Goal: Task Accomplishment & Management: Manage account settings

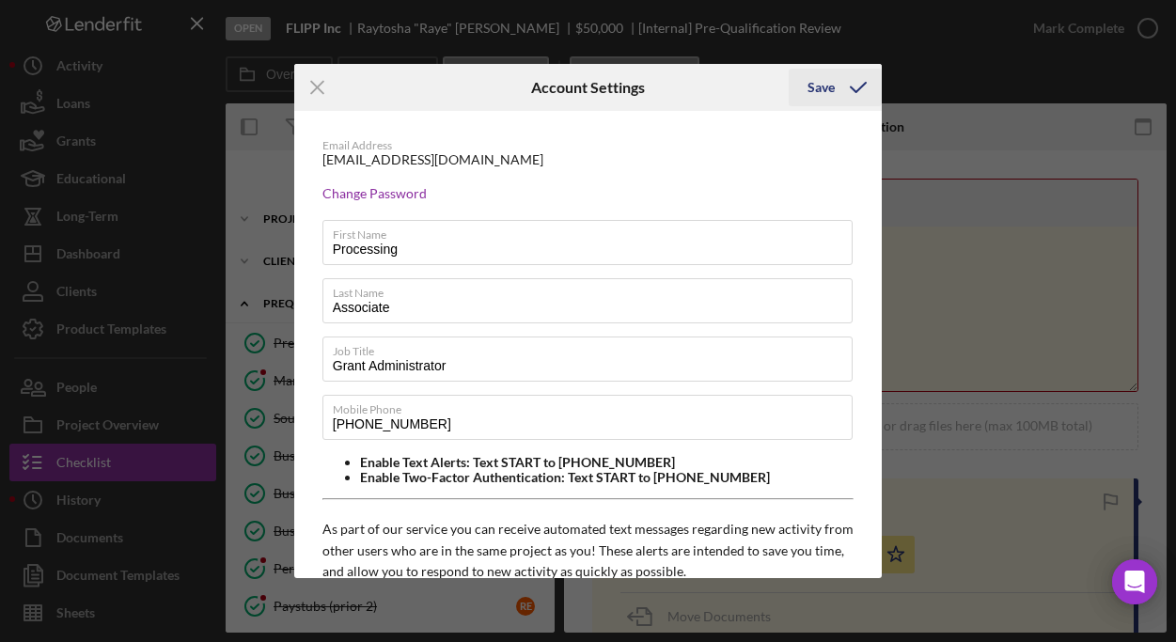
scroll to position [37, 0]
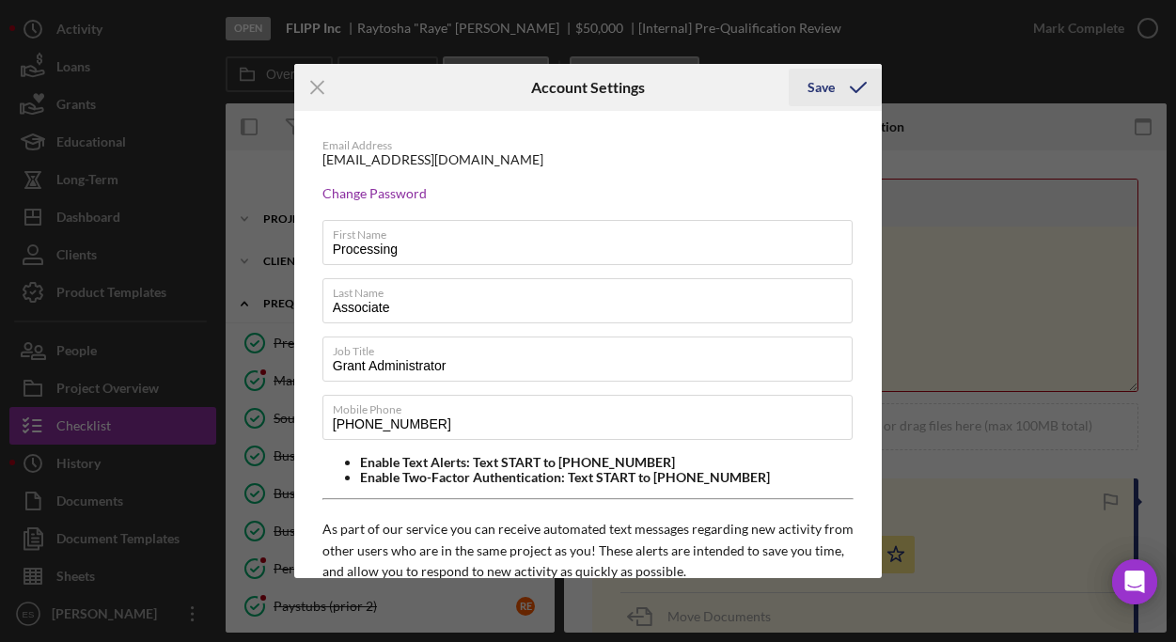
click at [824, 86] on div "Save" at bounding box center [820, 88] width 27 height 38
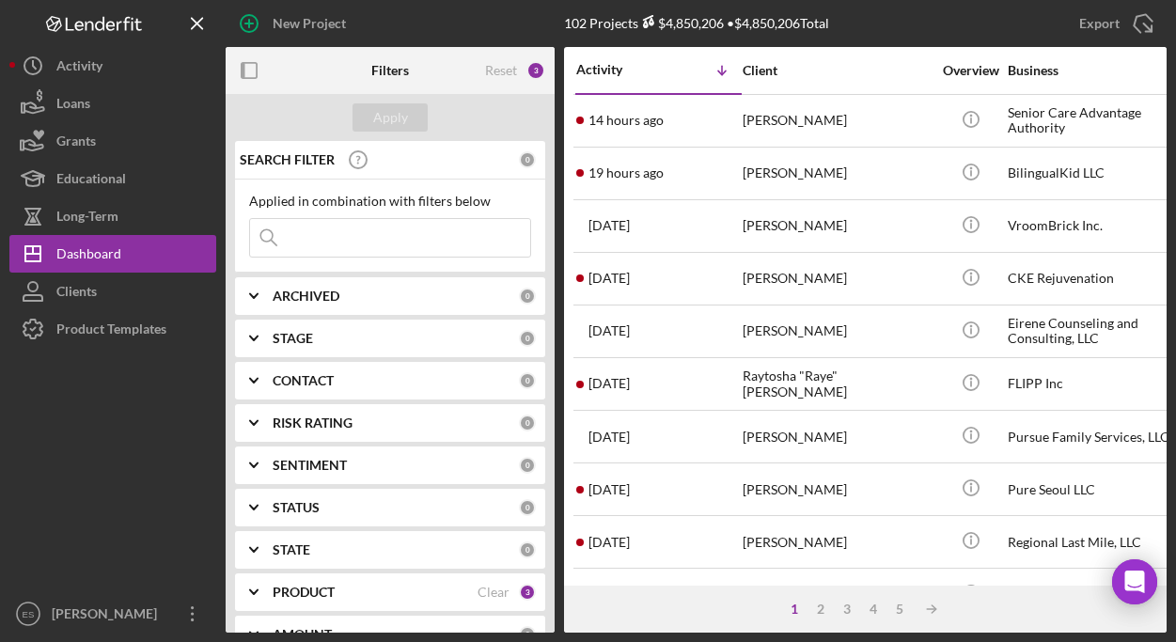
click at [405, 222] on input at bounding box center [390, 238] width 280 height 38
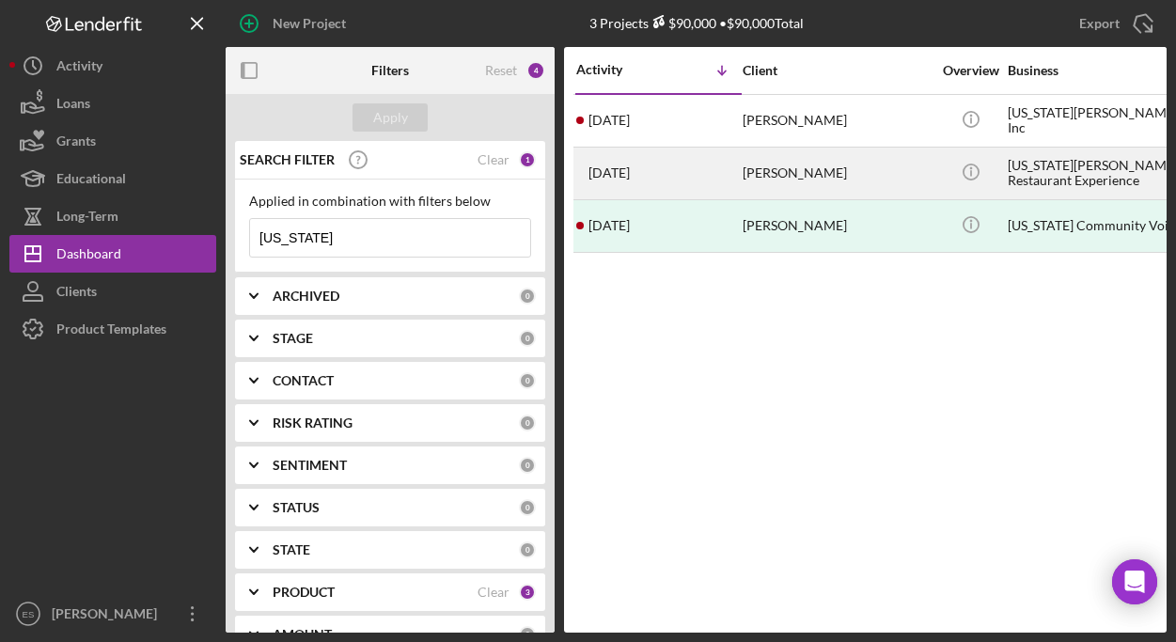
type input "[US_STATE]"
click at [1029, 165] on div "[US_STATE][PERSON_NAME] Restaurant Experience" at bounding box center [1101, 173] width 188 height 50
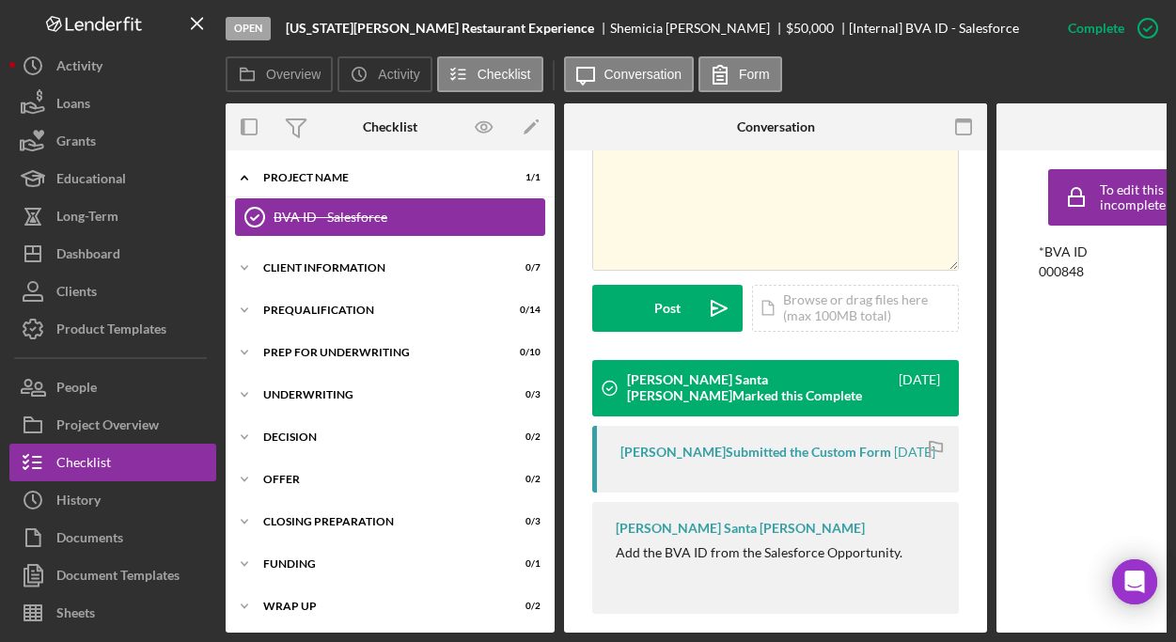
scroll to position [421, 0]
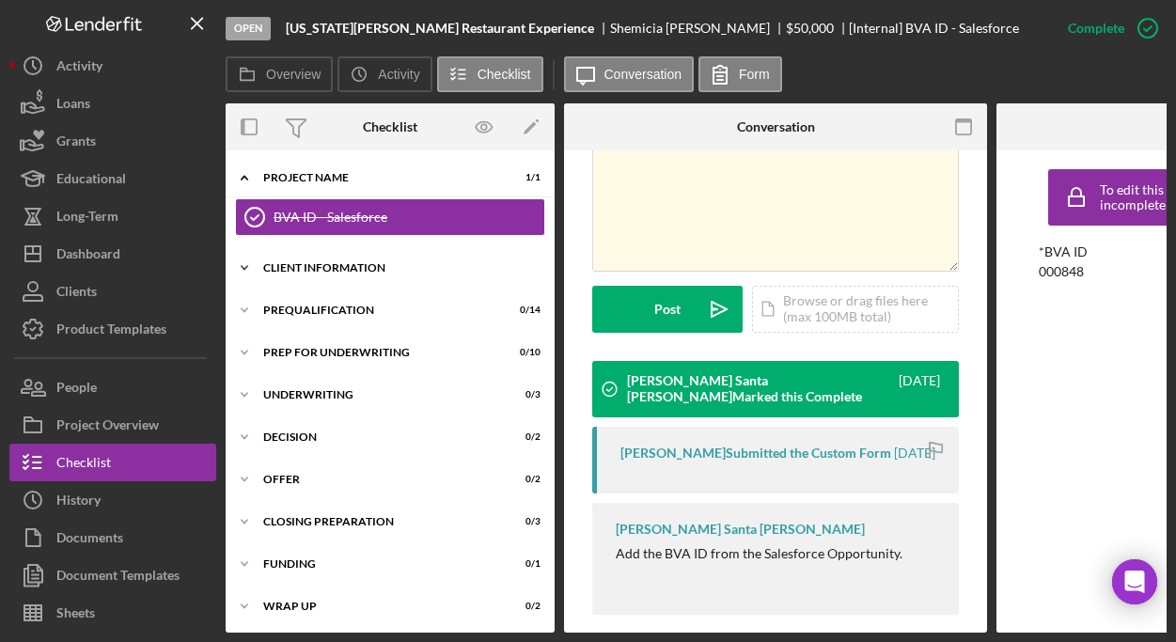
click at [350, 270] on div "Client Information" at bounding box center [397, 267] width 268 height 11
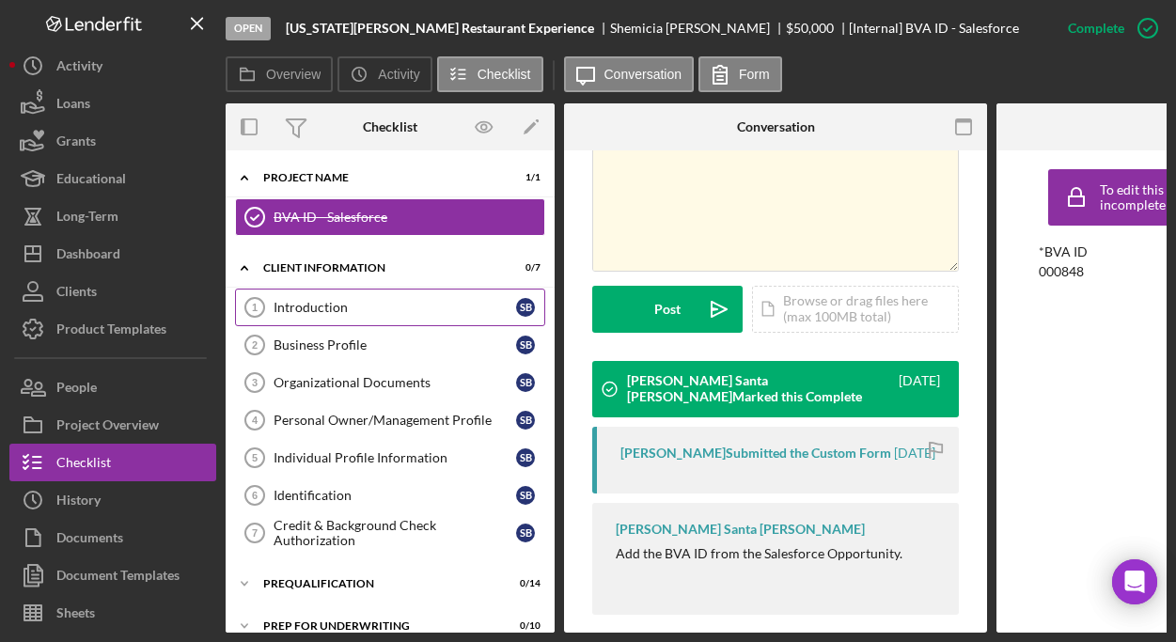
click at [341, 298] on link "Introduction 1 Introduction S B" at bounding box center [390, 307] width 310 height 38
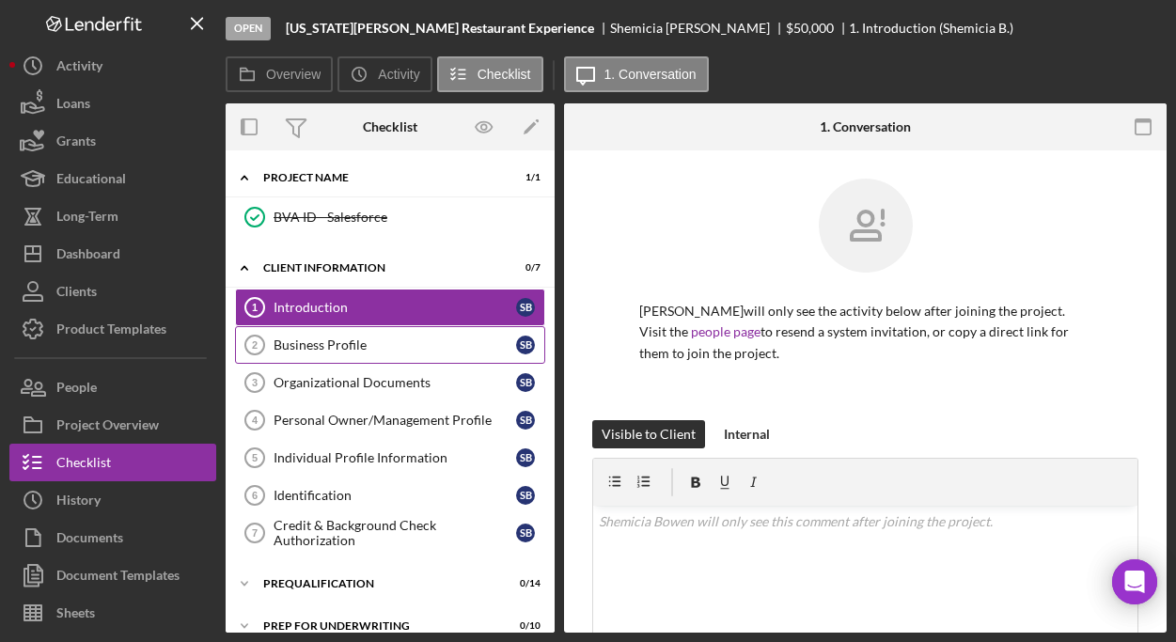
click at [341, 337] on div "Business Profile" at bounding box center [394, 344] width 242 height 15
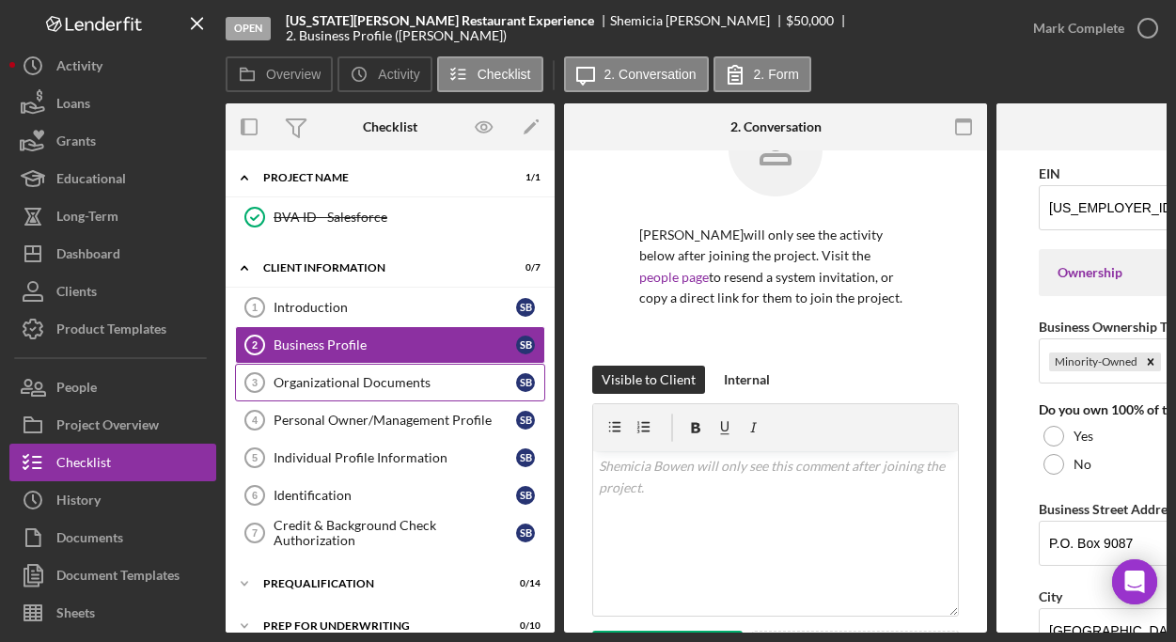
click at [404, 392] on link "Organizational Documents 3 Organizational Documents S B" at bounding box center [390, 383] width 310 height 38
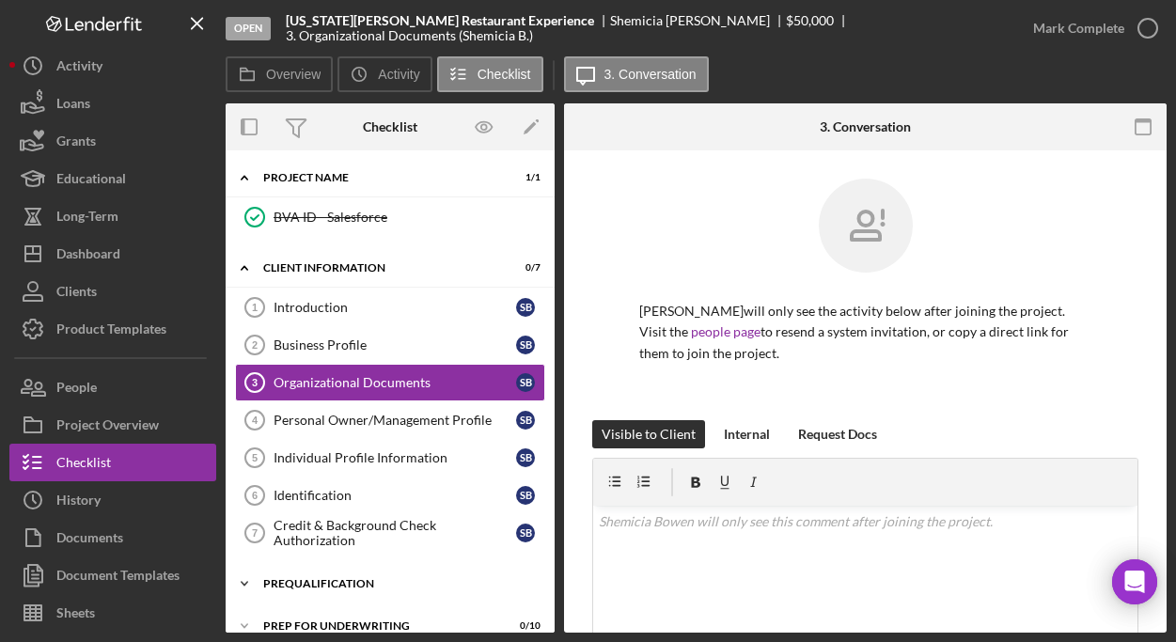
click at [349, 579] on div "Prequalification" at bounding box center [397, 583] width 268 height 11
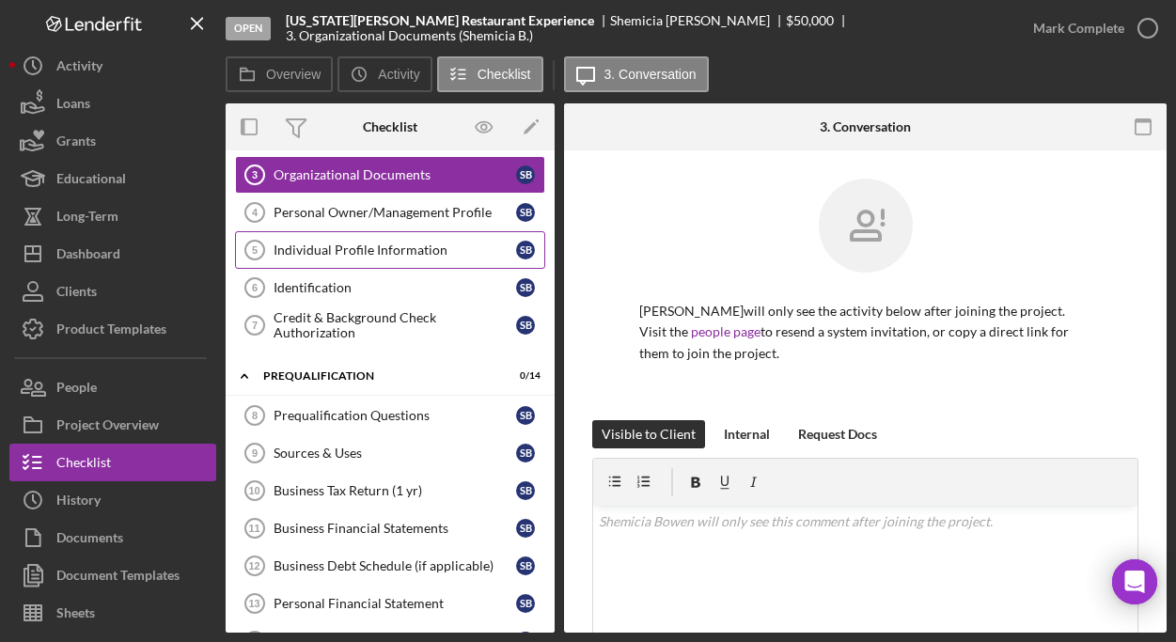
scroll to position [206, 0]
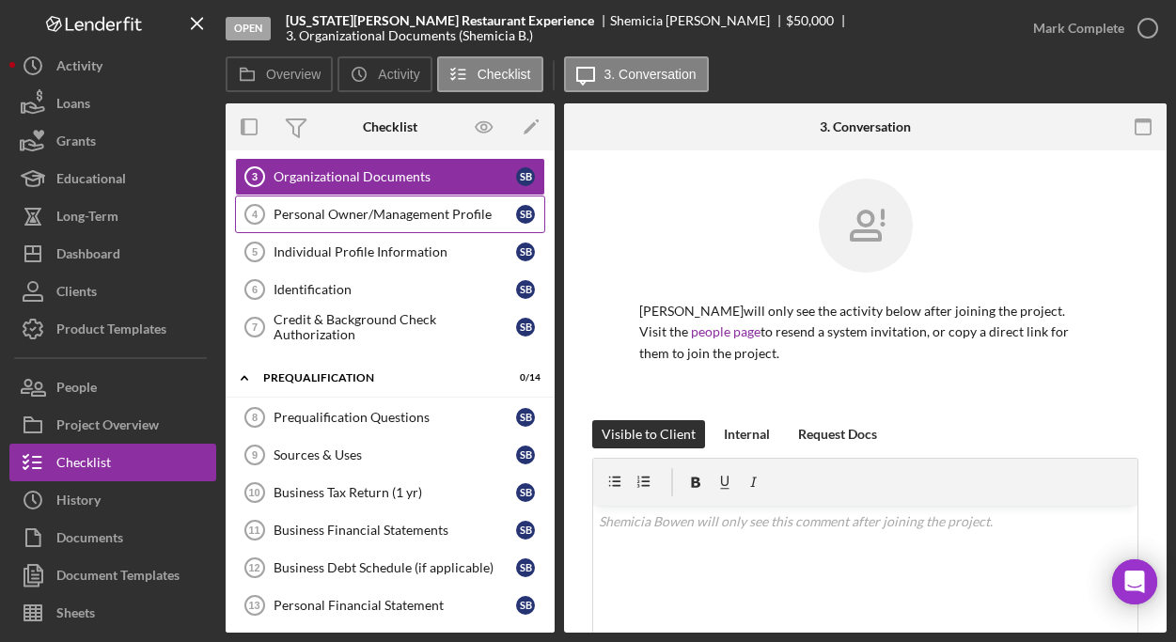
click at [381, 215] on div "Personal Owner/Management Profile" at bounding box center [394, 214] width 242 height 15
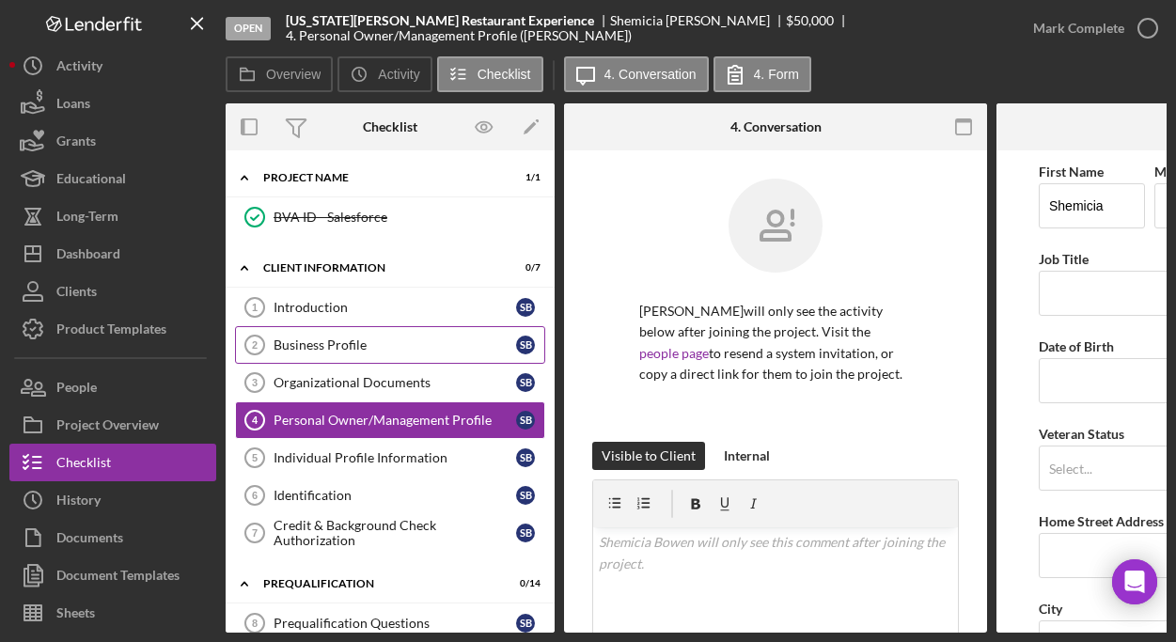
click at [325, 343] on div "Business Profile" at bounding box center [394, 344] width 242 height 15
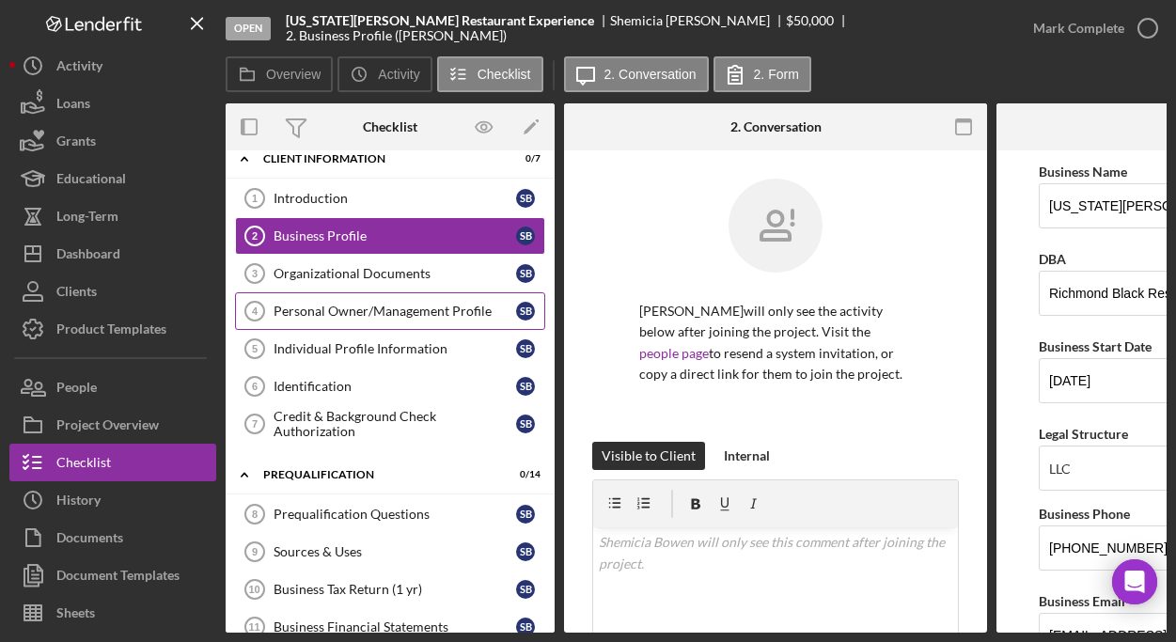
scroll to position [142, 0]
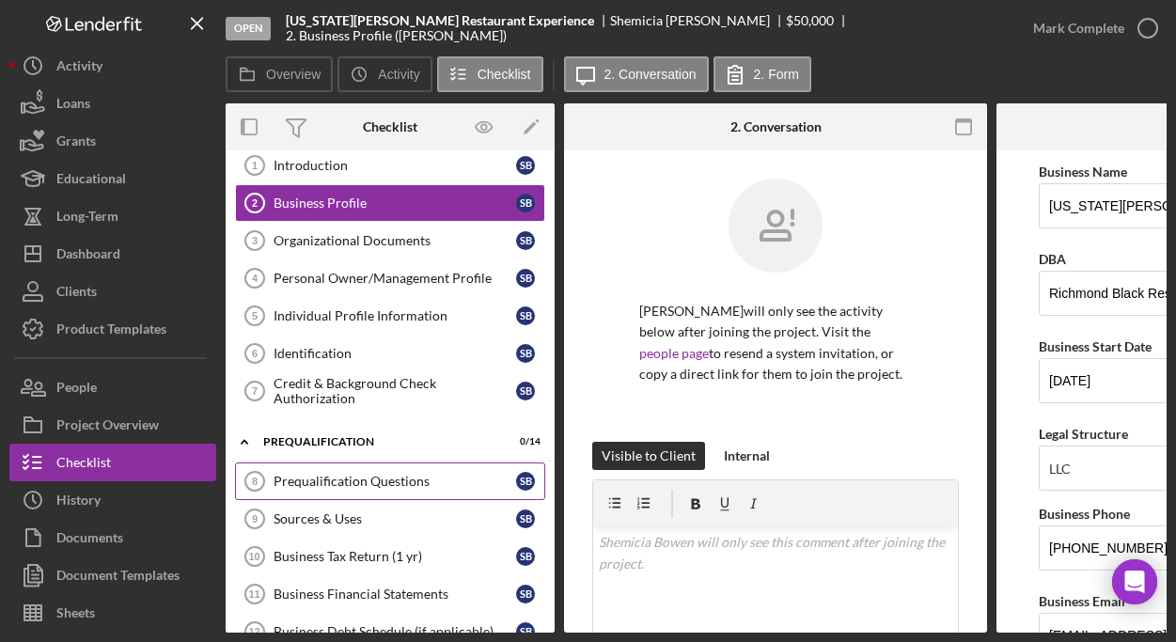
click at [367, 483] on div "Prequalification Questions" at bounding box center [394, 481] width 242 height 15
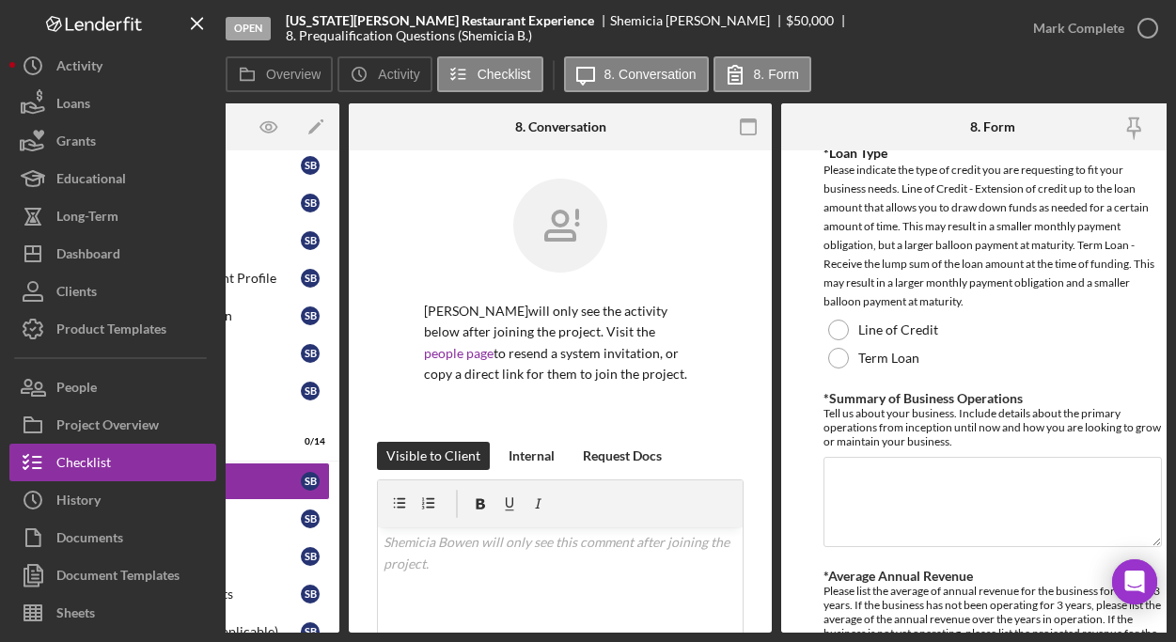
scroll to position [813, 0]
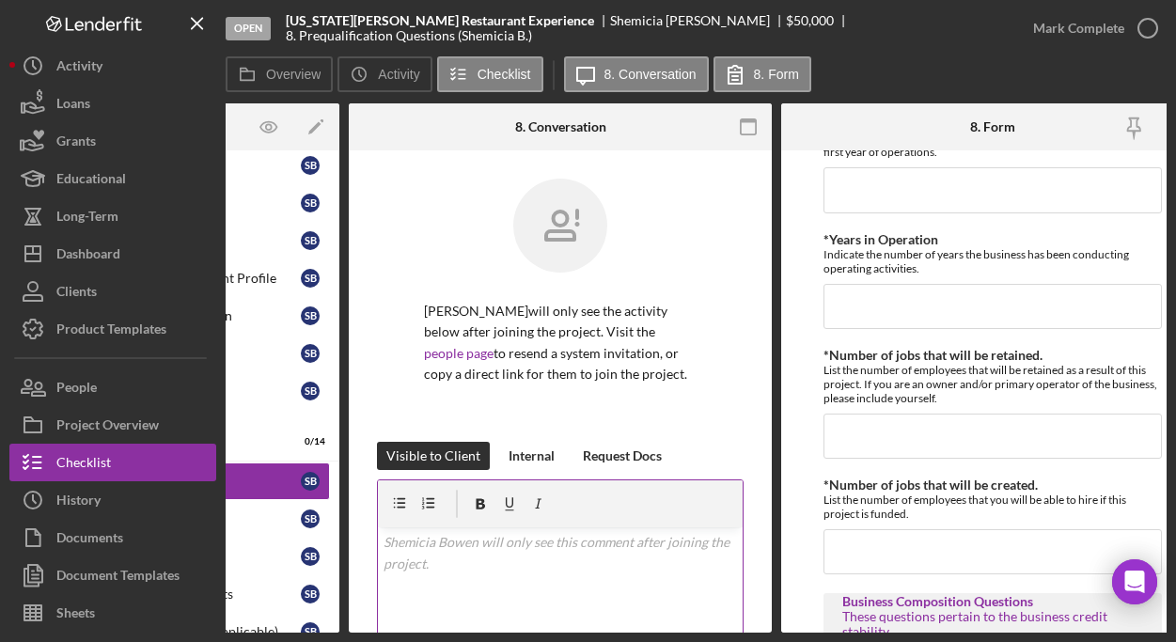
drag, startPoint x: 974, startPoint y: 631, endPoint x: 386, endPoint y: 577, distance: 589.8
click at [386, 576] on div "Overview Internal Workflow Stage Open Icon/Dropdown Arrow Archive (can unarchiv…" at bounding box center [696, 367] width 941 height 529
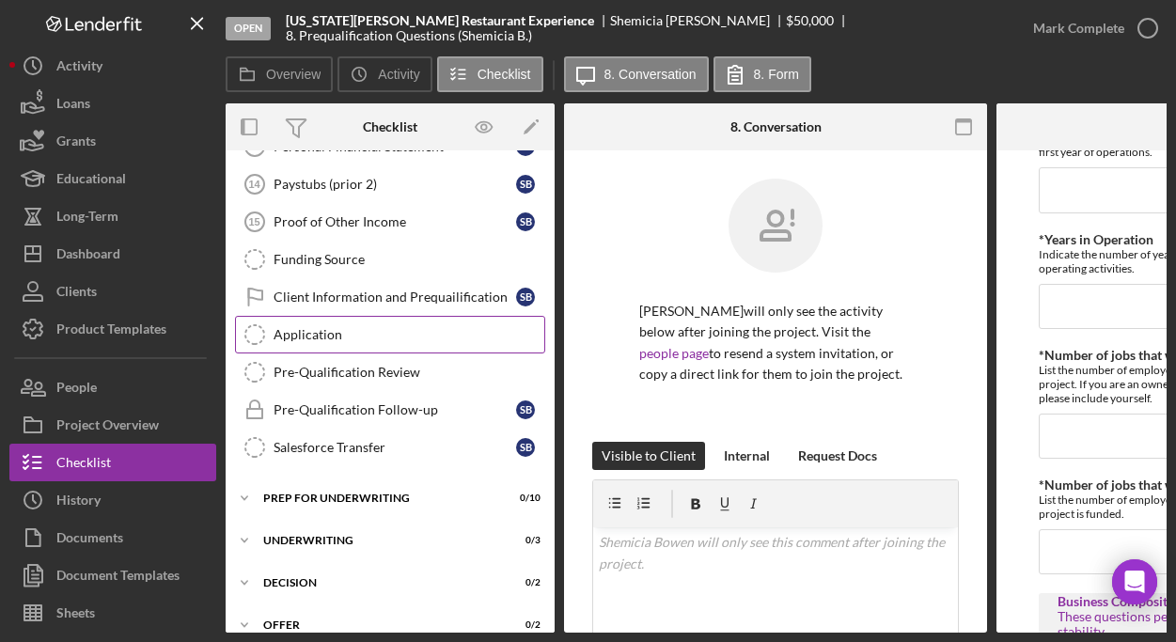
scroll to position [818, 0]
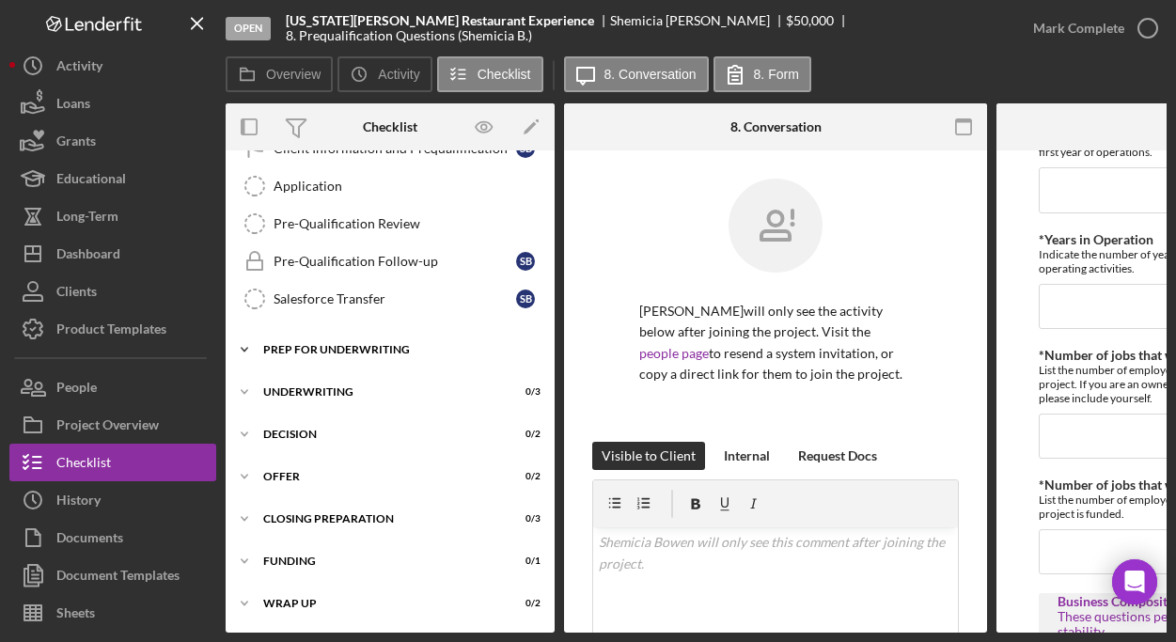
click at [357, 350] on div "Icon/Expander Prep for Underwriting 0 / 10" at bounding box center [390, 350] width 329 height 38
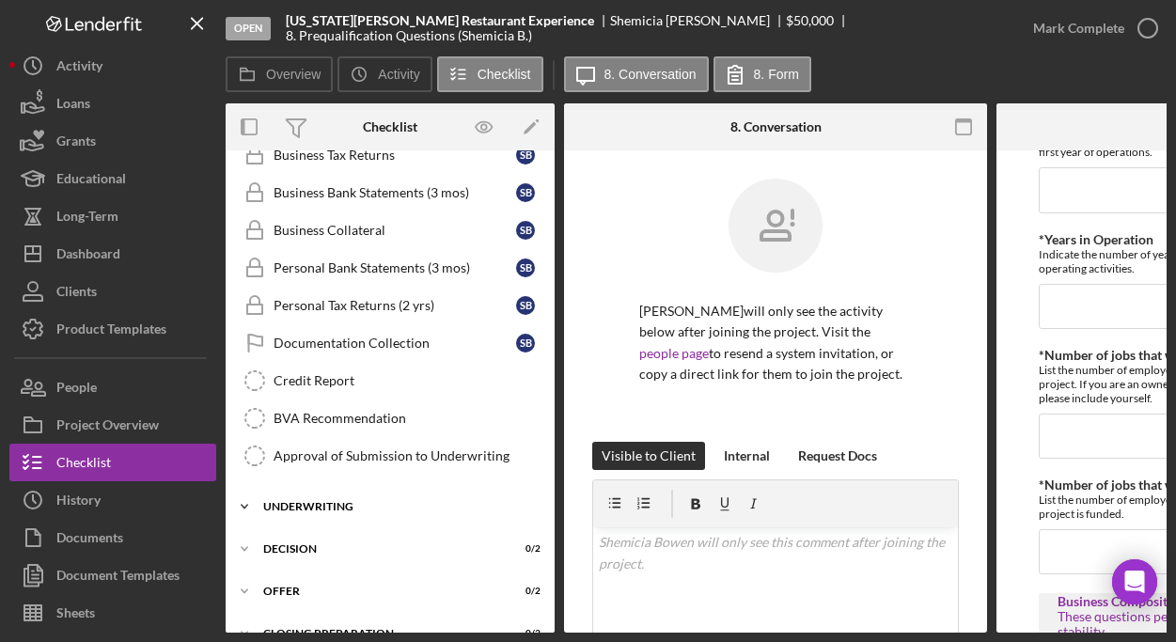
scroll to position [1086, 0]
click at [320, 504] on div "Underwriting" at bounding box center [397, 504] width 268 height 11
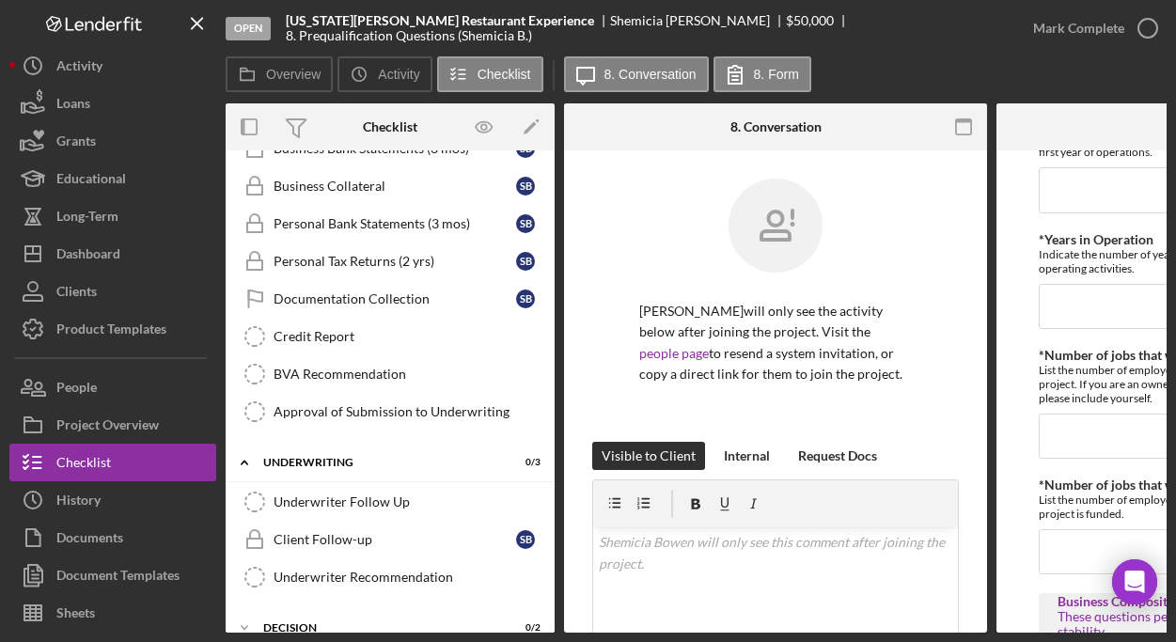
scroll to position [1328, 0]
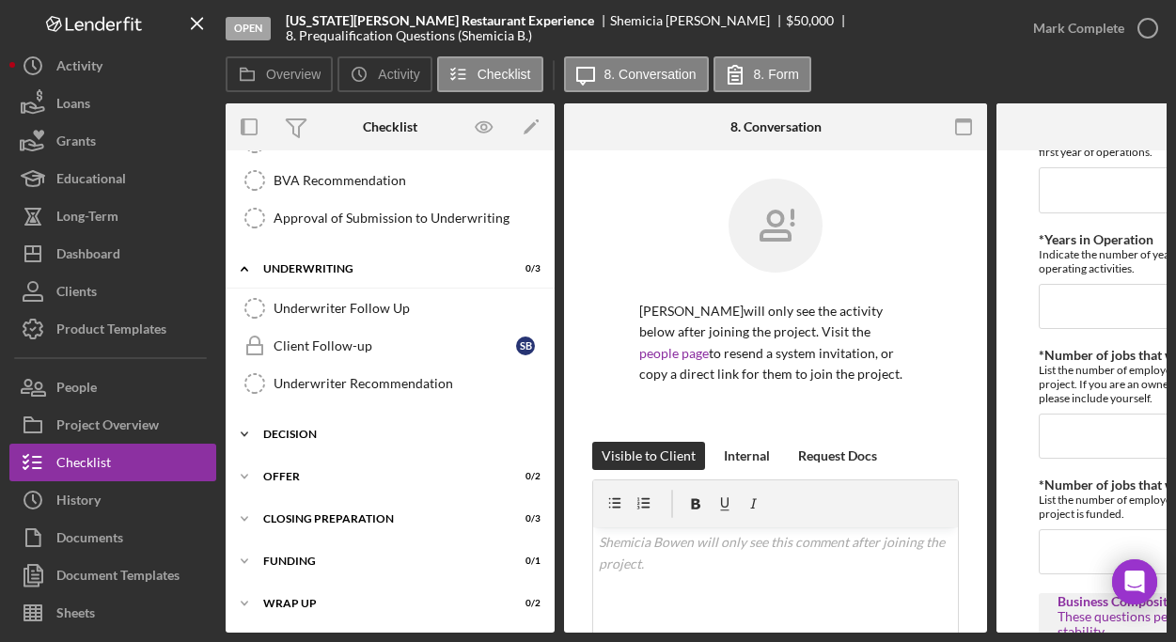
click at [299, 415] on div "Icon/Expander Decision 0 / 2" at bounding box center [390, 434] width 329 height 38
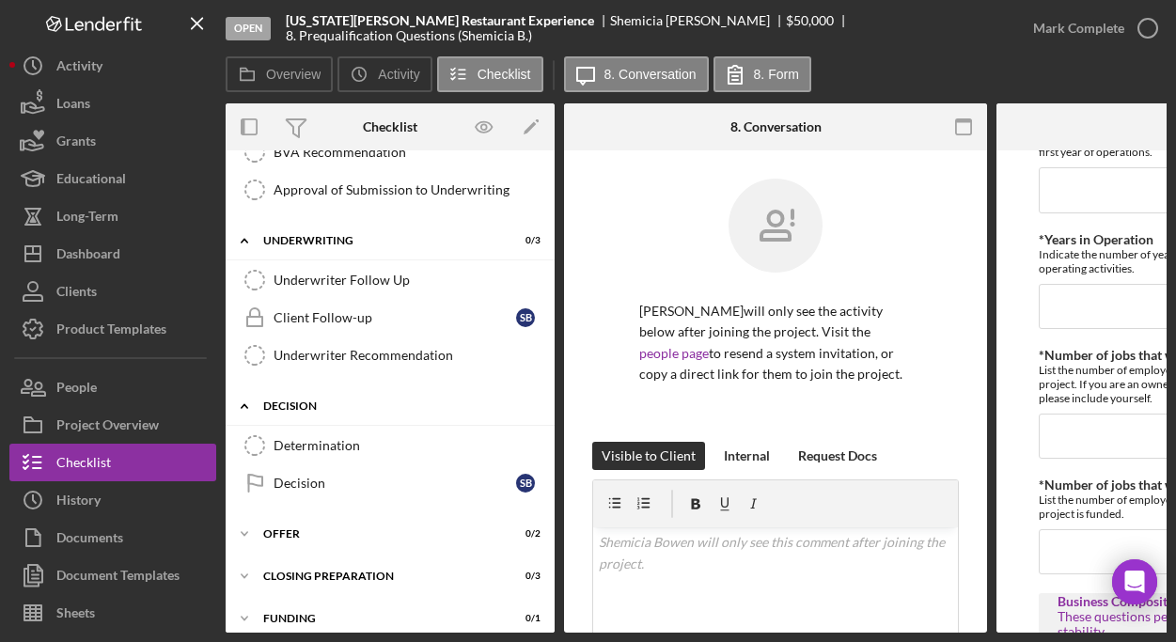
scroll to position [1385, 0]
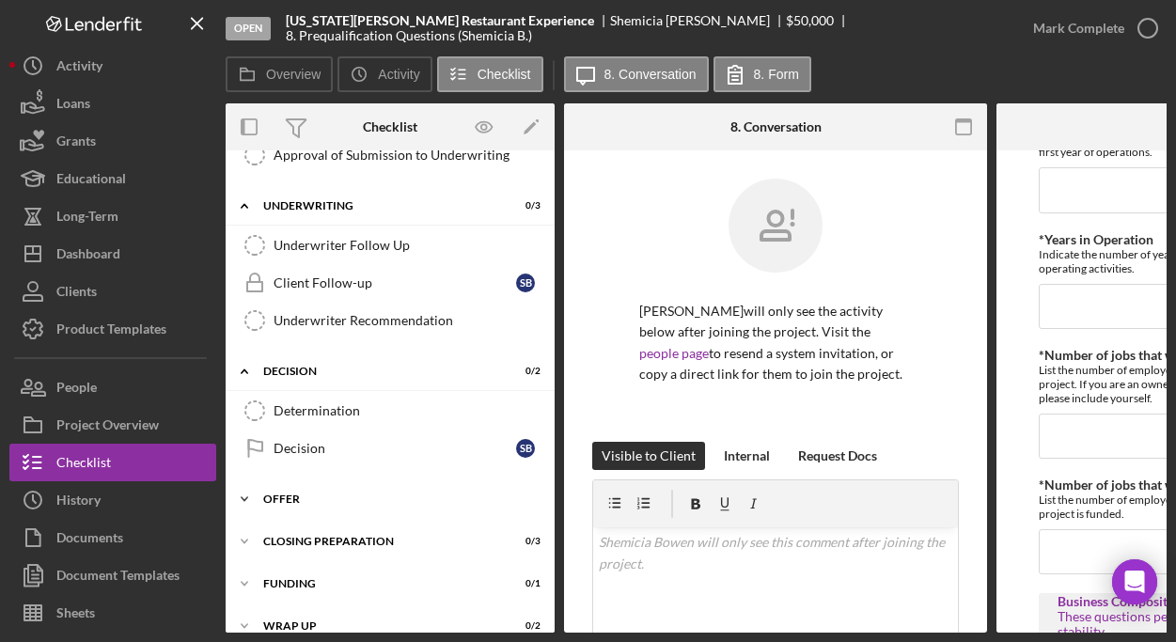
click at [304, 496] on div "Offer" at bounding box center [397, 498] width 268 height 11
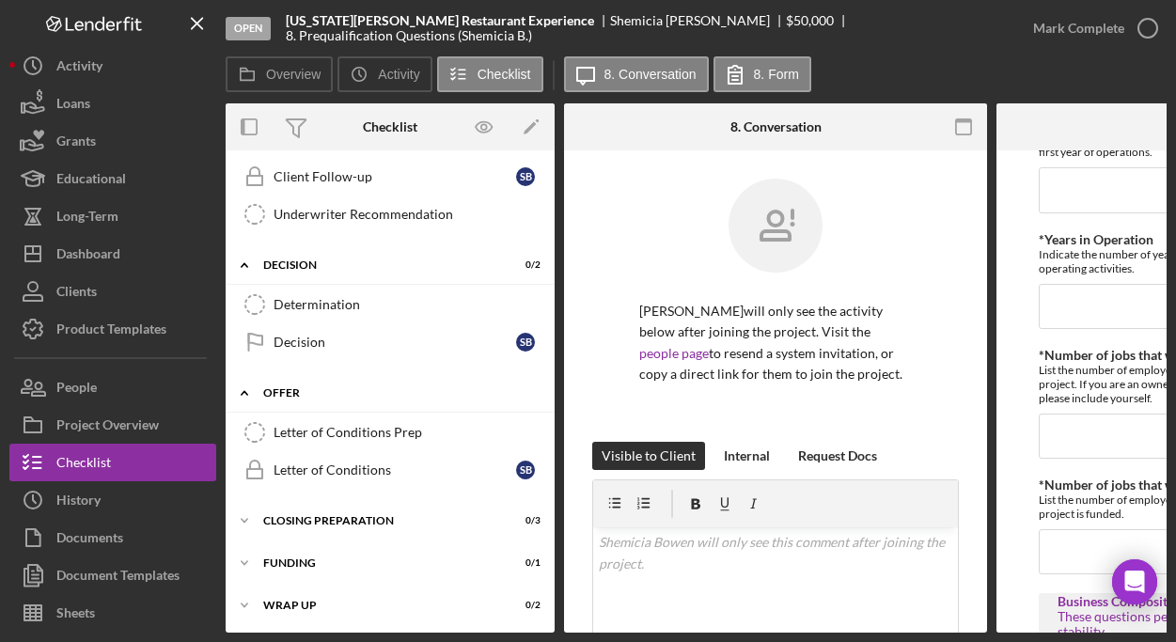
scroll to position [1499, 0]
click at [339, 513] on div "Closing Preparation" at bounding box center [397, 518] width 268 height 11
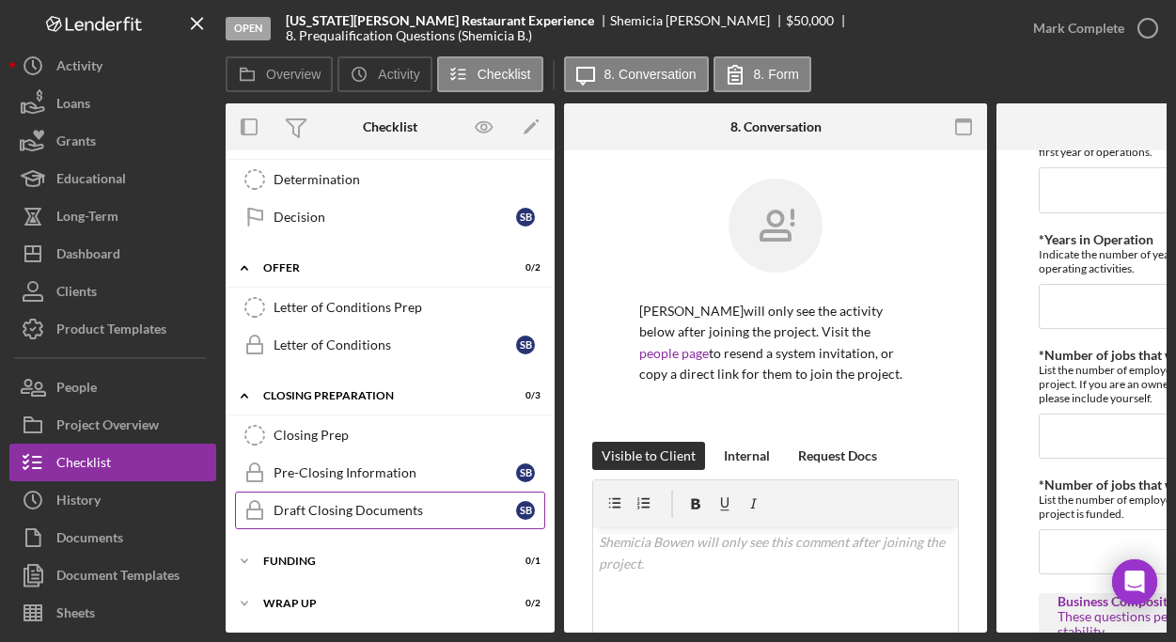
scroll to position [1622, 0]
click at [314, 555] on div "Funding" at bounding box center [397, 560] width 268 height 11
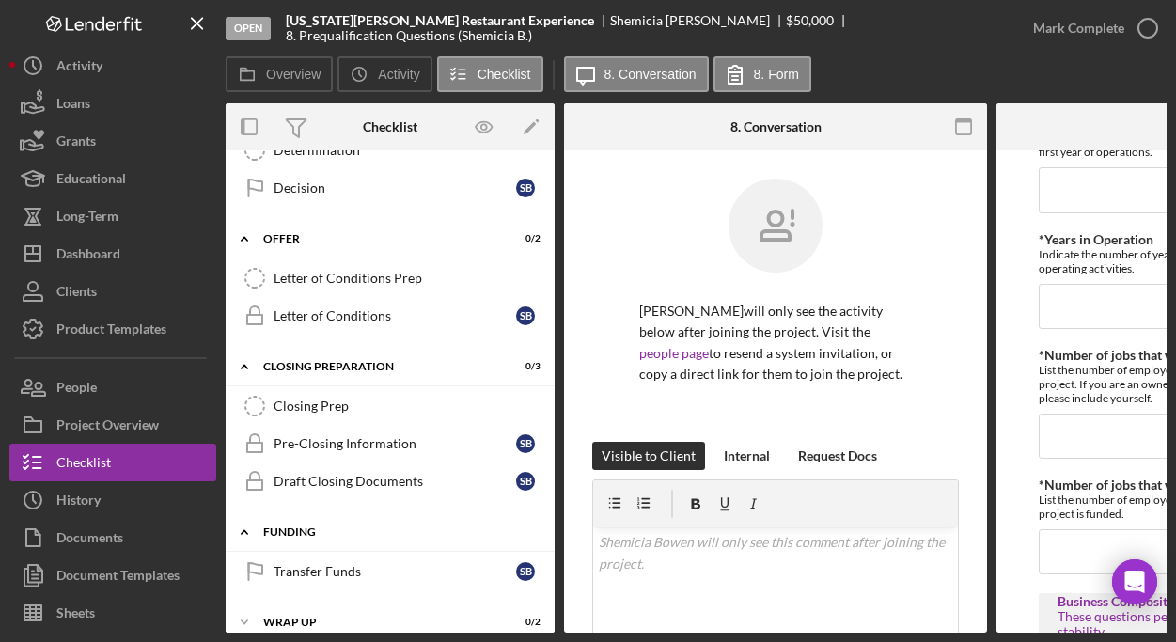
scroll to position [1670, 0]
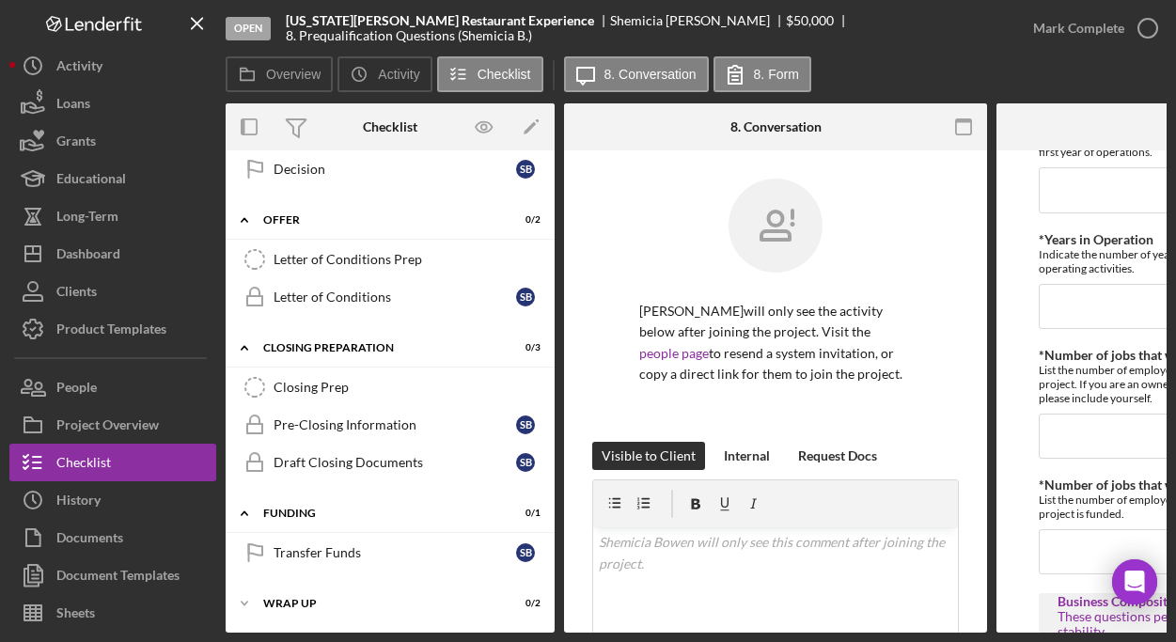
drag, startPoint x: 309, startPoint y: 592, endPoint x: 317, endPoint y: 578, distance: 16.0
click at [309, 591] on div "Icon/Expander Wrap Up 0 / 2" at bounding box center [390, 603] width 329 height 38
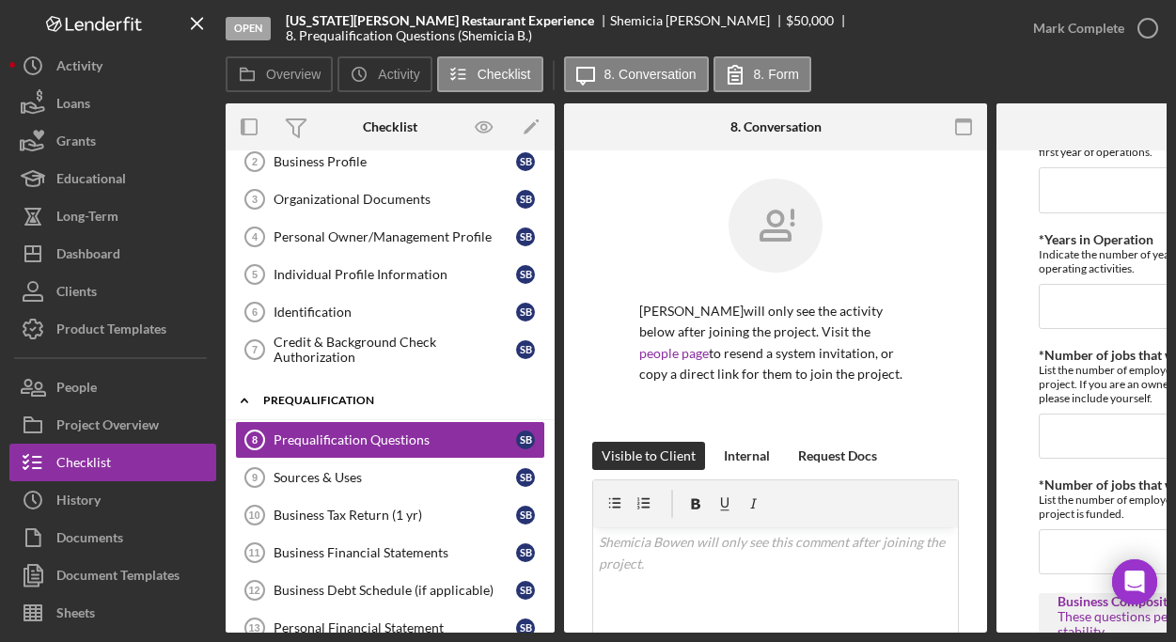
scroll to position [0, 0]
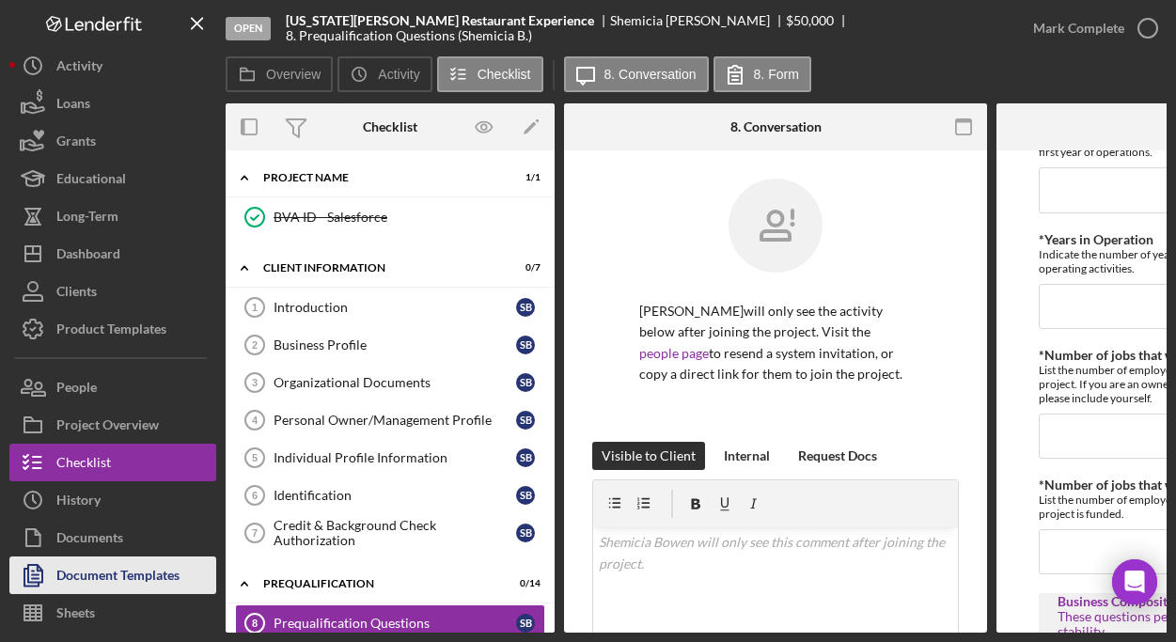
click at [132, 571] on div "Document Templates" at bounding box center [117, 577] width 123 height 42
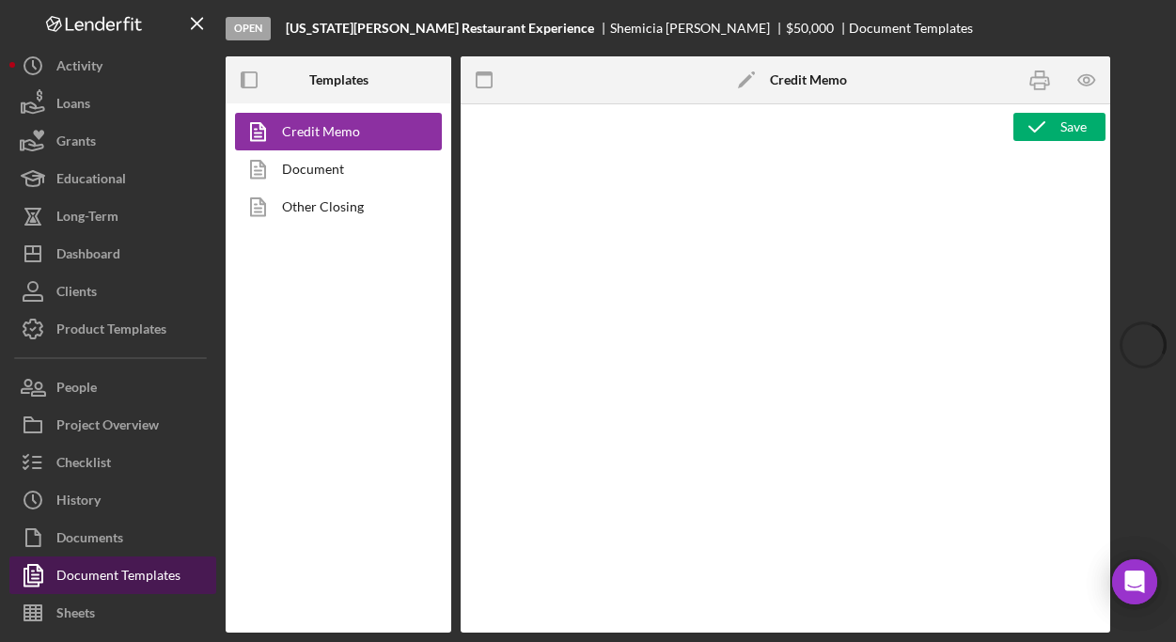
type textarea "<p><span style="text-decoration: underline"><strong>Loan Officer Recommendation…"
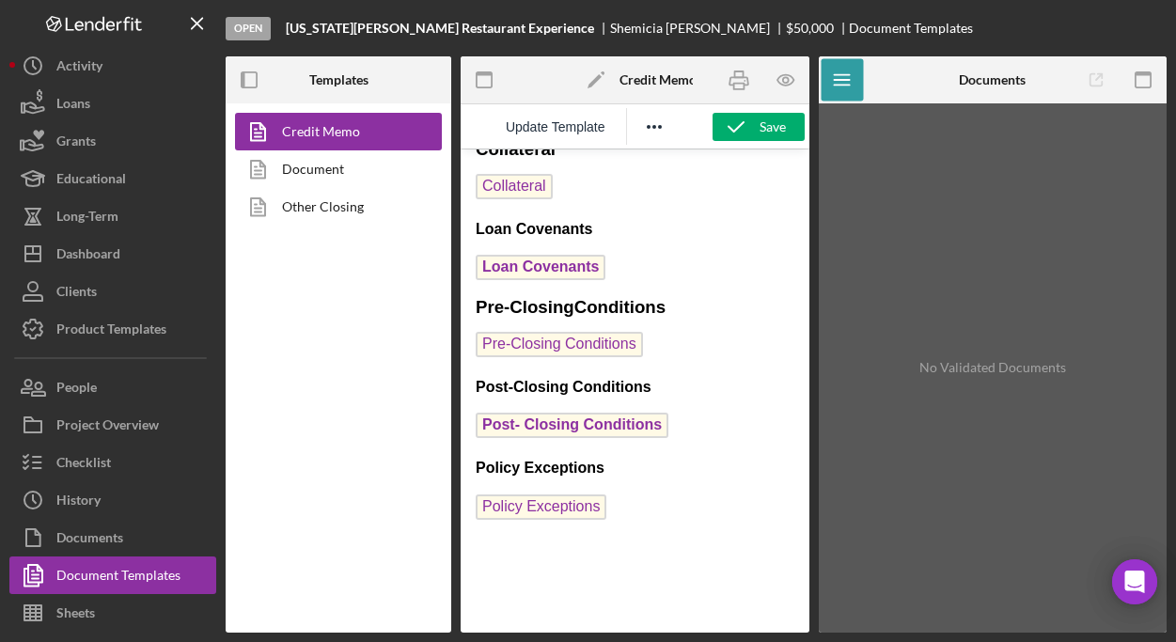
scroll to position [3251, 0]
click at [653, 127] on icon "Reveal or hide additional toolbar items" at bounding box center [653, 127] width 15 height 4
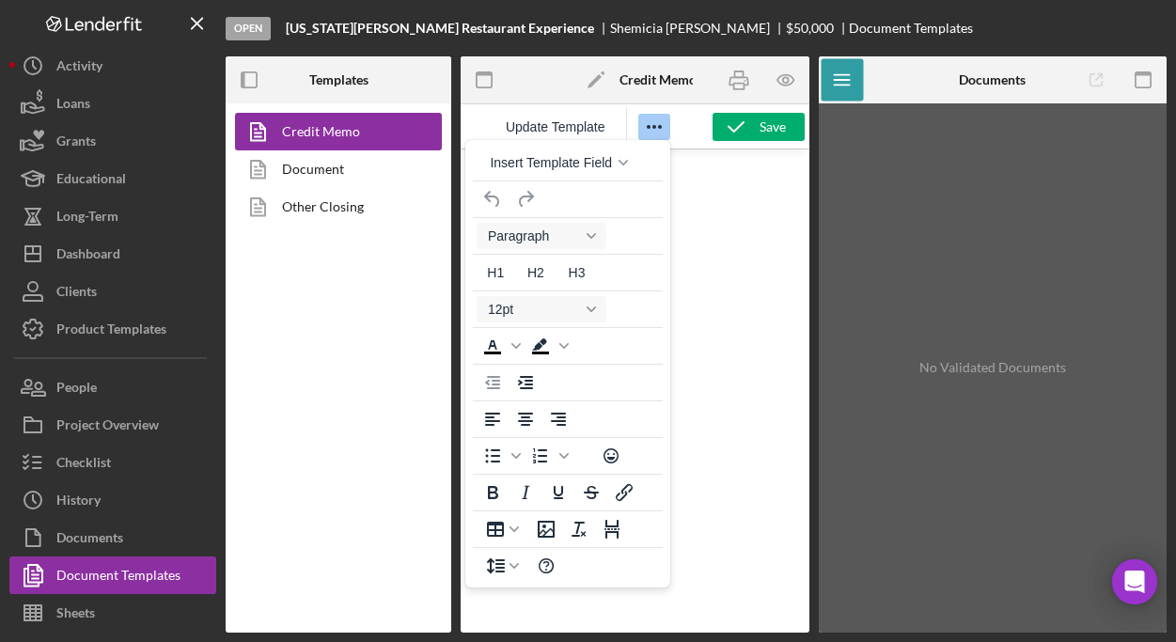
click at [742, 188] on p "Collateral" at bounding box center [634, 189] width 319 height 30
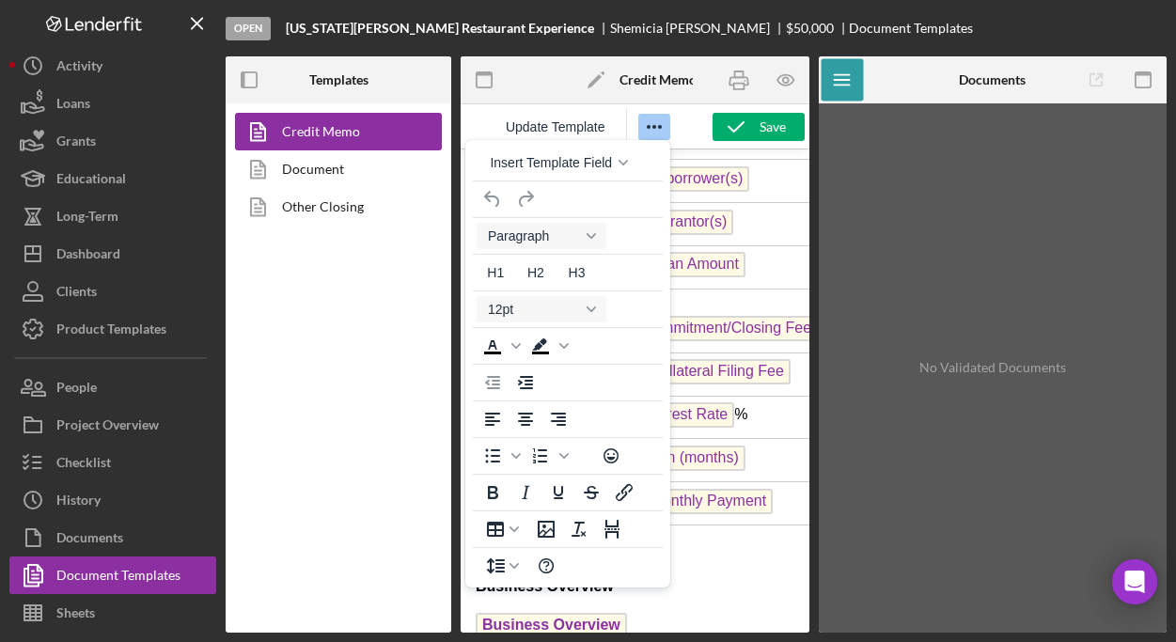
scroll to position [2397, 0]
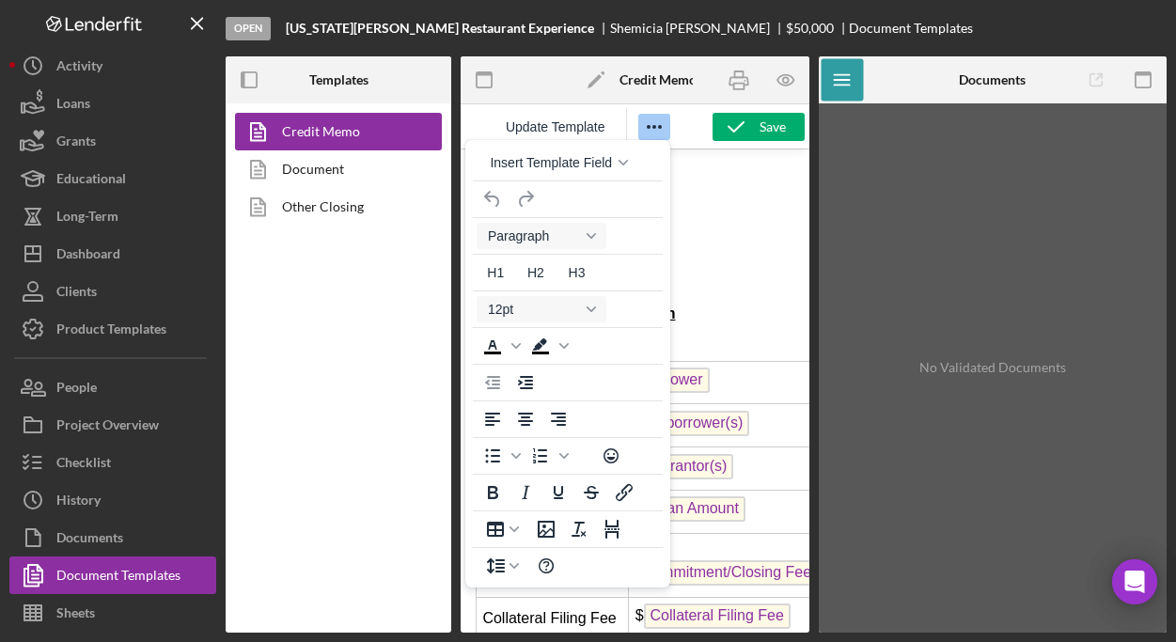
click at [655, 119] on icon "Reveal or hide additional toolbar items" at bounding box center [654, 127] width 23 height 23
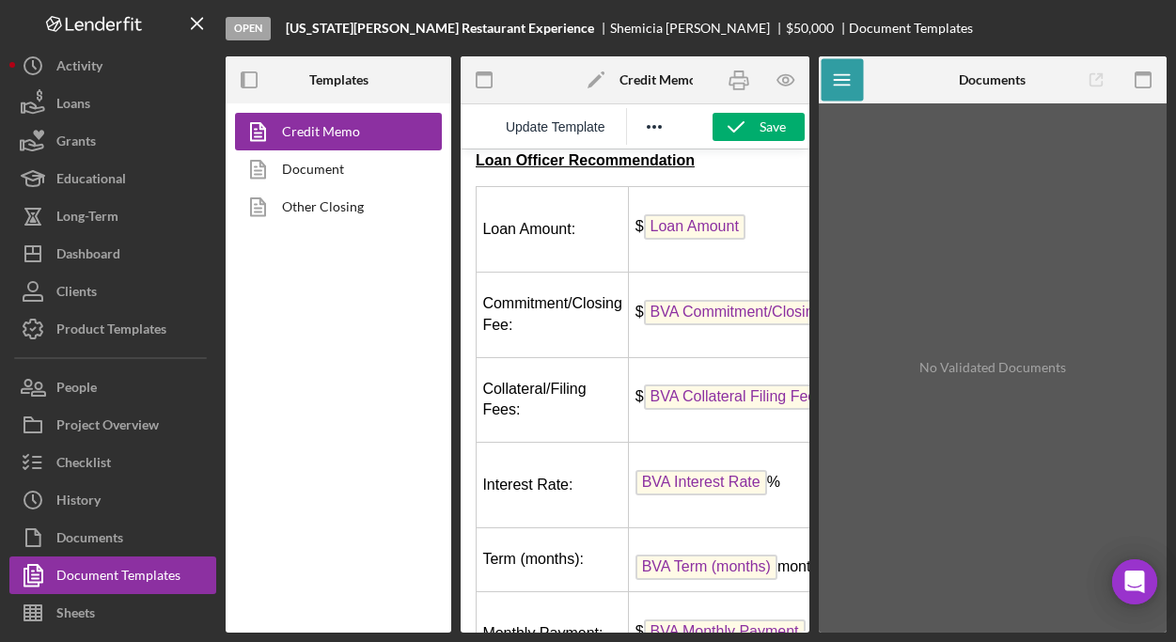
scroll to position [0, 0]
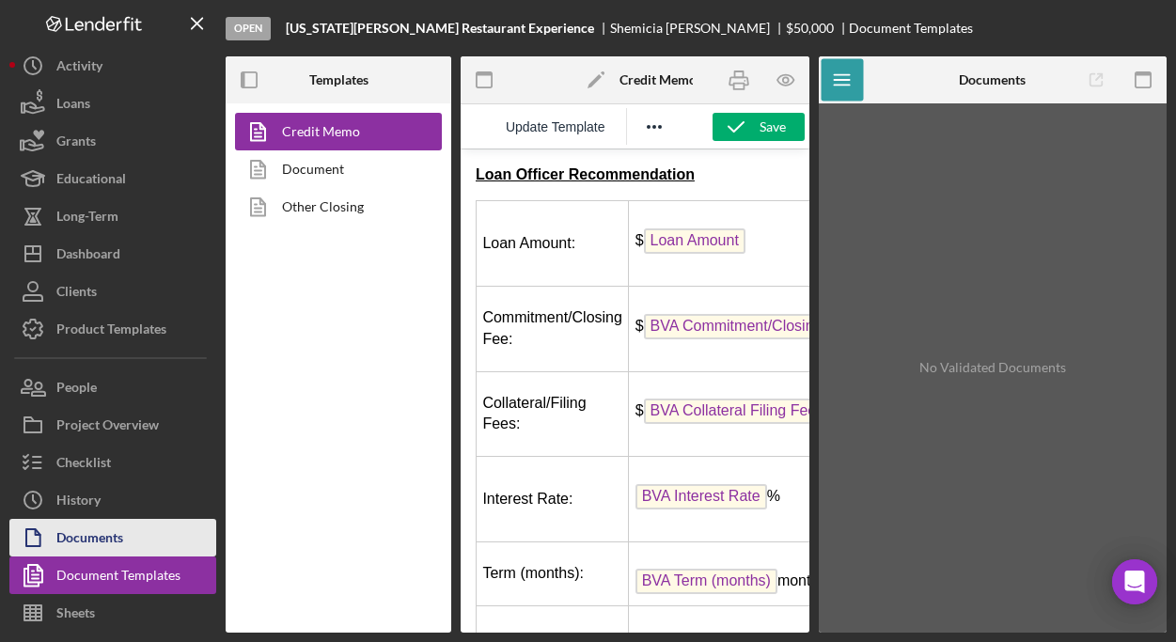
click at [115, 534] on div "Documents" at bounding box center [89, 540] width 67 height 42
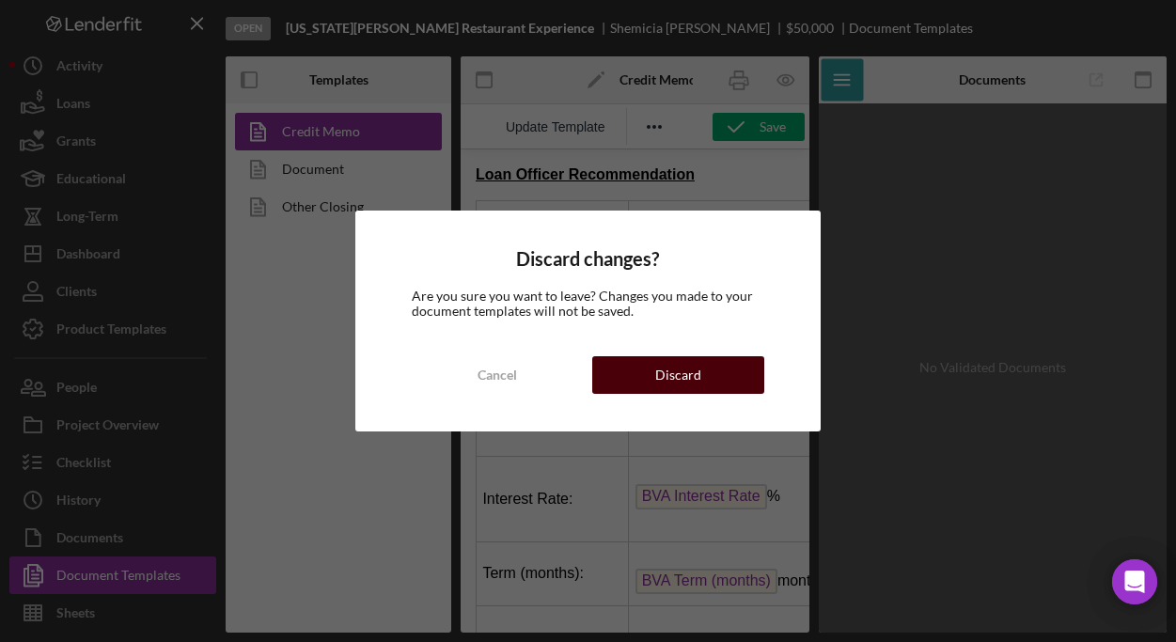
click at [630, 376] on button "Discard" at bounding box center [678, 375] width 172 height 38
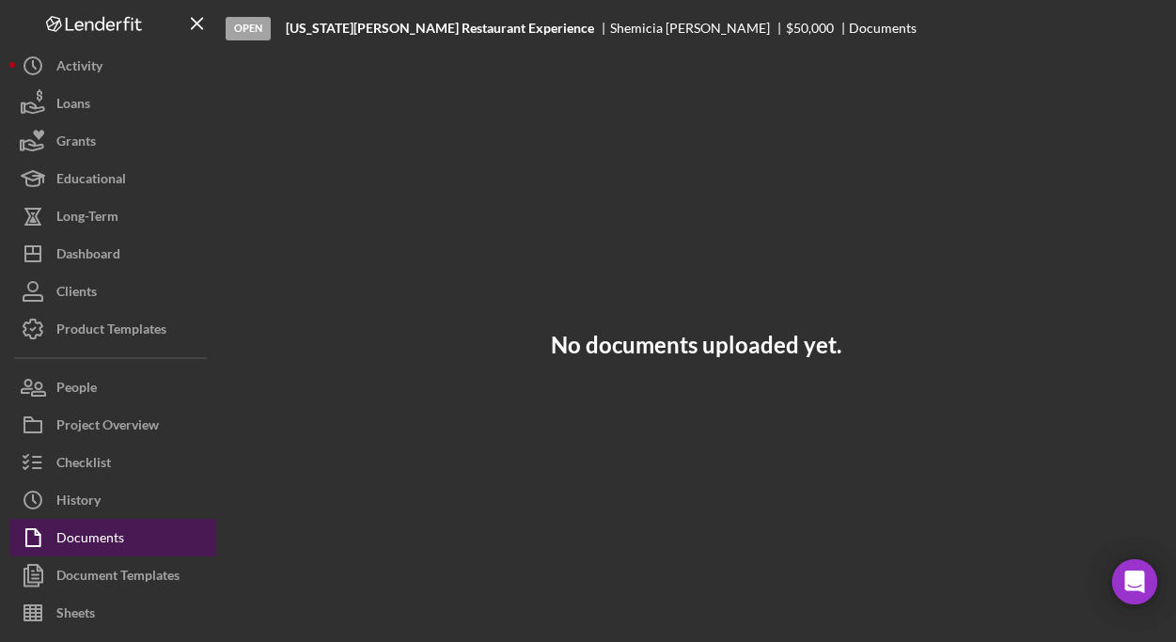
click at [117, 533] on div "Documents" at bounding box center [90, 540] width 68 height 42
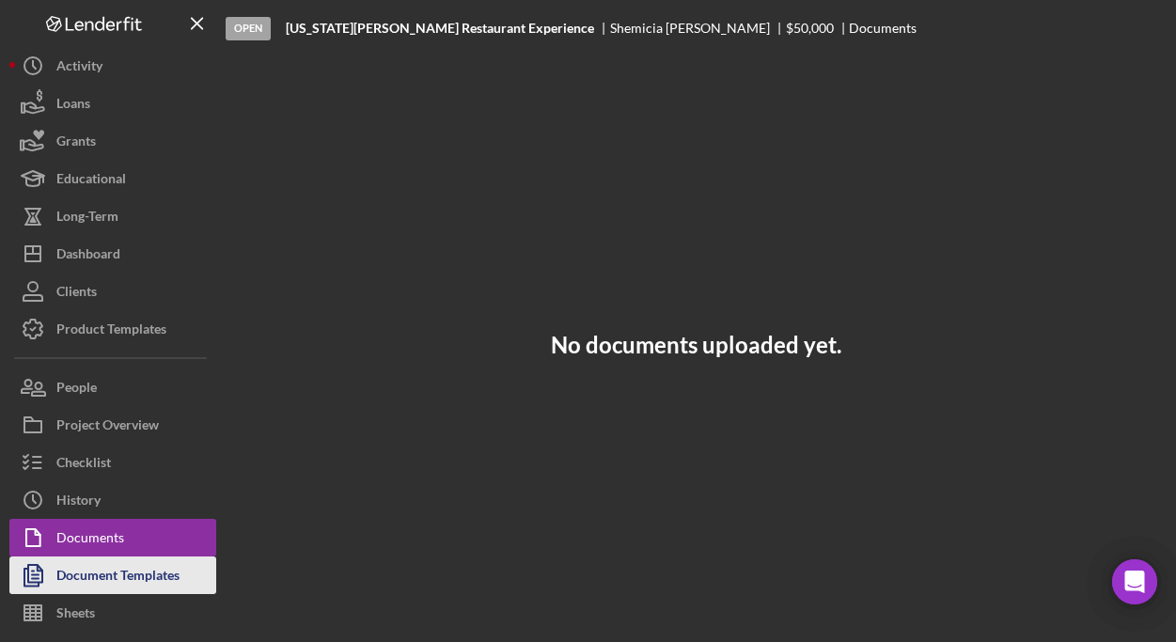
click at [112, 577] on div "Document Templates" at bounding box center [117, 577] width 123 height 42
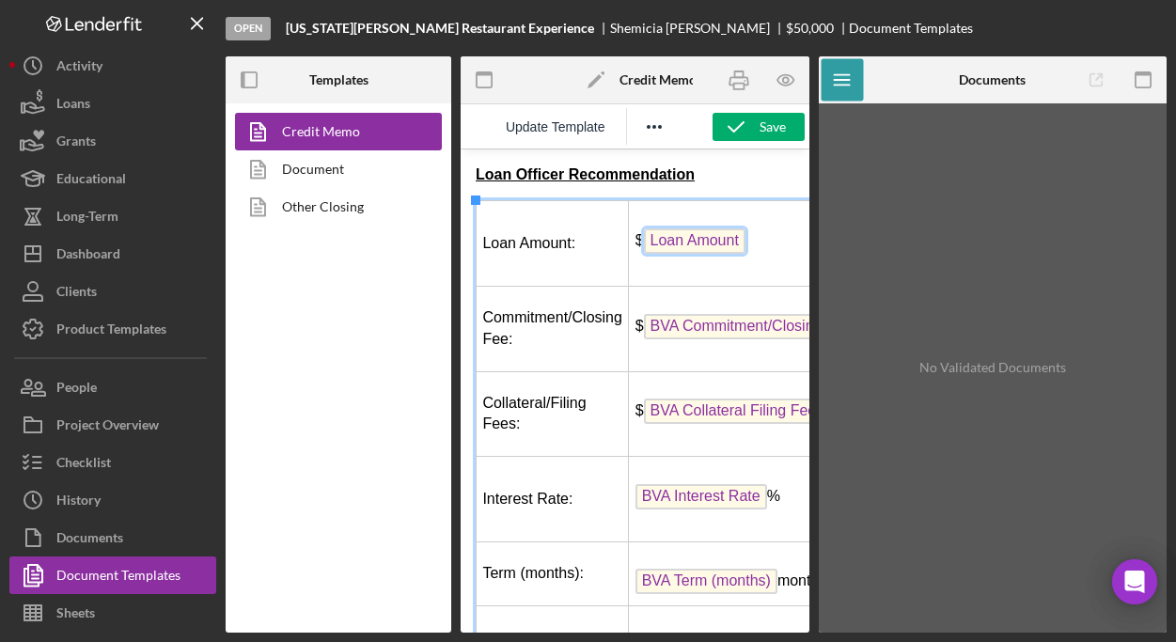
click at [699, 238] on span "Loan Amount" at bounding box center [694, 240] width 101 height 25
click at [685, 241] on span "Loan Amount" at bounding box center [694, 240] width 101 height 25
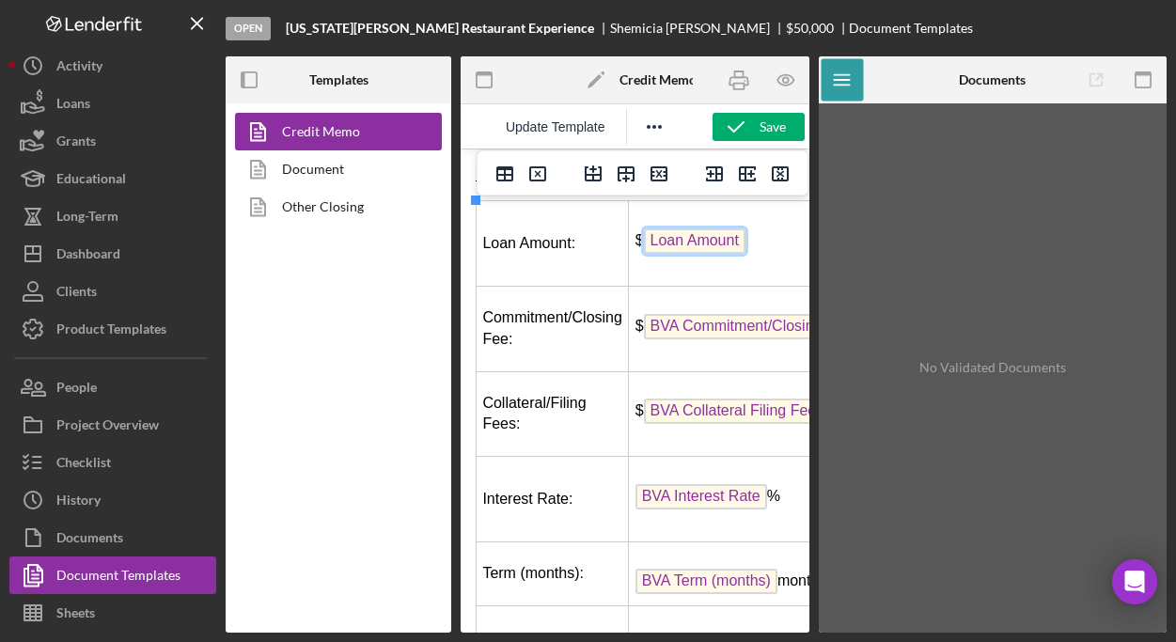
click at [702, 232] on span "Loan Amount" at bounding box center [694, 240] width 101 height 25
click at [699, 241] on span "Loan Amount" at bounding box center [694, 240] width 101 height 25
click at [686, 241] on span "Loan Amount" at bounding box center [694, 240] width 101 height 25
click at [724, 332] on span "BVA Commitment/Closing Fee" at bounding box center [751, 326] width 215 height 25
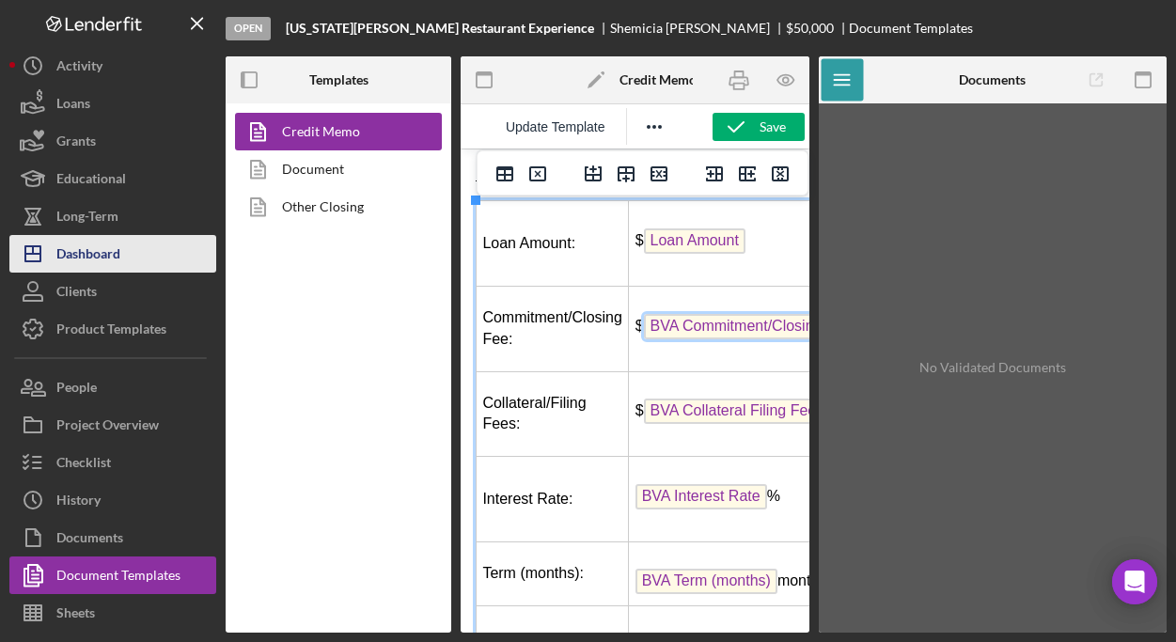
click at [99, 255] on div "Dashboard" at bounding box center [88, 256] width 64 height 42
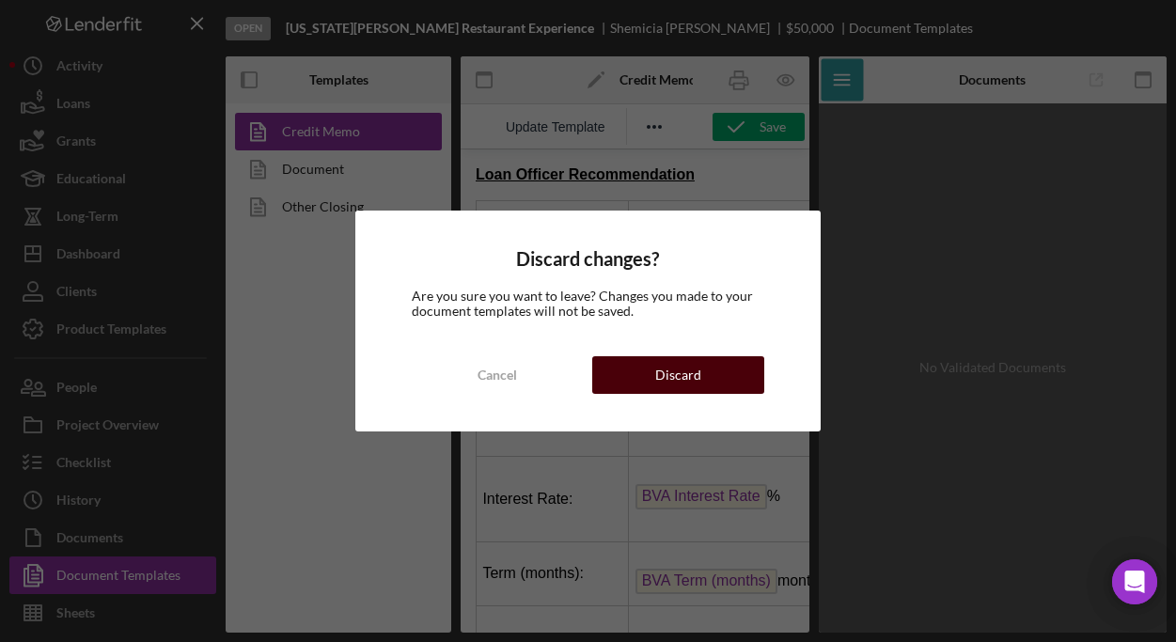
click at [669, 379] on div "Discard" at bounding box center [678, 375] width 46 height 38
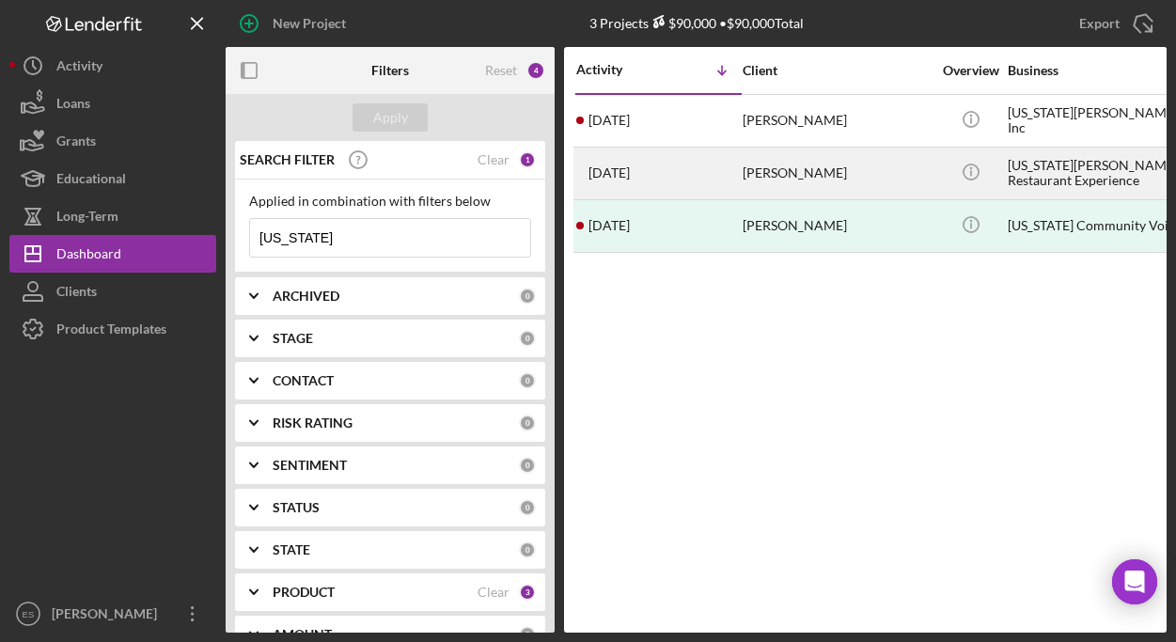
click at [1069, 166] on div "[US_STATE][PERSON_NAME] Restaurant Experience" at bounding box center [1101, 173] width 188 height 50
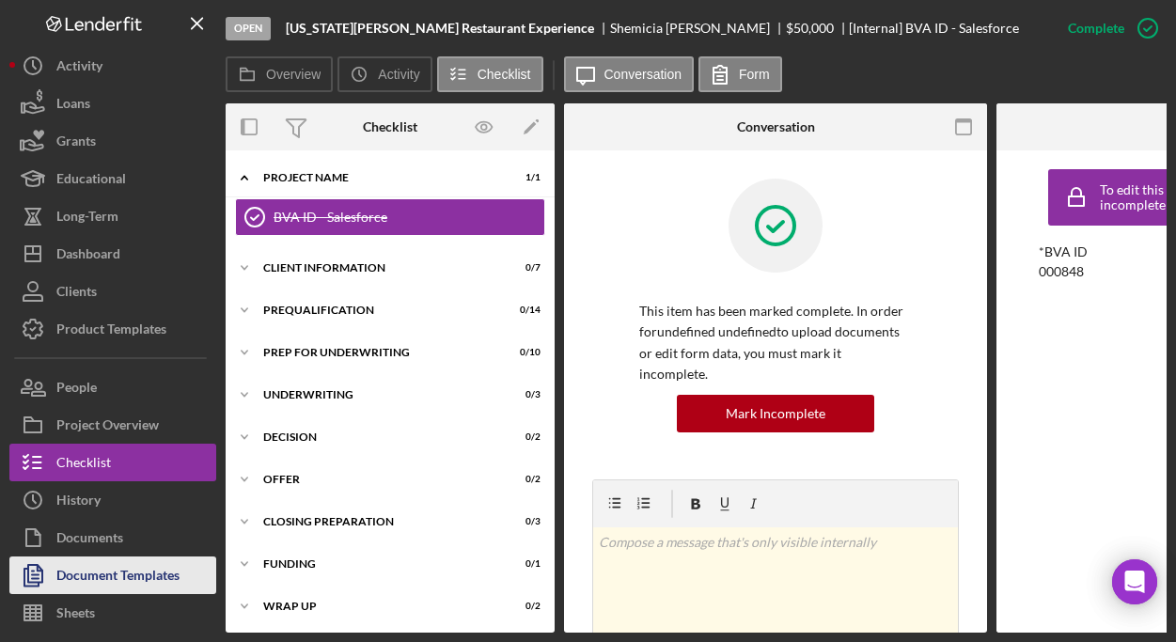
click at [118, 569] on div "Document Templates" at bounding box center [117, 577] width 123 height 42
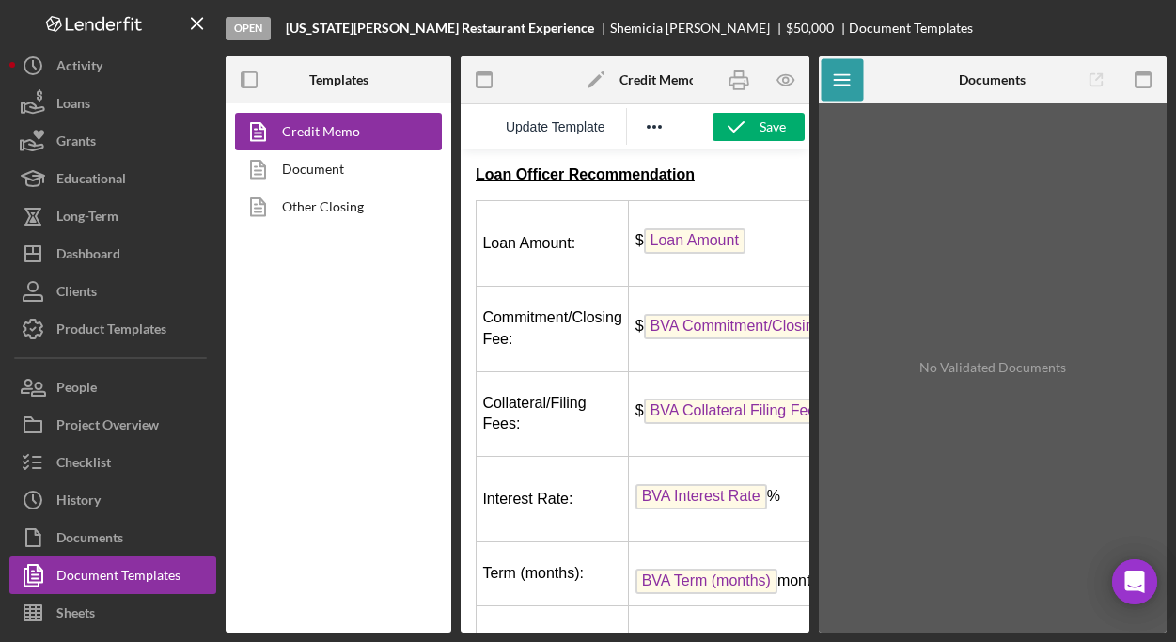
click at [685, 246] on span "Loan Amount" at bounding box center [694, 240] width 101 height 25
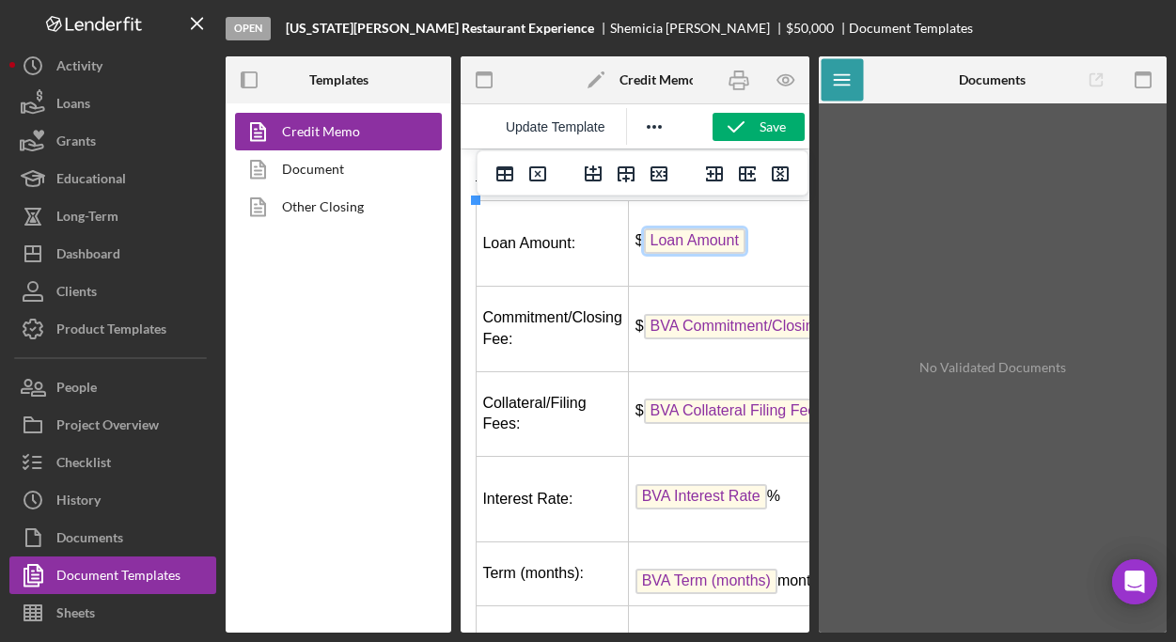
click at [712, 234] on span "Loan Amount" at bounding box center [694, 240] width 101 height 25
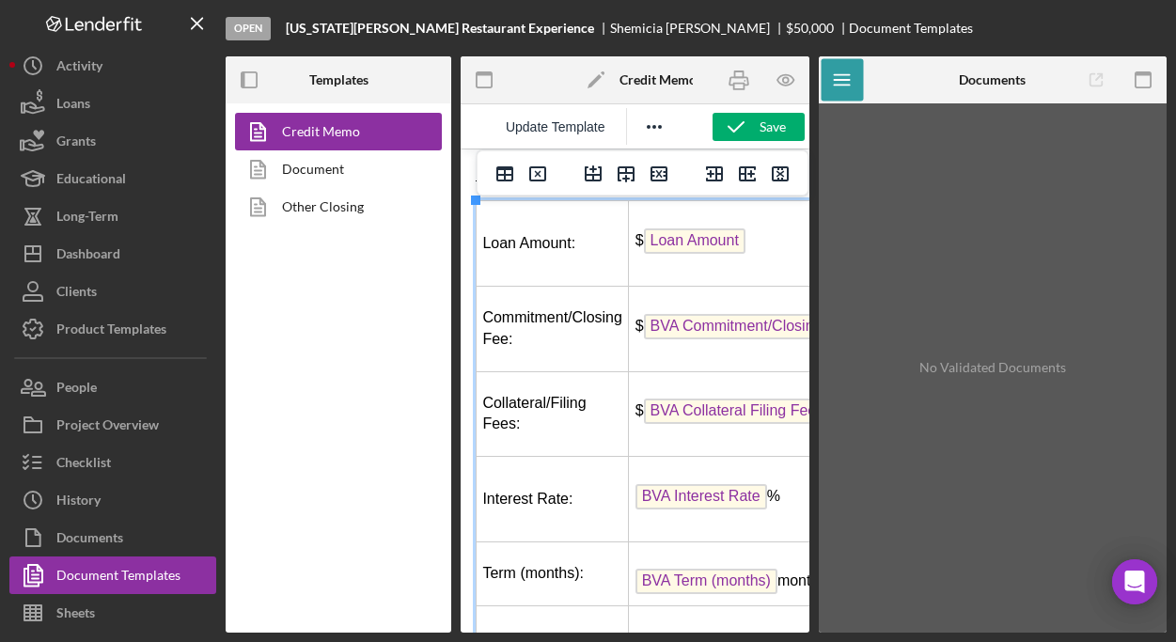
click at [705, 297] on td "$ BVA Commitment/Closing Fee" at bounding box center [748, 329] width 238 height 86
click at [564, 124] on span "Update Template" at bounding box center [556, 126] width 100 height 15
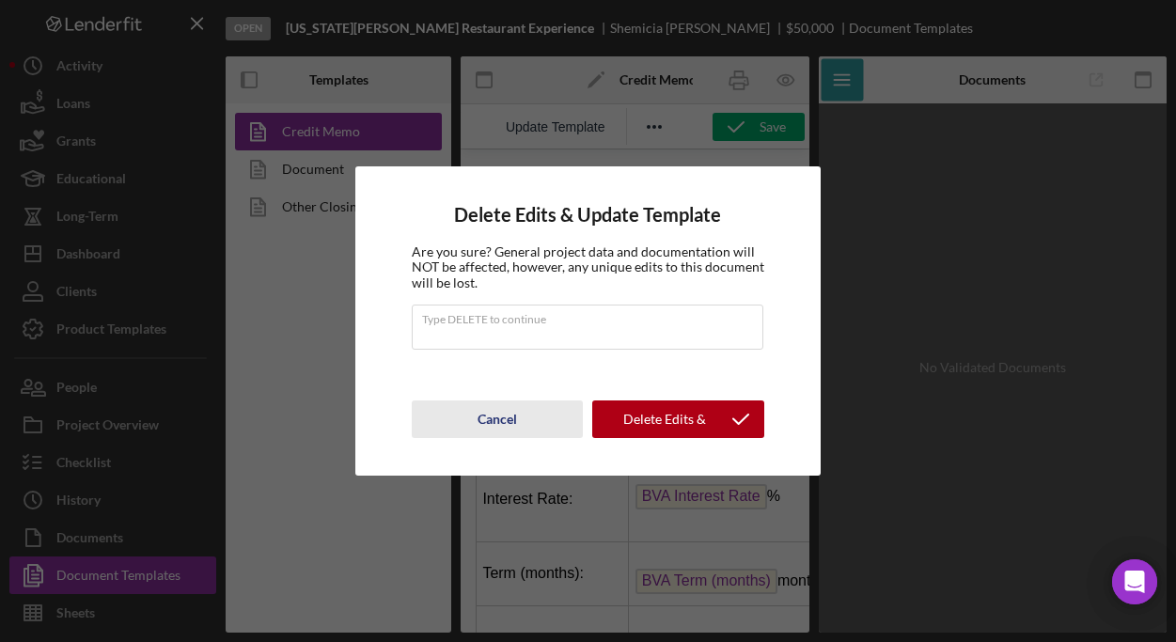
click at [516, 422] on div "Cancel" at bounding box center [496, 419] width 39 height 38
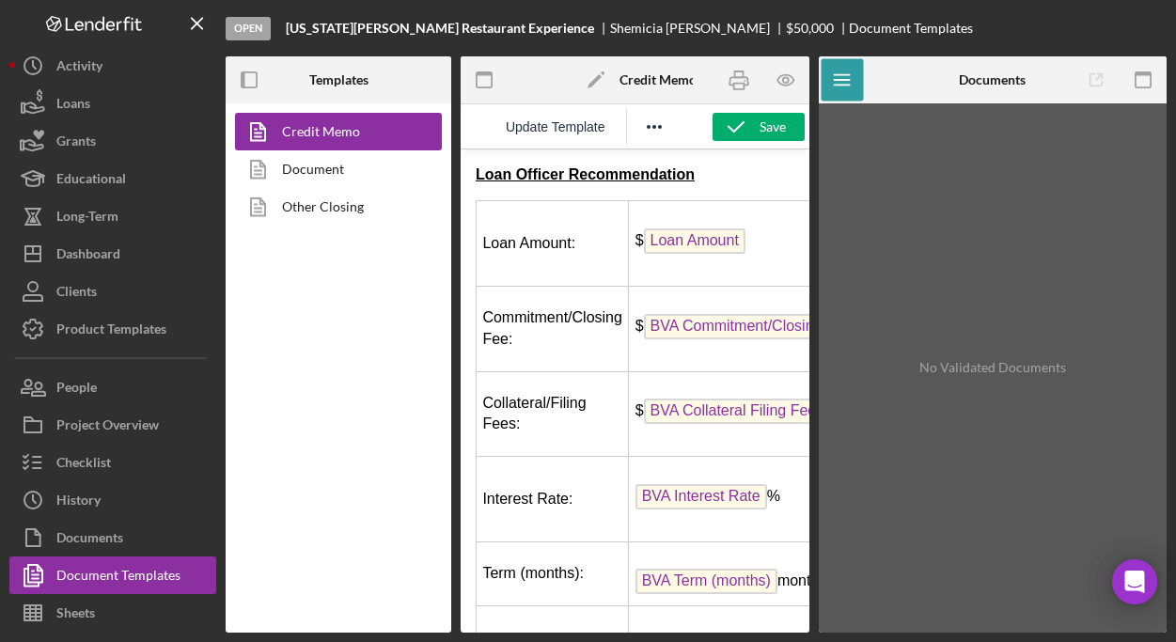
click at [288, 352] on div "Credit Memo Document Other Closing" at bounding box center [339, 367] width 226 height 529
click at [595, 79] on polygon at bounding box center [594, 81] width 14 height 14
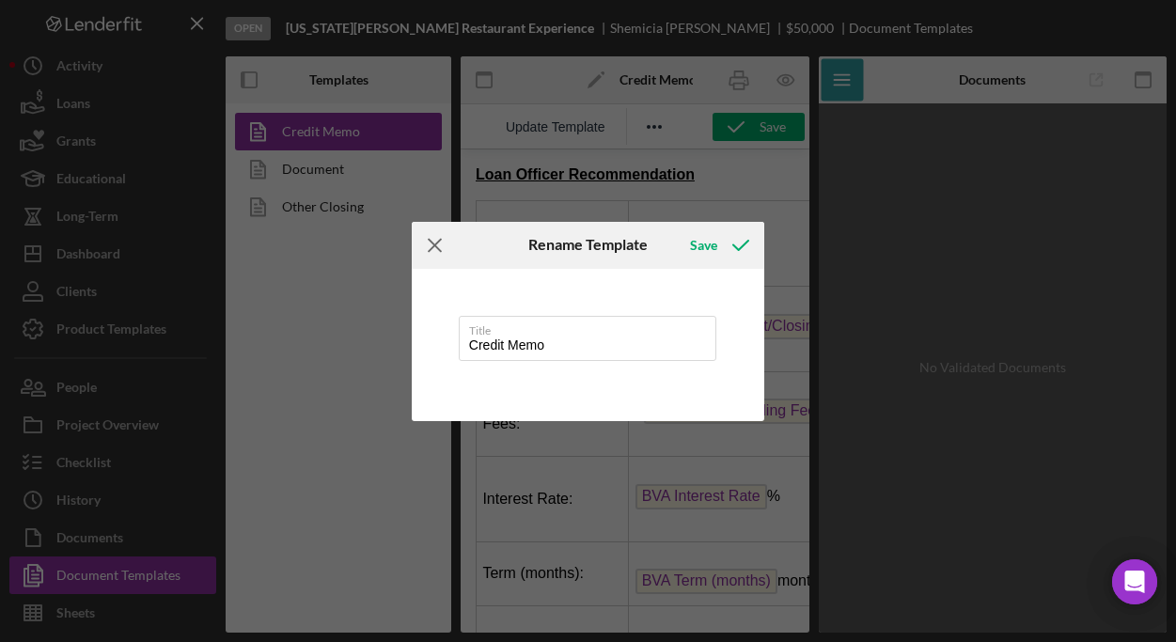
click at [435, 246] on line at bounding box center [434, 245] width 12 height 12
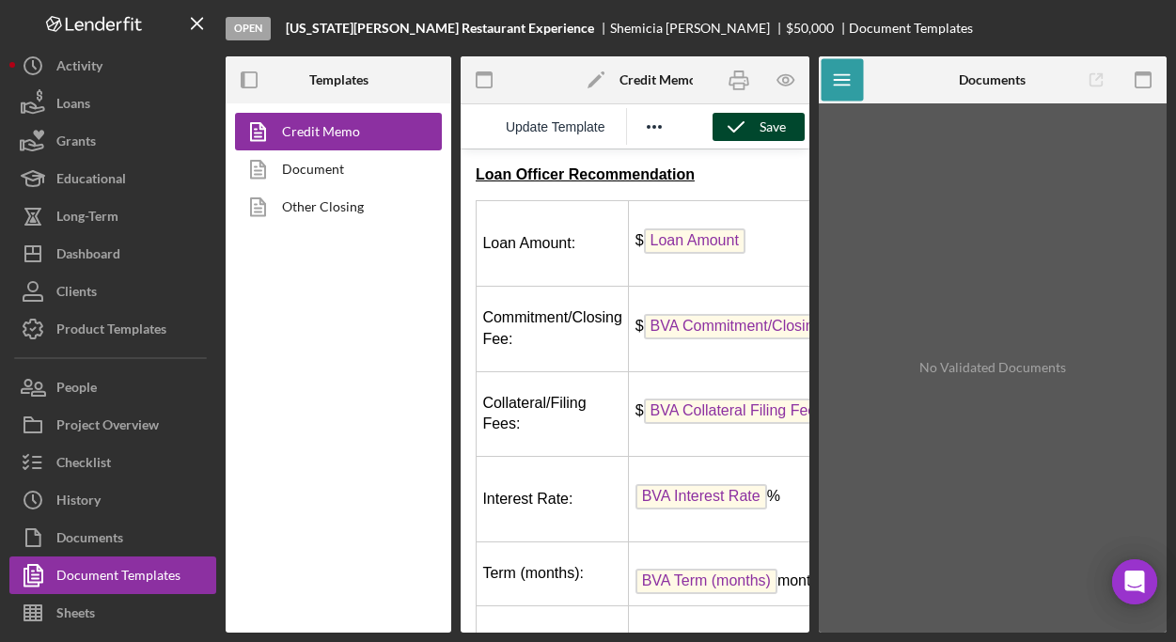
click at [760, 132] on div "Save" at bounding box center [772, 127] width 26 height 28
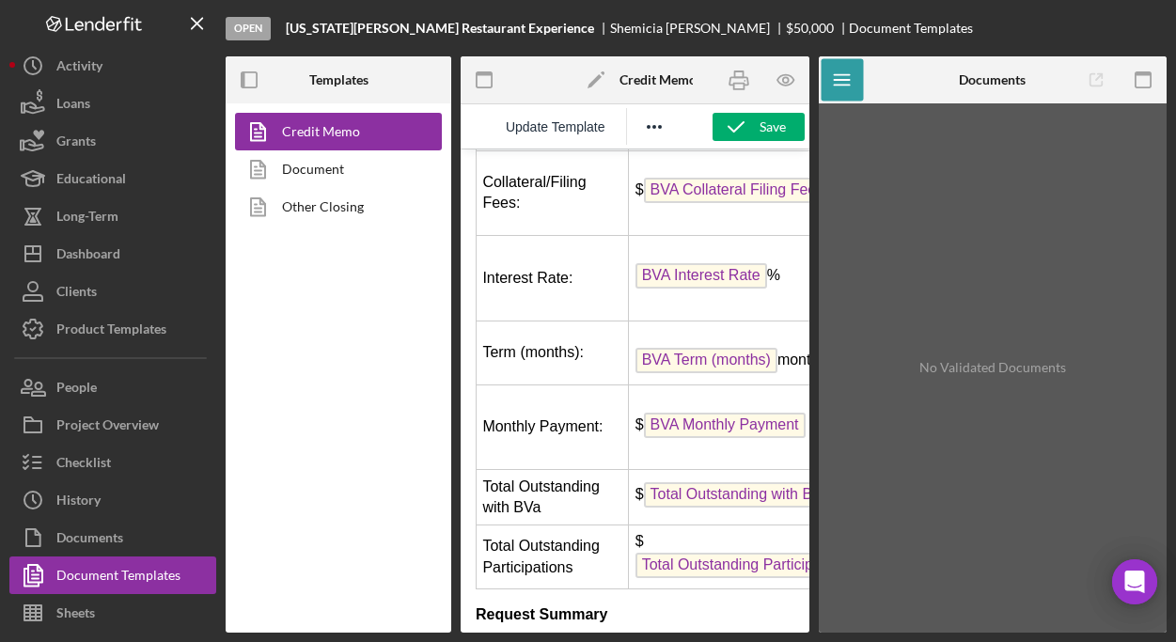
scroll to position [382, 0]
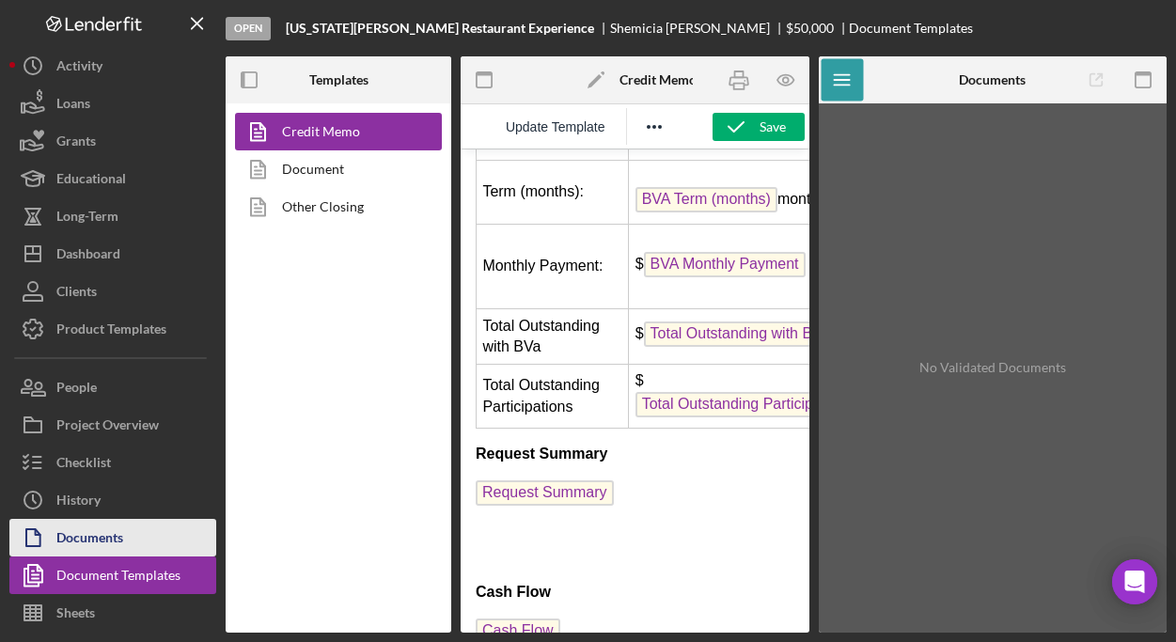
click at [106, 536] on div "Documents" at bounding box center [89, 540] width 67 height 42
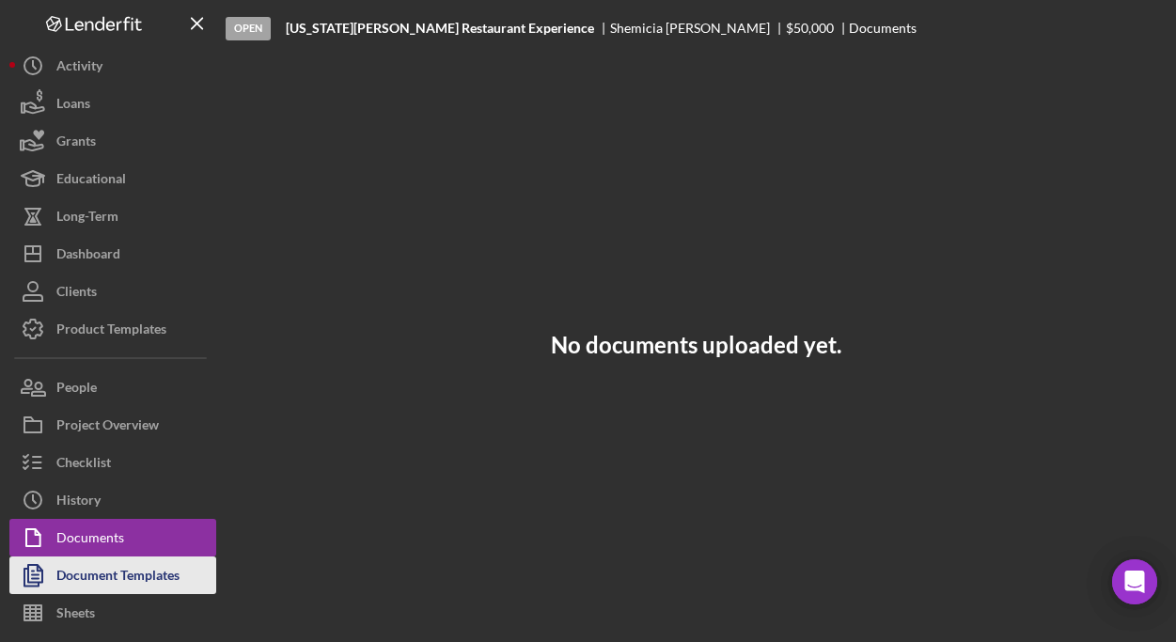
click at [116, 569] on div "Document Templates" at bounding box center [117, 577] width 123 height 42
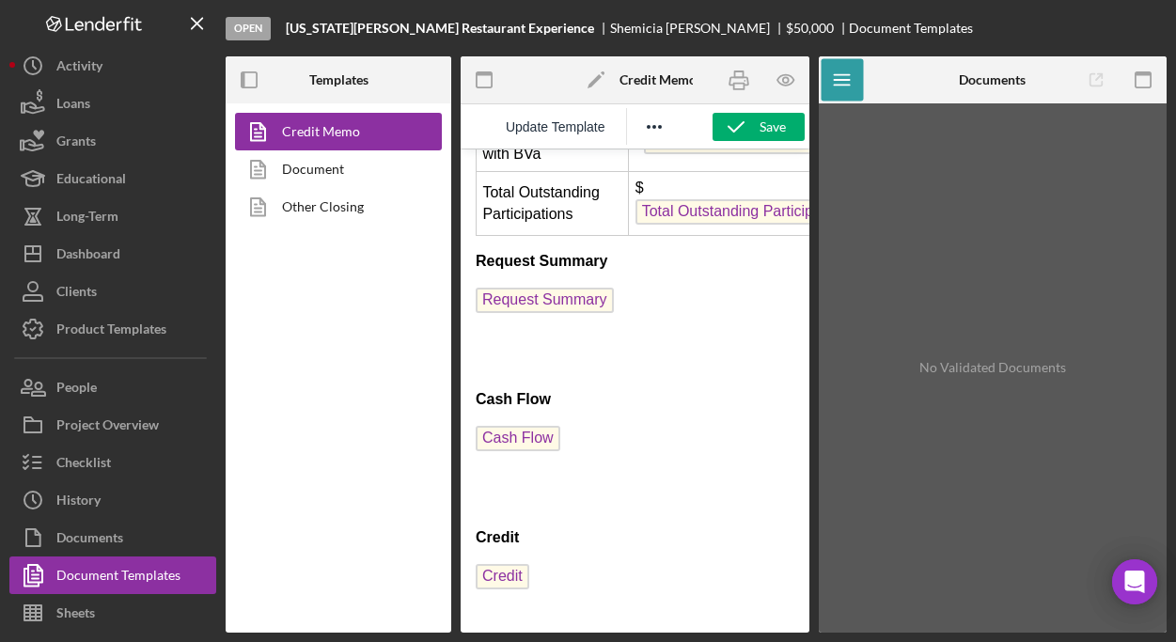
scroll to position [525, 0]
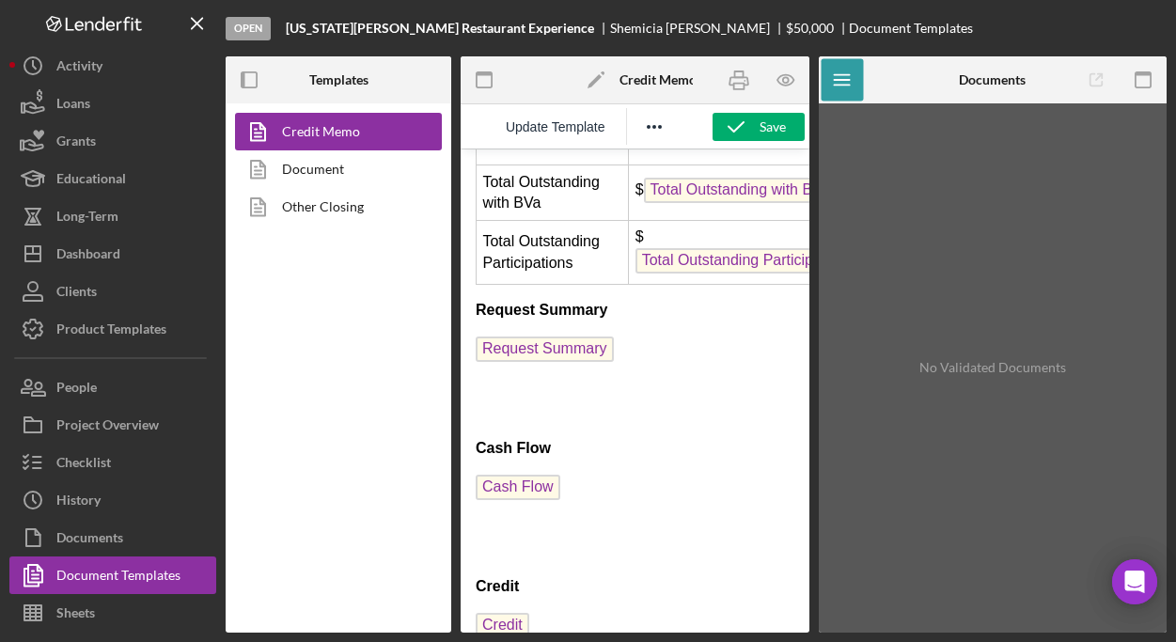
click at [545, 355] on span "Request Summary" at bounding box center [544, 348] width 138 height 25
click at [548, 344] on span "Request Summary" at bounding box center [544, 348] width 138 height 25
click at [636, 406] on p "Rich Text Area. Press ALT-0 for help." at bounding box center [634, 412] width 319 height 21
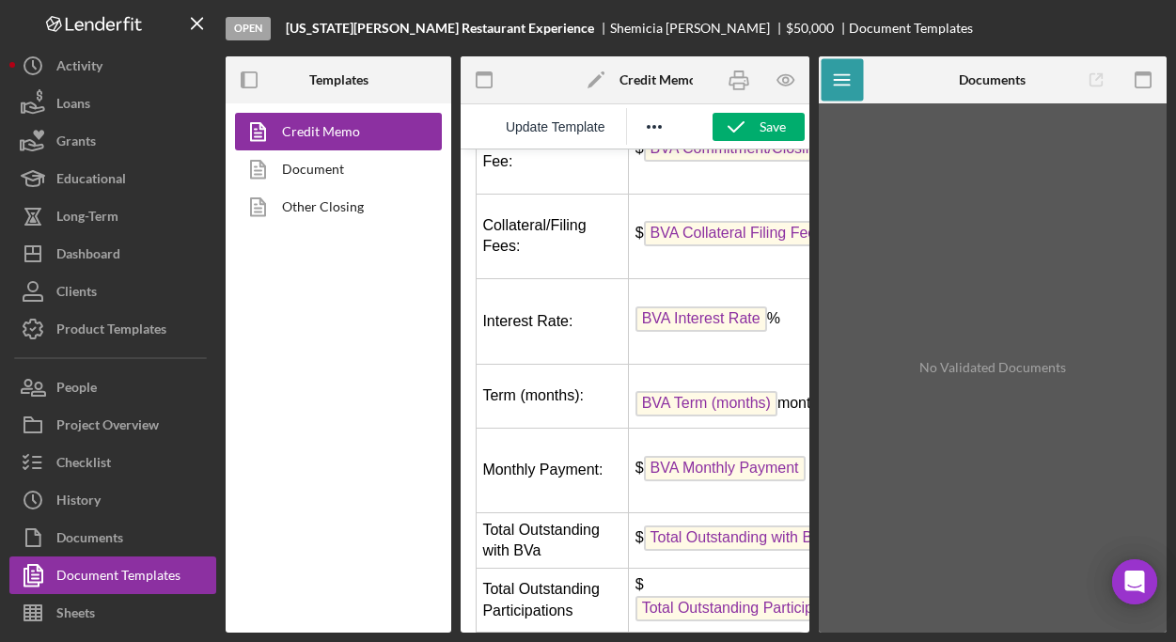
scroll to position [0, 0]
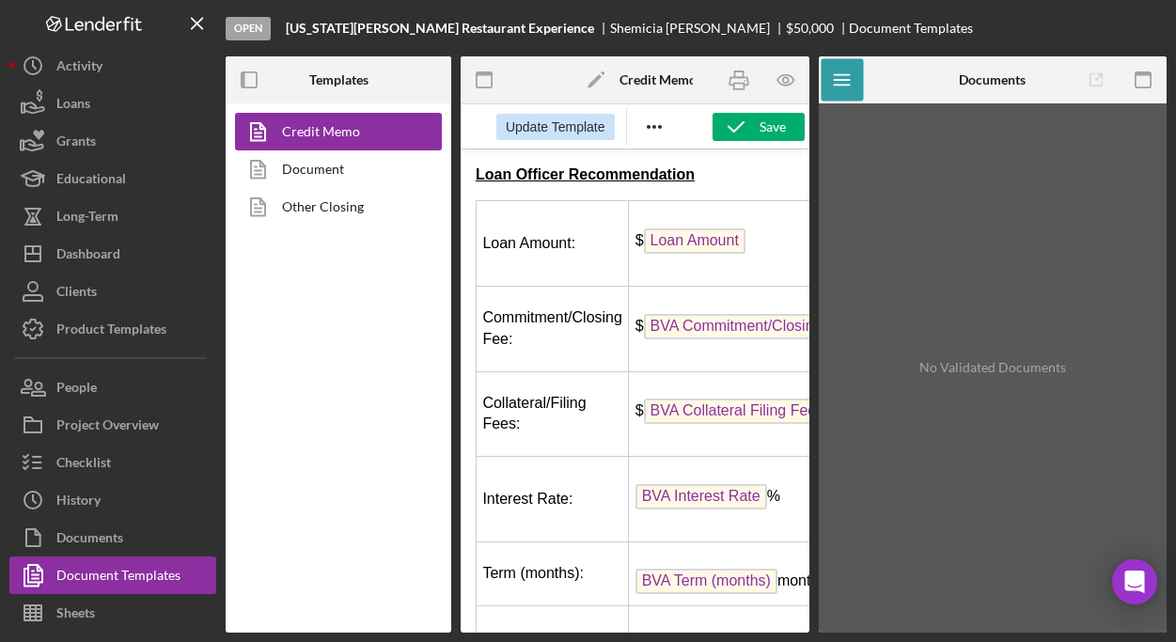
click at [569, 131] on span "Update Template" at bounding box center [556, 126] width 100 height 15
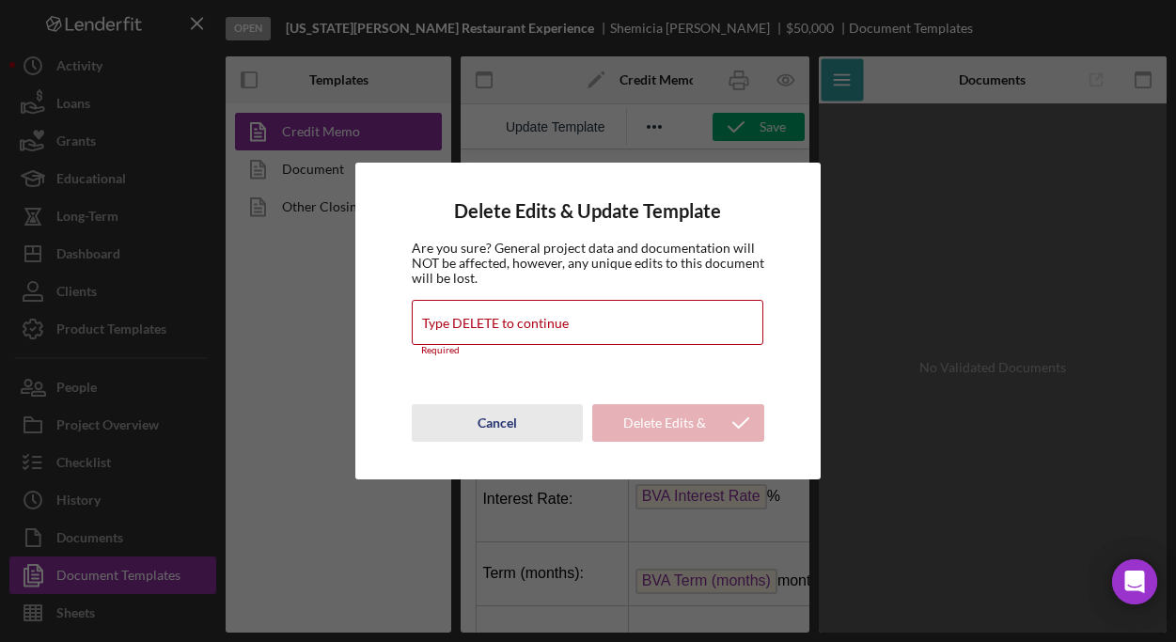
drag, startPoint x: 503, startPoint y: 419, endPoint x: 42, endPoint y: 270, distance: 484.1
click at [503, 419] on div "Cancel" at bounding box center [496, 423] width 39 height 38
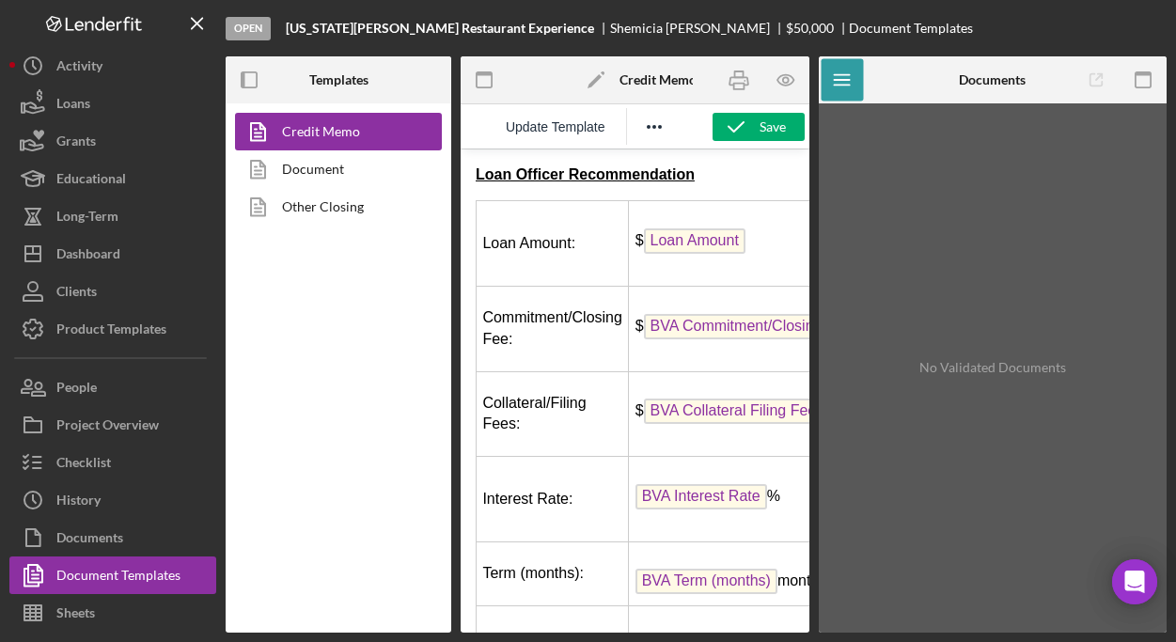
click at [377, 360] on div "Credit Memo Document Other Closing" at bounding box center [339, 367] width 226 height 529
click at [346, 167] on link "Document" at bounding box center [333, 169] width 197 height 38
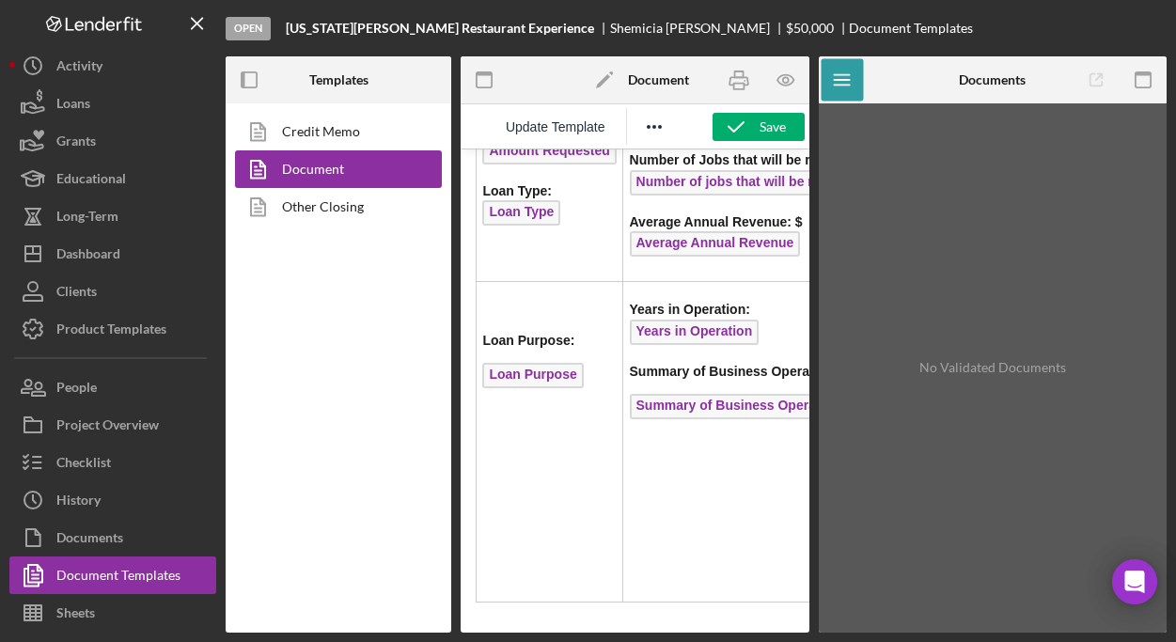
scroll to position [63, 0]
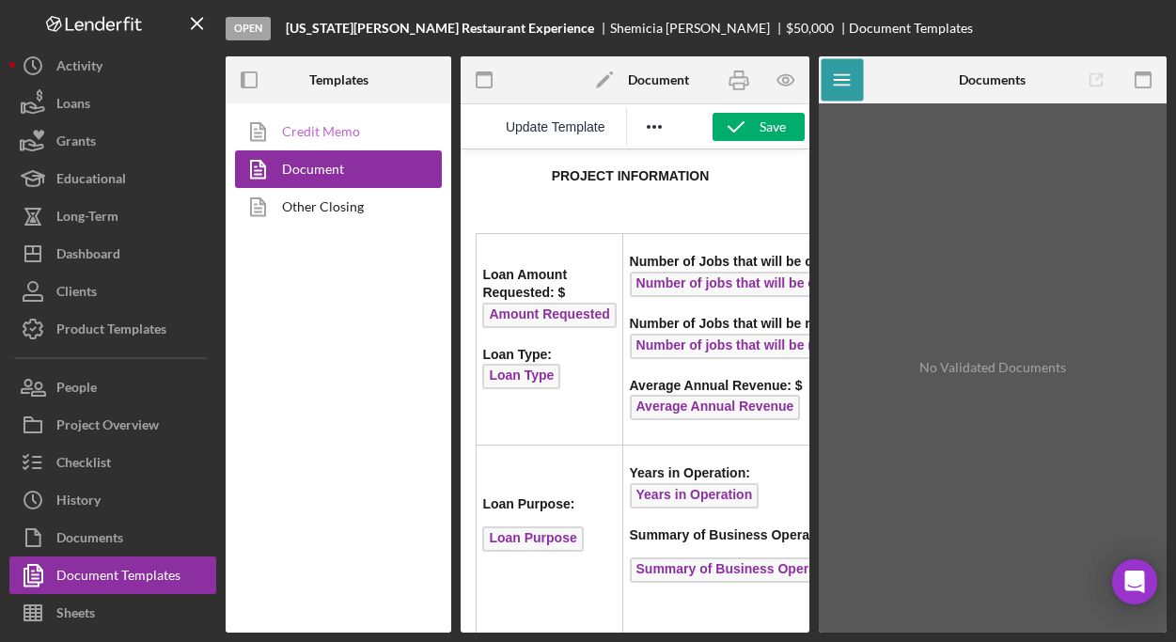
click at [327, 131] on link "Credit Memo" at bounding box center [333, 132] width 197 height 38
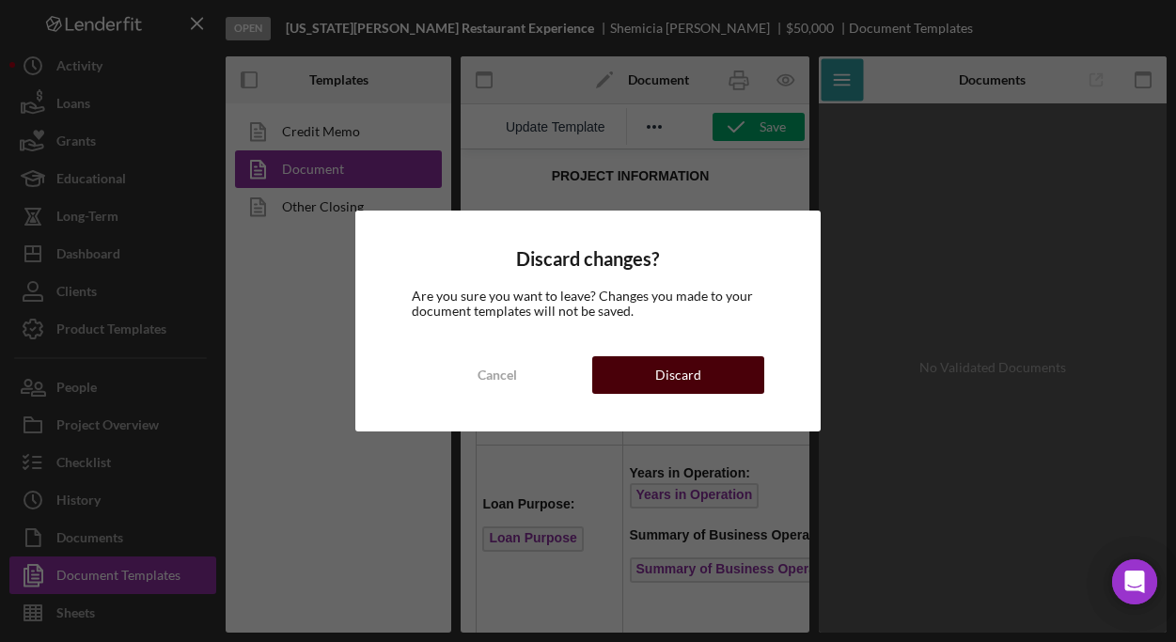
click at [660, 364] on div "Discard" at bounding box center [678, 375] width 46 height 38
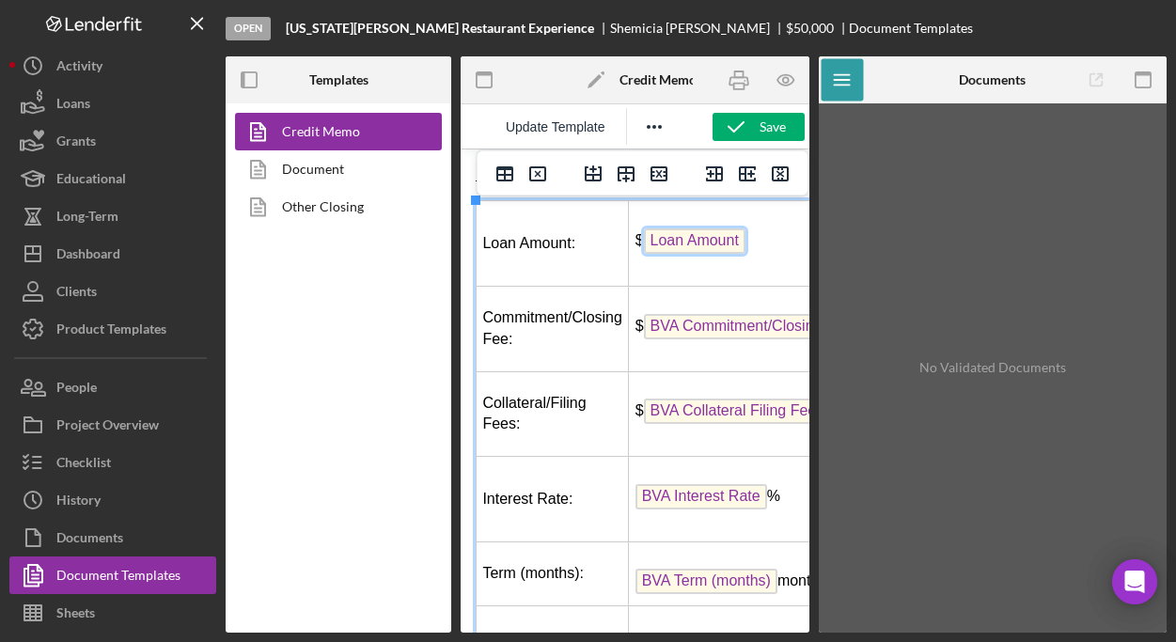
click at [680, 242] on span "Loan Amount" at bounding box center [694, 240] width 101 height 25
click at [681, 245] on span "Loan Amount" at bounding box center [694, 240] width 101 height 25
click at [687, 282] on td "$ Loan Amount" at bounding box center [748, 244] width 238 height 86
click at [596, 132] on span "Update Template" at bounding box center [556, 126] width 100 height 15
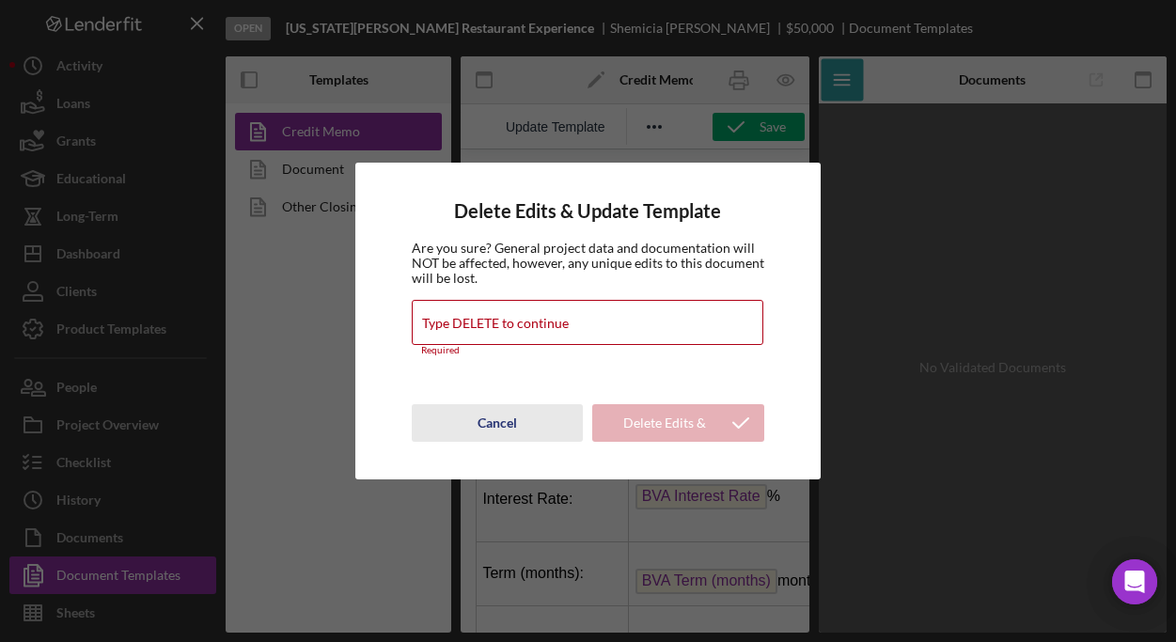
click at [506, 425] on div "Cancel" at bounding box center [496, 423] width 39 height 38
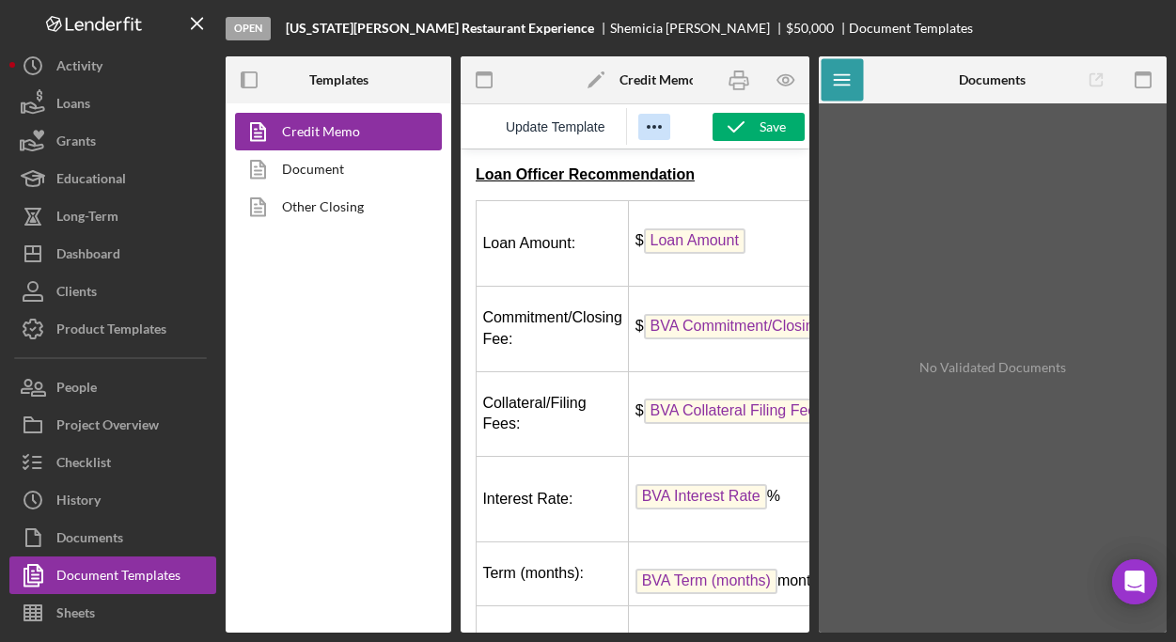
click at [654, 125] on icon "Reveal or hide additional toolbar items" at bounding box center [653, 127] width 15 height 4
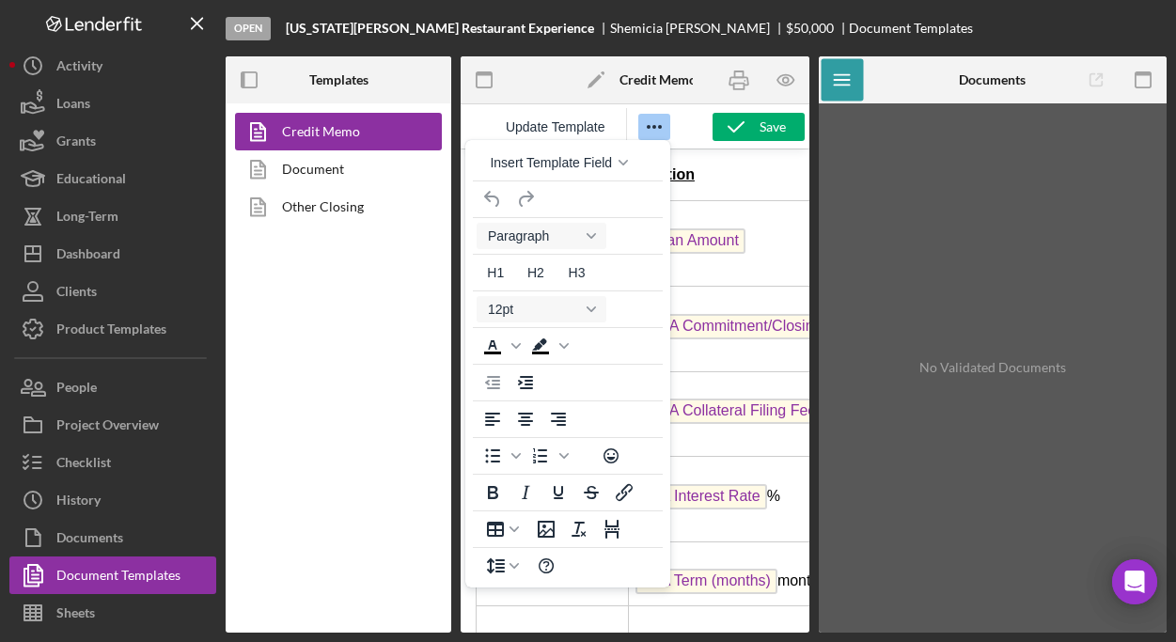
click at [490, 84] on icon "button" at bounding box center [484, 80] width 42 height 42
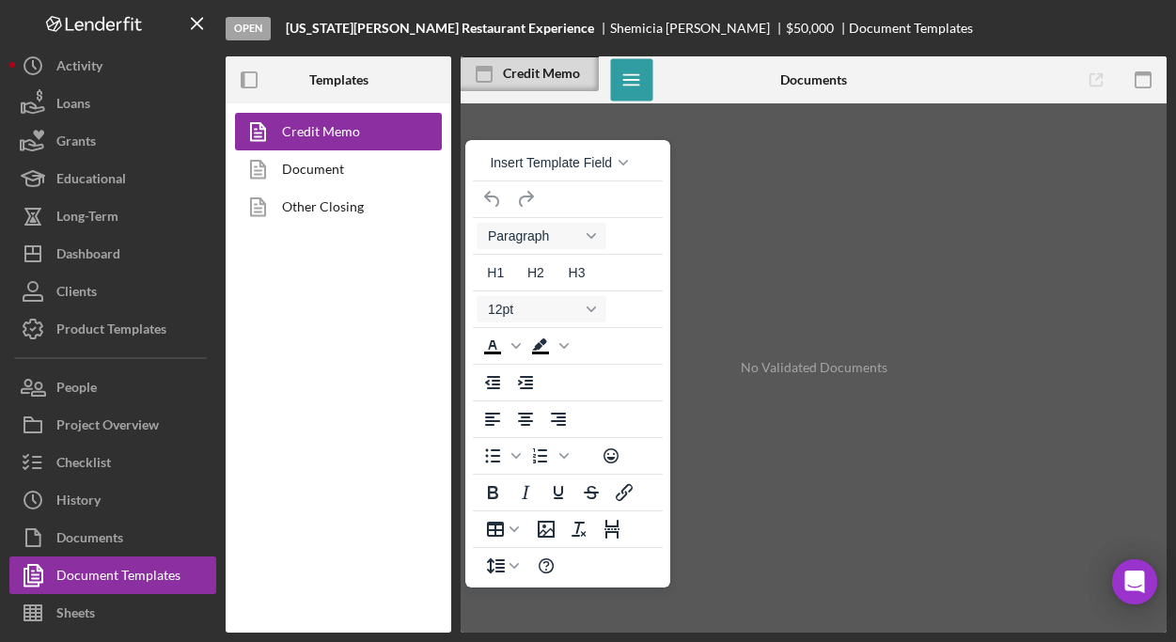
click at [842, 186] on div "No Validated Documents" at bounding box center [813, 368] width 687 height 510
click at [588, 164] on span "Insert Template Field" at bounding box center [551, 162] width 122 height 15
click at [743, 161] on div "No Validated Documents" at bounding box center [813, 368] width 687 height 510
click at [633, 85] on line "button" at bounding box center [630, 85] width 15 height 0
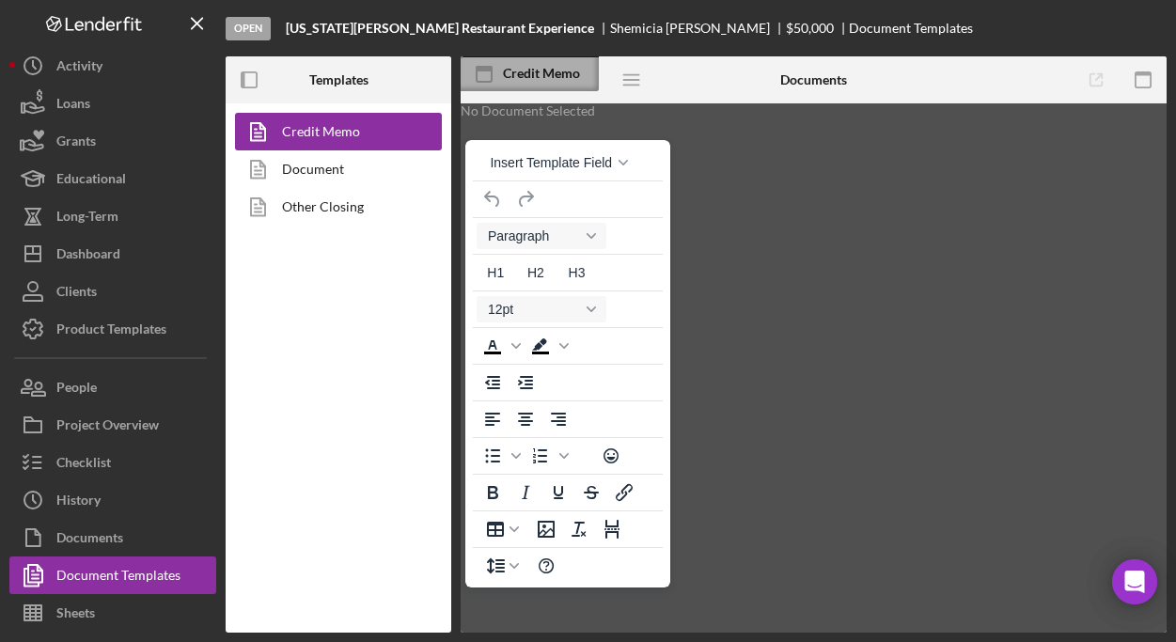
click at [550, 70] on div "Credit Memo" at bounding box center [551, 73] width 96 height 15
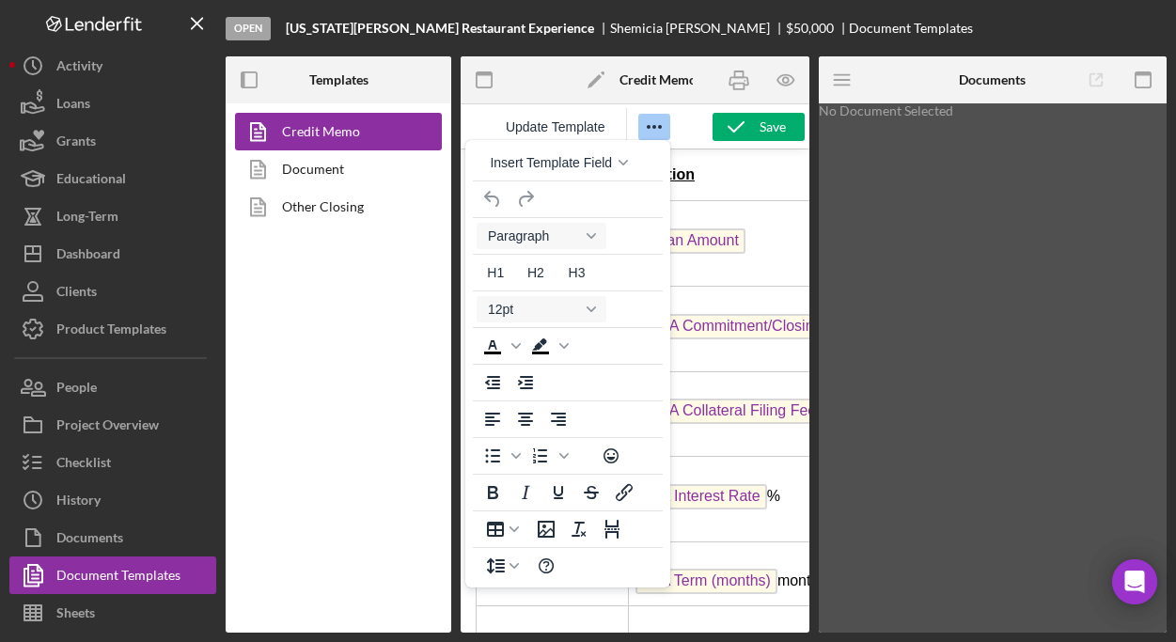
click at [947, 168] on div "No Document Selected" at bounding box center [992, 367] width 349 height 529
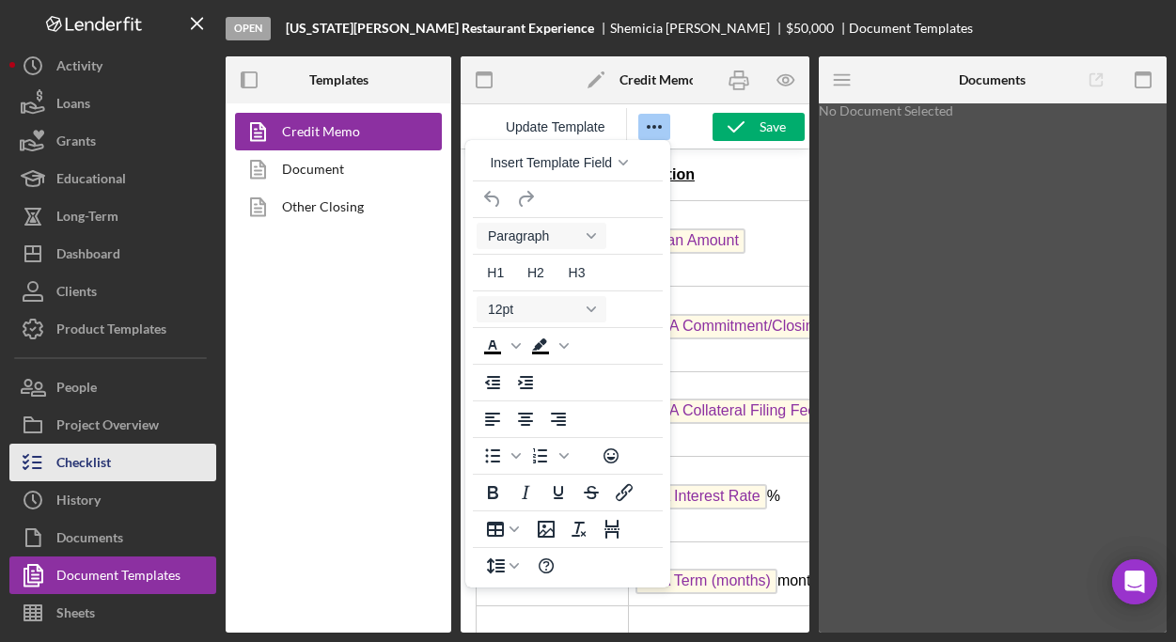
click at [120, 462] on button "Checklist" at bounding box center [112, 463] width 207 height 38
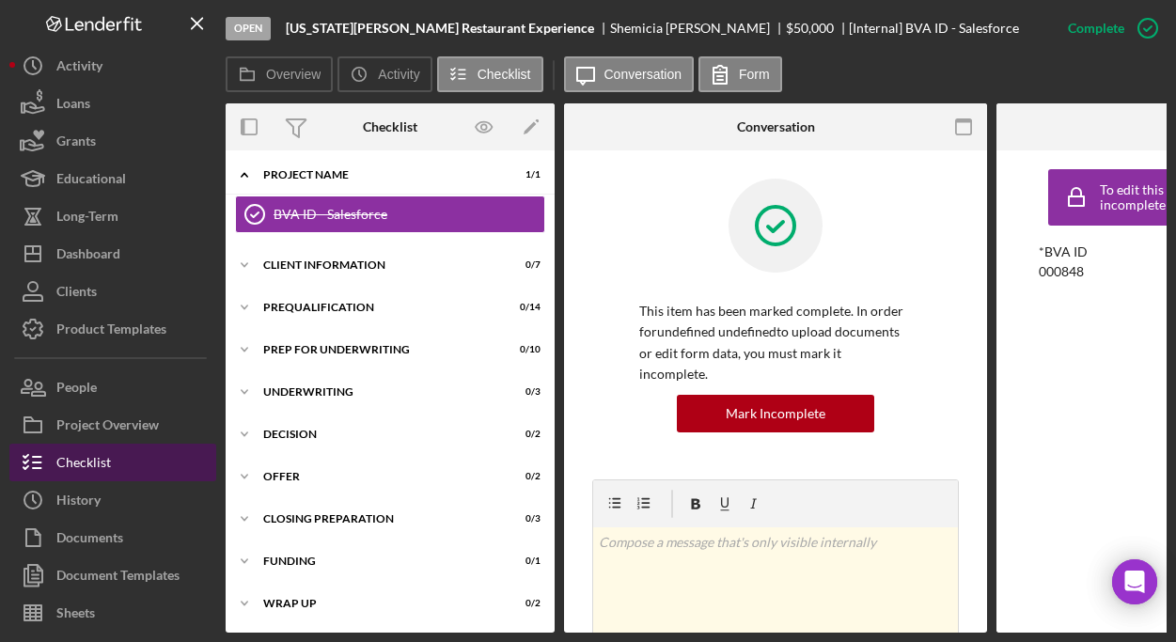
scroll to position [8, 0]
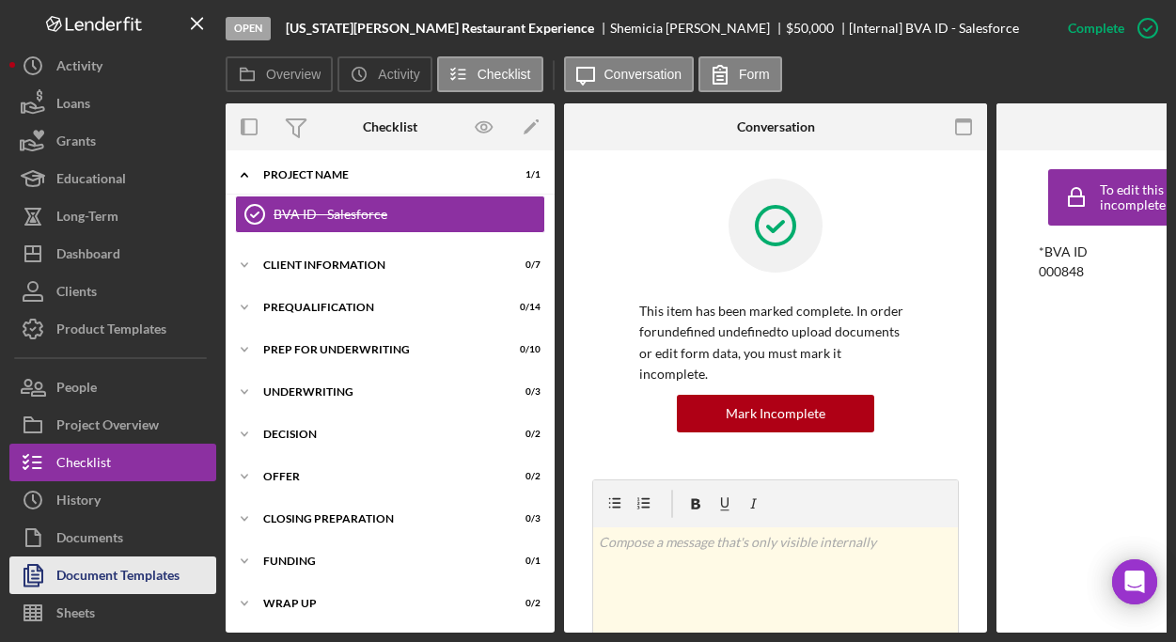
click at [99, 565] on div "Document Templates" at bounding box center [117, 577] width 123 height 42
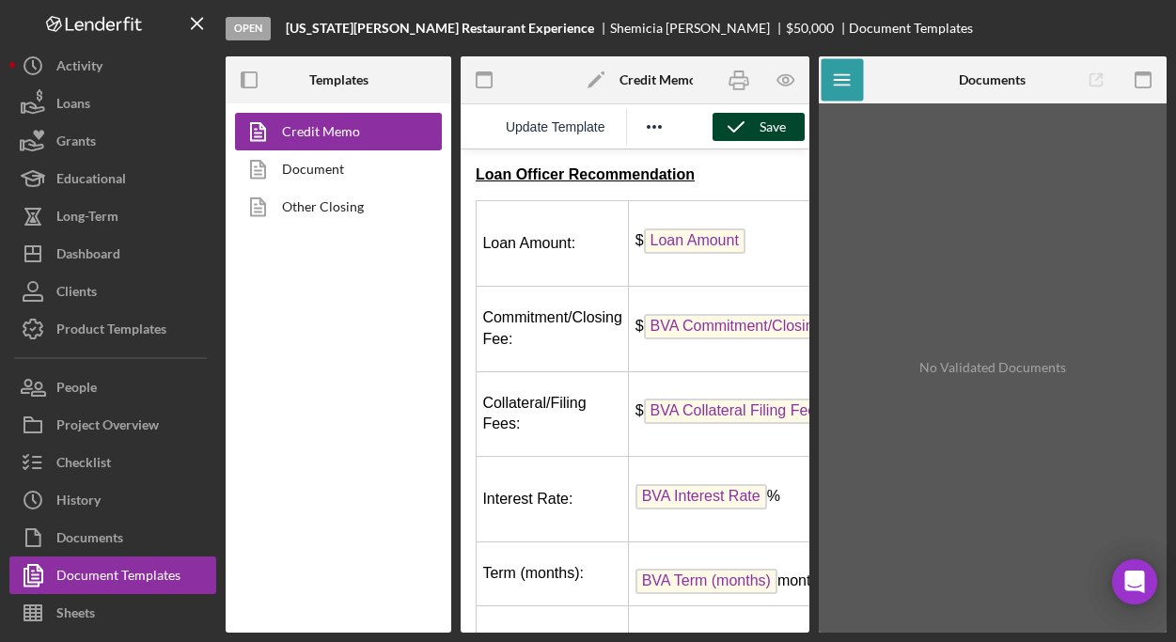
click at [760, 132] on div "Save" at bounding box center [772, 127] width 26 height 28
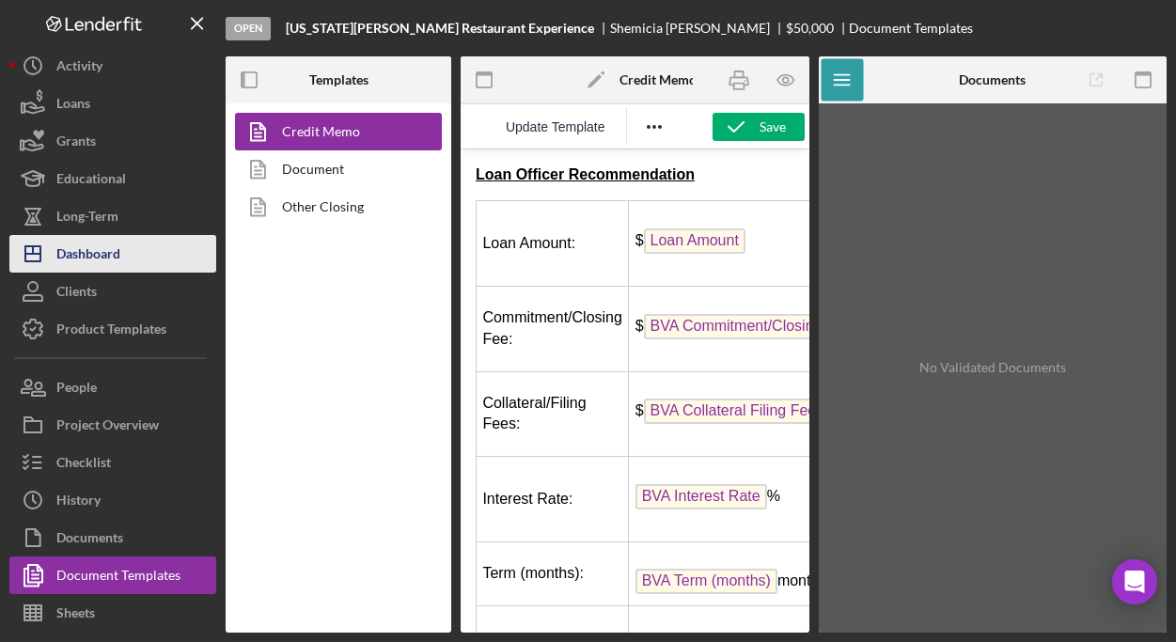
click at [106, 247] on div "Dashboard" at bounding box center [88, 256] width 64 height 42
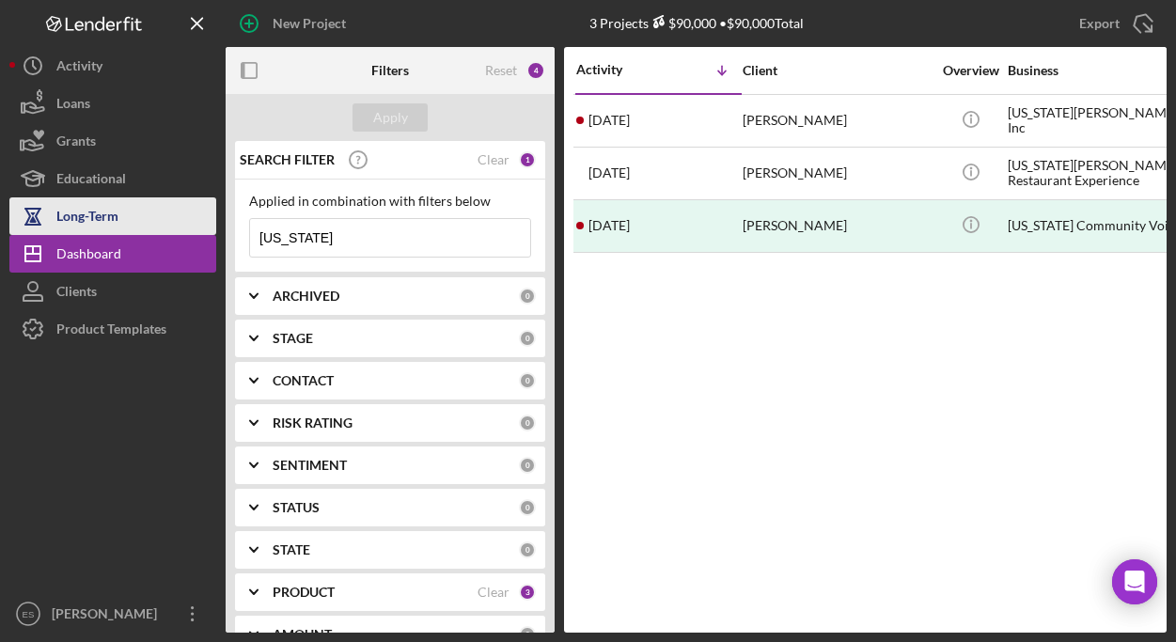
drag, startPoint x: 316, startPoint y: 235, endPoint x: 210, endPoint y: 232, distance: 106.2
click at [212, 233] on div "New Project 3 Projects $90,000 • $90,000 Total virginia Export Icon/Export Filt…" at bounding box center [587, 316] width 1157 height 632
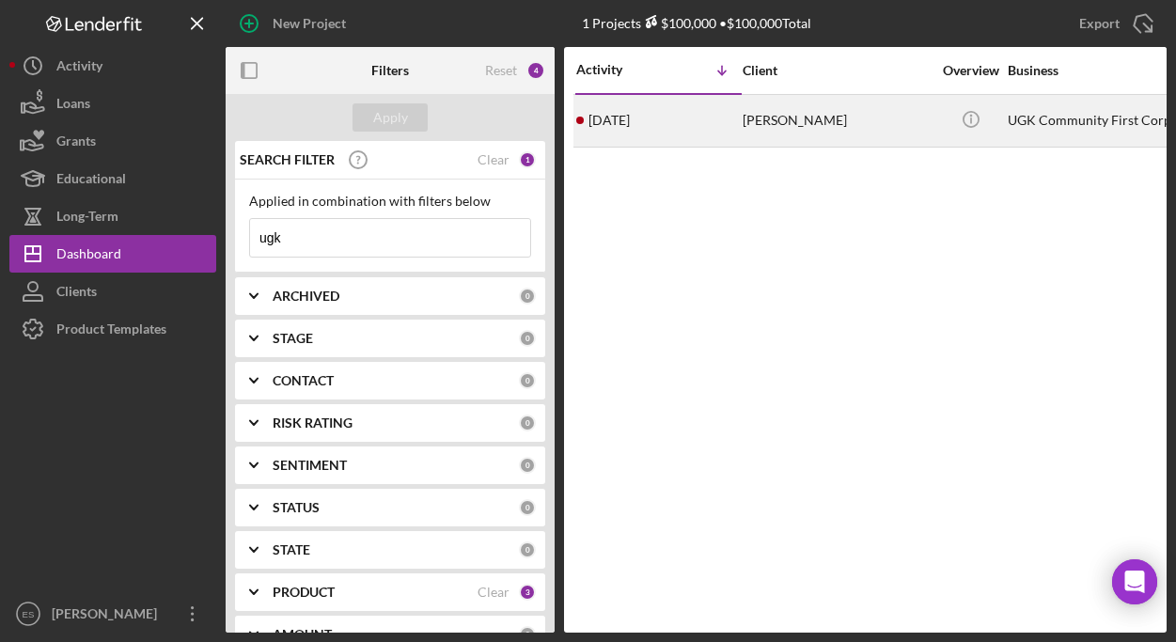
type input "ugk"
click at [1037, 119] on div "UGK Community First Corp" at bounding box center [1101, 121] width 188 height 50
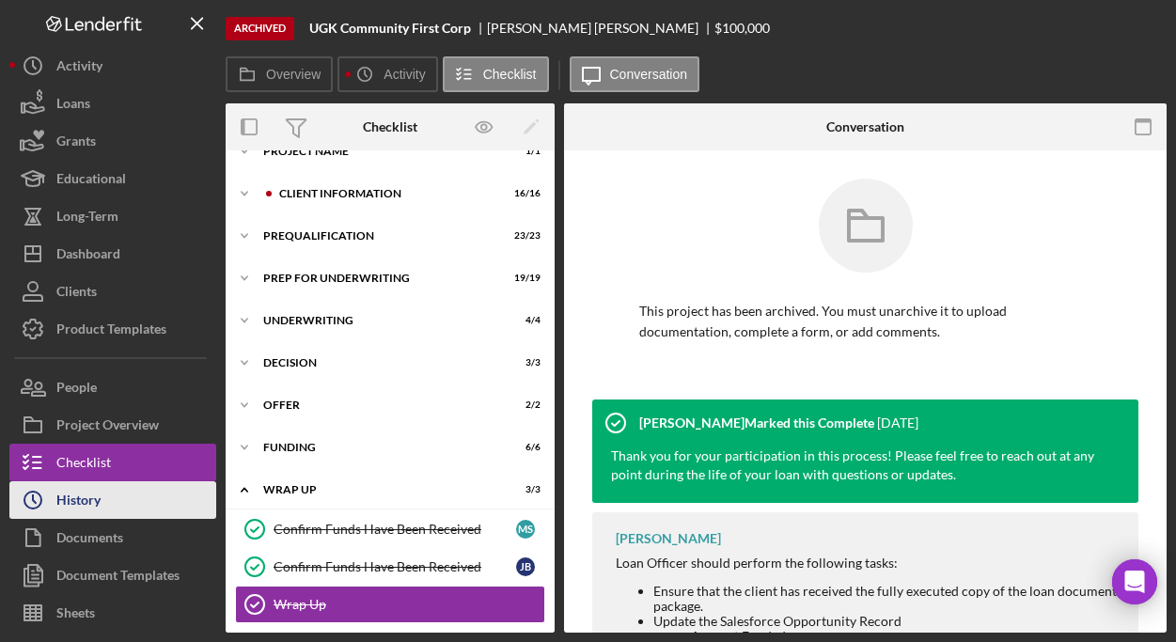
scroll to position [75, 0]
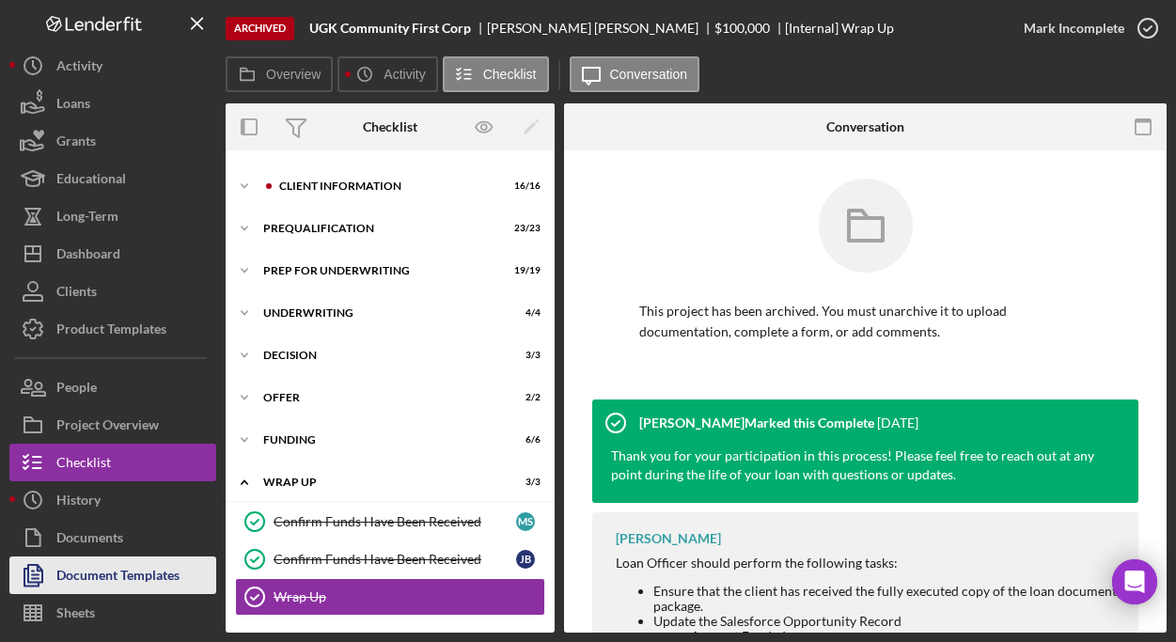
click at [111, 573] on div "Document Templates" at bounding box center [117, 577] width 123 height 42
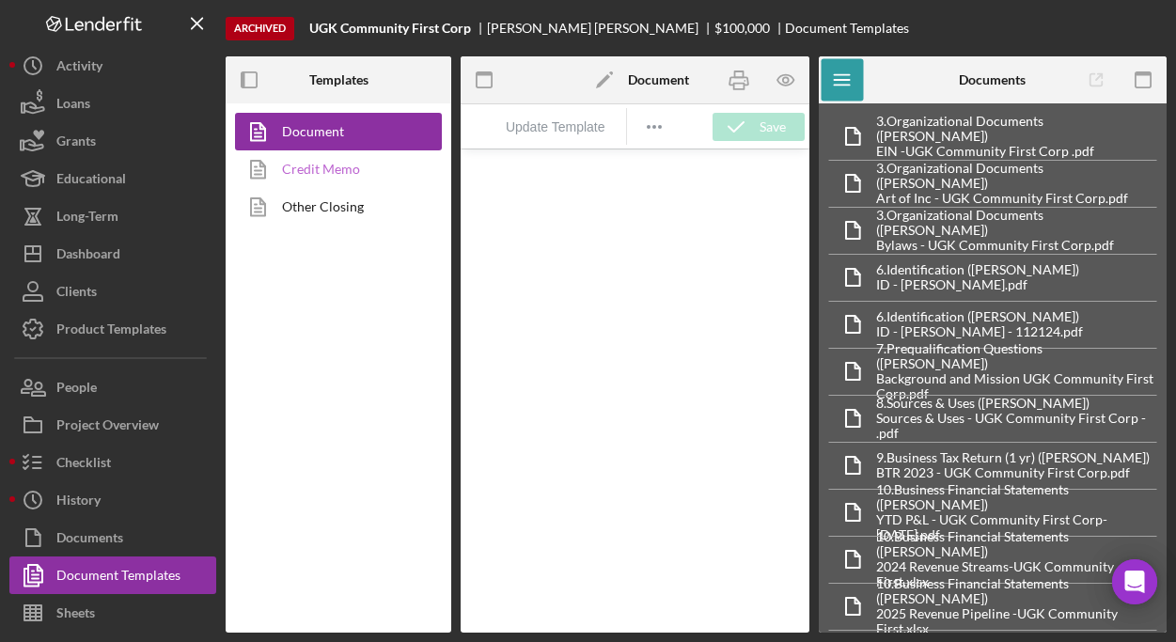
click at [336, 165] on link "Credit Memo" at bounding box center [333, 169] width 197 height 38
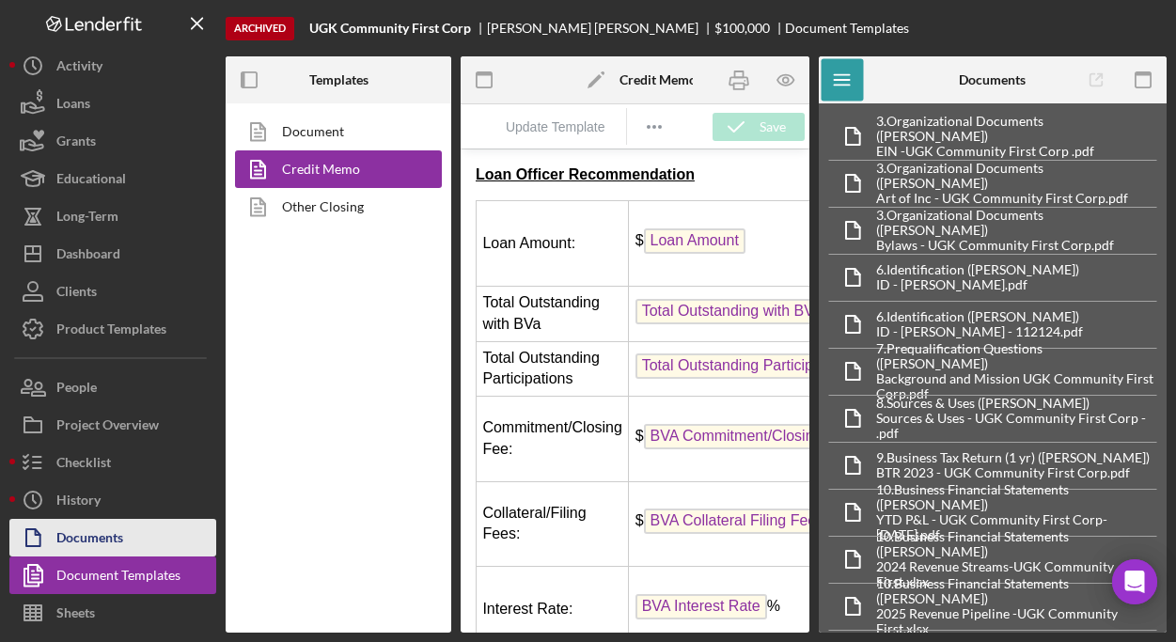
click at [92, 544] on div "Documents" at bounding box center [89, 540] width 67 height 42
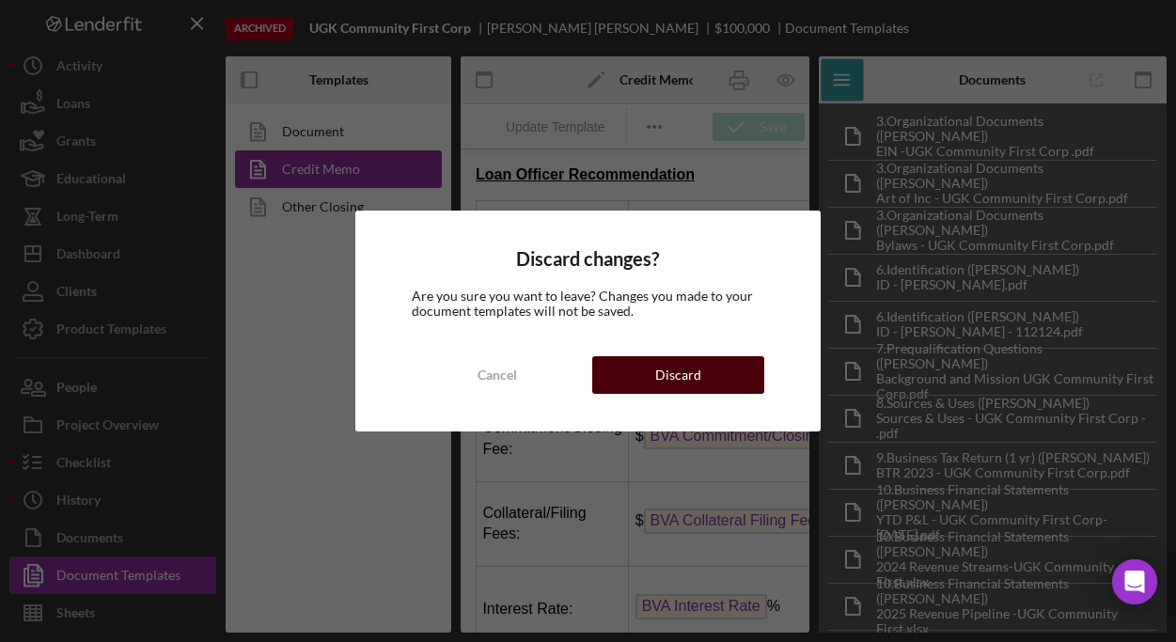
click at [640, 382] on button "Discard" at bounding box center [678, 375] width 172 height 38
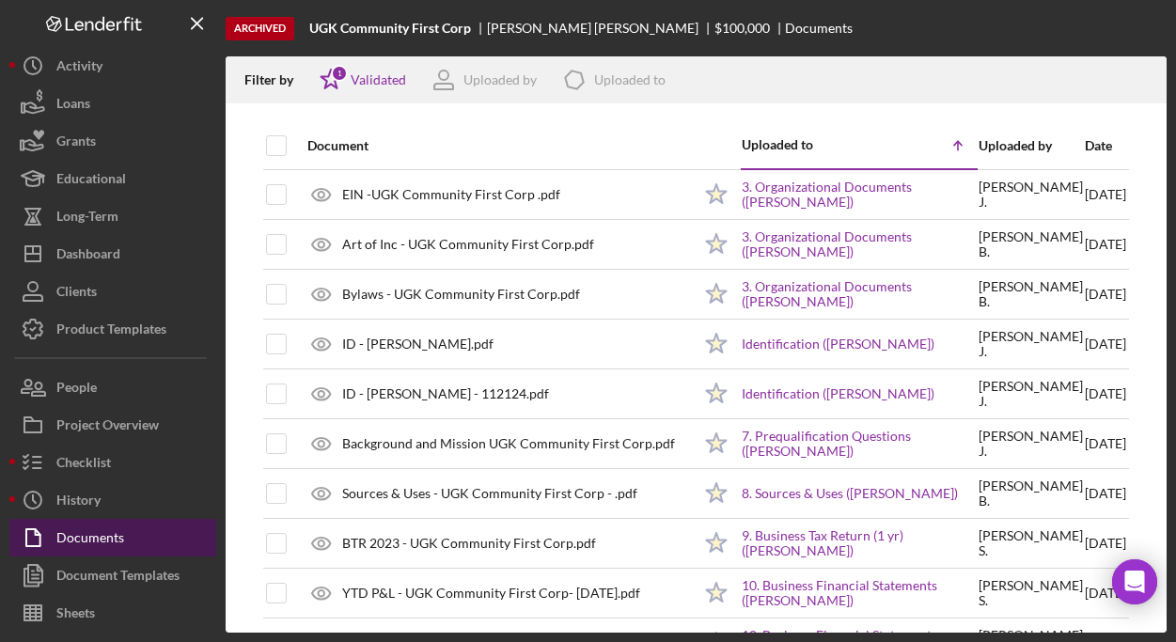
click at [147, 532] on button "Documents" at bounding box center [112, 538] width 207 height 38
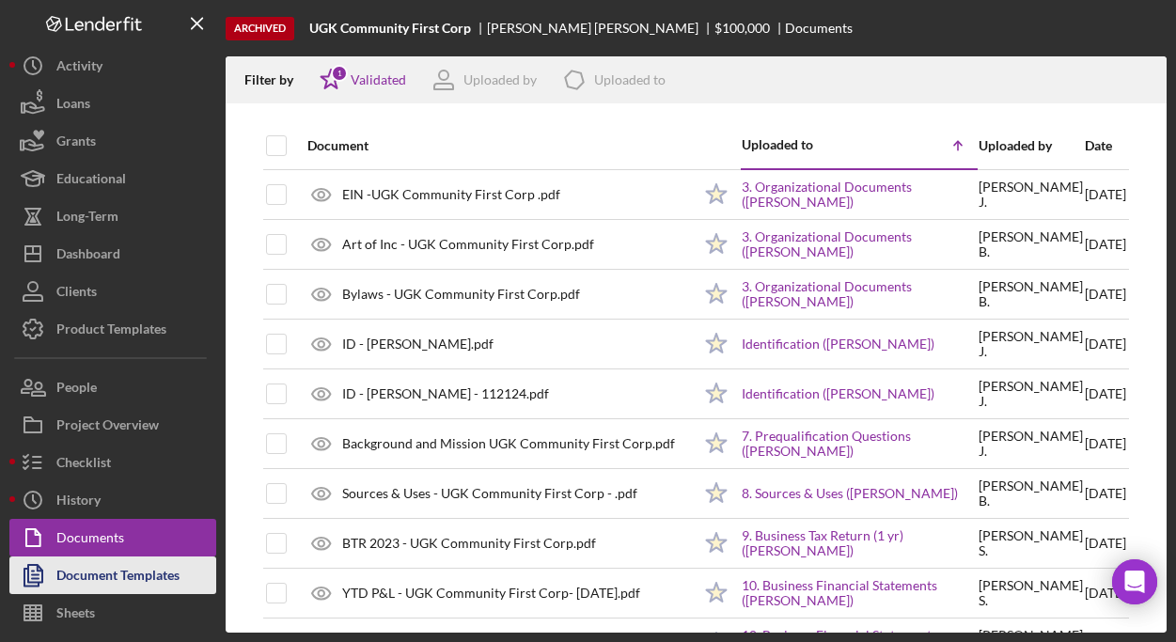
click at [143, 572] on div "Document Templates" at bounding box center [117, 577] width 123 height 42
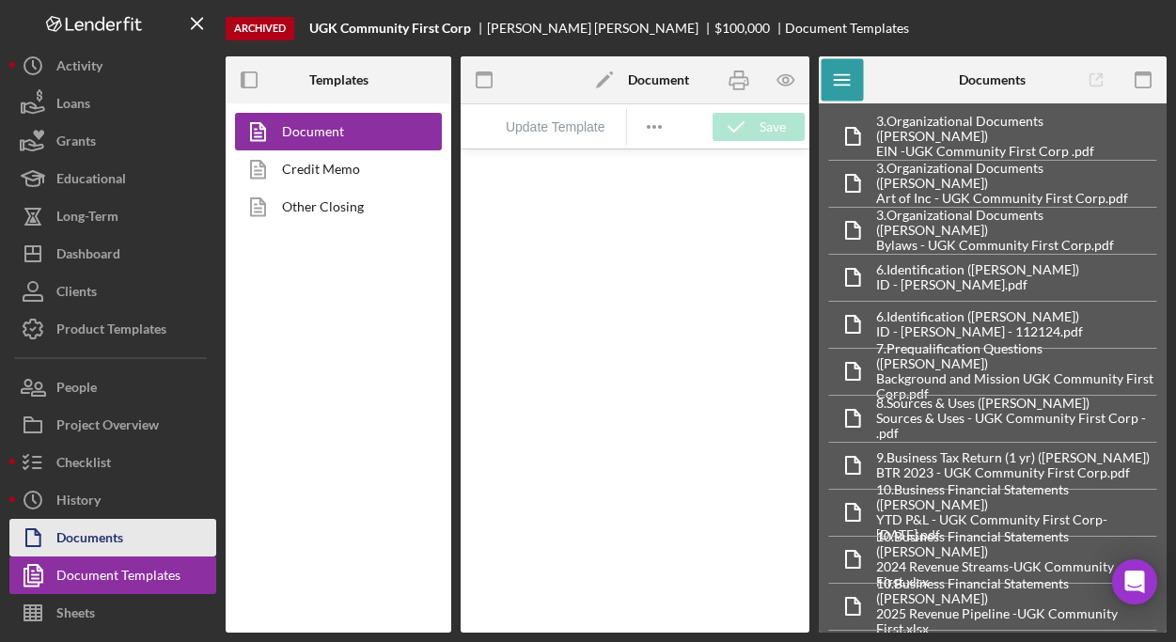
click at [145, 532] on button "Documents" at bounding box center [112, 538] width 207 height 38
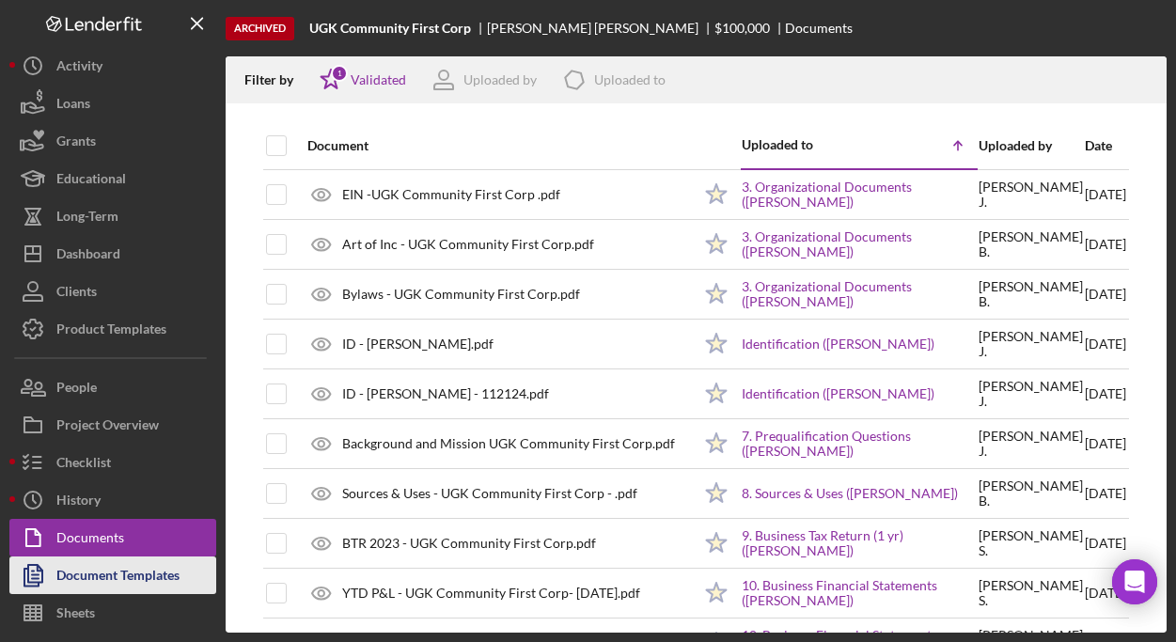
click at [146, 578] on div "Document Templates" at bounding box center [117, 577] width 123 height 42
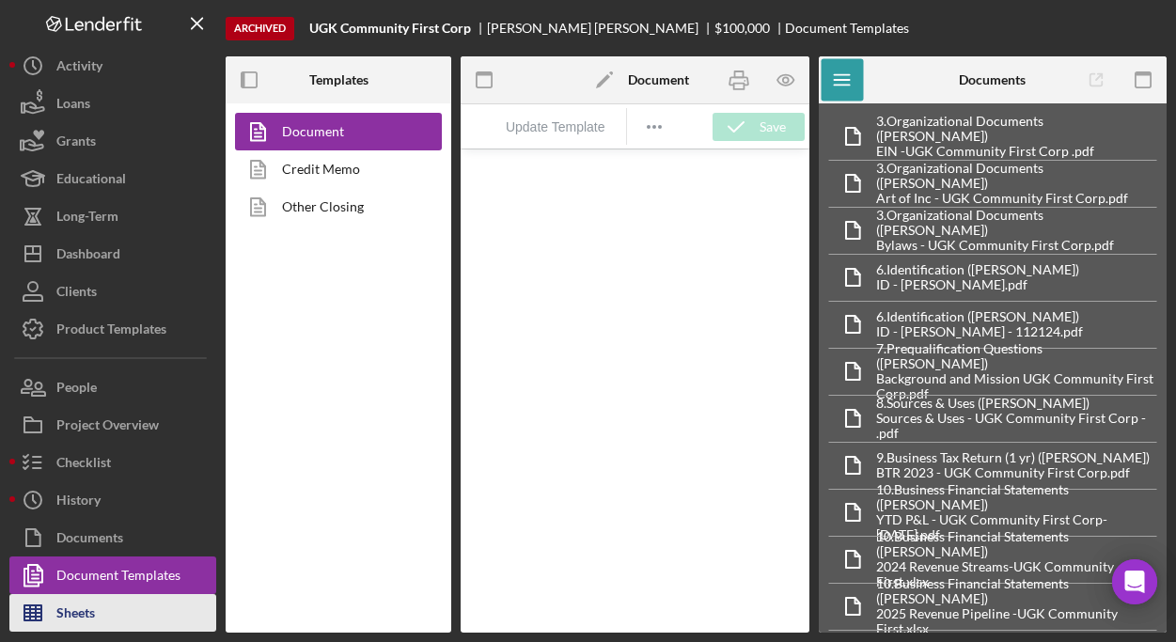
click at [85, 607] on div "Sheets" at bounding box center [75, 615] width 39 height 42
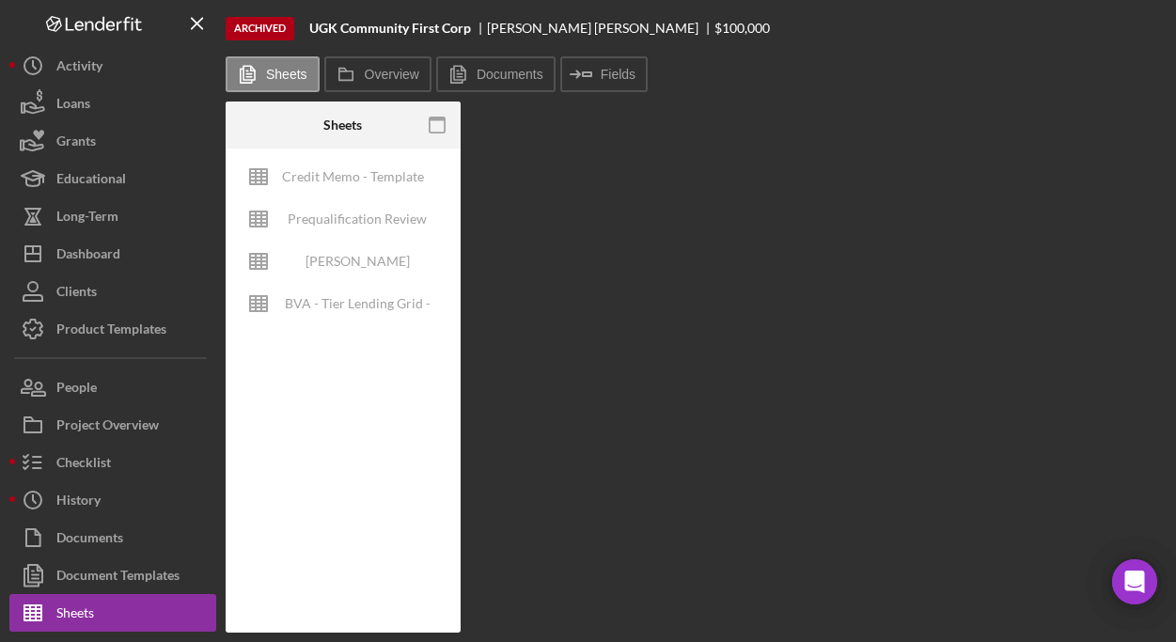
click at [352, 376] on div "Credit Memo - Template Prequalification Review (TEMPLATE) – Entity Name – Date …" at bounding box center [343, 390] width 235 height 484
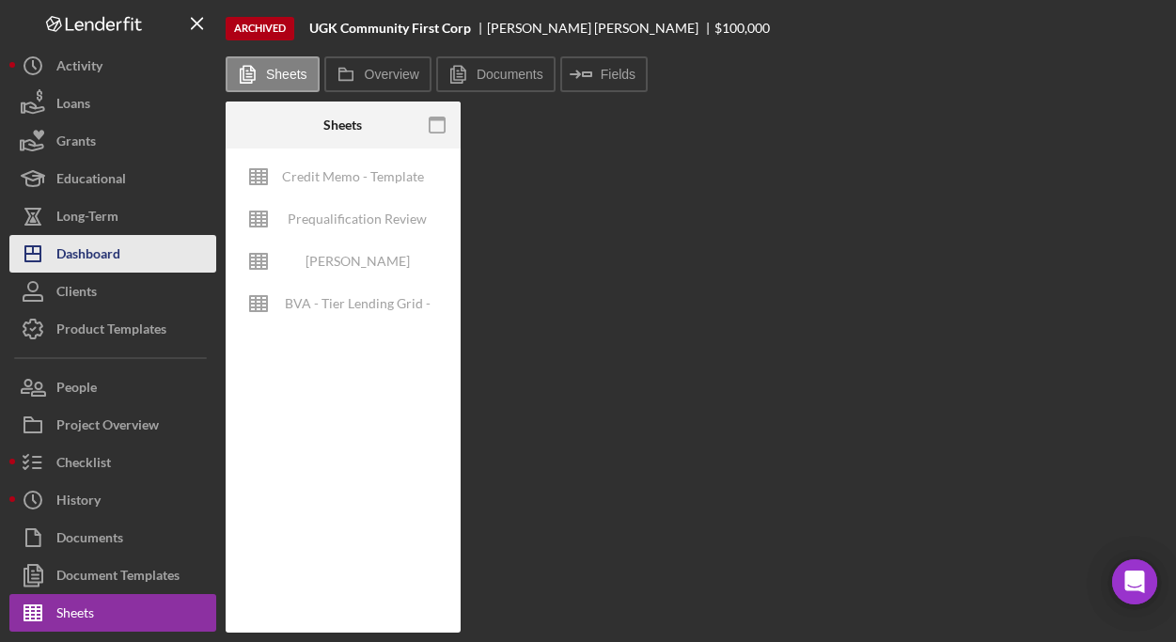
click at [91, 251] on div "Dashboard" at bounding box center [88, 256] width 64 height 42
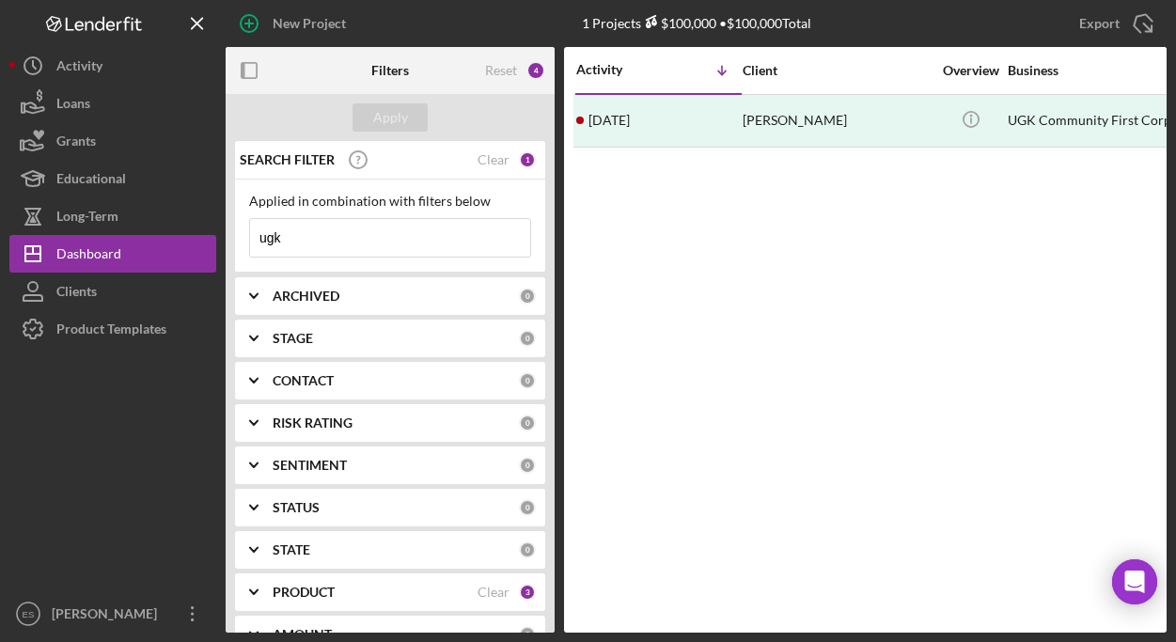
drag, startPoint x: 345, startPoint y: 237, endPoint x: 223, endPoint y: 239, distance: 122.2
click at [224, 239] on div "New Project 1 Projects $100,000 • $100,000 Total ugk Export Icon/Export Filters…" at bounding box center [587, 316] width 1157 height 632
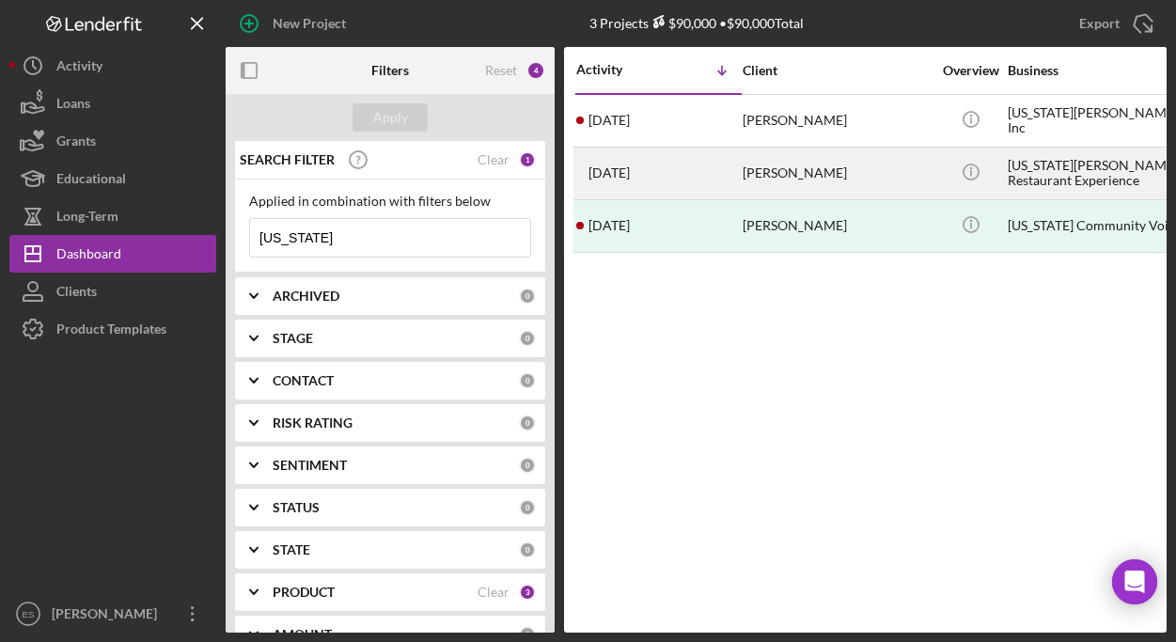
type input "virginia"
click at [805, 179] on div "[PERSON_NAME]" at bounding box center [836, 173] width 188 height 50
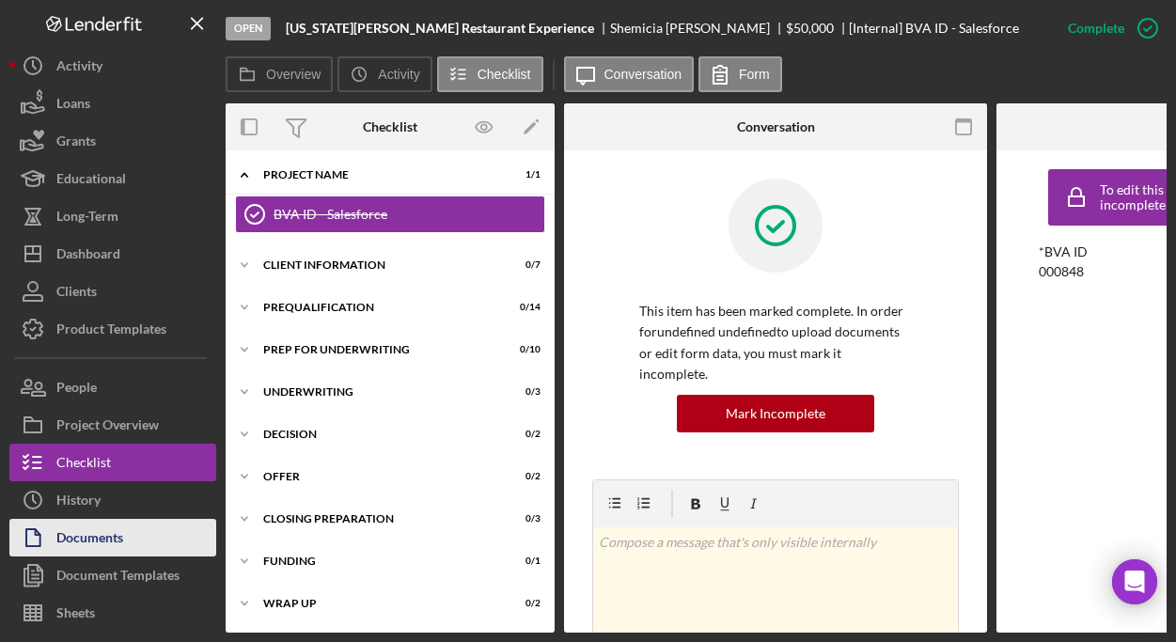
scroll to position [8, 0]
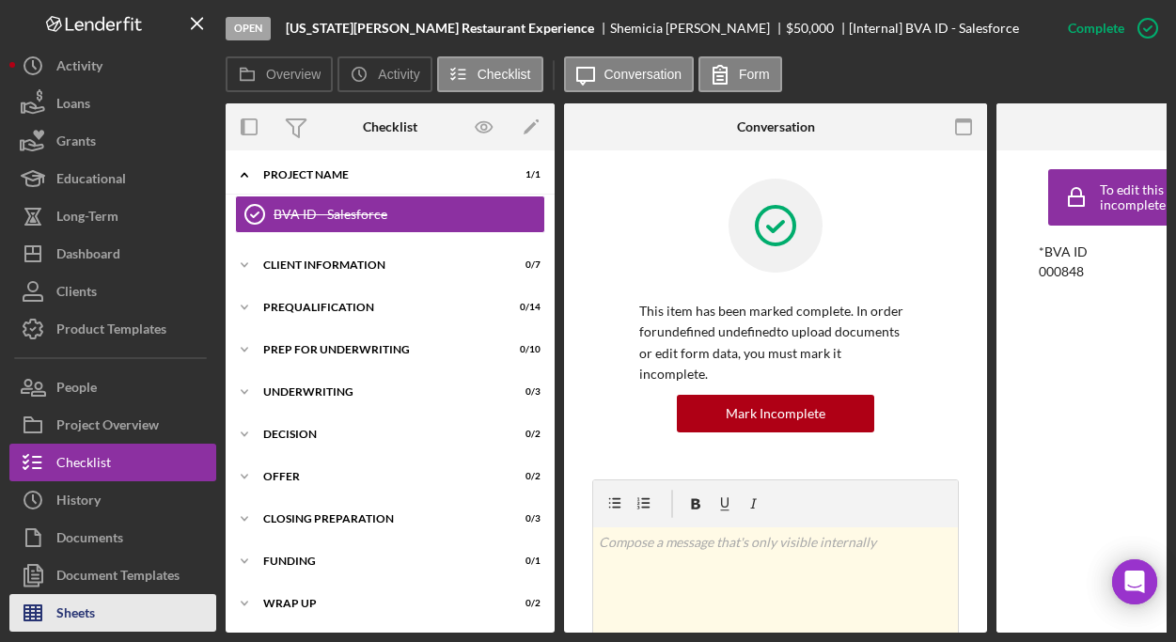
click at [88, 604] on div "Sheets" at bounding box center [75, 615] width 39 height 42
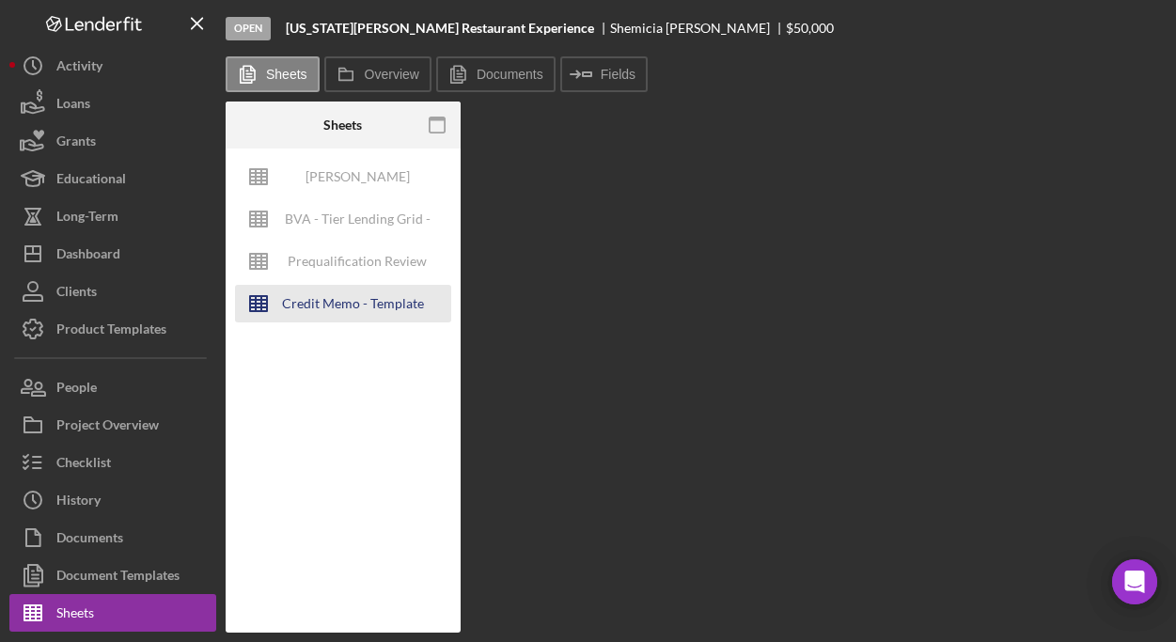
click at [375, 296] on div "Credit Memo - Template" at bounding box center [353, 304] width 142 height 38
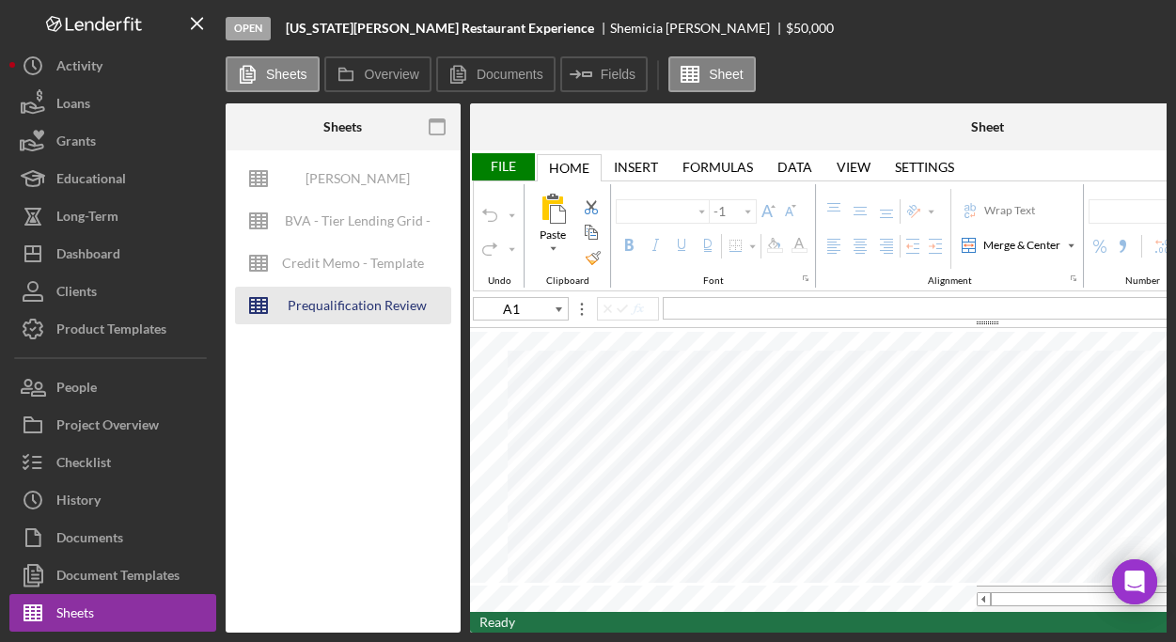
type input "Calibri"
type input "11"
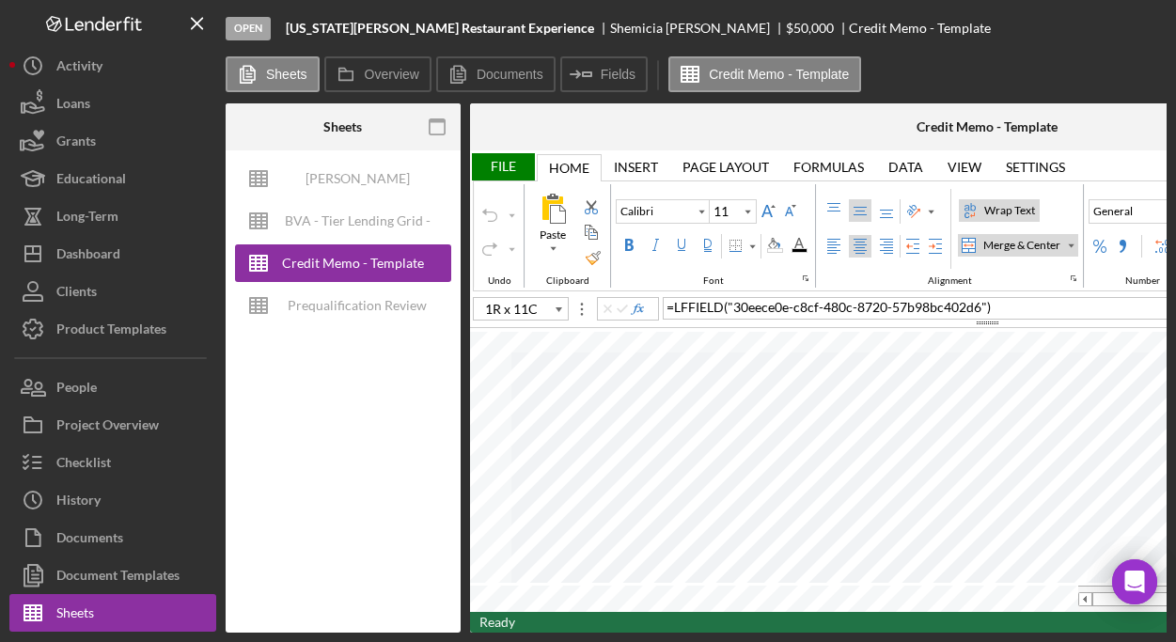
type input "D17"
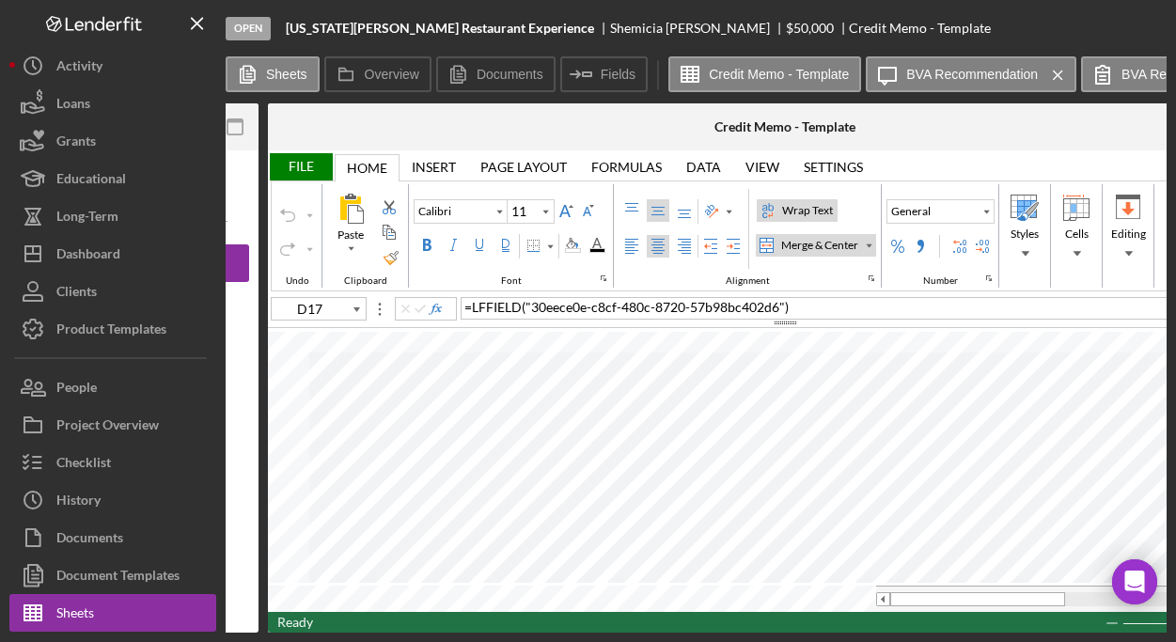
scroll to position [0, 218]
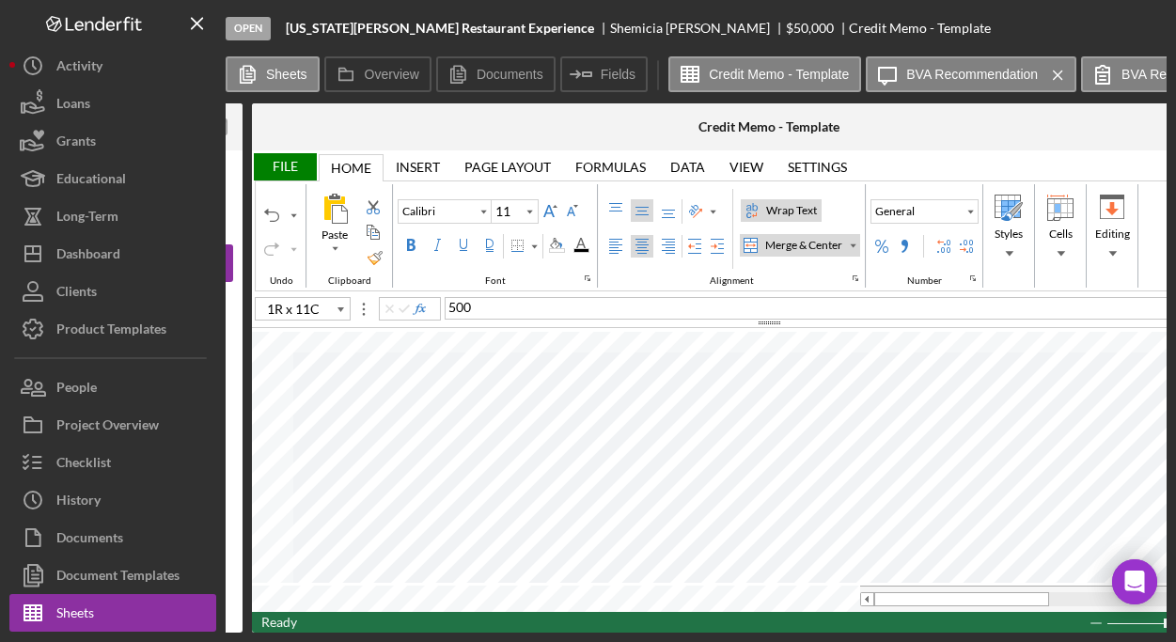
type input "D17"
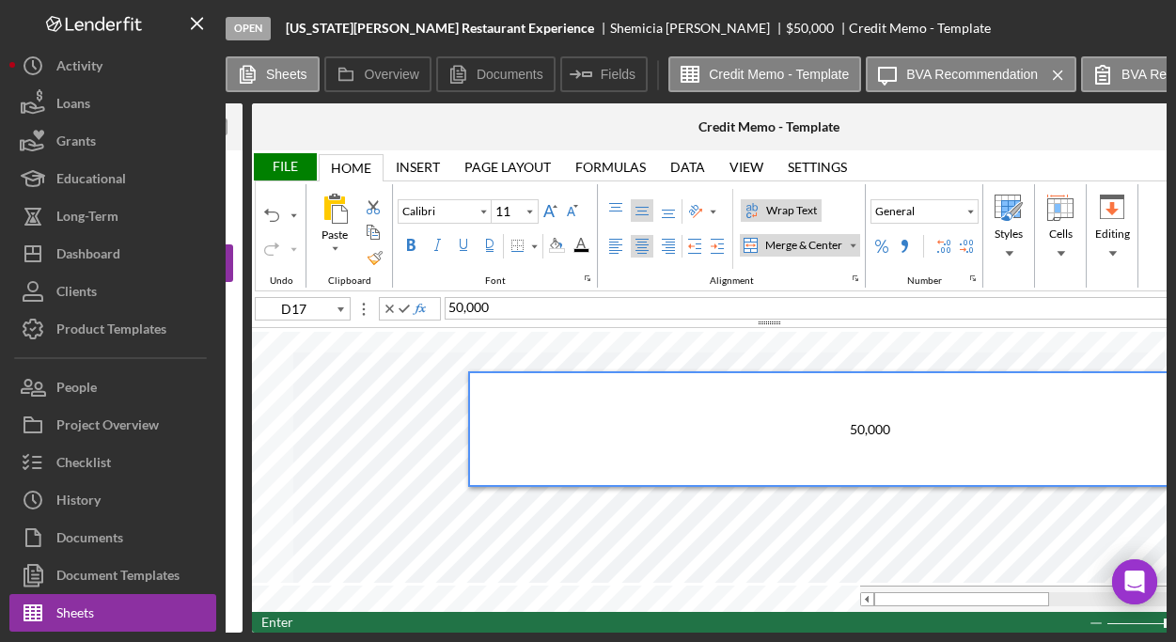
type input "A18"
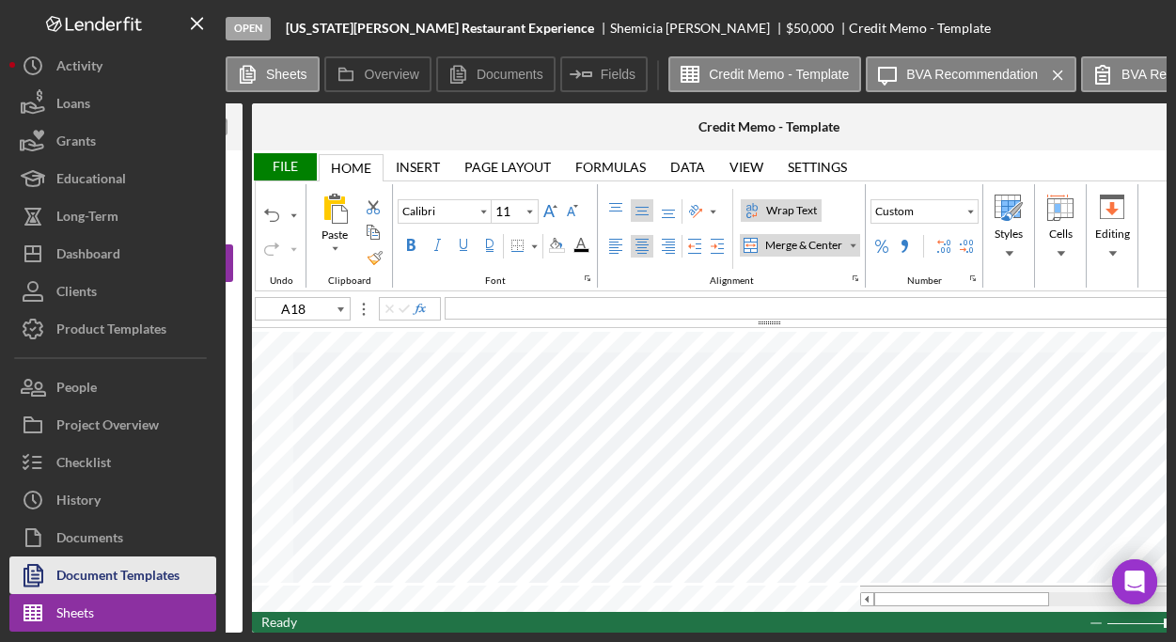
click at [131, 576] on div "Document Templates" at bounding box center [117, 577] width 123 height 42
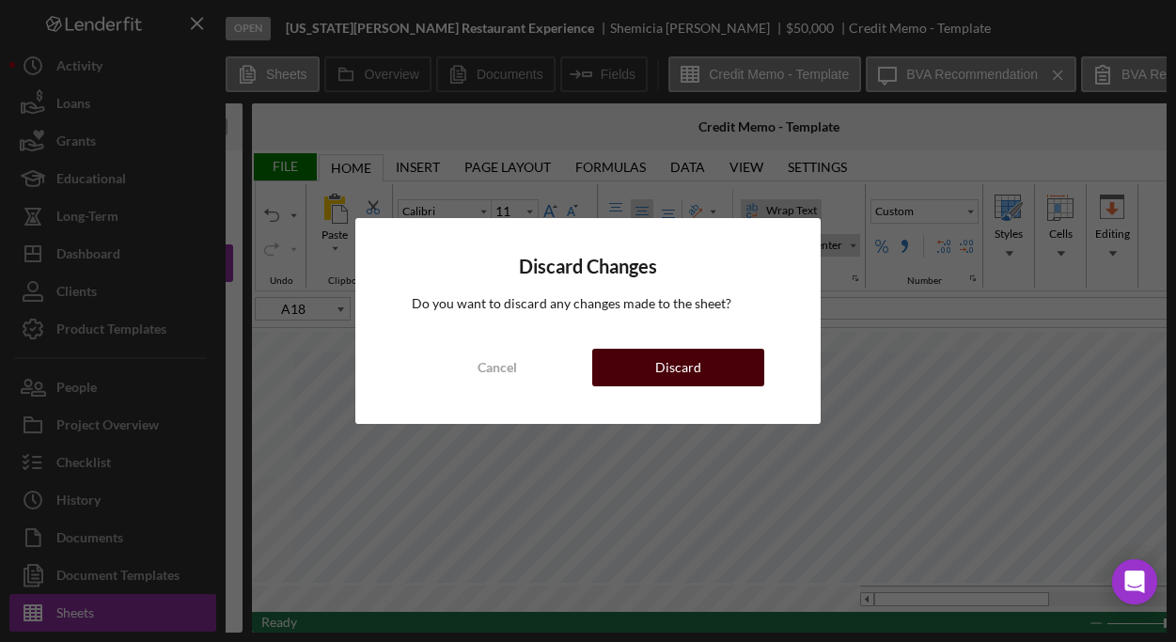
click at [667, 370] on div "Discard" at bounding box center [678, 368] width 46 height 38
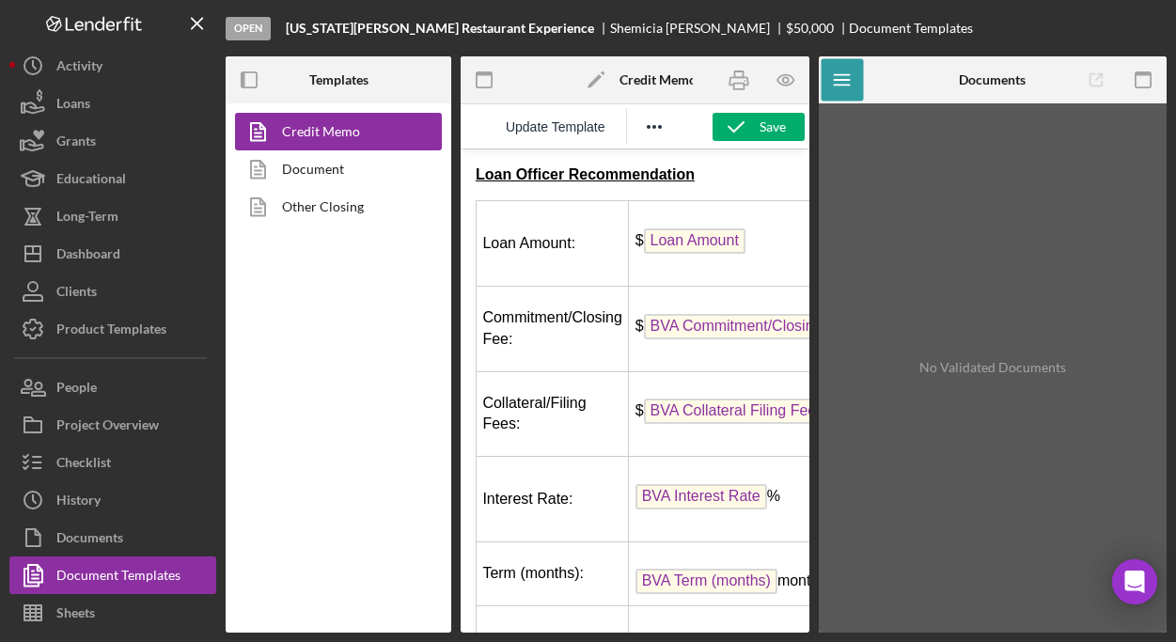
click at [706, 242] on span "Loan Amount" at bounding box center [694, 240] width 101 height 25
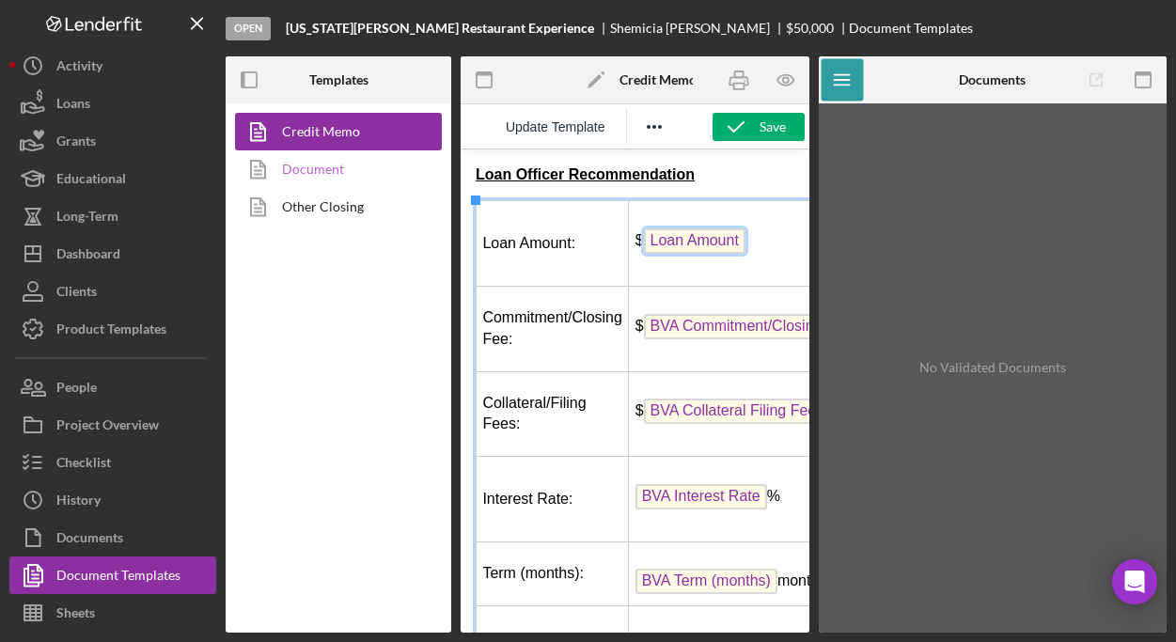
click at [338, 168] on link "Document" at bounding box center [333, 169] width 197 height 38
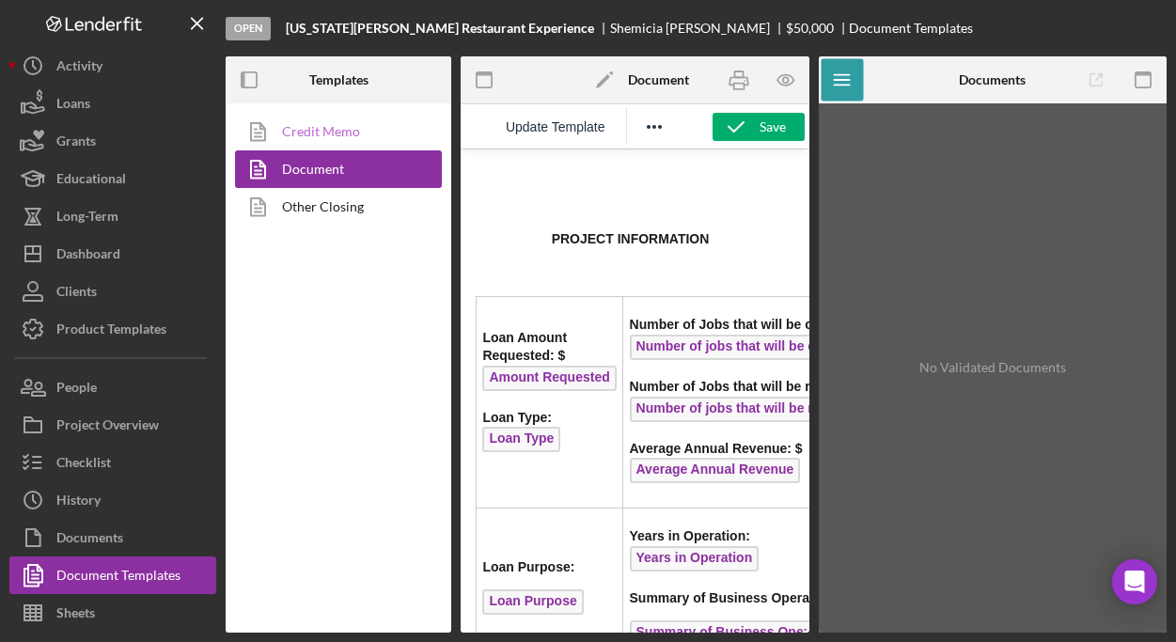
click at [344, 124] on link "Credit Memo" at bounding box center [333, 132] width 197 height 38
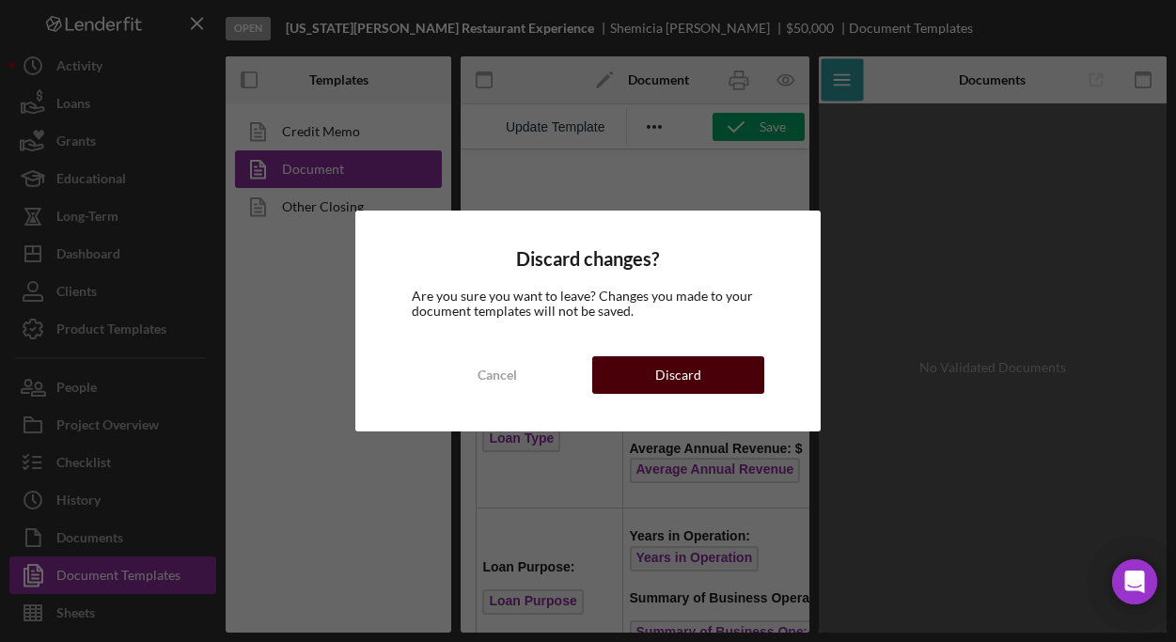
click at [719, 369] on button "Discard" at bounding box center [678, 375] width 172 height 38
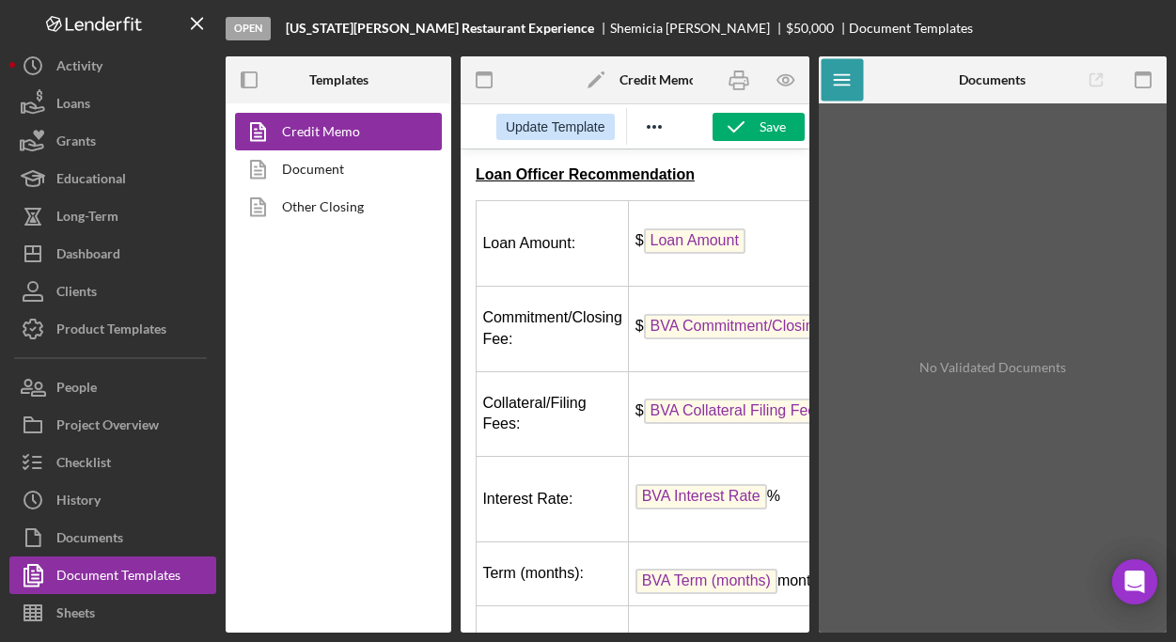
click at [566, 123] on span "Update Template" at bounding box center [556, 126] width 100 height 15
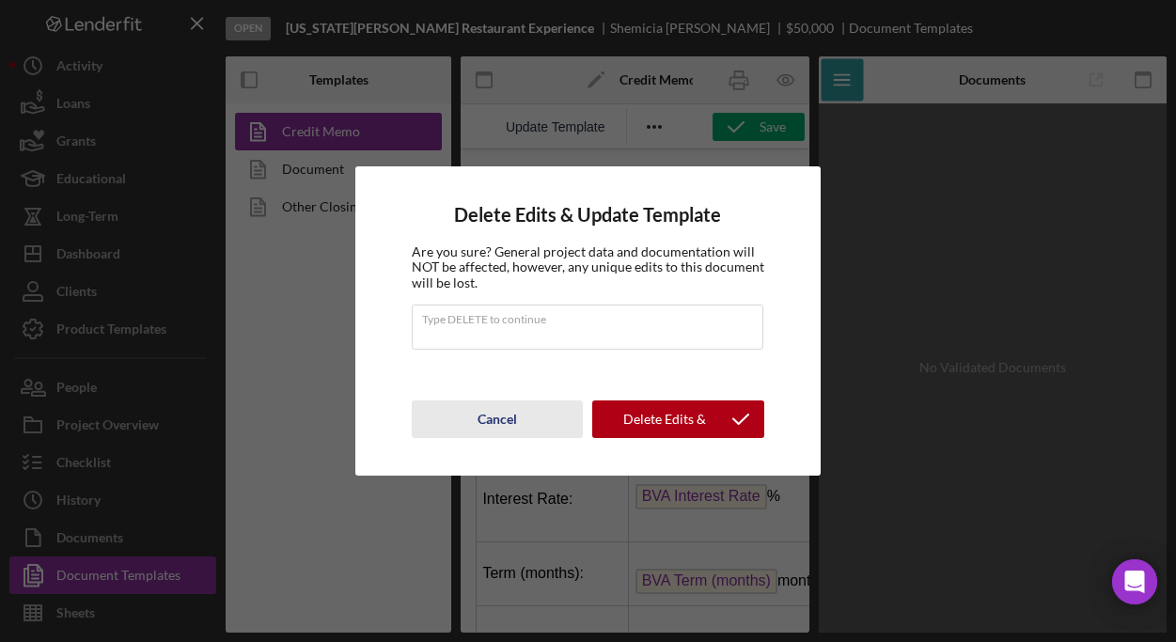
click at [510, 425] on div "Cancel" at bounding box center [496, 419] width 39 height 38
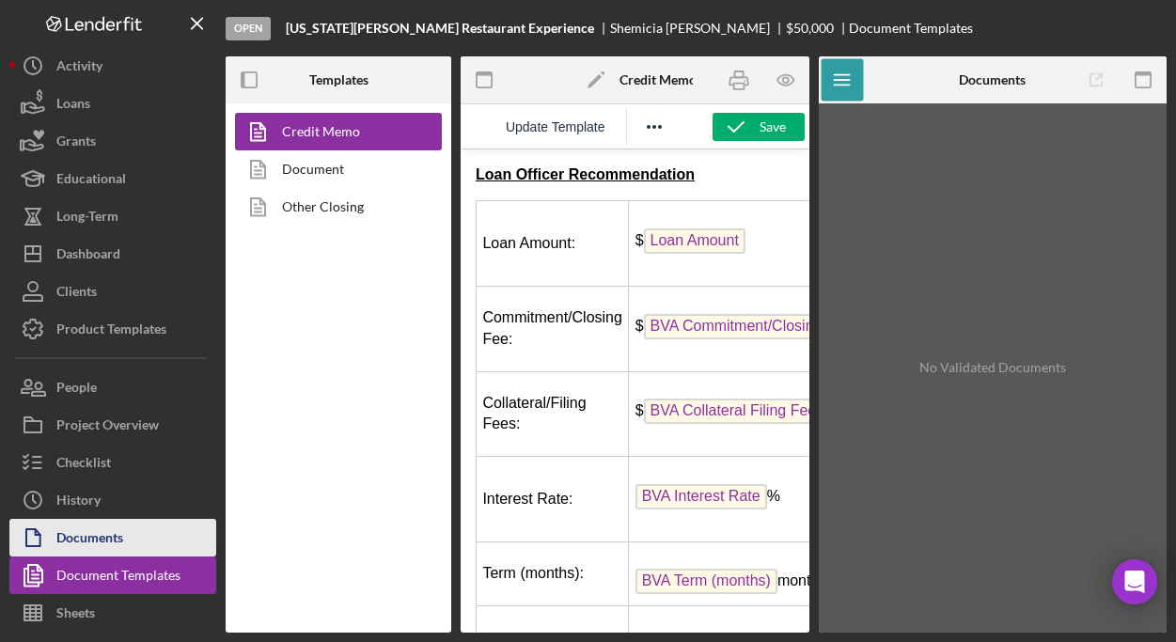
click at [93, 537] on div "Documents" at bounding box center [89, 540] width 67 height 42
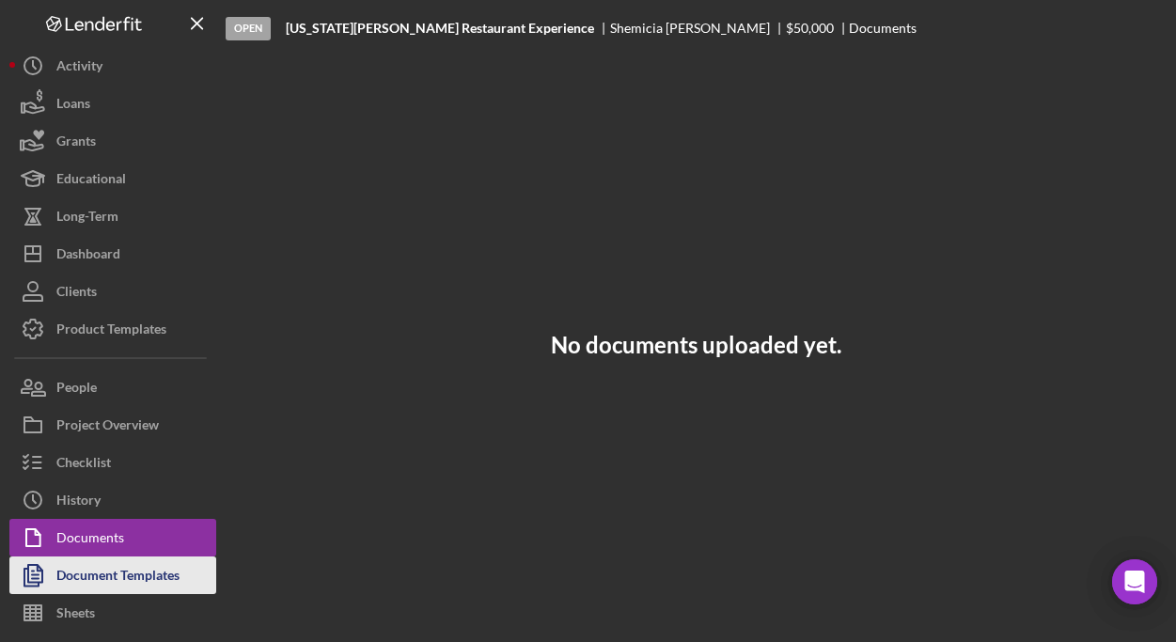
click at [92, 569] on div "Document Templates" at bounding box center [117, 577] width 123 height 42
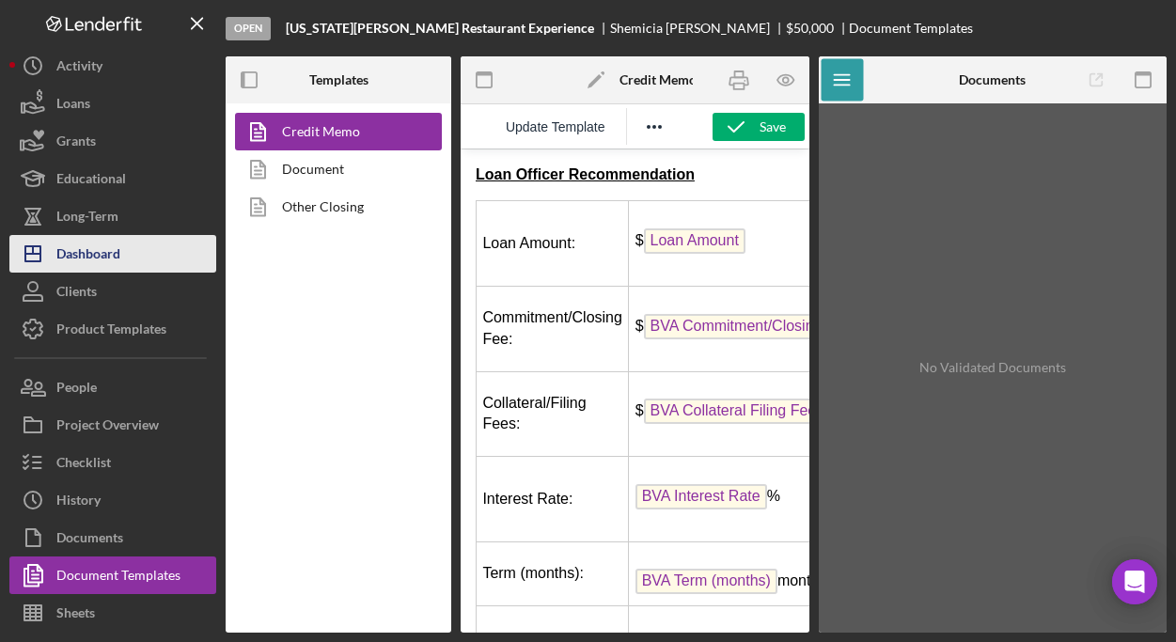
click at [132, 254] on button "Icon/Dashboard Dashboard" at bounding box center [112, 254] width 207 height 38
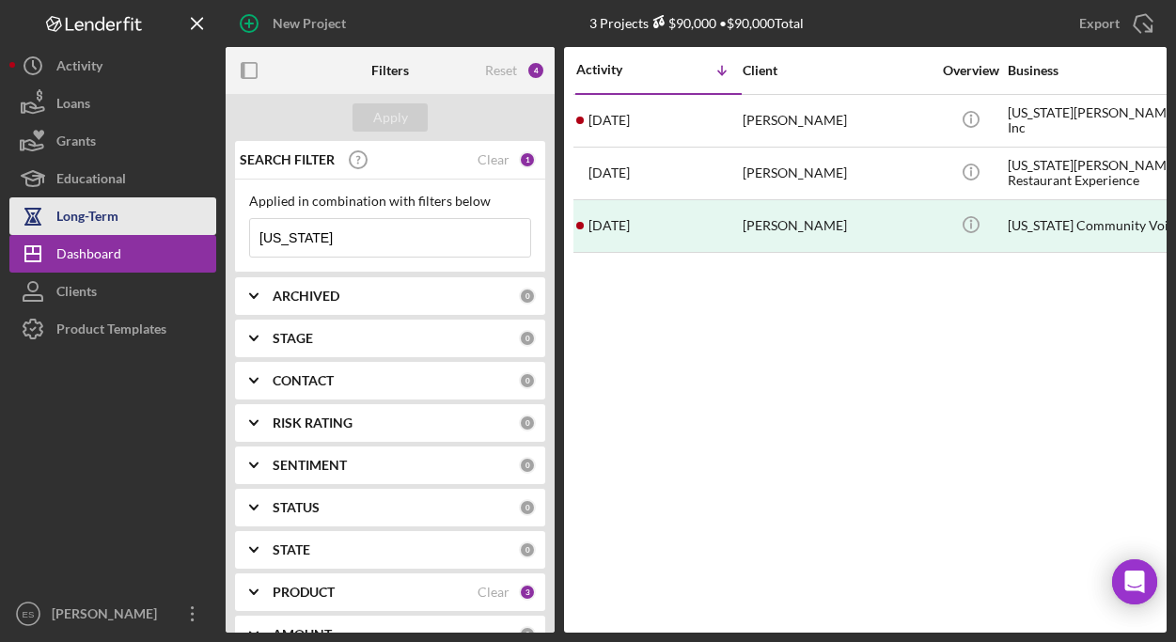
drag, startPoint x: 320, startPoint y: 242, endPoint x: 207, endPoint y: 220, distance: 115.9
click at [230, 231] on div "SEARCH FILTER Clear 1 Applied in combination with filters below virginia Icon/M…" at bounding box center [390, 386] width 329 height 491
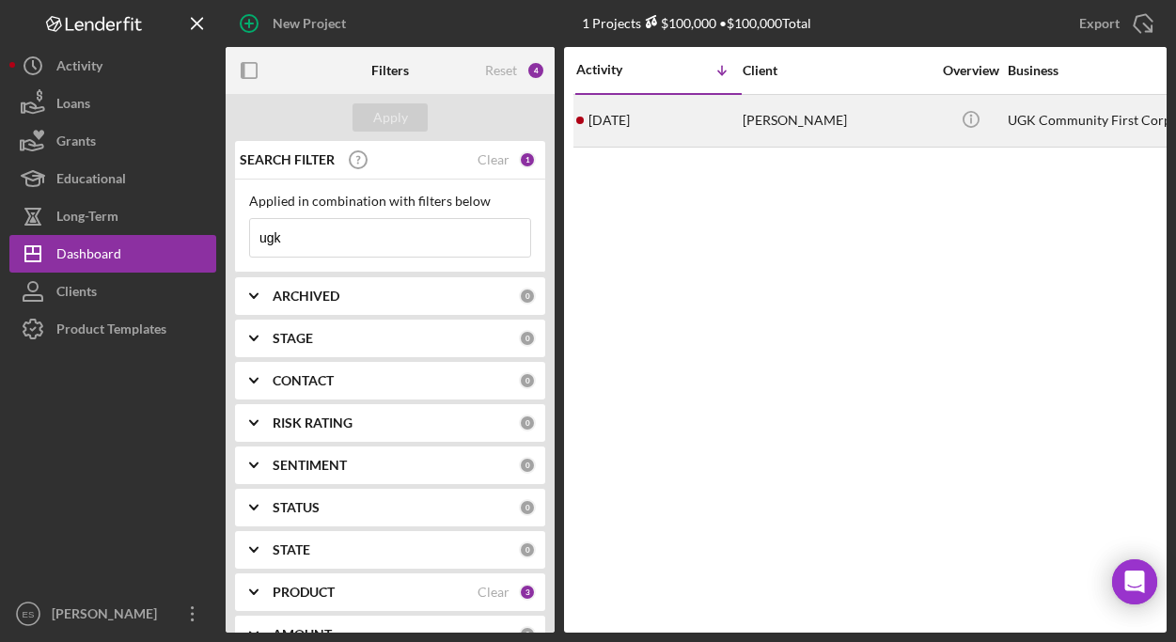
type input "ugk"
click at [844, 118] on div "Jannequin Bennett" at bounding box center [836, 121] width 188 height 50
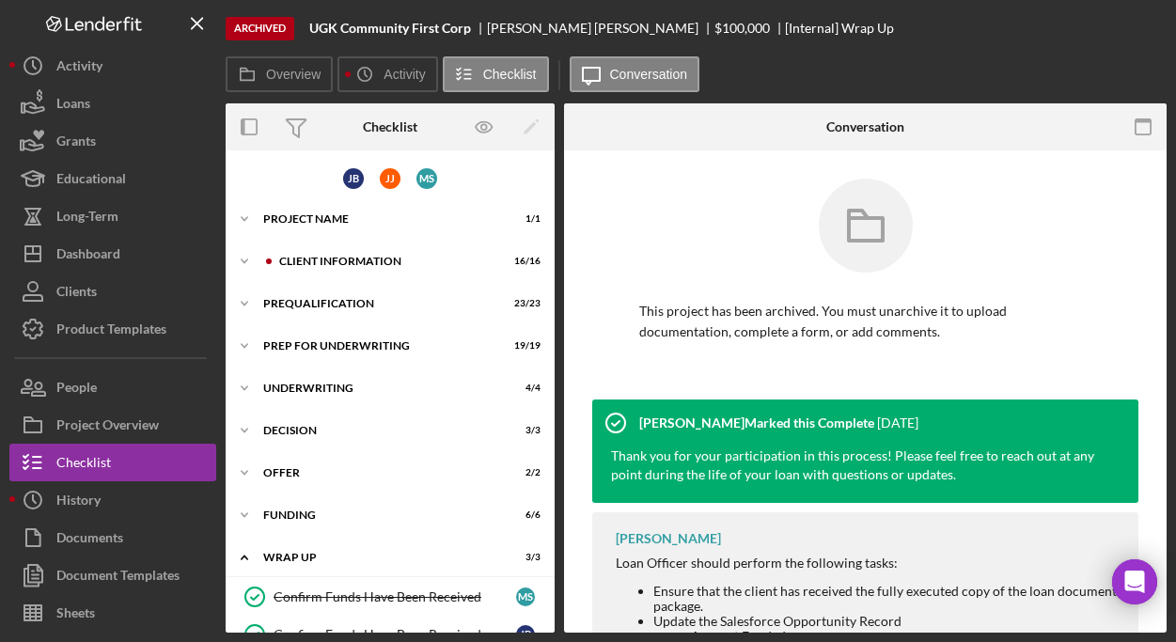
scroll to position [75, 0]
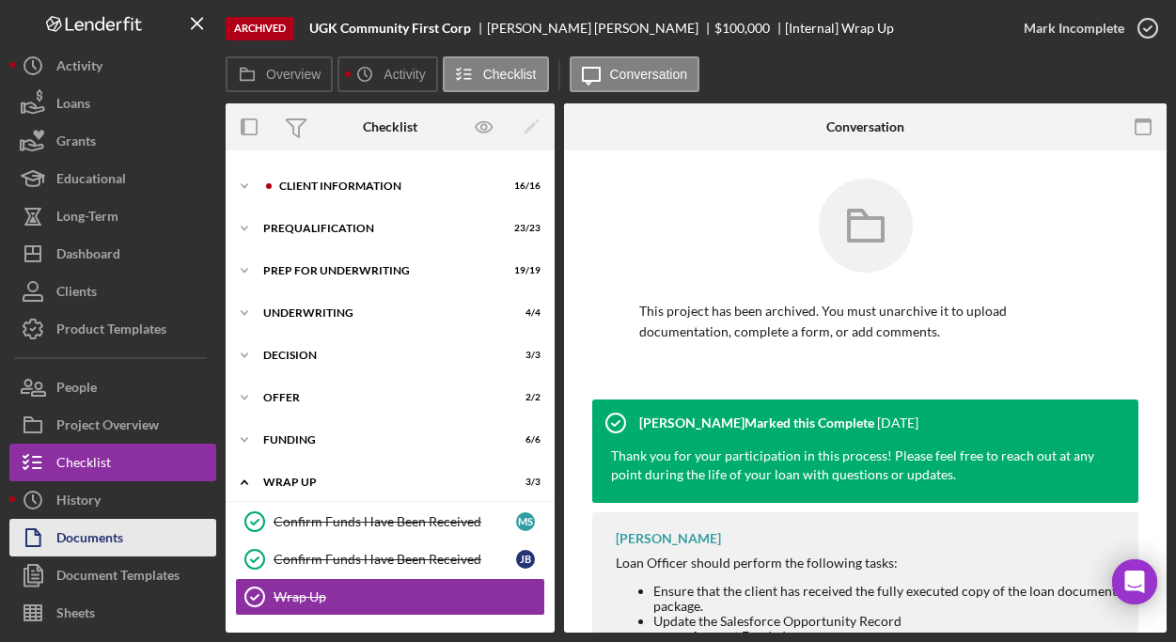
click at [102, 541] on div "Documents" at bounding box center [89, 540] width 67 height 42
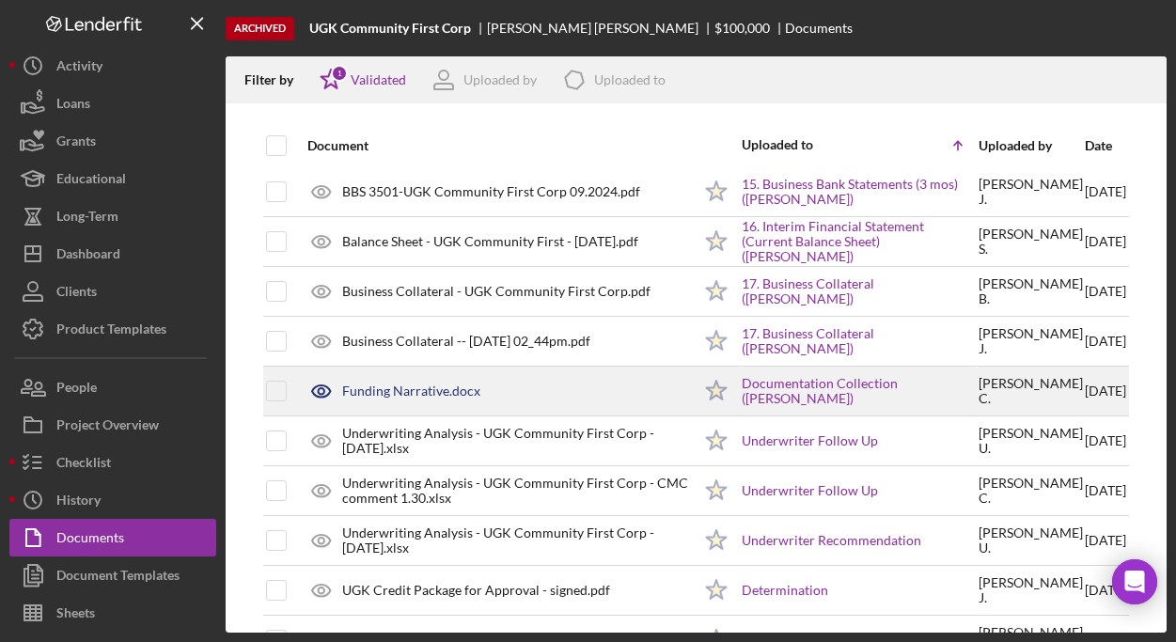
scroll to position [1545, 0]
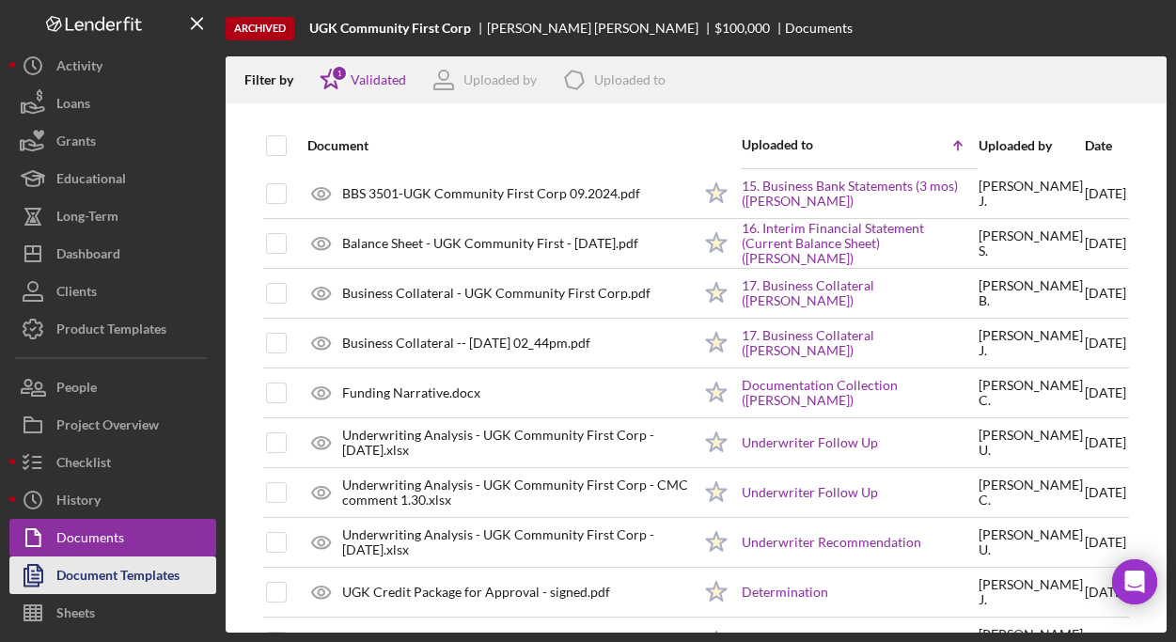
click at [138, 575] on div "Document Templates" at bounding box center [117, 577] width 123 height 42
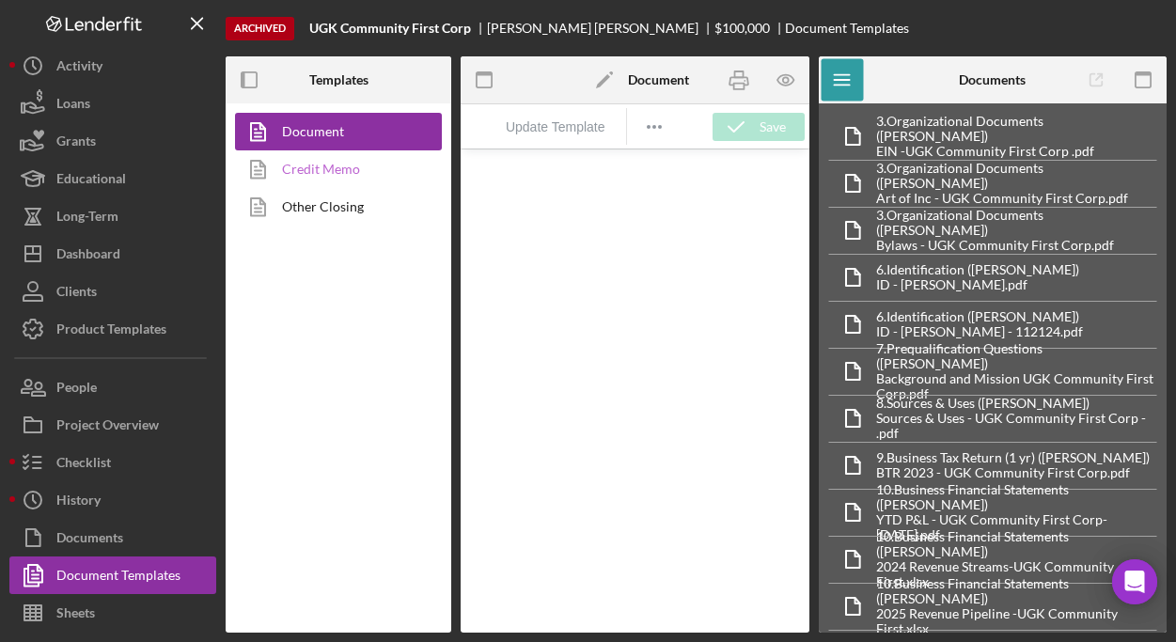
click at [352, 168] on link "Credit Memo" at bounding box center [333, 169] width 197 height 38
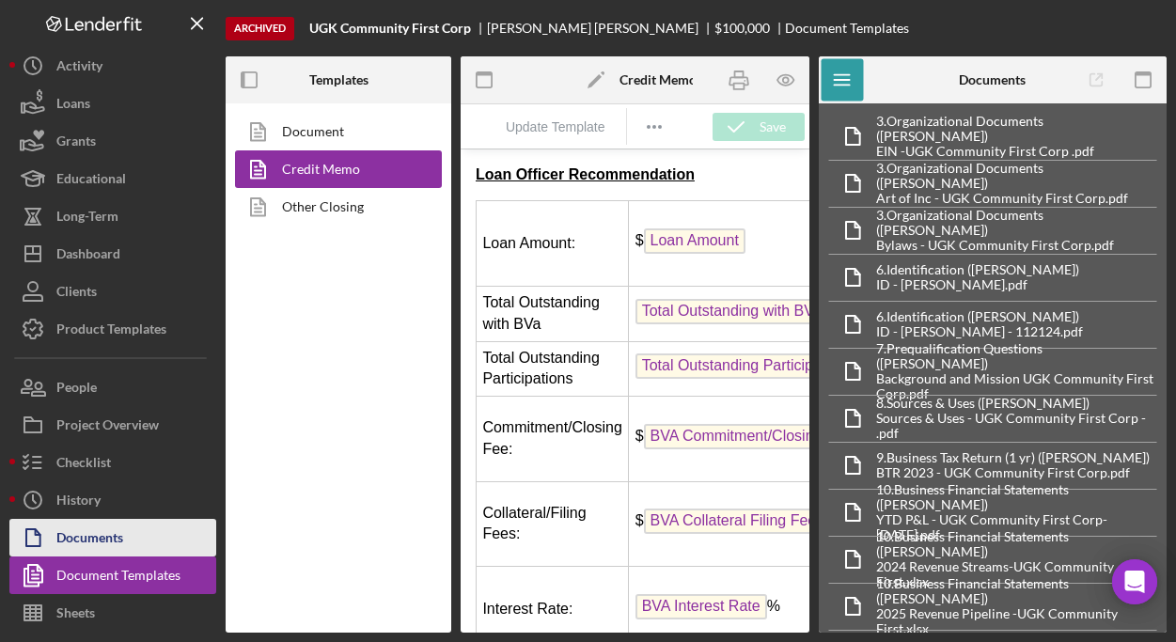
click at [84, 540] on div "Documents" at bounding box center [89, 540] width 67 height 42
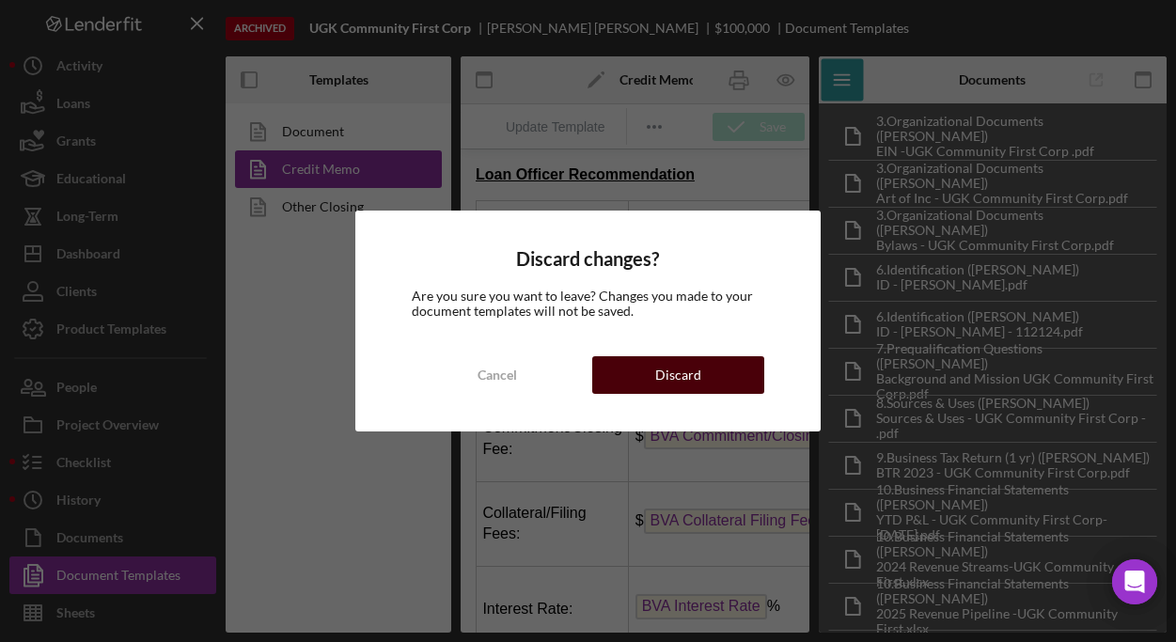
click at [664, 383] on div "Discard" at bounding box center [678, 375] width 46 height 38
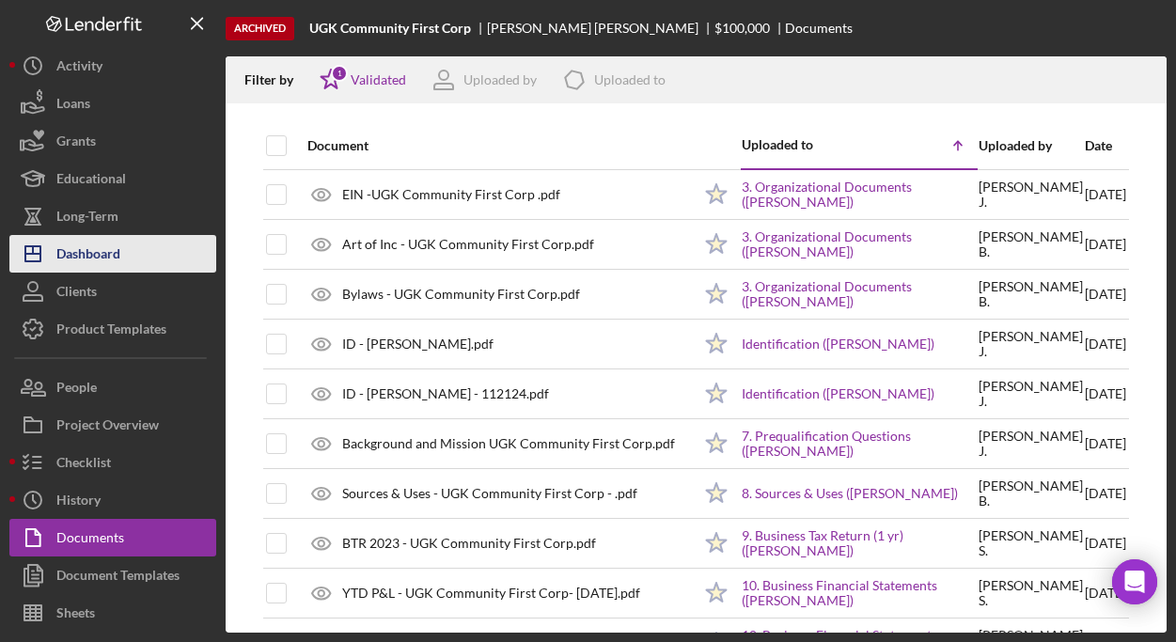
click at [79, 249] on div "Dashboard" at bounding box center [88, 256] width 64 height 42
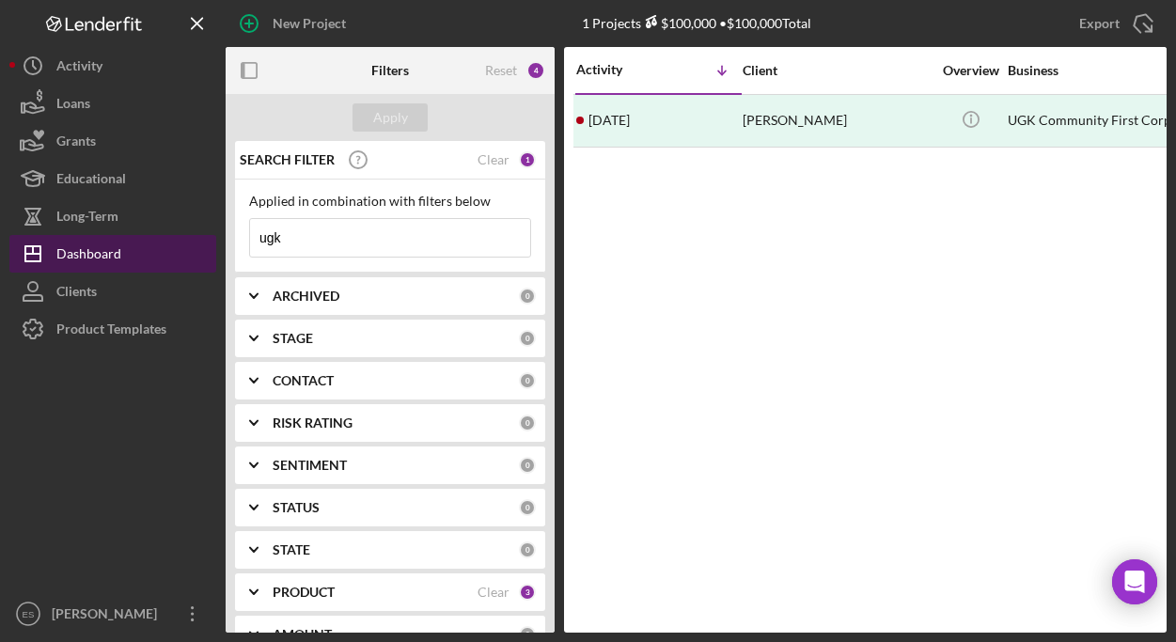
drag, startPoint x: 341, startPoint y: 231, endPoint x: 102, endPoint y: 235, distance: 238.7
click at [106, 235] on div "New Project 1 Projects $100,000 • $100,000 Total ugk Export Icon/Export Filters…" at bounding box center [587, 316] width 1157 height 632
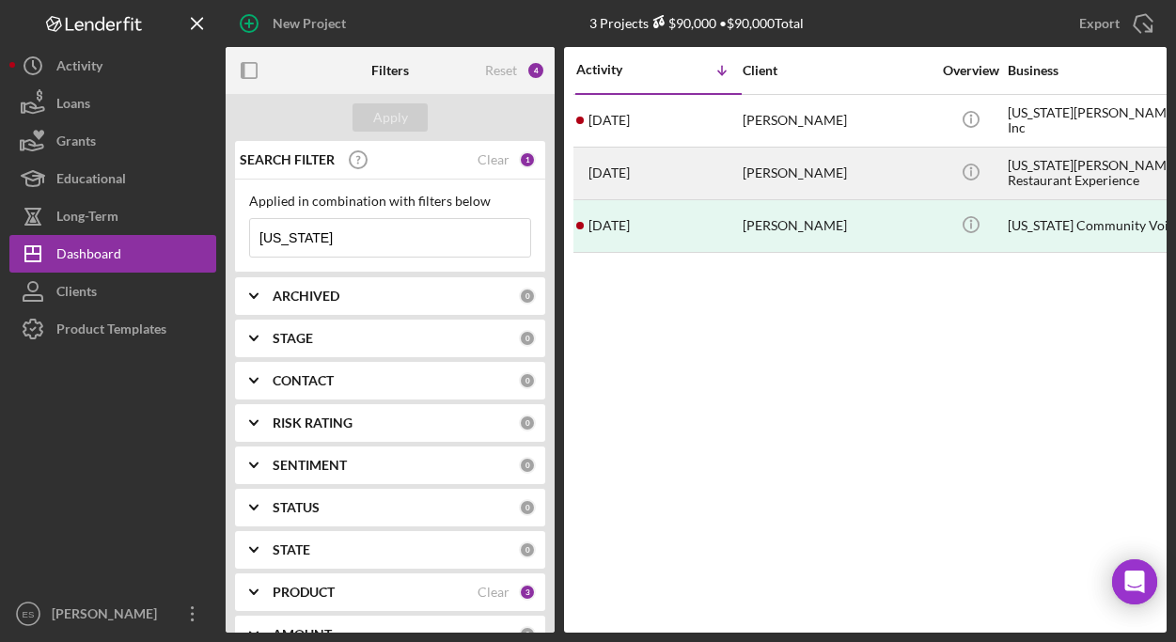
type input "virginia"
click at [1040, 175] on div "[US_STATE][PERSON_NAME] Restaurant Experience" at bounding box center [1101, 173] width 188 height 50
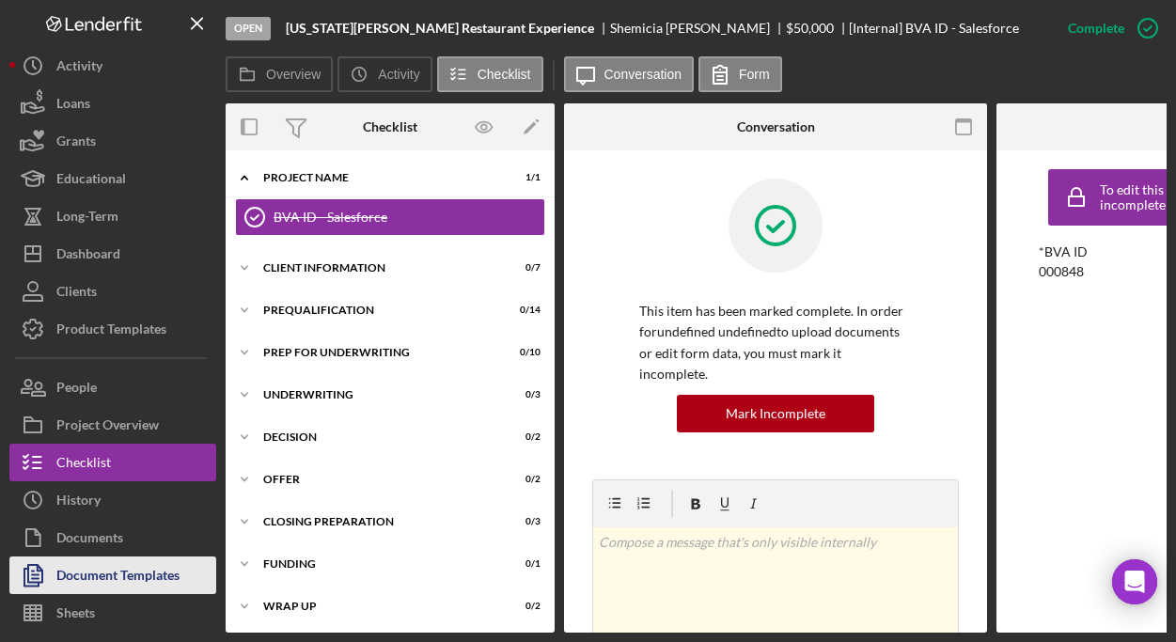
click at [92, 579] on div "Document Templates" at bounding box center [117, 577] width 123 height 42
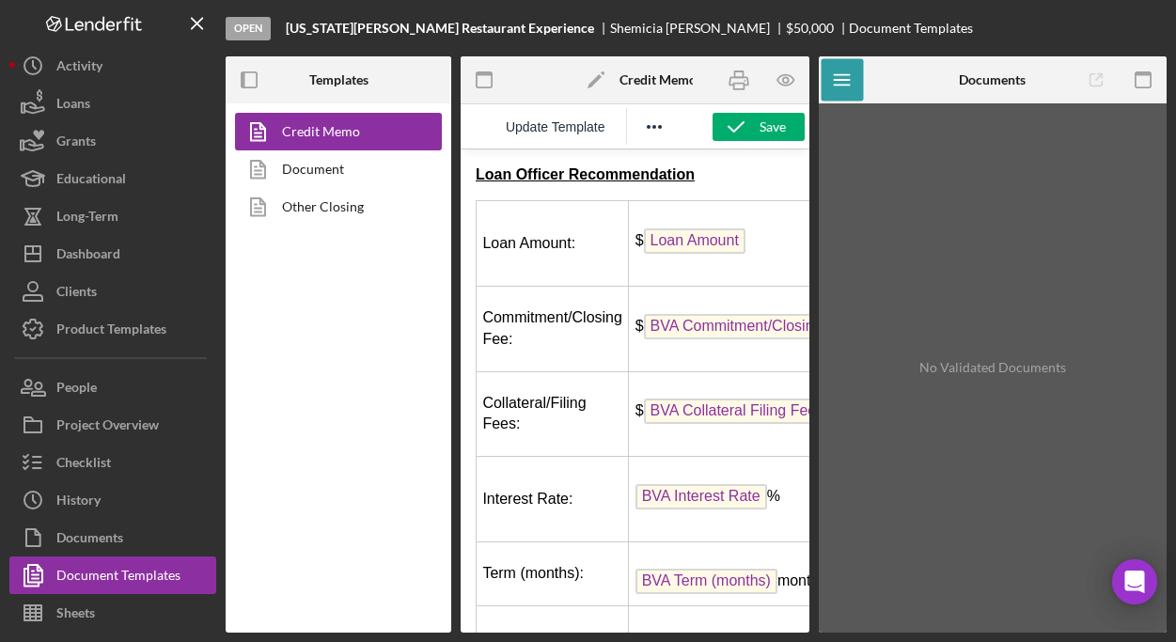
click at [710, 242] on span "Loan Amount" at bounding box center [694, 240] width 101 height 25
click at [349, 172] on link "Document" at bounding box center [333, 169] width 197 height 38
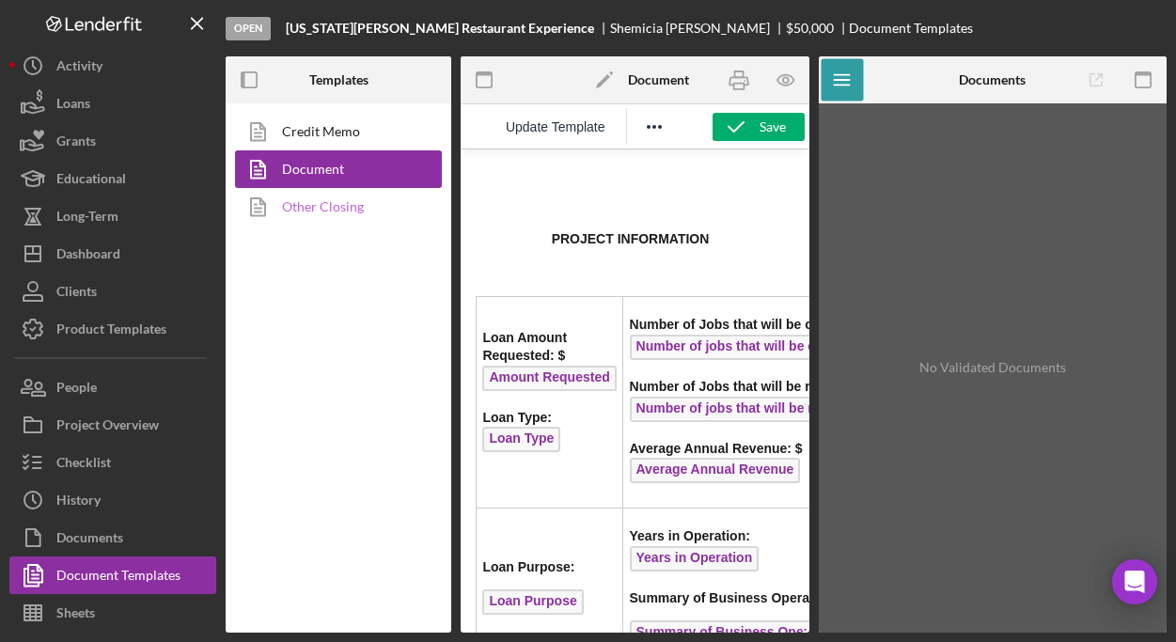
click at [337, 210] on link "Other Closing" at bounding box center [333, 207] width 197 height 38
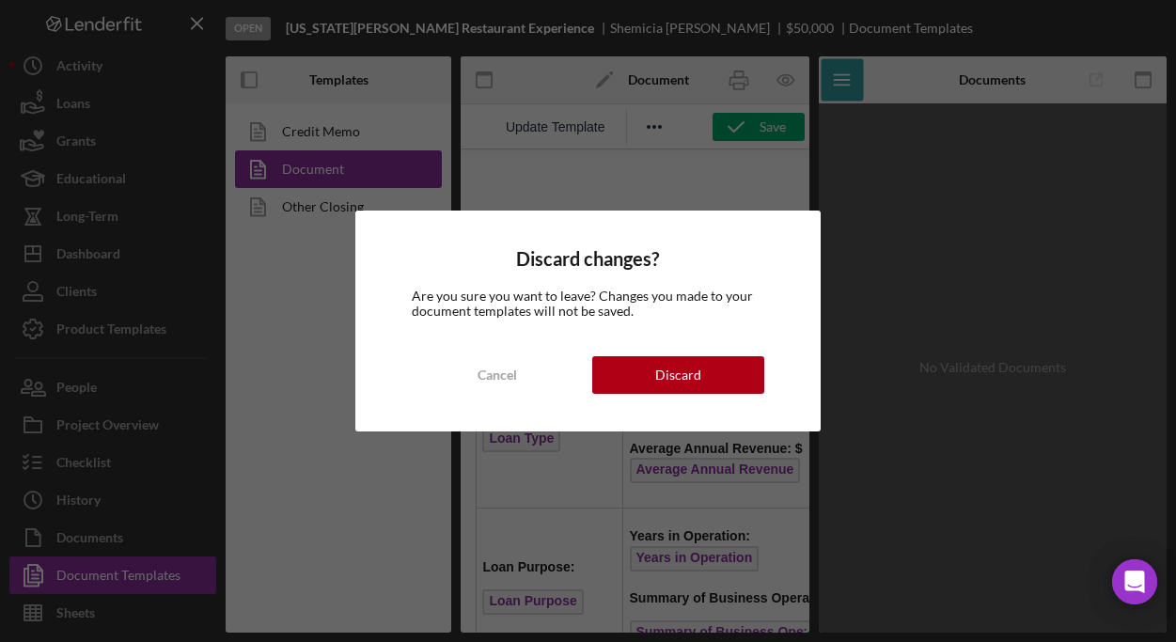
drag, startPoint x: 340, startPoint y: 131, endPoint x: 439, endPoint y: 326, distance: 218.9
click at [344, 139] on div "Discard changes? Are you sure you want to leave? Changes you made to your docum…" at bounding box center [588, 321] width 1176 height 642
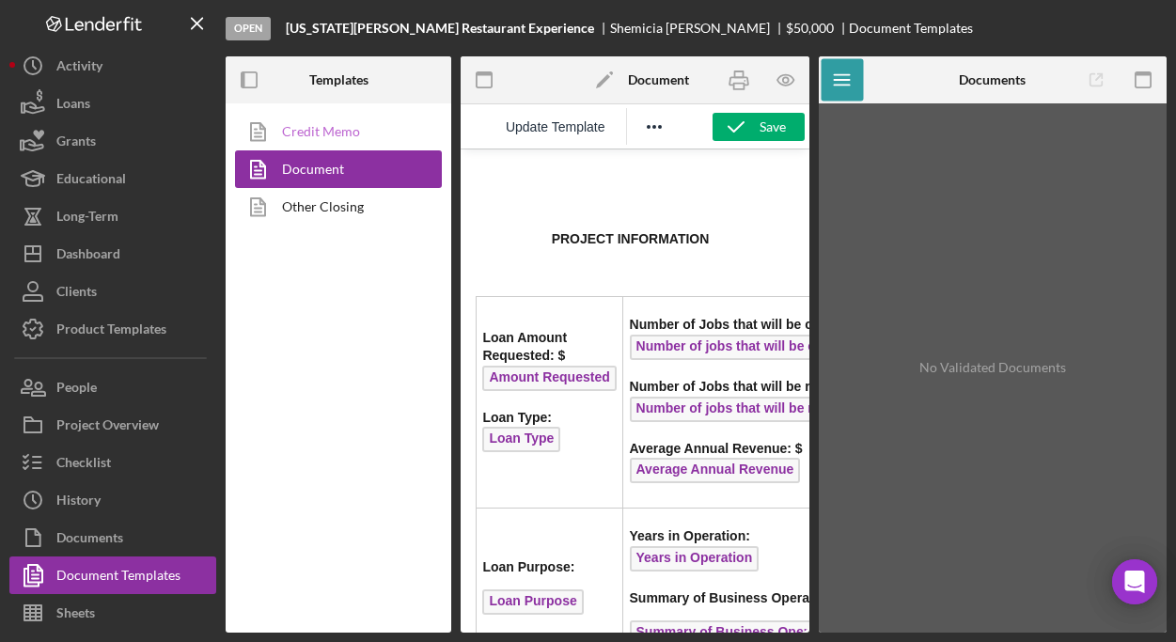
click at [339, 129] on link "Credit Memo" at bounding box center [333, 132] width 197 height 38
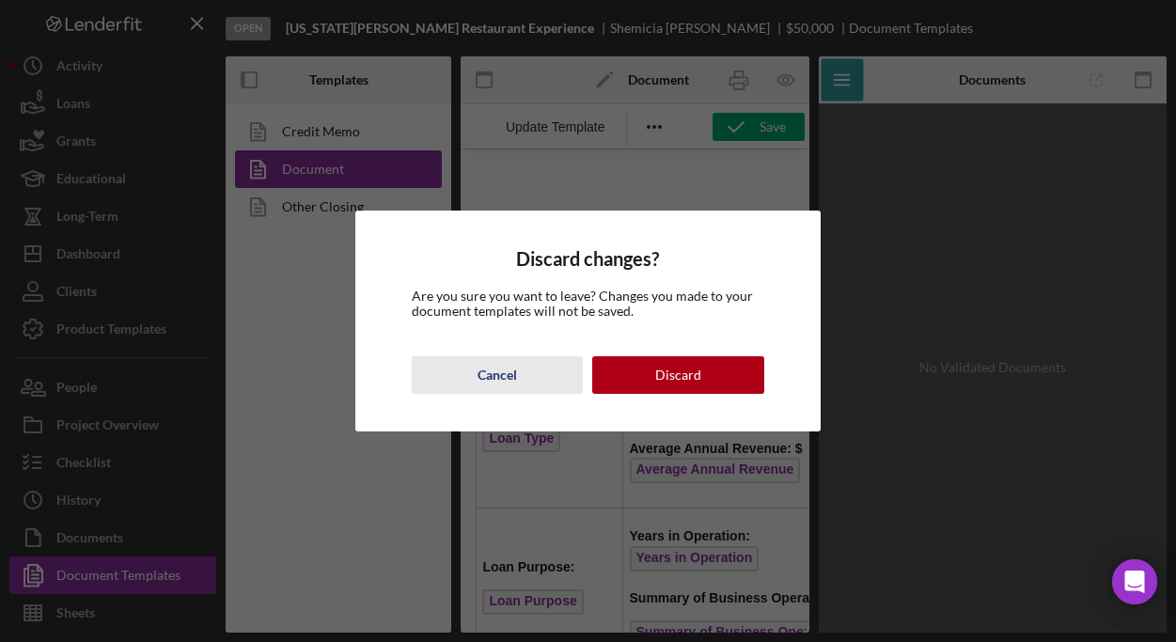
click at [505, 367] on div "Cancel" at bounding box center [496, 375] width 39 height 38
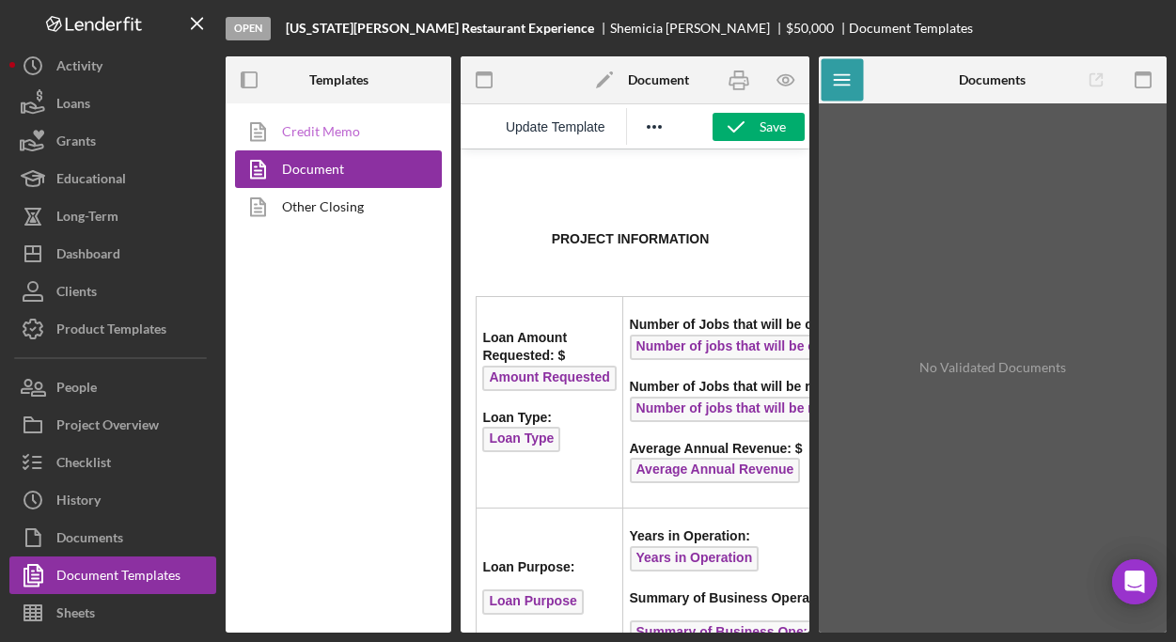
click at [331, 128] on link "Credit Memo" at bounding box center [333, 132] width 197 height 38
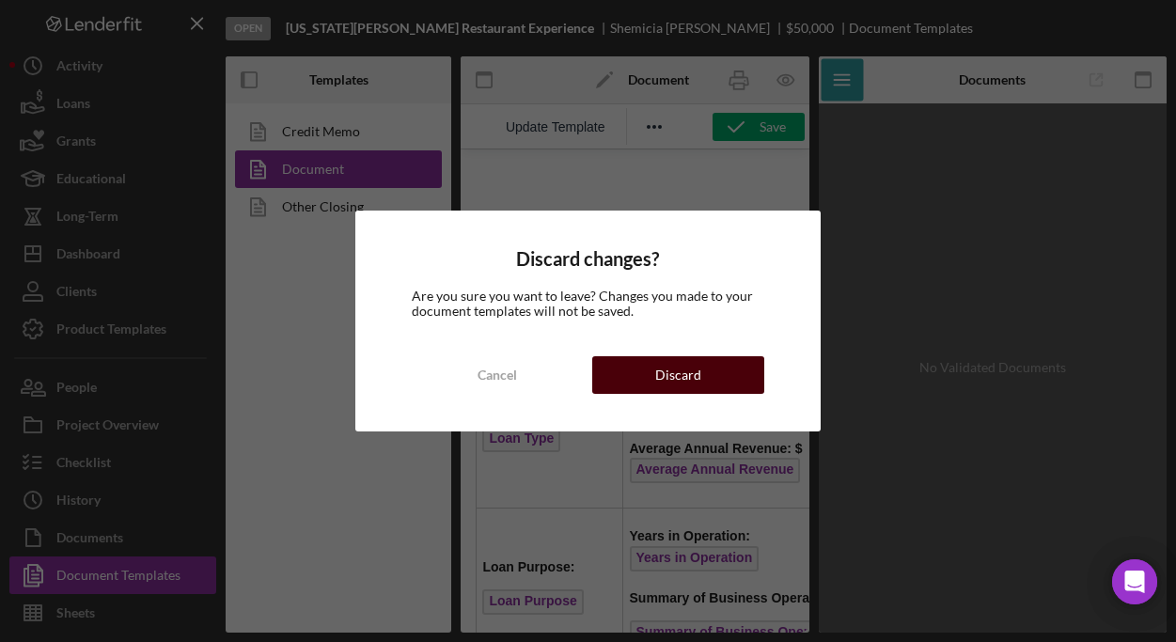
click at [682, 374] on div "Discard" at bounding box center [678, 375] width 46 height 38
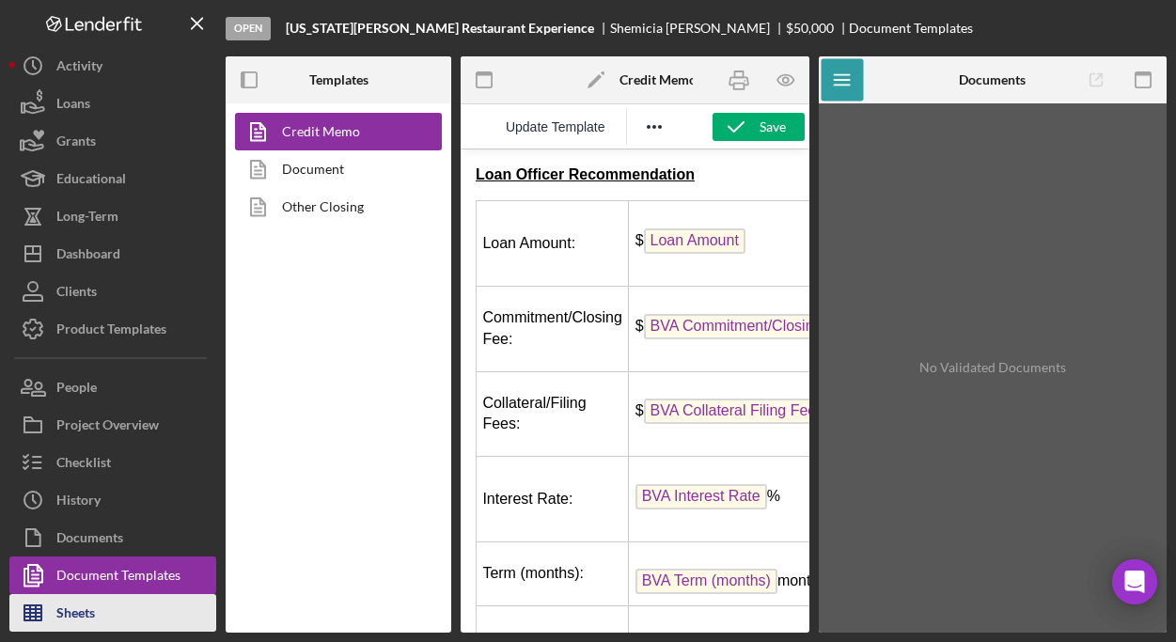
click at [83, 605] on div "Sheets" at bounding box center [75, 615] width 39 height 42
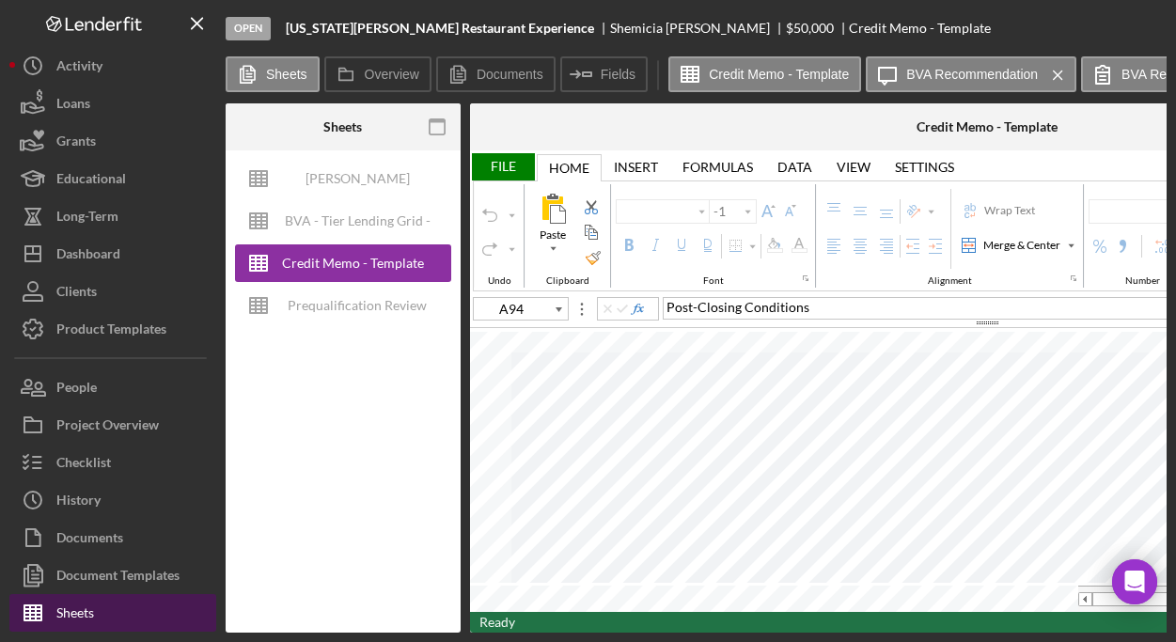
type input "Calibri"
type input "11"
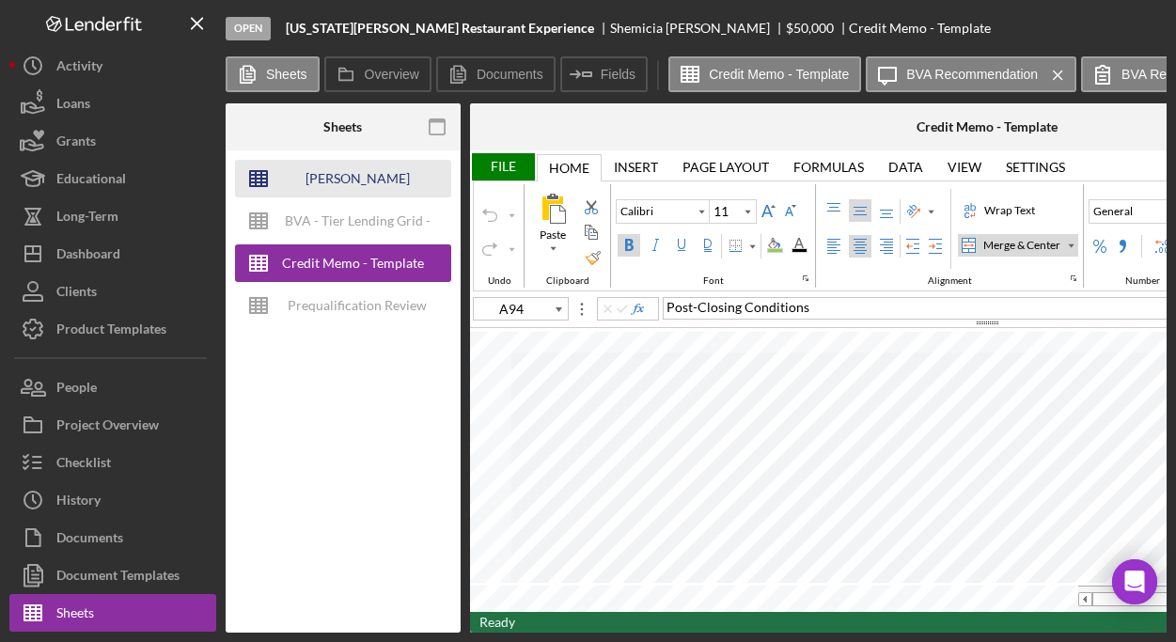
click at [377, 184] on div "Olea Underwriting Analysis - Business Name - MM.DD.YY. - Copy" at bounding box center [357, 179] width 150 height 38
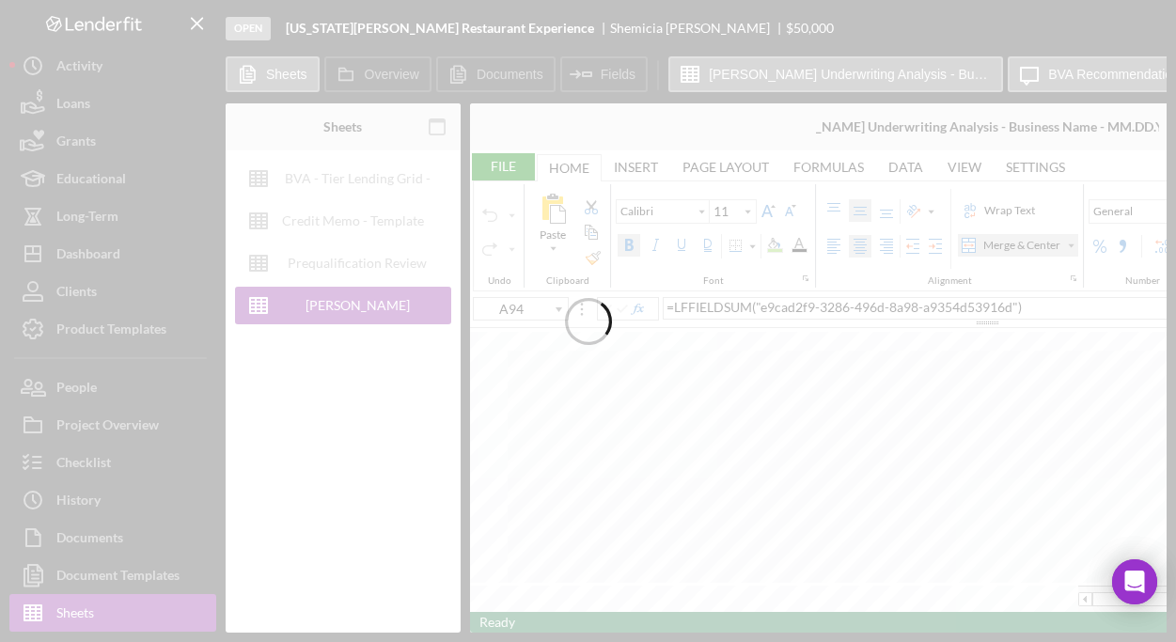
type input "Helvetica Neue"
type input "D8"
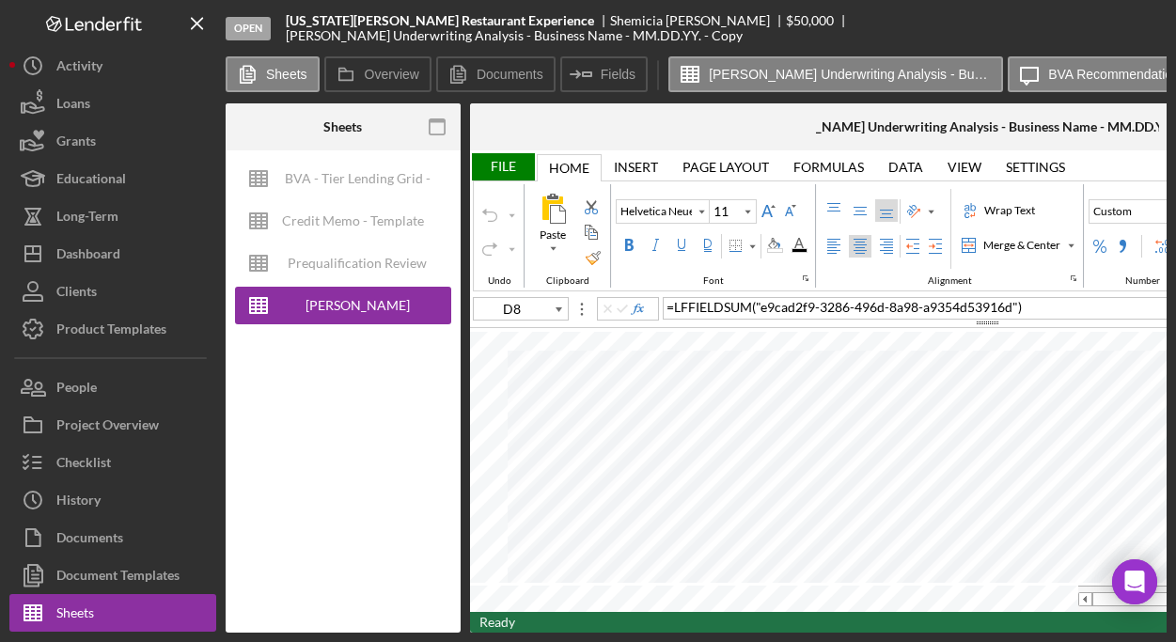
click at [375, 266] on div "Prequalification Review (TEMPLATE) – Entity Name – Date Completed (1)" at bounding box center [357, 263] width 150 height 38
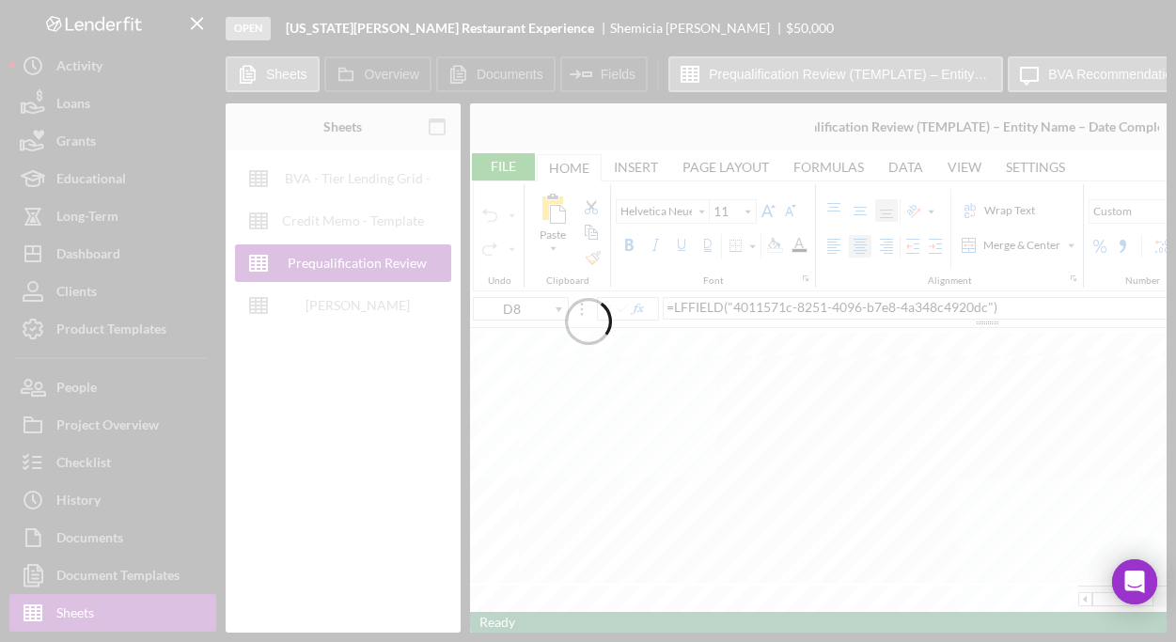
type input "Proxima Nova"
type input "A5"
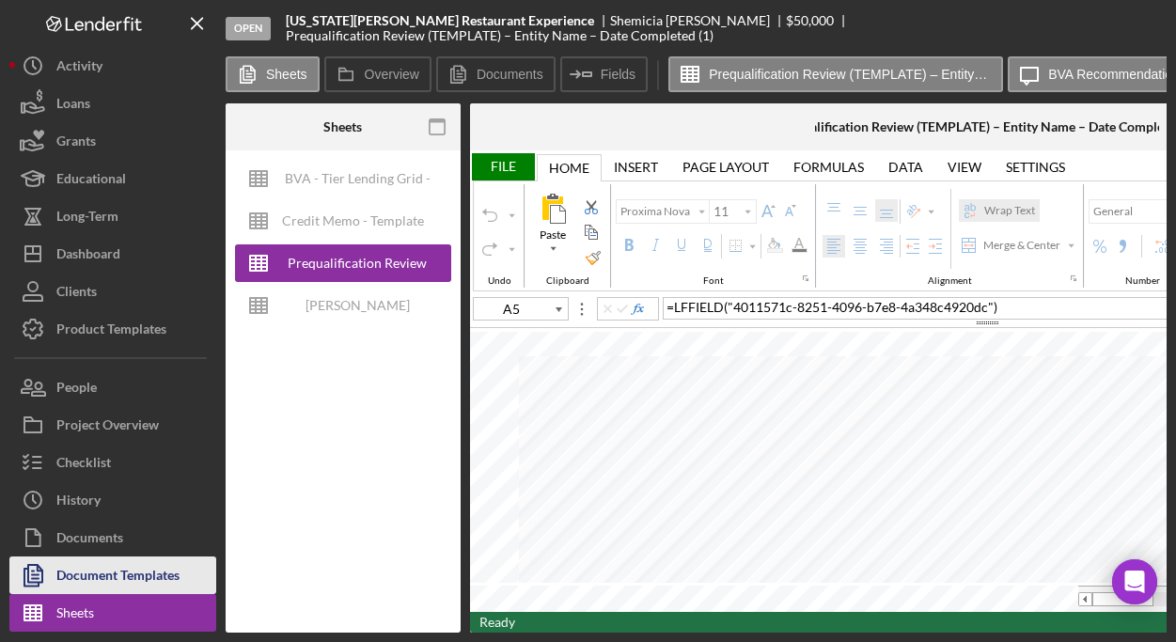
click at [120, 569] on div "Document Templates" at bounding box center [117, 577] width 123 height 42
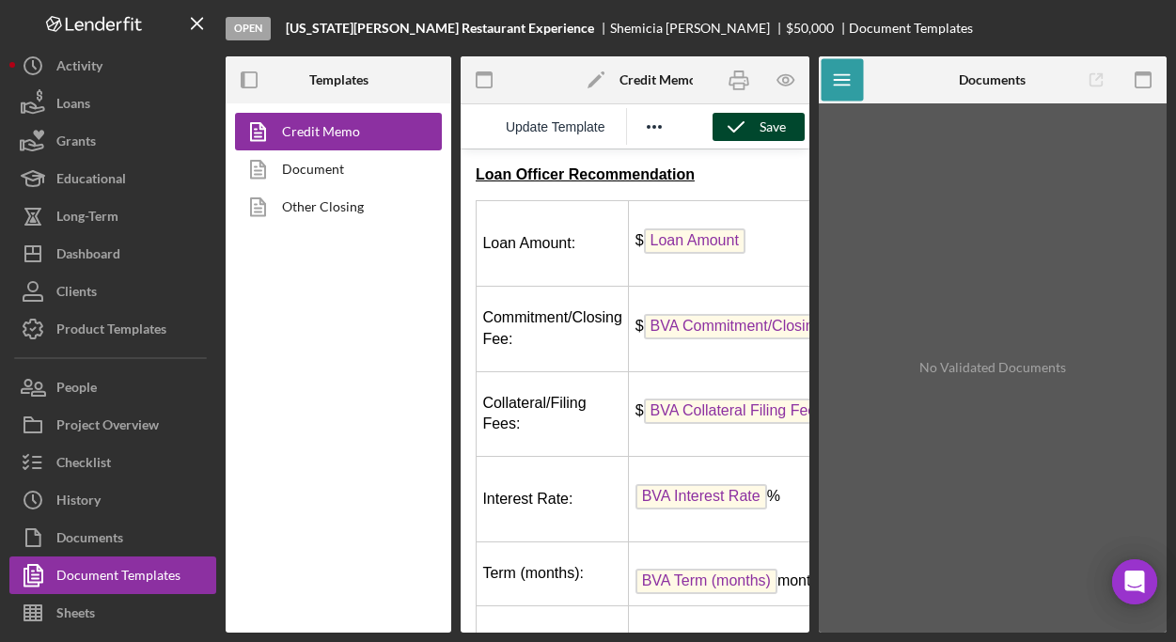
click at [774, 128] on div "Save" at bounding box center [772, 127] width 26 height 28
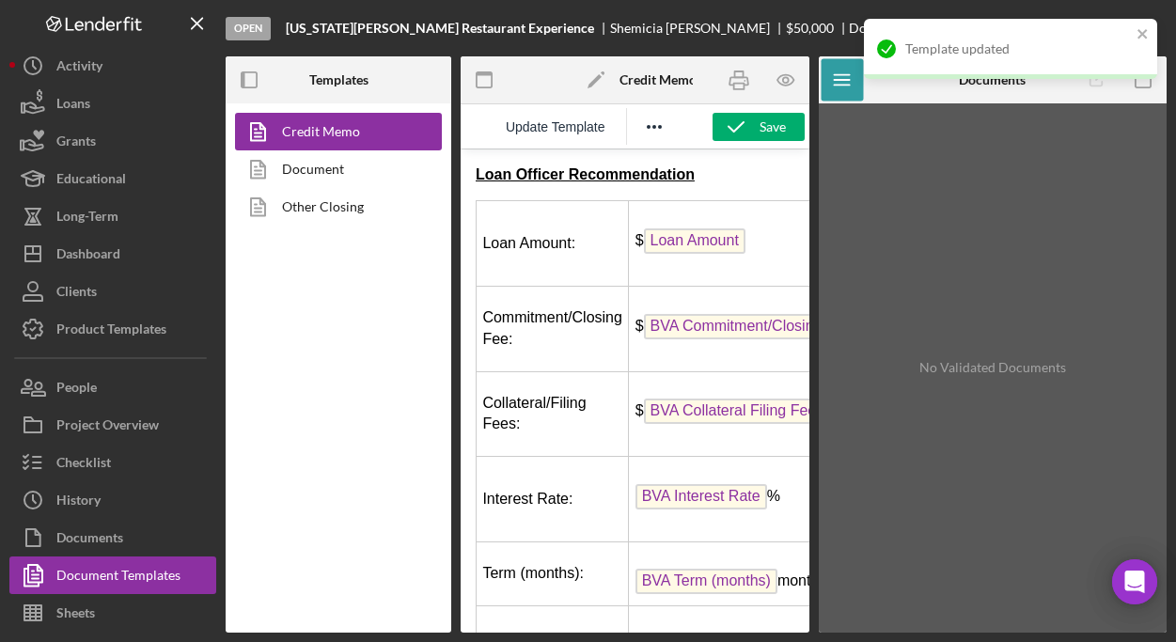
click at [699, 243] on span "Loan Amount" at bounding box center [694, 240] width 101 height 25
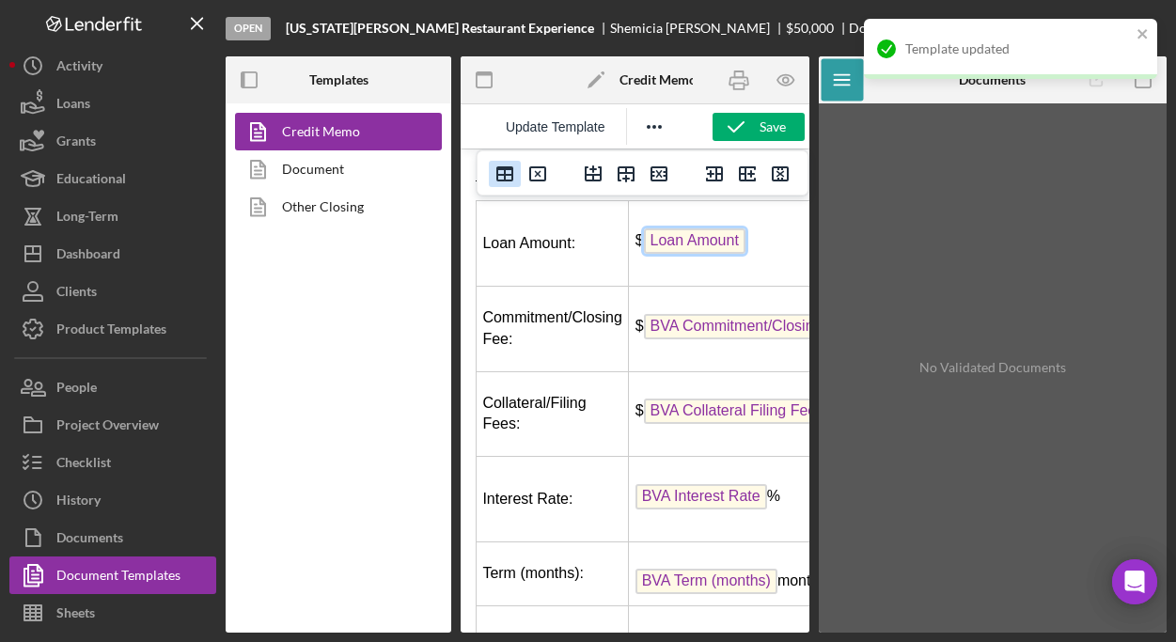
click at [499, 177] on icon "Table properties" at bounding box center [504, 174] width 23 height 23
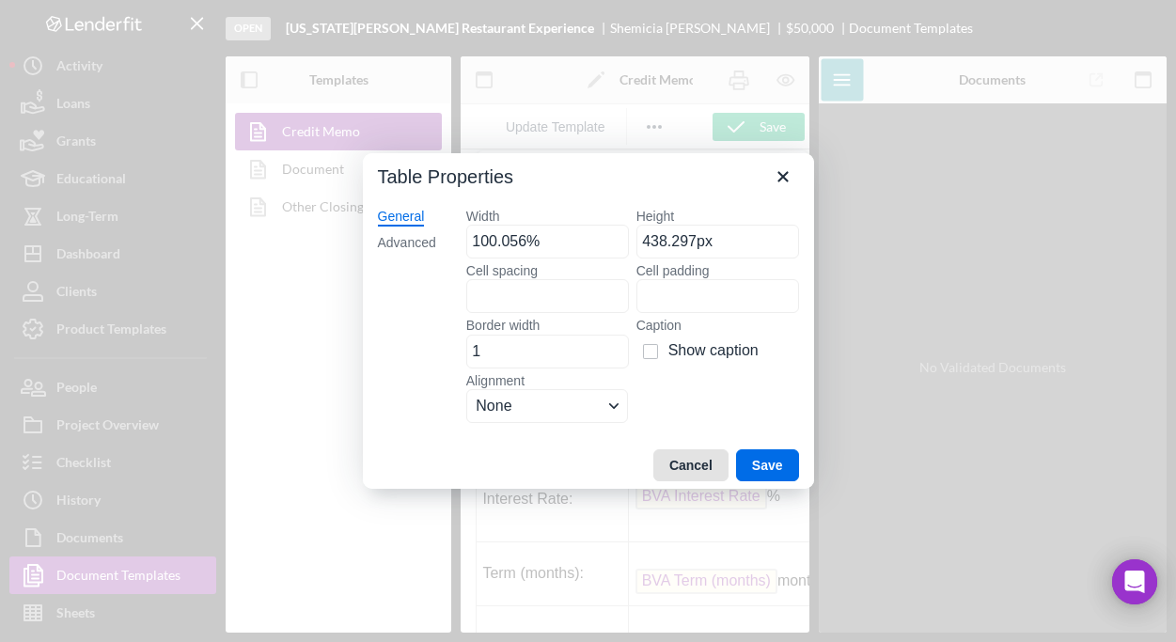
click at [690, 462] on button "Cancel" at bounding box center [690, 465] width 75 height 32
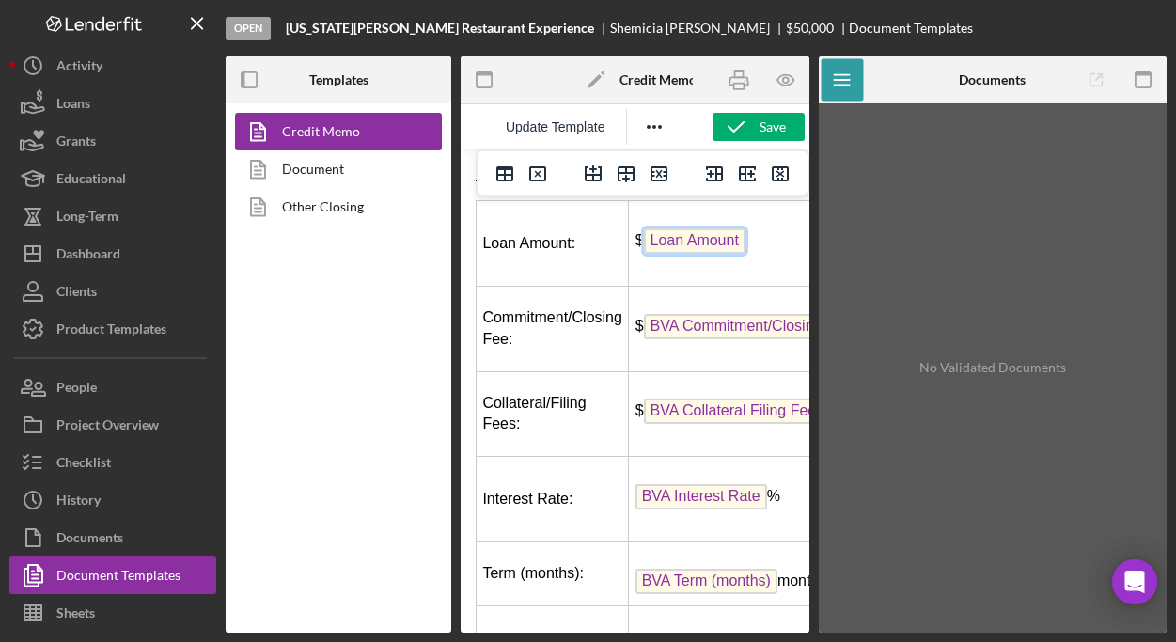
click at [700, 302] on td "$ BVA Commitment/Closing Fee" at bounding box center [748, 329] width 238 height 86
click at [693, 242] on span "Loan Amount" at bounding box center [694, 240] width 101 height 25
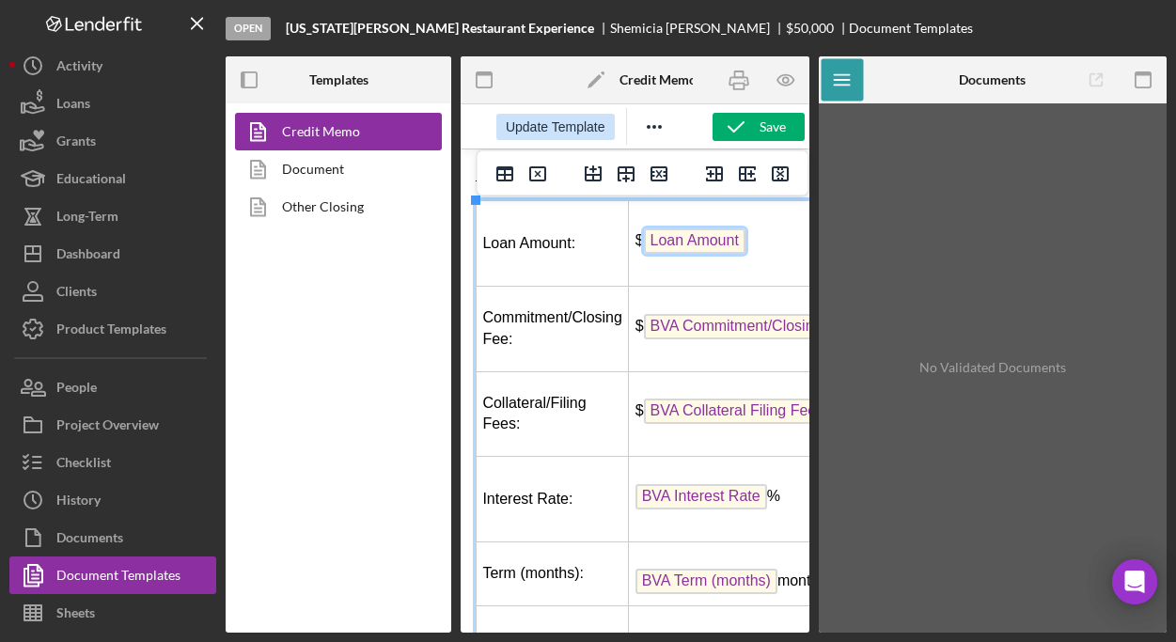
click at [564, 122] on span "Update Template" at bounding box center [556, 126] width 100 height 15
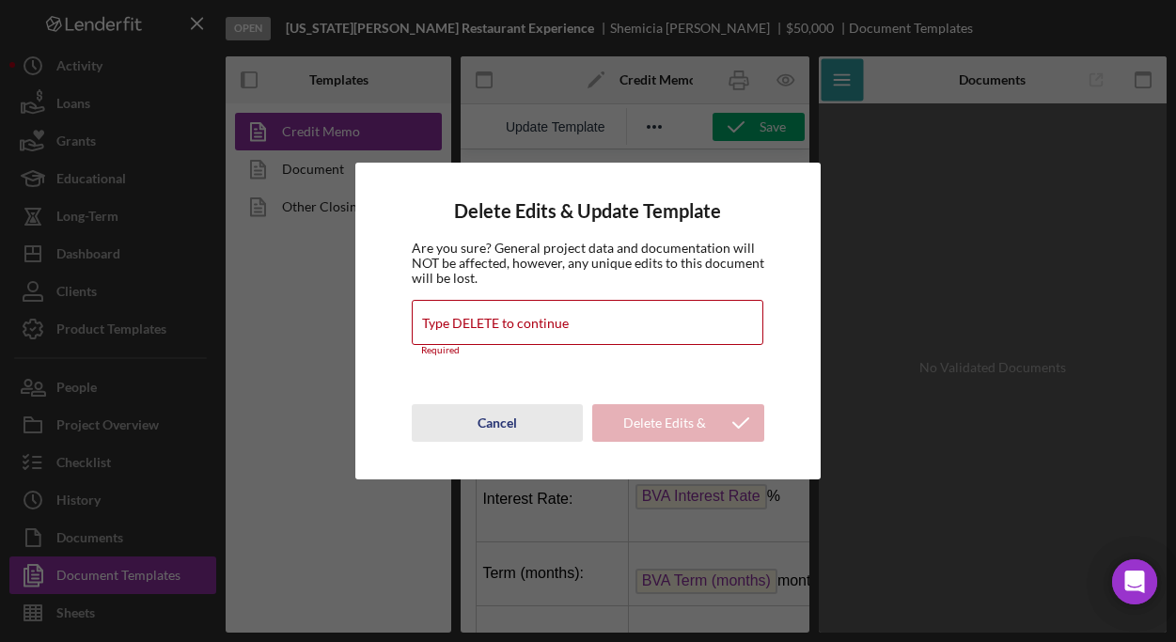
click at [503, 422] on div "Cancel" at bounding box center [496, 423] width 39 height 38
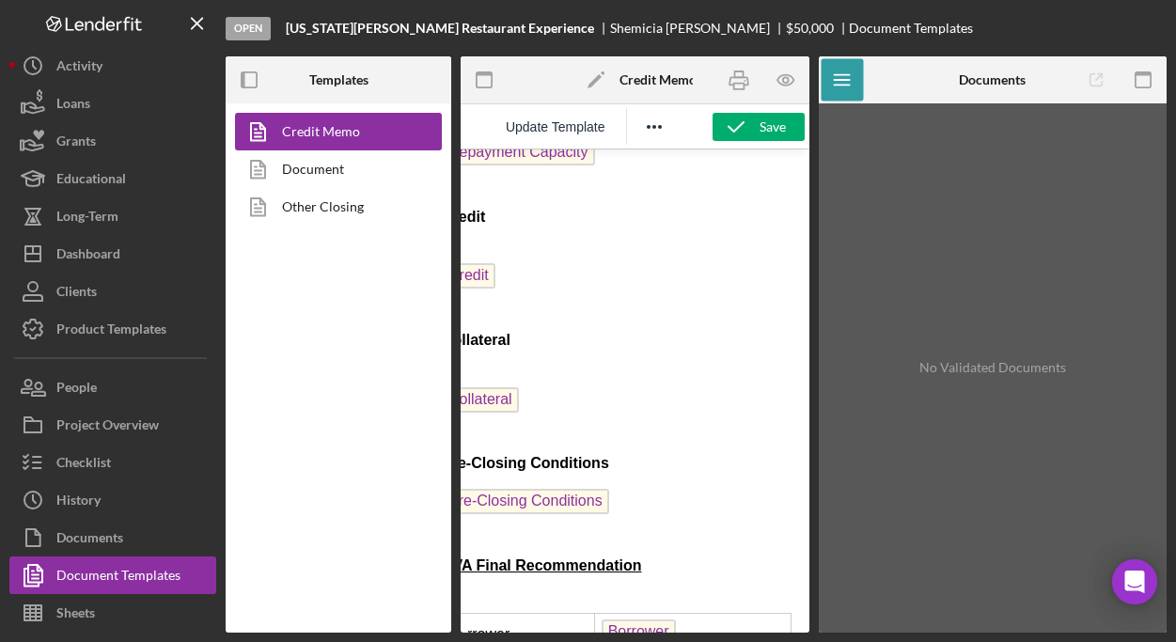
scroll to position [2145, 0]
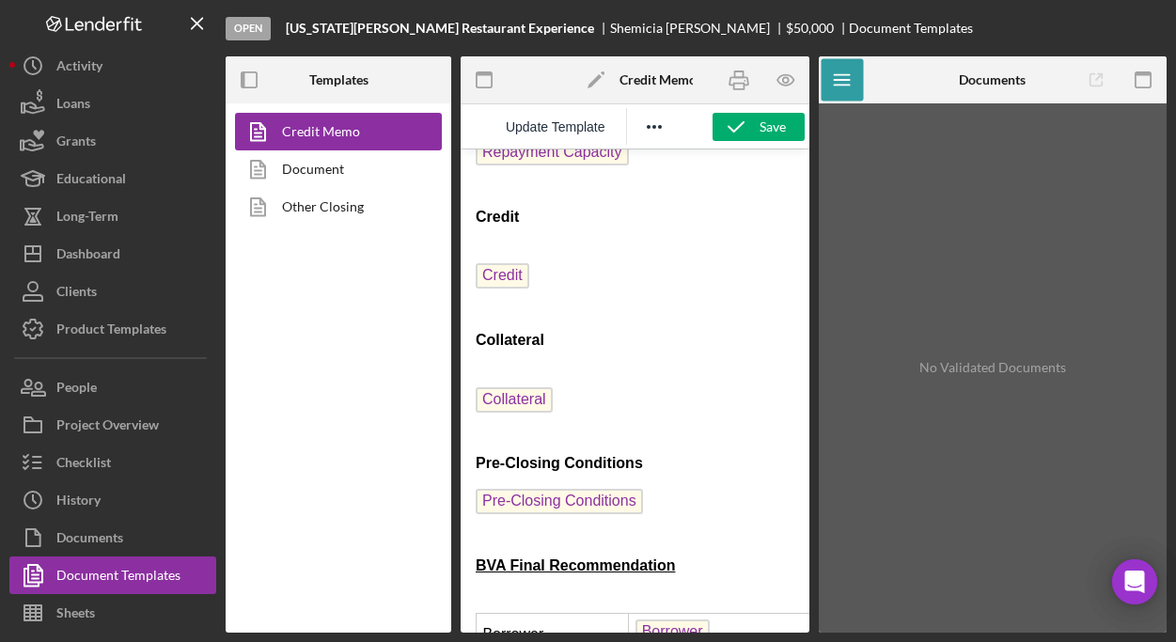
drag, startPoint x: 629, startPoint y: 625, endPoint x: 850, endPoint y: 724, distance: 243.1
click at [669, 260] on p "Credit" at bounding box center [634, 278] width 319 height 72
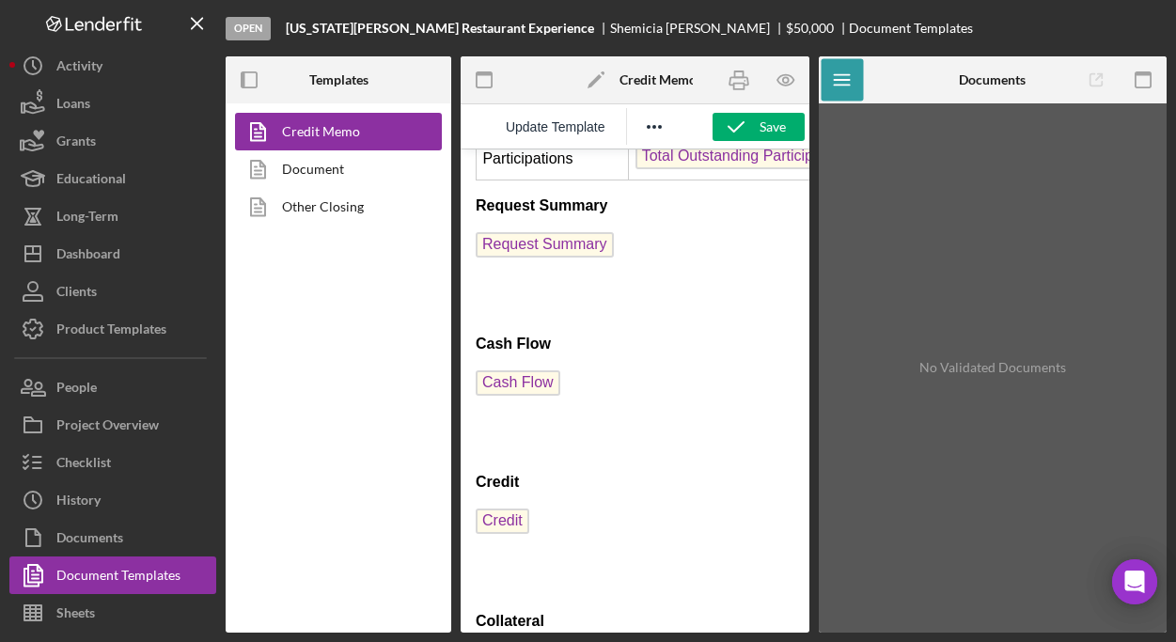
scroll to position [0, 0]
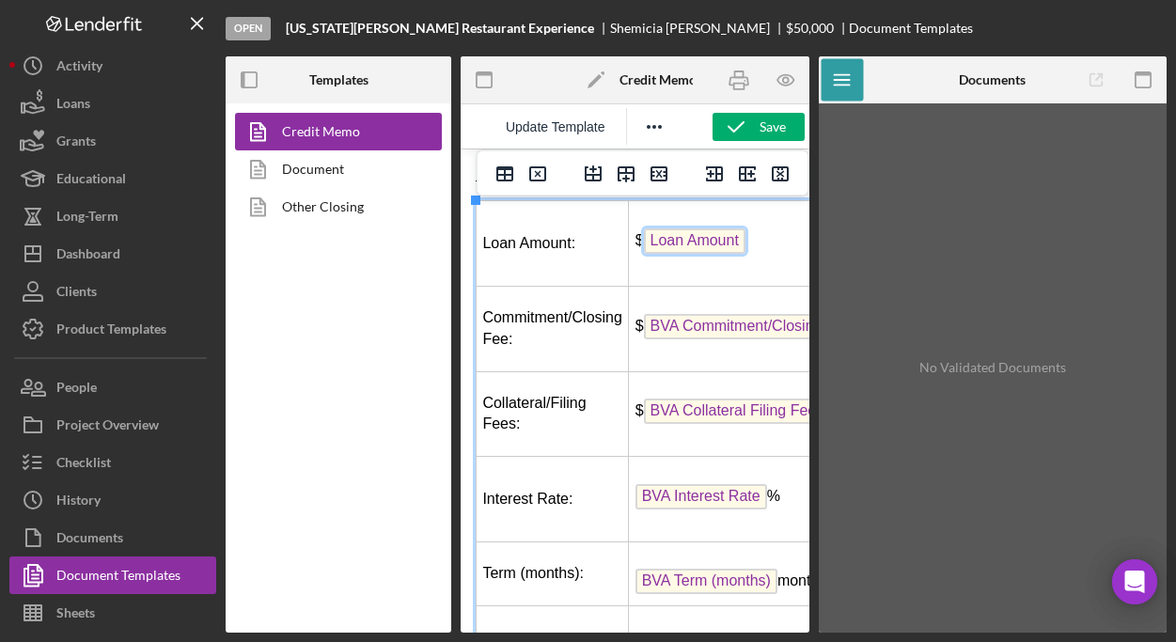
click at [676, 239] on span "Loan Amount" at bounding box center [694, 240] width 101 height 25
click at [674, 242] on span "Loan Amount" at bounding box center [694, 240] width 101 height 25
click at [676, 267] on td "$ Loan Amount" at bounding box center [748, 244] width 238 height 86
click at [764, 265] on td "$ Loan Amount" at bounding box center [748, 244] width 238 height 86
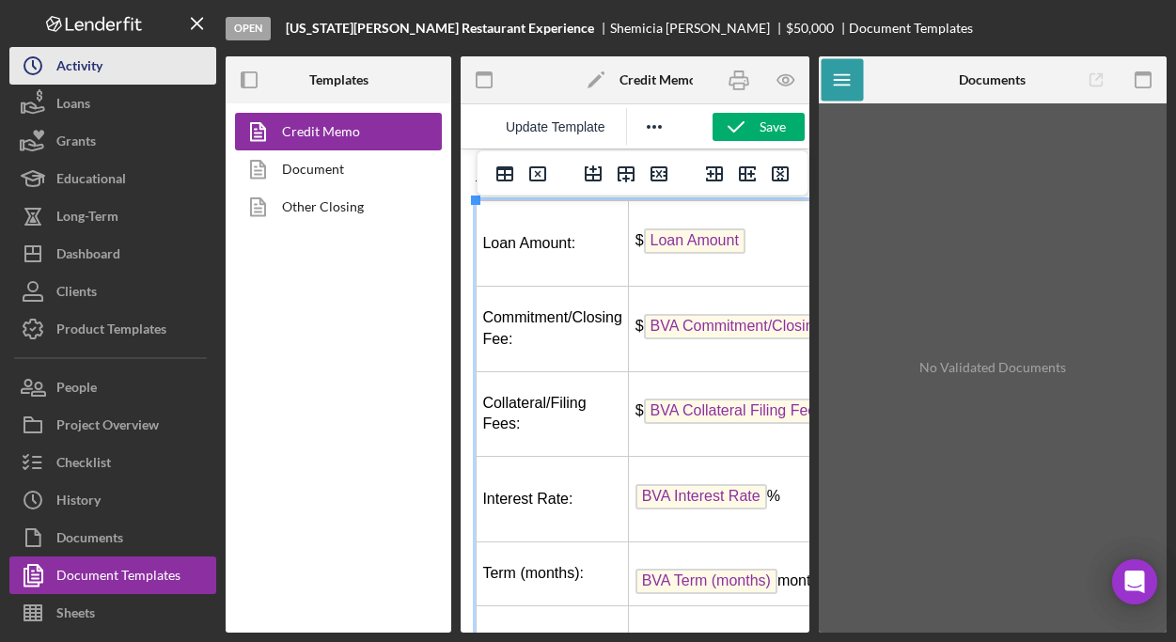
click at [76, 66] on div "Activity" at bounding box center [79, 68] width 46 height 42
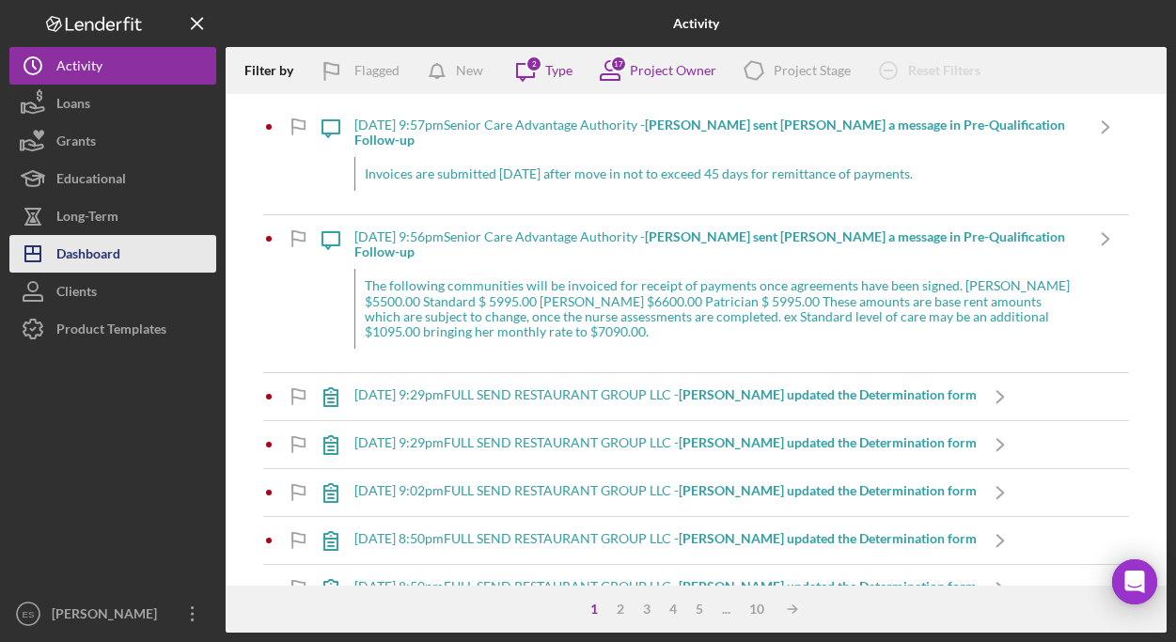
click at [83, 242] on div "Dashboard" at bounding box center [88, 256] width 64 height 42
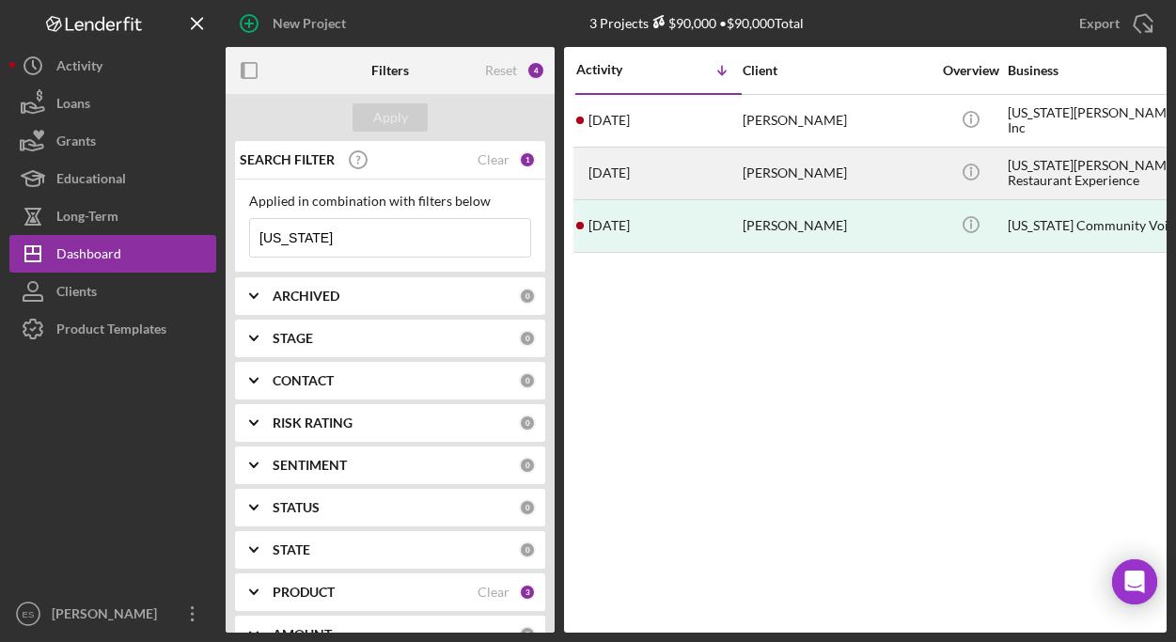
click at [1065, 162] on div "[US_STATE][PERSON_NAME] Restaurant Experience" at bounding box center [1101, 173] width 188 height 50
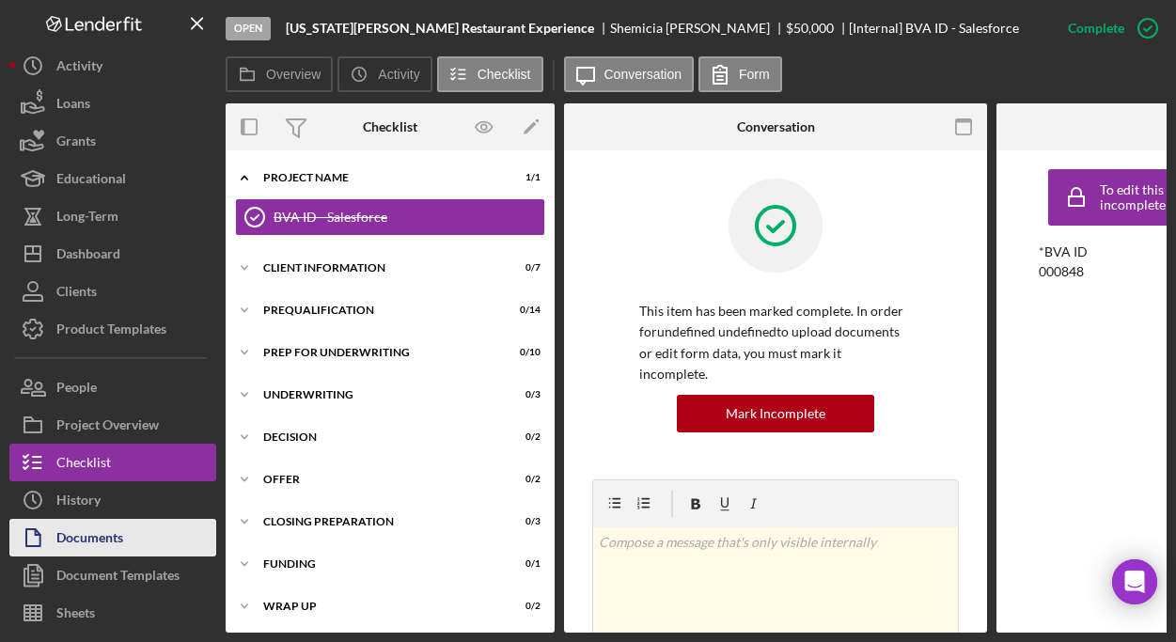
click at [124, 522] on button "Documents" at bounding box center [112, 538] width 207 height 38
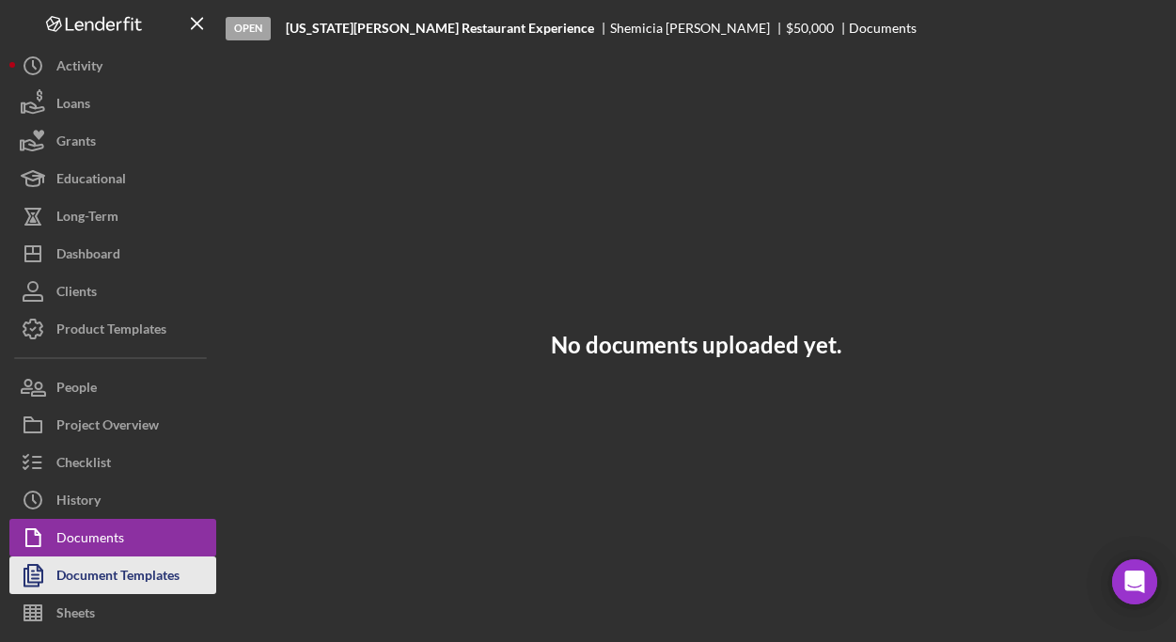
click at [115, 564] on div "Document Templates" at bounding box center [117, 577] width 123 height 42
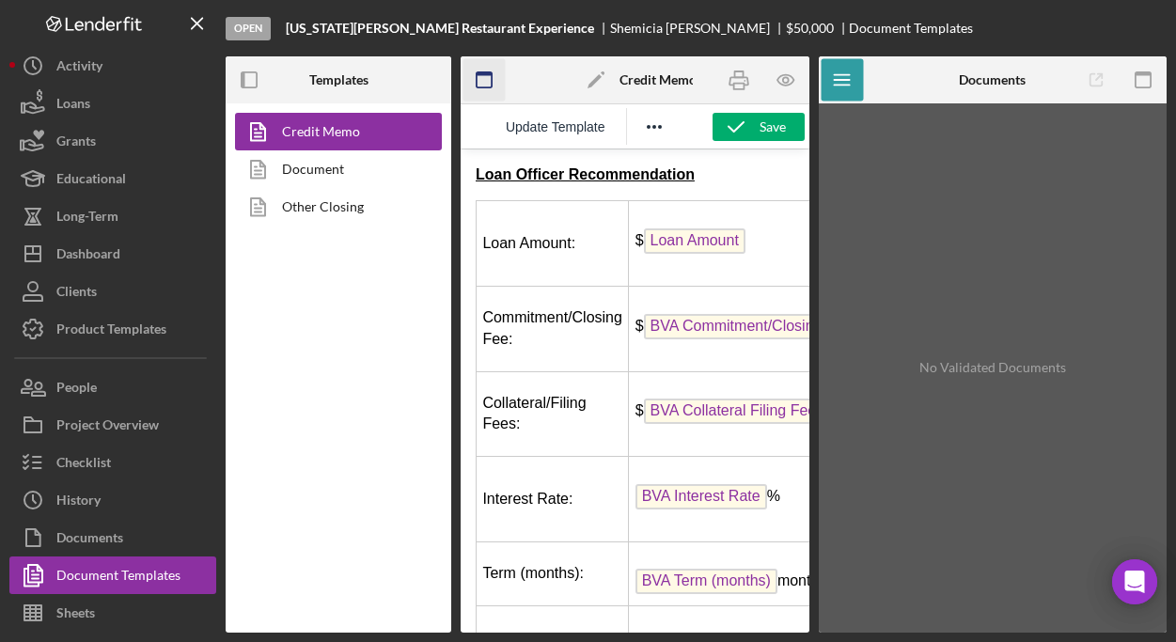
click at [486, 76] on icon "button" at bounding box center [484, 80] width 42 height 42
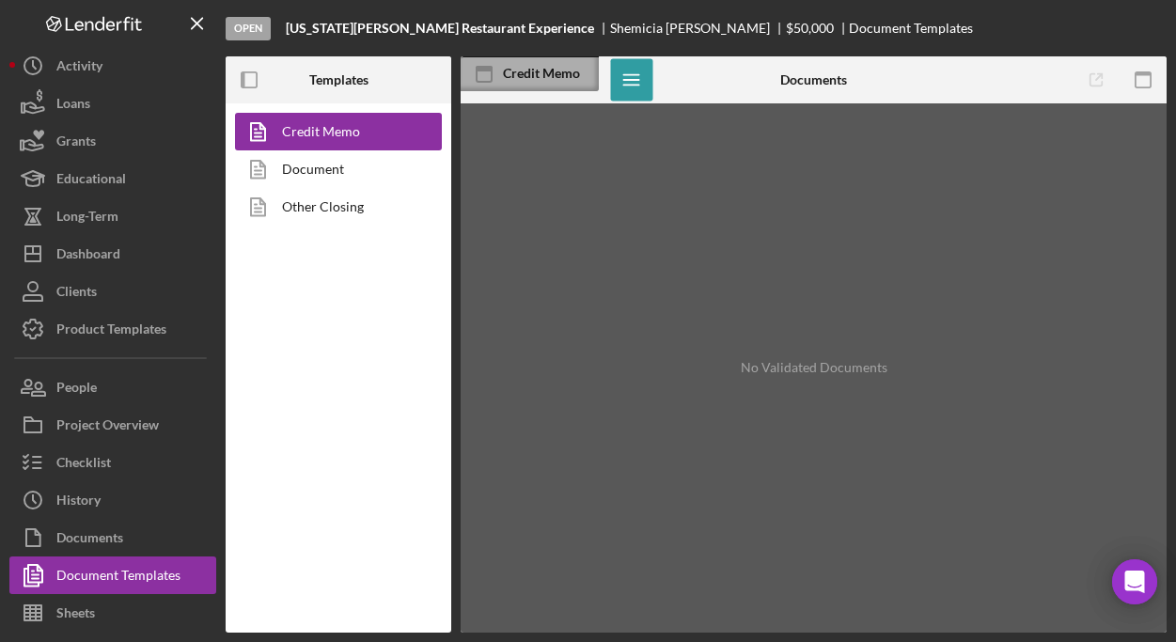
click at [485, 76] on icon at bounding box center [483, 74] width 47 height 47
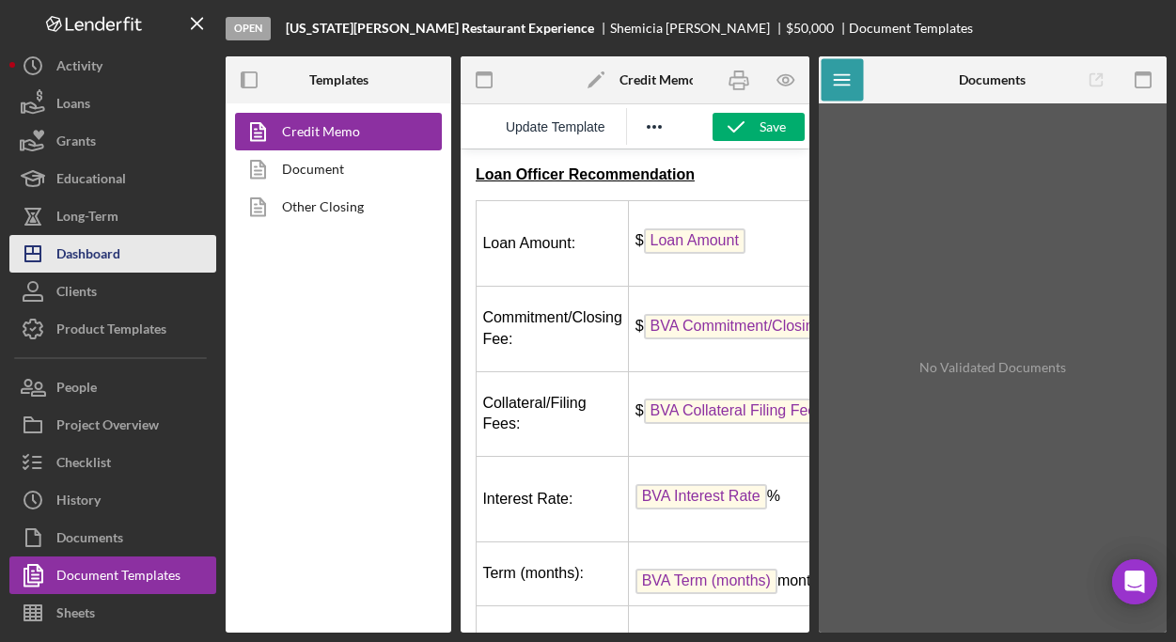
click at [124, 256] on button "Icon/Dashboard Dashboard" at bounding box center [112, 254] width 207 height 38
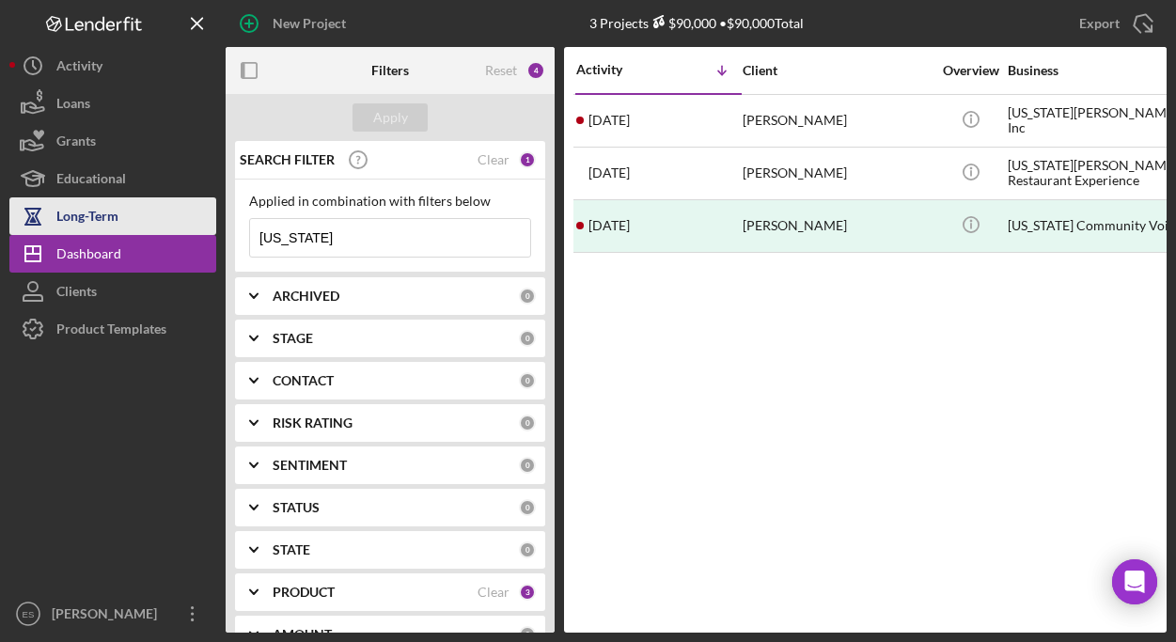
drag, startPoint x: 356, startPoint y: 240, endPoint x: 148, endPoint y: 207, distance: 210.3
click at [164, 212] on div "New Project 3 Projects $90,000 • $90,000 Total virginia Export Icon/Export Filt…" at bounding box center [587, 316] width 1157 height 632
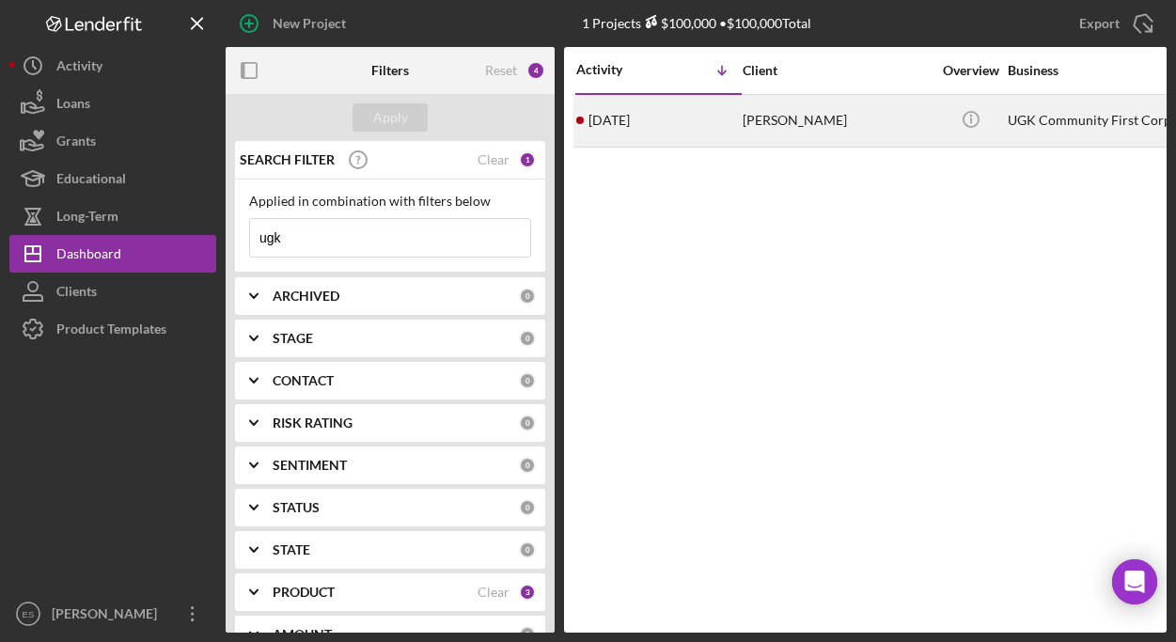
type input "ugk"
click at [814, 120] on div "Jannequin Bennett" at bounding box center [836, 121] width 188 height 50
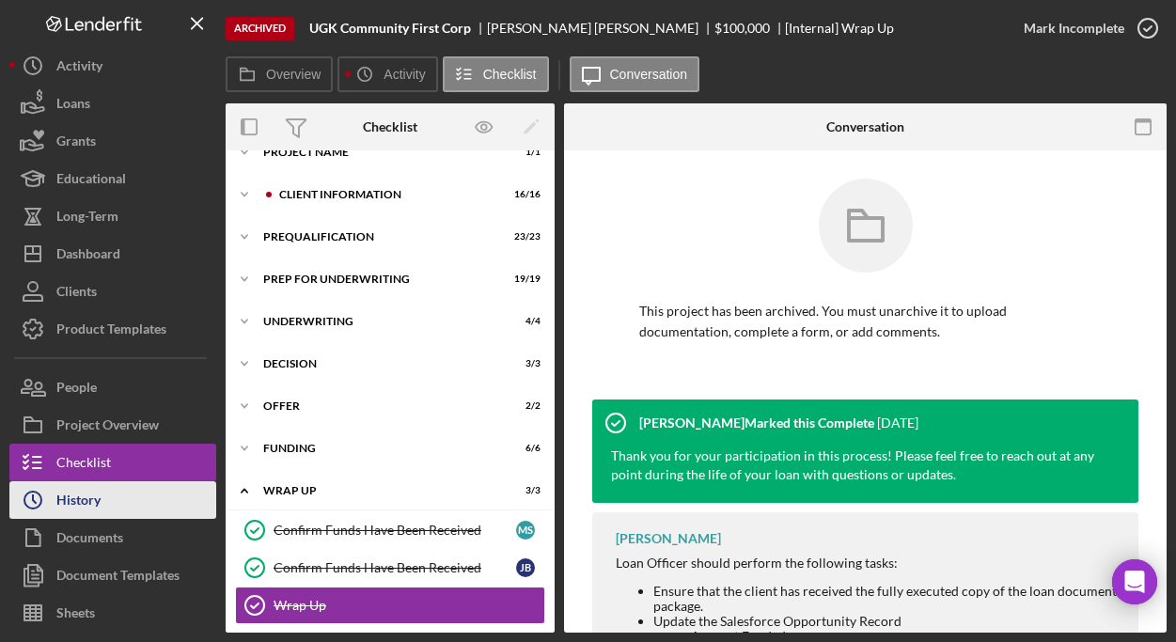
scroll to position [77, 0]
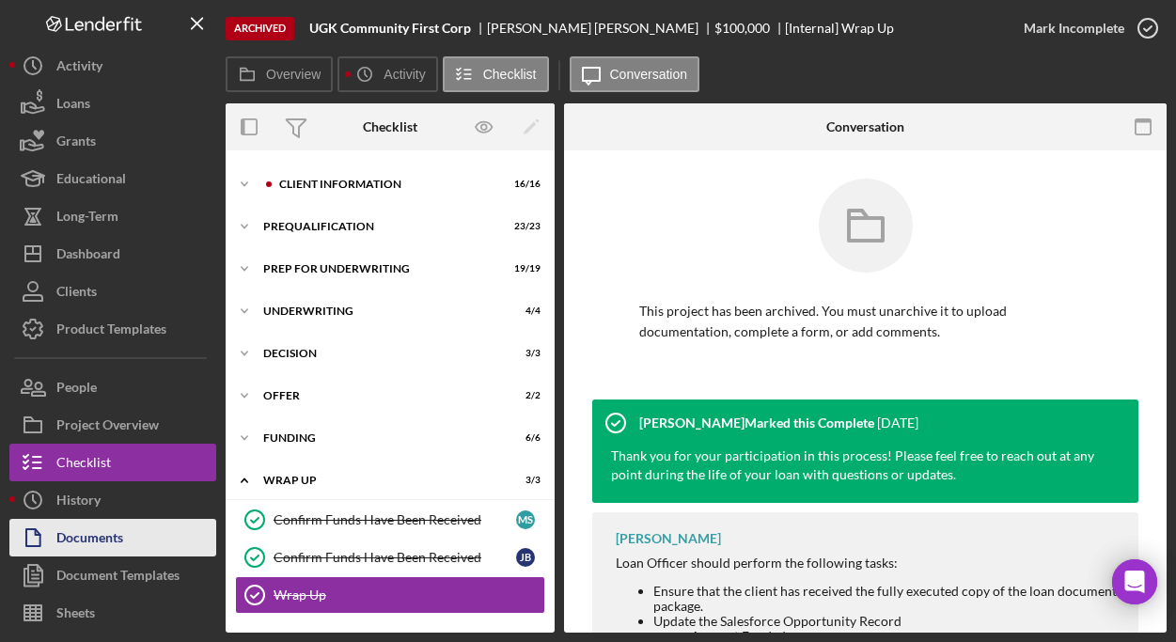
click at [94, 533] on div "Documents" at bounding box center [89, 540] width 67 height 42
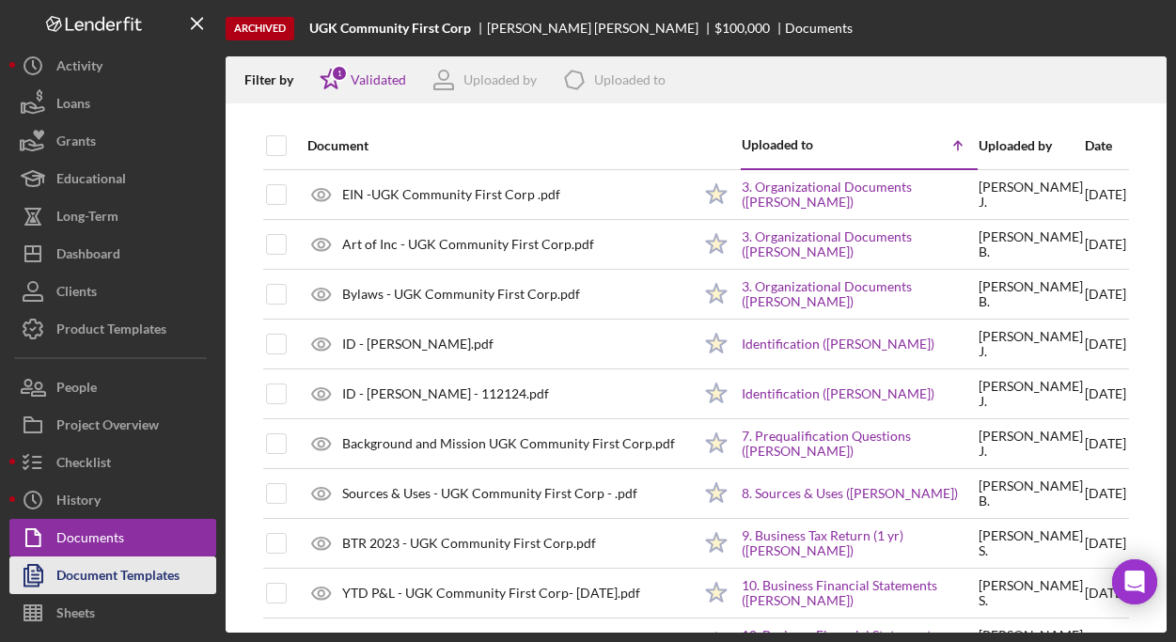
click at [94, 573] on div "Document Templates" at bounding box center [117, 577] width 123 height 42
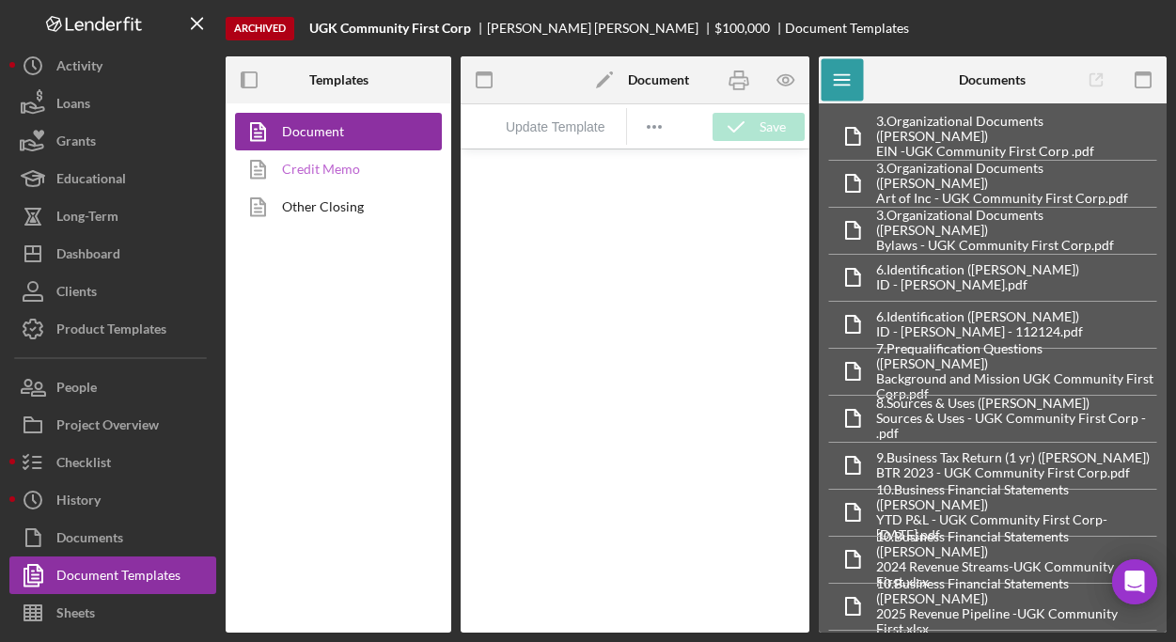
click at [322, 164] on link "Credit Memo" at bounding box center [333, 169] width 197 height 38
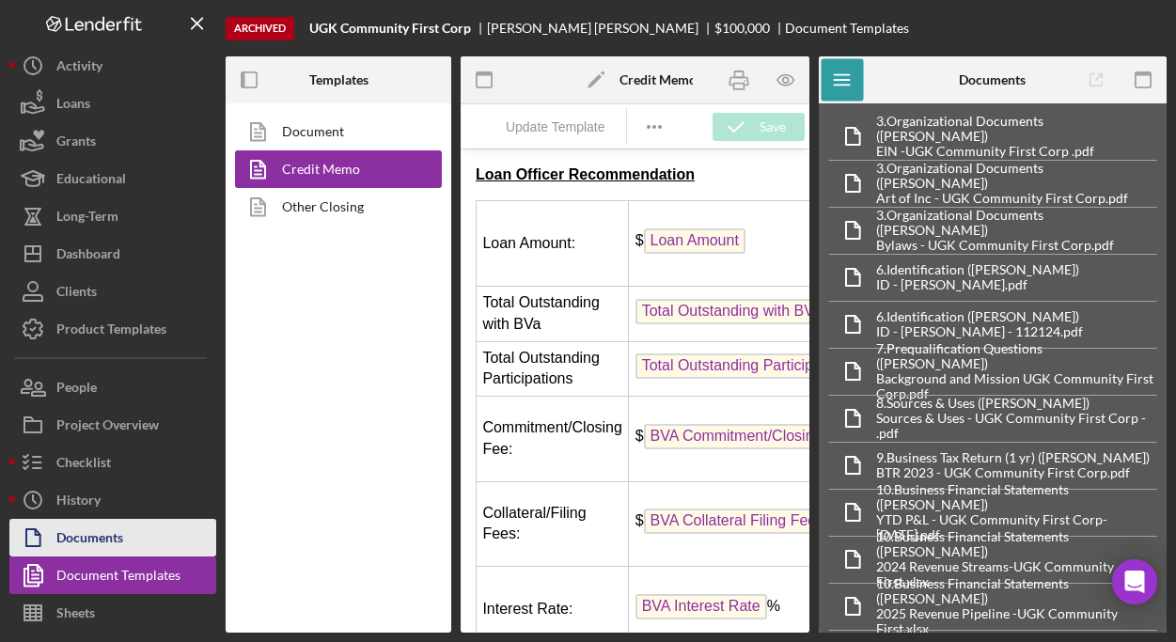
click at [106, 536] on div "Documents" at bounding box center [89, 540] width 67 height 42
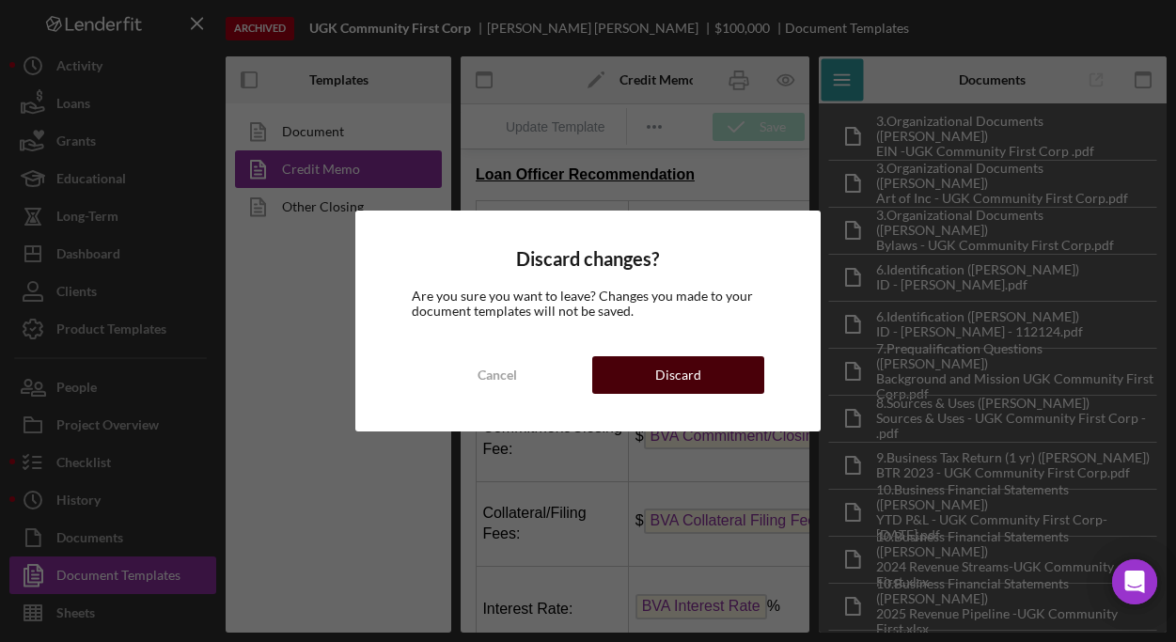
click at [681, 372] on div "Discard" at bounding box center [678, 375] width 46 height 38
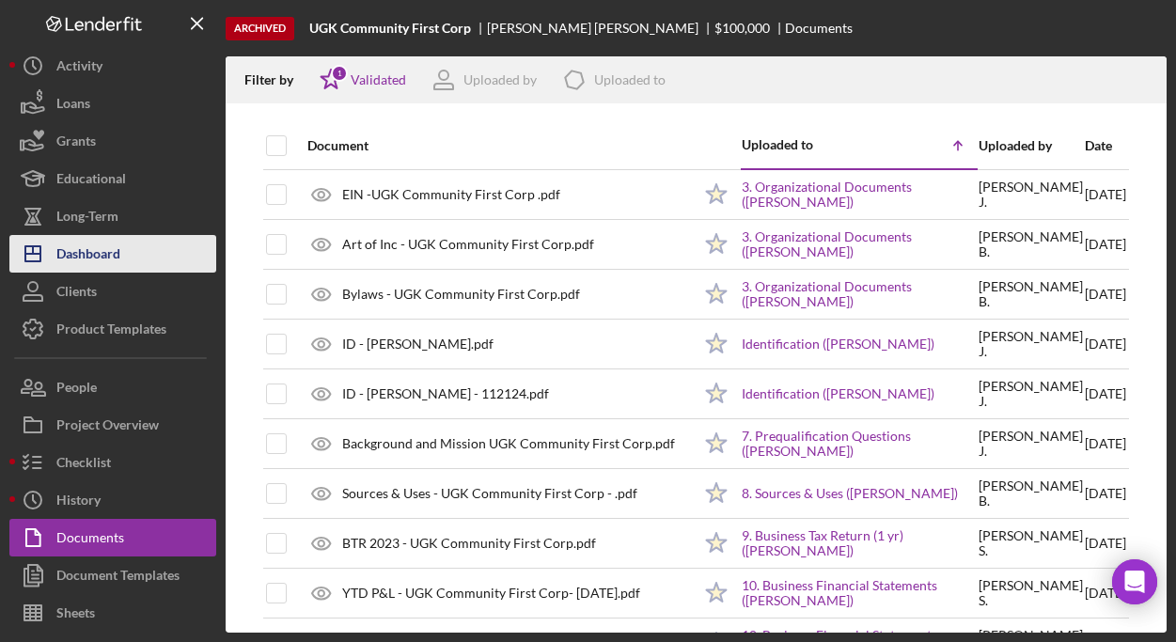
click at [83, 257] on div "Dashboard" at bounding box center [88, 256] width 64 height 42
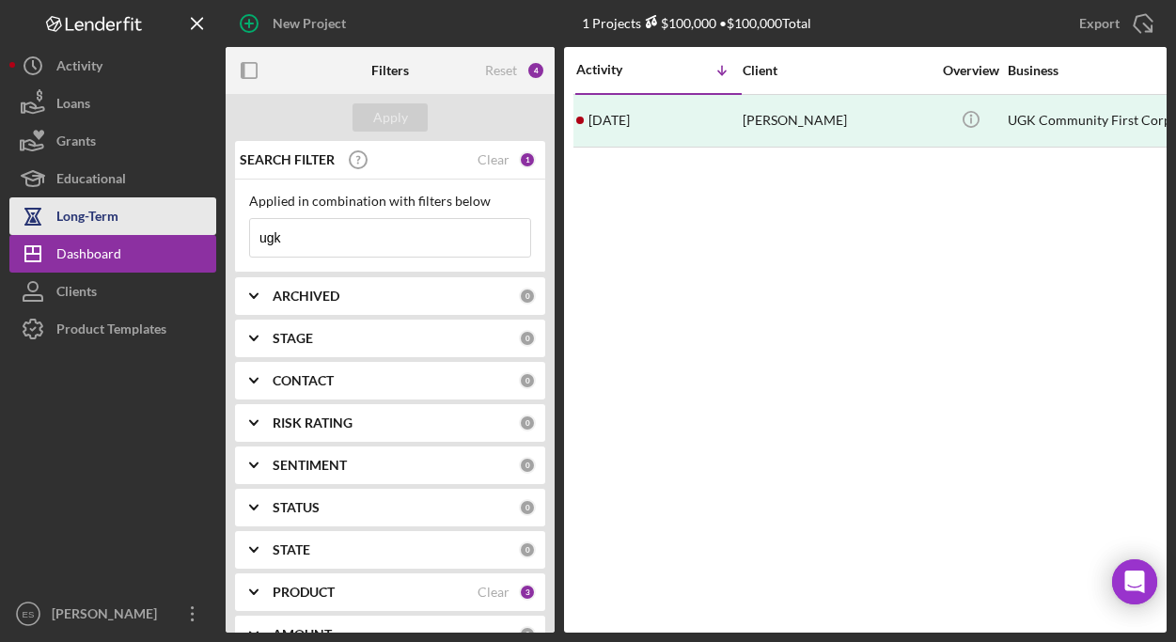
drag, startPoint x: 367, startPoint y: 238, endPoint x: 102, endPoint y: 225, distance: 265.3
click at [146, 225] on div "New Project 1 Projects $100,000 • $100,000 Total ugk Export Icon/Export Filters…" at bounding box center [587, 316] width 1157 height 632
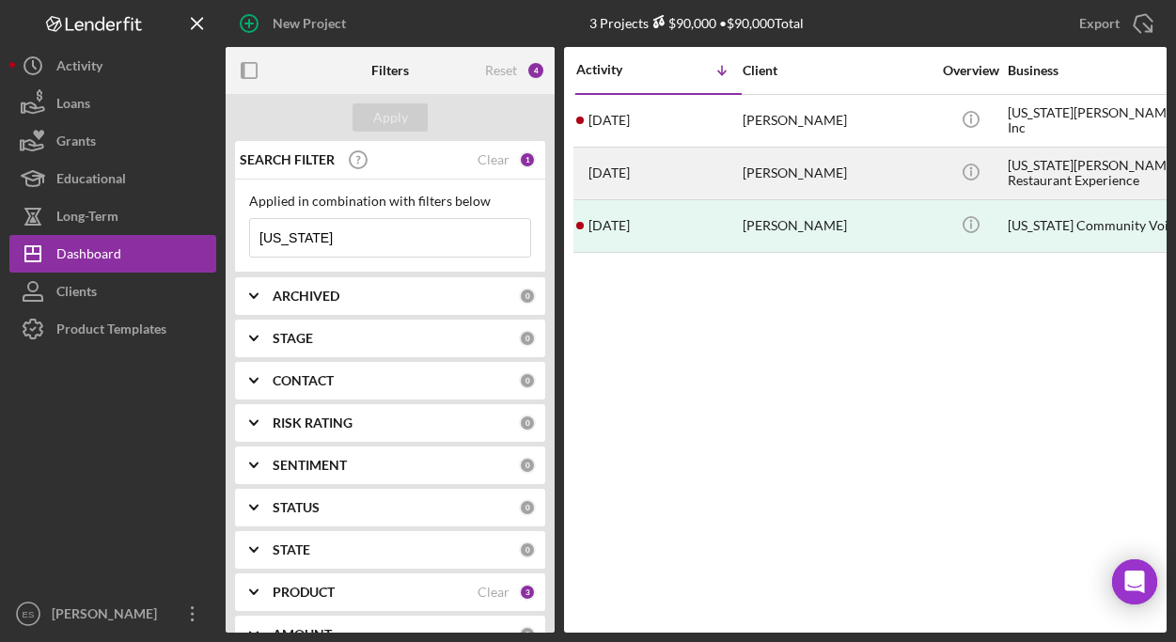
type input "virginia"
click at [1065, 171] on div "[US_STATE][PERSON_NAME] Restaurant Experience" at bounding box center [1101, 173] width 188 height 50
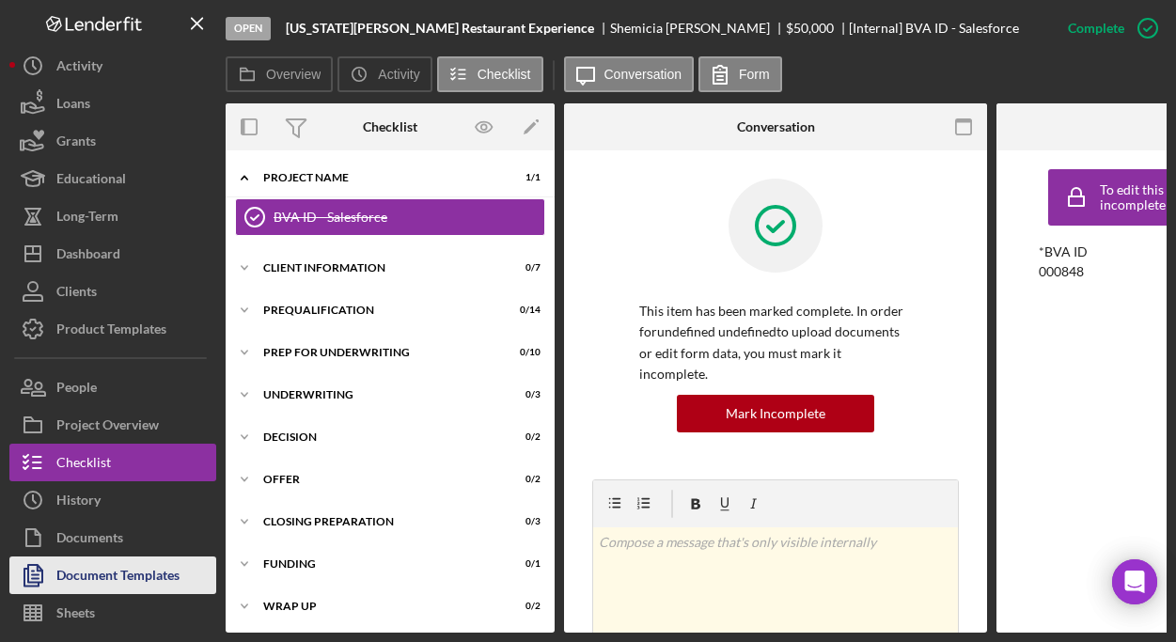
click at [111, 581] on div "Document Templates" at bounding box center [117, 577] width 123 height 42
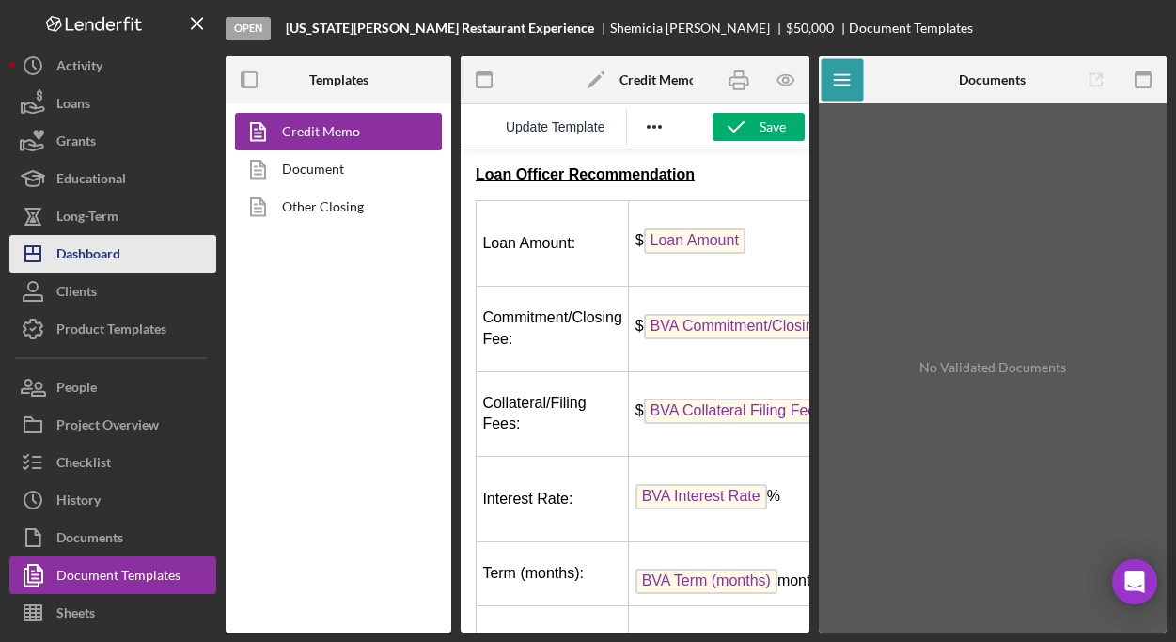
click at [86, 241] on div "Dashboard" at bounding box center [88, 256] width 64 height 42
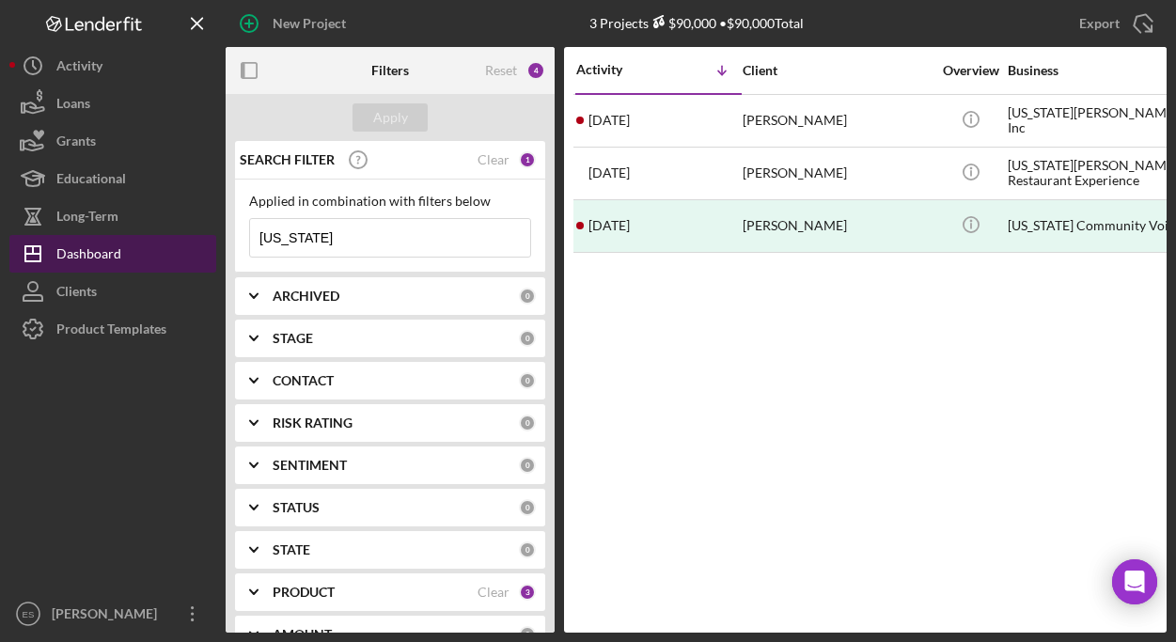
drag, startPoint x: 329, startPoint y: 239, endPoint x: 121, endPoint y: 241, distance: 207.7
click at [155, 246] on div "New Project 3 Projects $90,000 • $90,000 Total virginia Export Icon/Export Filt…" at bounding box center [587, 316] width 1157 height 632
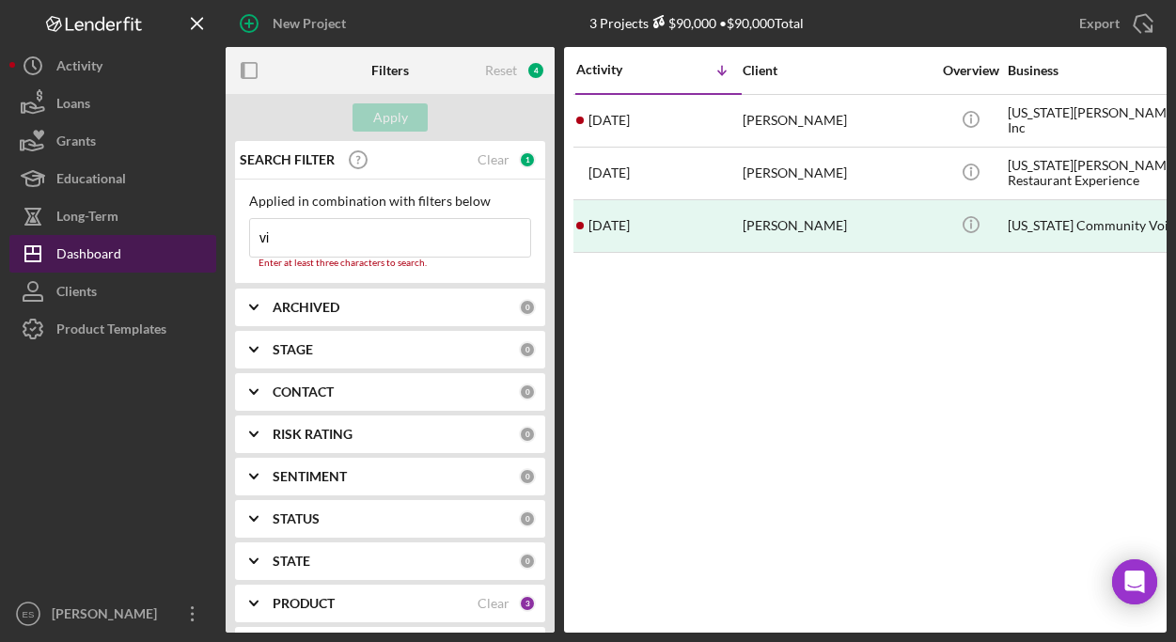
type input "v"
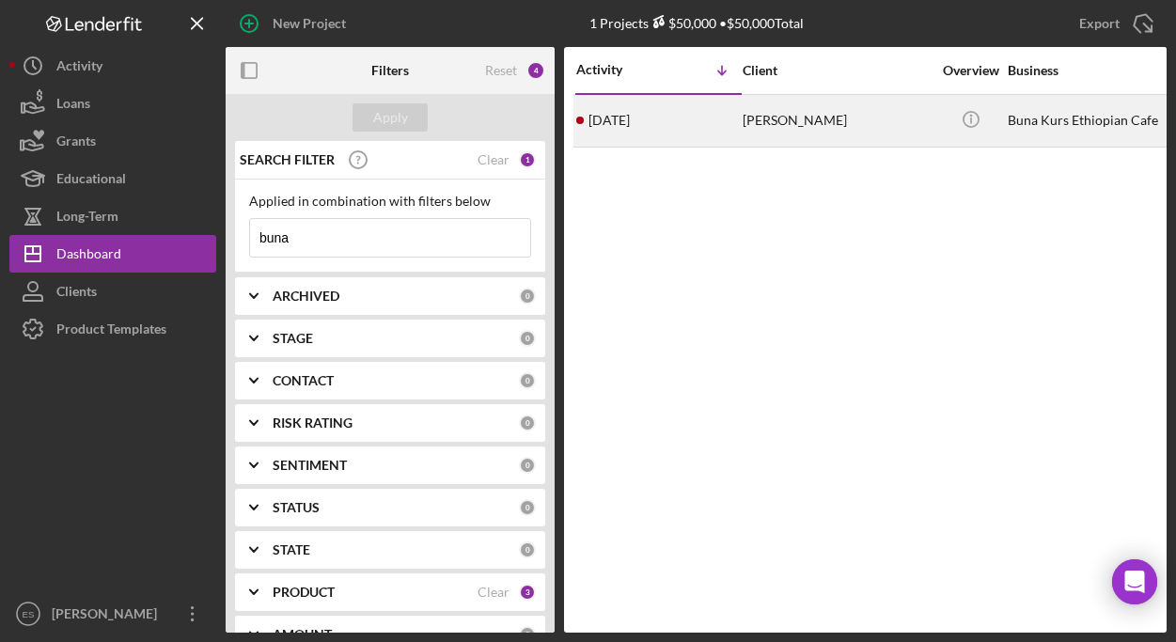
type input "buna"
click at [773, 122] on div "Helina Fasil" at bounding box center [836, 121] width 188 height 50
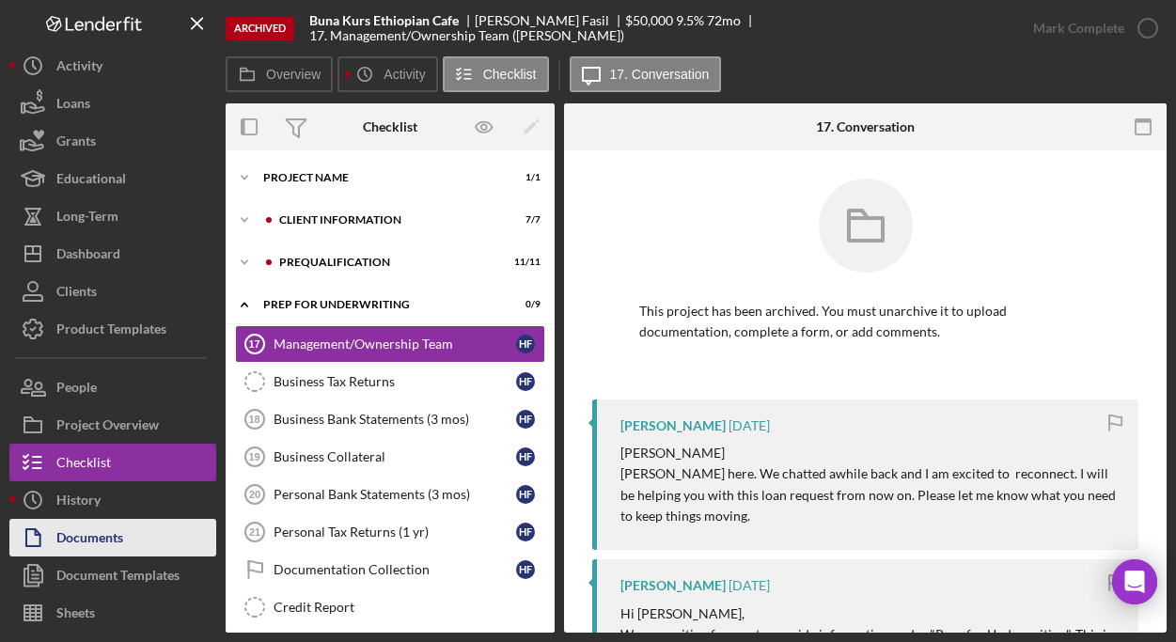
click at [114, 531] on div "Documents" at bounding box center [89, 540] width 67 height 42
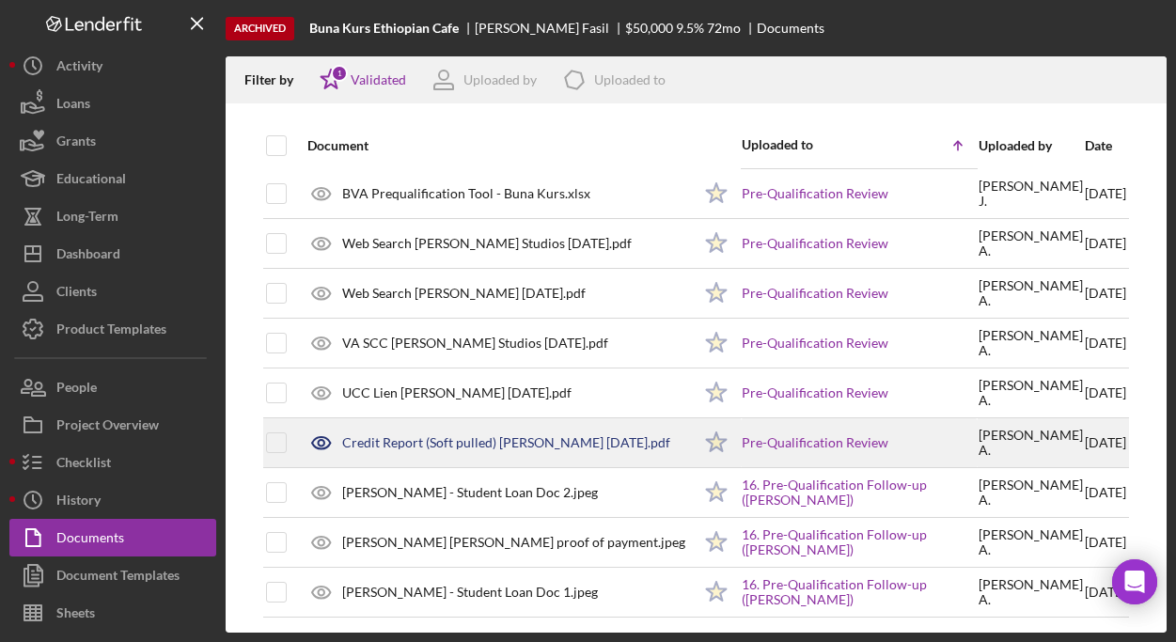
scroll to position [1598, 0]
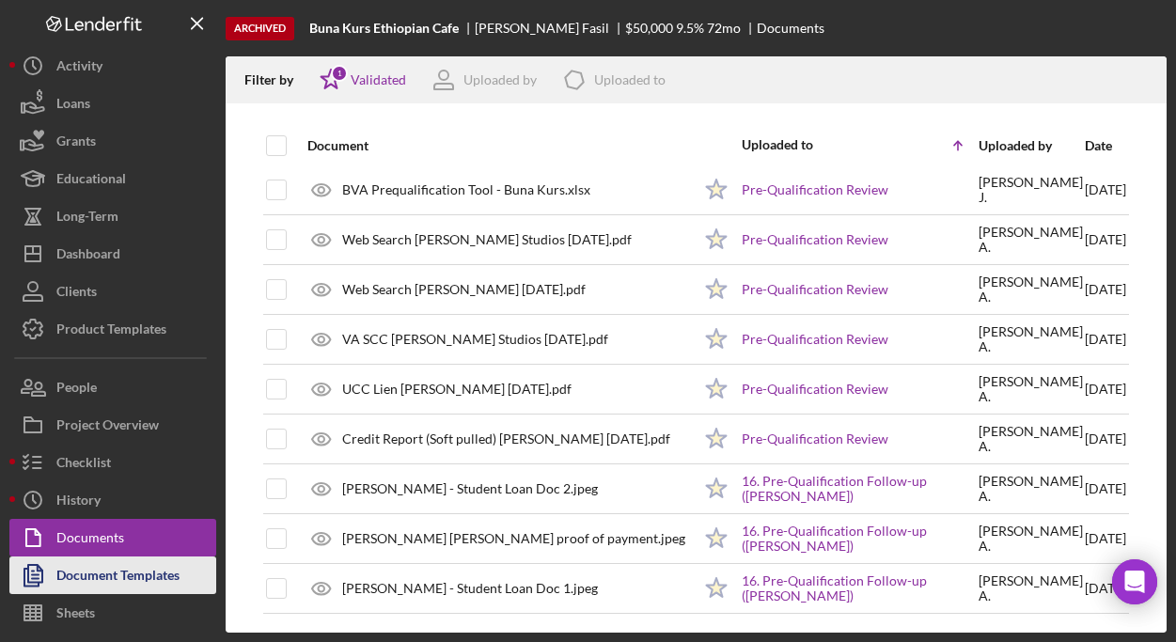
click at [121, 572] on div "Document Templates" at bounding box center [117, 577] width 123 height 42
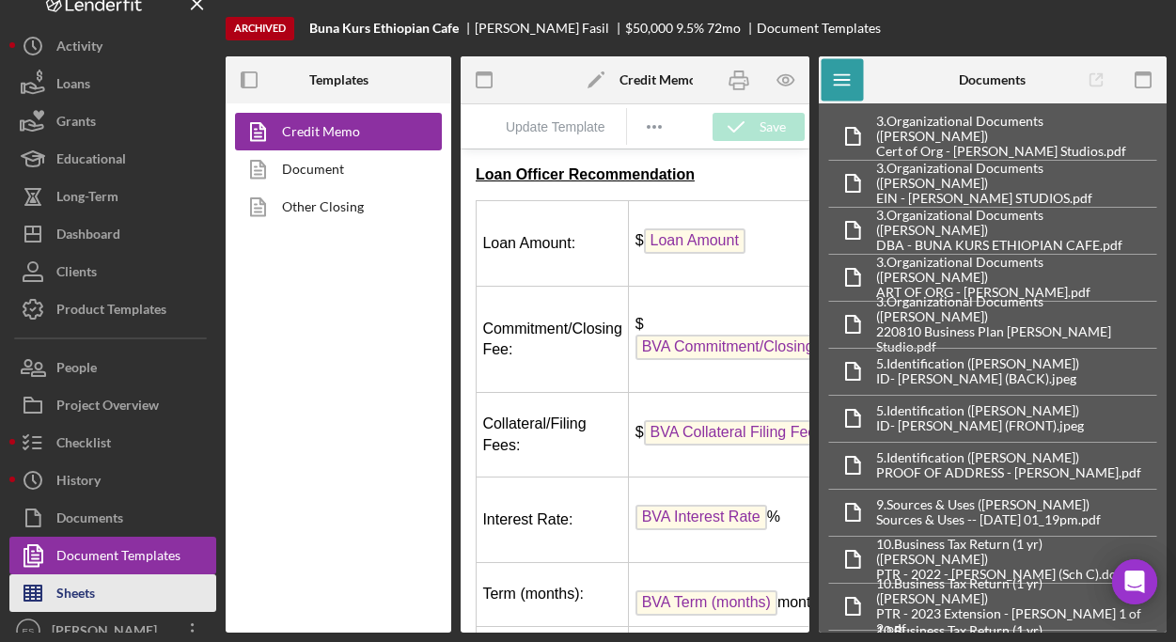
scroll to position [37, 0]
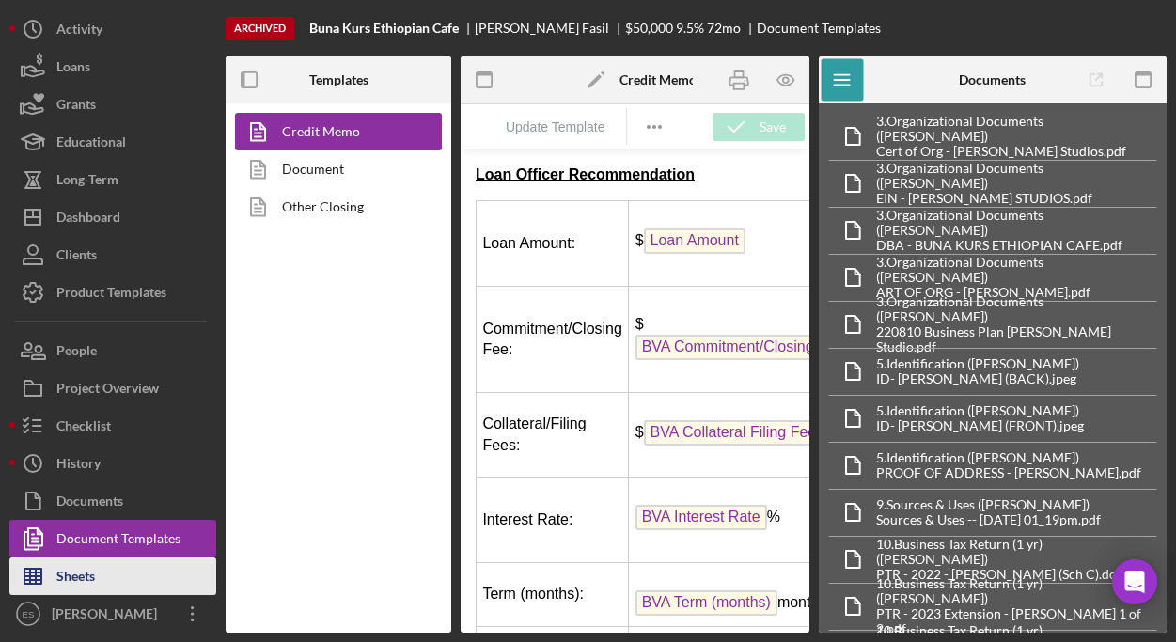
click at [130, 572] on button "Sheets" at bounding box center [112, 576] width 207 height 38
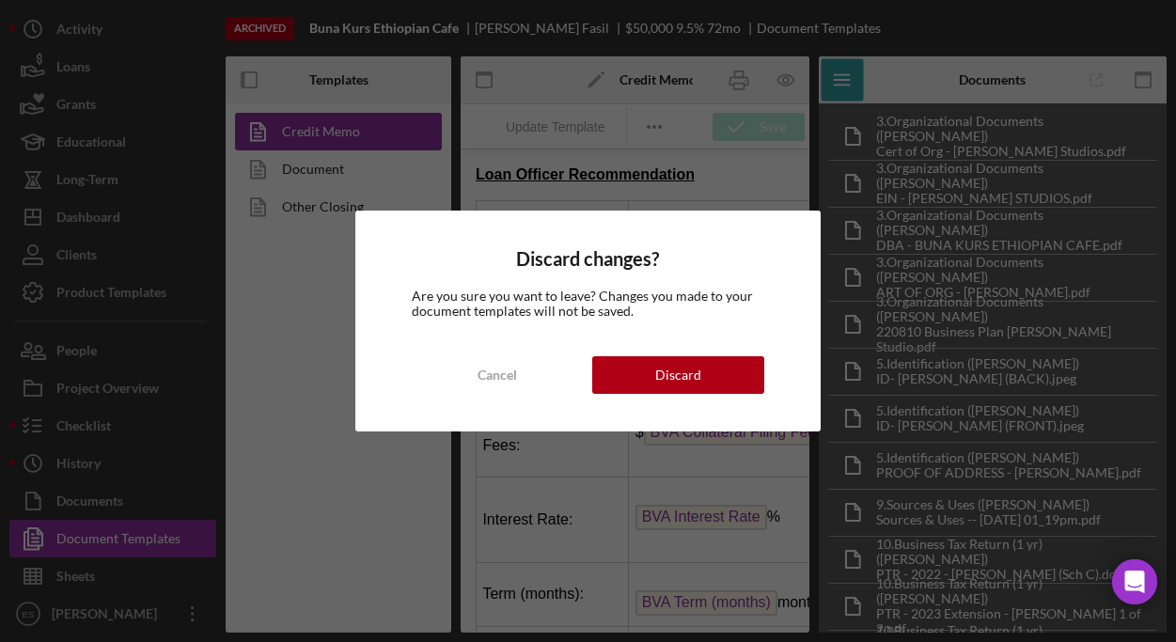
click at [137, 540] on div "Discard changes? Are you sure you want to leave? Changes you made to your docum…" at bounding box center [588, 321] width 1176 height 642
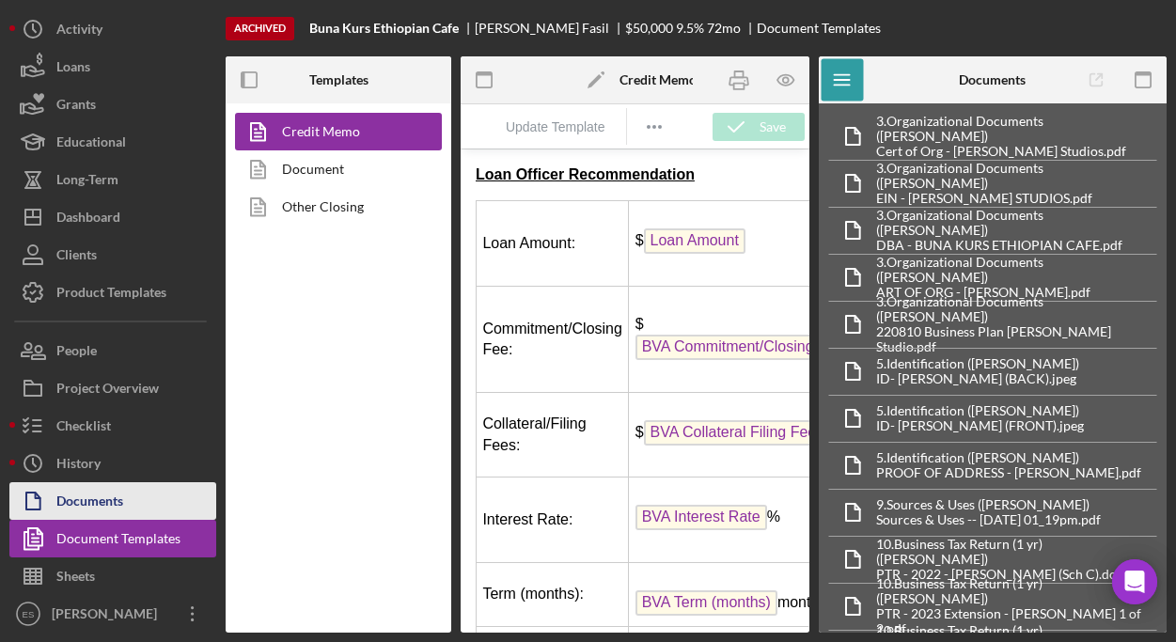
click at [128, 494] on button "Documents" at bounding box center [112, 501] width 207 height 38
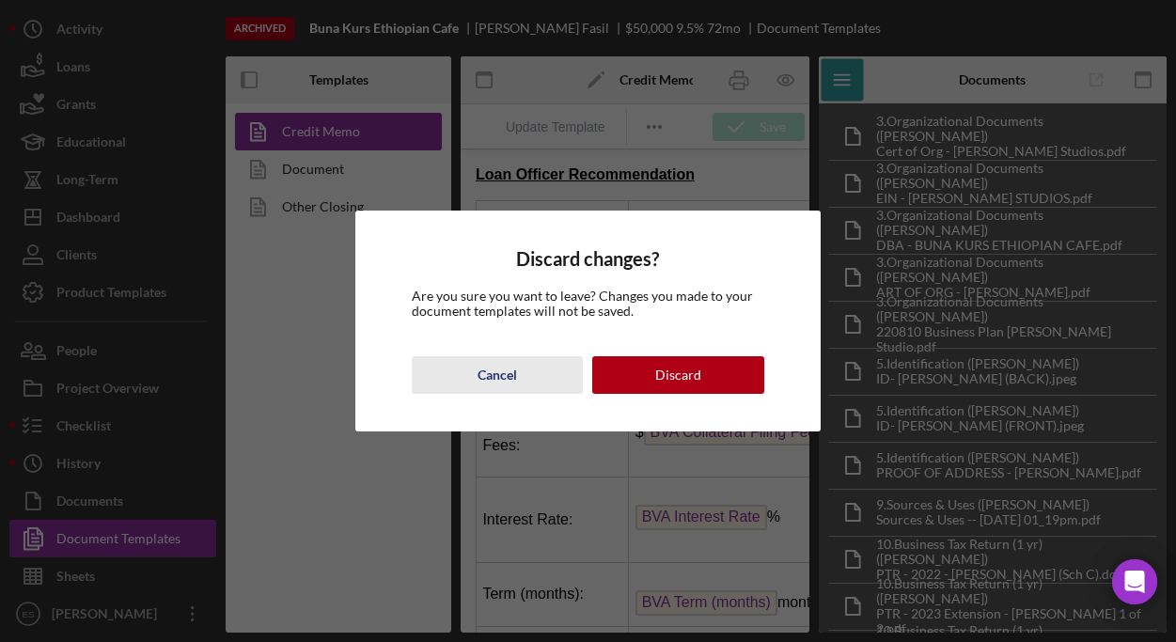
click at [501, 373] on div "Cancel" at bounding box center [496, 375] width 39 height 38
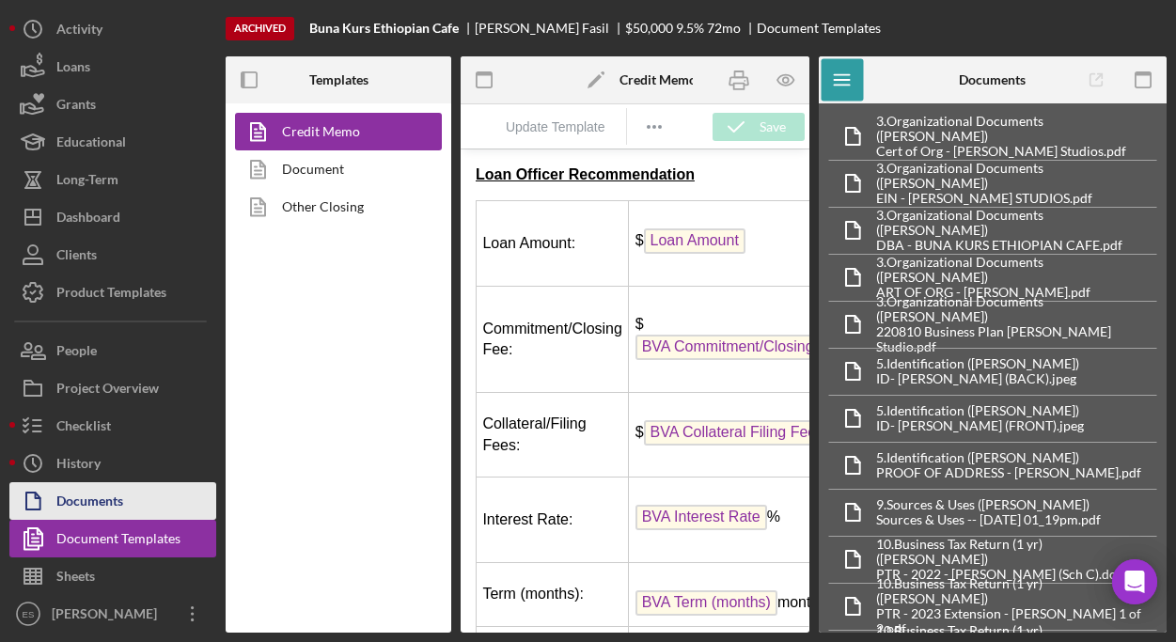
click at [105, 504] on div "Documents" at bounding box center [89, 503] width 67 height 42
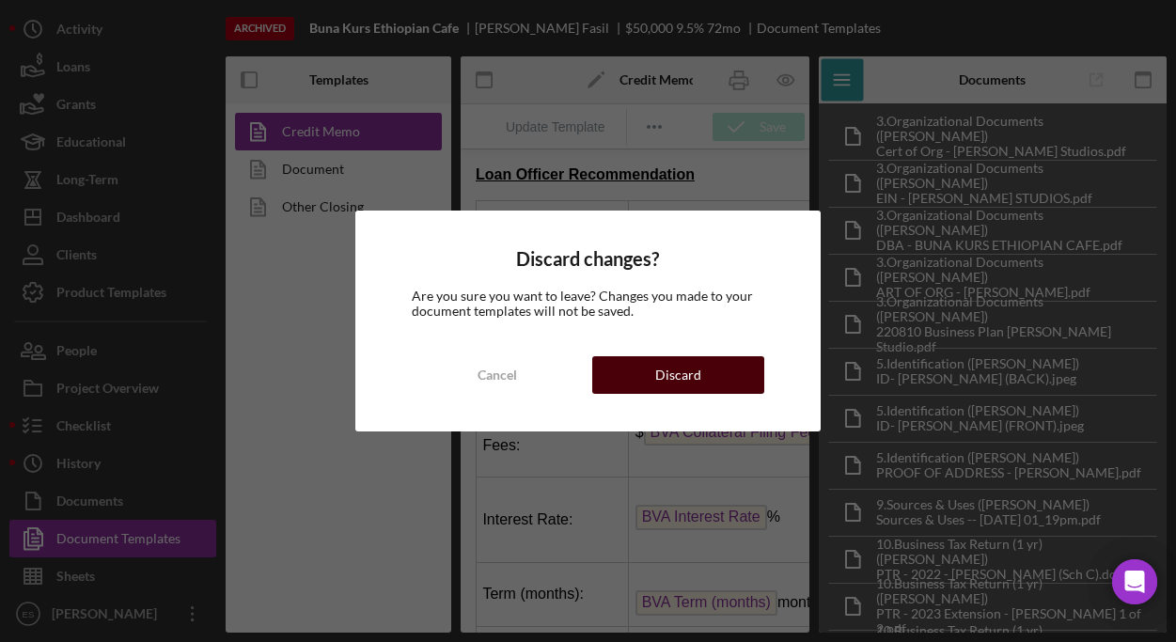
click at [711, 382] on button "Discard" at bounding box center [678, 375] width 172 height 38
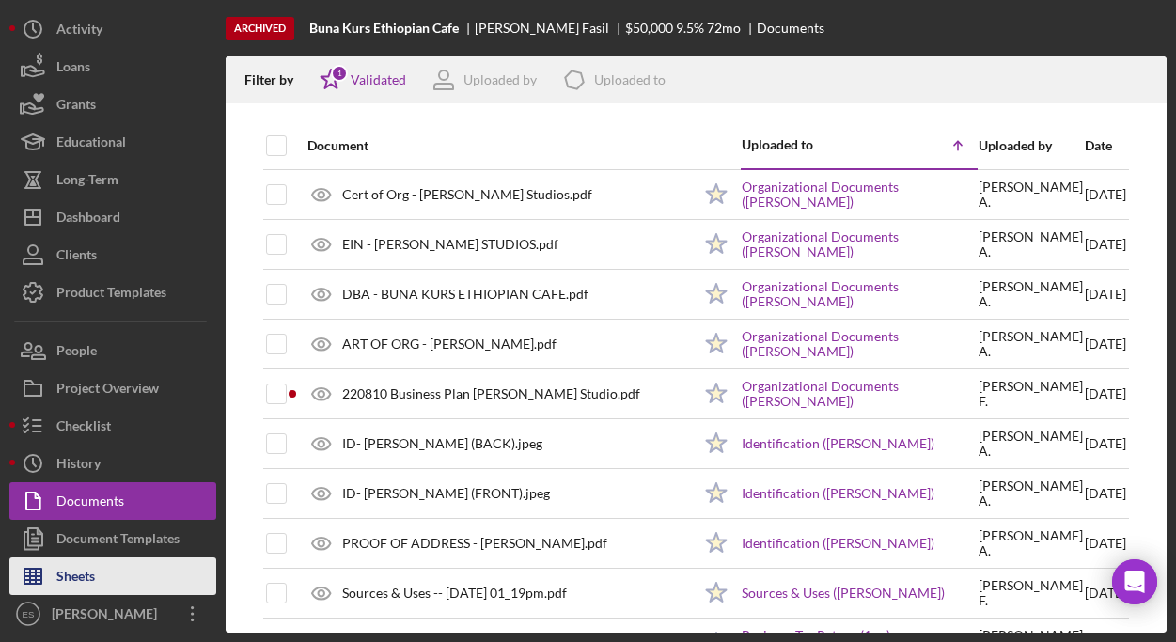
click at [101, 571] on button "Sheets" at bounding box center [112, 576] width 207 height 38
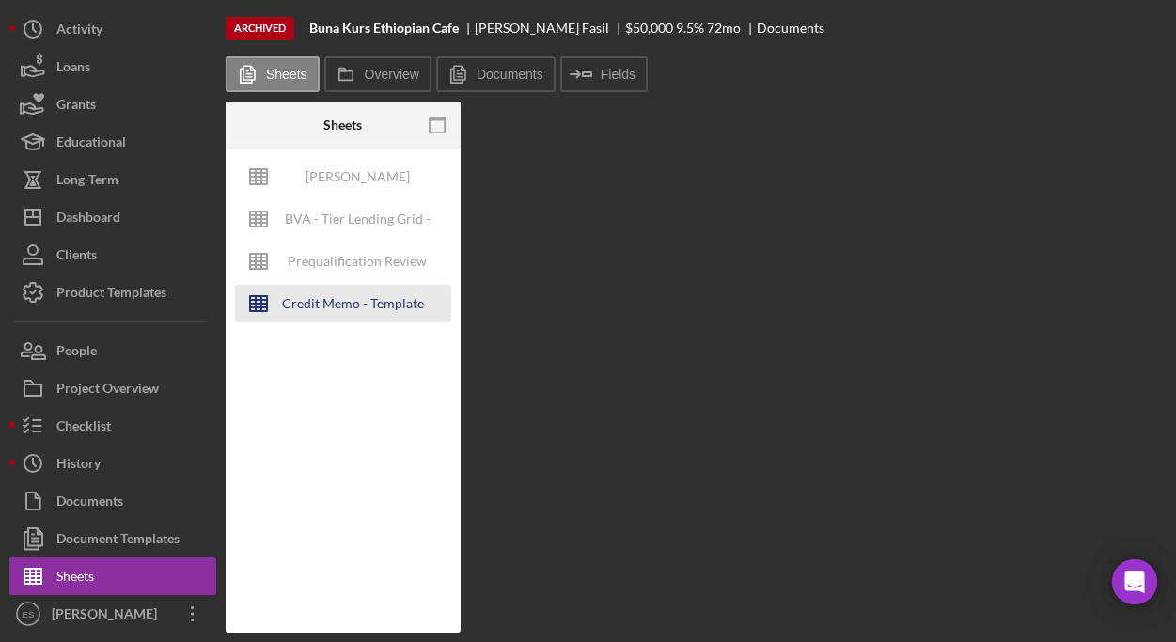
click at [352, 301] on div "Credit Memo - Template" at bounding box center [353, 304] width 142 height 38
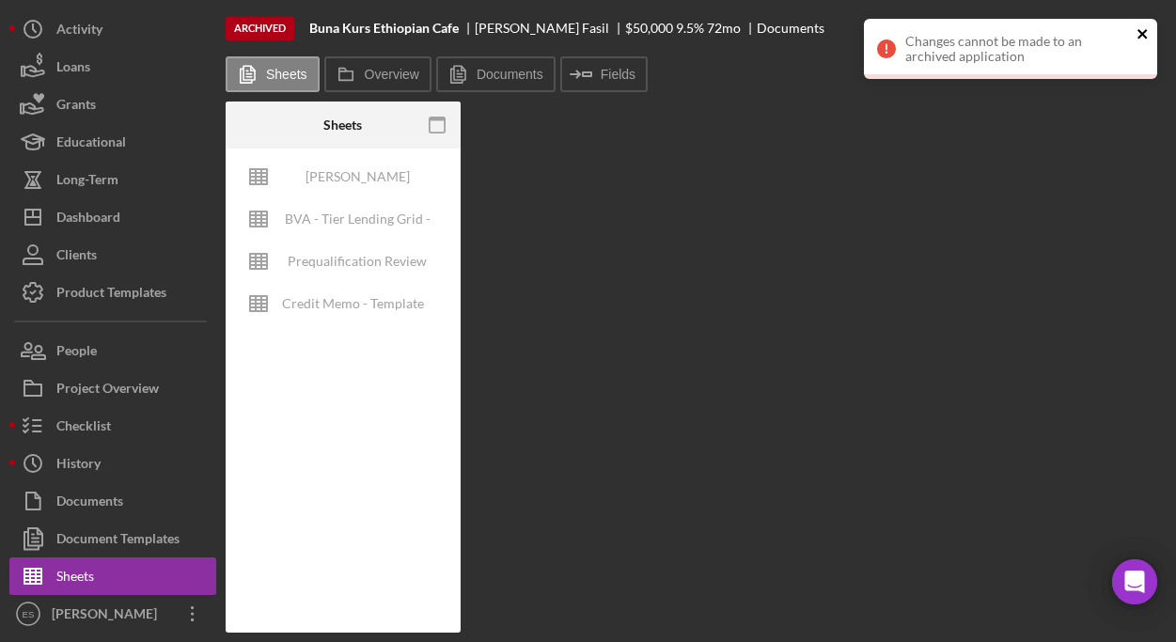
click at [1145, 33] on icon "close" at bounding box center [1142, 33] width 13 height 15
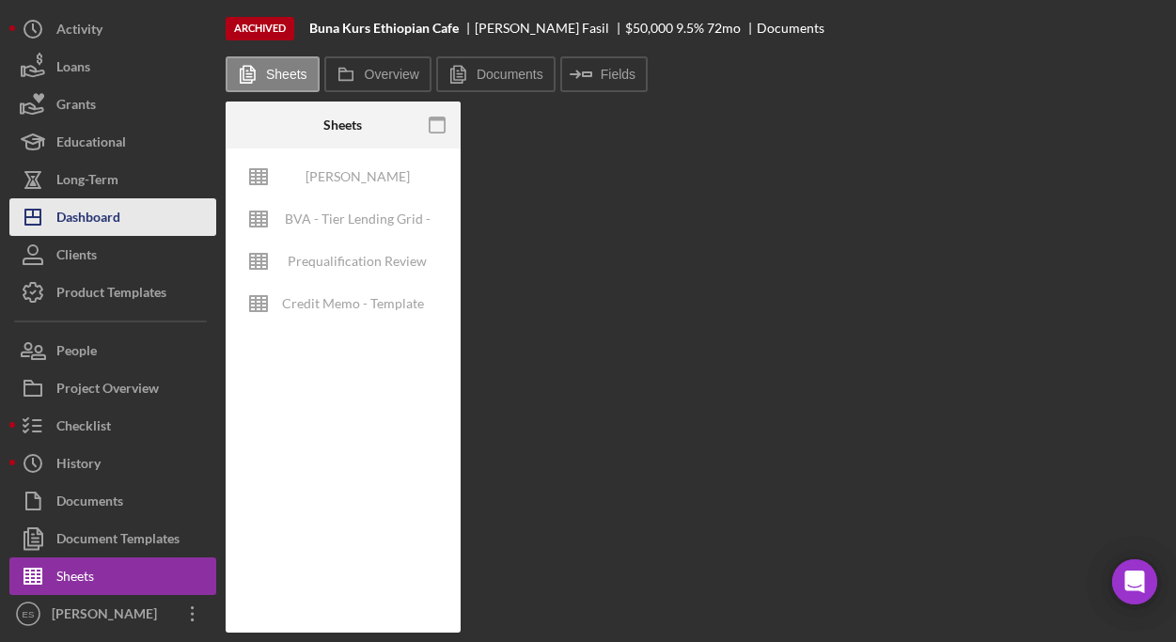
click at [101, 215] on div "Dashboard" at bounding box center [88, 219] width 64 height 42
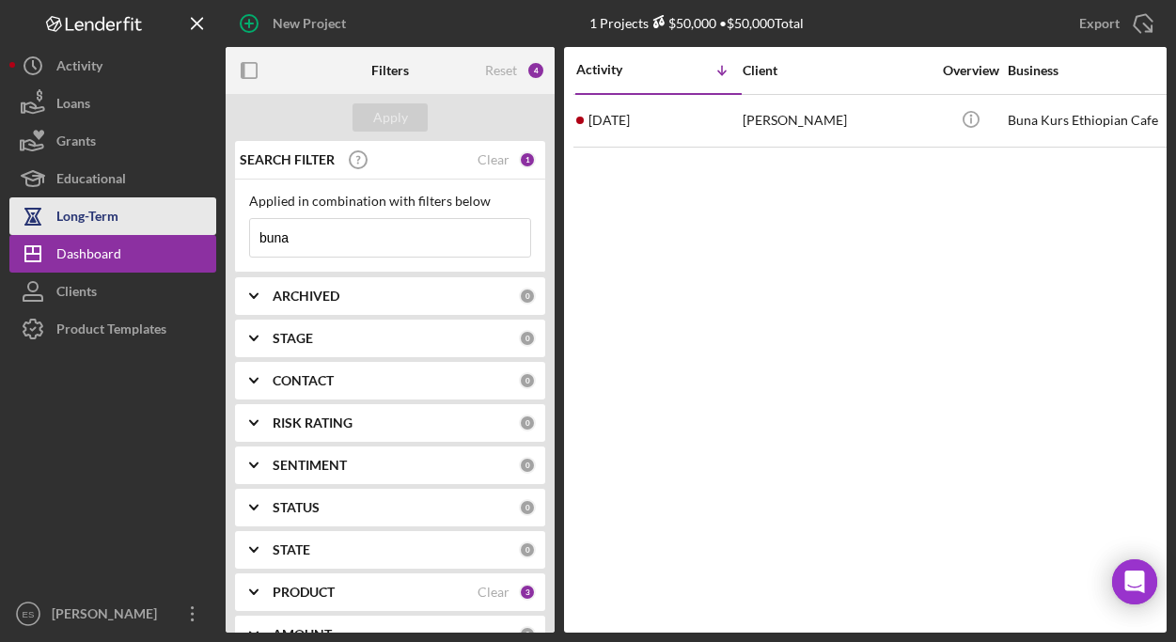
drag, startPoint x: 299, startPoint y: 234, endPoint x: 149, endPoint y: 230, distance: 149.5
click at [172, 232] on div "New Project 1 Projects $50,000 • $50,000 Total buna Export Icon/Export Filters …" at bounding box center [587, 316] width 1157 height 632
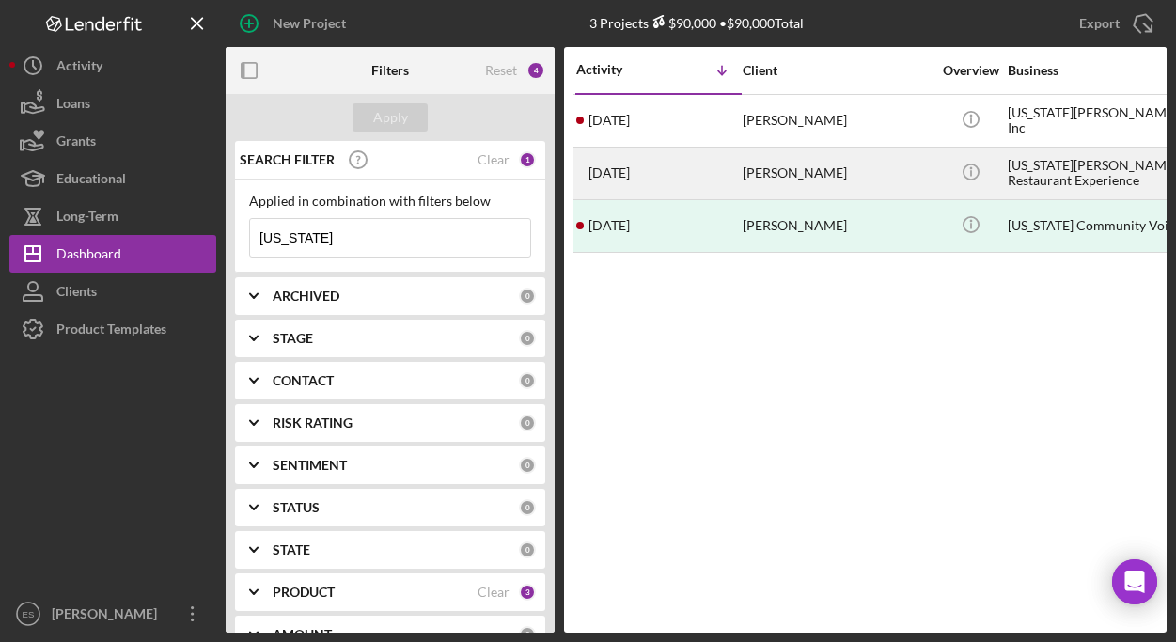
type input "virginia"
click at [861, 175] on div "[PERSON_NAME]" at bounding box center [836, 173] width 188 height 50
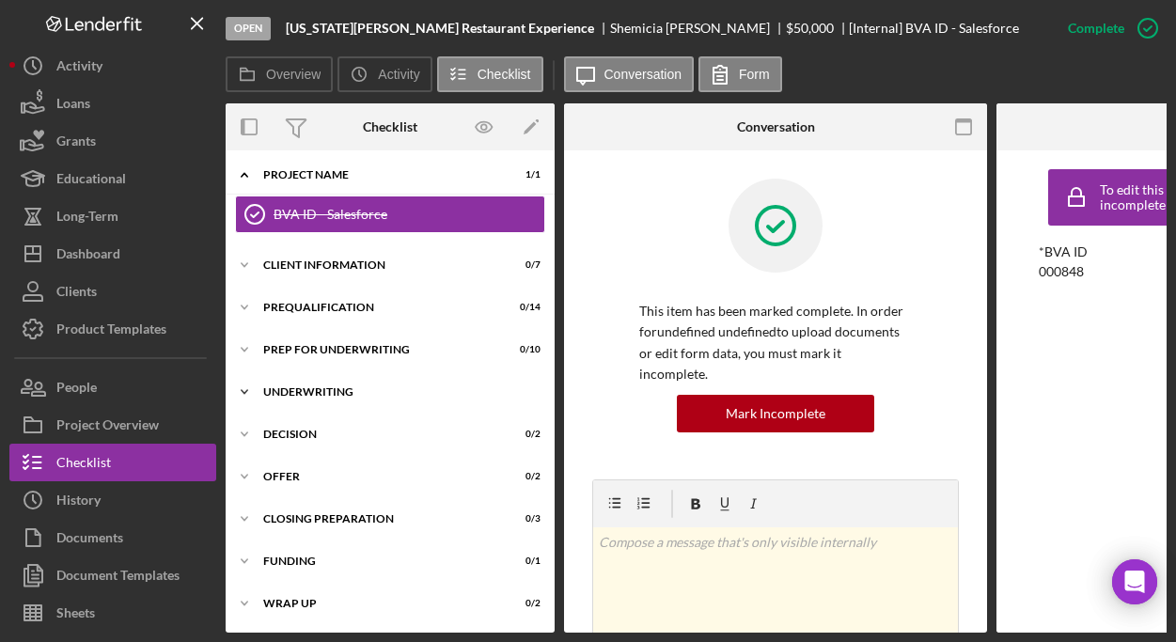
scroll to position [8, 0]
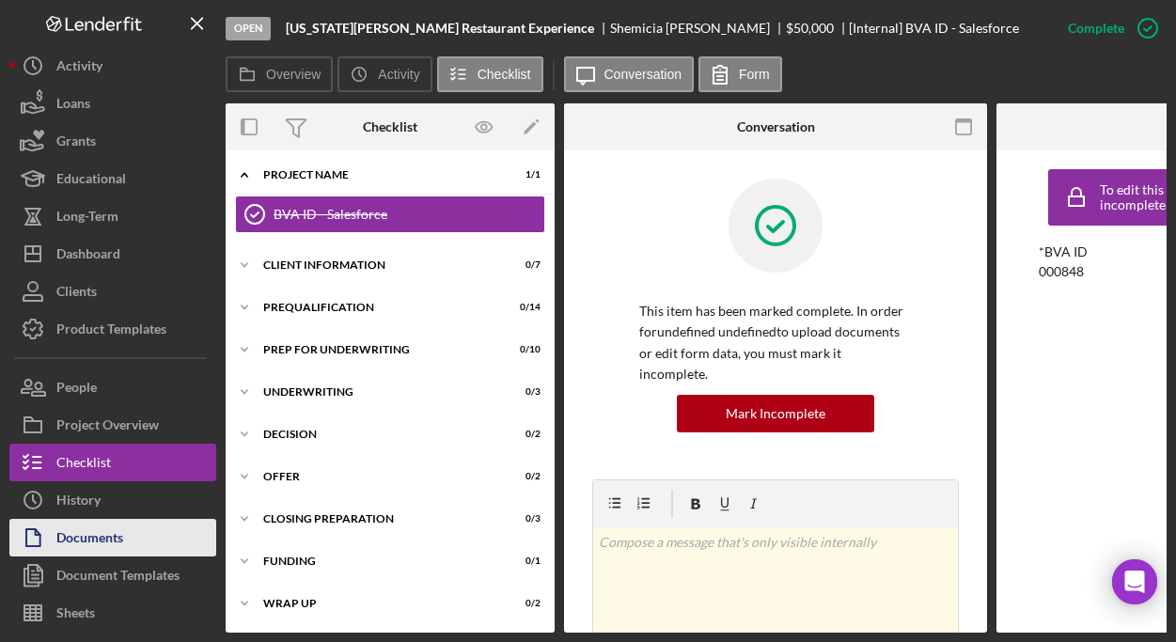
click at [96, 525] on div "Documents" at bounding box center [89, 540] width 67 height 42
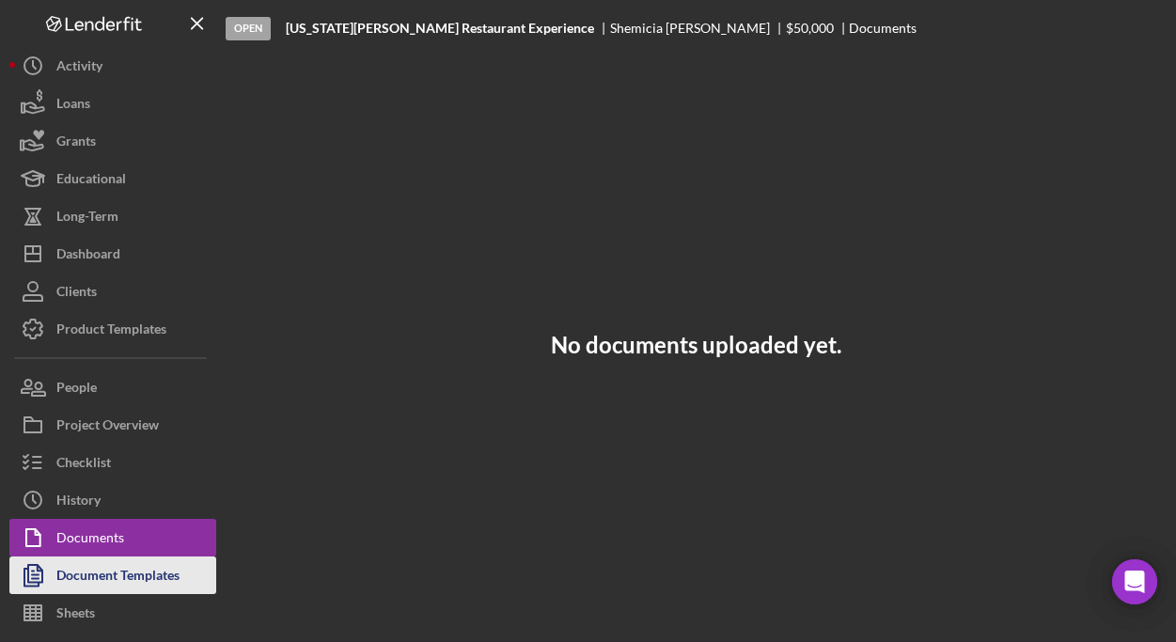
click at [124, 569] on div "Document Templates" at bounding box center [117, 577] width 123 height 42
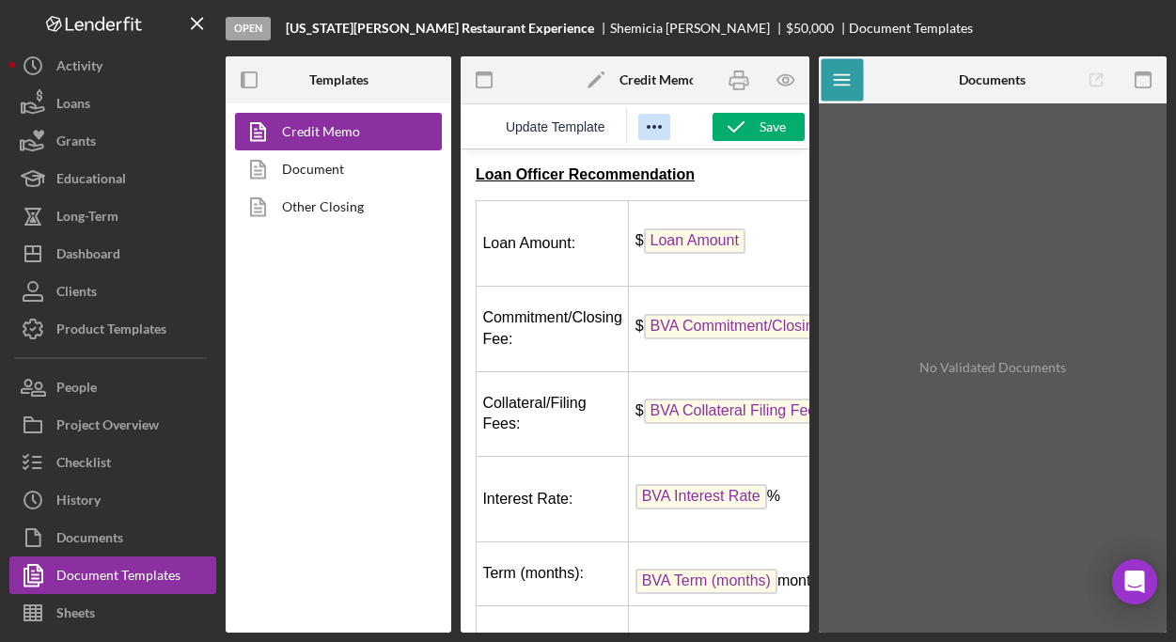
click at [660, 131] on icon "Reveal or hide additional toolbar items" at bounding box center [654, 127] width 23 height 23
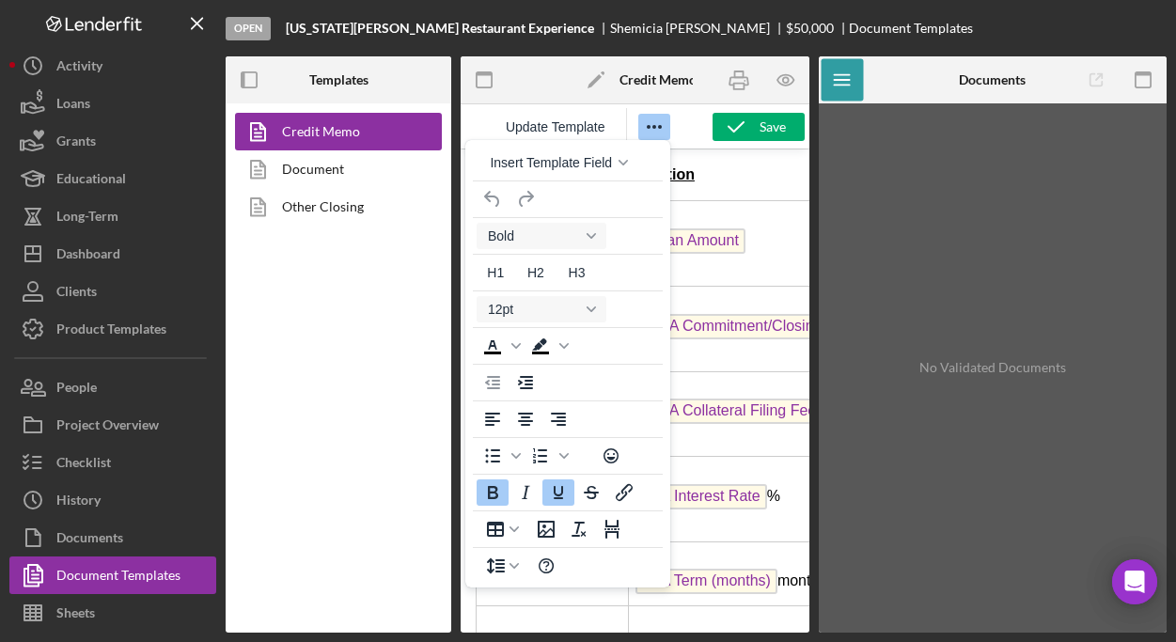
click at [850, 156] on div "No Validated Documents" at bounding box center [993, 368] width 330 height 510
click at [835, 72] on icon "Icon/Menu" at bounding box center [841, 80] width 42 height 42
click at [742, 167] on p "Loan Officer Recommendation" at bounding box center [634, 174] width 319 height 21
click at [687, 123] on div "Update Template" at bounding box center [582, 126] width 245 height 37
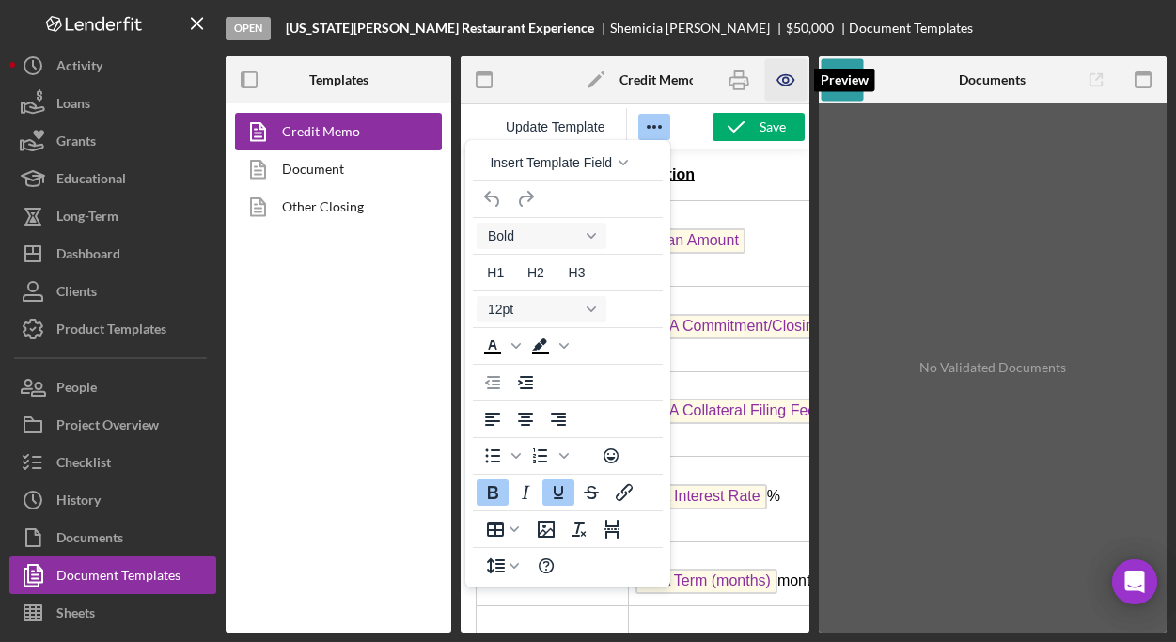
click at [787, 77] on icon "button" at bounding box center [785, 80] width 42 height 42
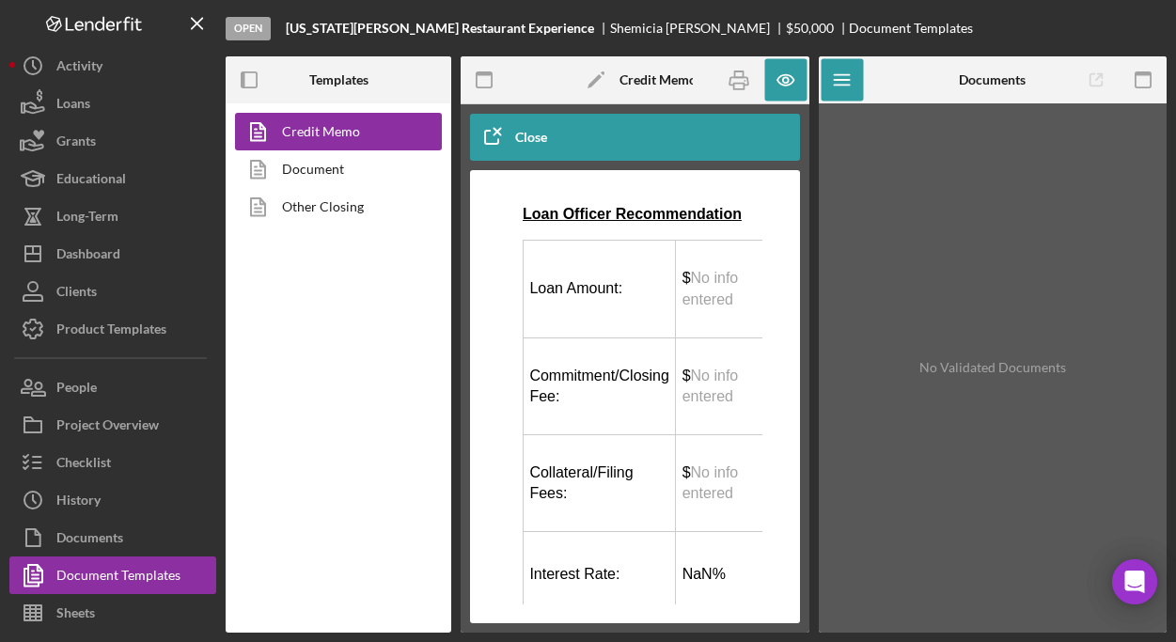
click at [717, 304] on span "No info entered" at bounding box center [710, 288] width 56 height 37
click at [536, 132] on div "Close preview" at bounding box center [538, 137] width 47 height 38
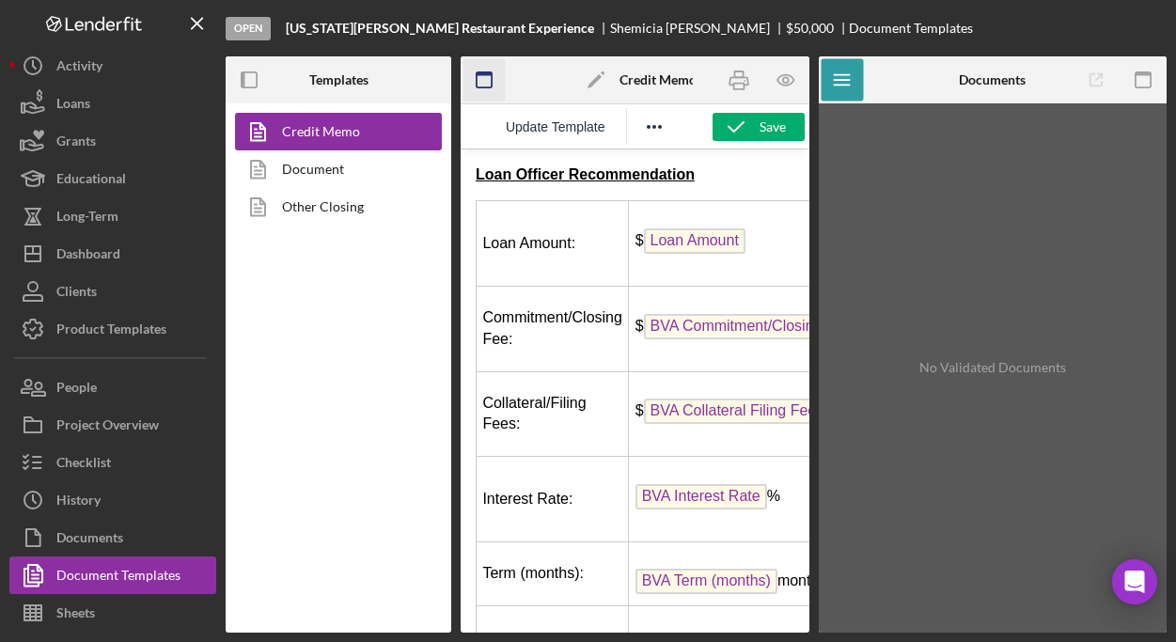
click at [490, 78] on icon "button" at bounding box center [484, 80] width 42 height 42
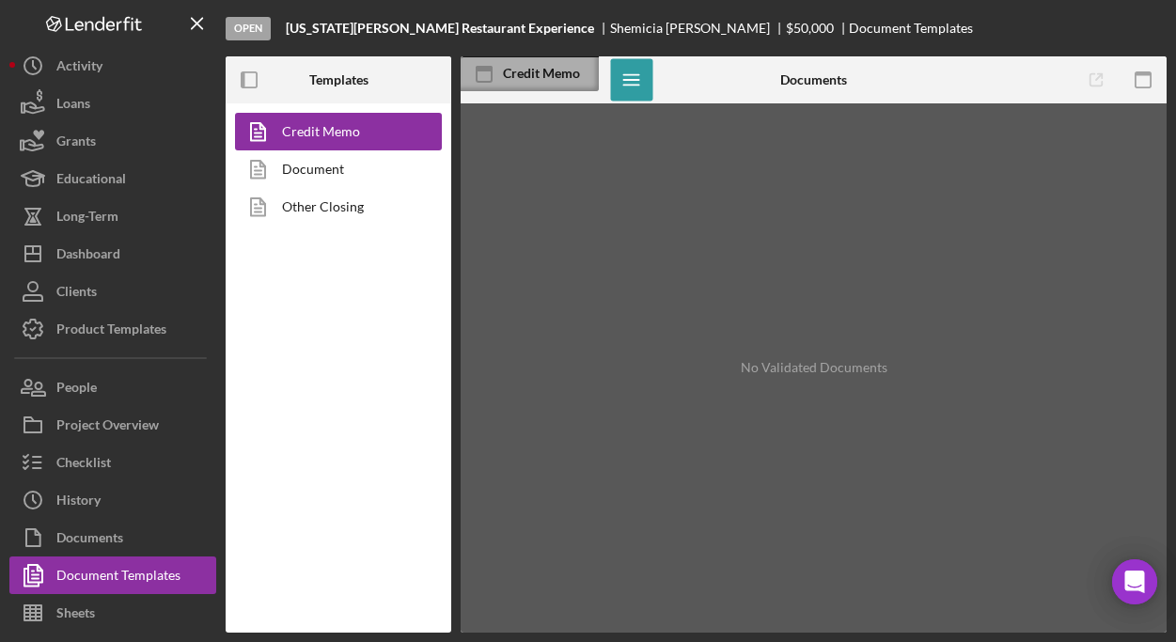
click at [516, 75] on div "Credit Memo" at bounding box center [551, 73] width 96 height 15
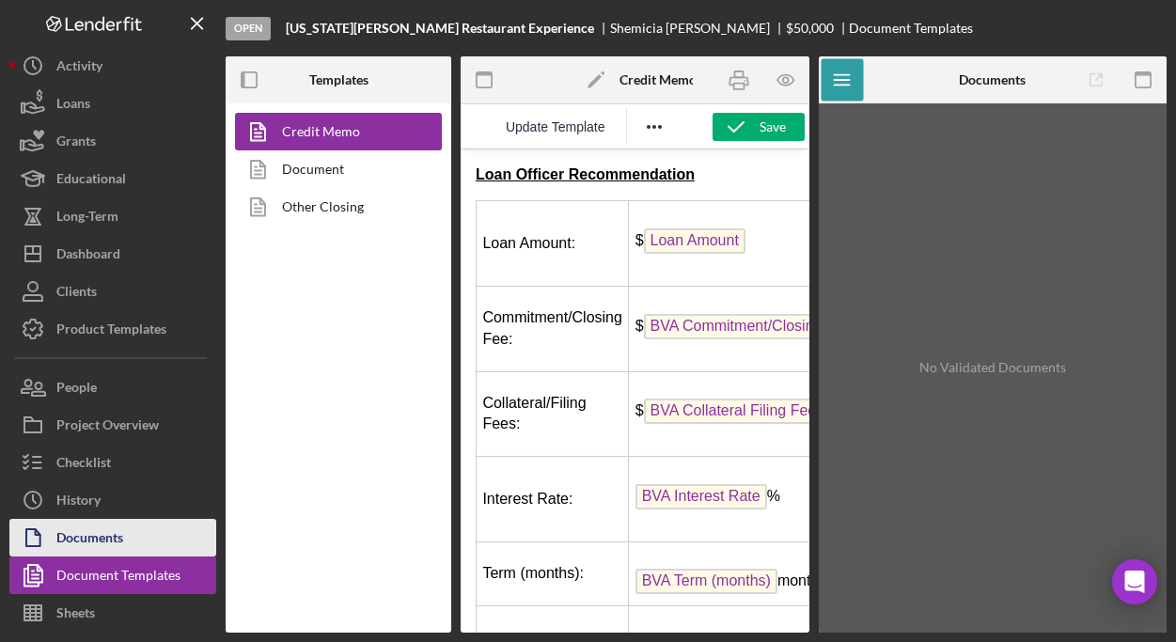
click at [118, 544] on div "Documents" at bounding box center [89, 540] width 67 height 42
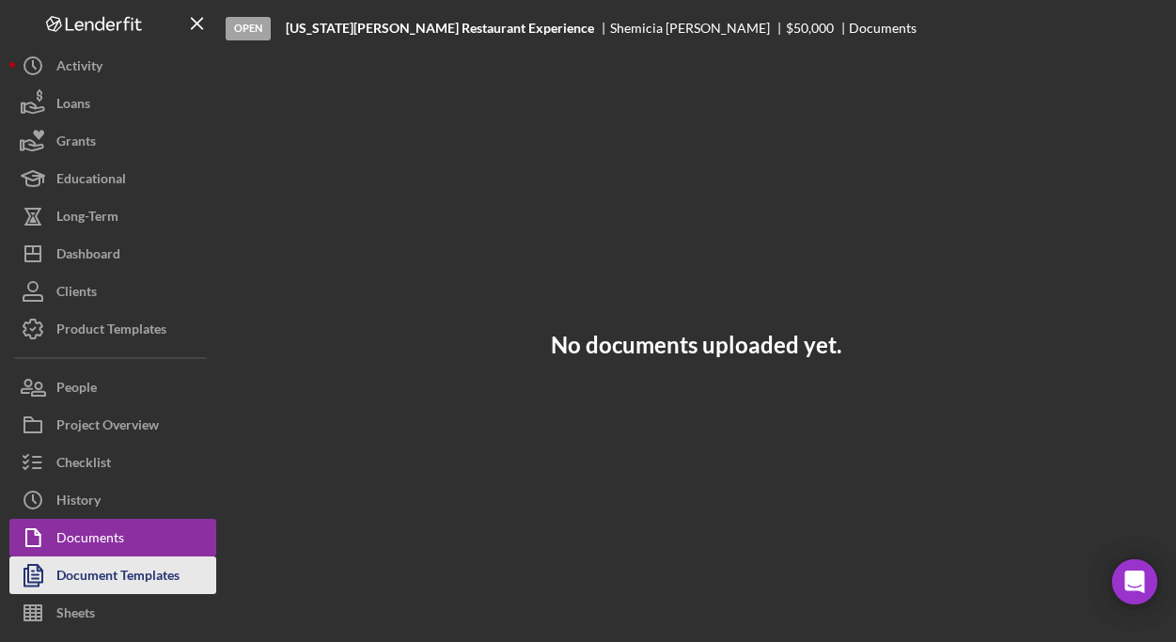
click at [123, 578] on div "Document Templates" at bounding box center [117, 577] width 123 height 42
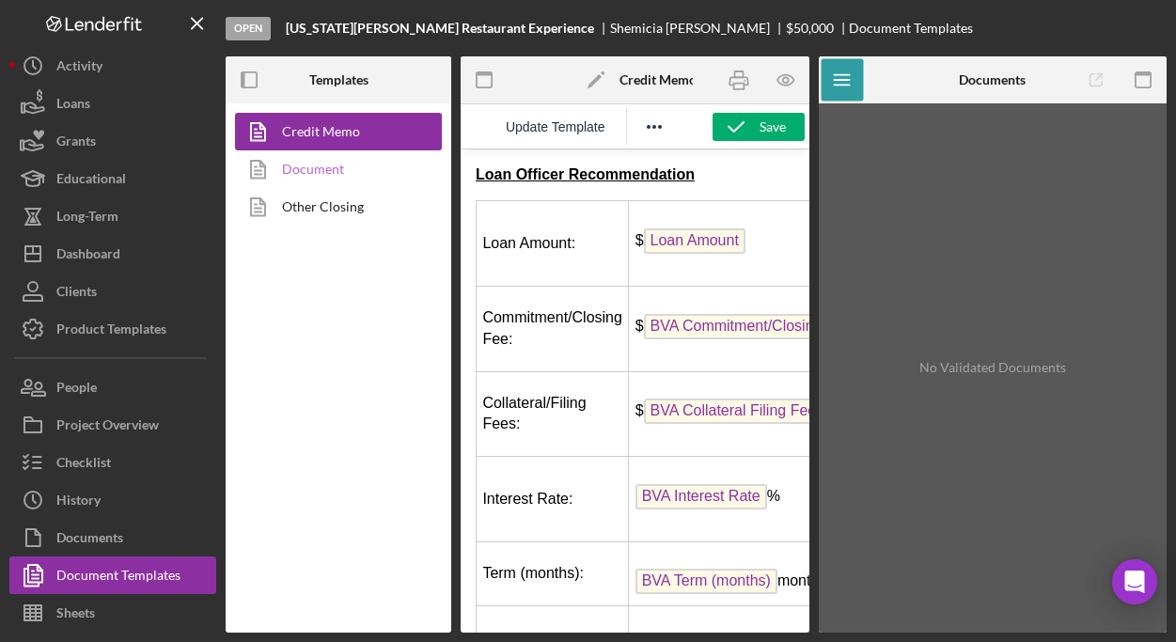
click at [346, 168] on link "Document" at bounding box center [333, 169] width 197 height 38
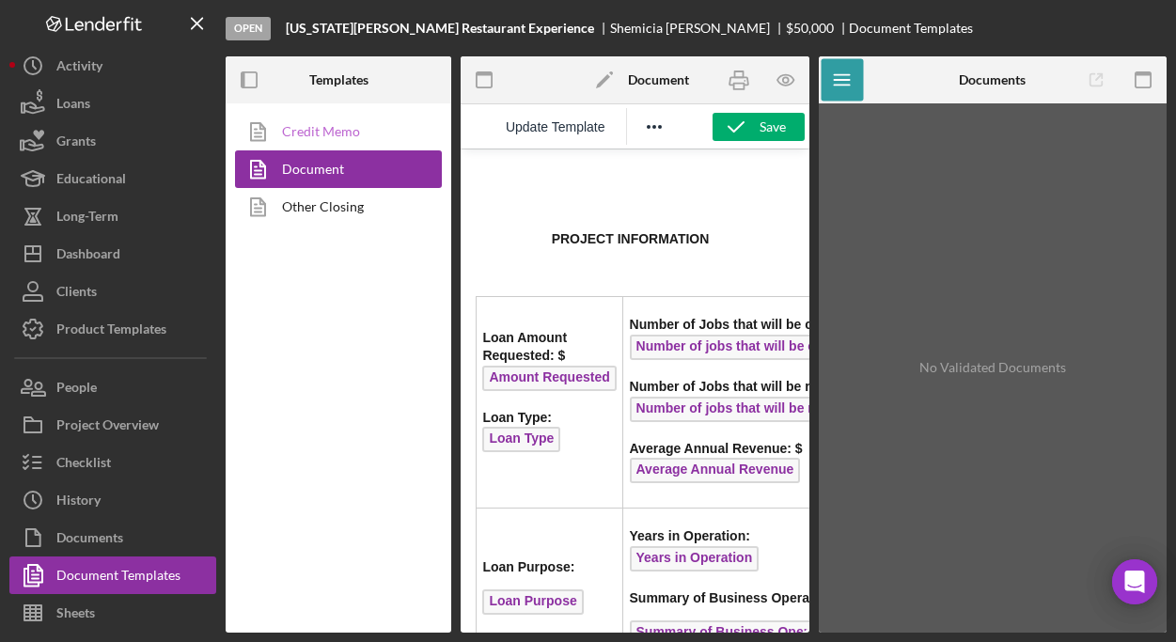
click at [326, 133] on link "Credit Memo" at bounding box center [333, 132] width 197 height 38
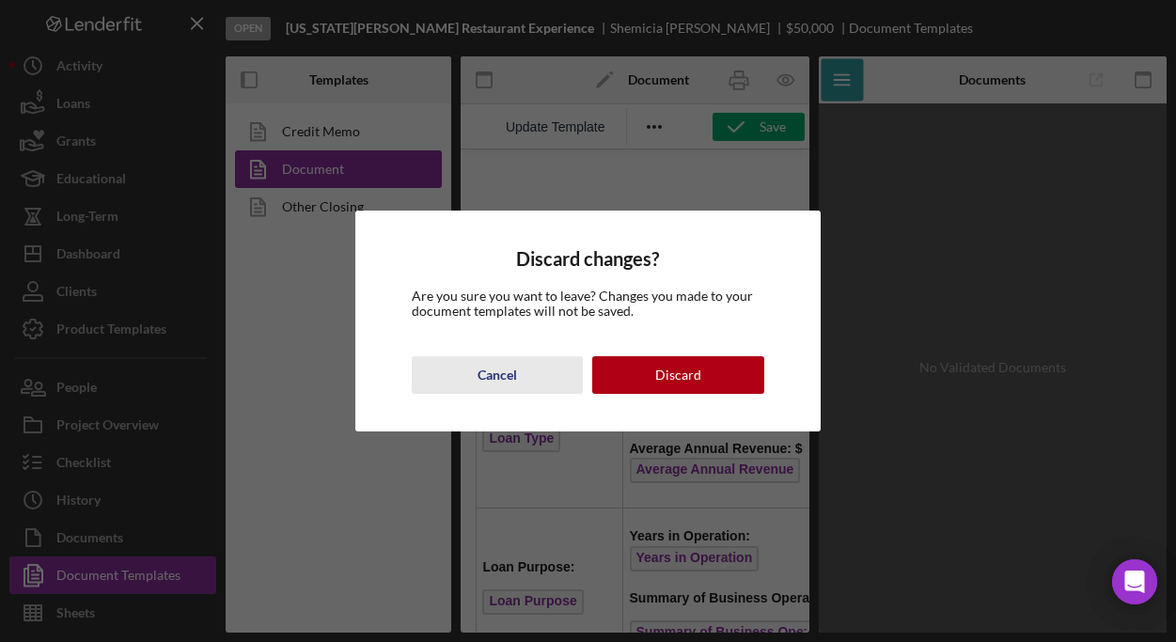
click at [510, 363] on div "Cancel" at bounding box center [496, 375] width 39 height 38
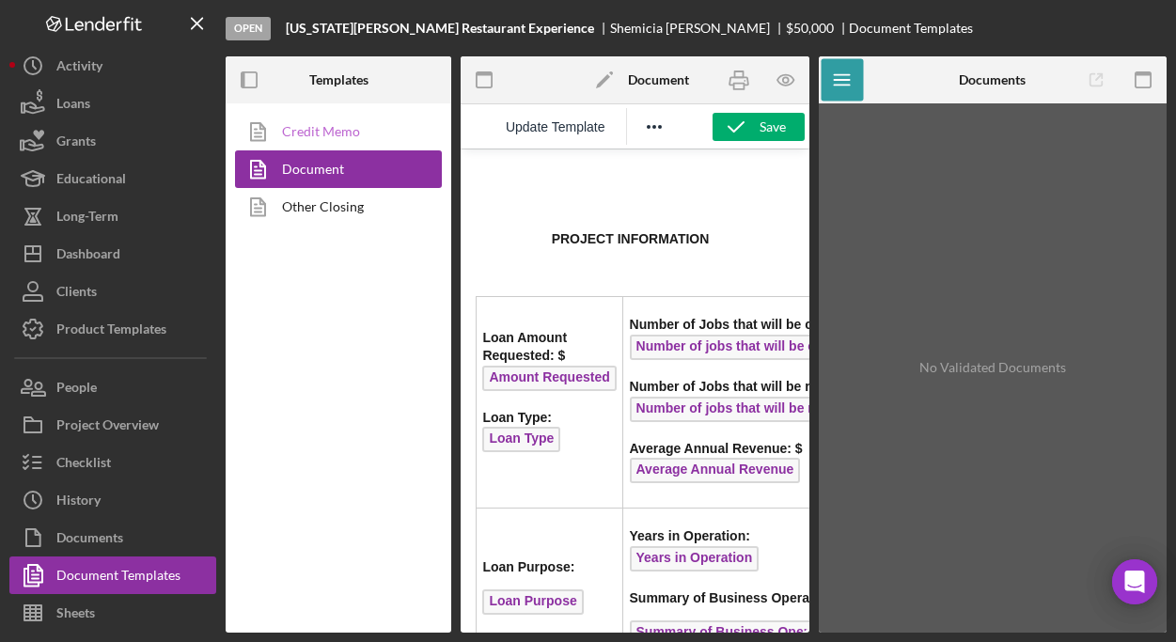
click at [345, 131] on link "Credit Memo" at bounding box center [333, 132] width 197 height 38
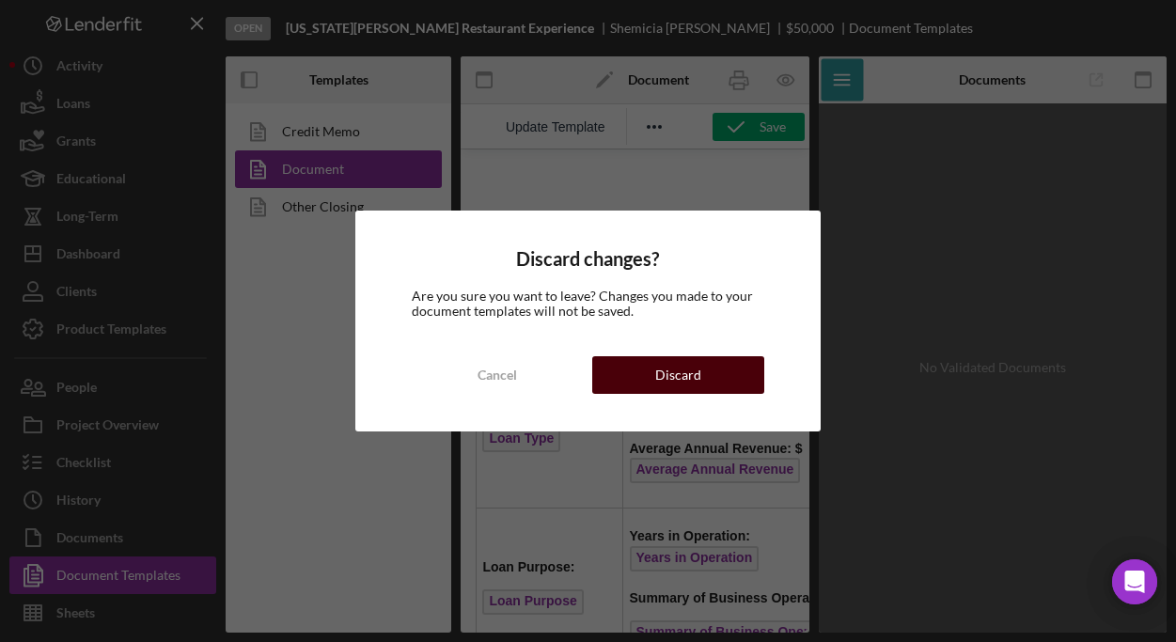
click at [690, 376] on div "Discard" at bounding box center [678, 375] width 46 height 38
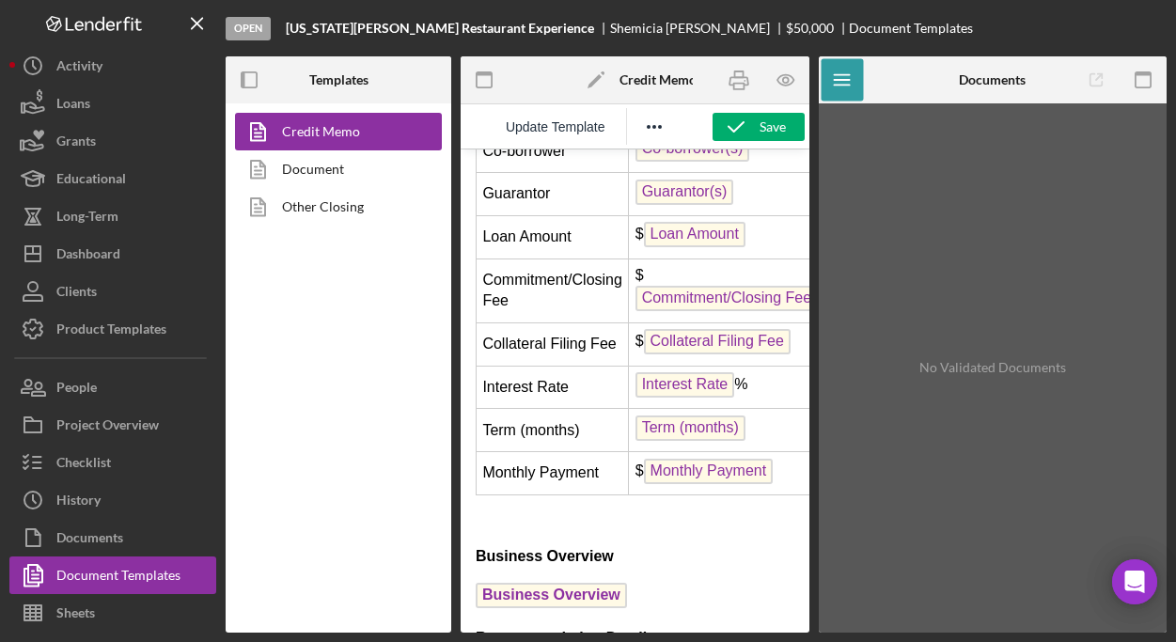
scroll to position [3251, 0]
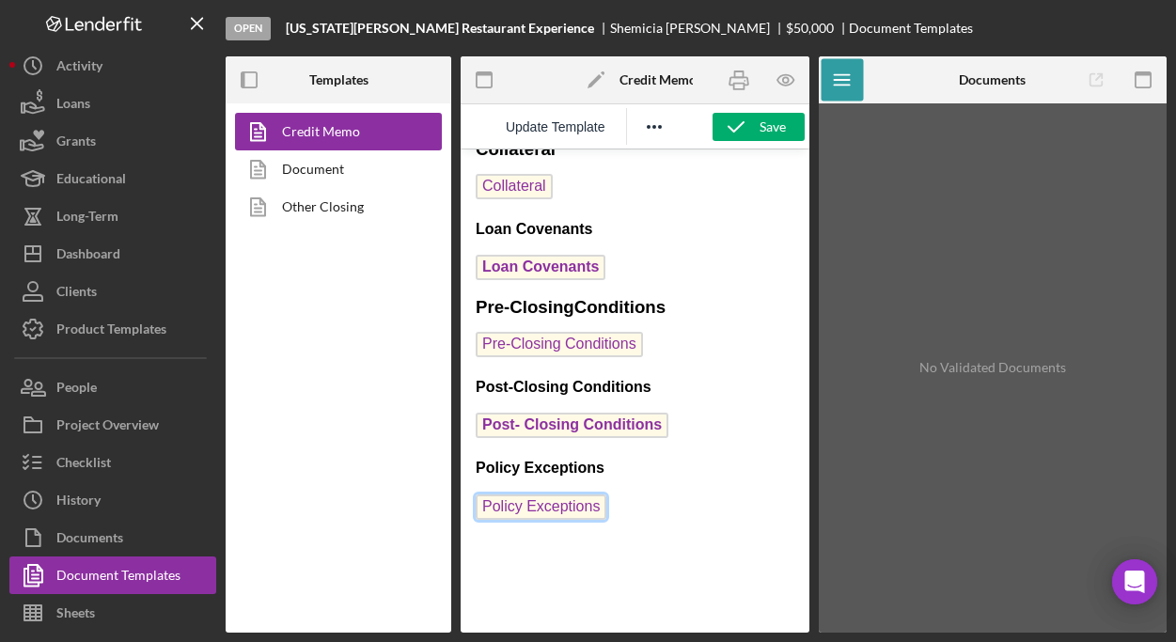
click at [581, 494] on span "Policy Exceptions" at bounding box center [540, 506] width 131 height 25
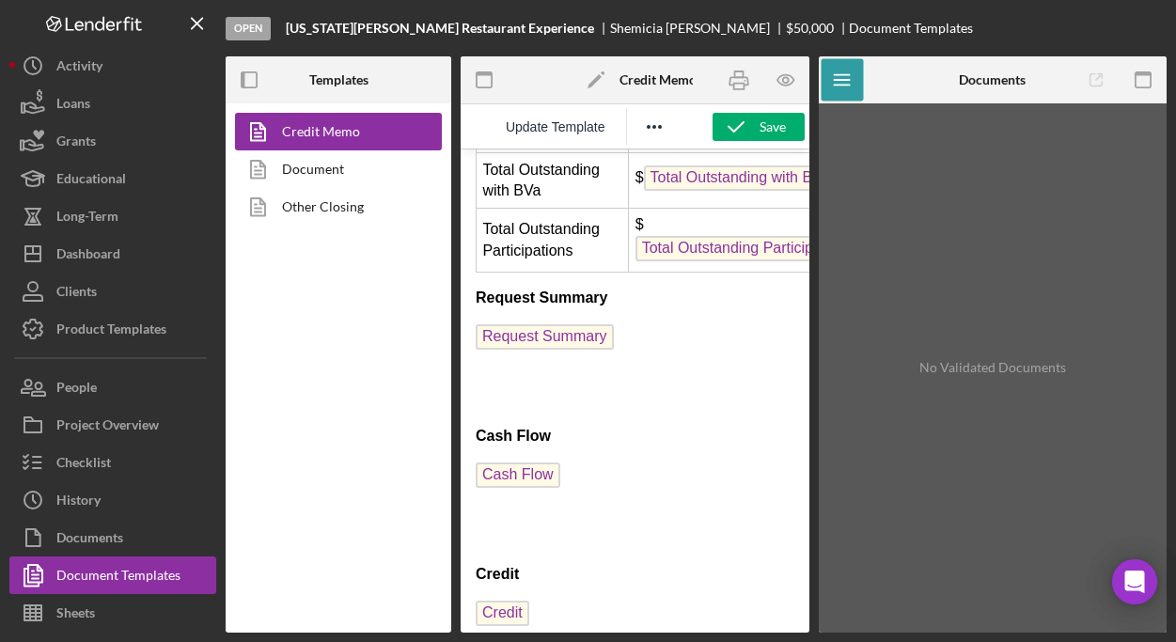
scroll to position [0, 0]
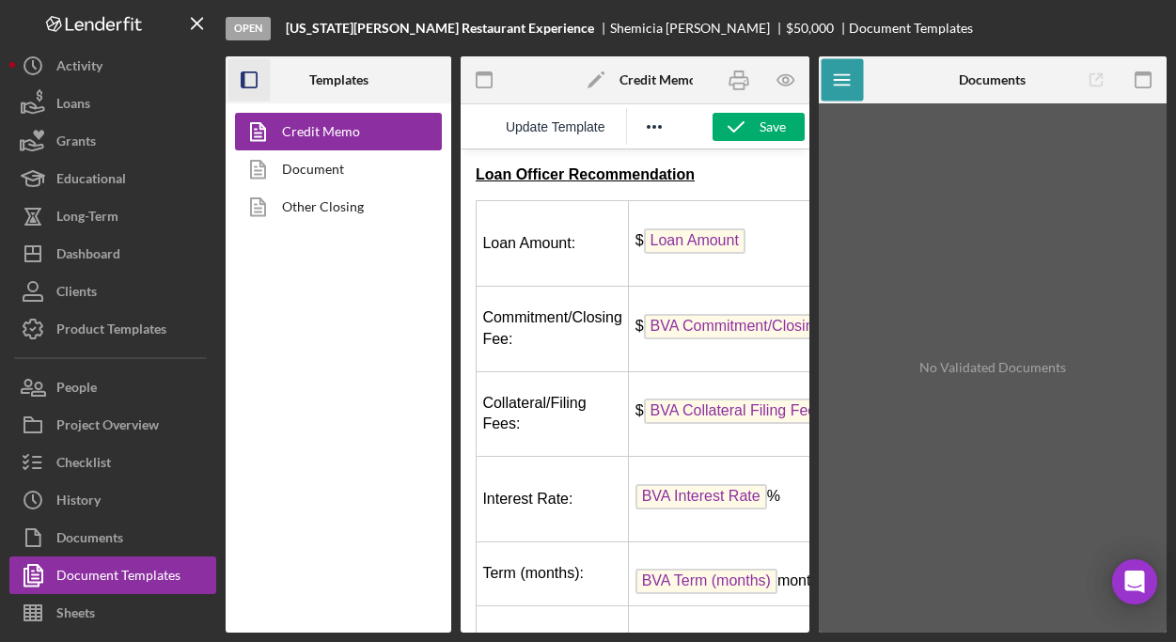
click at [245, 80] on icon "button" at bounding box center [249, 80] width 42 height 42
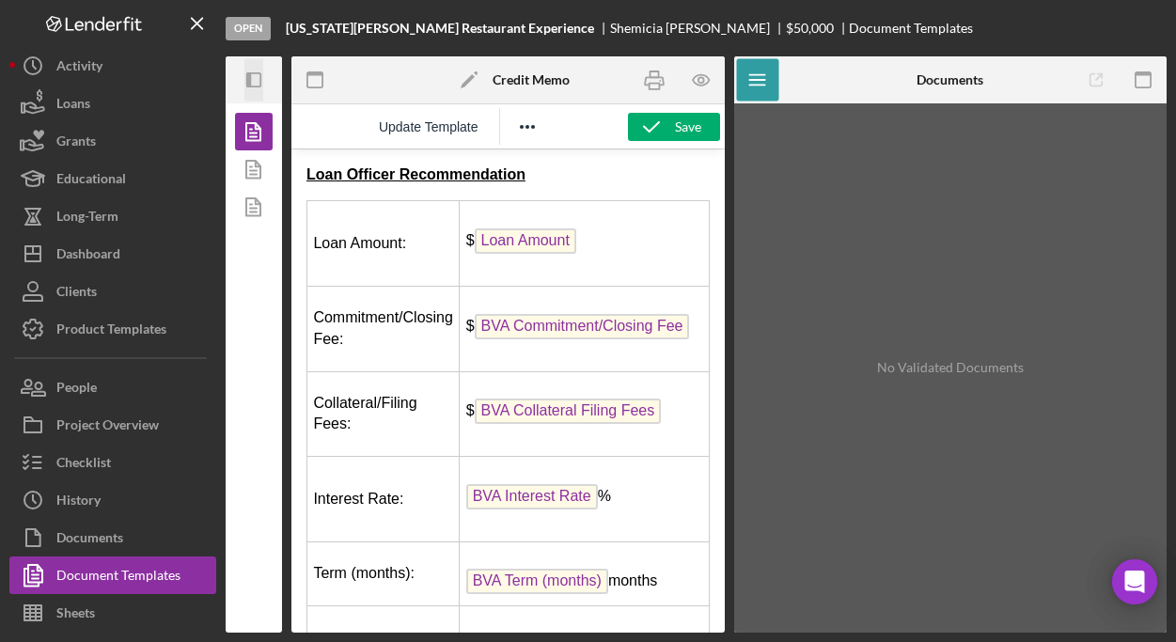
click at [246, 77] on icon "button" at bounding box center [248, 79] width 5 height 15
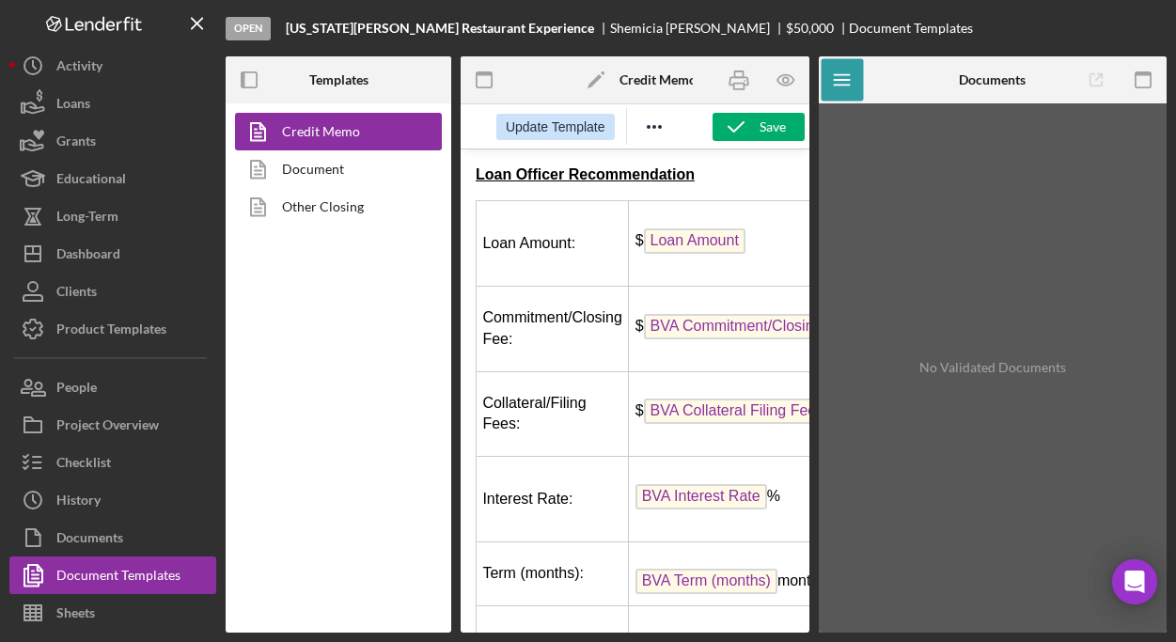
click at [529, 129] on span "Update Template" at bounding box center [556, 126] width 100 height 15
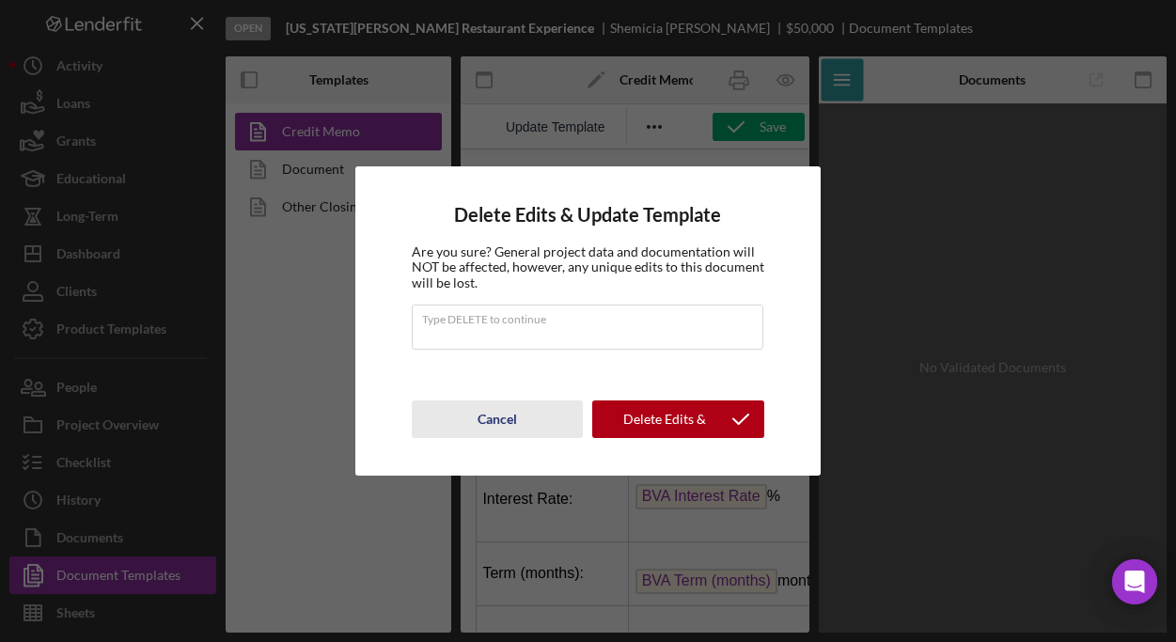
click at [503, 421] on div "Cancel" at bounding box center [496, 419] width 39 height 38
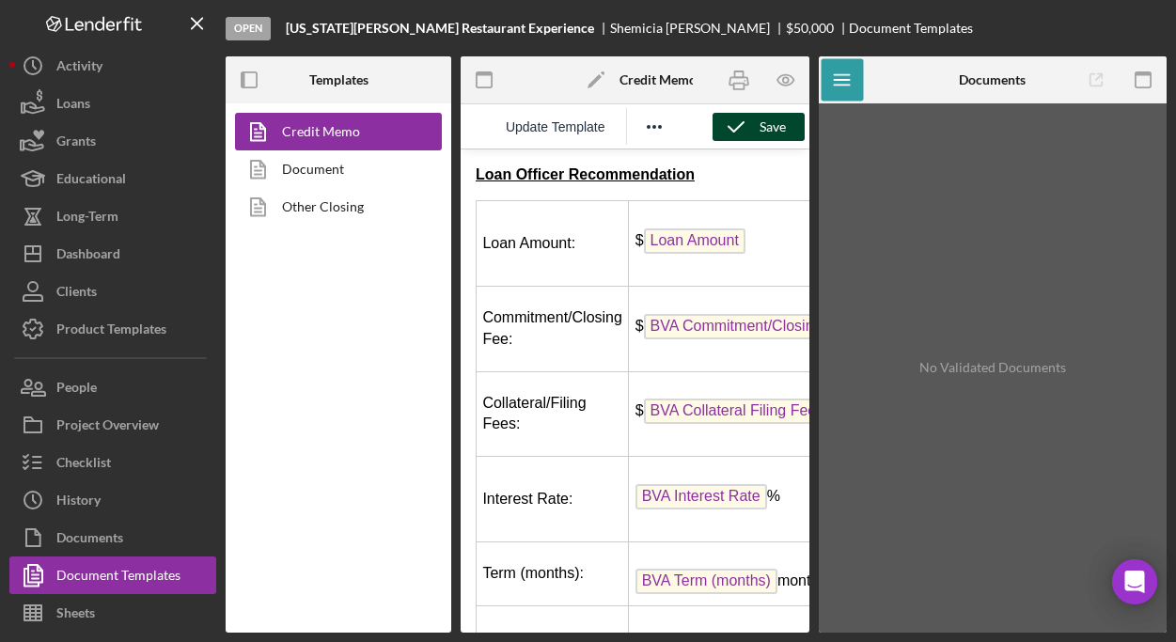
click at [759, 129] on div "Save" at bounding box center [772, 127] width 26 height 28
click at [589, 121] on span "Update Template" at bounding box center [556, 126] width 100 height 15
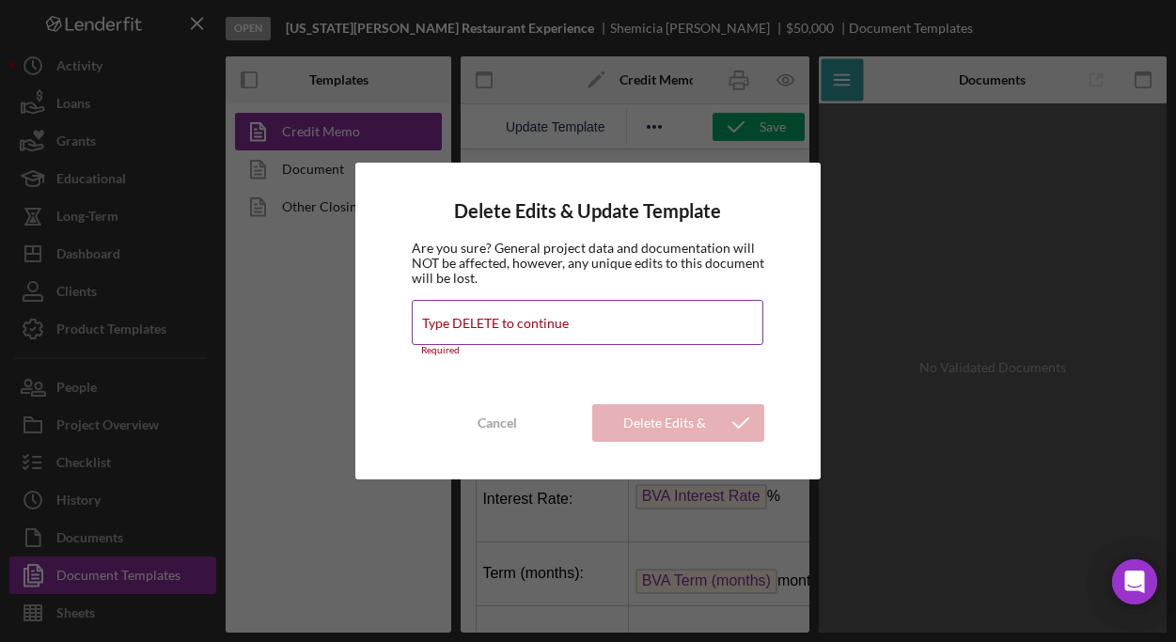
click at [503, 319] on label "Type DELETE to continue" at bounding box center [495, 323] width 147 height 15
click at [503, 319] on input "Type DELETE to continue" at bounding box center [587, 322] width 351 height 45
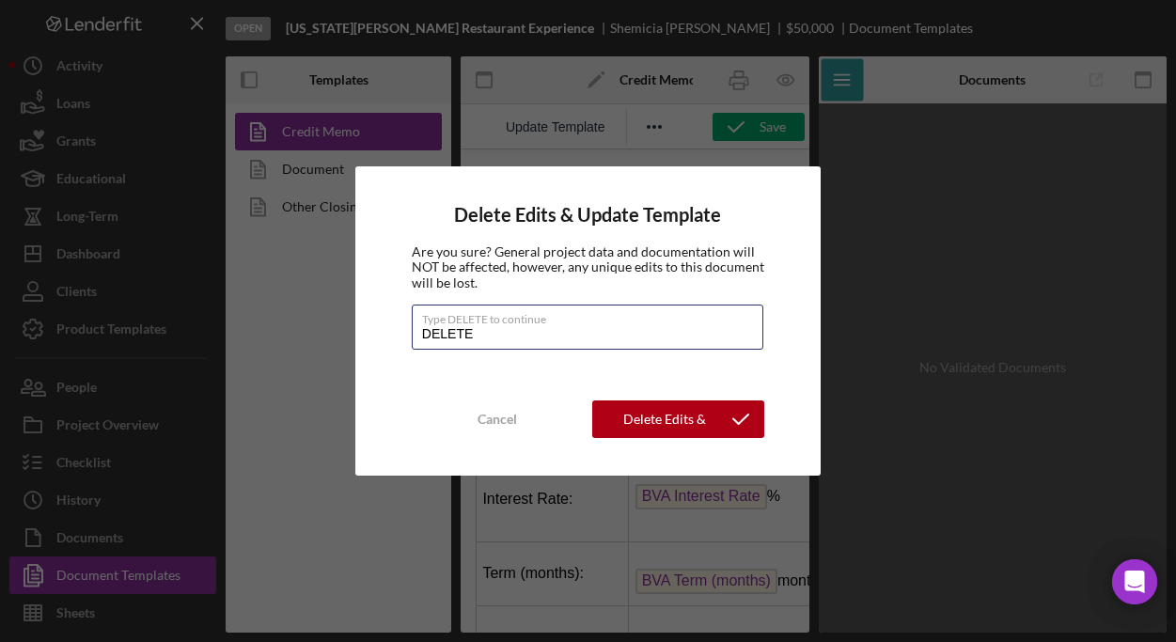
type input "DELETE"
drag, startPoint x: 665, startPoint y: 413, endPoint x: 656, endPoint y: 404, distance: 13.3
click at [664, 413] on div "Delete Edits & Update Template" at bounding box center [664, 419] width 106 height 38
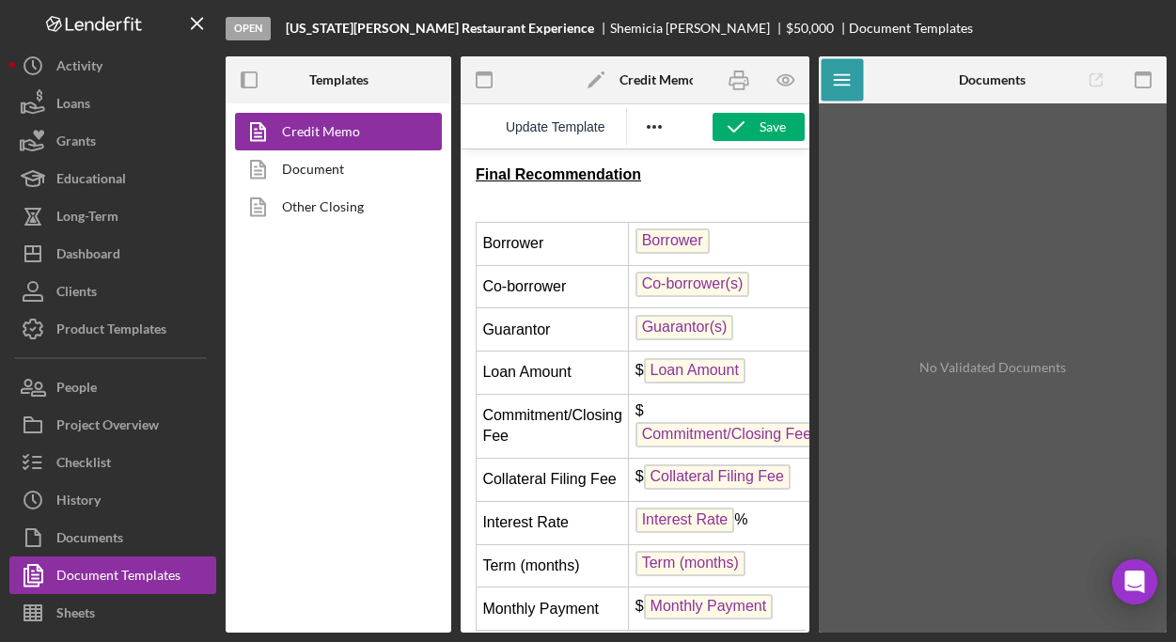
click at [688, 249] on span "Borrower" at bounding box center [672, 240] width 74 height 25
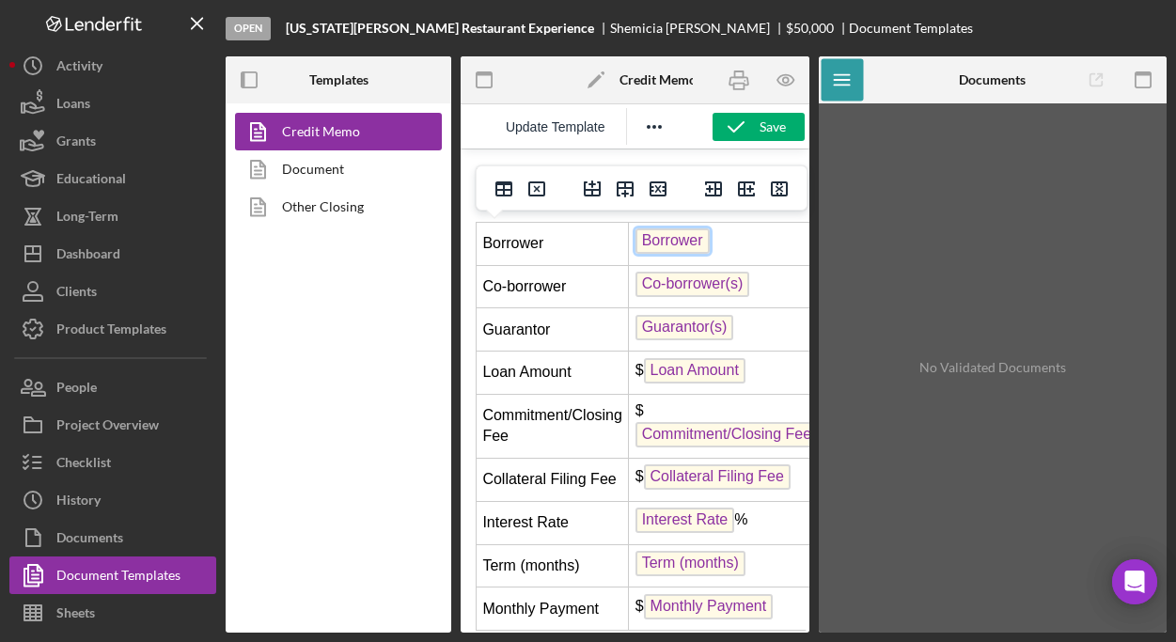
click at [687, 242] on span "Borrower" at bounding box center [672, 240] width 74 height 25
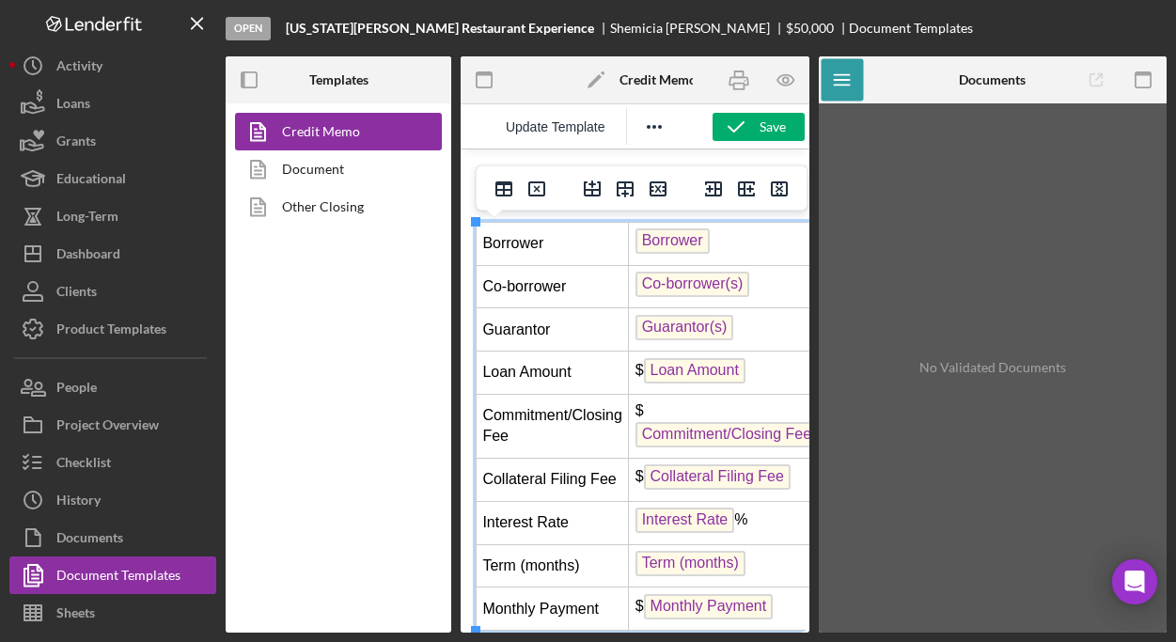
click at [755, 298] on td "Co-borrower(s) ﻿" at bounding box center [726, 286] width 195 height 43
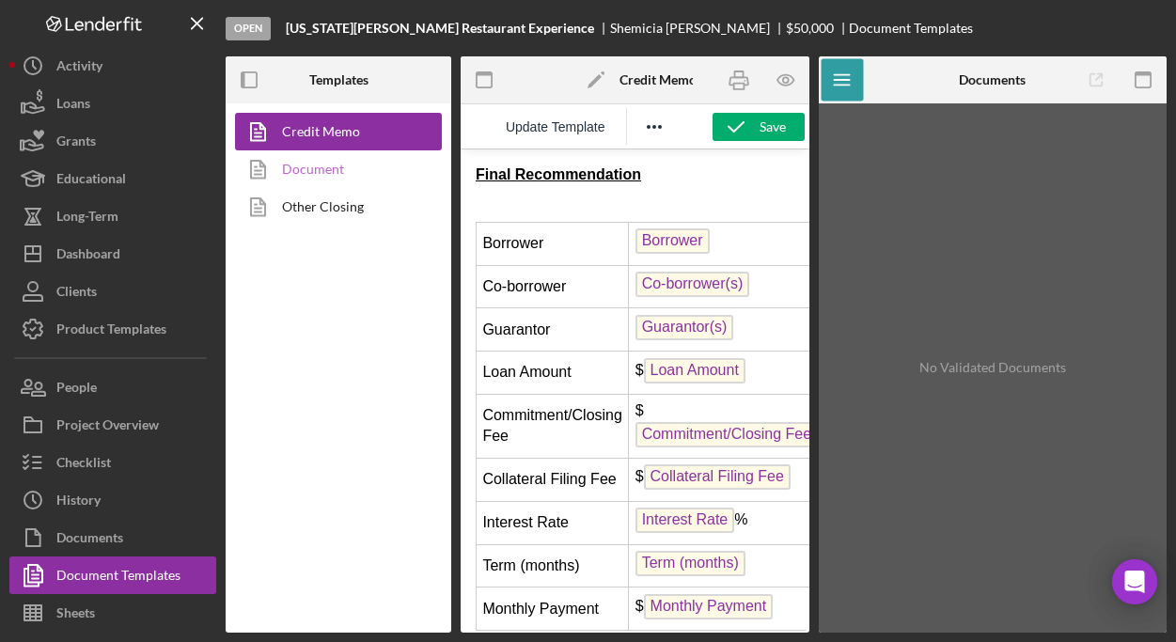
click at [306, 164] on link "Document" at bounding box center [333, 169] width 197 height 38
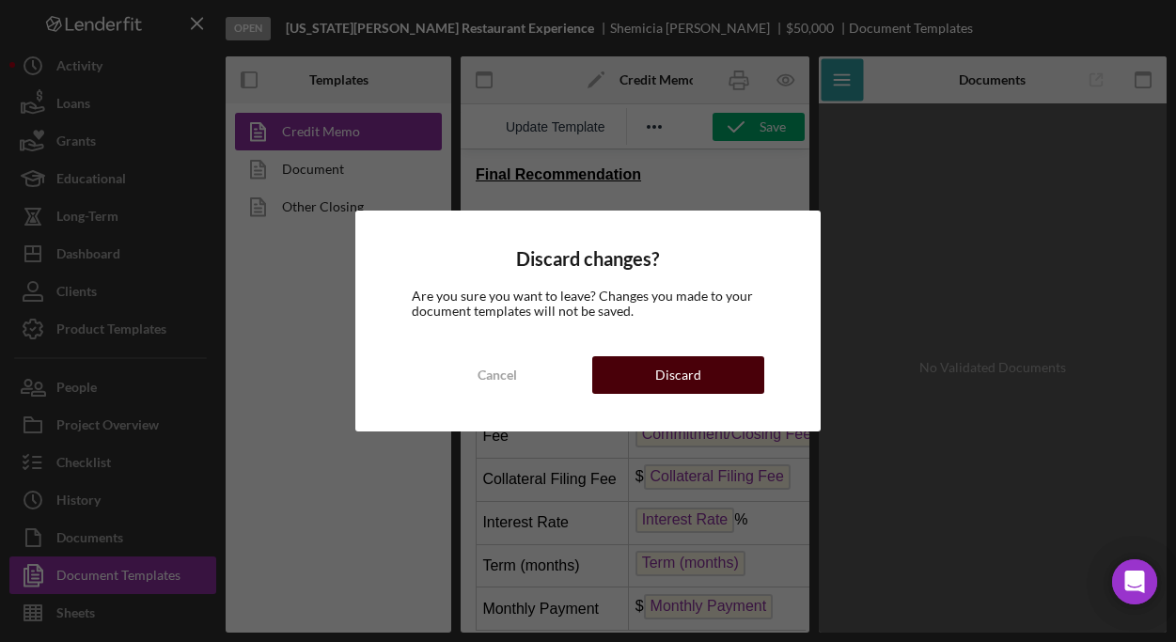
click at [650, 357] on button "Discard" at bounding box center [678, 375] width 172 height 38
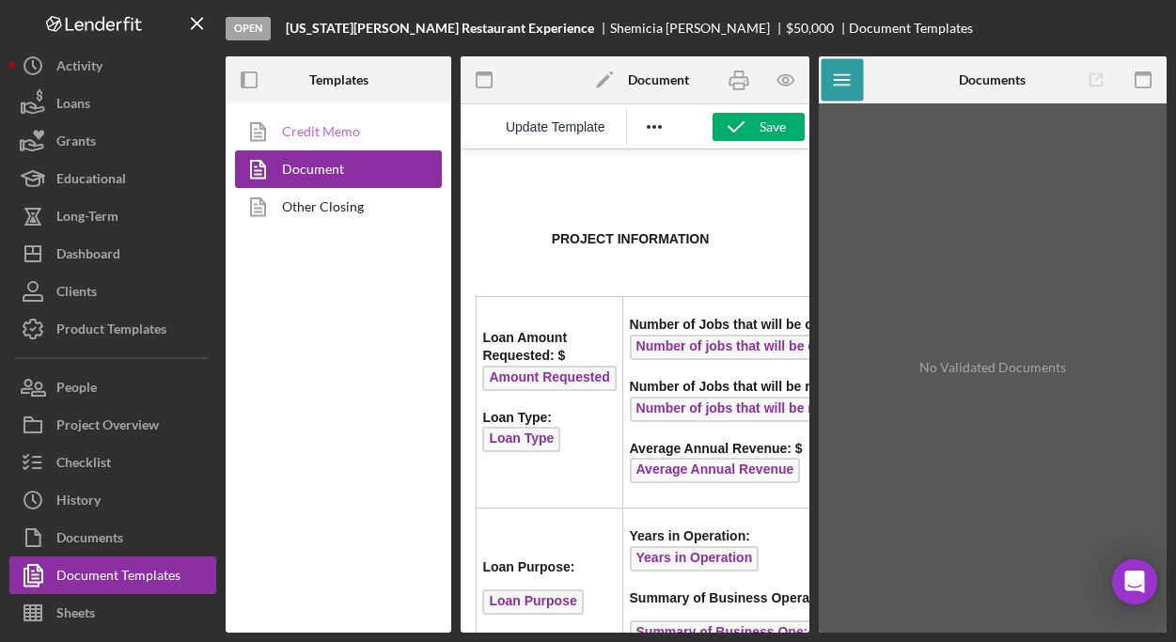
click at [322, 128] on link "Credit Memo" at bounding box center [333, 132] width 197 height 38
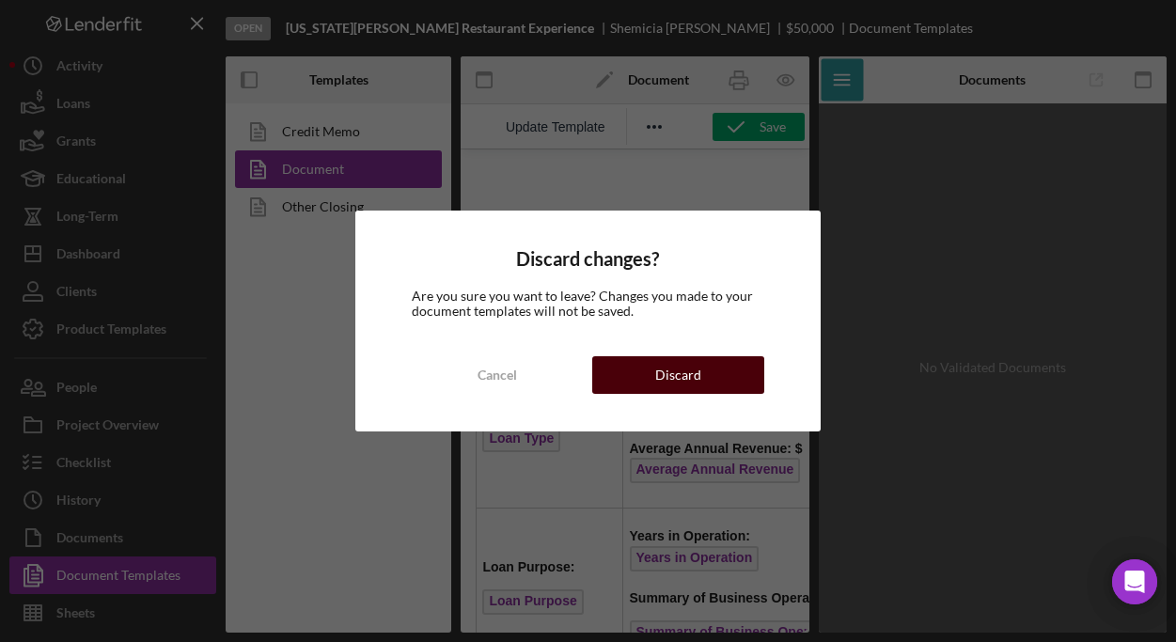
click at [721, 374] on button "Discard" at bounding box center [678, 375] width 172 height 38
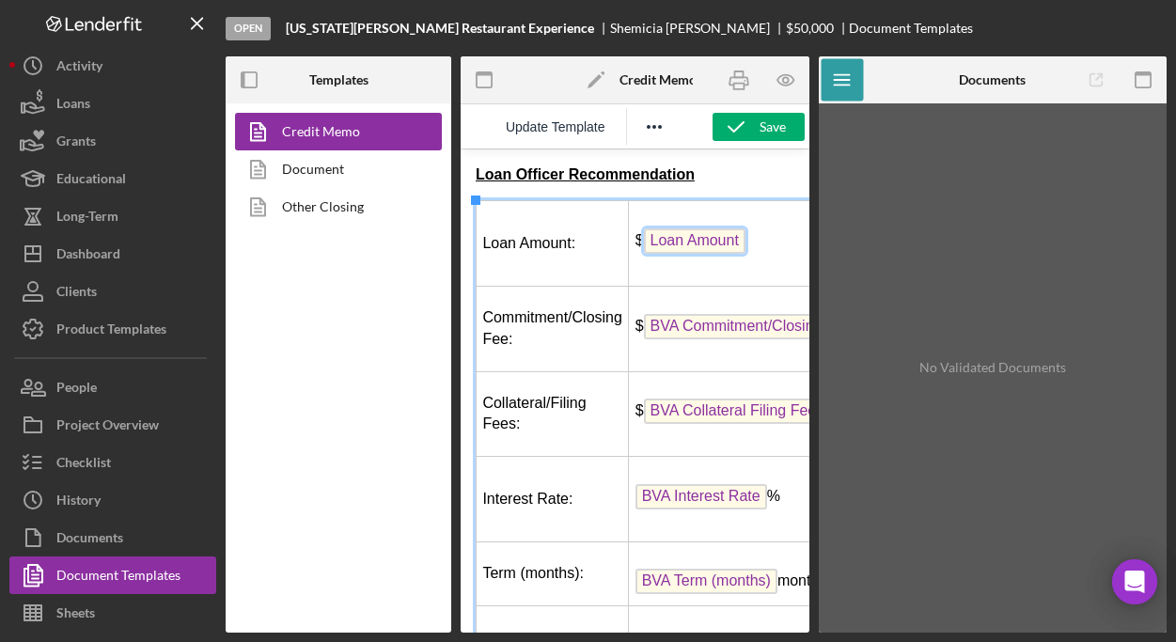
click at [687, 242] on span "Loan Amount" at bounding box center [694, 240] width 101 height 25
click at [778, 255] on td "$ Loan Amount" at bounding box center [748, 244] width 238 height 86
click at [592, 80] on polygon at bounding box center [594, 81] width 14 height 14
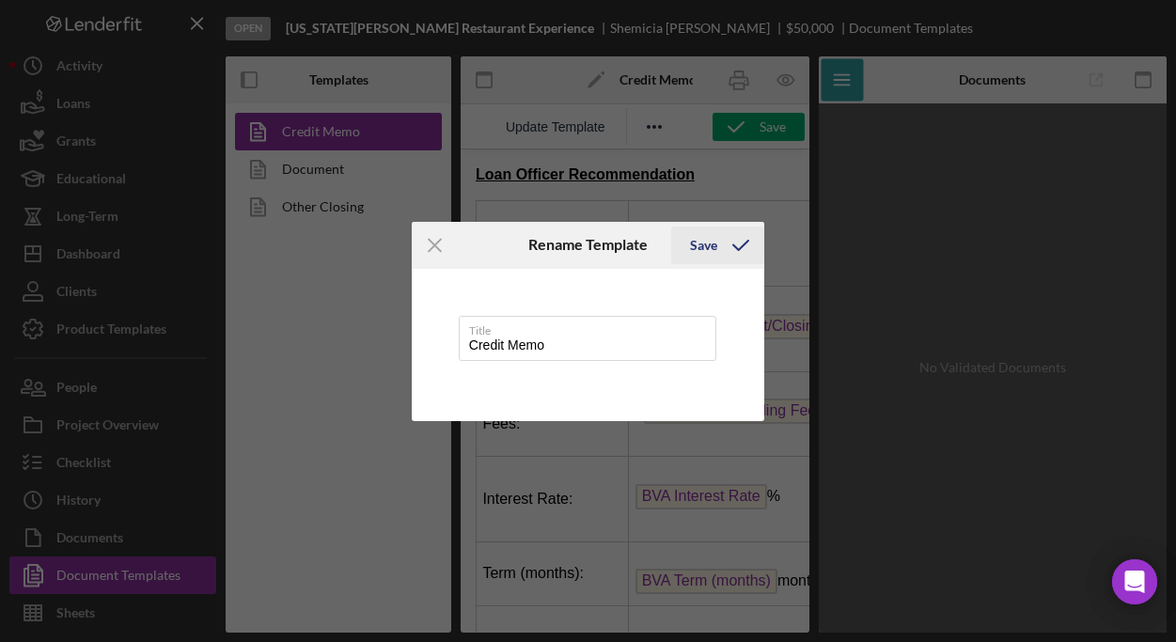
click at [705, 242] on div "Save" at bounding box center [703, 245] width 27 height 38
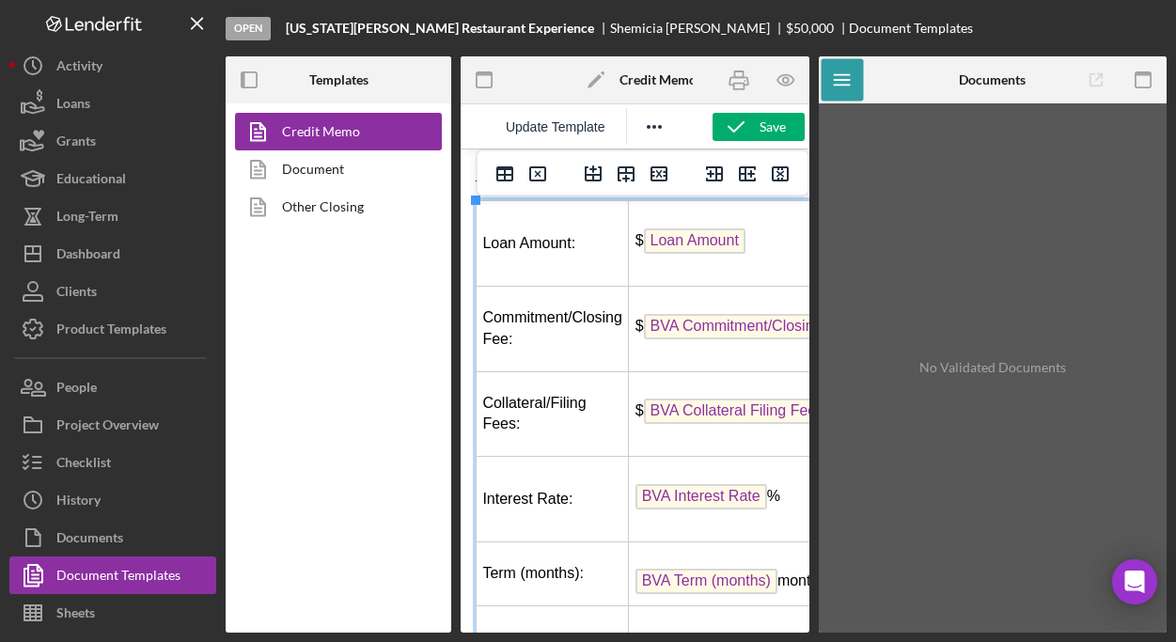
click at [735, 226] on td "$ Loan Amount" at bounding box center [748, 244] width 238 height 86
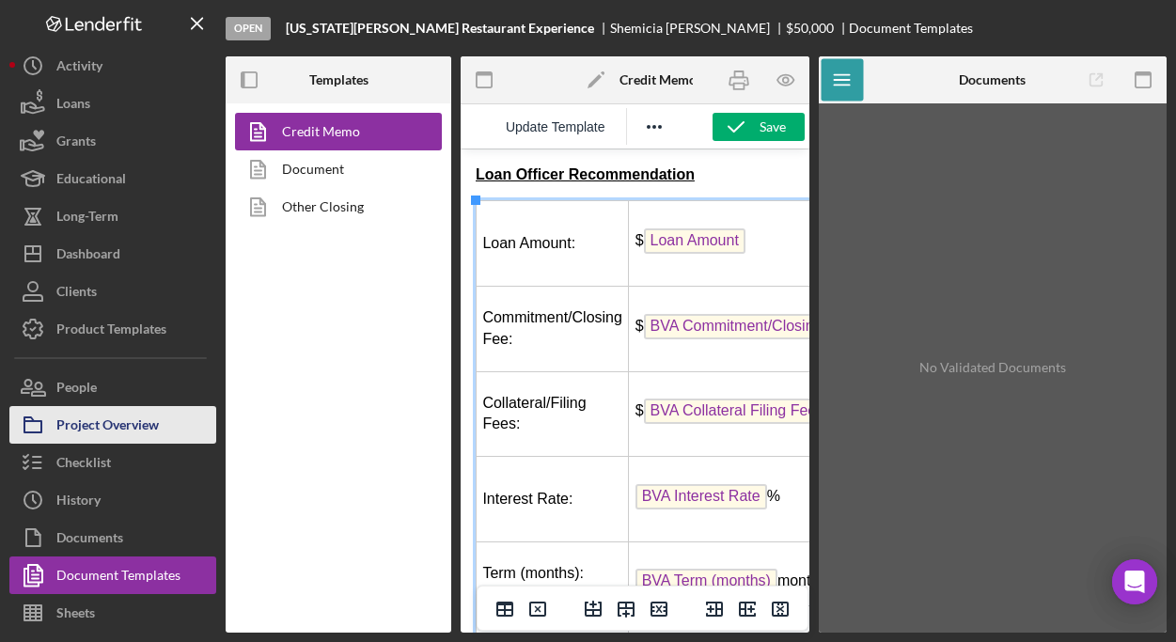
click at [167, 426] on button "Project Overview" at bounding box center [112, 425] width 207 height 38
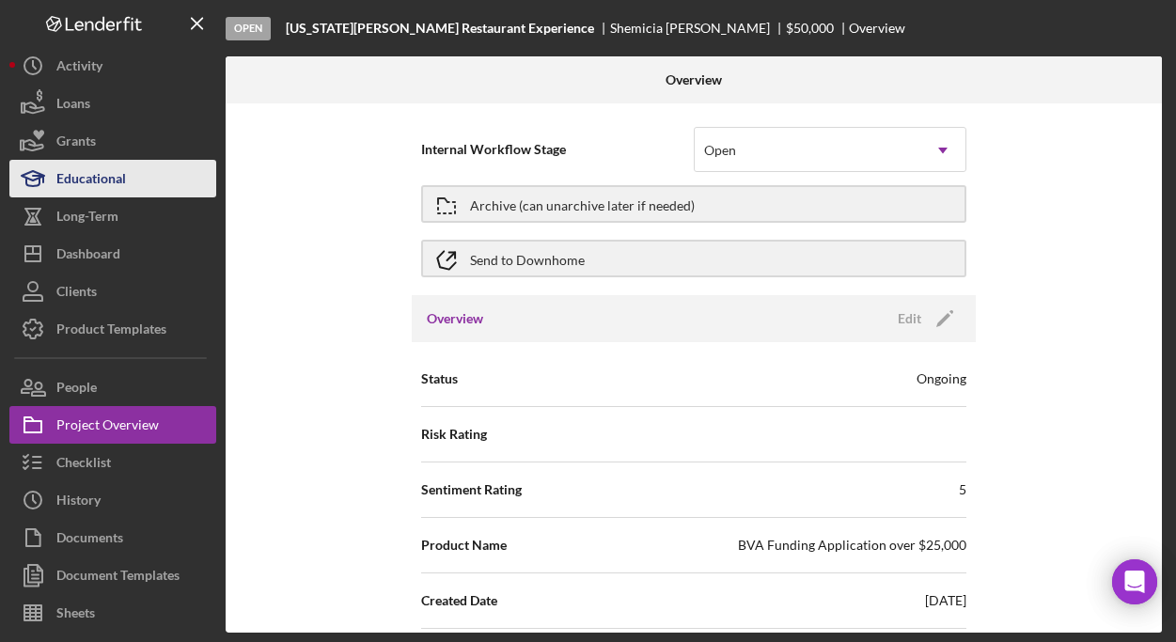
click at [99, 172] on div "Educational" at bounding box center [91, 181] width 70 height 42
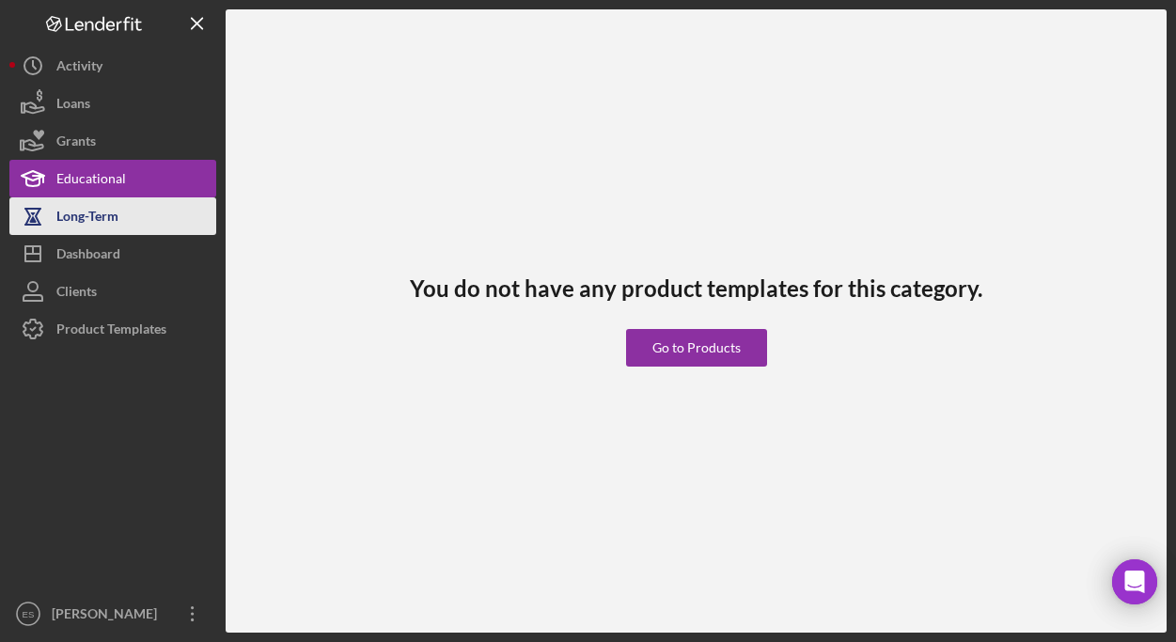
click at [100, 221] on div "Long-Term" at bounding box center [87, 218] width 62 height 42
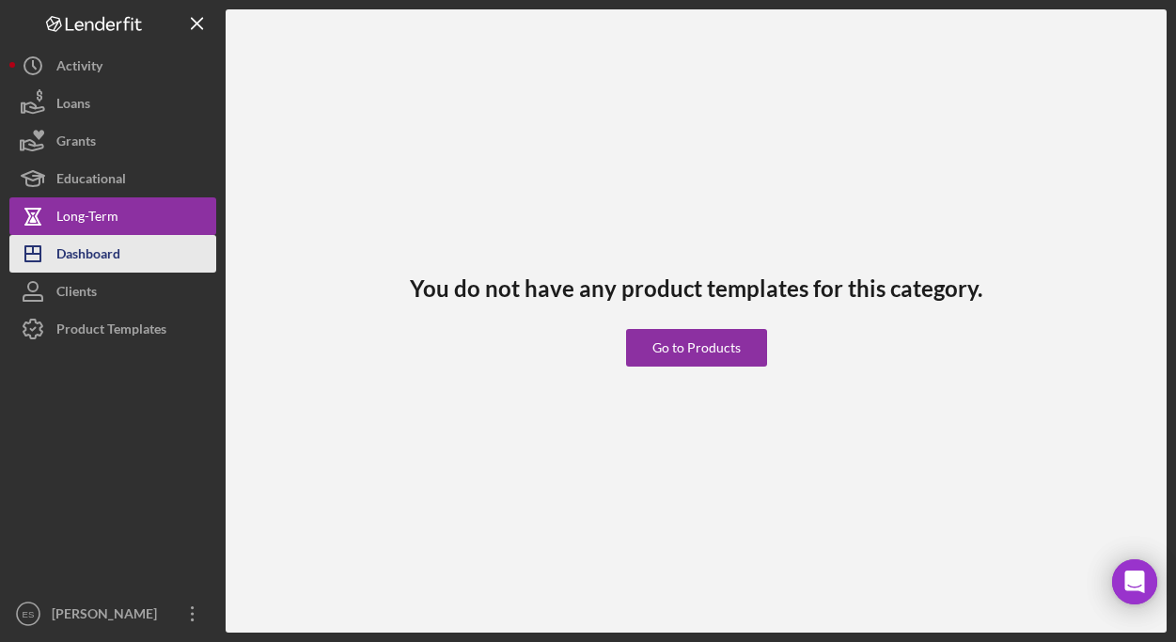
click at [102, 257] on div "Dashboard" at bounding box center [88, 256] width 64 height 42
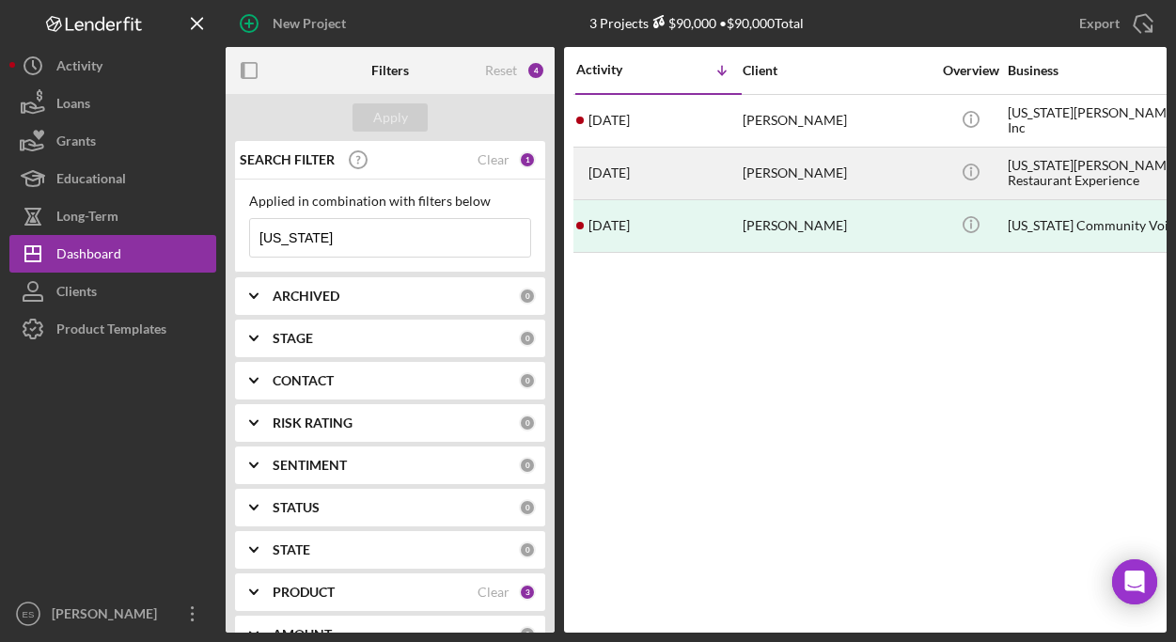
click at [1030, 186] on div "[US_STATE][PERSON_NAME] Restaurant Experience" at bounding box center [1101, 173] width 188 height 50
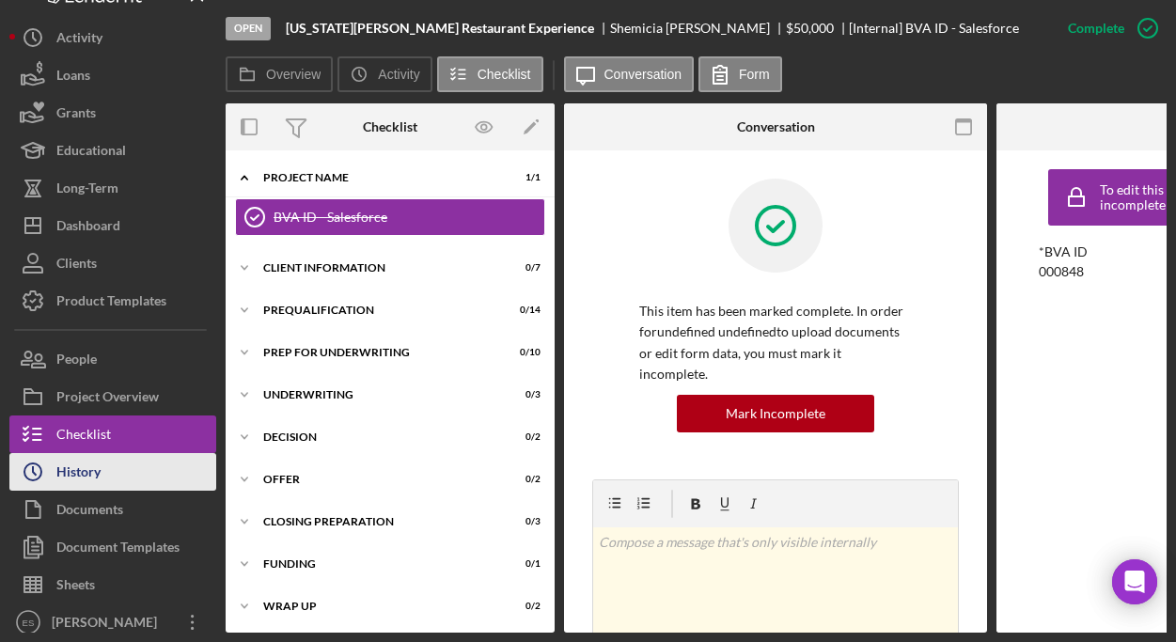
scroll to position [28, 0]
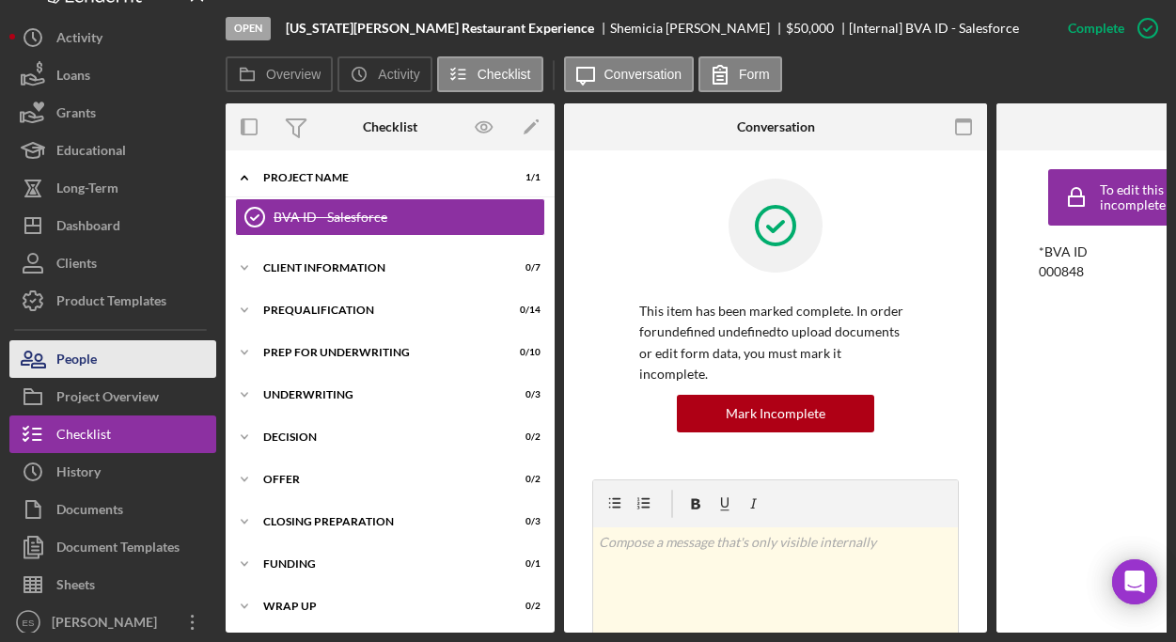
click at [86, 358] on div "People" at bounding box center [76, 361] width 40 height 42
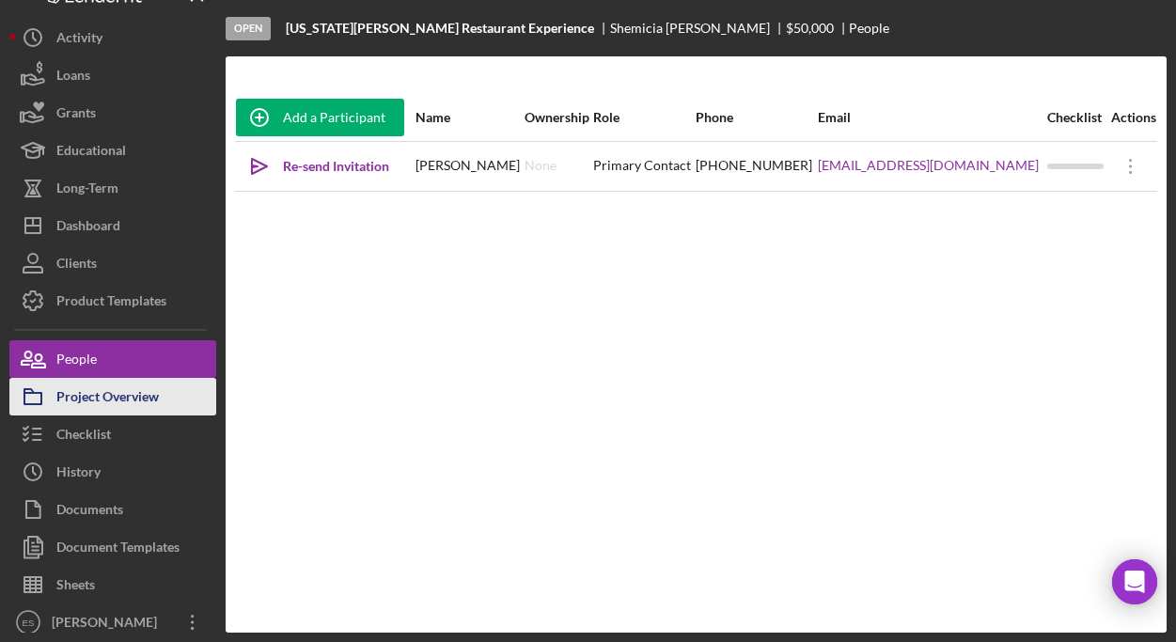
click at [111, 393] on div "Project Overview" at bounding box center [107, 399] width 102 height 42
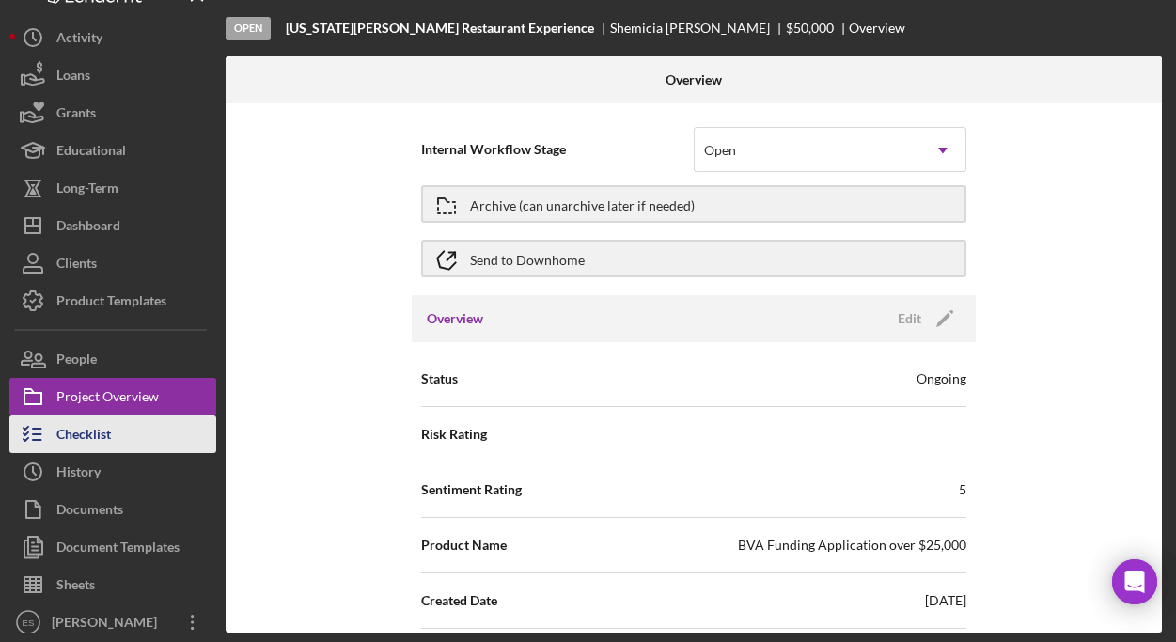
click at [95, 434] on div "Checklist" at bounding box center [83, 436] width 55 height 42
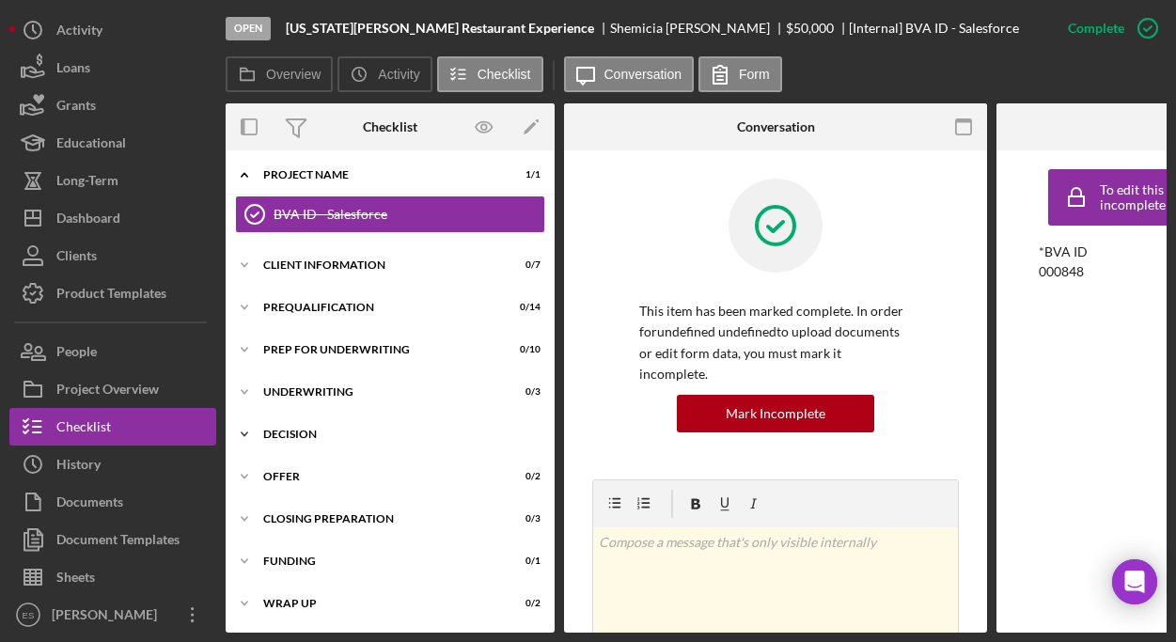
scroll to position [8, 0]
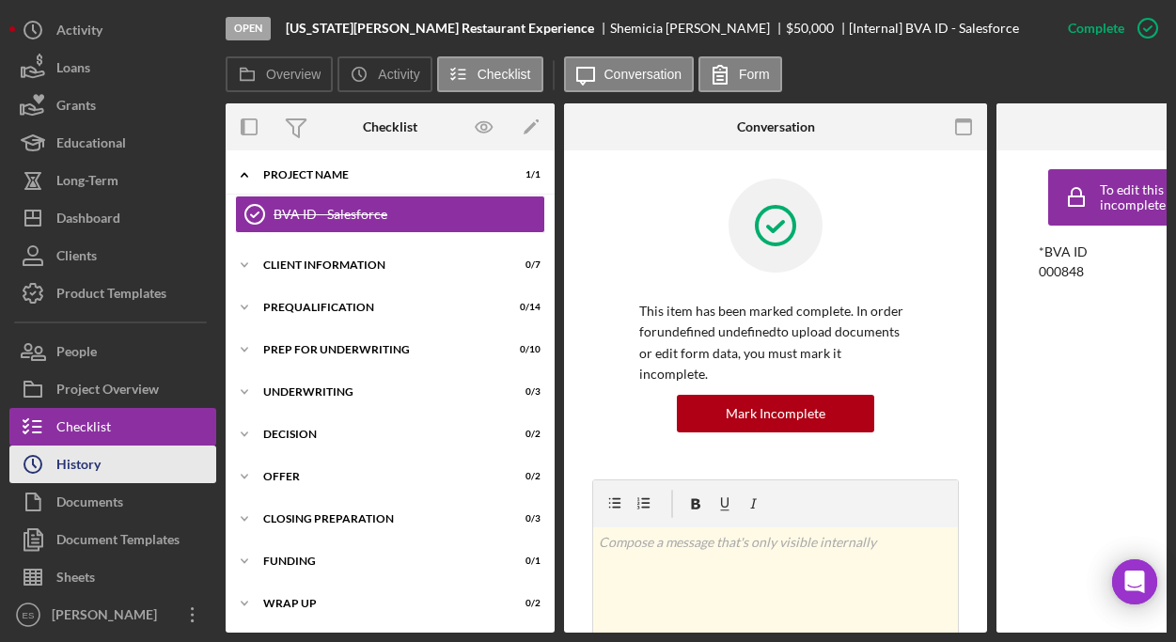
click at [82, 445] on div "History" at bounding box center [78, 466] width 44 height 42
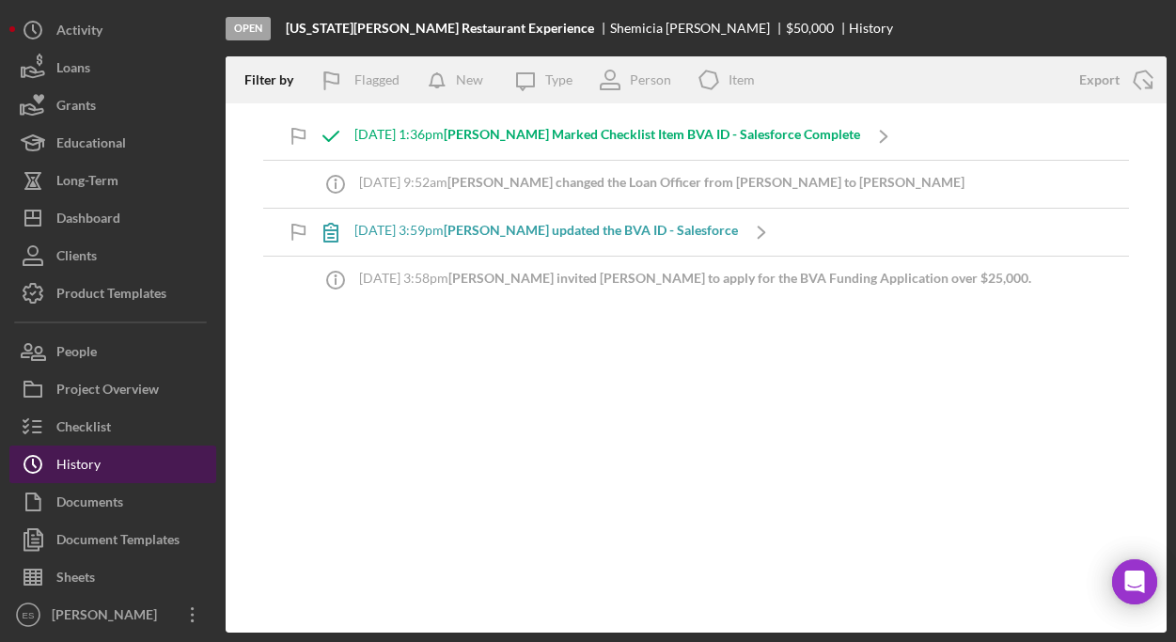
click at [91, 463] on div "History" at bounding box center [78, 466] width 44 height 42
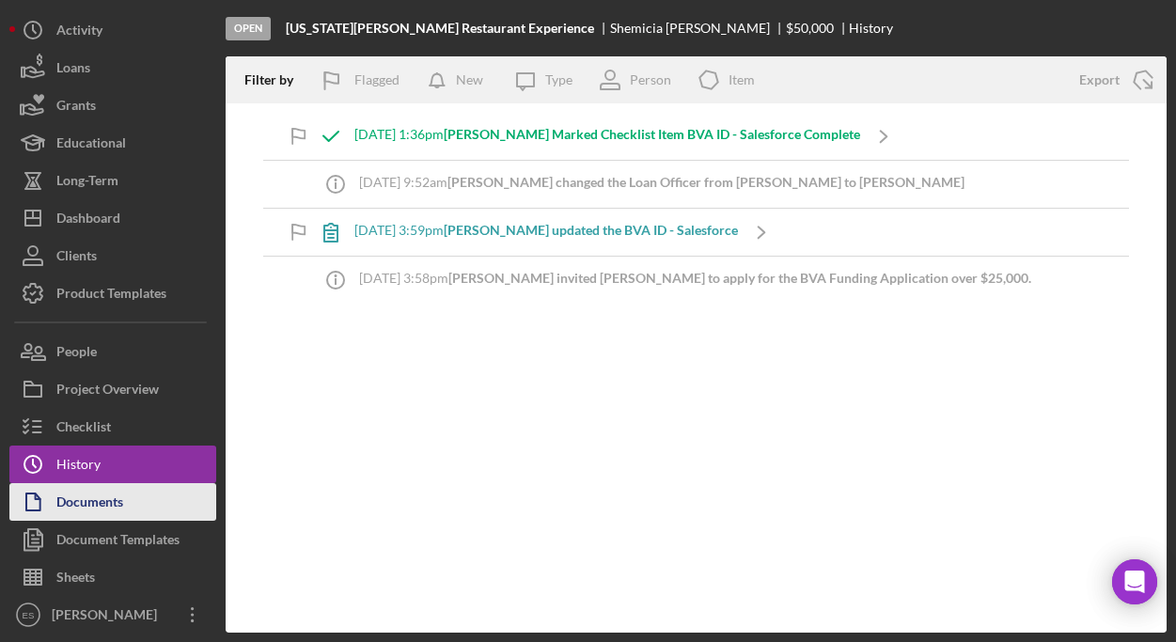
click at [101, 499] on div "Documents" at bounding box center [89, 504] width 67 height 42
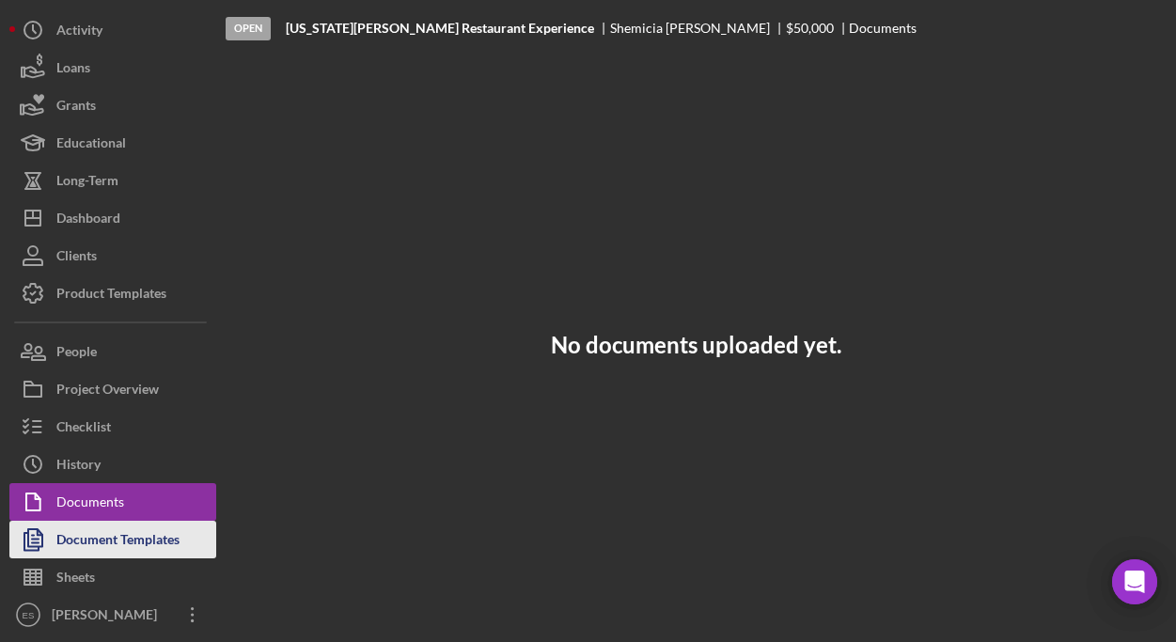
scroll to position [37, 0]
click at [109, 532] on div "Document Templates" at bounding box center [117, 541] width 123 height 42
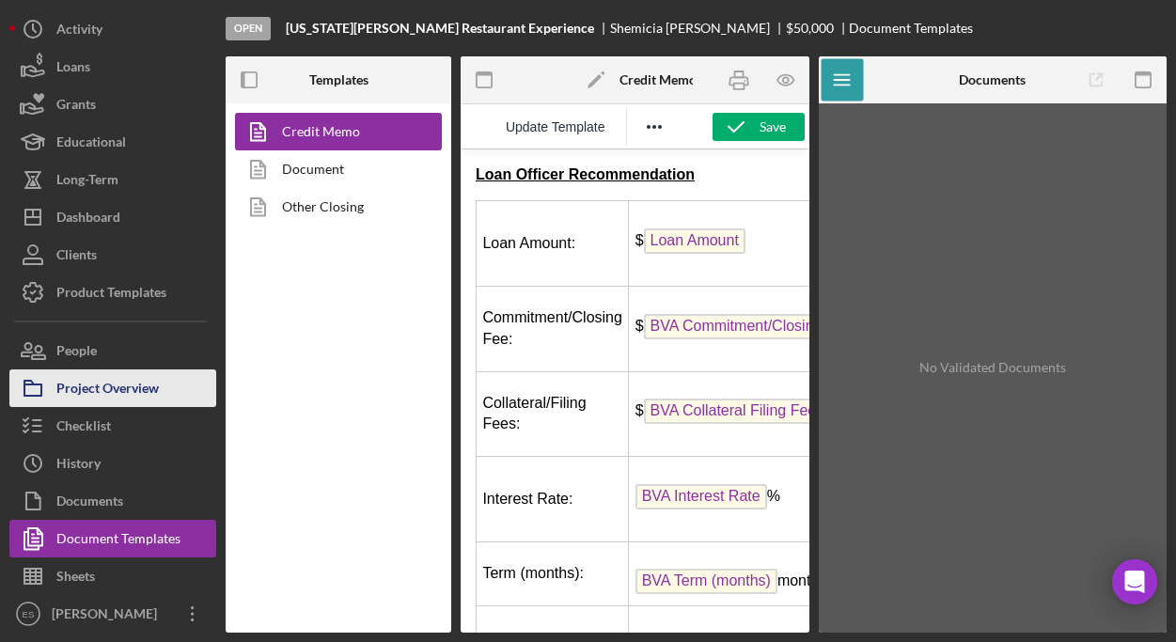
click at [132, 391] on div "Project Overview" at bounding box center [107, 390] width 102 height 42
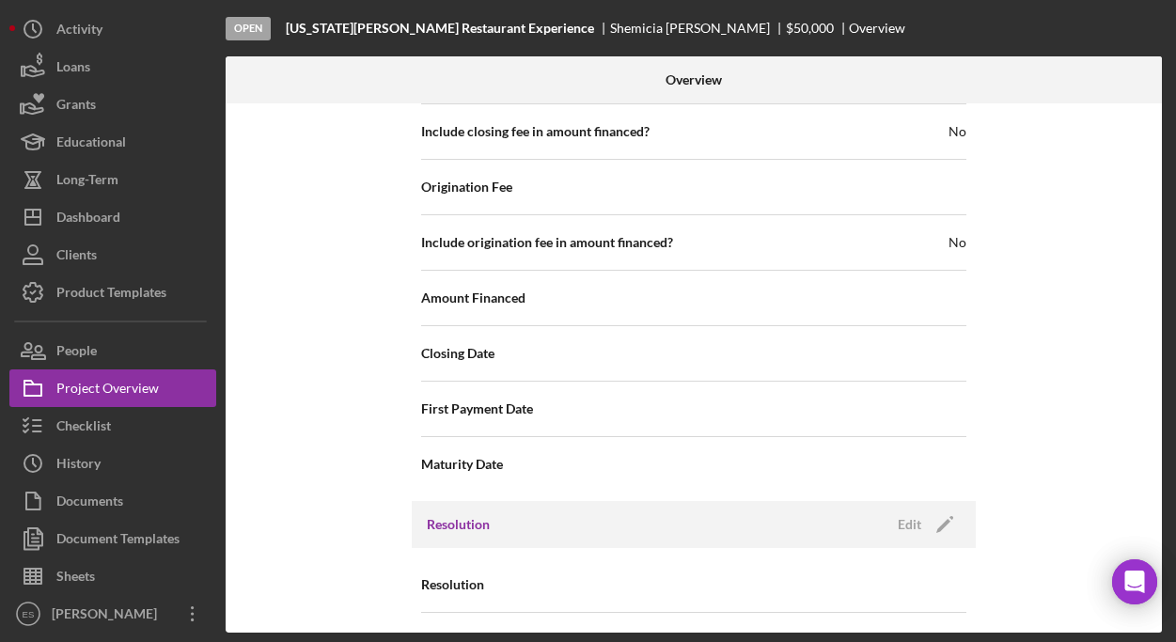
scroll to position [2244, 0]
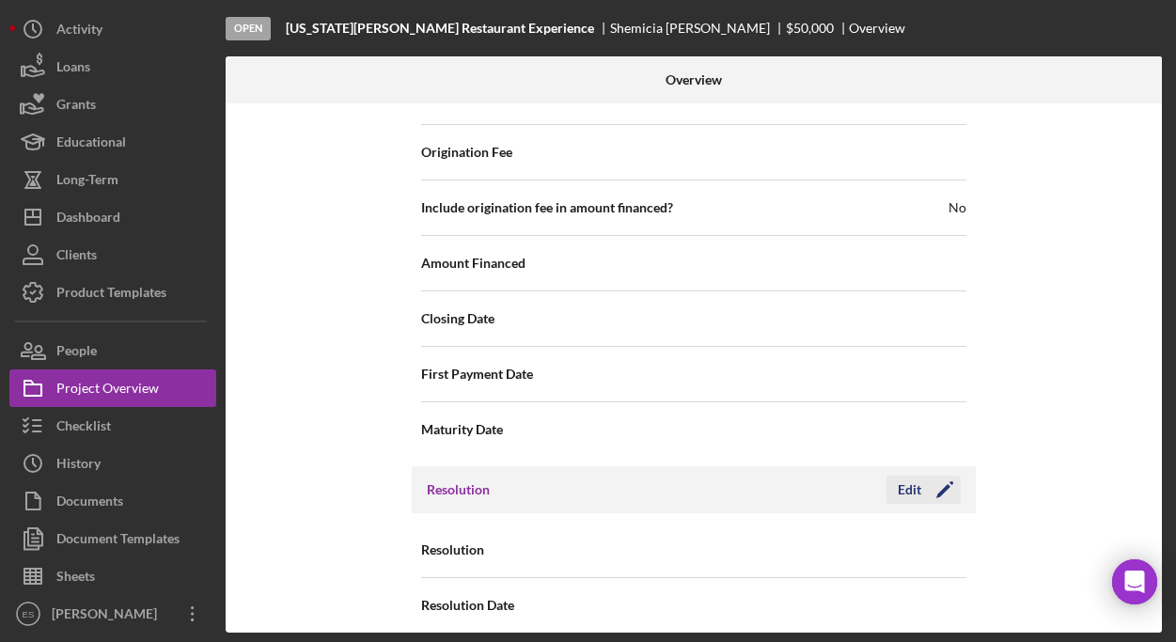
click at [942, 467] on icon "Icon/Edit" at bounding box center [944, 489] width 47 height 47
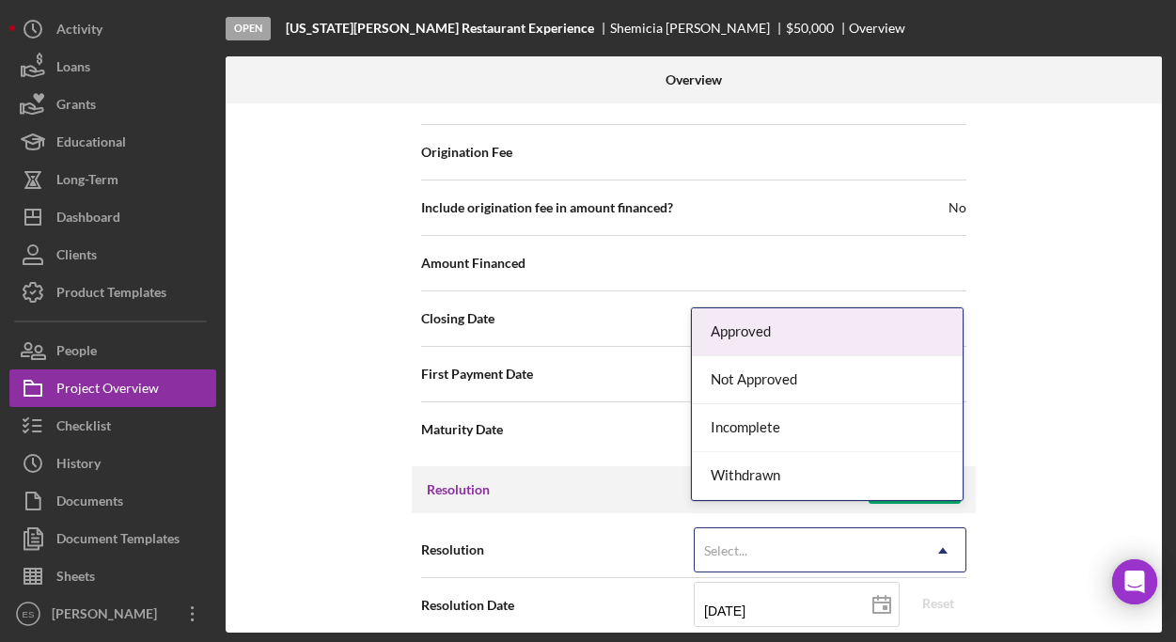
click at [927, 528] on icon "Icon/Dropdown Arrow" at bounding box center [942, 550] width 45 height 45
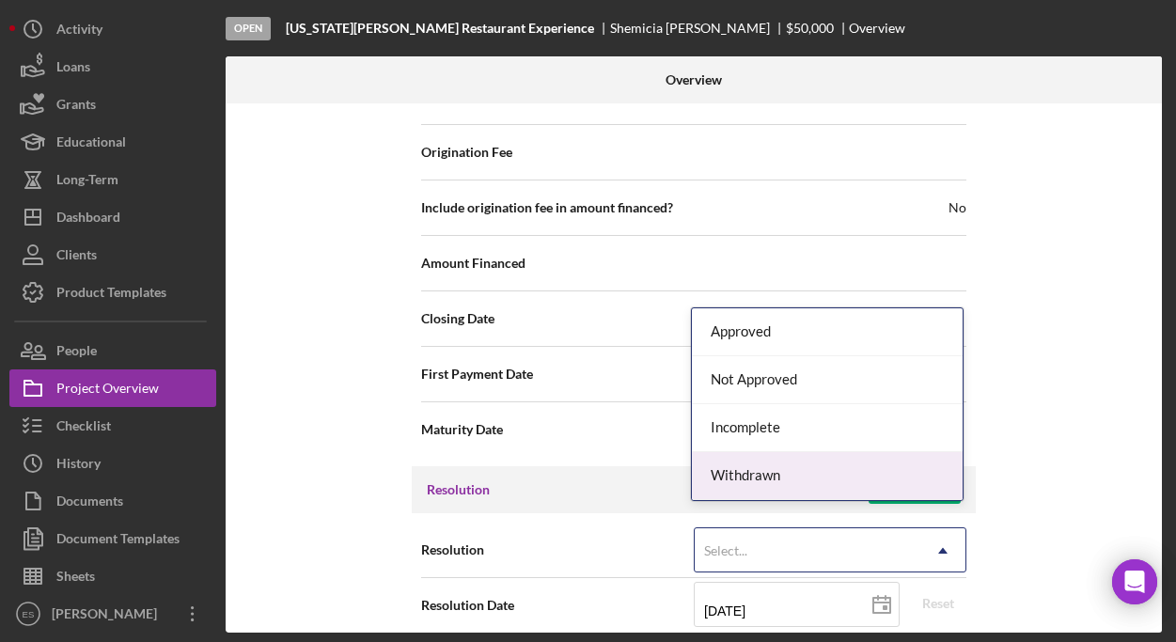
click at [878, 480] on div "Withdrawn" at bounding box center [827, 476] width 271 height 48
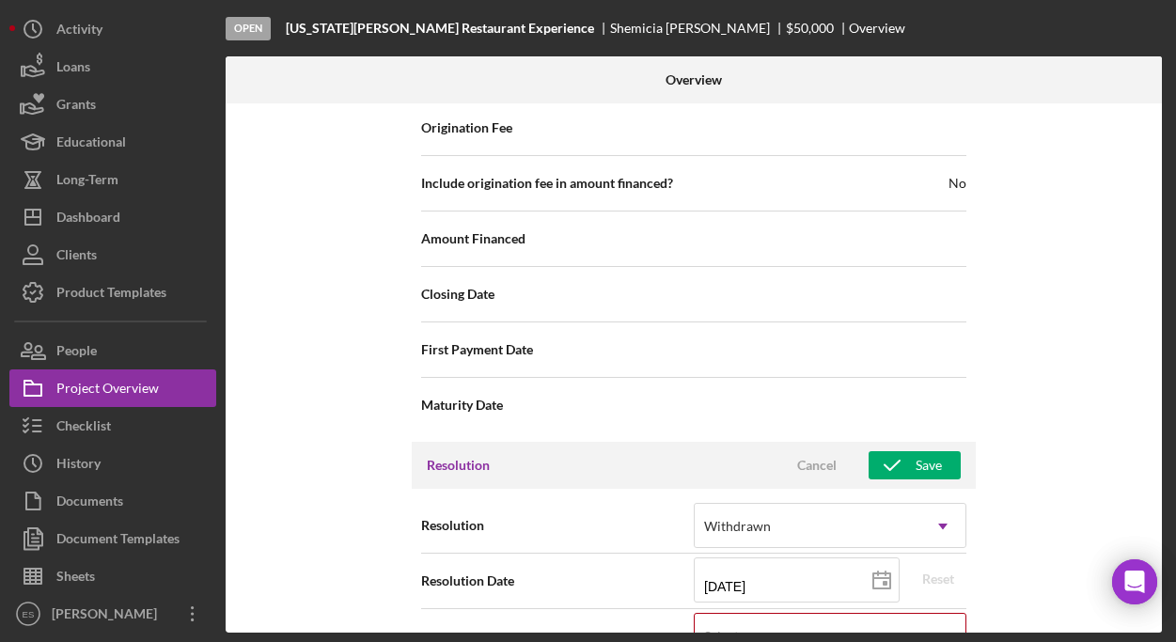
scroll to position [2363, 0]
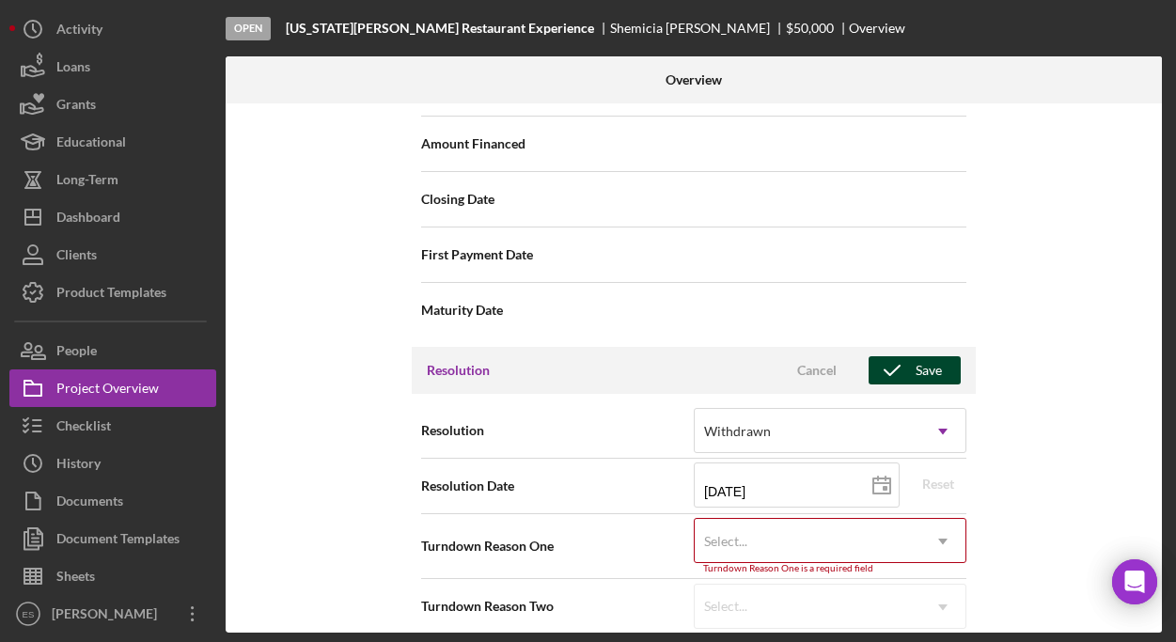
click at [921, 356] on div "Save" at bounding box center [928, 370] width 26 height 28
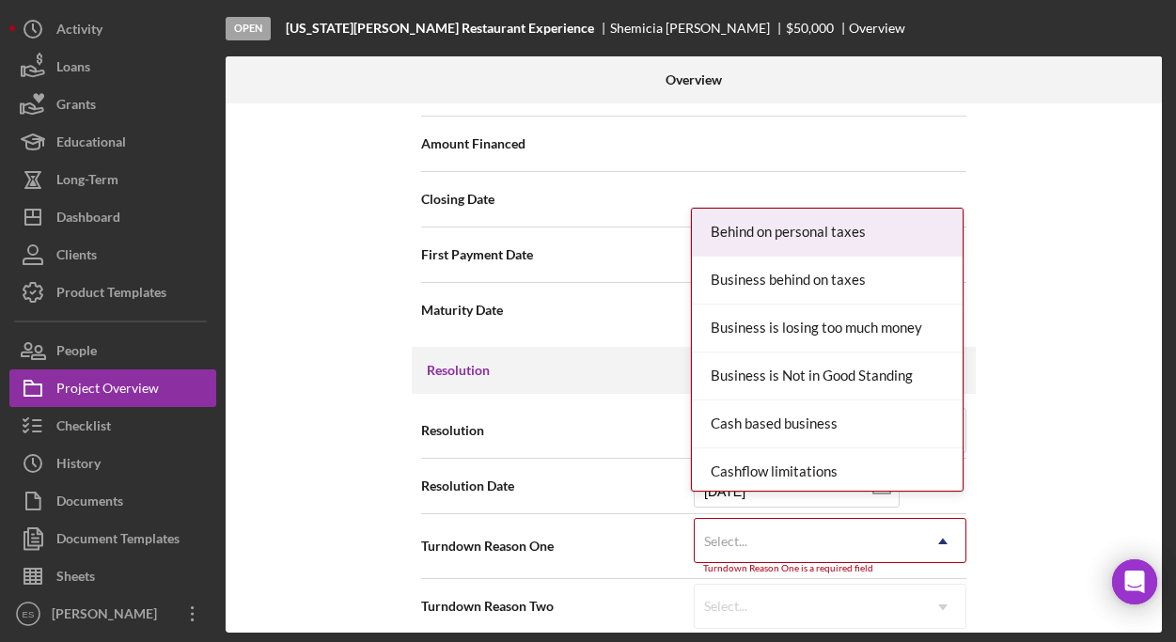
click at [932, 519] on icon "Icon/Dropdown Arrow" at bounding box center [942, 541] width 45 height 45
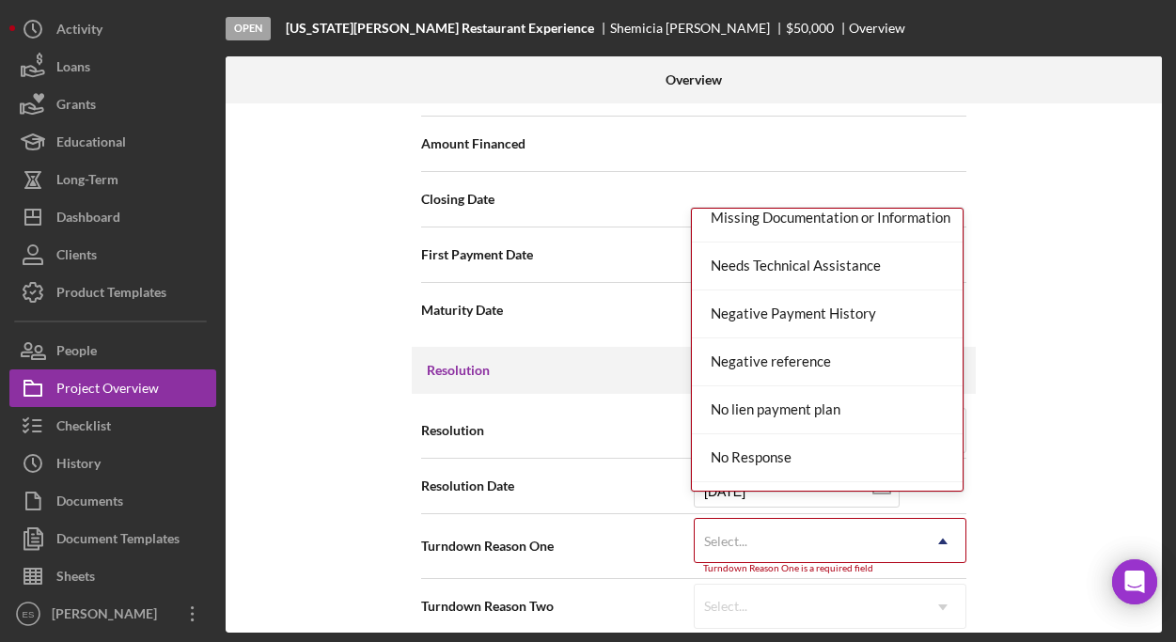
scroll to position [1132, 0]
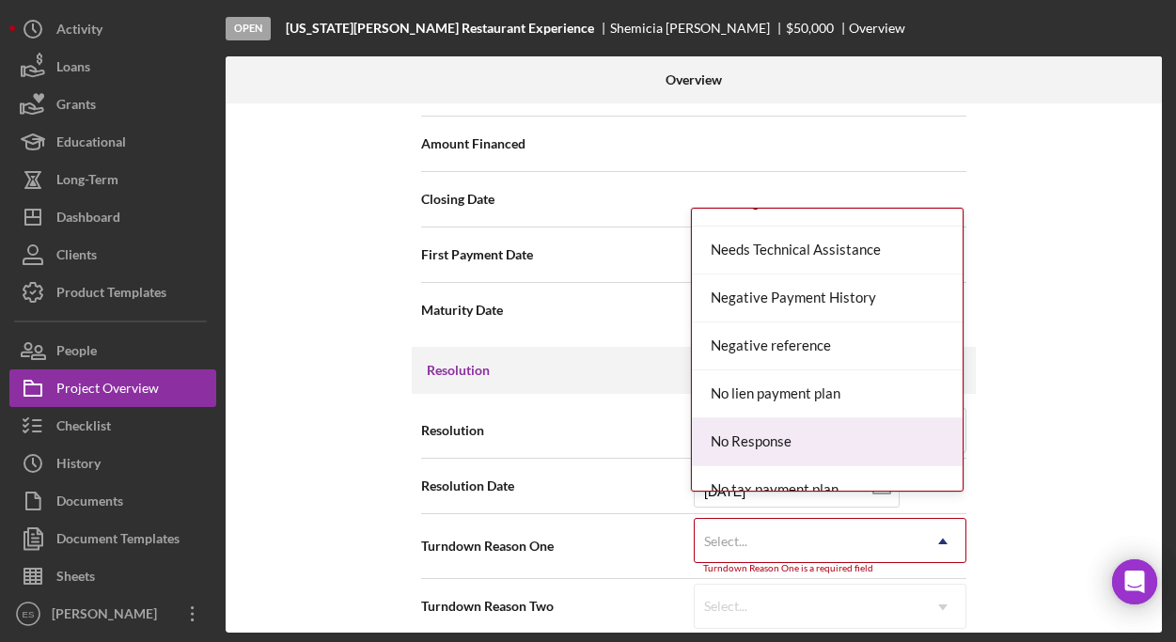
click at [919, 429] on div "No Response" at bounding box center [827, 442] width 271 height 48
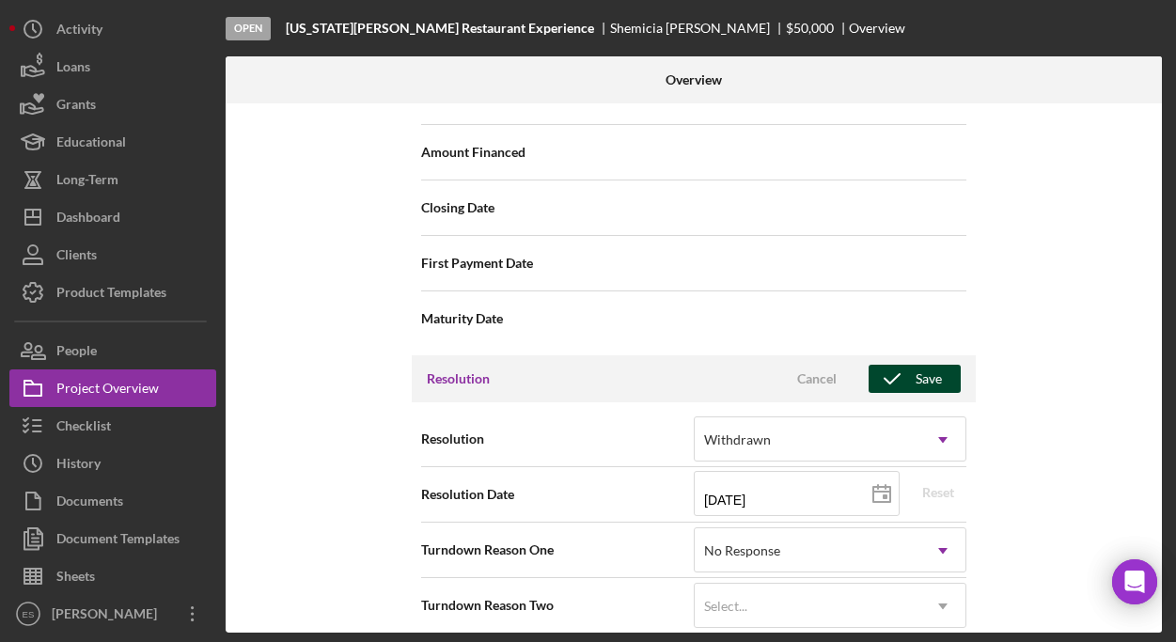
click at [920, 366] on div "Save" at bounding box center [928, 379] width 26 height 28
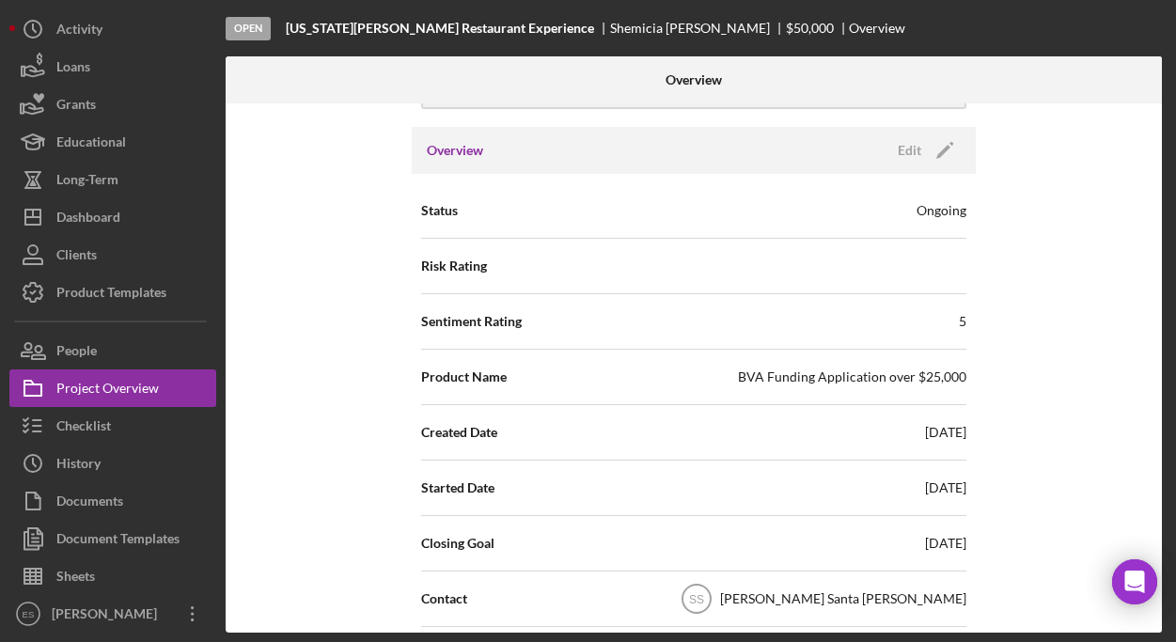
scroll to position [0, 0]
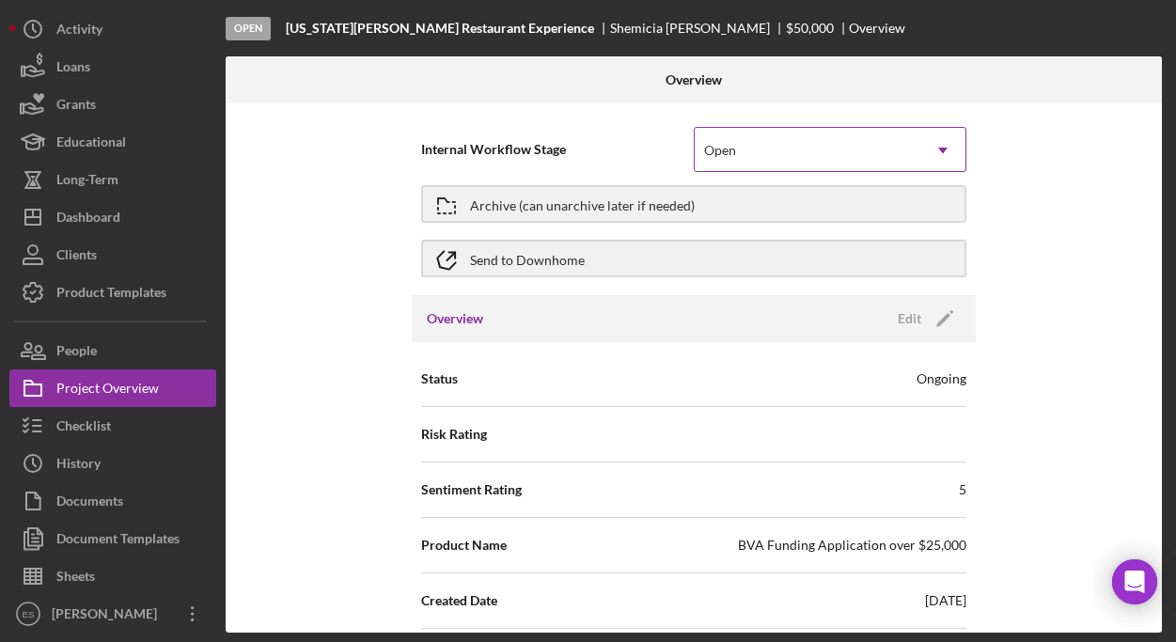
click at [937, 153] on icon "Icon/Dropdown Arrow" at bounding box center [942, 150] width 45 height 45
click at [1033, 148] on div "Internal Workflow Stage Open Icon/Dropdown Arrow Archive (can unarchive later i…" at bounding box center [694, 367] width 936 height 529
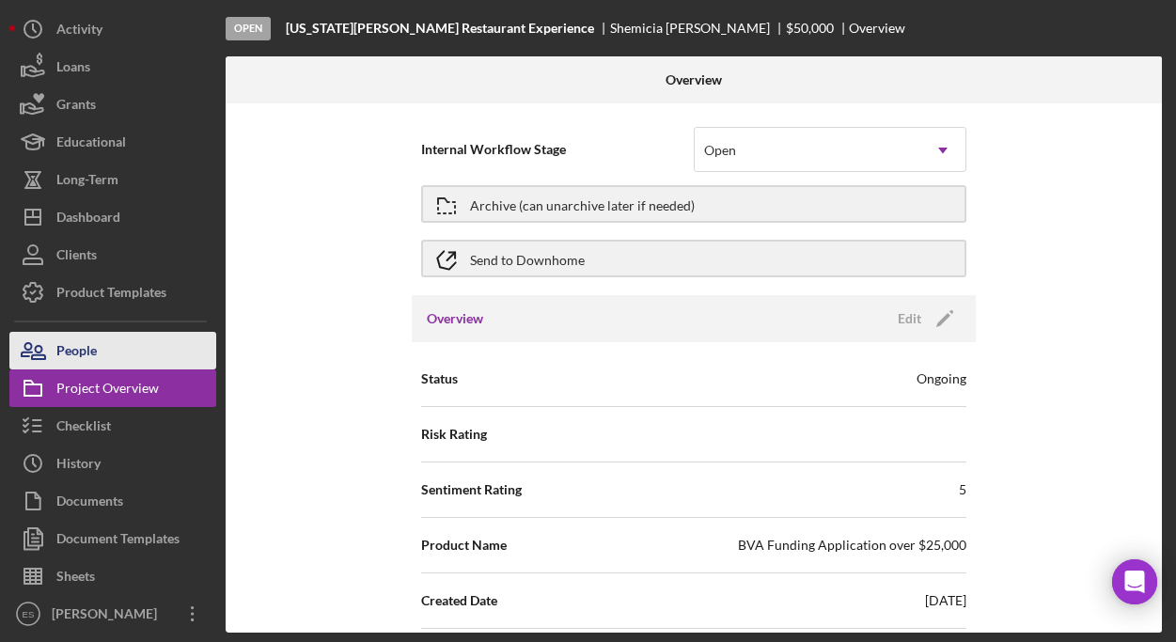
click at [62, 353] on div "People" at bounding box center [76, 353] width 40 height 42
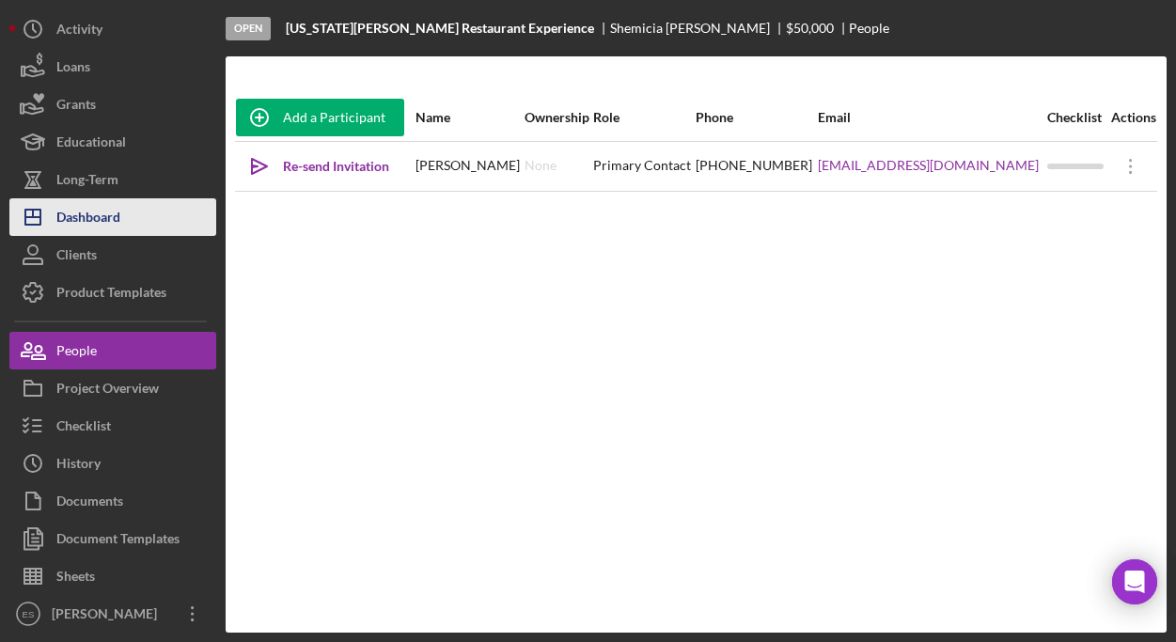
click at [97, 203] on div "Dashboard" at bounding box center [88, 219] width 64 height 42
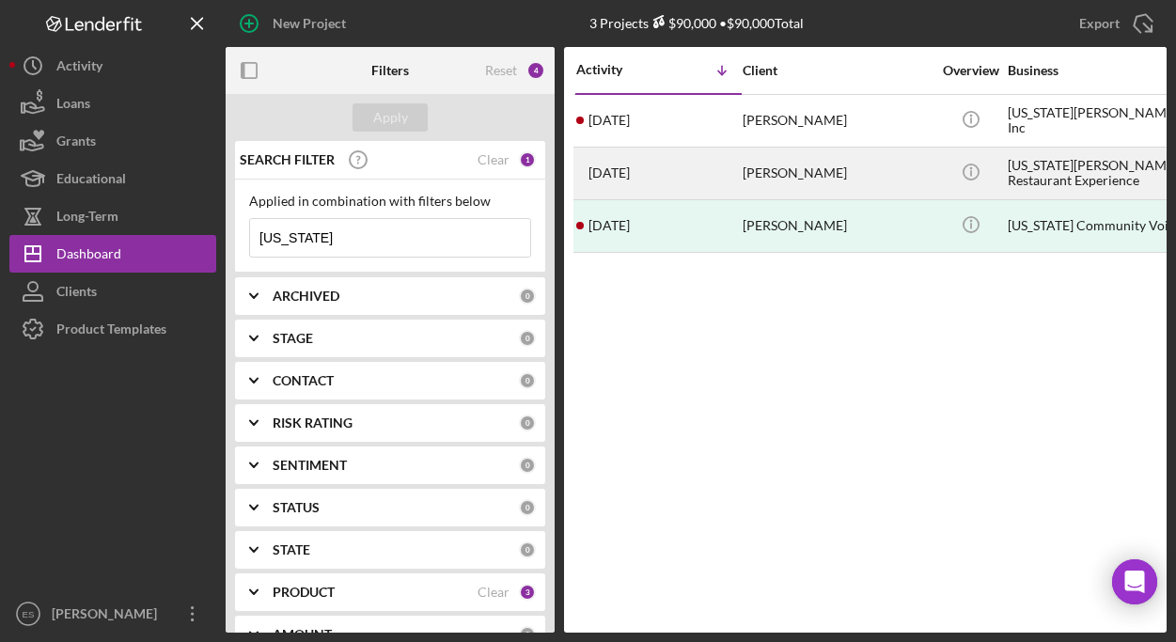
click at [1065, 178] on div "[US_STATE][PERSON_NAME] Restaurant Experience" at bounding box center [1101, 173] width 188 height 50
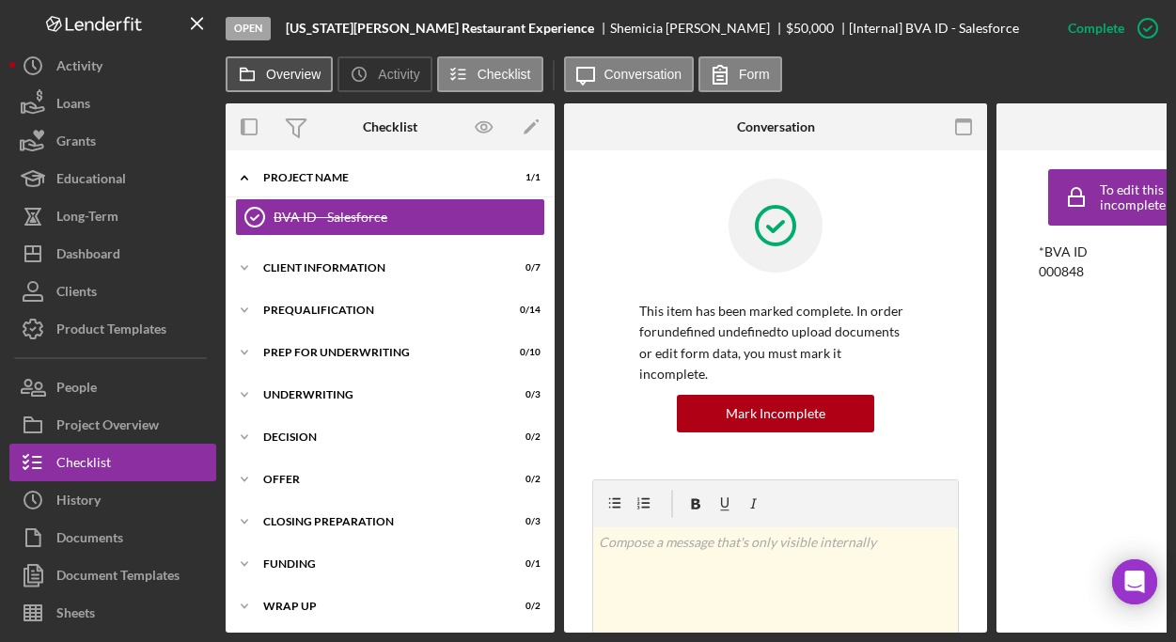
click at [282, 77] on label "Overview" at bounding box center [293, 74] width 55 height 15
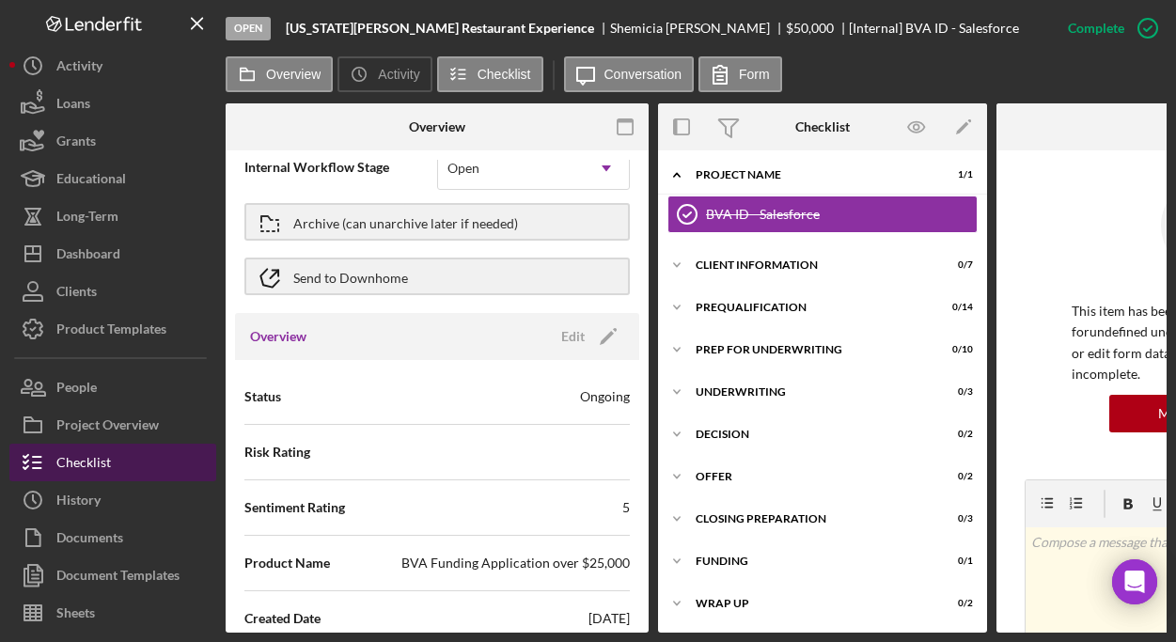
scroll to position [270, 0]
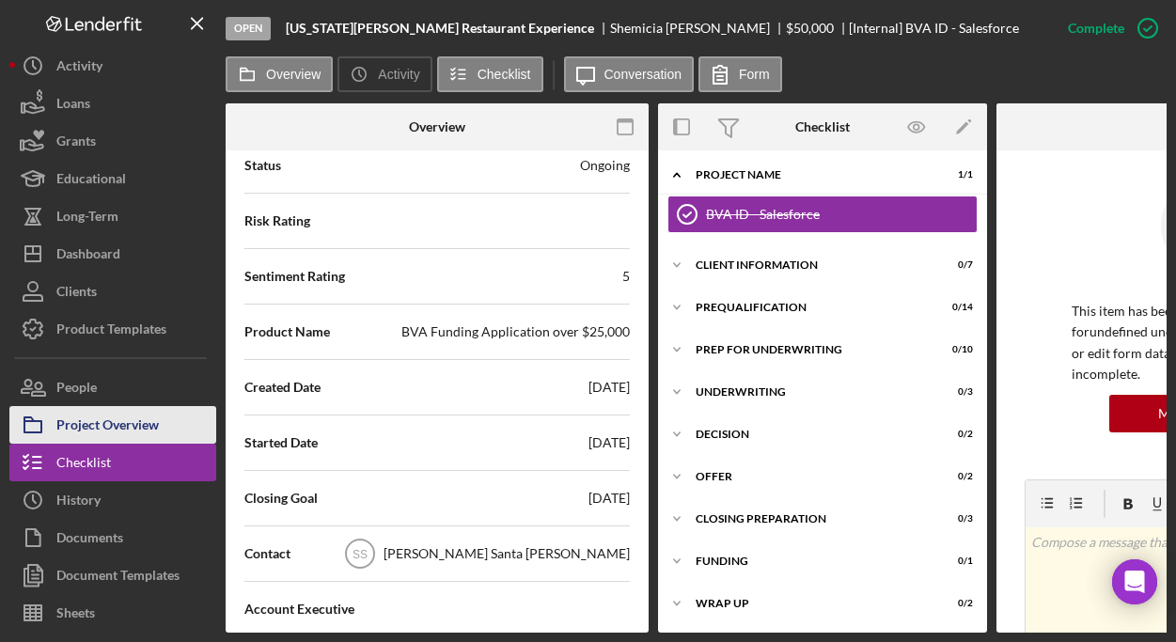
click at [101, 424] on div "Project Overview" at bounding box center [107, 427] width 102 height 42
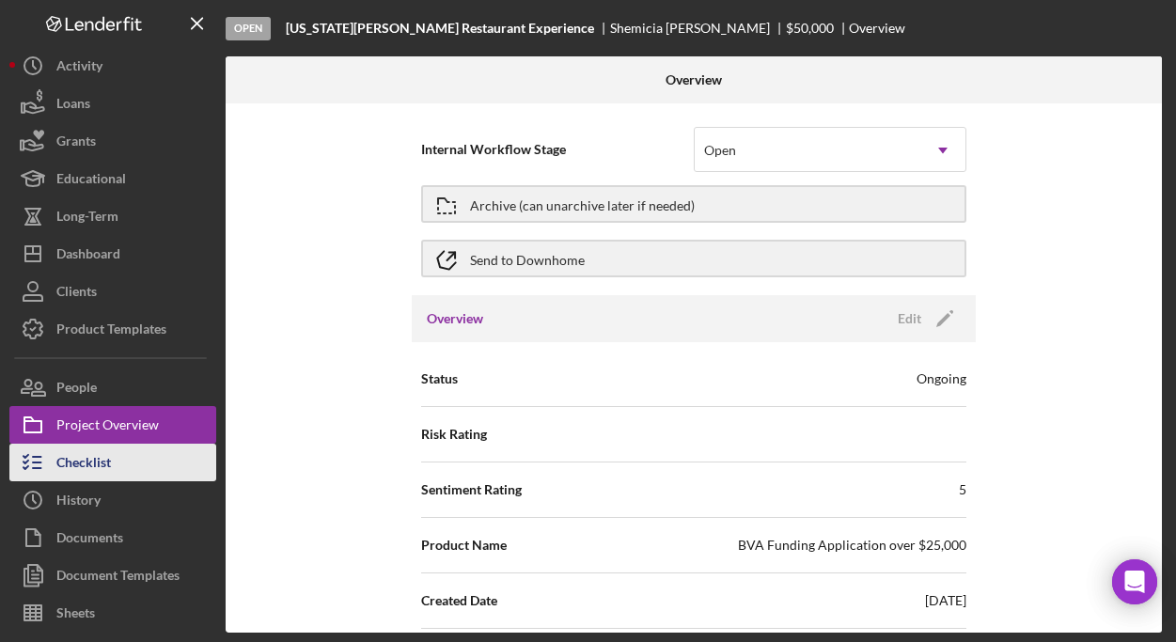
click at [87, 461] on div "Checklist" at bounding box center [83, 465] width 55 height 42
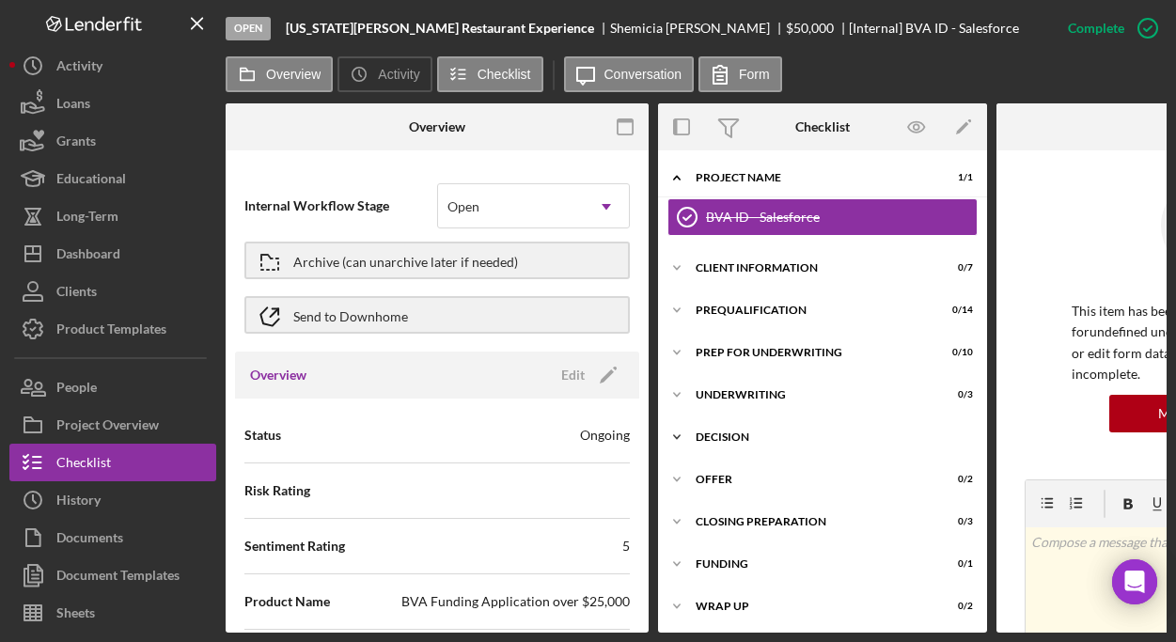
click at [781, 428] on div "Icon/Expander Decision 0 / 2" at bounding box center [822, 437] width 329 height 38
click at [767, 403] on div "Icon/Expander Underwriting 0 / 3" at bounding box center [822, 395] width 329 height 38
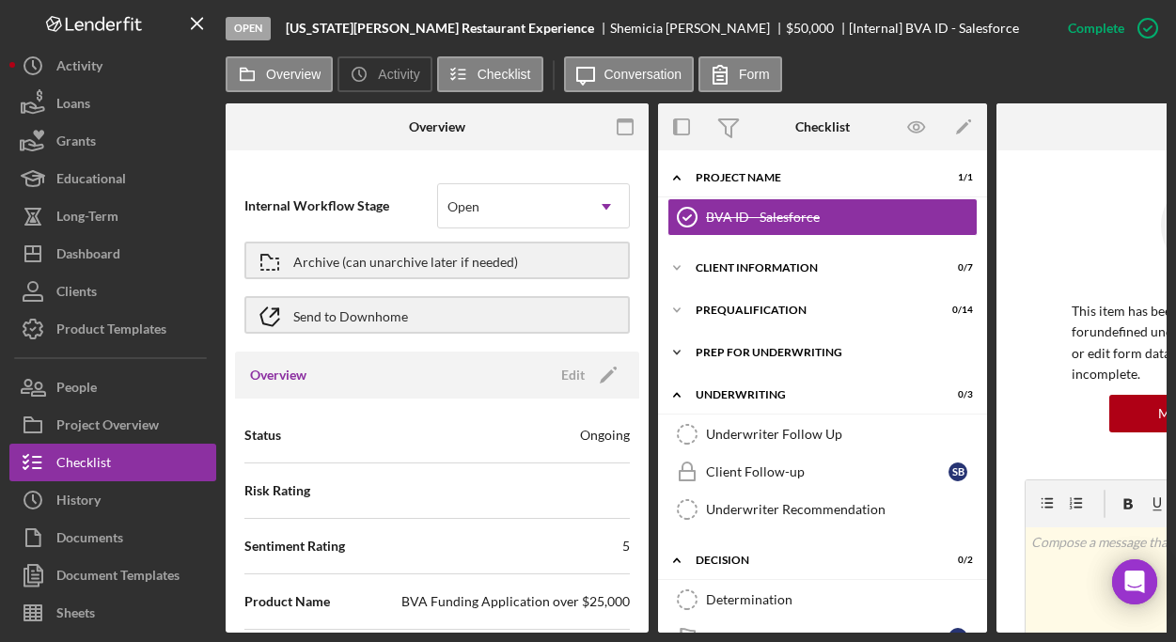
click at [772, 355] on div "Prep for Underwriting" at bounding box center [829, 352] width 268 height 11
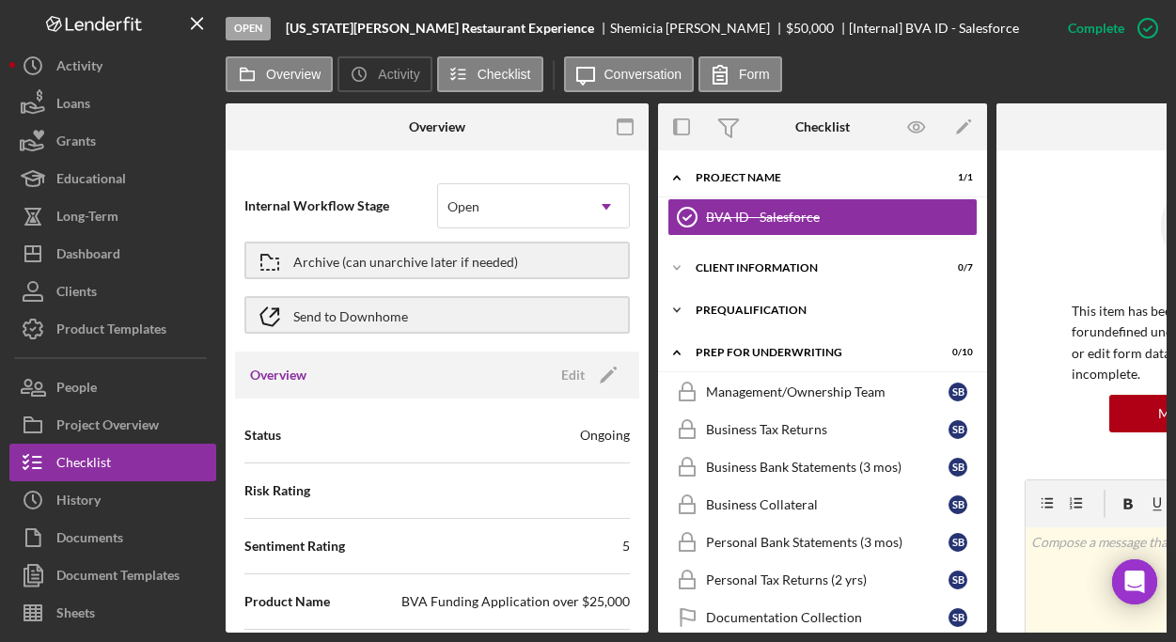
click at [758, 305] on div "Prequalification" at bounding box center [829, 309] width 268 height 11
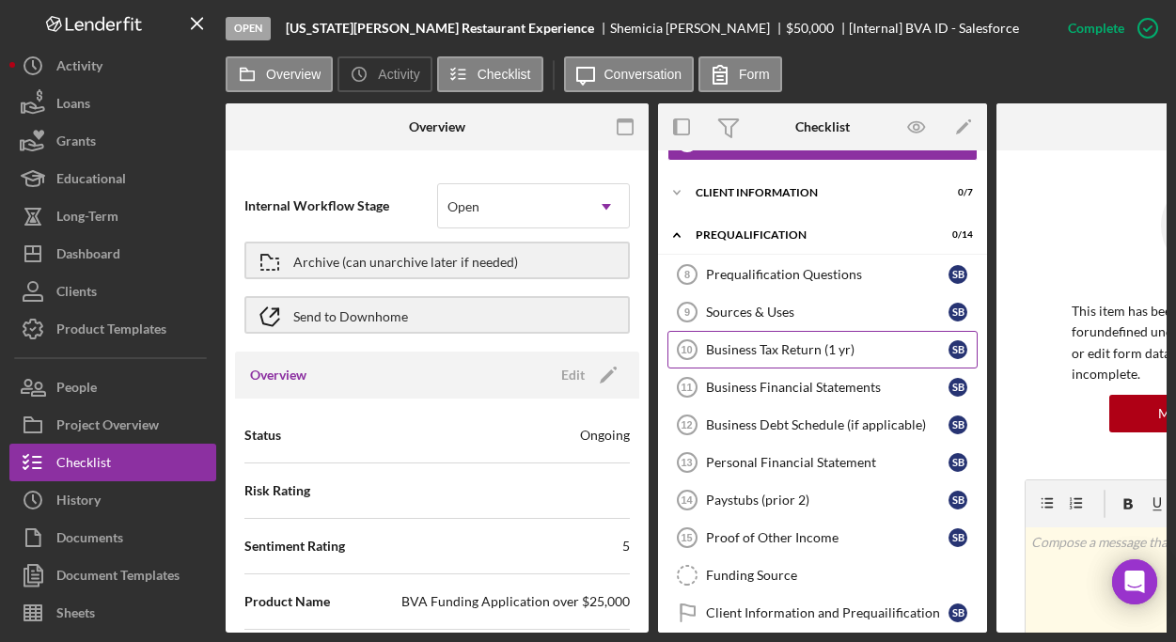
scroll to position [7, 0]
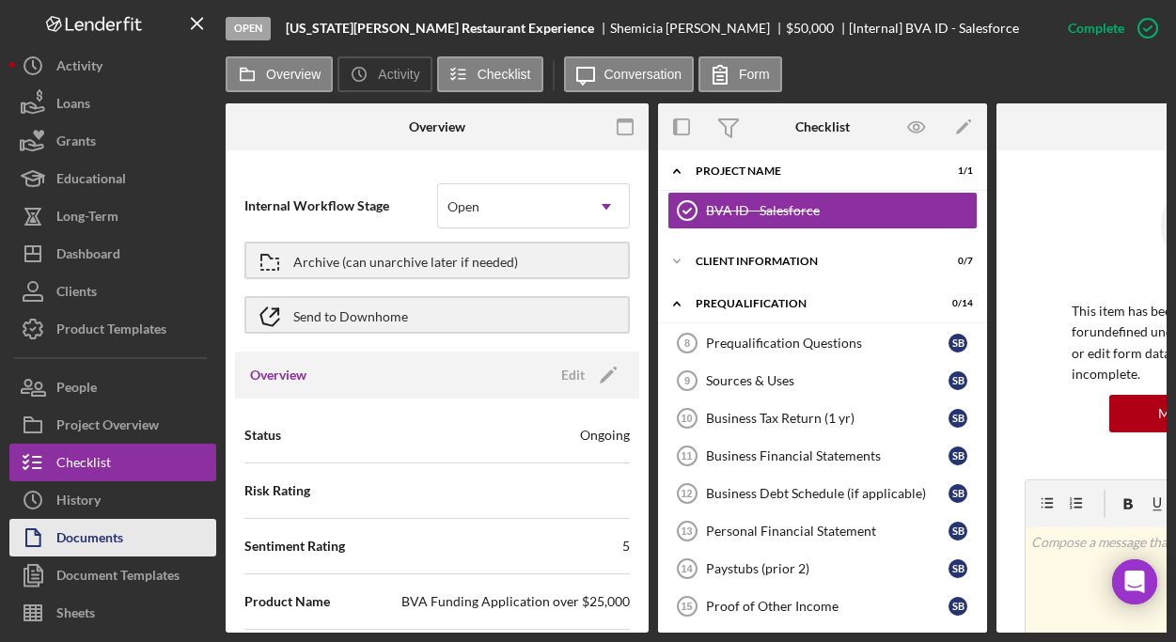
click at [161, 529] on button "Documents" at bounding box center [112, 538] width 207 height 38
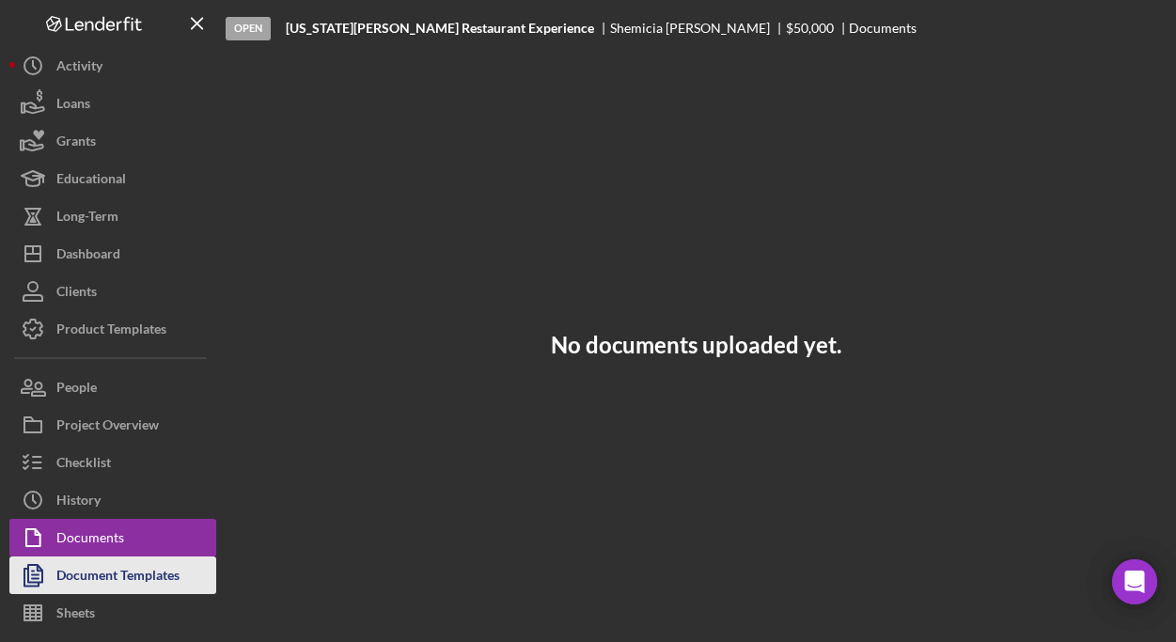
click at [135, 573] on div "Document Templates" at bounding box center [117, 577] width 123 height 42
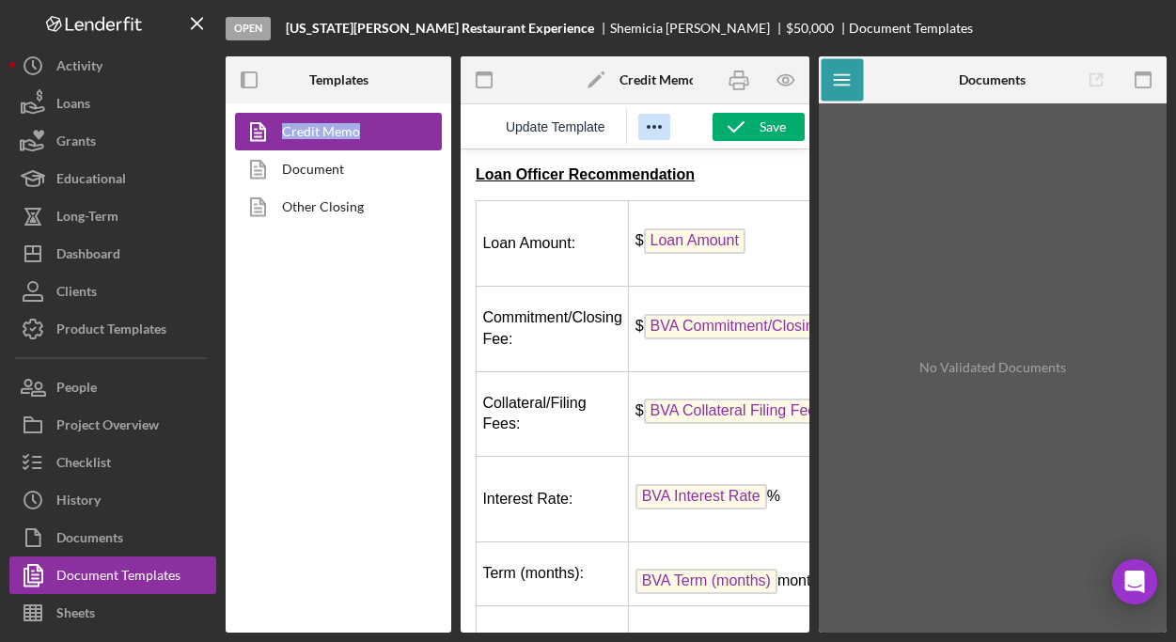
click at [655, 128] on icon "Reveal or hide additional toolbar items" at bounding box center [654, 127] width 23 height 23
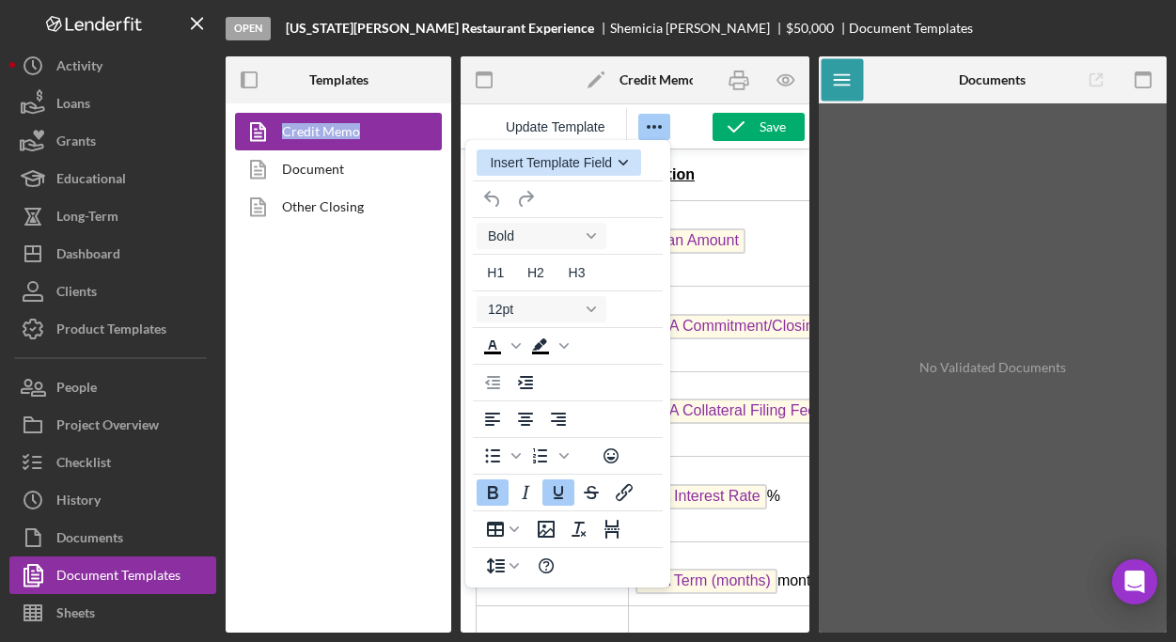
click at [623, 158] on icon "button" at bounding box center [622, 162] width 9 height 9
click at [652, 160] on div "Insert Template Field" at bounding box center [559, 162] width 188 height 37
click at [693, 132] on div "Update Template" at bounding box center [582, 126] width 245 height 37
click at [605, 76] on icon "Icon/Edit" at bounding box center [595, 79] width 47 height 47
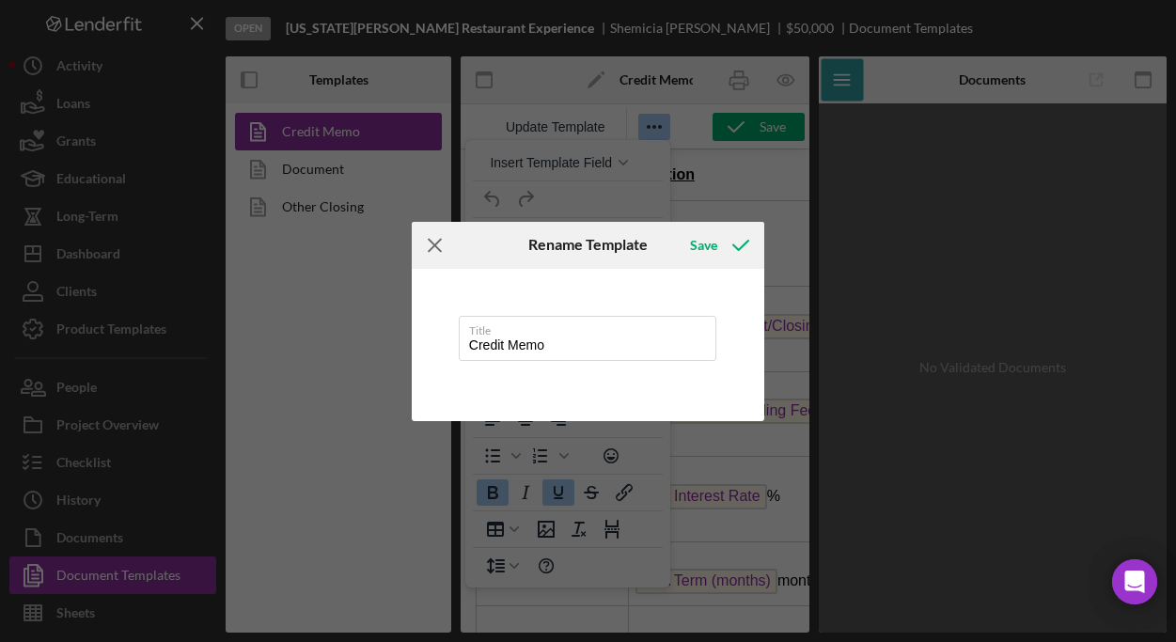
click at [433, 249] on icon "Icon/Menu Close" at bounding box center [435, 245] width 47 height 47
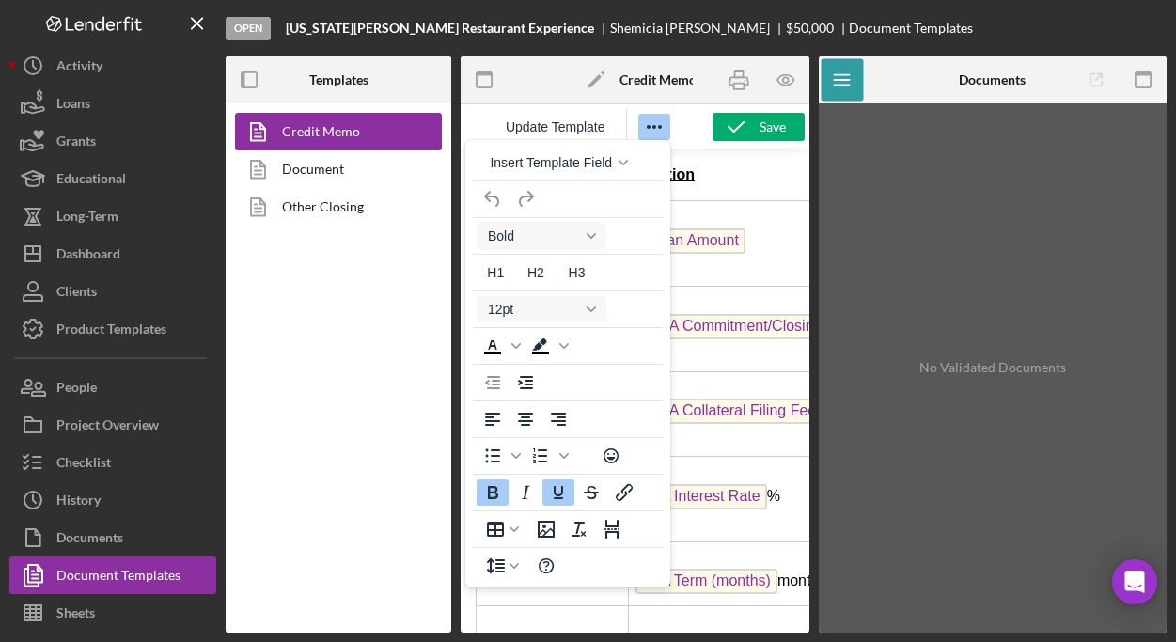
click at [987, 315] on div "No Validated Documents" at bounding box center [993, 368] width 330 height 510
click at [904, 222] on div "No Validated Documents" at bounding box center [993, 368] width 330 height 510
click at [752, 180] on p "Loan Officer Recommendation" at bounding box center [634, 174] width 319 height 21
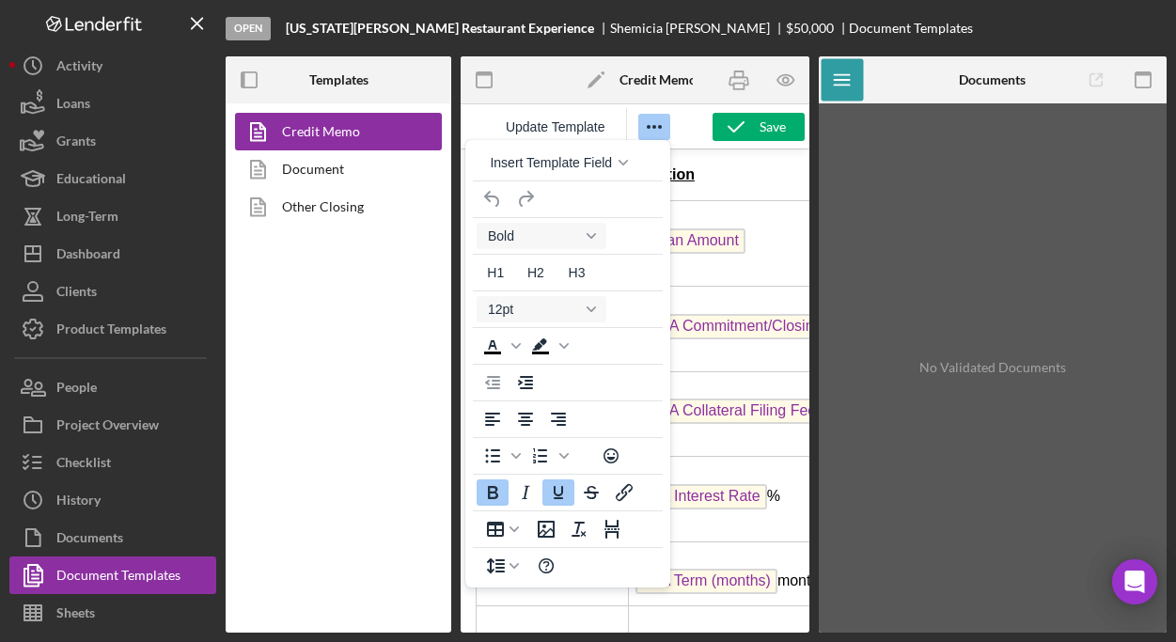
click at [752, 180] on p "Loan Officer Recommendation" at bounding box center [634, 174] width 319 height 21
click at [319, 125] on link "Credit Memo" at bounding box center [333, 132] width 197 height 38
click at [322, 178] on link "Document" at bounding box center [333, 169] width 197 height 38
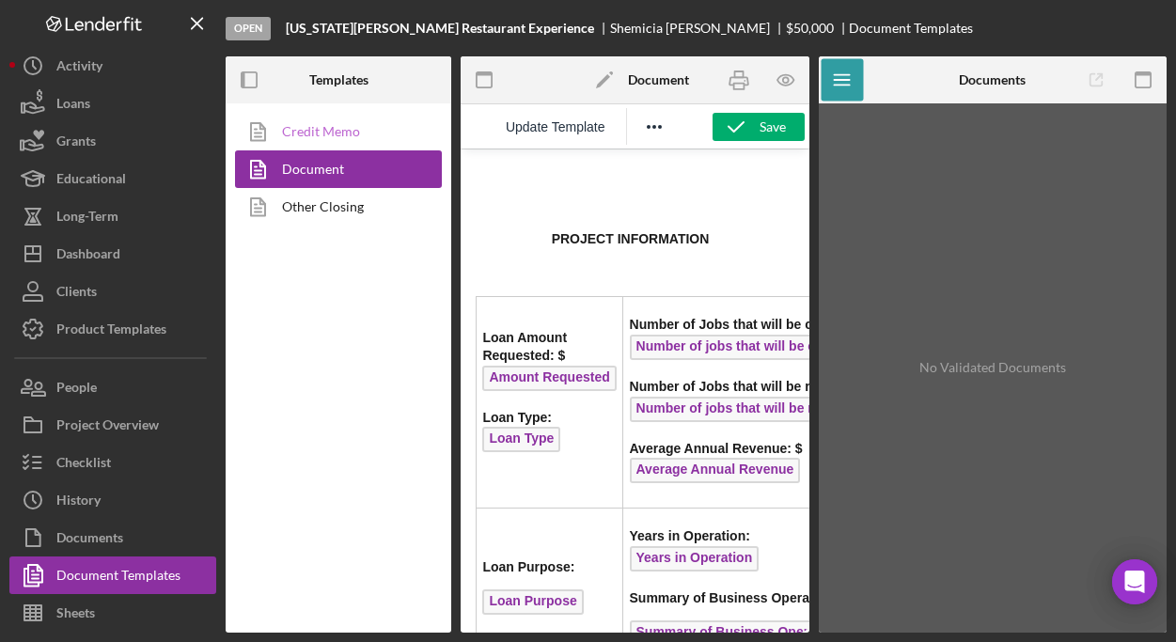
click at [330, 132] on link "Credit Memo" at bounding box center [333, 132] width 197 height 38
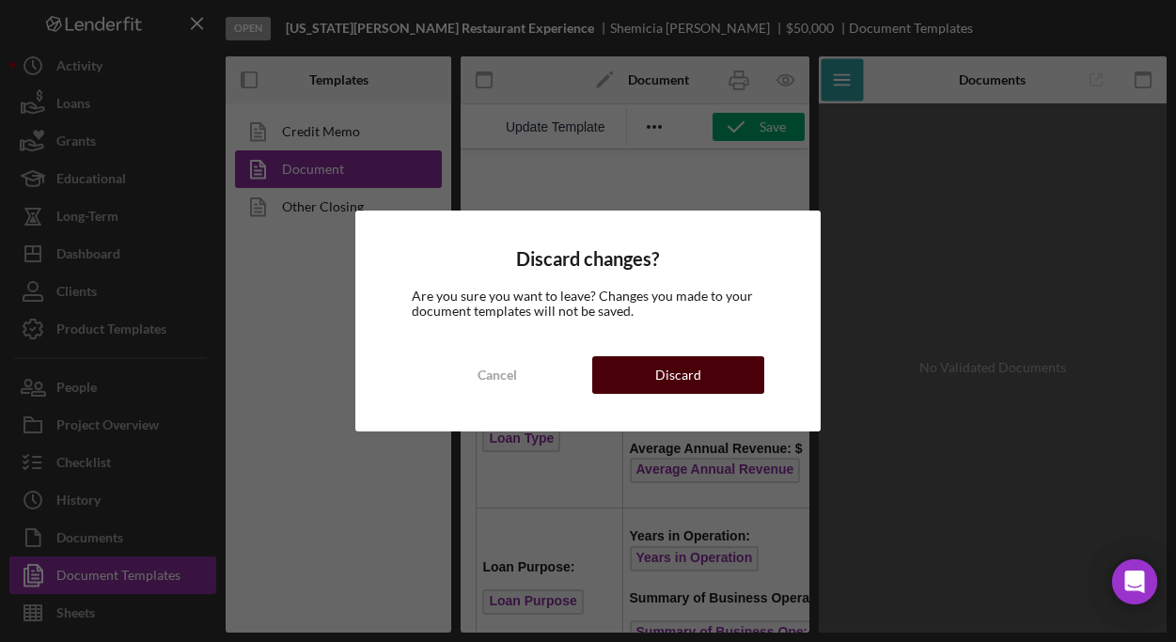
click at [697, 368] on div "Discard" at bounding box center [678, 375] width 46 height 38
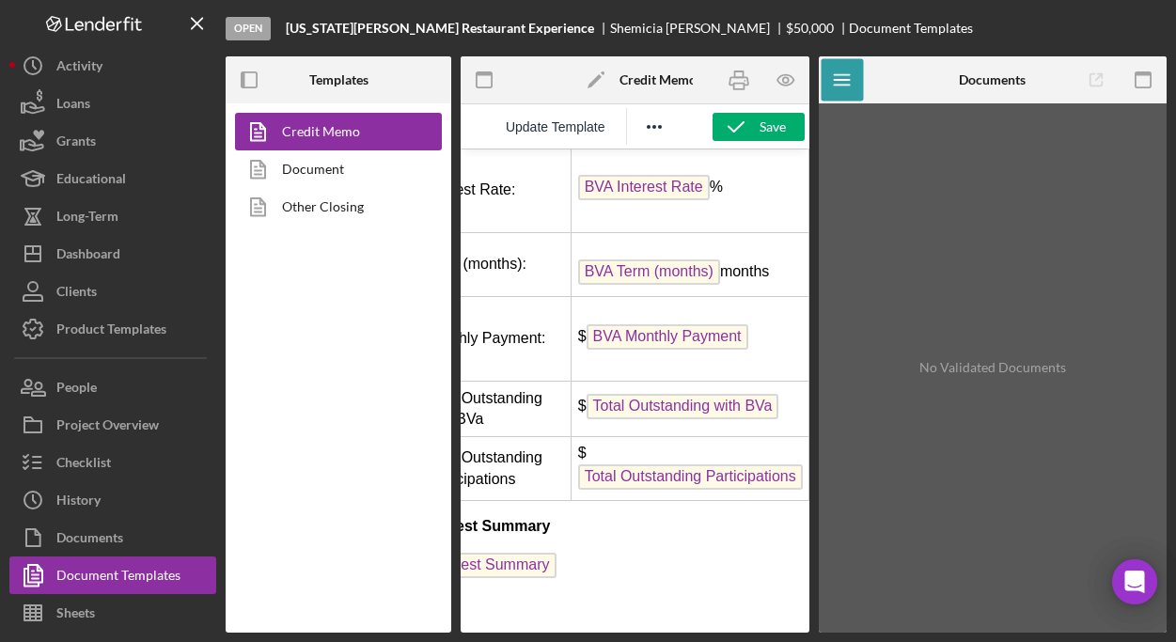
scroll to position [0, 82]
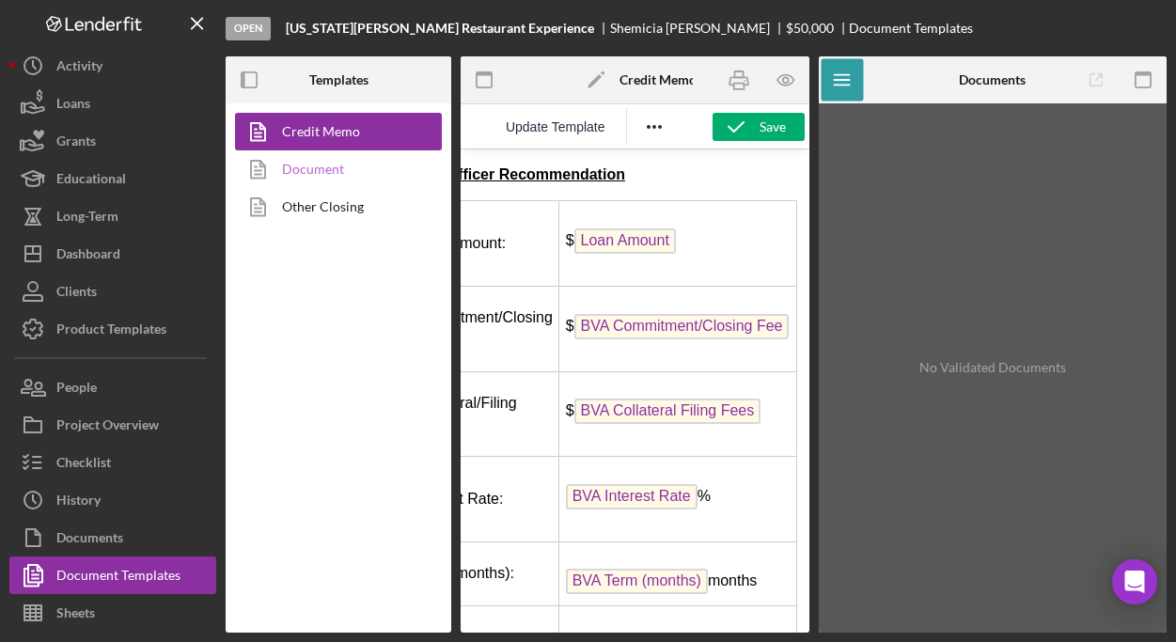
click at [296, 161] on link "Document" at bounding box center [333, 169] width 197 height 38
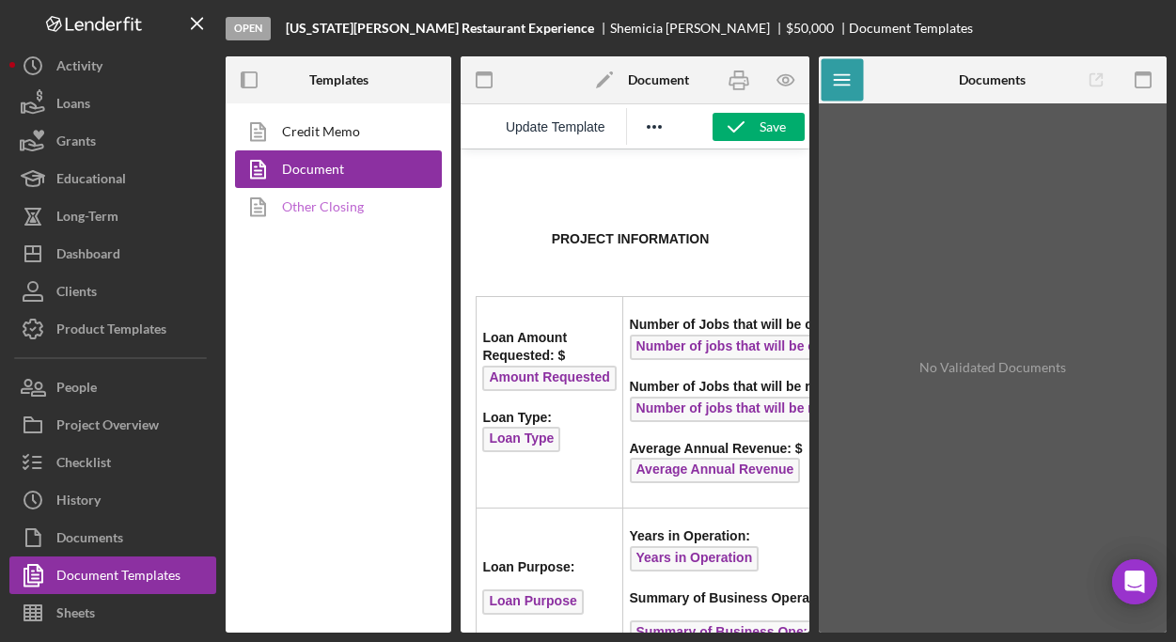
click at [305, 214] on link "Other Closing" at bounding box center [333, 207] width 197 height 38
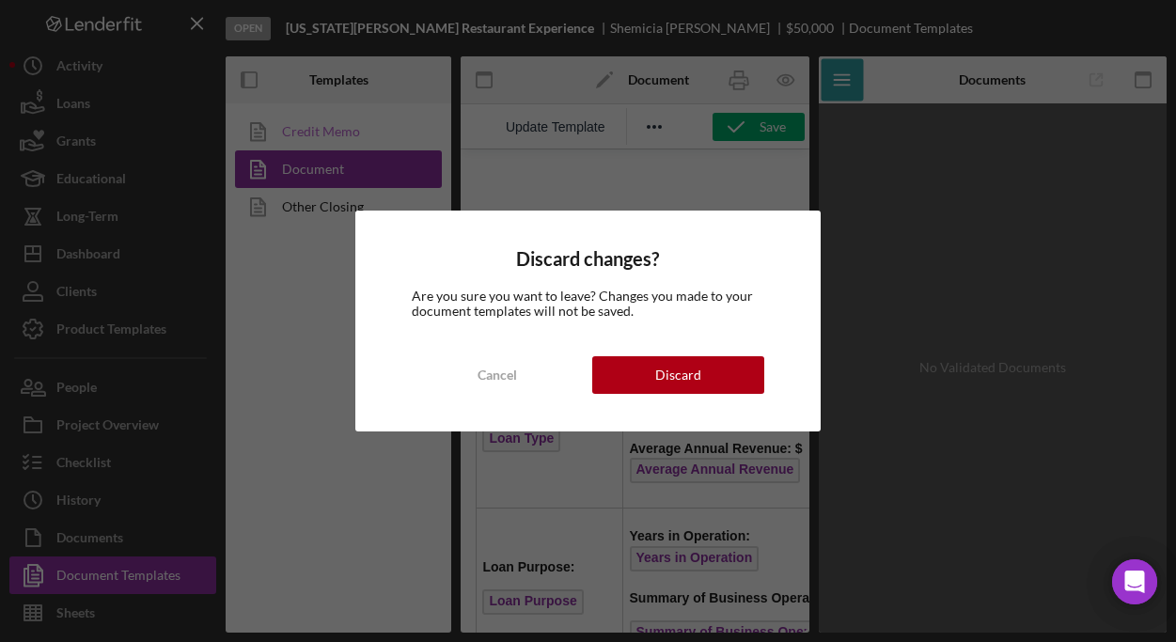
click at [303, 132] on div "Discard changes? Are you sure you want to leave? Changes you made to your docum…" at bounding box center [588, 321] width 1176 height 642
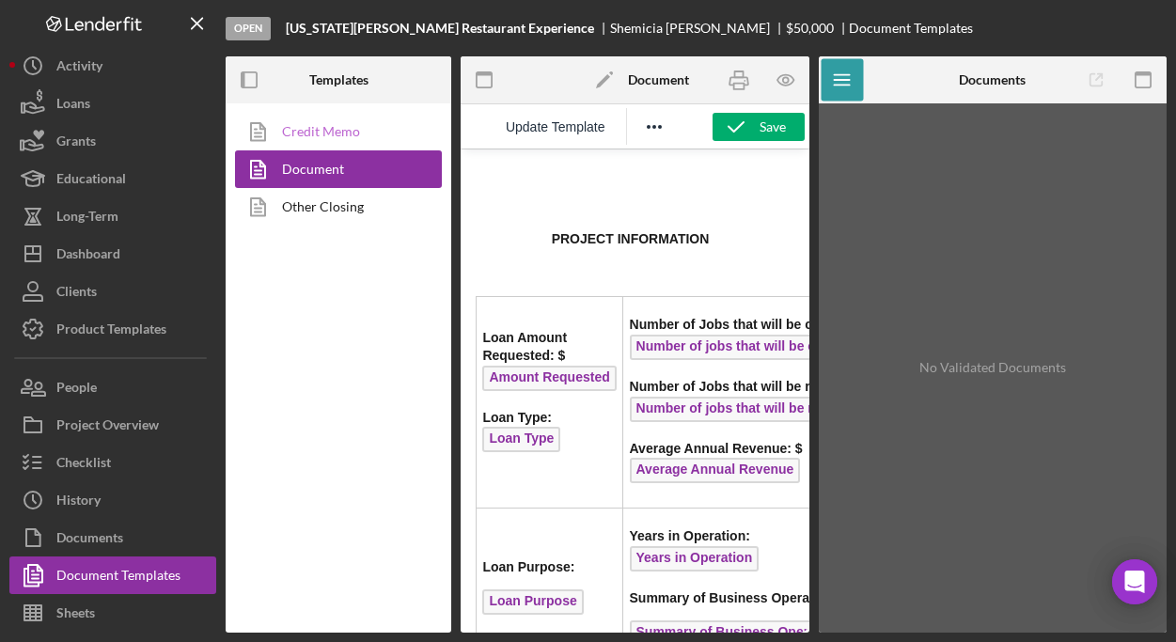
click at [346, 136] on link "Credit Memo" at bounding box center [333, 132] width 197 height 38
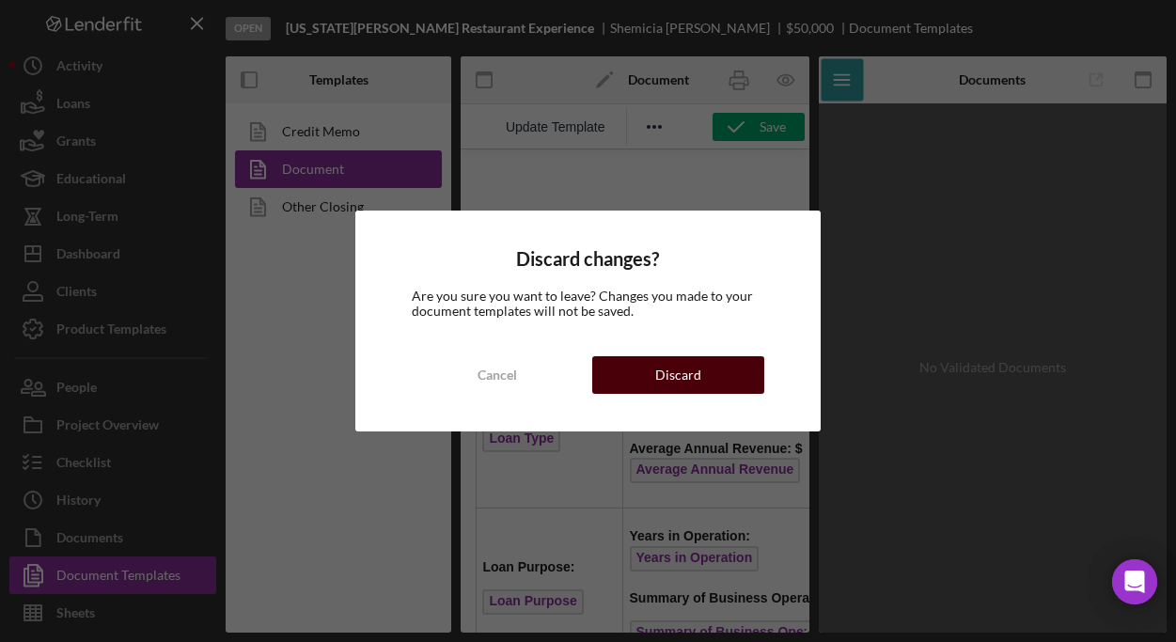
click at [643, 376] on button "Discard" at bounding box center [678, 375] width 172 height 38
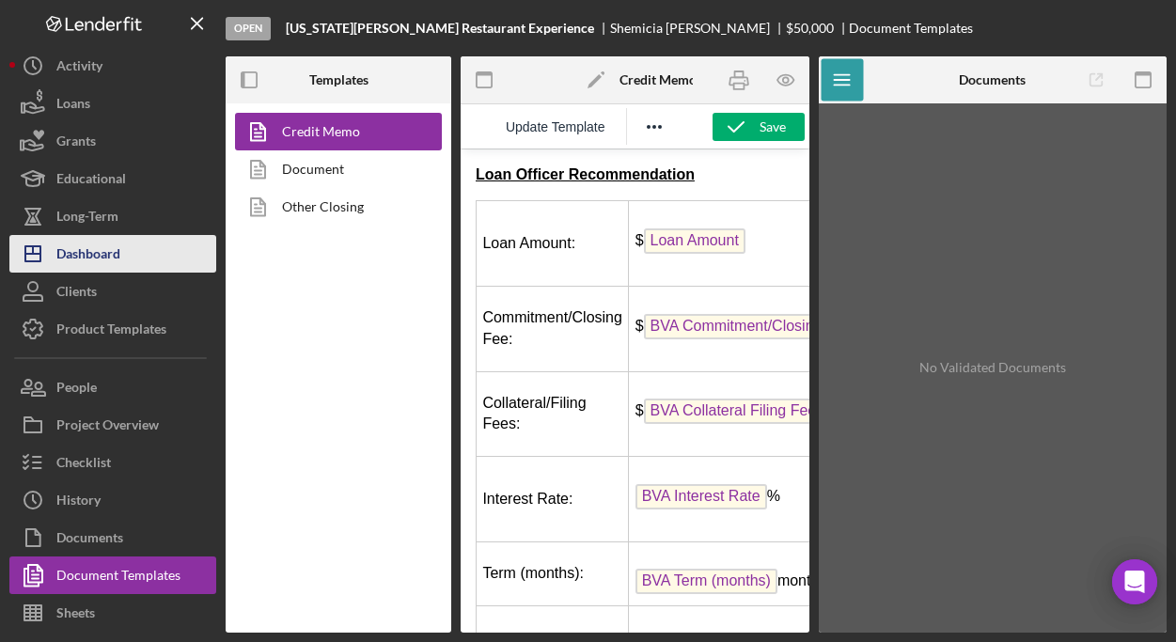
click at [75, 249] on div "Dashboard" at bounding box center [88, 256] width 64 height 42
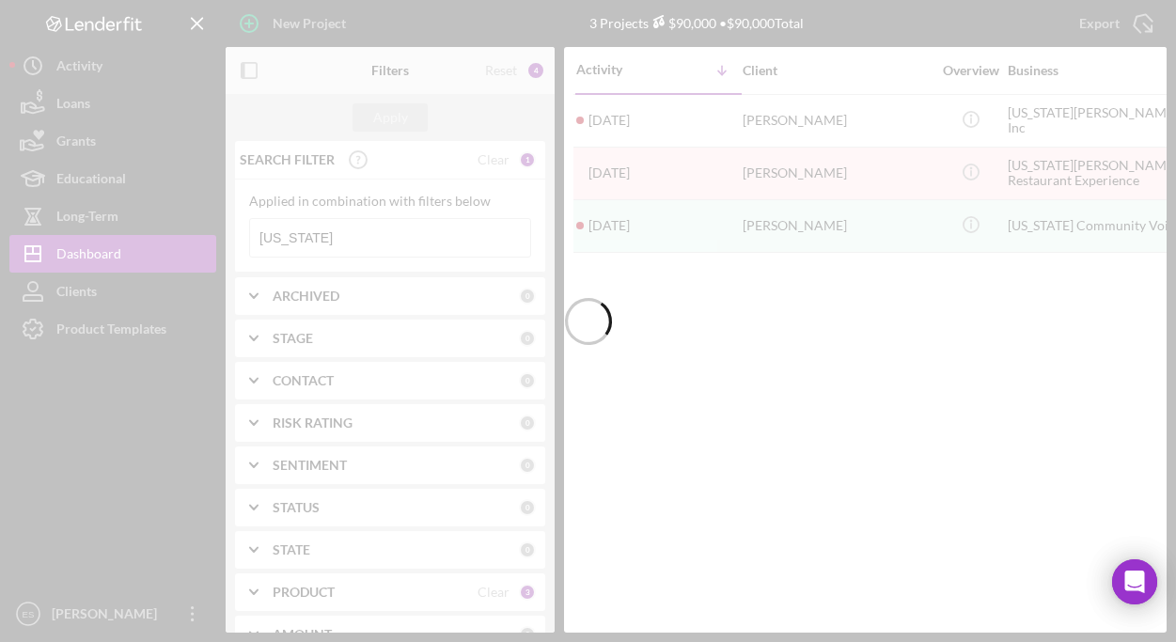
click at [326, 234] on div at bounding box center [588, 321] width 1176 height 642
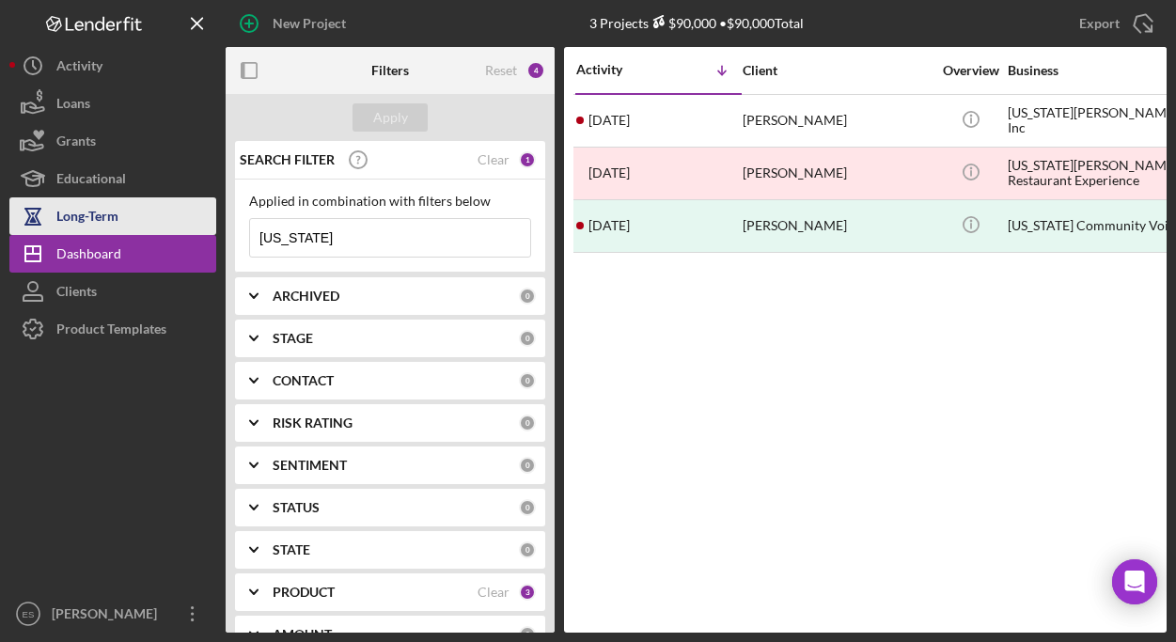
drag, startPoint x: 319, startPoint y: 239, endPoint x: 209, endPoint y: 234, distance: 110.0
click at [220, 234] on div "New Project 3 Projects $90,000 • $90,000 Total virginia Export Icon/Export Filt…" at bounding box center [587, 316] width 1157 height 632
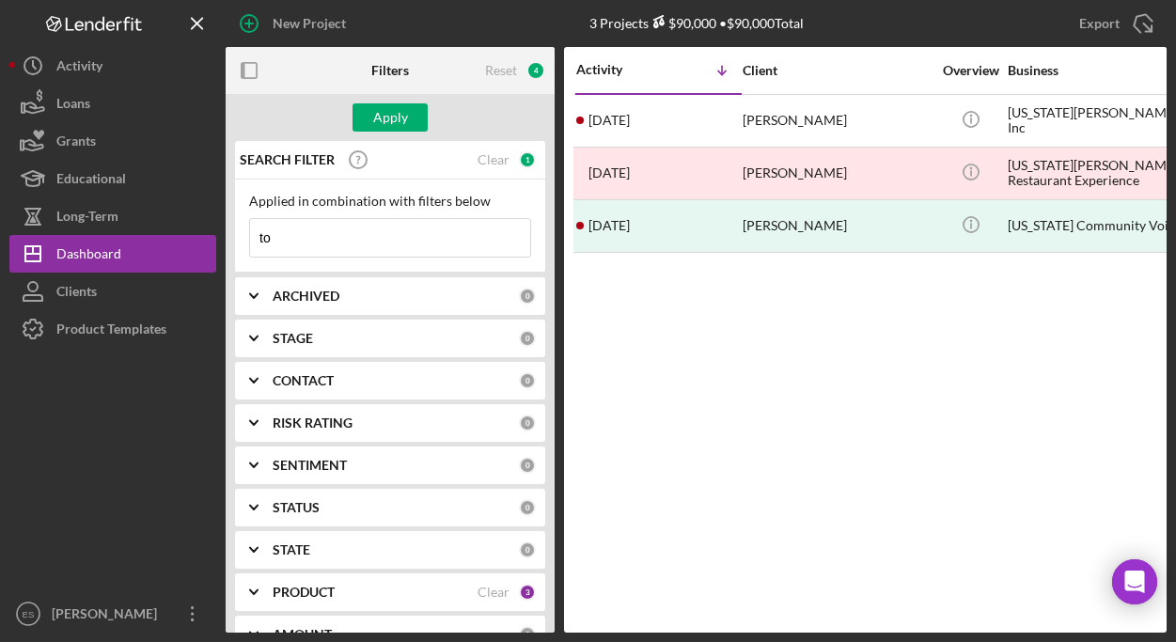
type input "t"
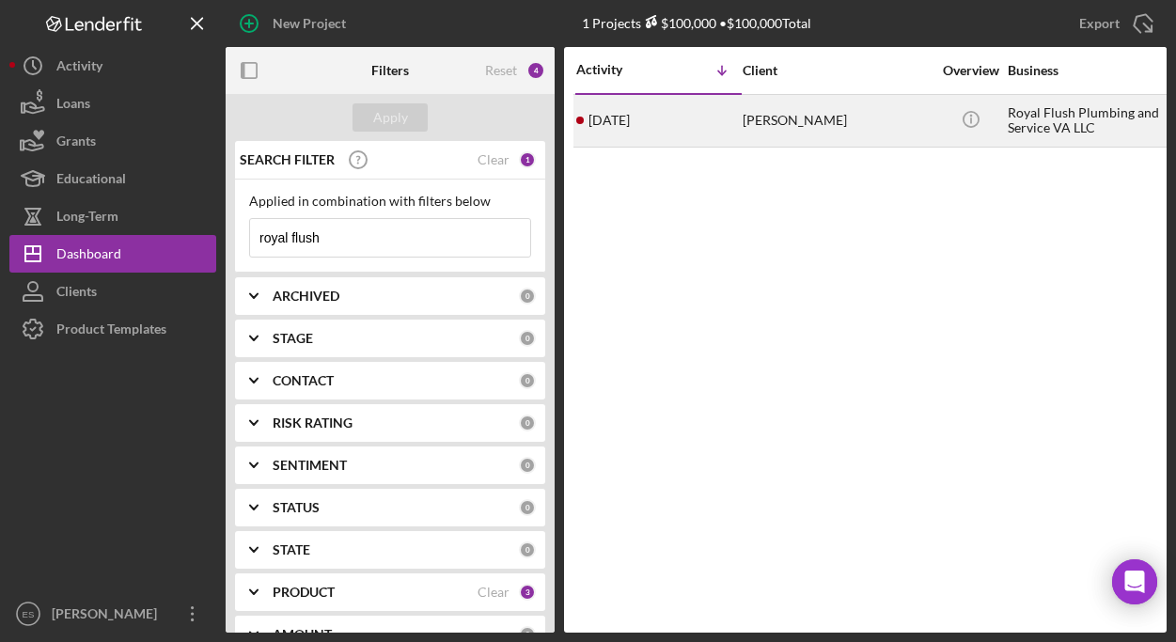
type input "royal flush"
click at [789, 129] on div "DYSHAHN ROBINSON" at bounding box center [836, 121] width 188 height 50
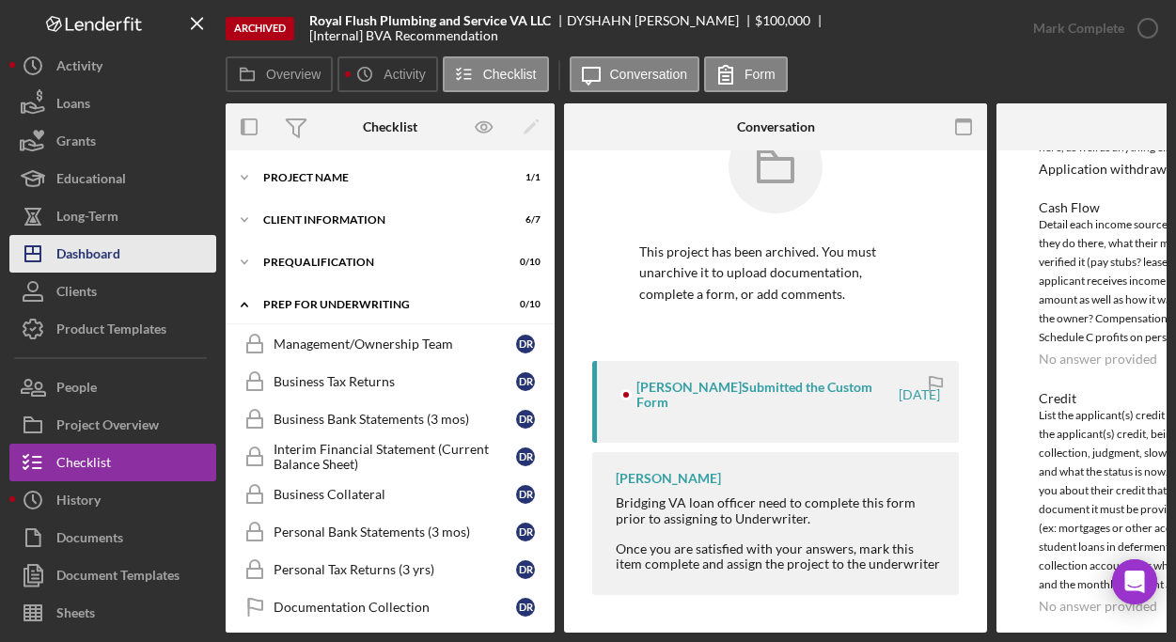
click at [95, 255] on div "Dashboard" at bounding box center [88, 256] width 64 height 42
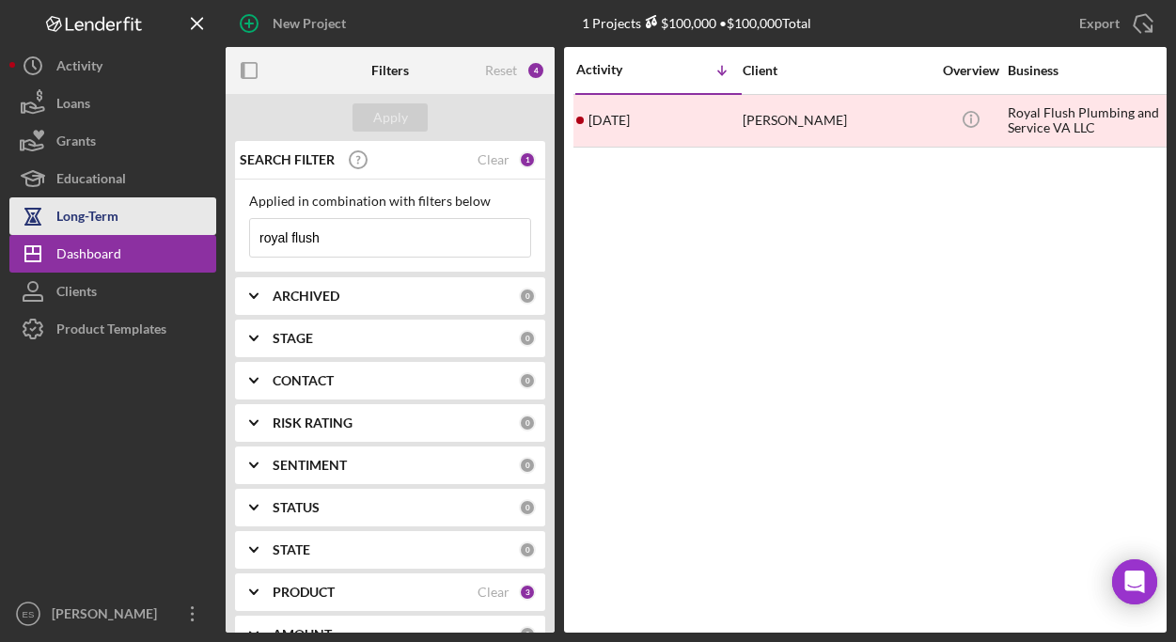
drag, startPoint x: 385, startPoint y: 240, endPoint x: 92, endPoint y: 221, distance: 293.8
click at [101, 224] on div "New Project 1 Projects $100,000 • $100,000 Total royal flush Export Icon/Export…" at bounding box center [587, 316] width 1157 height 632
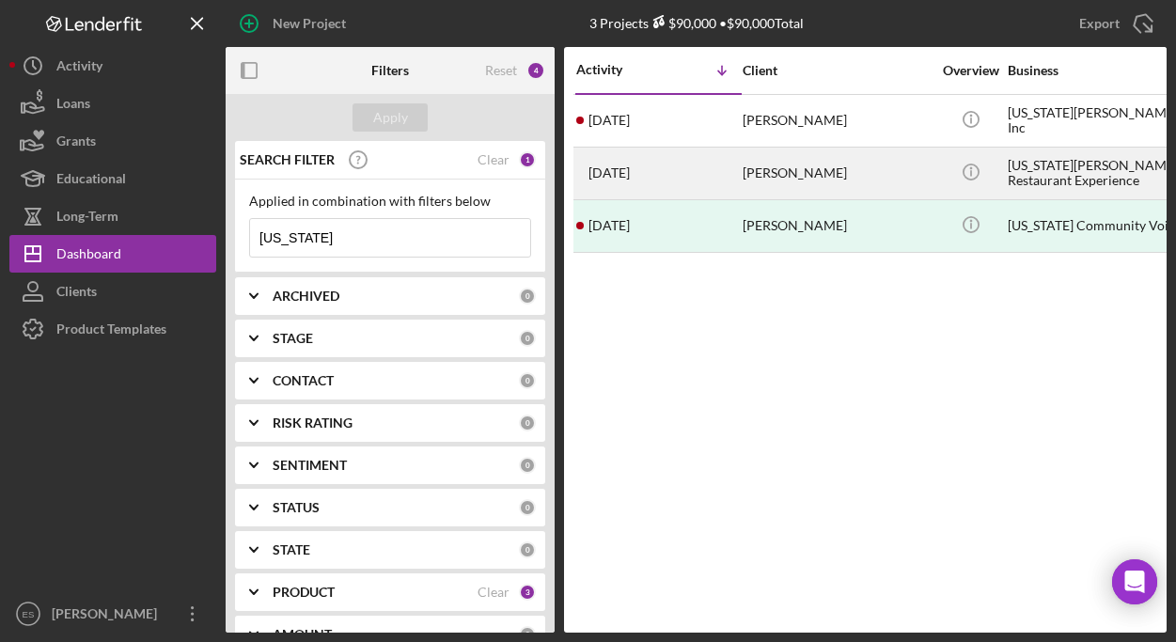
type input "virginia"
click at [829, 165] on div "[PERSON_NAME]" at bounding box center [836, 173] width 188 height 50
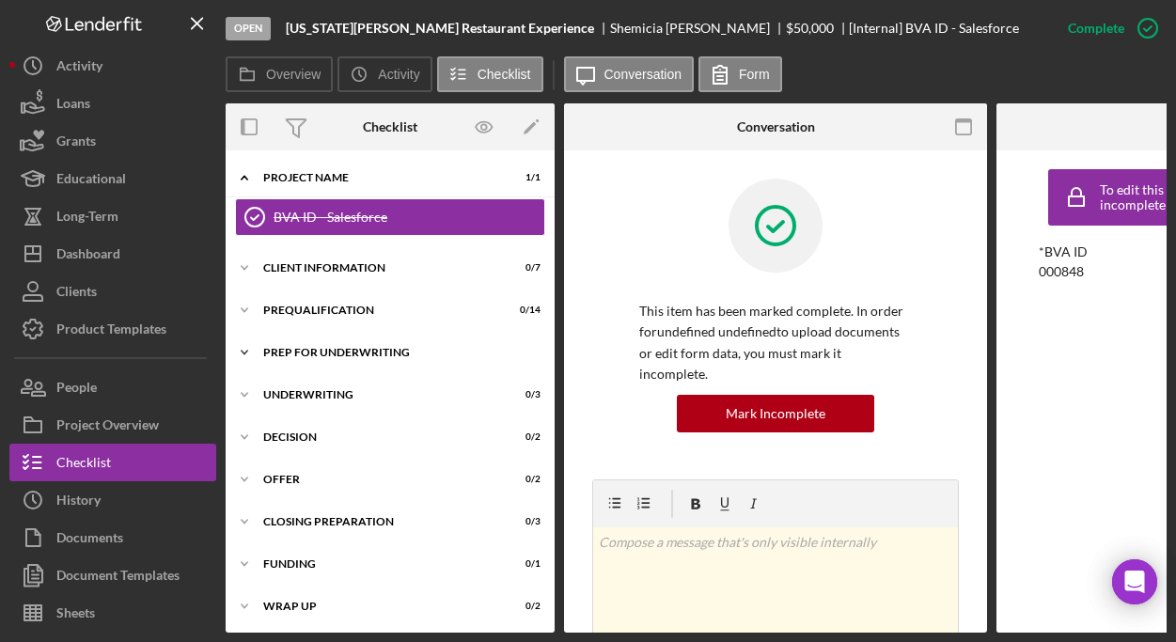
click at [361, 345] on div "Icon/Expander Prep for Underwriting 0 / 10" at bounding box center [390, 353] width 329 height 38
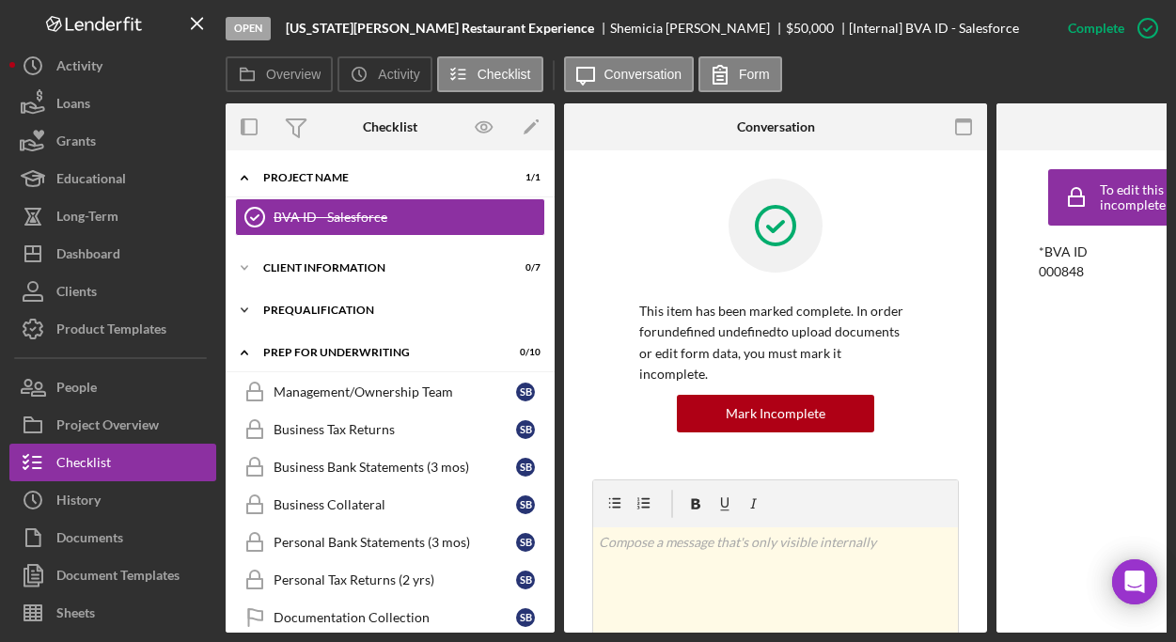
click at [357, 310] on div "Prequalification" at bounding box center [397, 309] width 268 height 11
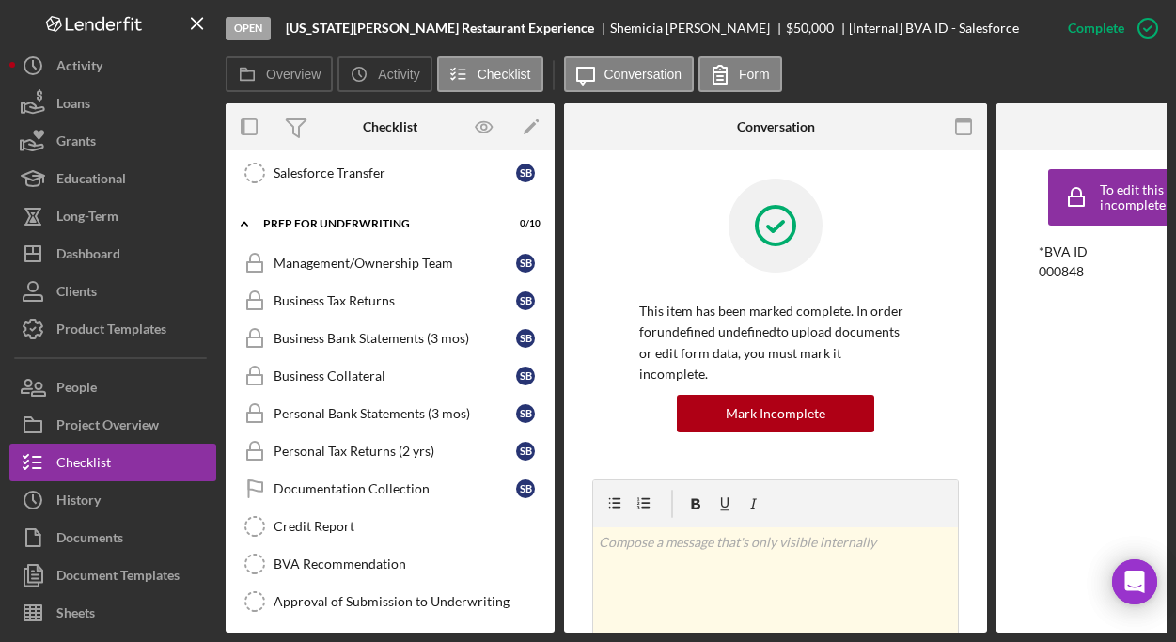
scroll to position [720, 0]
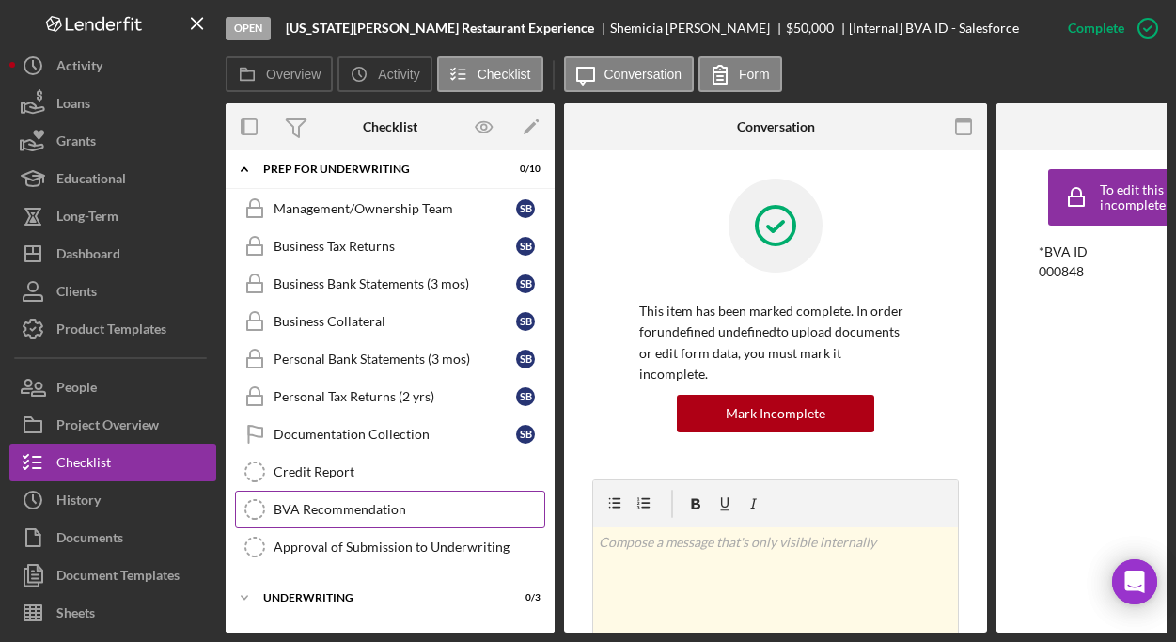
click at [335, 508] on div "BVA Recommendation" at bounding box center [408, 509] width 271 height 15
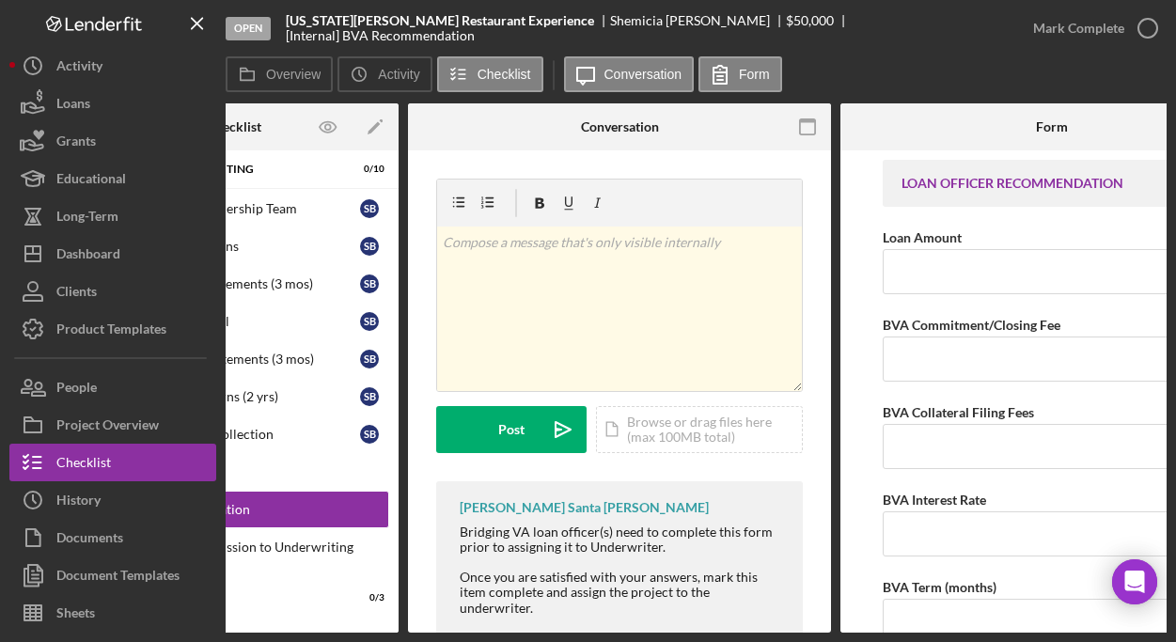
scroll to position [0, 253]
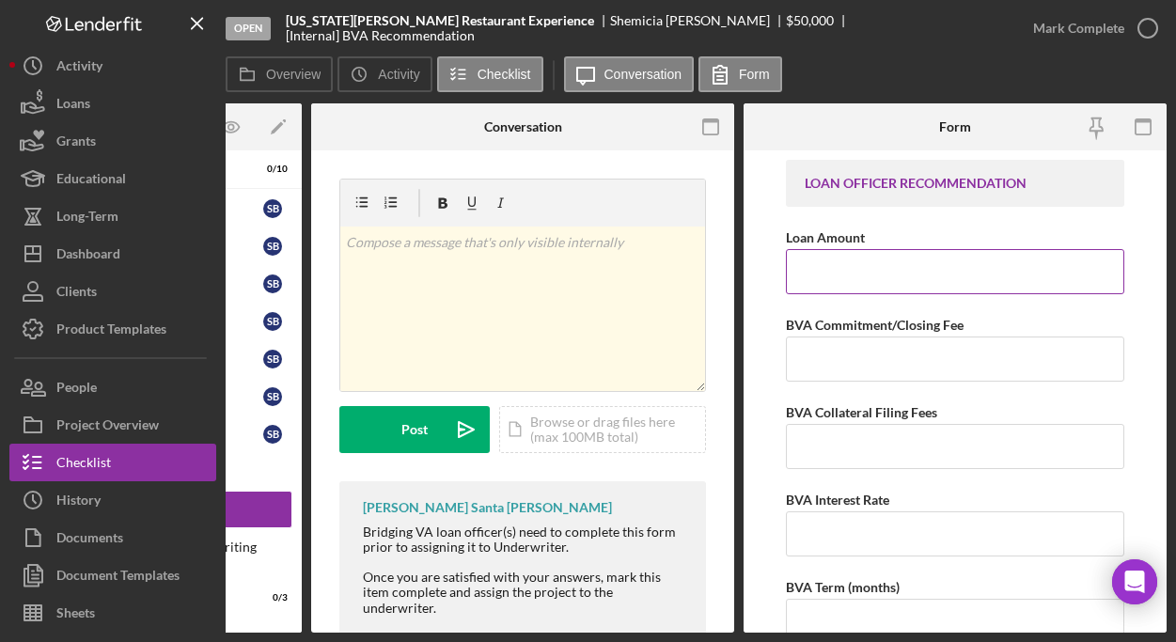
click at [902, 269] on input "Loan Amount" at bounding box center [955, 271] width 338 height 45
type input "$50,000"
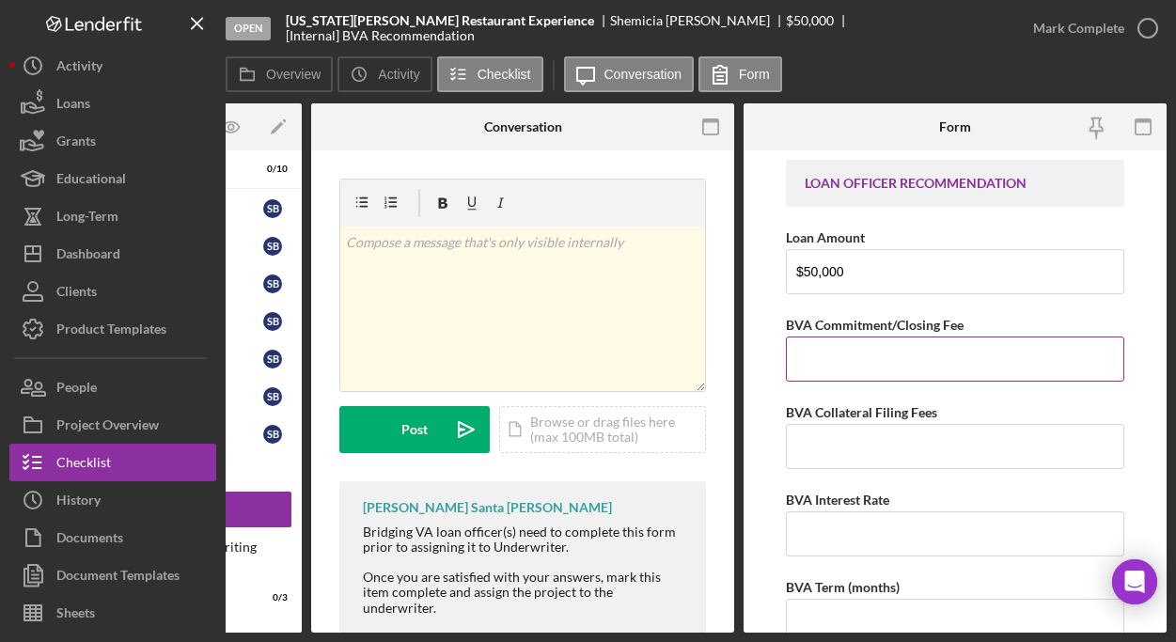
click at [926, 350] on input "BVA Commitment/Closing Fee" at bounding box center [955, 358] width 338 height 45
type input "$0"
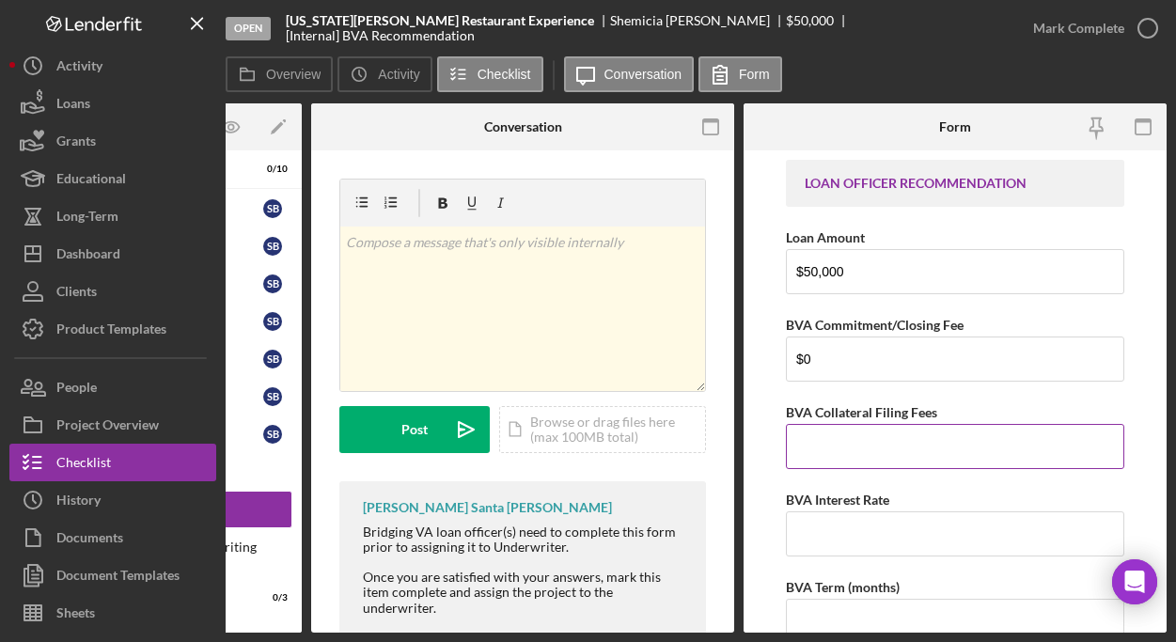
click at [897, 451] on input "BVA Collateral Filing Fees" at bounding box center [955, 446] width 338 height 45
type input "$0"
click at [865, 519] on input "BVA Interest Rate" at bounding box center [955, 533] width 338 height 45
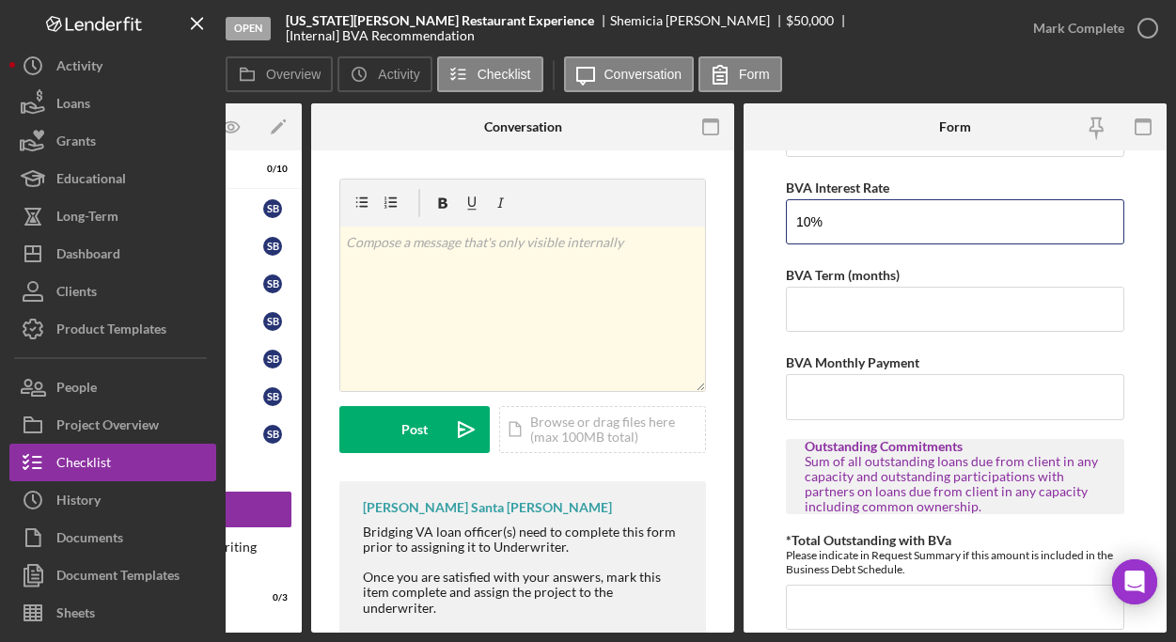
scroll to position [343, 0]
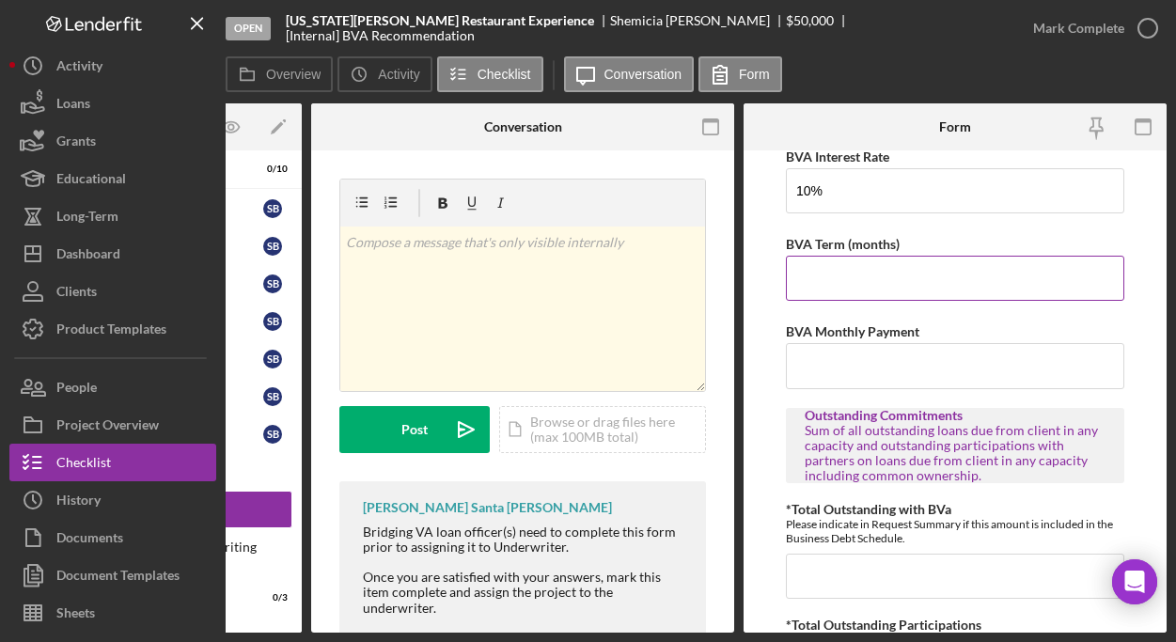
type input "10.00000%"
click at [844, 282] on input "BVA Term (months)" at bounding box center [955, 278] width 338 height 45
type input "36"
click at [894, 421] on div "Outstanding Commitments" at bounding box center [954, 415] width 301 height 15
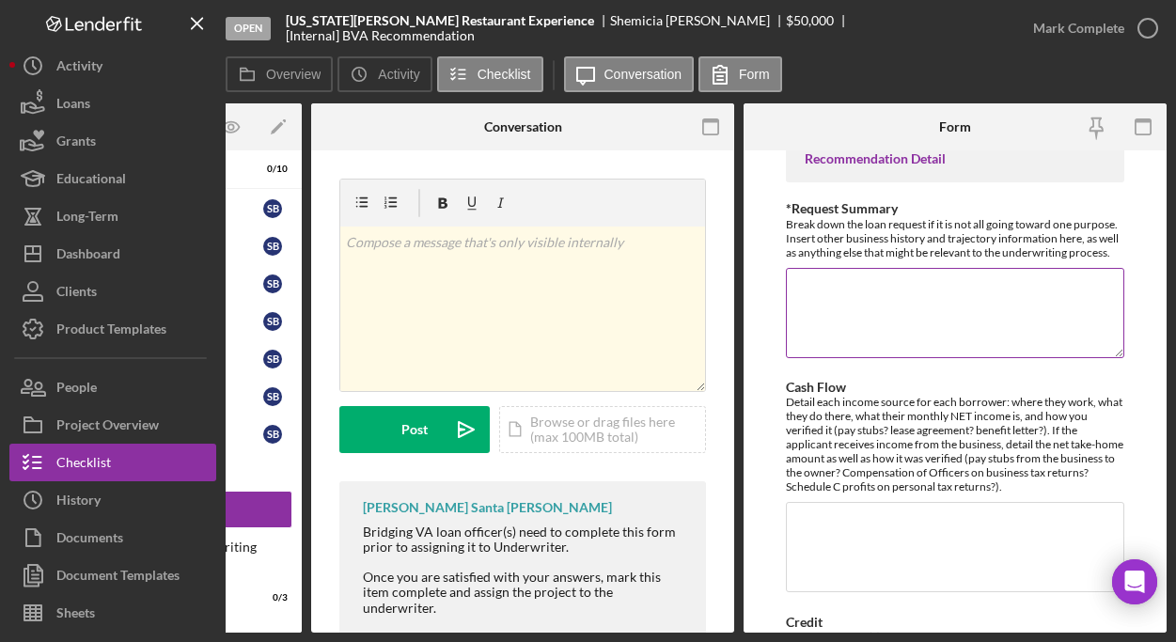
scroll to position [940, 0]
click at [946, 298] on textarea "*Request Summary" at bounding box center [955, 314] width 338 height 90
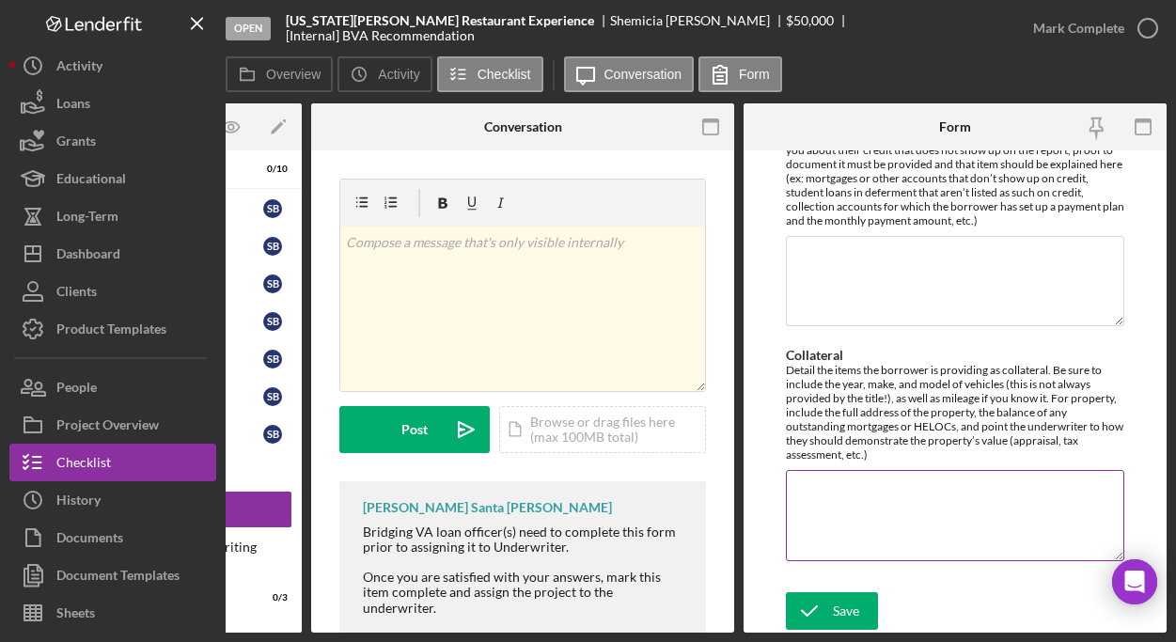
scroll to position [1501, 0]
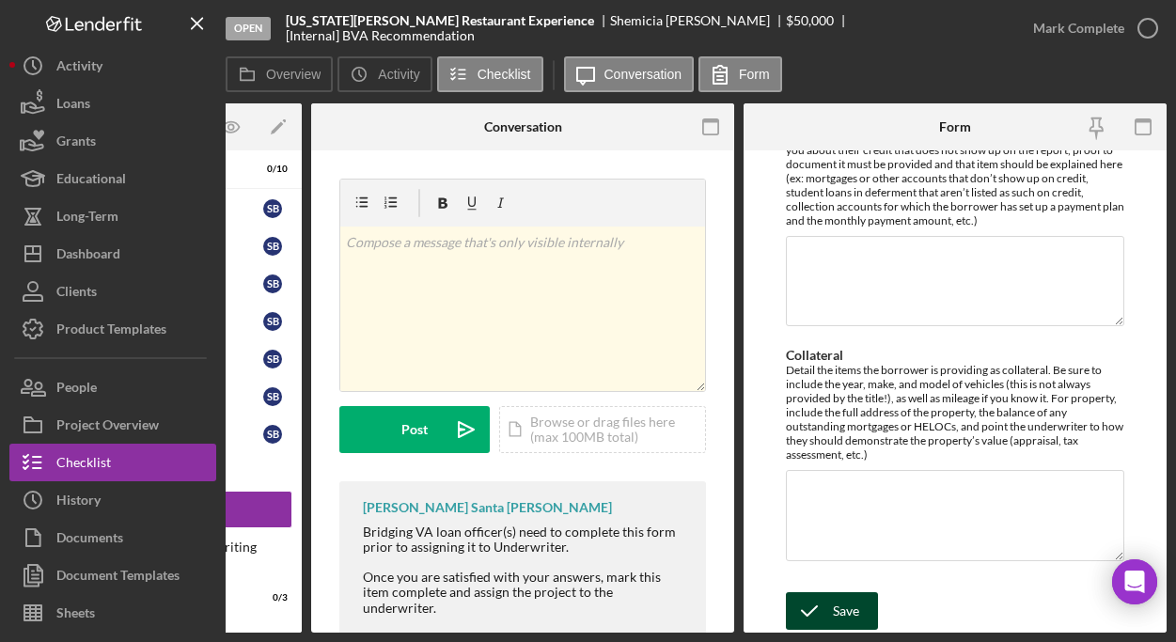
type textarea "Application has been withdrawn"
click at [843, 612] on div "Save" at bounding box center [846, 611] width 26 height 38
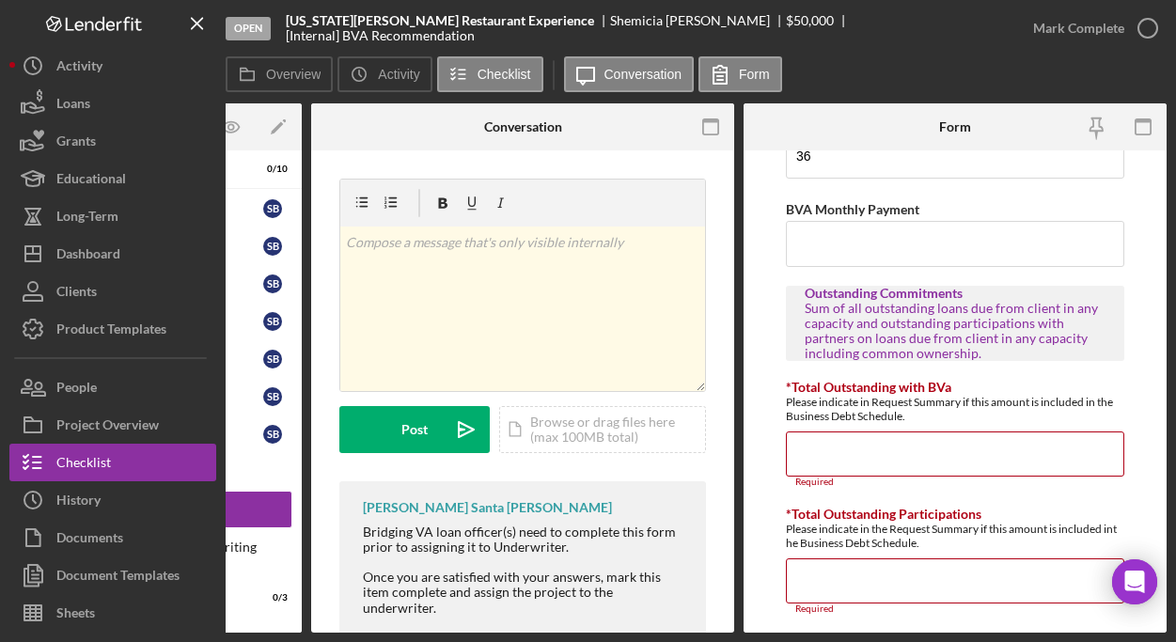
scroll to position [468, 0]
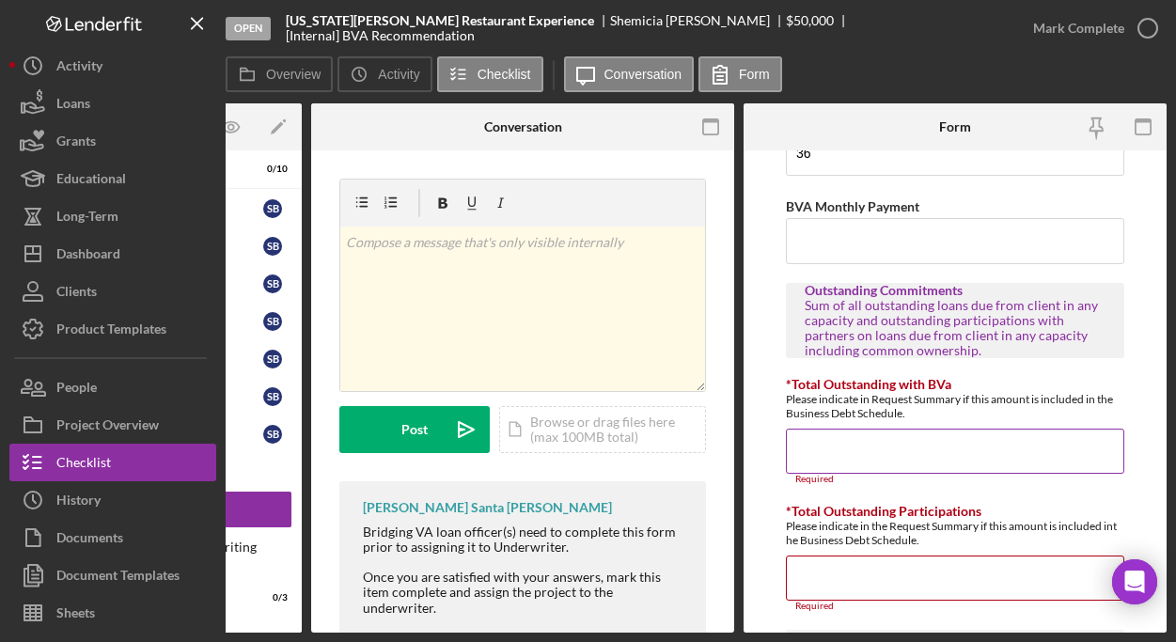
click at [869, 447] on input "*Total Outstanding with BVa" at bounding box center [955, 450] width 338 height 45
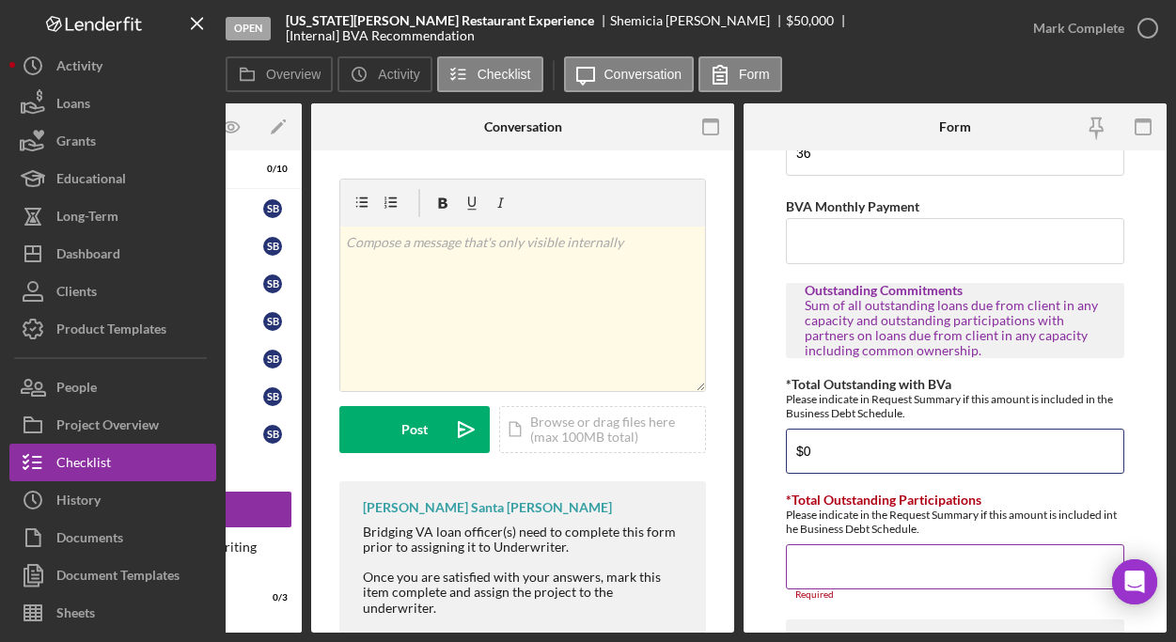
type input "$0"
click at [869, 562] on input "*Total Outstanding Participations" at bounding box center [955, 566] width 338 height 45
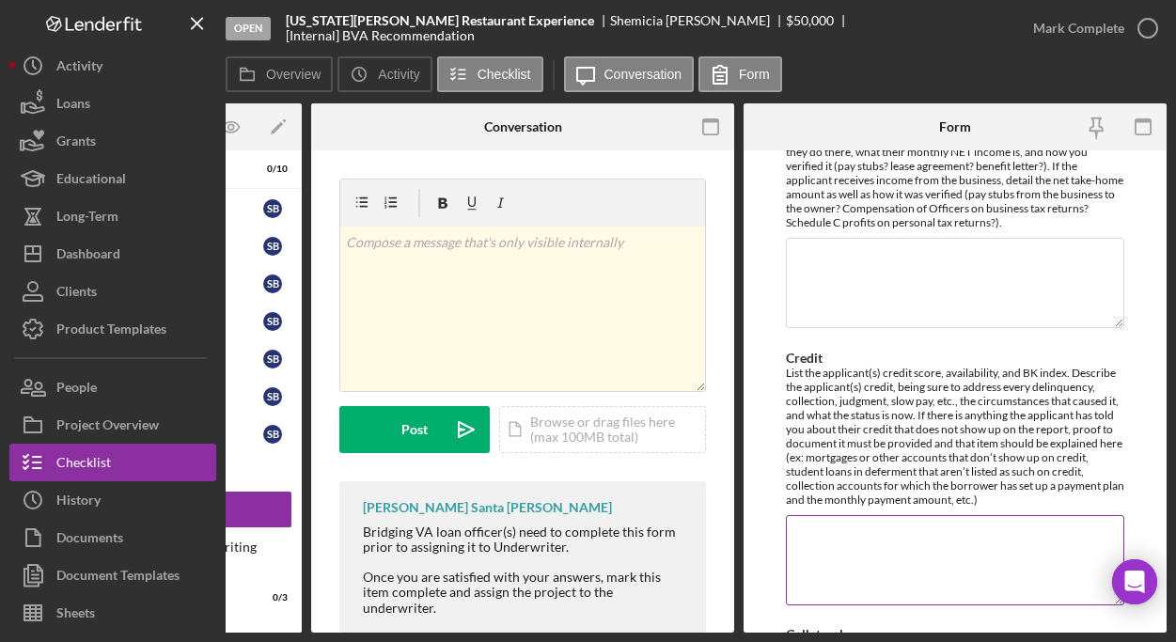
scroll to position [1501, 0]
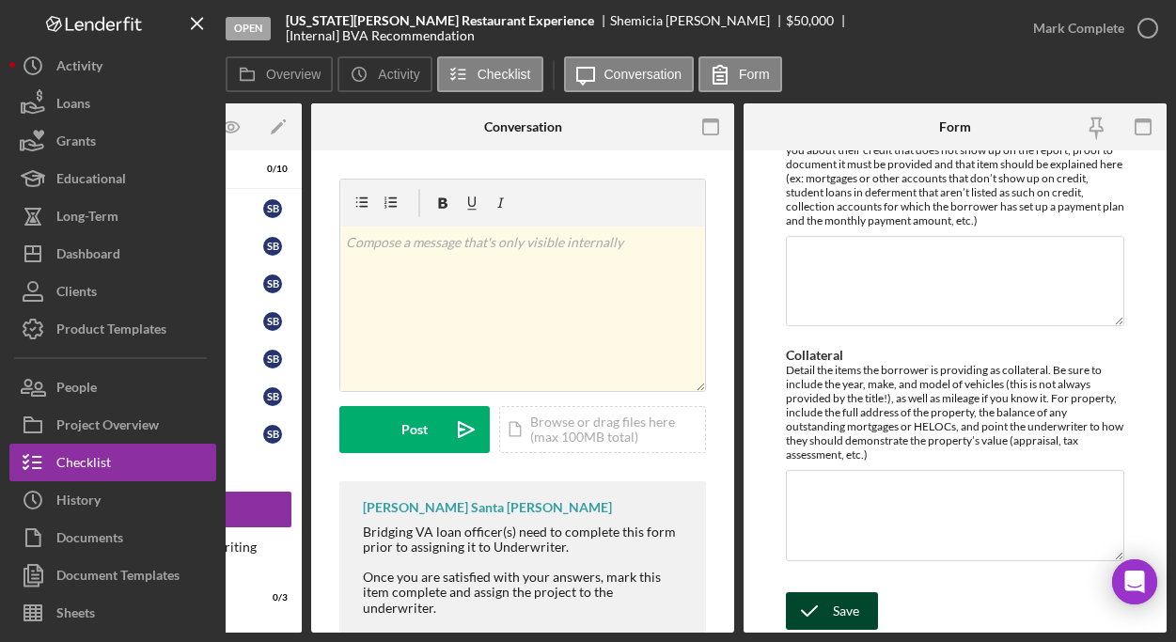
type input "$0"
click at [836, 602] on div "Save" at bounding box center [846, 611] width 26 height 38
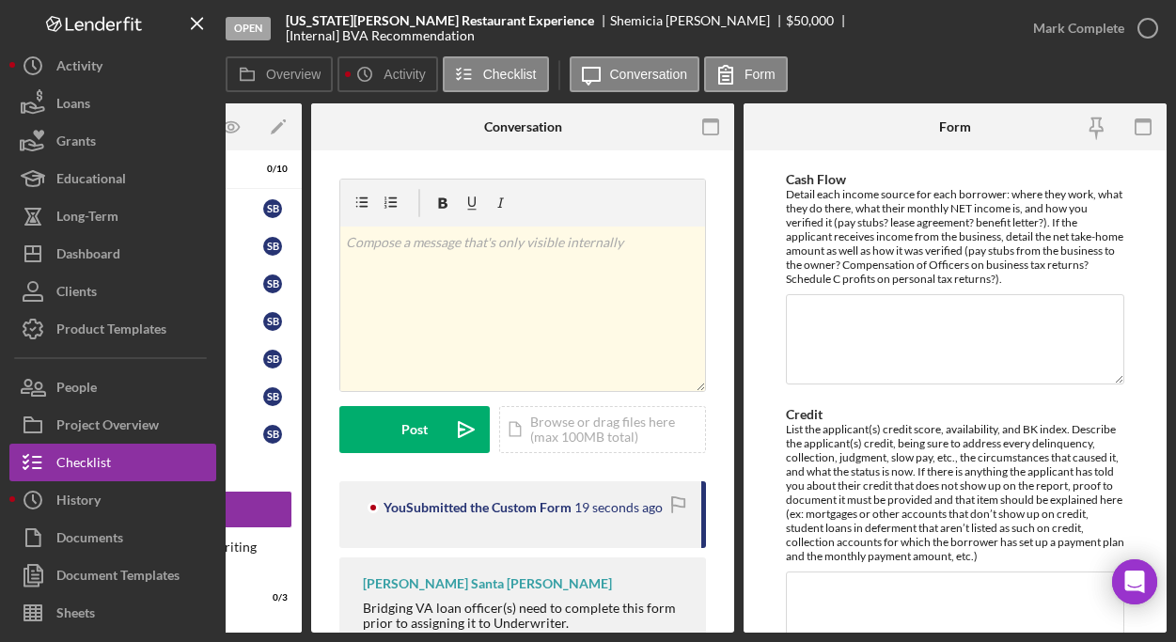
scroll to position [0, 0]
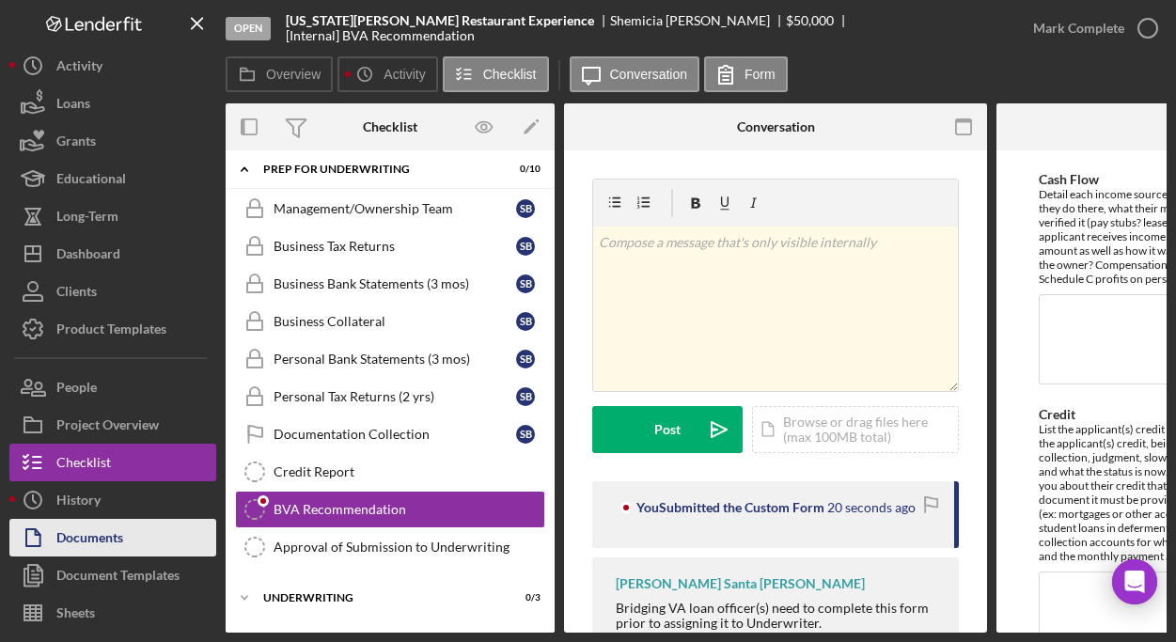
click at [117, 543] on div "Documents" at bounding box center [89, 540] width 67 height 42
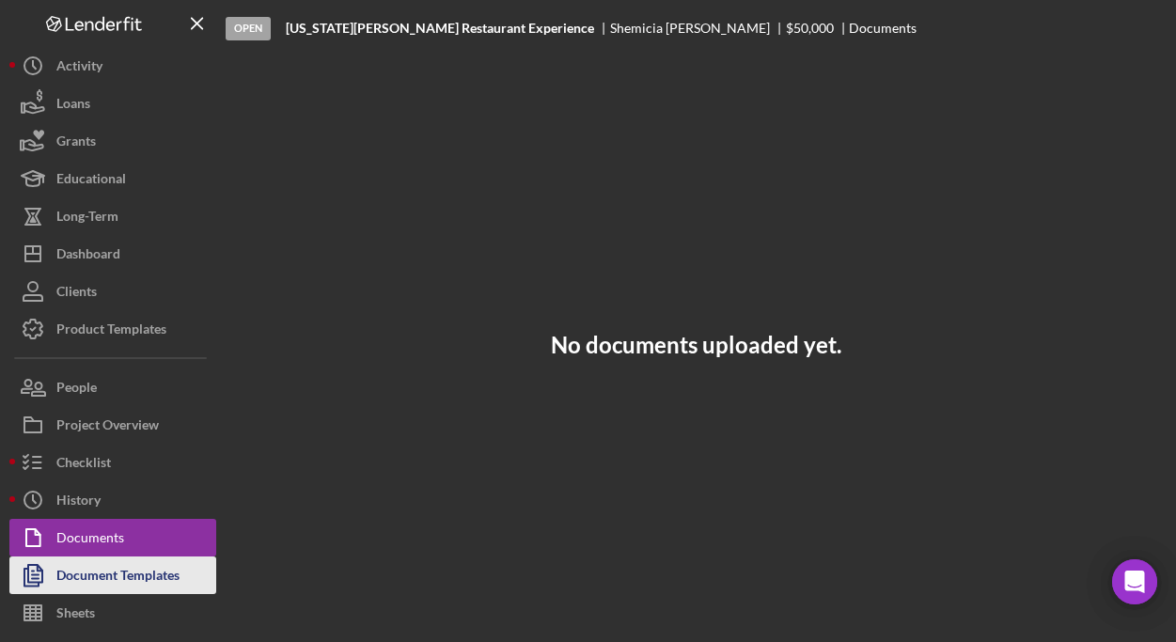
click at [106, 583] on div "Document Templates" at bounding box center [117, 577] width 123 height 42
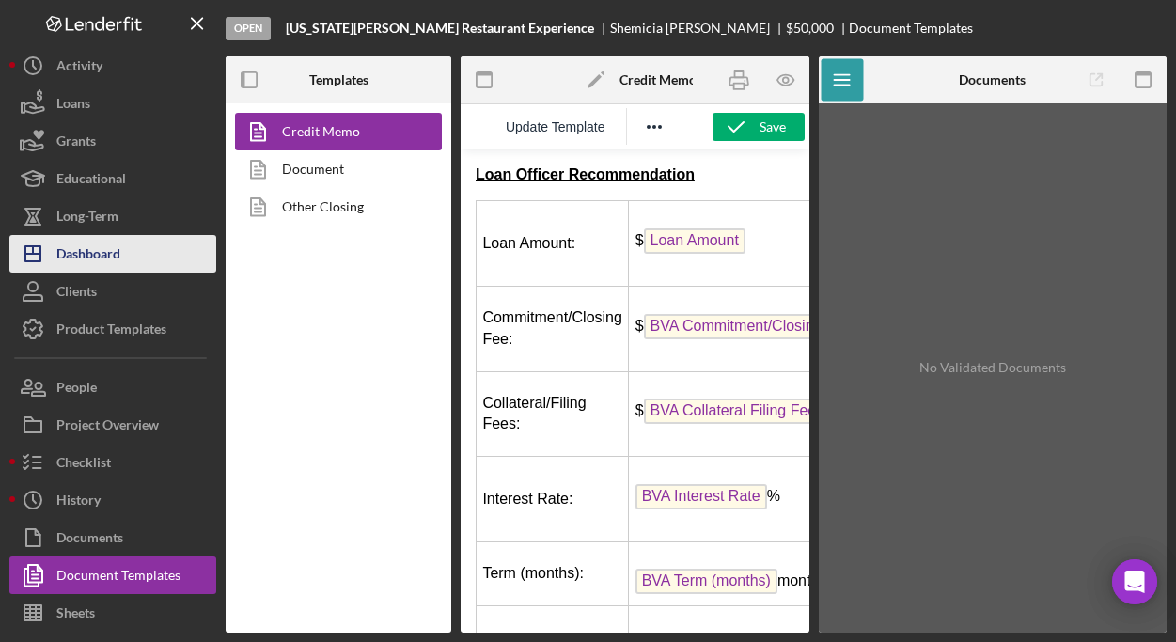
click at [117, 258] on div "Dashboard" at bounding box center [88, 256] width 64 height 42
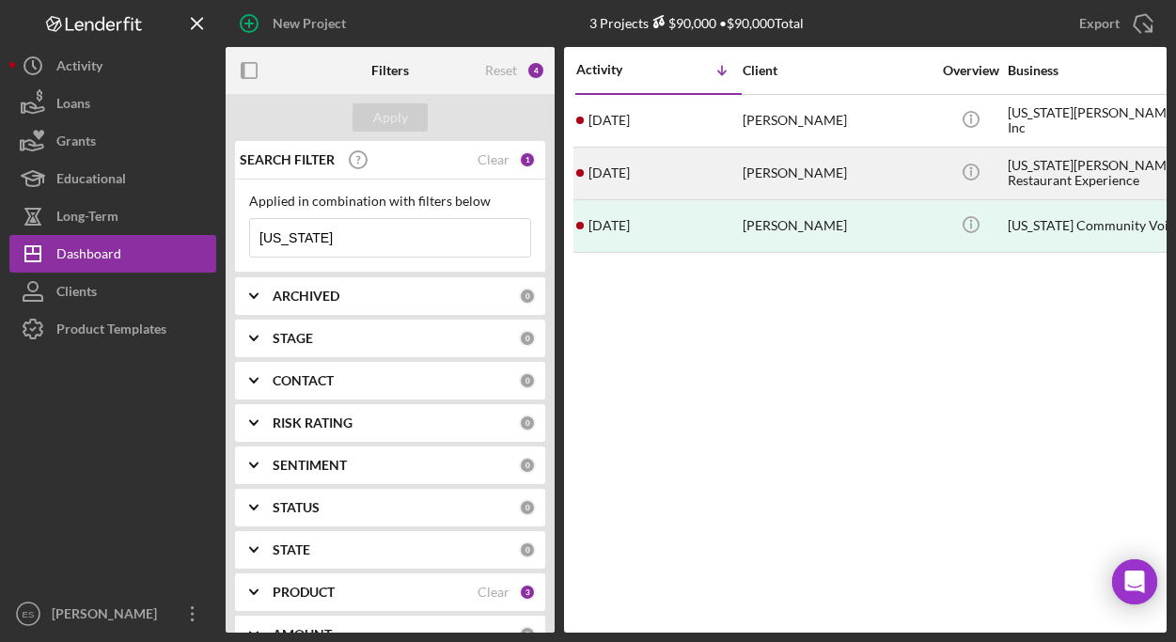
click at [845, 165] on div "[PERSON_NAME]" at bounding box center [836, 173] width 188 height 50
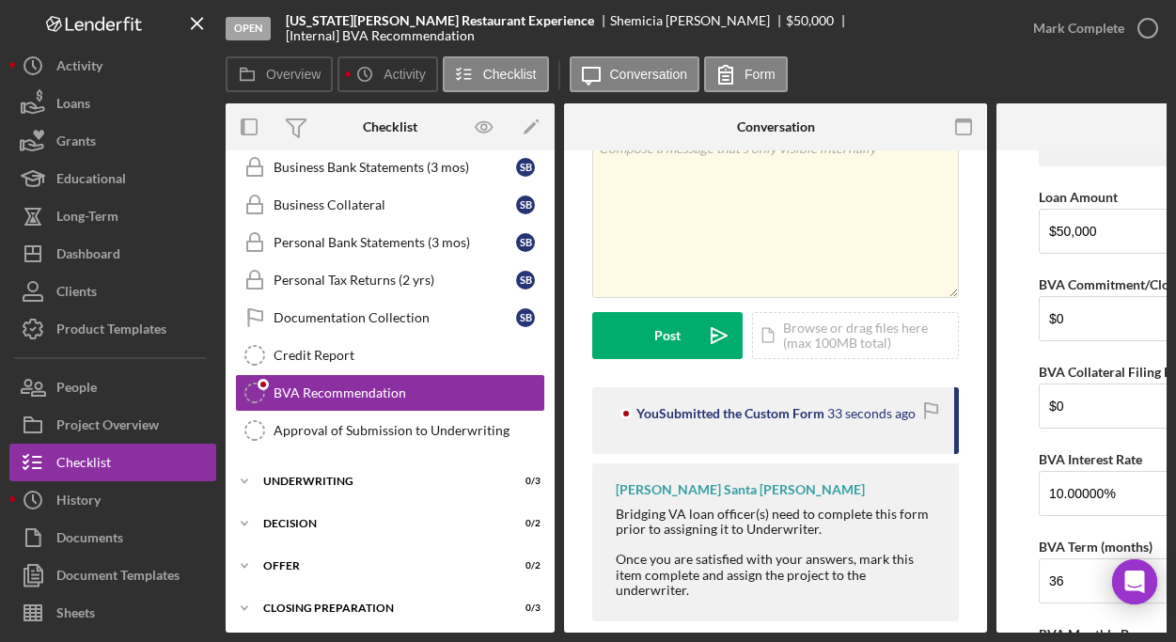
scroll to position [230, 0]
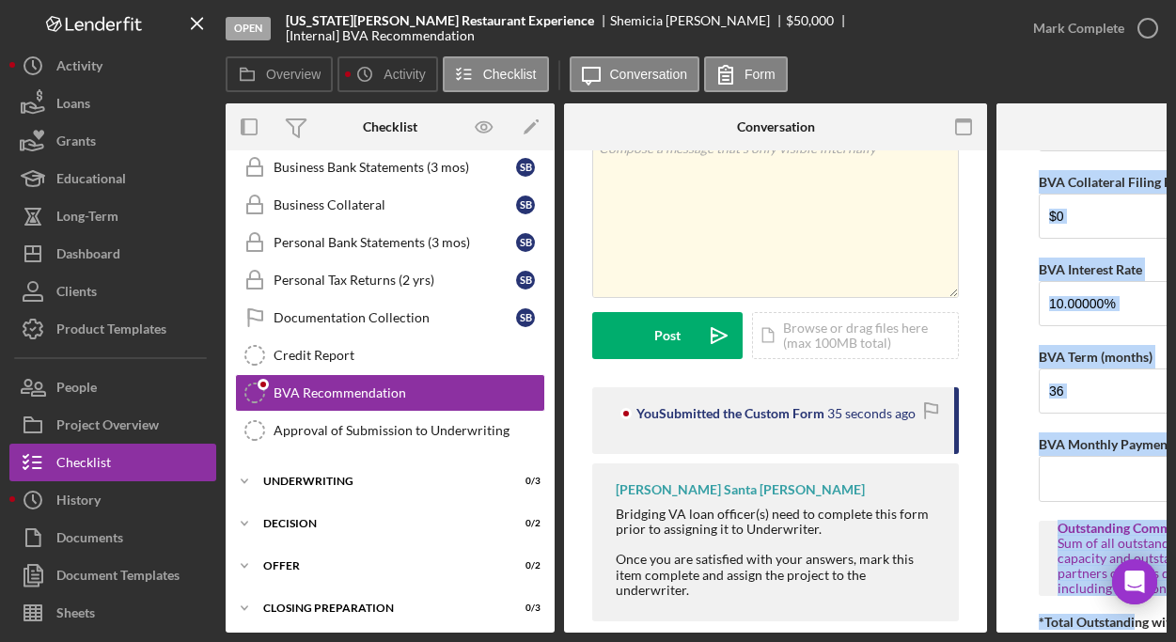
drag, startPoint x: 976, startPoint y: 631, endPoint x: 1102, endPoint y: 634, distance: 126.0
click at [1138, 629] on div "Open Virginia Black Restaurant Experience Shemicia Bowen $50,000 [Internal] BVA…" at bounding box center [588, 321] width 1176 height 642
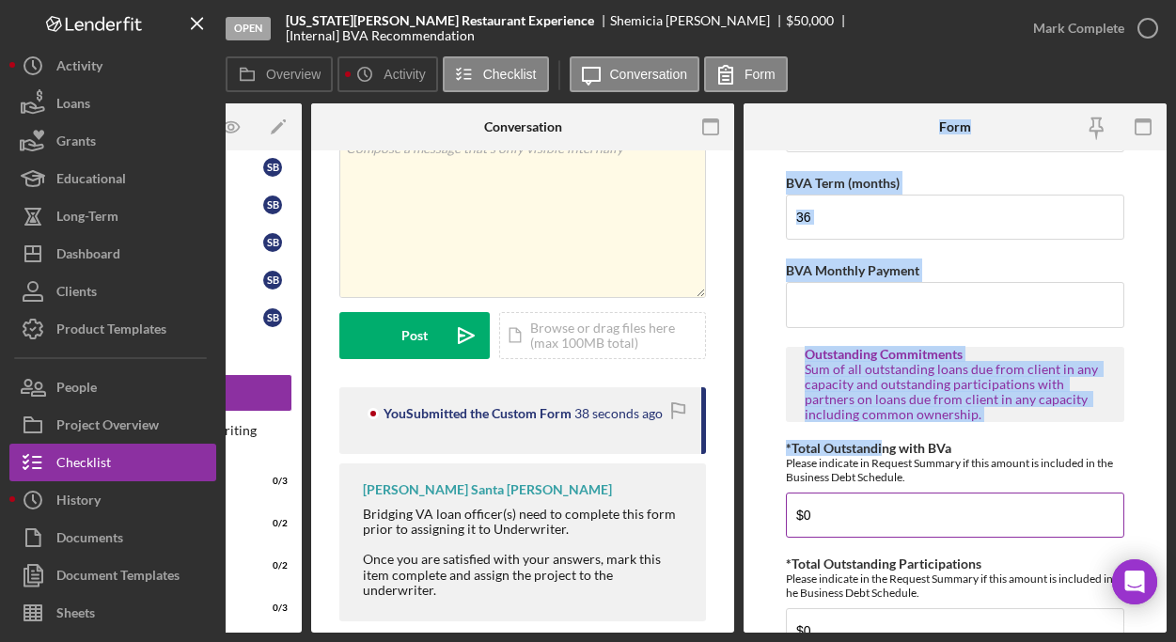
scroll to position [426, 0]
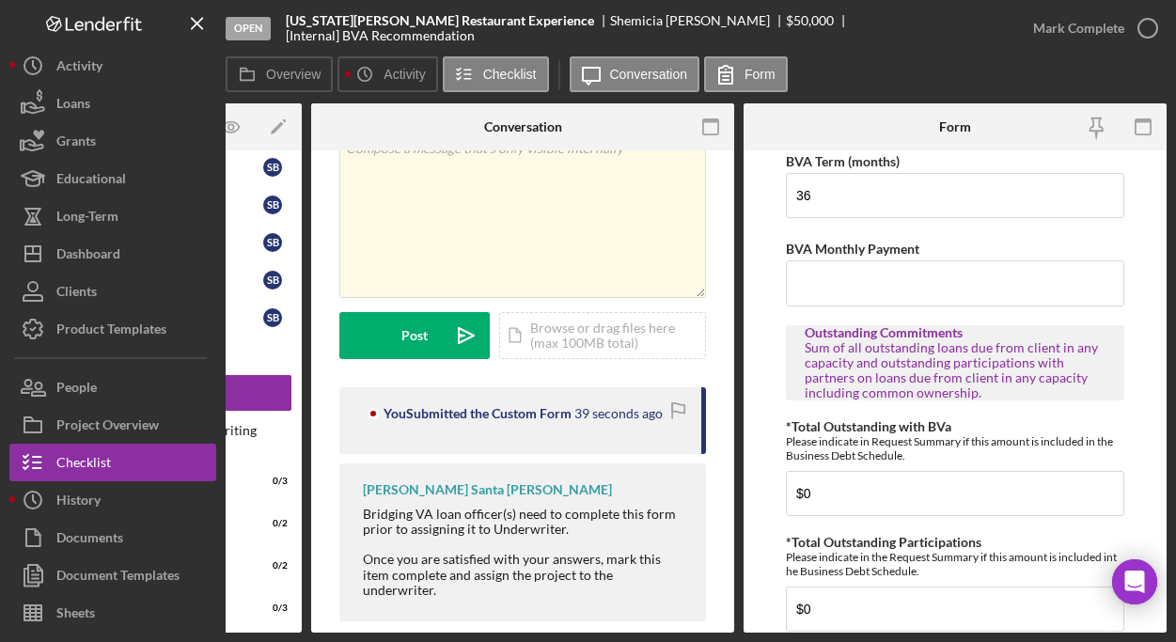
click at [1133, 424] on form "LOAN OFFICER RECOMMENDATION Loan Amount $50,000 BVA Commitment/Closing Fee $0 B…" at bounding box center [954, 391] width 423 height 482
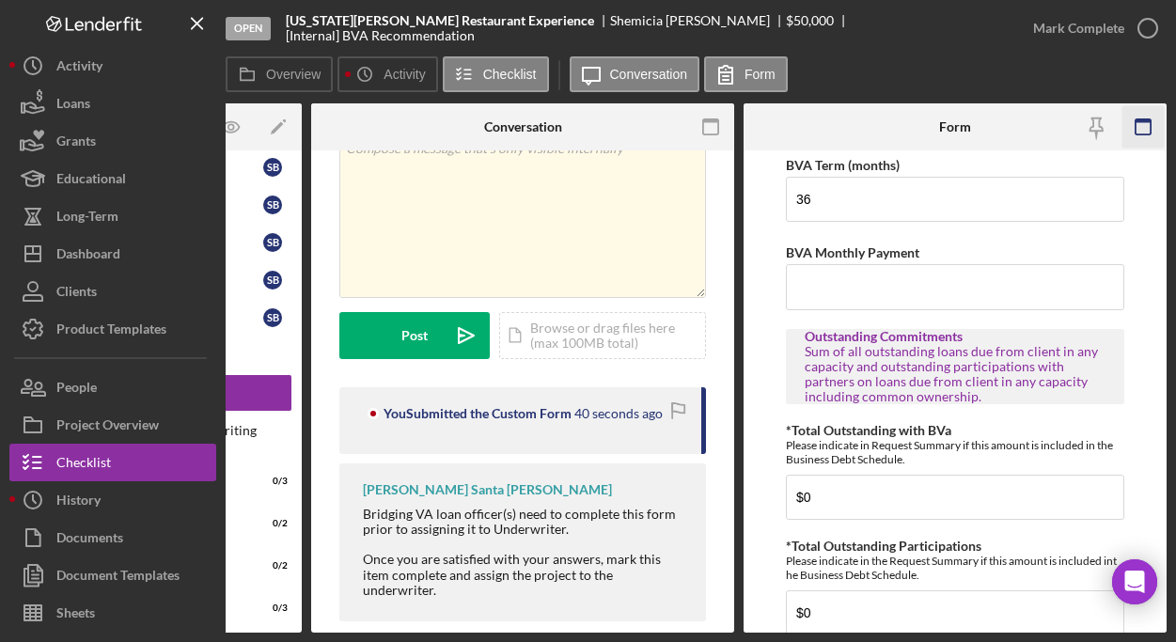
scroll to position [422, 0]
click at [1144, 127] on icon "button" at bounding box center [1143, 127] width 42 height 42
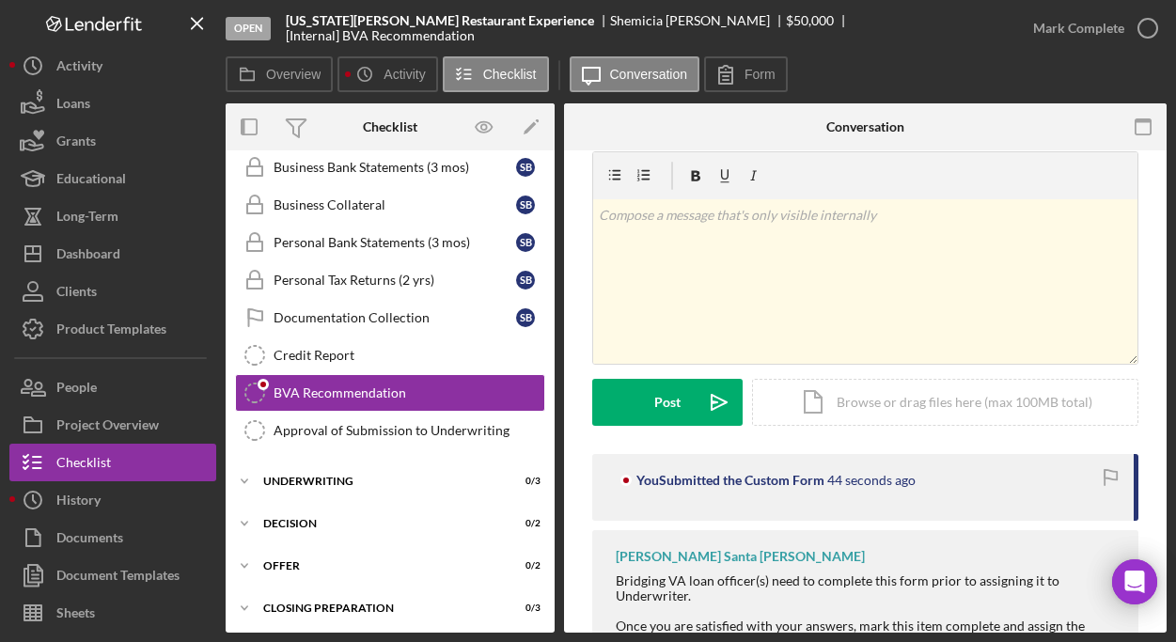
scroll to position [0, 0]
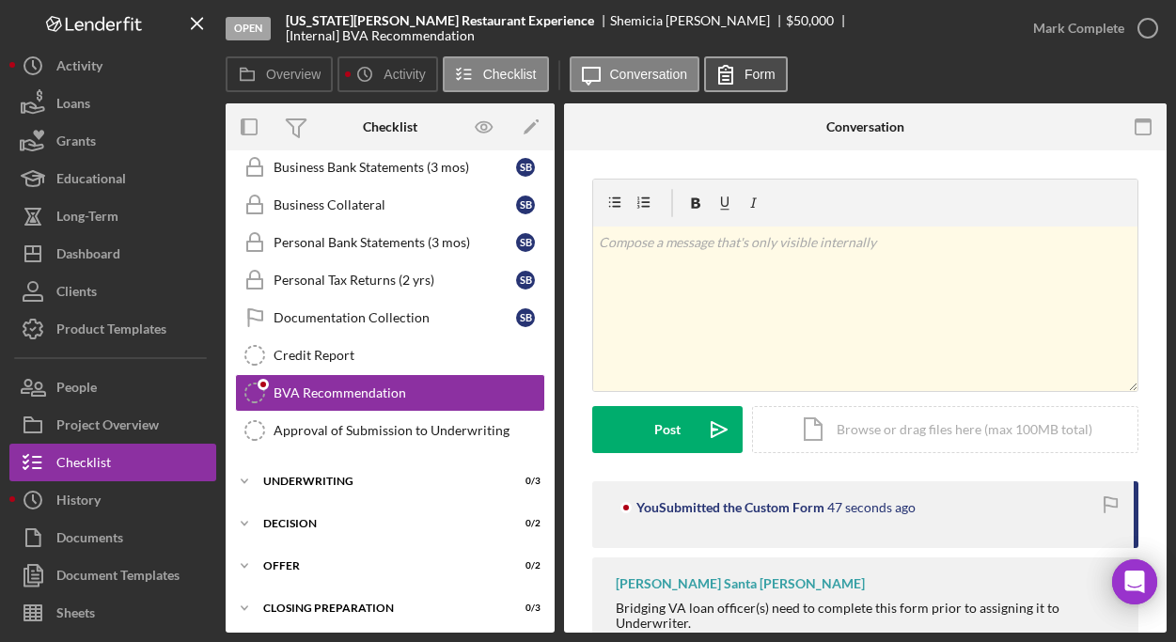
click at [755, 72] on label "Form" at bounding box center [759, 74] width 31 height 15
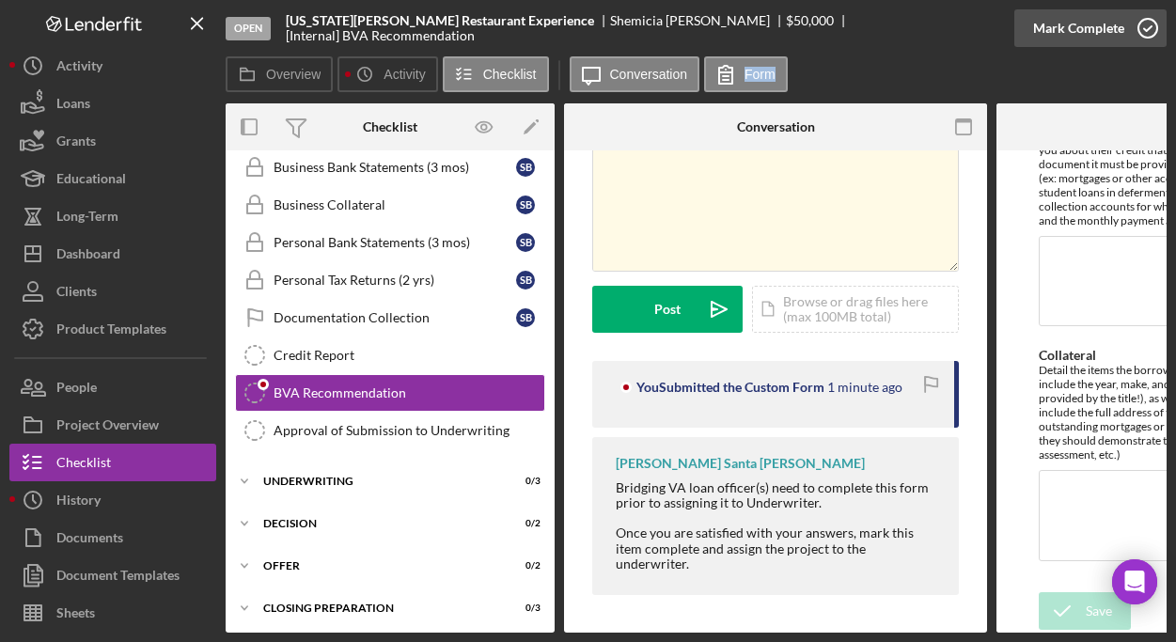
click at [1117, 25] on div "Mark Complete" at bounding box center [1078, 28] width 91 height 38
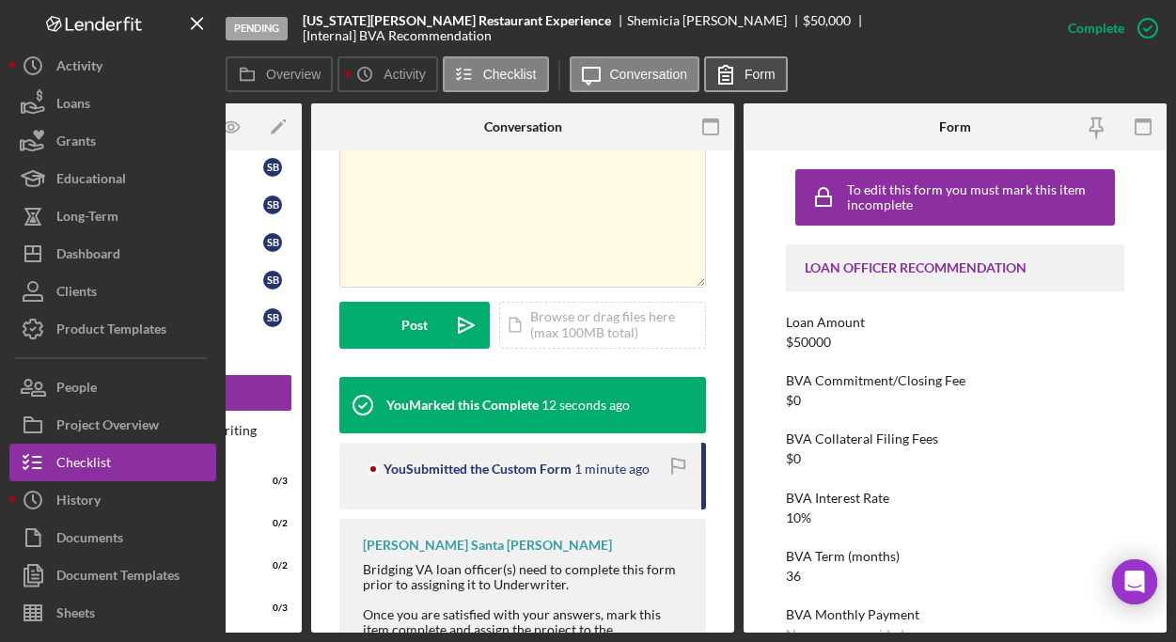
click at [723, 71] on icon at bounding box center [725, 75] width 13 height 18
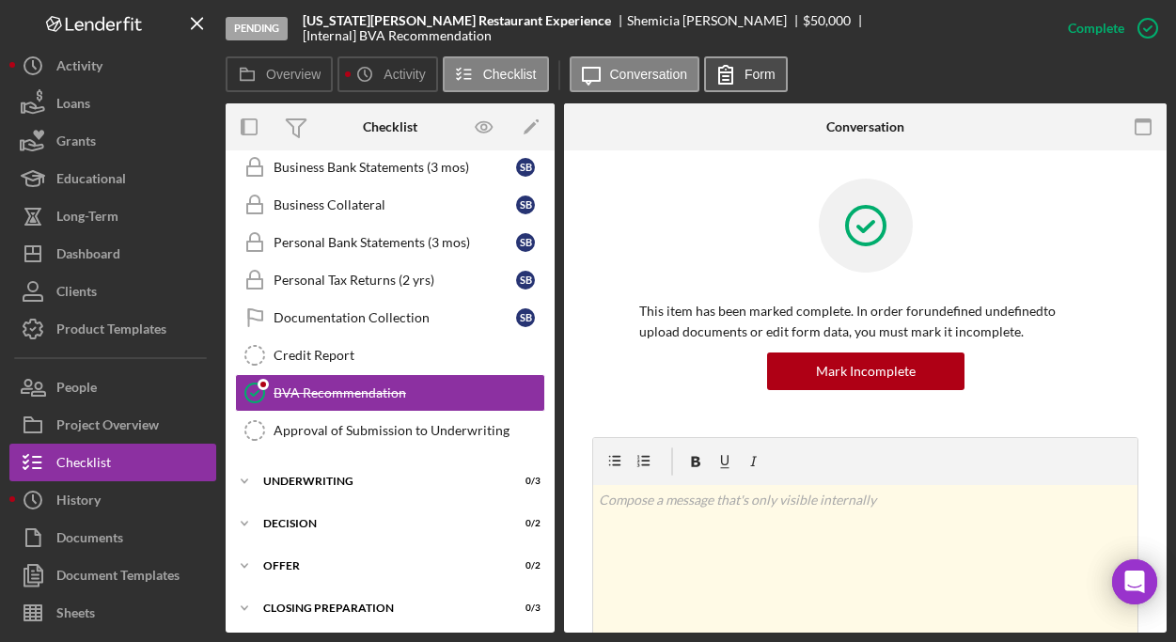
click at [748, 83] on button "Form" at bounding box center [746, 74] width 84 height 36
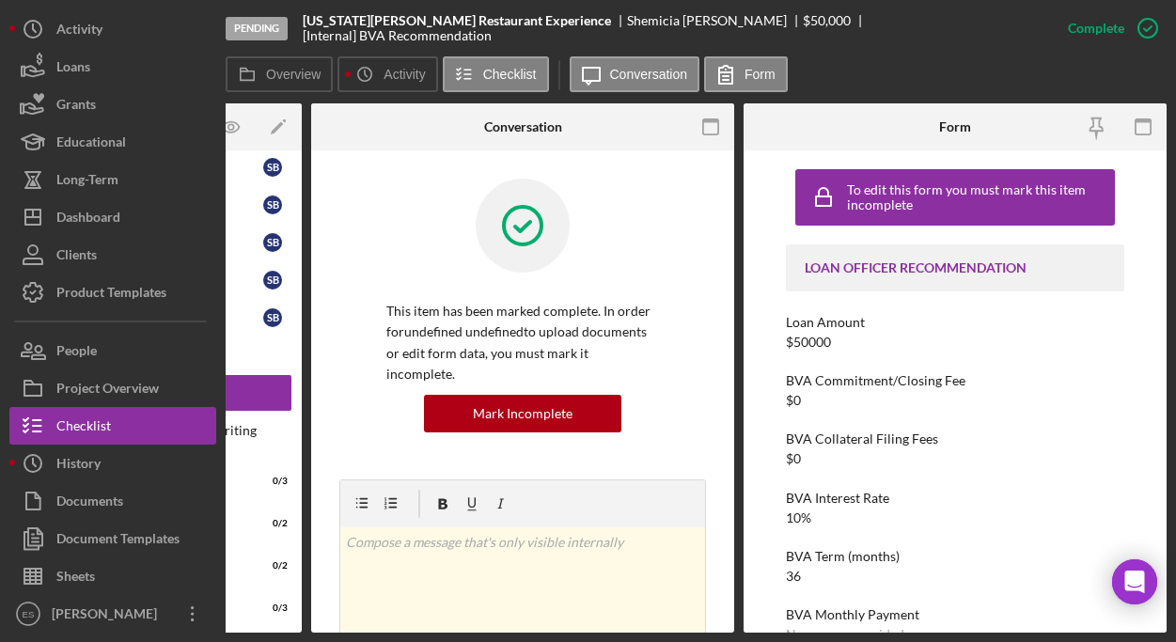
click at [881, 272] on div "LOAN OFFICER RECOMMENDATION" at bounding box center [954, 267] width 301 height 15
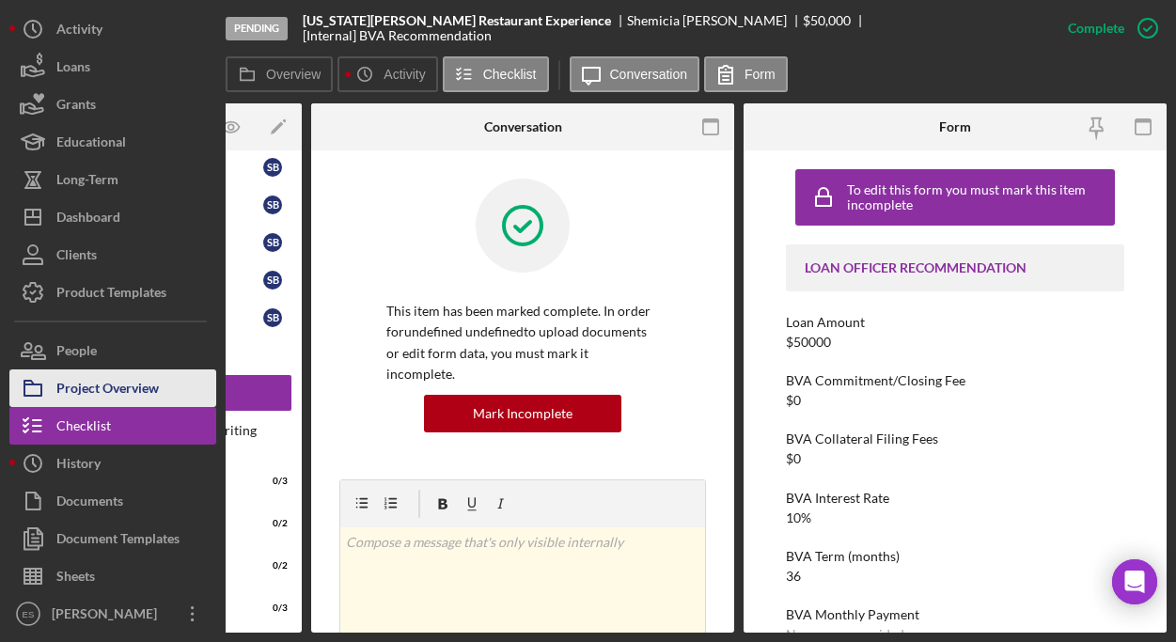
click at [114, 386] on div "Project Overview" at bounding box center [107, 390] width 102 height 42
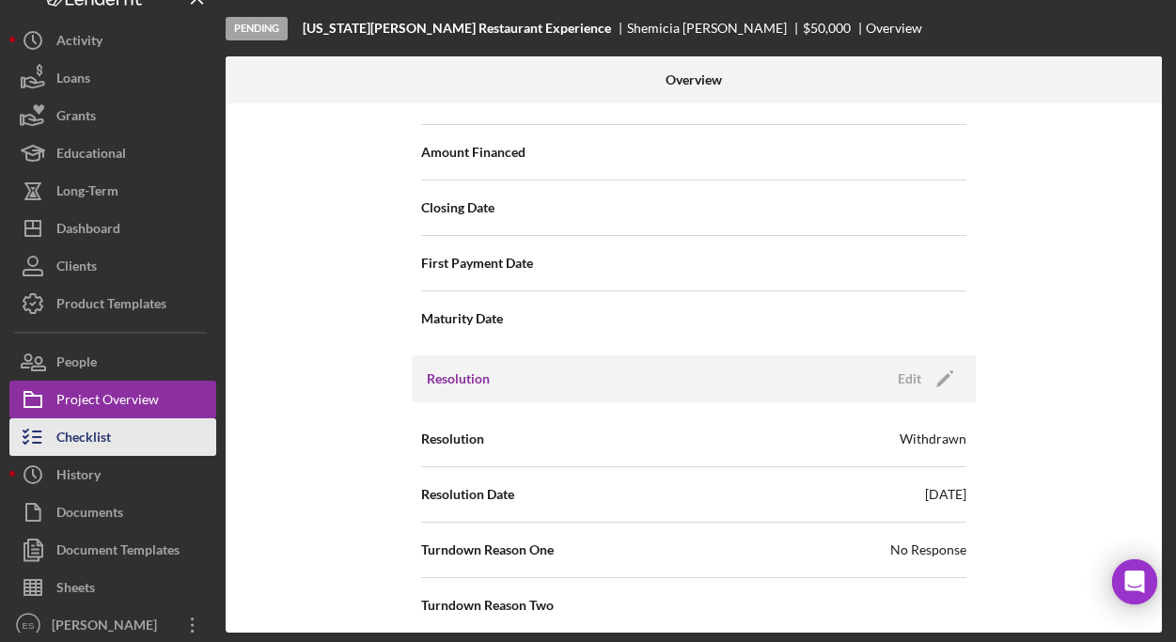
scroll to position [13, 0]
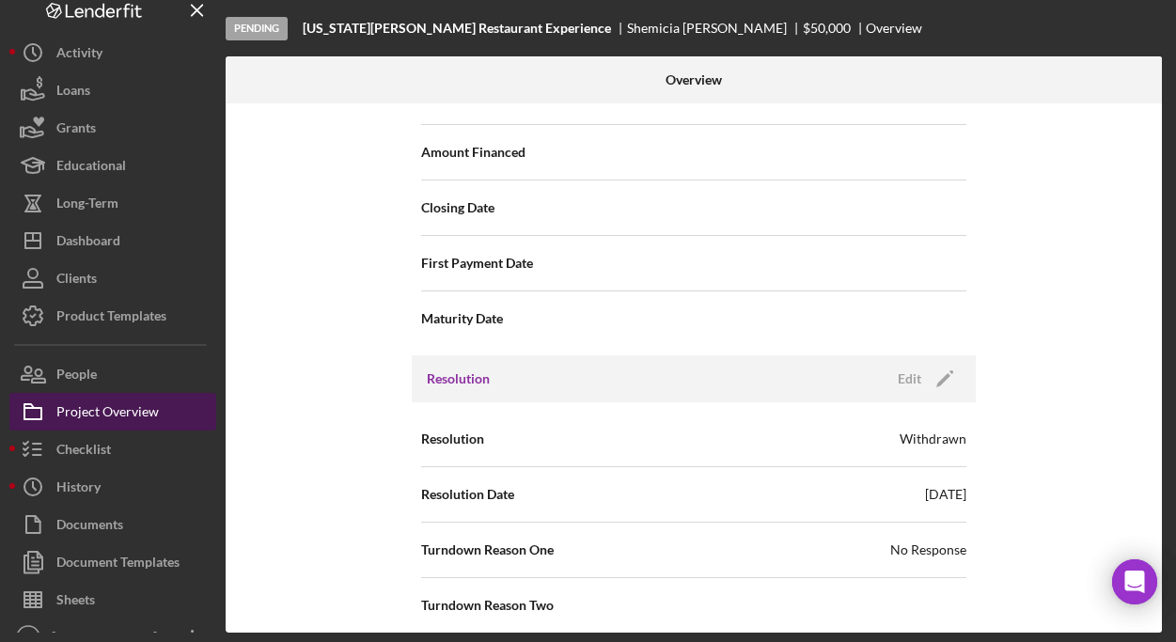
click at [114, 409] on div "Project Overview" at bounding box center [107, 414] width 102 height 42
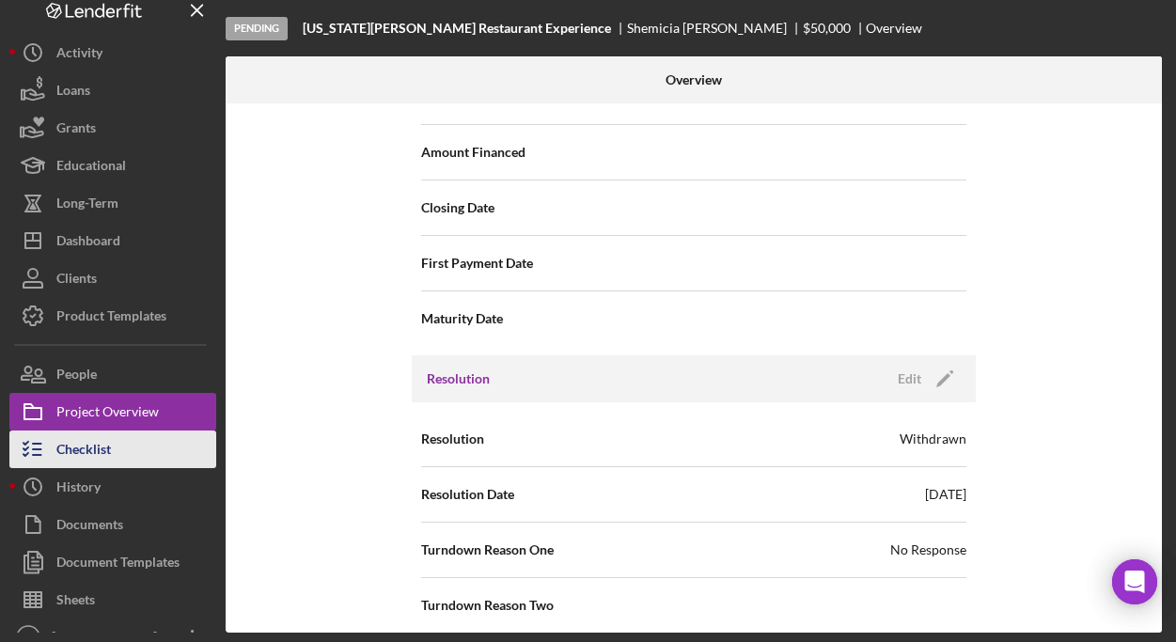
click at [92, 446] on div "Checklist" at bounding box center [83, 451] width 55 height 42
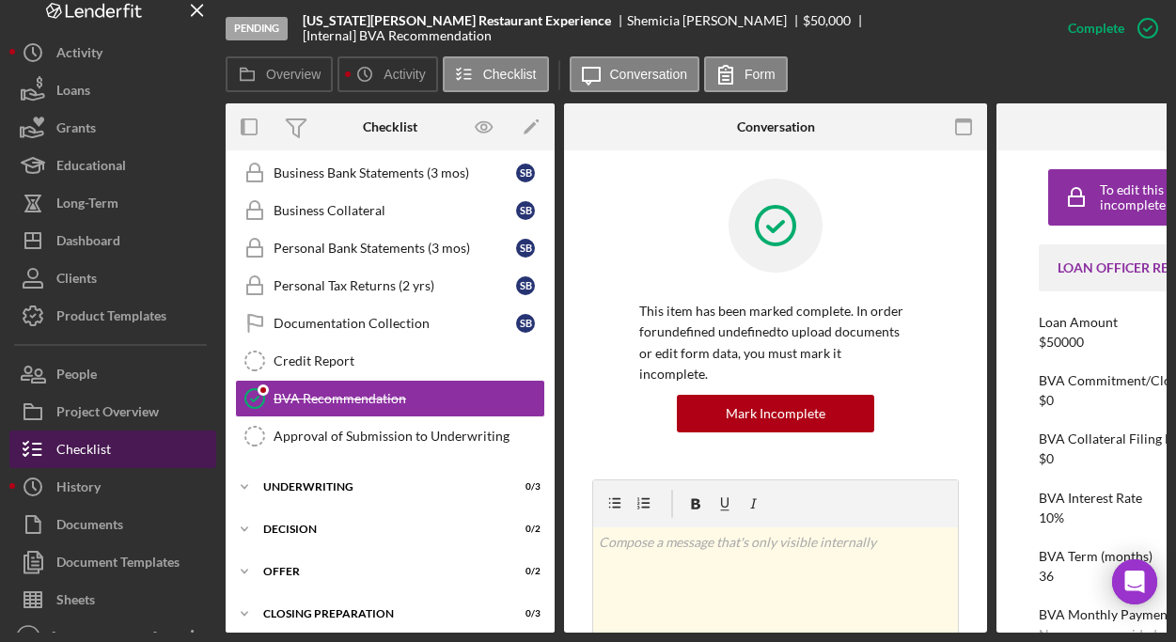
scroll to position [252, 0]
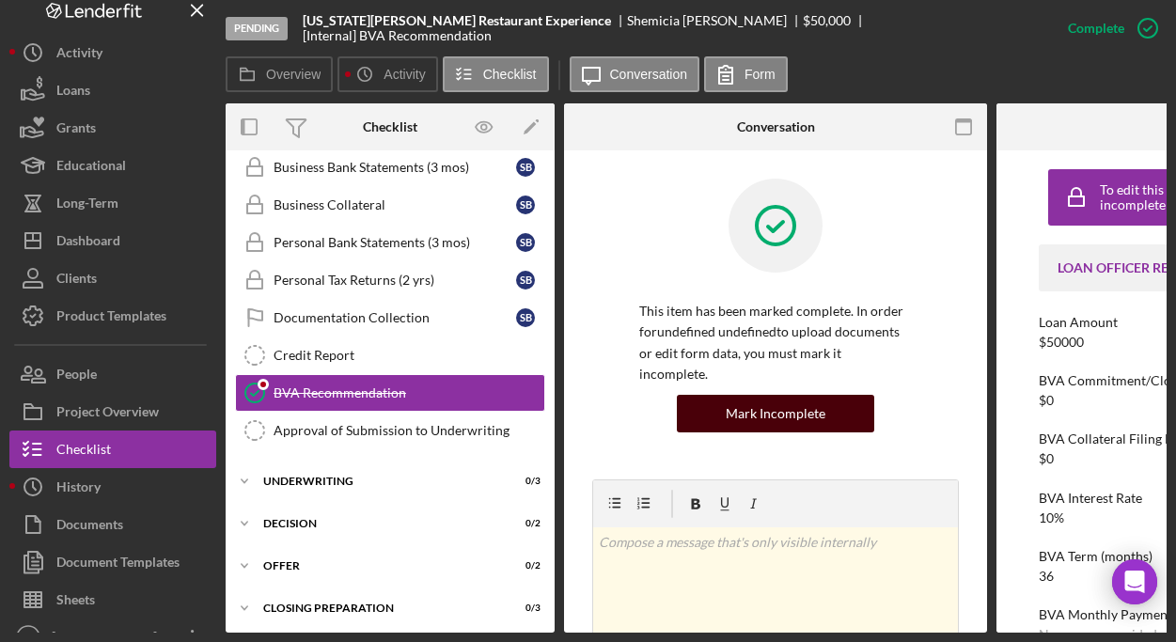
click at [721, 399] on button "Mark Incomplete" at bounding box center [775, 414] width 197 height 38
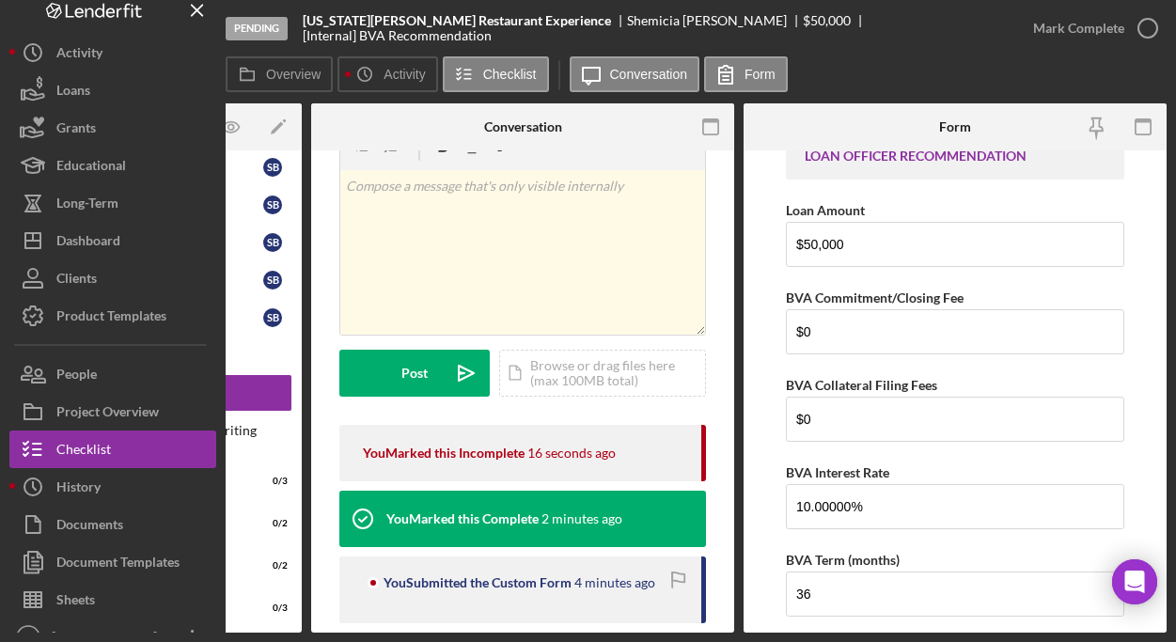
scroll to position [257, 0]
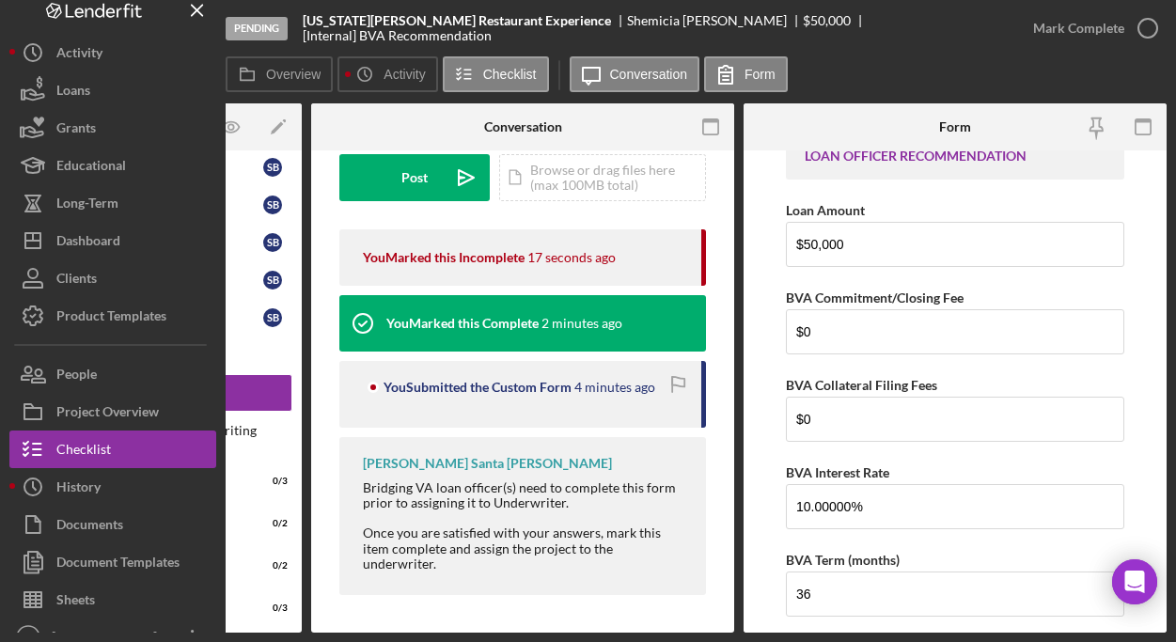
click at [501, 381] on div "You Submitted the Custom Form" at bounding box center [477, 387] width 188 height 15
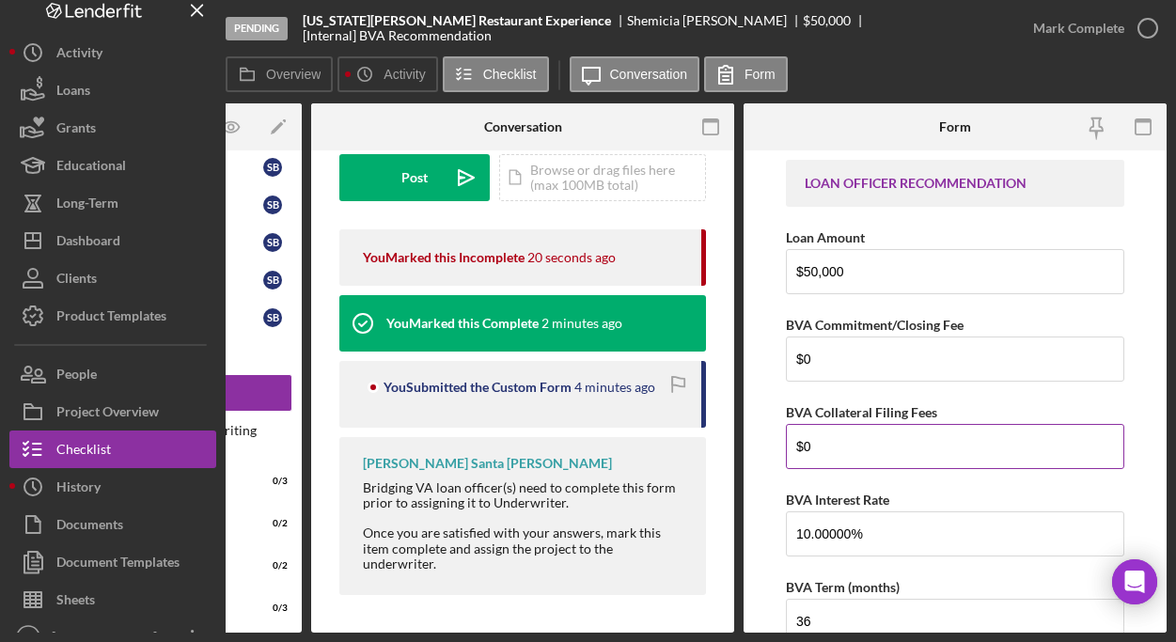
scroll to position [0, 0]
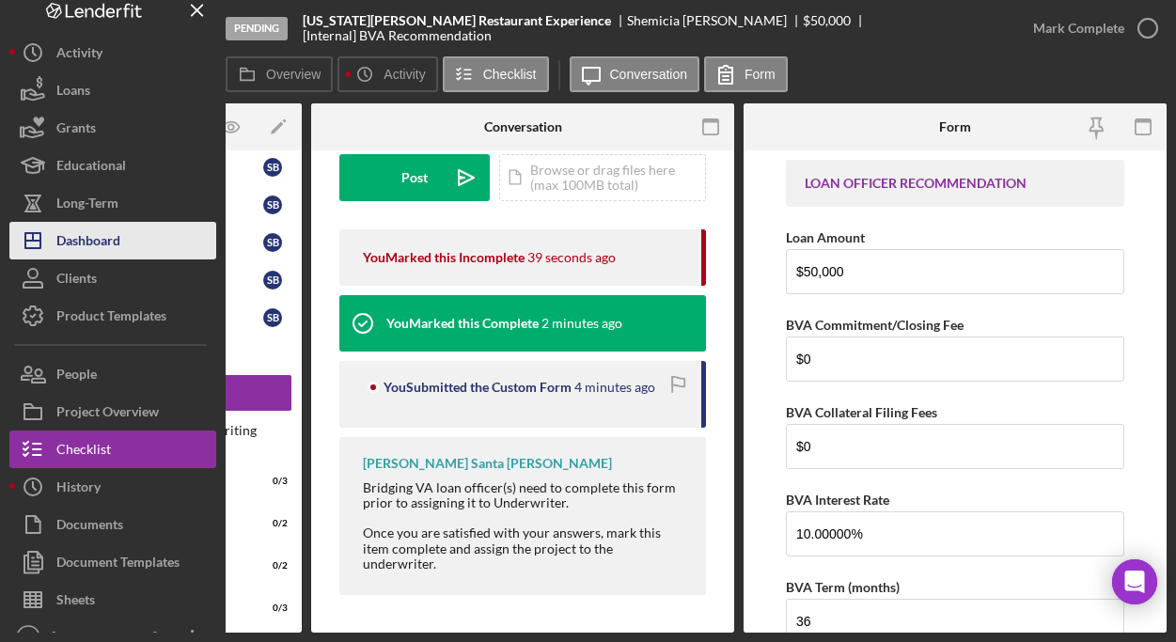
click at [111, 248] on div "Dashboard" at bounding box center [88, 243] width 64 height 42
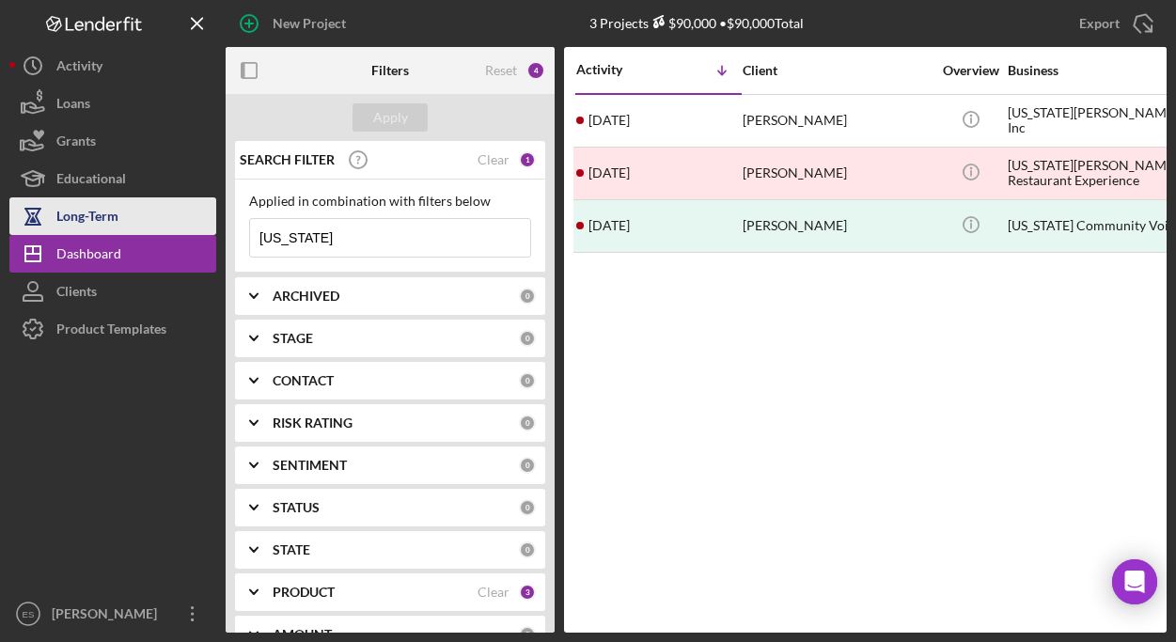
drag, startPoint x: 348, startPoint y: 238, endPoint x: 110, endPoint y: 225, distance: 238.1
click at [111, 225] on div "New Project 3 Projects $90,000 • $90,000 Total virginia Export Icon/Export Filt…" at bounding box center [587, 316] width 1157 height 632
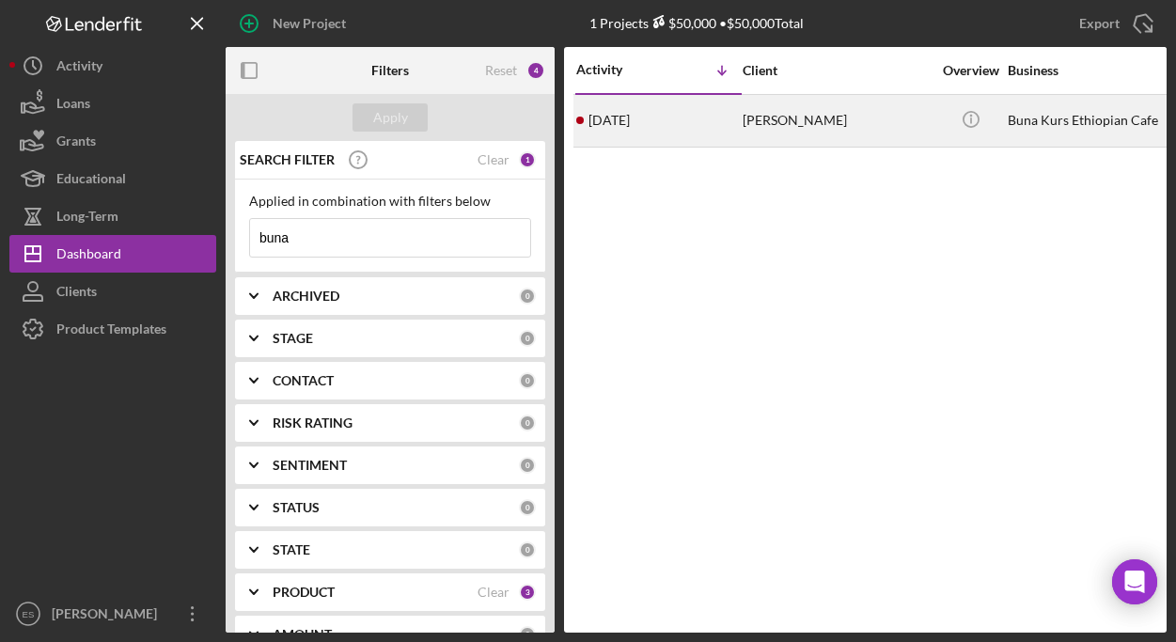
type input "buna"
click at [844, 125] on div "Helina Fasil" at bounding box center [836, 121] width 188 height 50
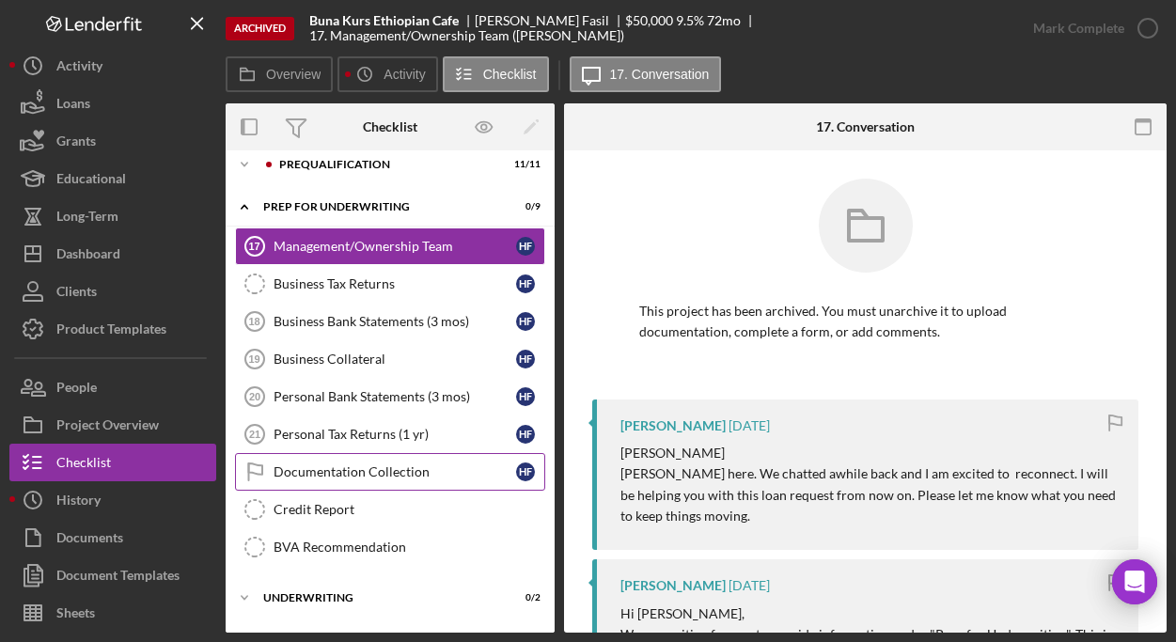
scroll to position [98, 0]
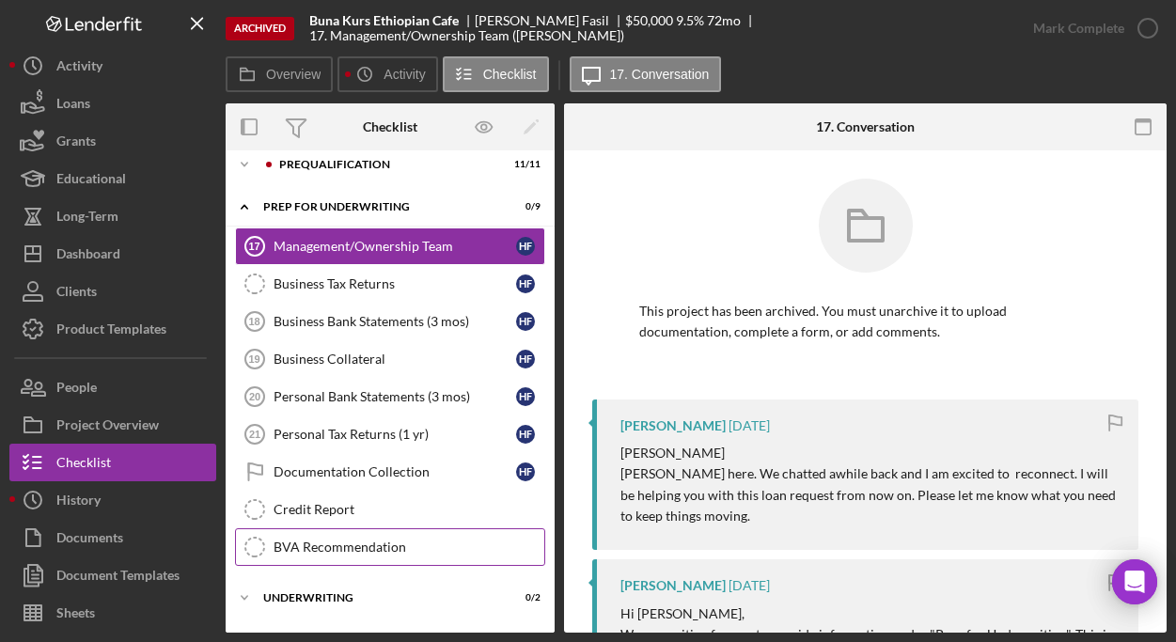
click at [347, 539] on div "BVA Recommendation" at bounding box center [408, 546] width 271 height 15
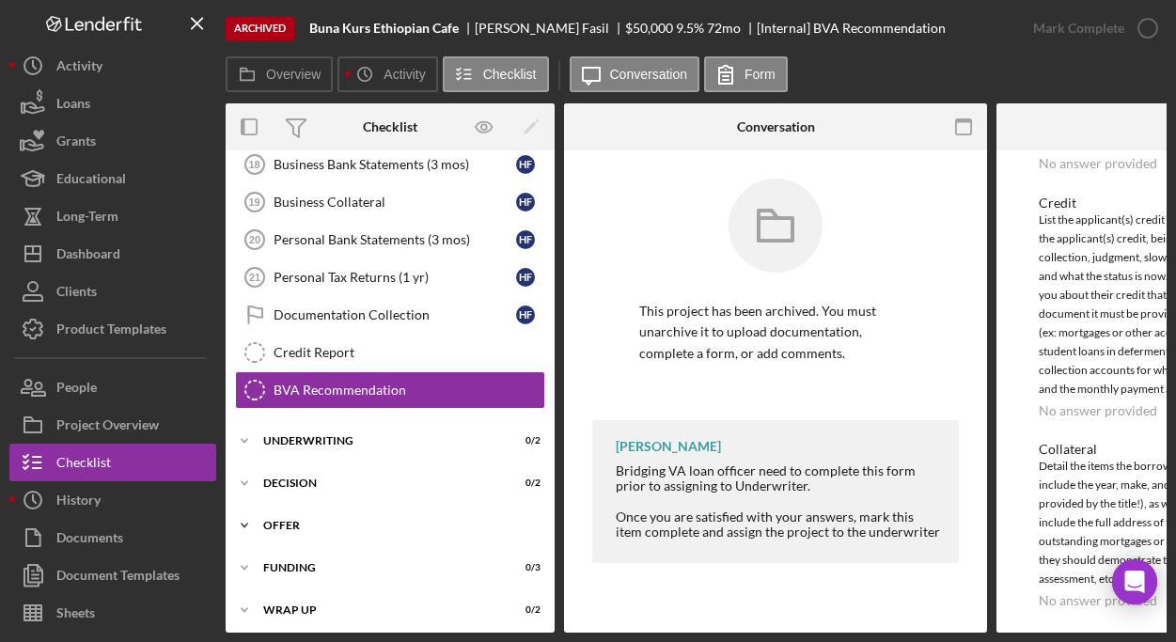
scroll to position [267, 0]
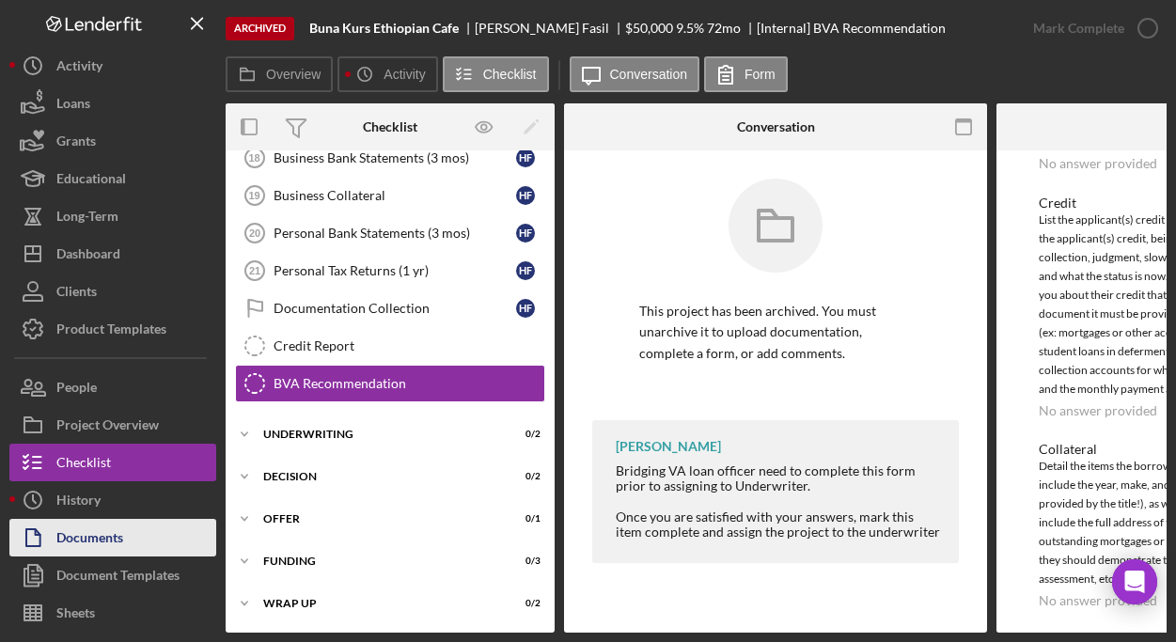
click at [161, 522] on button "Documents" at bounding box center [112, 538] width 207 height 38
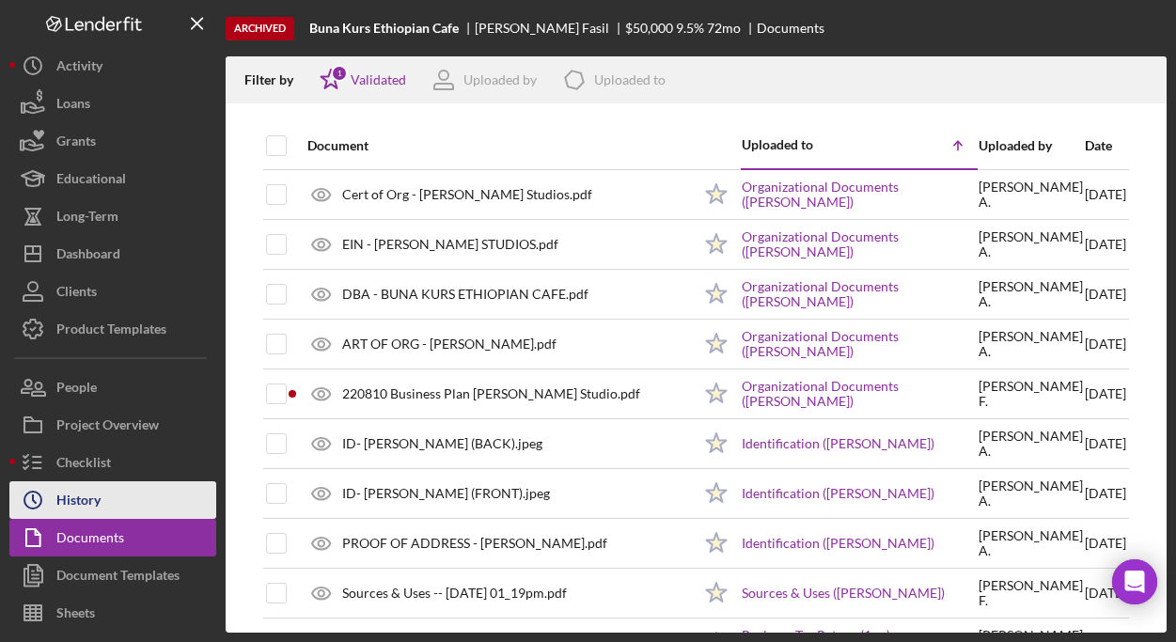
click at [89, 498] on div "History" at bounding box center [78, 502] width 44 height 42
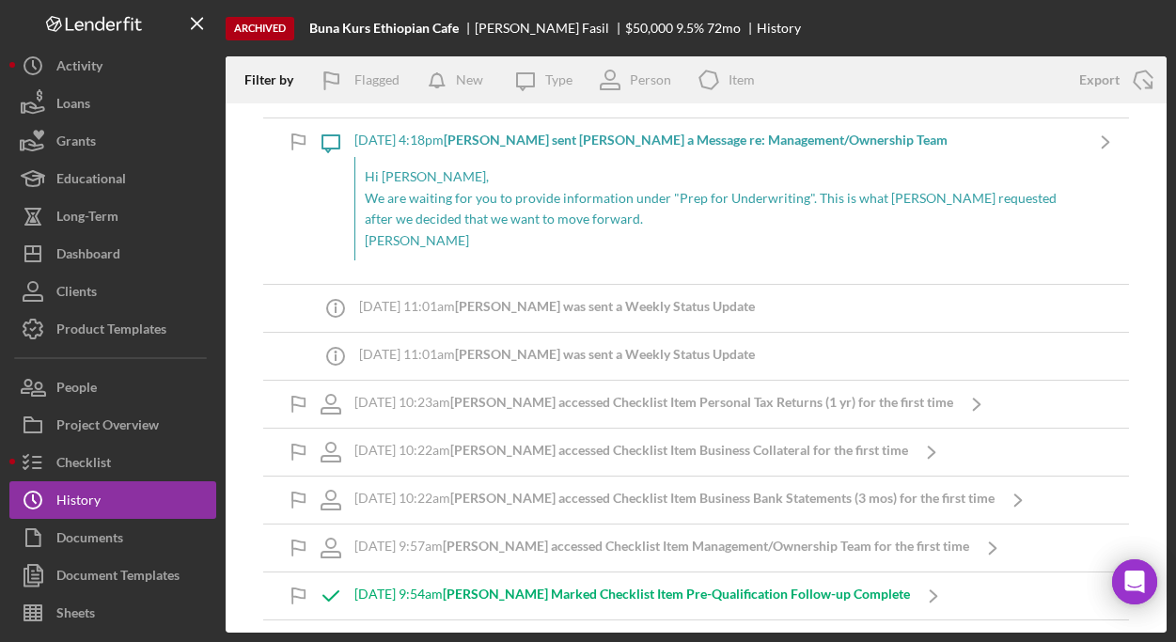
scroll to position [505, 0]
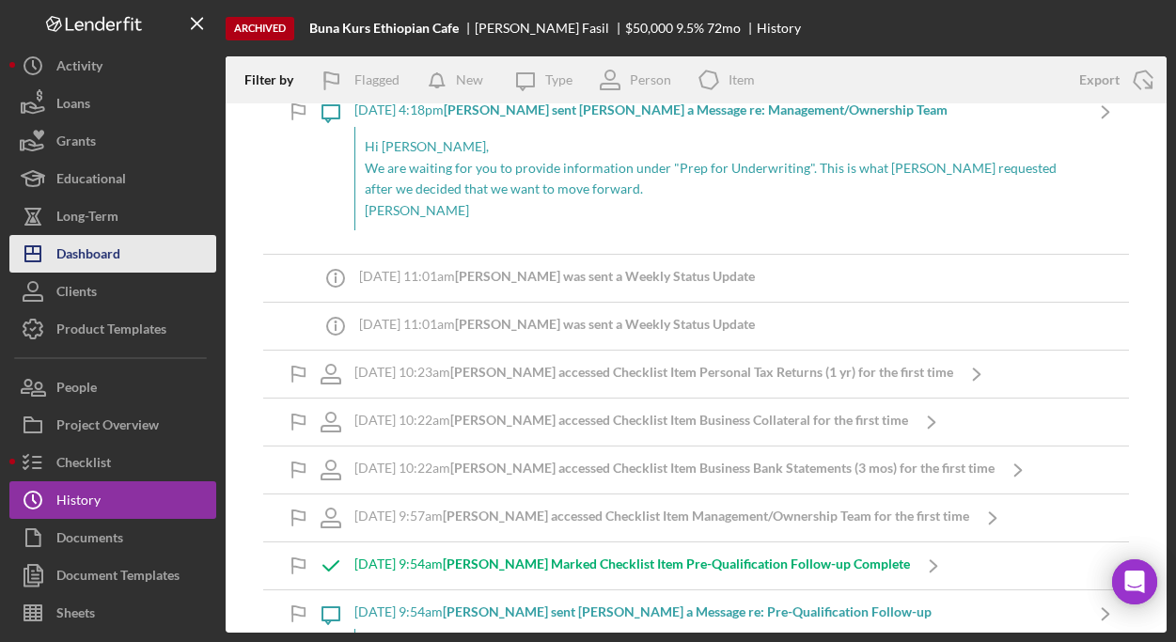
click at [123, 256] on button "Icon/Dashboard Dashboard" at bounding box center [112, 254] width 207 height 38
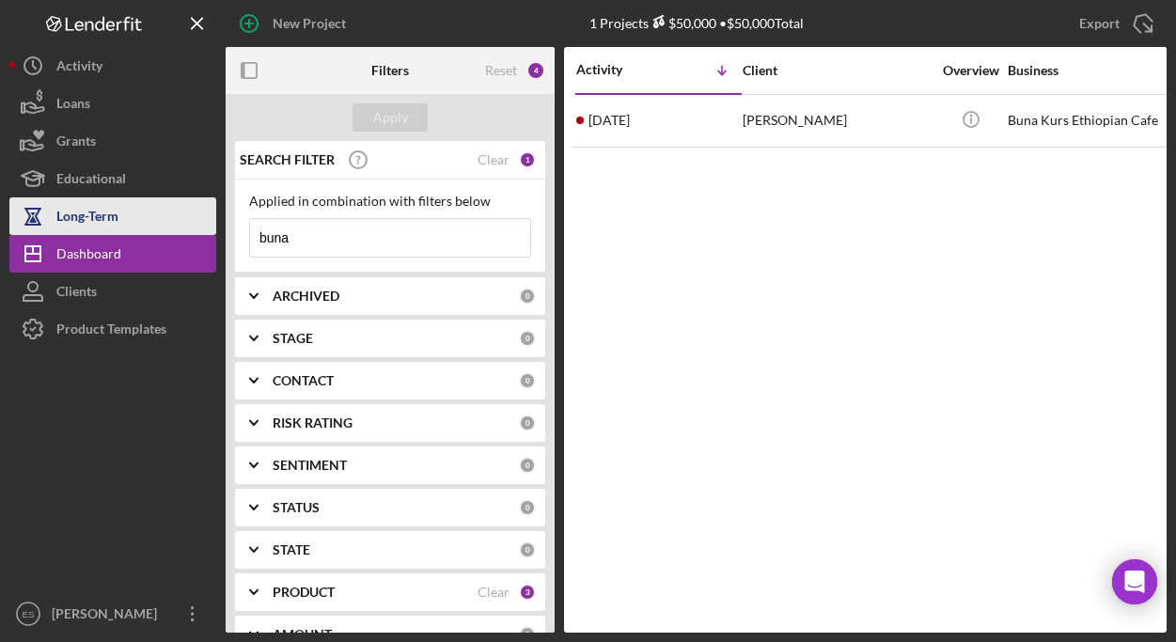
drag, startPoint x: 322, startPoint y: 240, endPoint x: 180, endPoint y: 224, distance: 142.8
click at [198, 225] on div "New Project 1 Projects $50,000 • $50,000 Total buna Export Icon/Export Filters …" at bounding box center [587, 316] width 1157 height 632
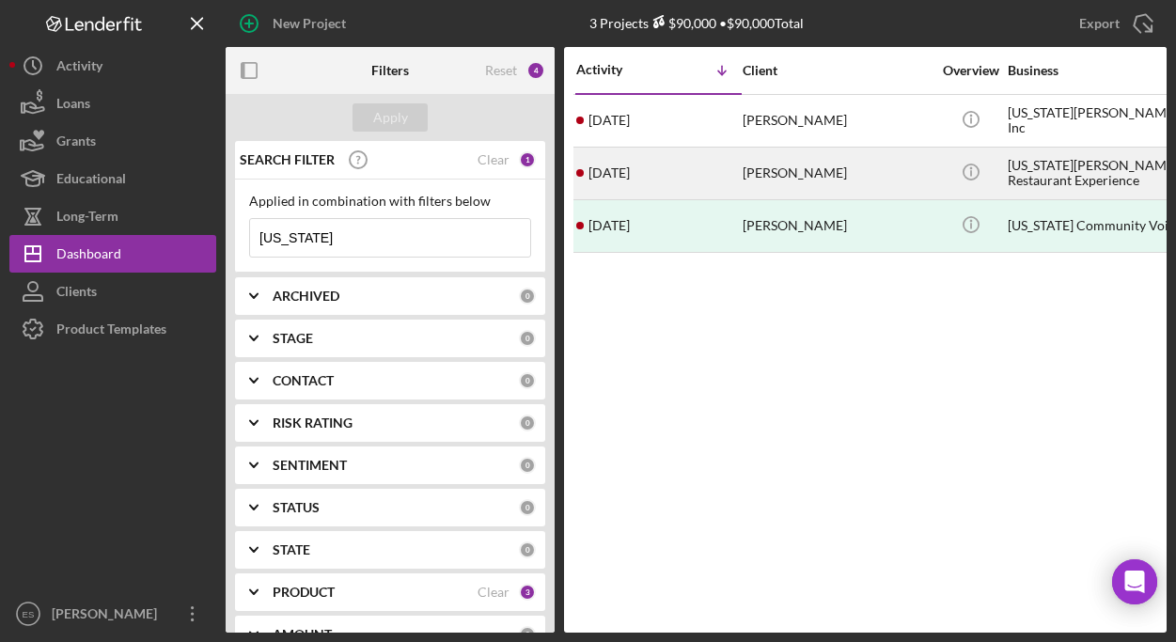
type input "virginia"
click at [794, 184] on div "[PERSON_NAME]" at bounding box center [836, 173] width 188 height 50
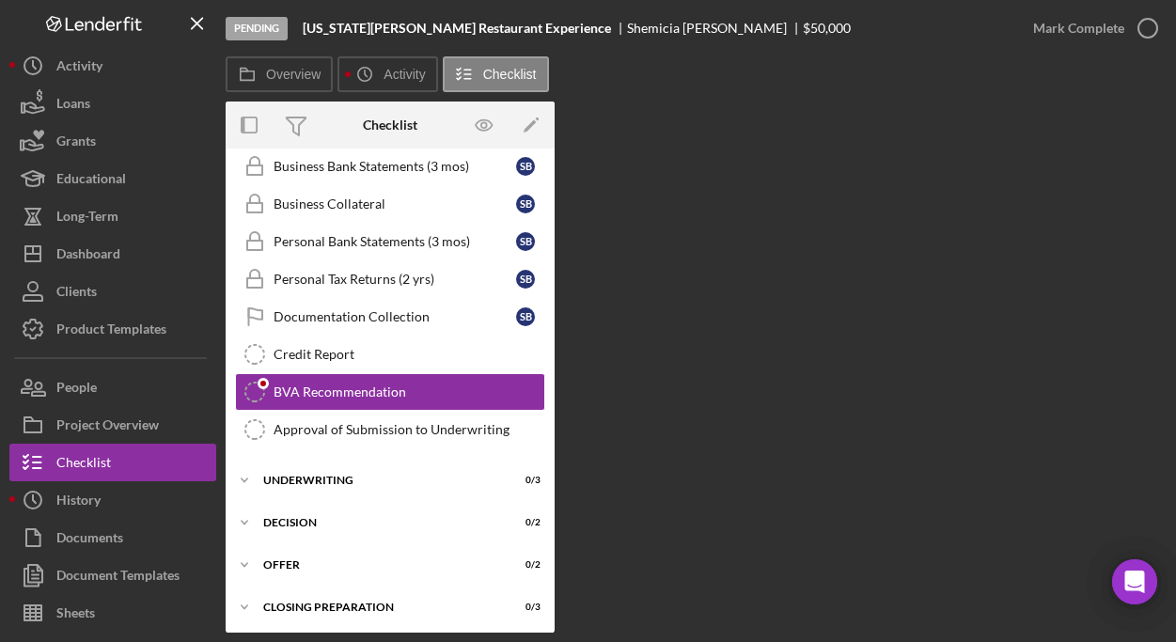
scroll to position [252, 0]
click at [364, 385] on div "BVA Recommendation" at bounding box center [408, 390] width 271 height 15
click at [883, 354] on div "Overview Internal Workflow Stage Pending Icon/Dropdown Arrow Archive (can unarc…" at bounding box center [696, 366] width 941 height 531
click at [350, 171] on div "Business Bank Statements (3 mos)" at bounding box center [394, 165] width 242 height 15
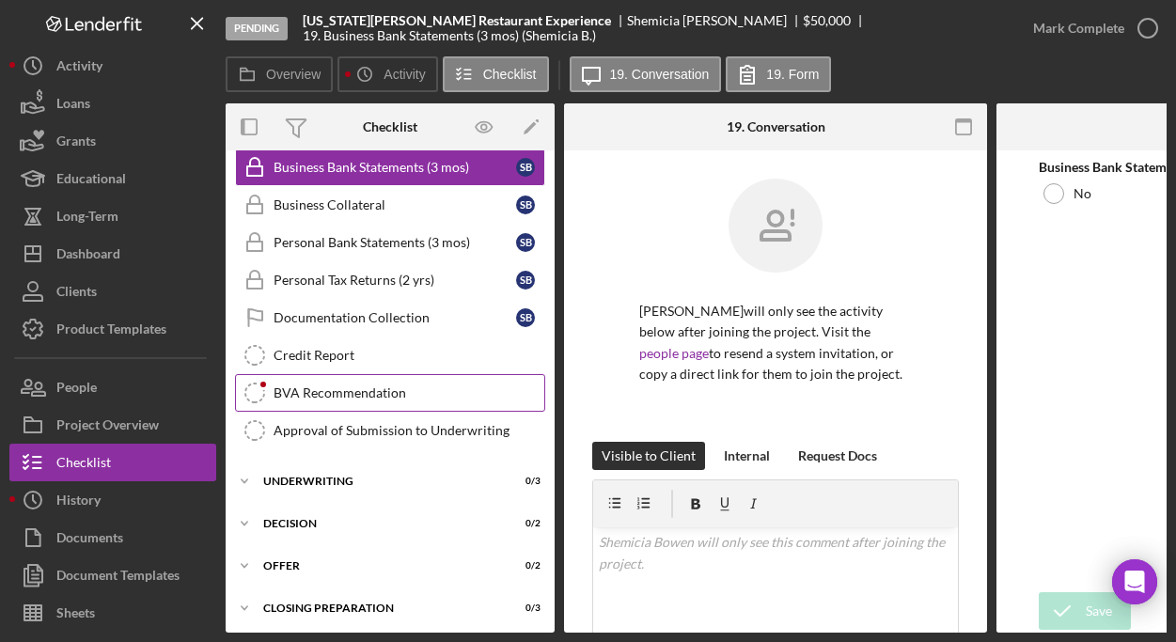
click at [344, 385] on div "BVA Recommendation" at bounding box center [408, 392] width 271 height 15
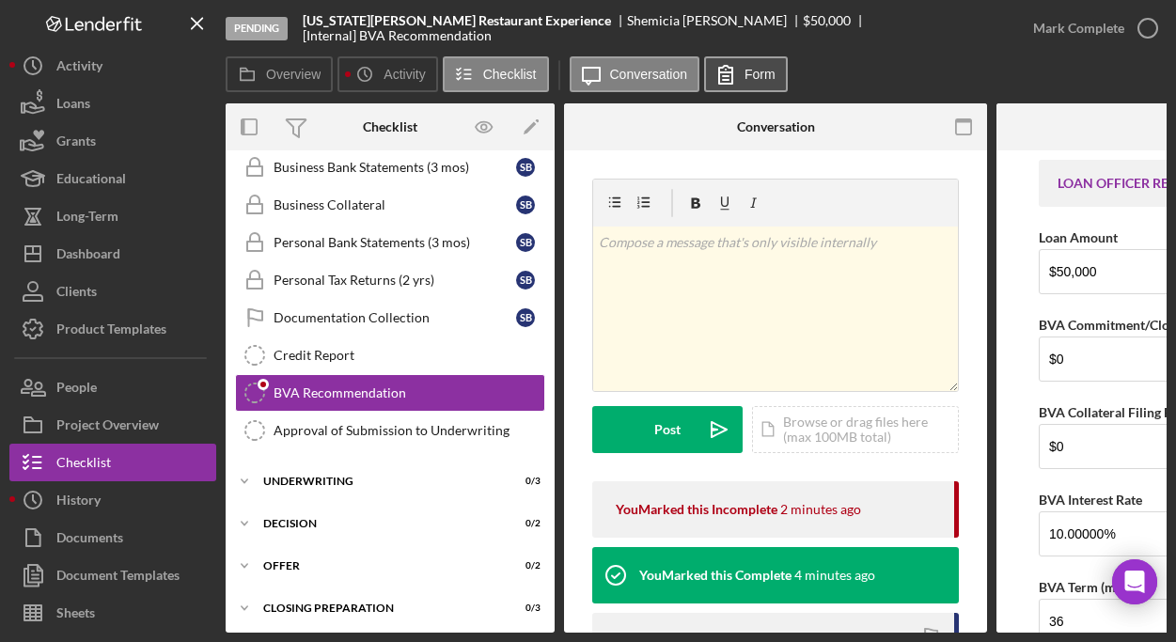
click at [733, 77] on icon at bounding box center [725, 74] width 47 height 47
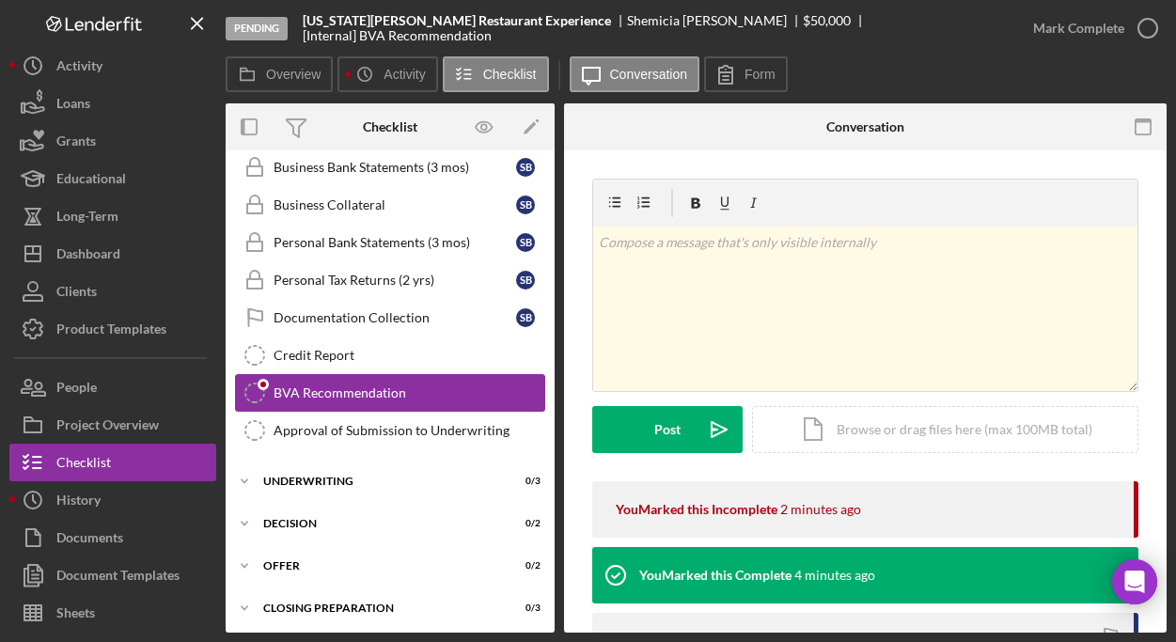
click at [350, 385] on div "BVA Recommendation" at bounding box center [408, 392] width 271 height 15
drag, startPoint x: 345, startPoint y: 359, endPoint x: 346, endPoint y: 372, distance: 13.2
click at [345, 359] on div "Credit Report" at bounding box center [408, 355] width 271 height 15
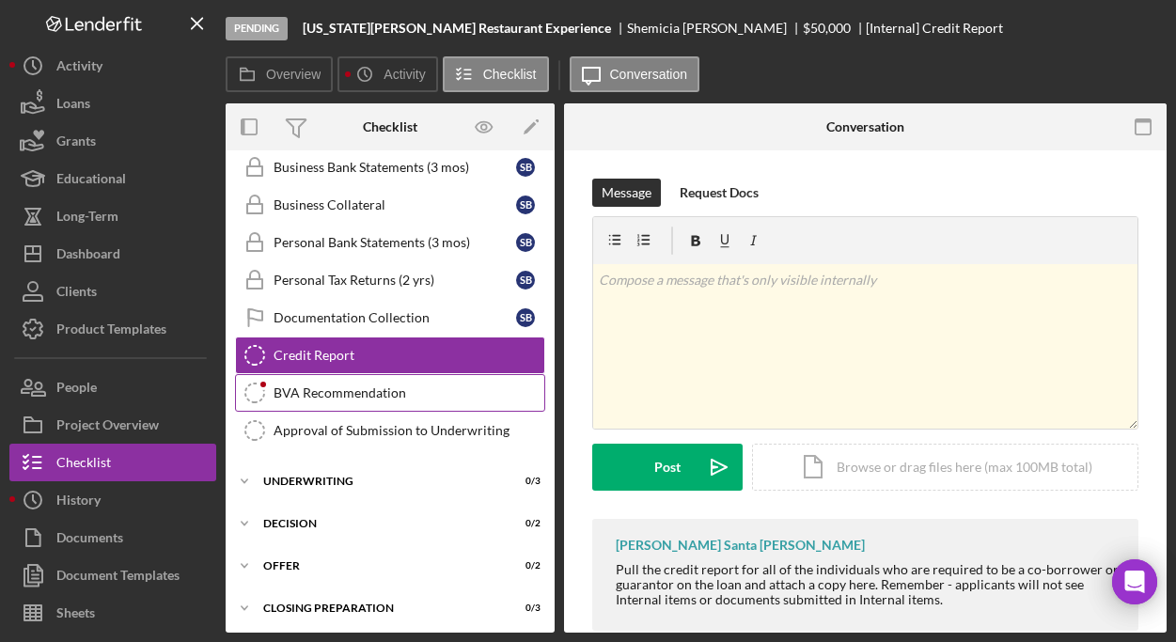
click at [357, 388] on div "BVA Recommendation" at bounding box center [408, 392] width 271 height 15
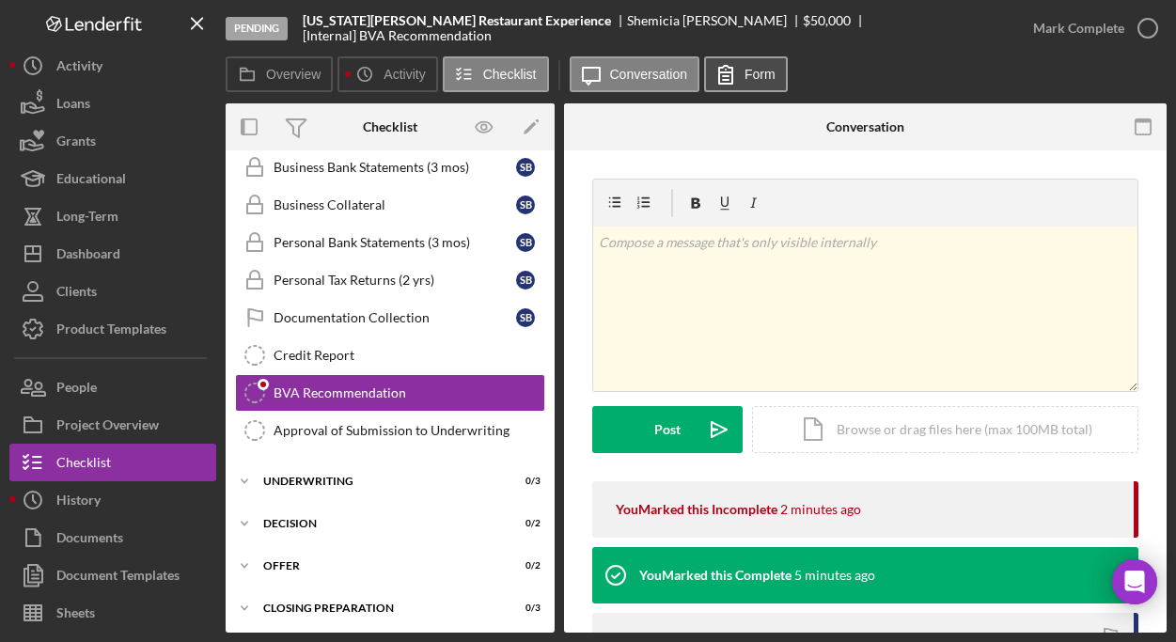
click at [743, 70] on icon at bounding box center [725, 74] width 47 height 47
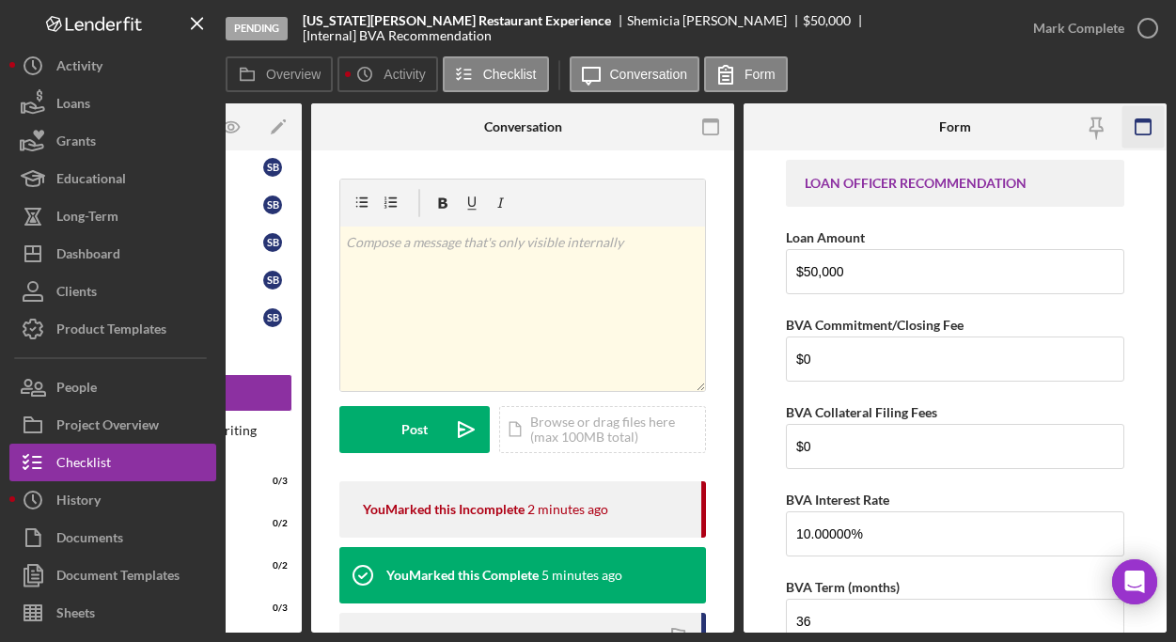
click at [1145, 128] on icon "button" at bounding box center [1143, 127] width 42 height 42
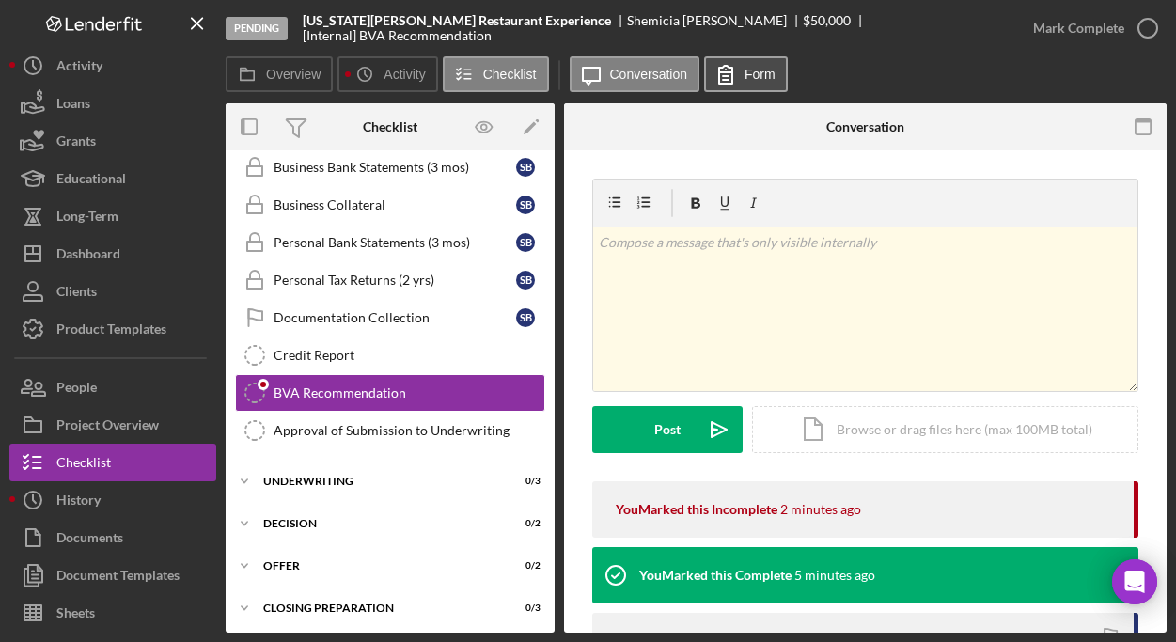
click at [722, 70] on icon at bounding box center [725, 74] width 47 height 47
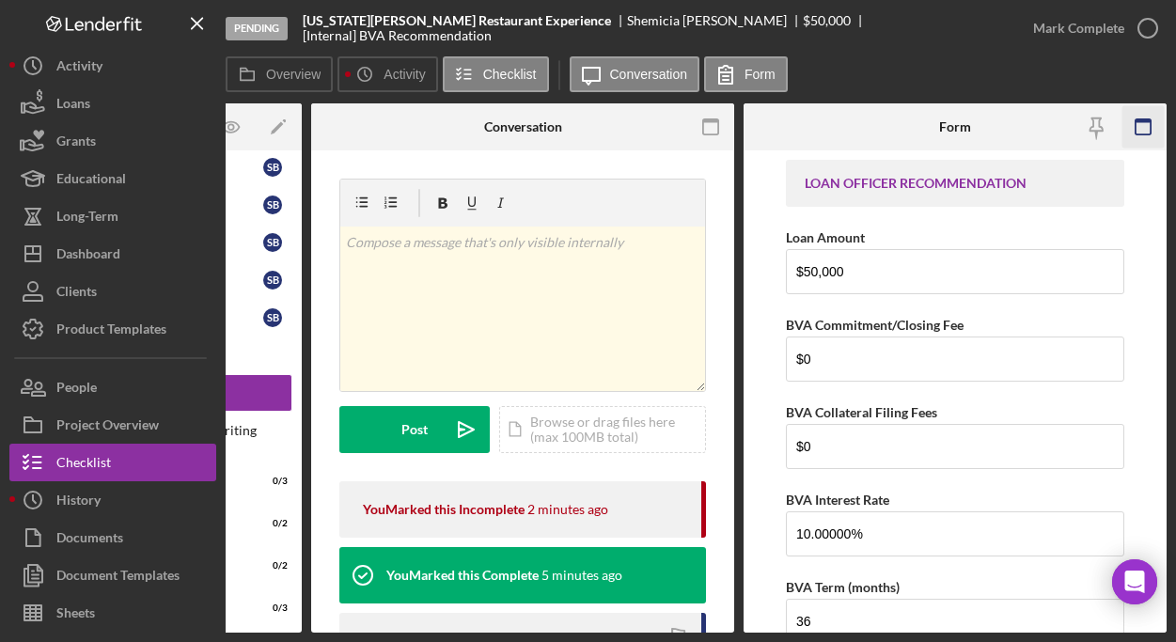
click at [1148, 129] on icon "button" at bounding box center [1143, 127] width 42 height 42
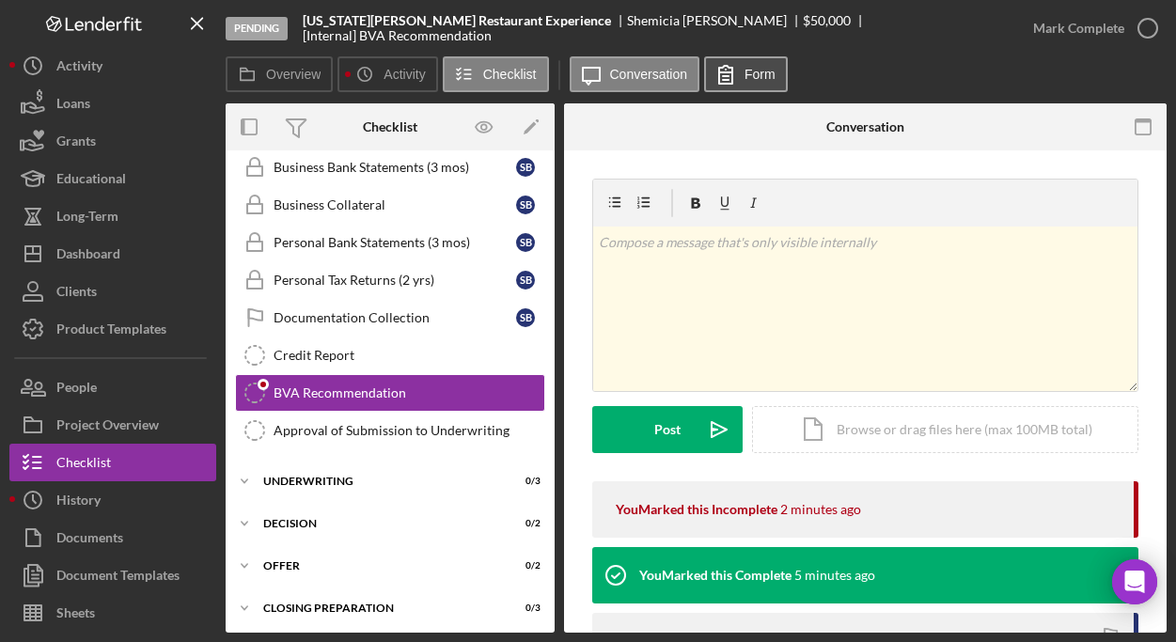
click at [747, 64] on icon at bounding box center [725, 74] width 47 height 47
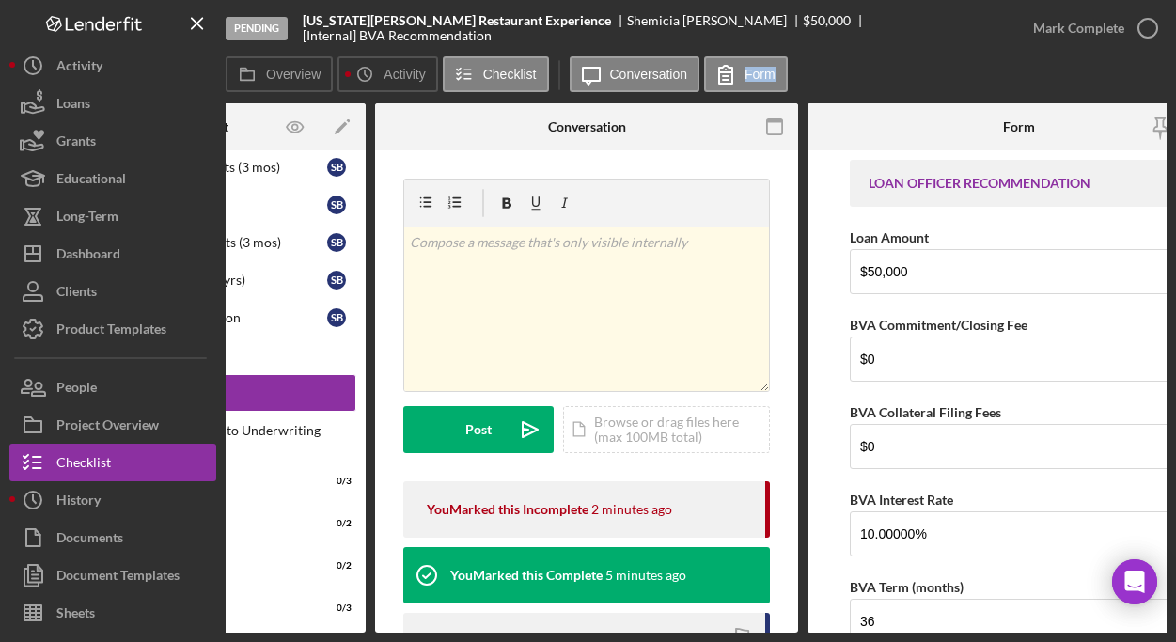
scroll to position [0, 253]
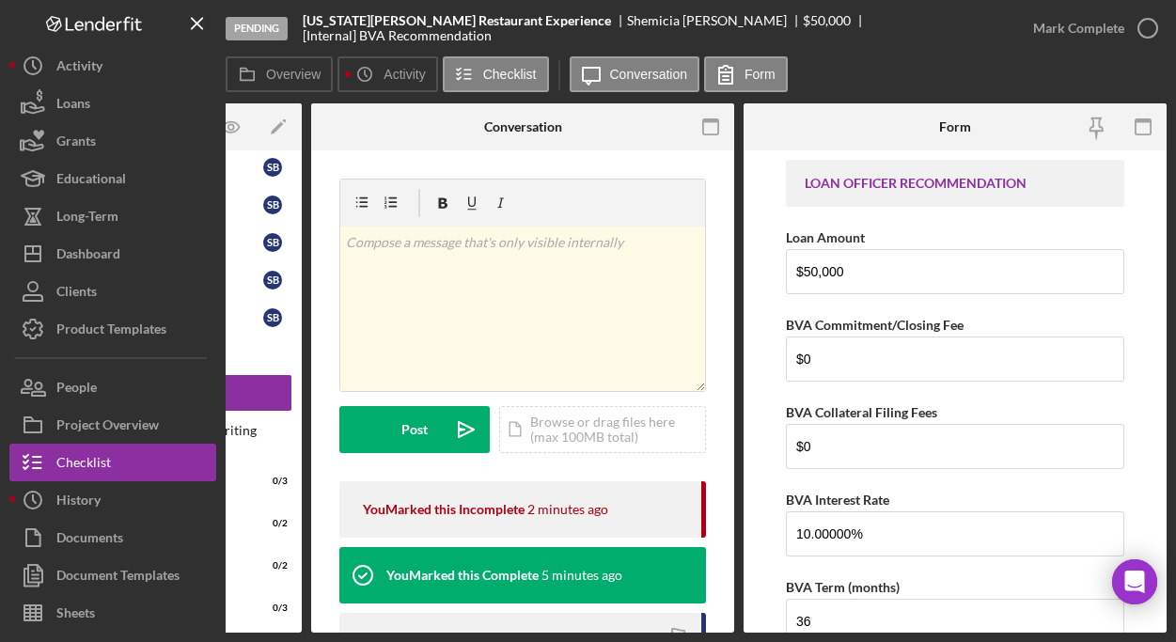
click at [1029, 134] on div at bounding box center [1095, 126] width 141 height 47
click at [768, 76] on label "Form" at bounding box center [759, 74] width 31 height 15
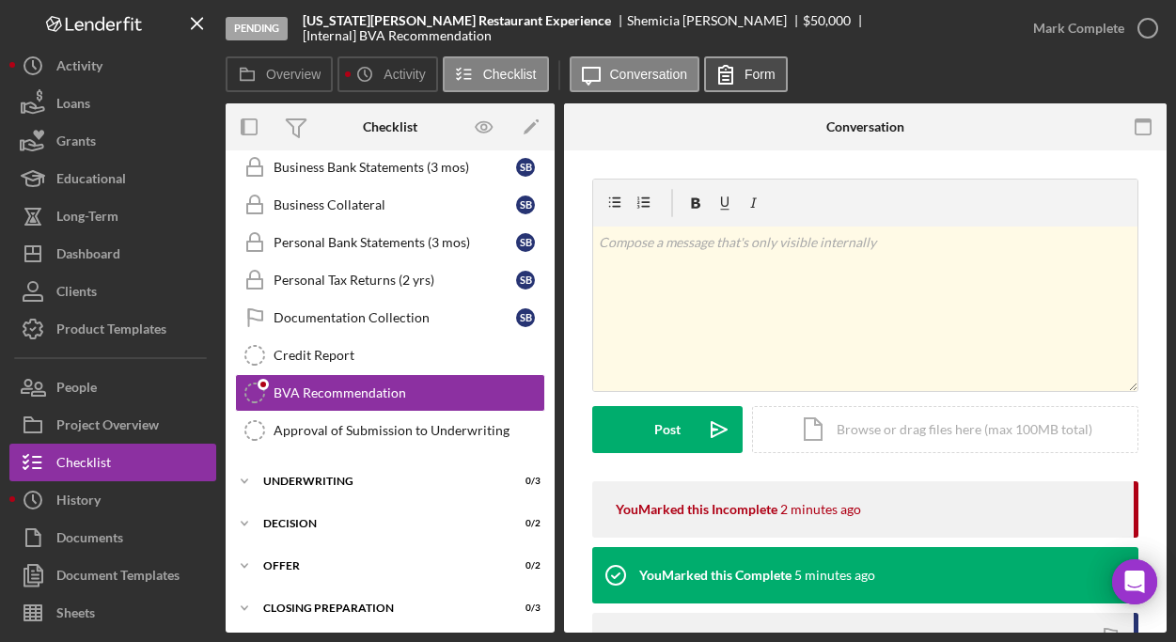
scroll to position [0, 0]
click at [768, 76] on label "Form" at bounding box center [759, 74] width 31 height 15
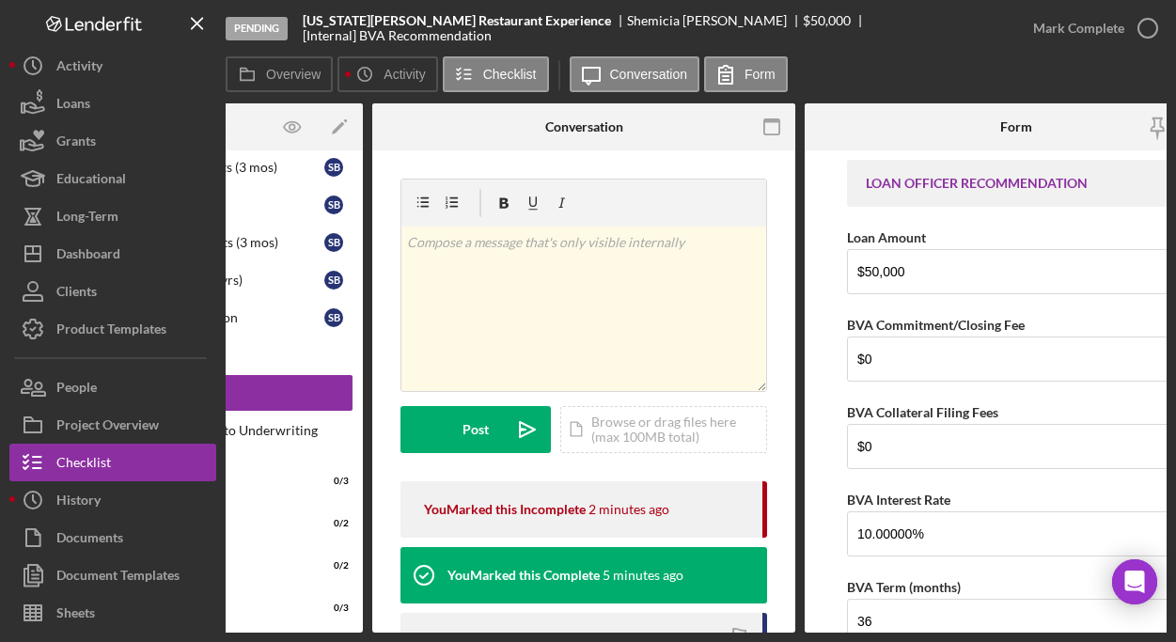
scroll to position [0, 253]
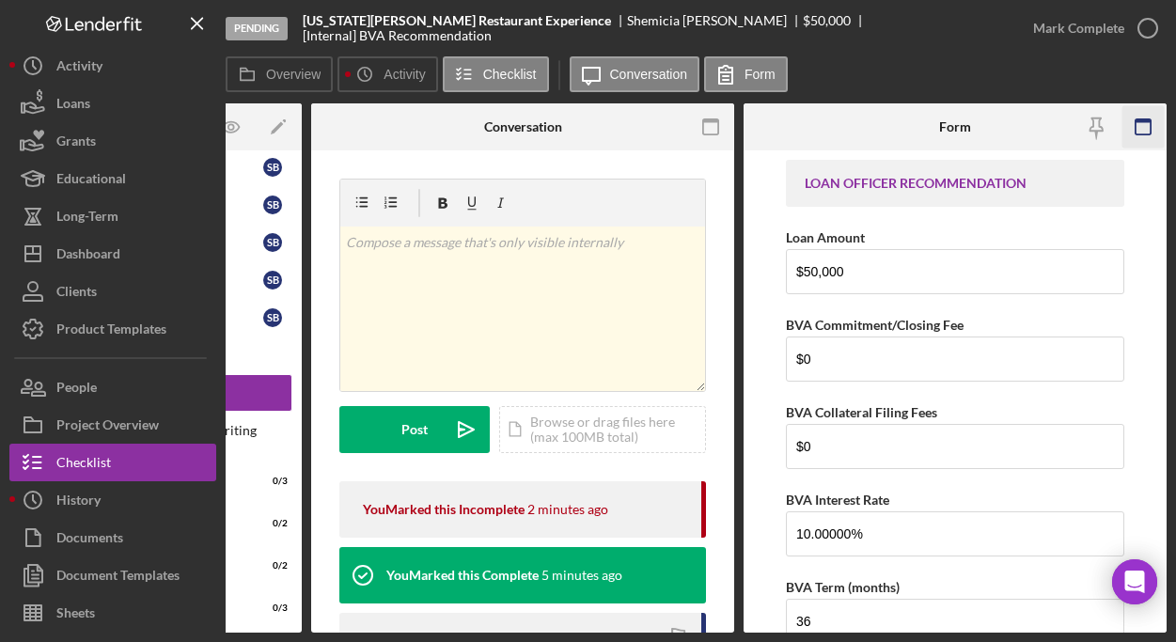
click at [1148, 123] on icon "button" at bounding box center [1143, 127] width 42 height 42
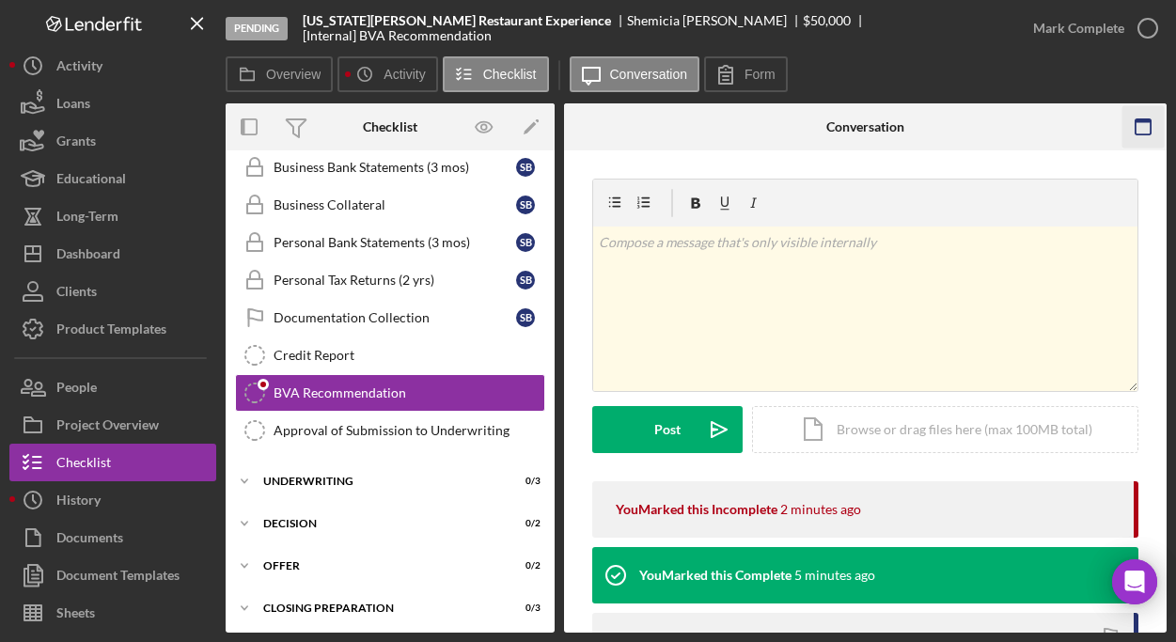
scroll to position [0, 0]
click at [757, 78] on label "Form" at bounding box center [759, 74] width 31 height 15
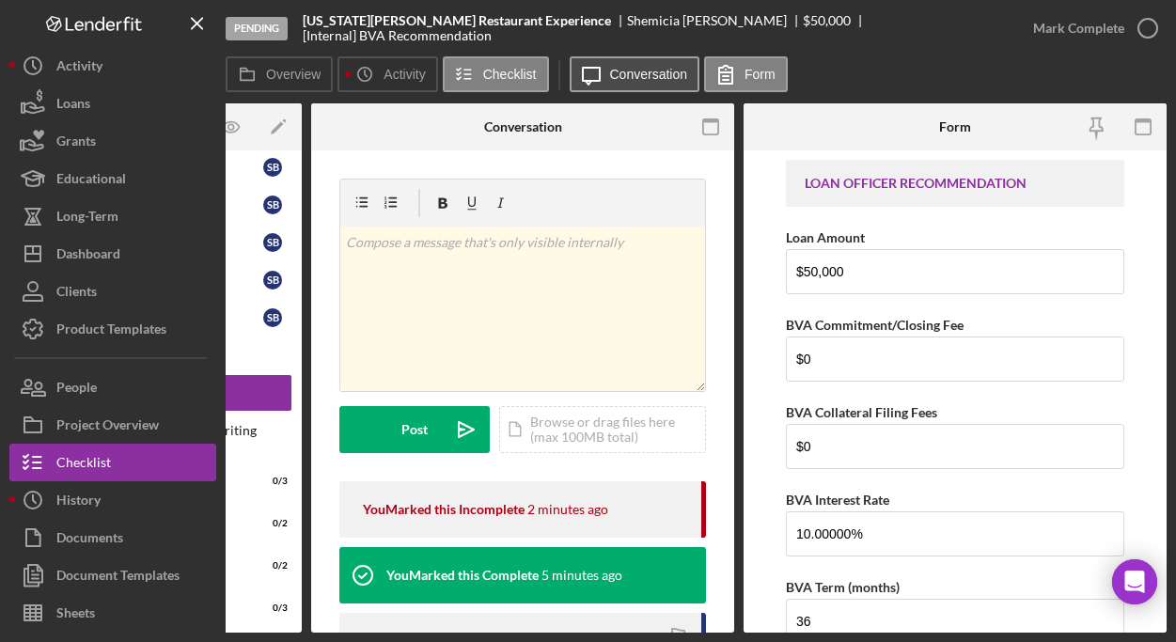
click at [628, 72] on label "Conversation" at bounding box center [649, 74] width 78 height 15
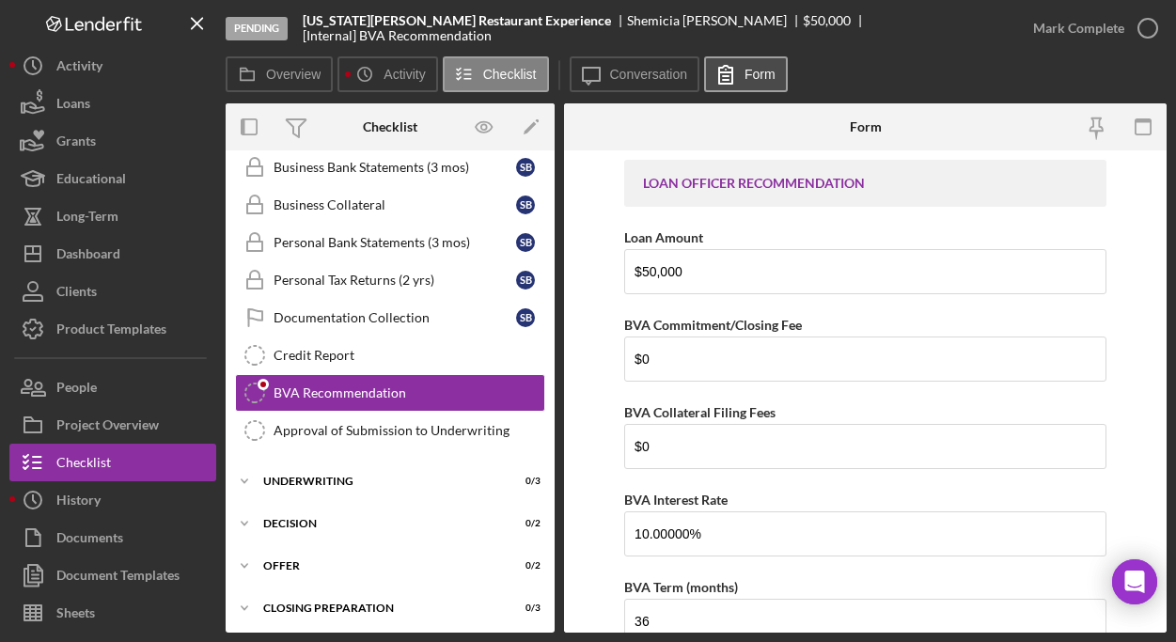
click at [738, 70] on icon at bounding box center [725, 74] width 47 height 47
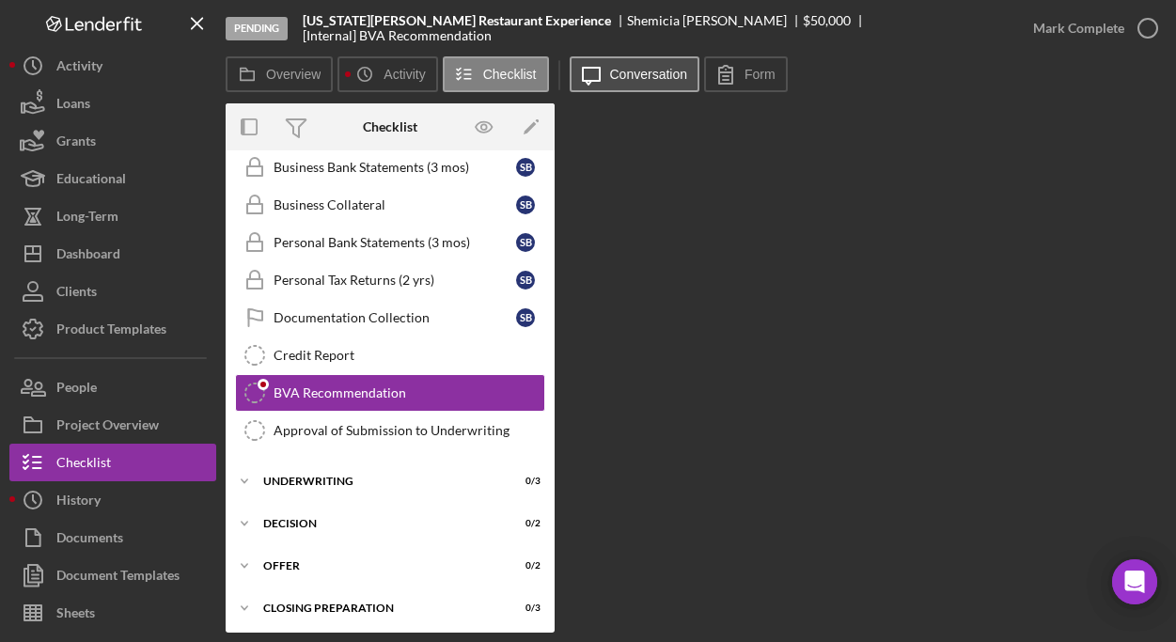
click at [655, 80] on label "Conversation" at bounding box center [649, 74] width 78 height 15
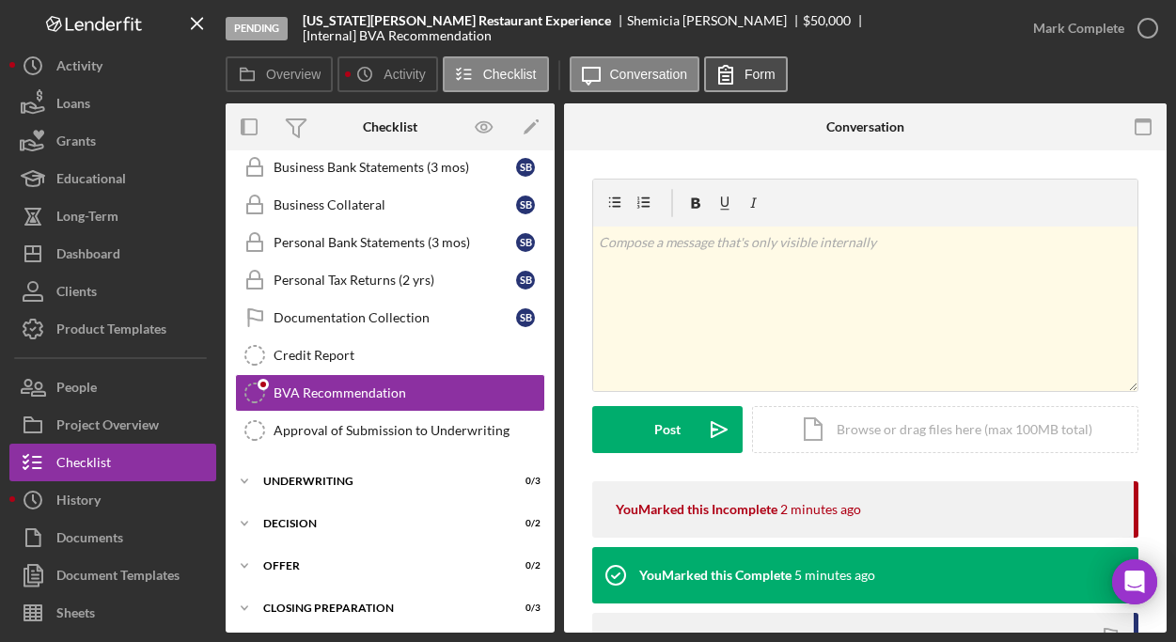
click at [739, 70] on icon at bounding box center [725, 74] width 47 height 47
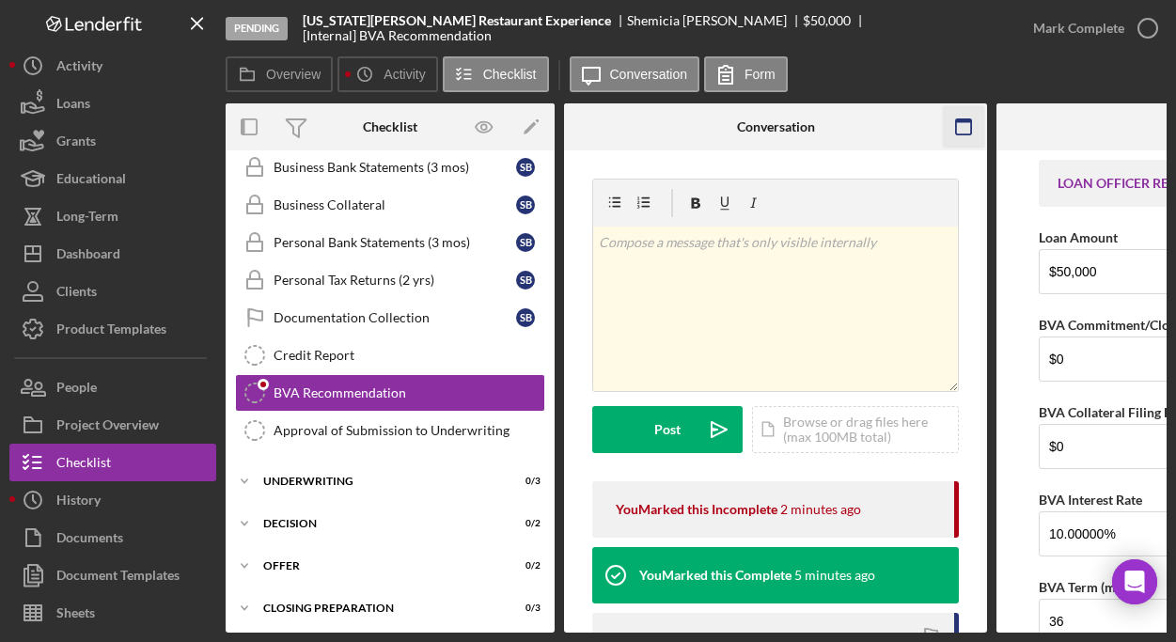
click at [961, 126] on icon "button" at bounding box center [963, 127] width 42 height 42
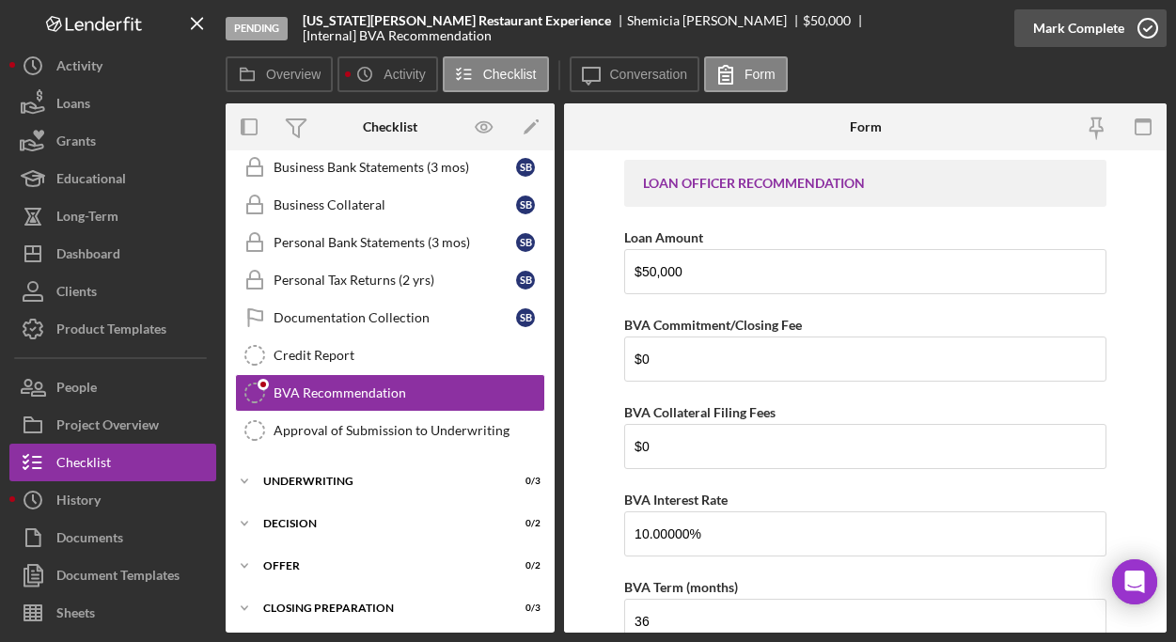
click at [1146, 36] on icon "button" at bounding box center [1147, 28] width 47 height 47
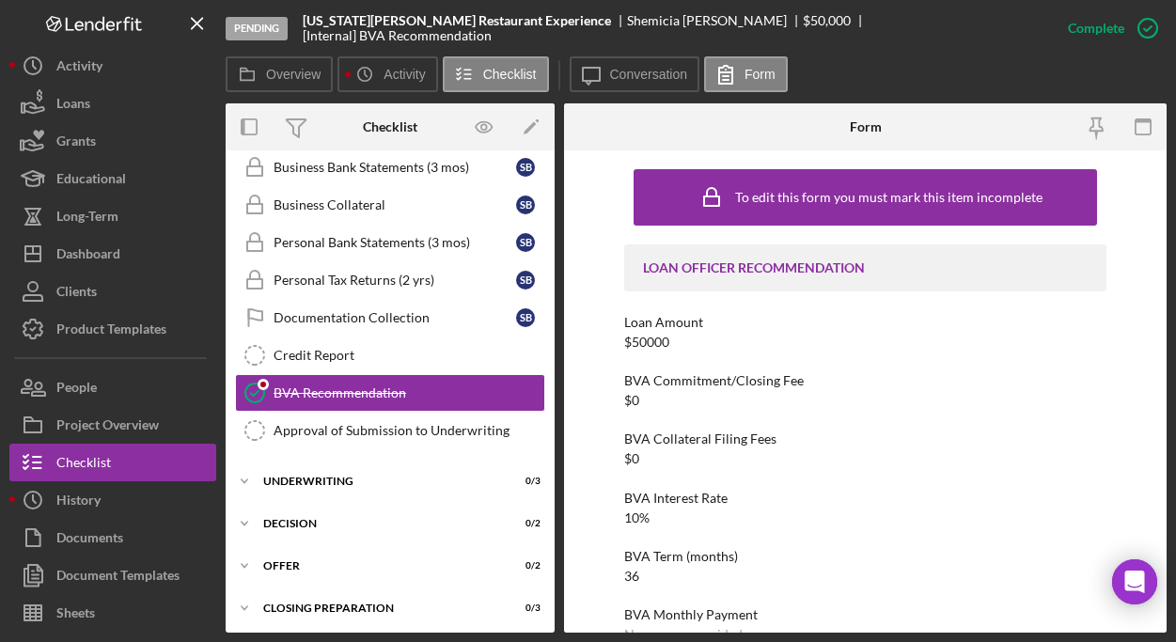
scroll to position [252, 0]
click at [1151, 130] on icon "button" at bounding box center [1143, 127] width 42 height 42
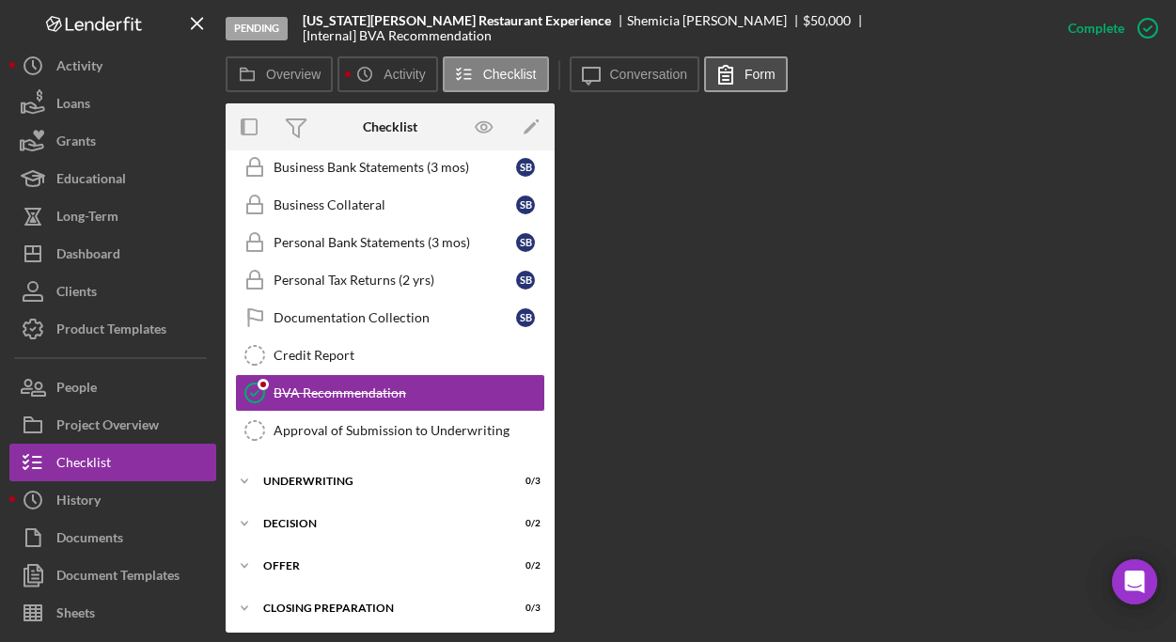
click at [764, 74] on label "Form" at bounding box center [759, 74] width 31 height 15
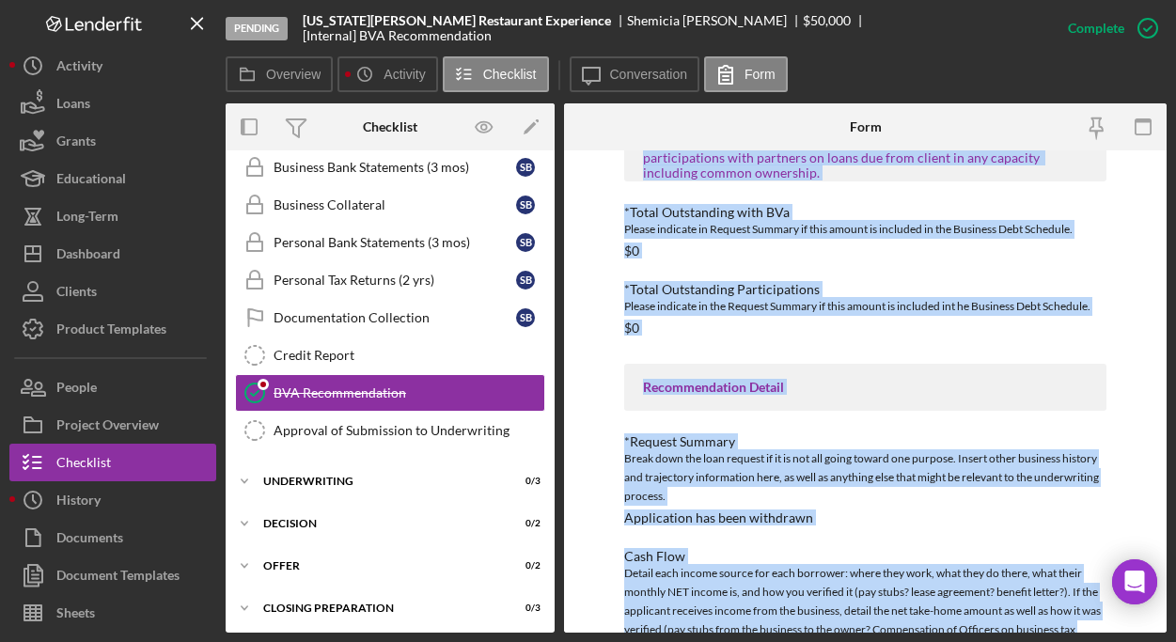
scroll to position [965, 0]
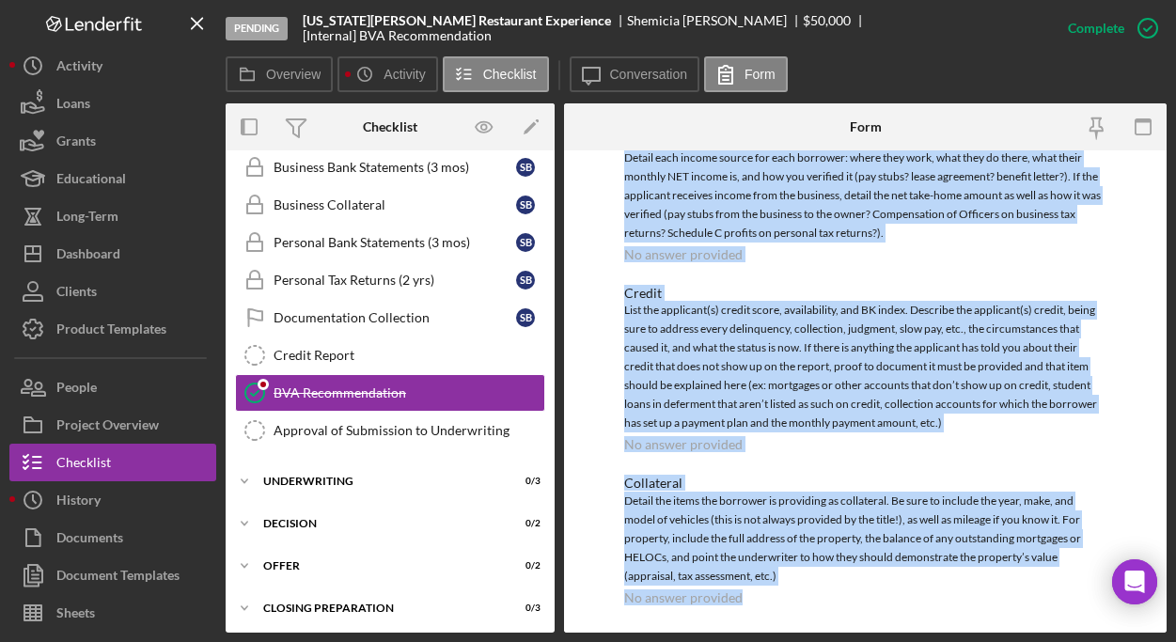
drag, startPoint x: 591, startPoint y: 162, endPoint x: 850, endPoint y: 622, distance: 528.5
click at [855, 641] on html "Pending Virginia Black Restaurant Experience Shemicia Bowen $50,000 [Internal] …" at bounding box center [588, 321] width 1176 height 642
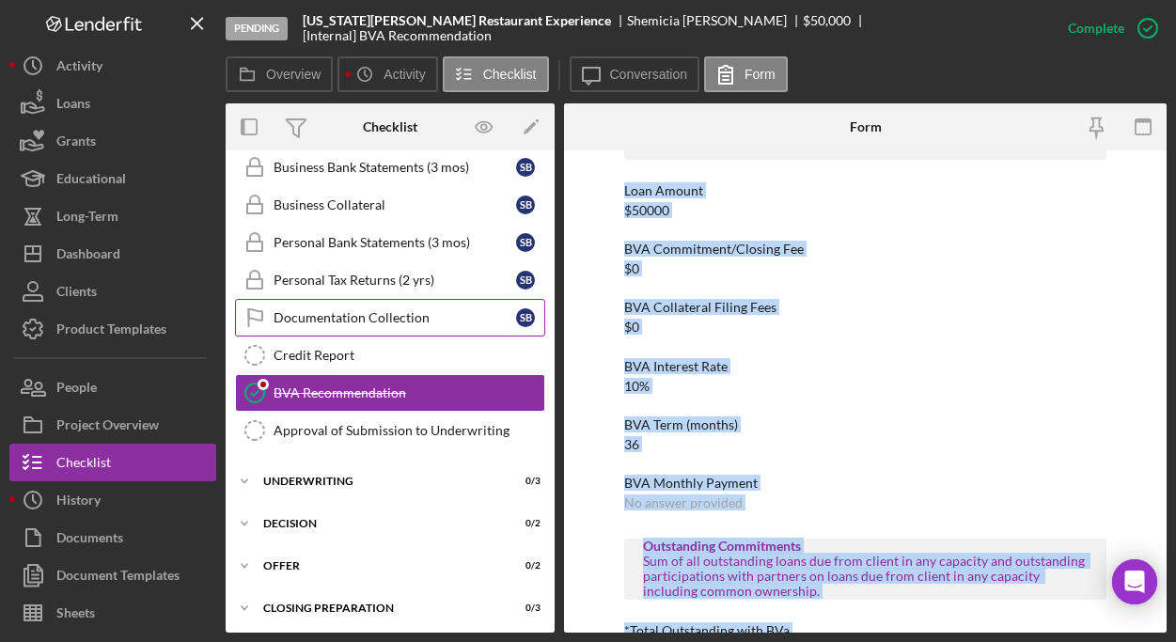
scroll to position [0, 0]
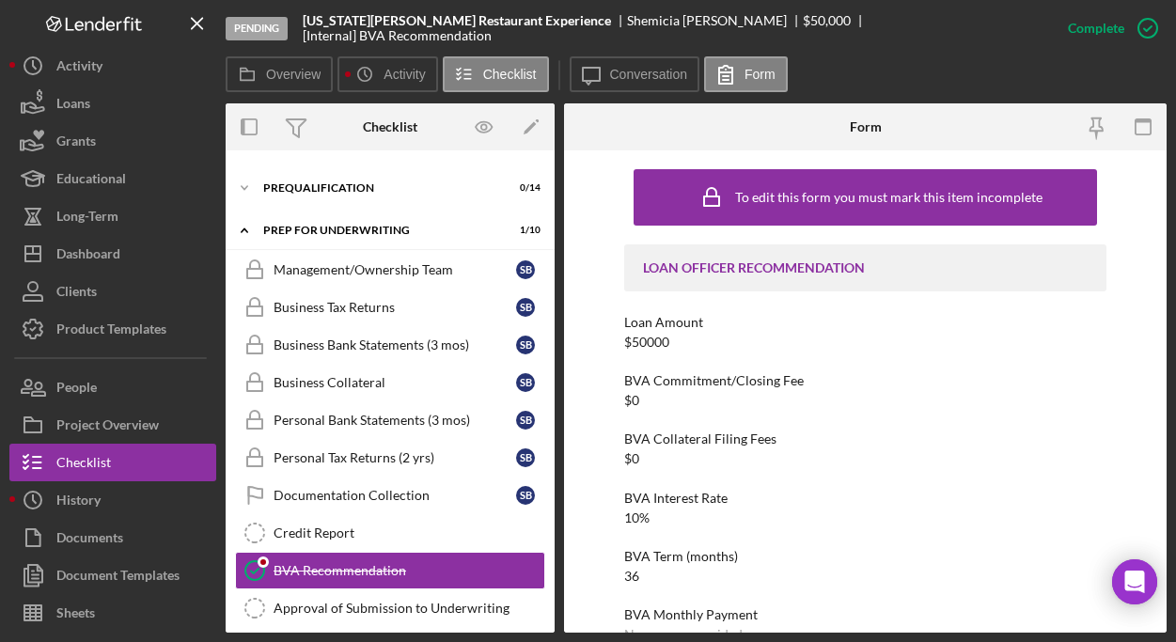
scroll to position [341, 0]
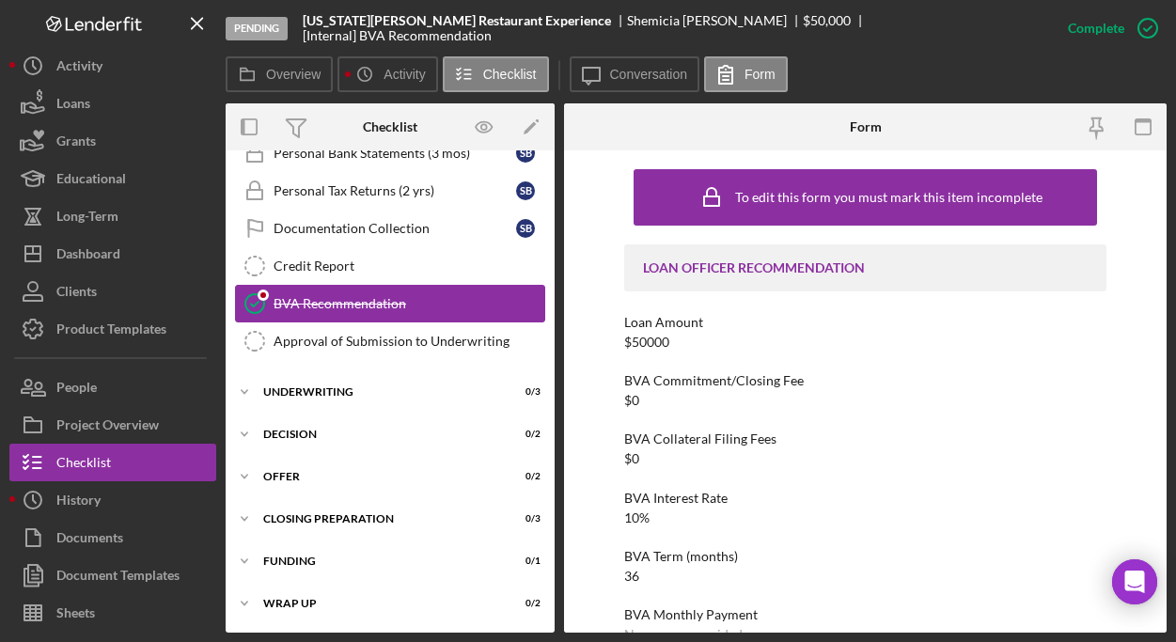
click at [353, 307] on div "BVA Recommendation" at bounding box center [408, 303] width 271 height 15
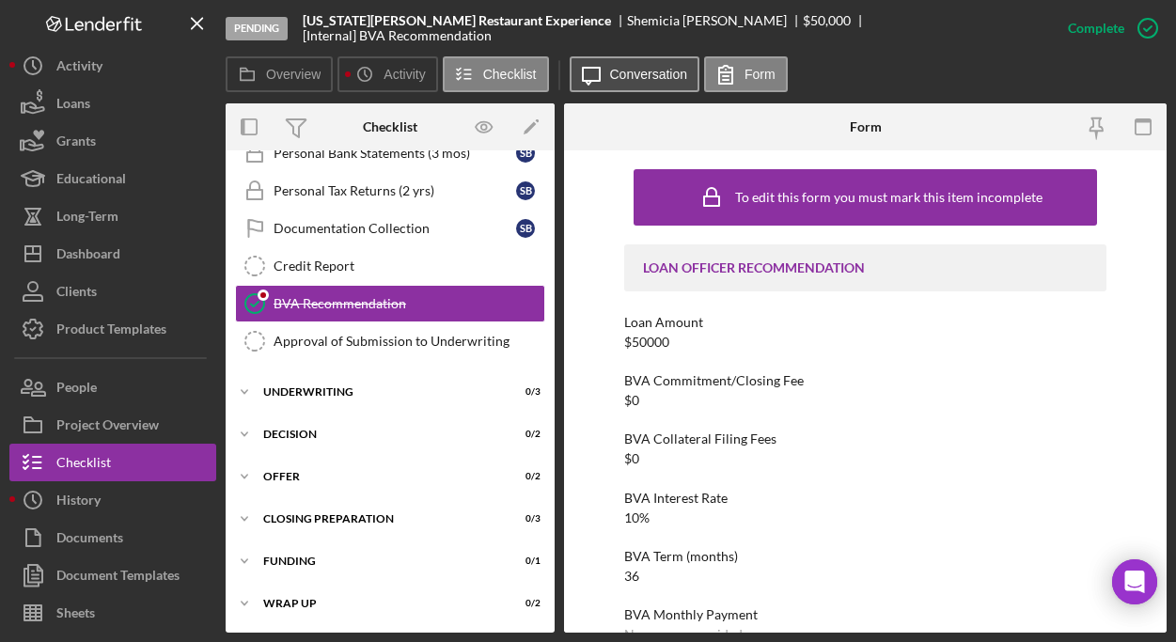
click at [666, 84] on button "Icon/Message Conversation" at bounding box center [634, 74] width 131 height 36
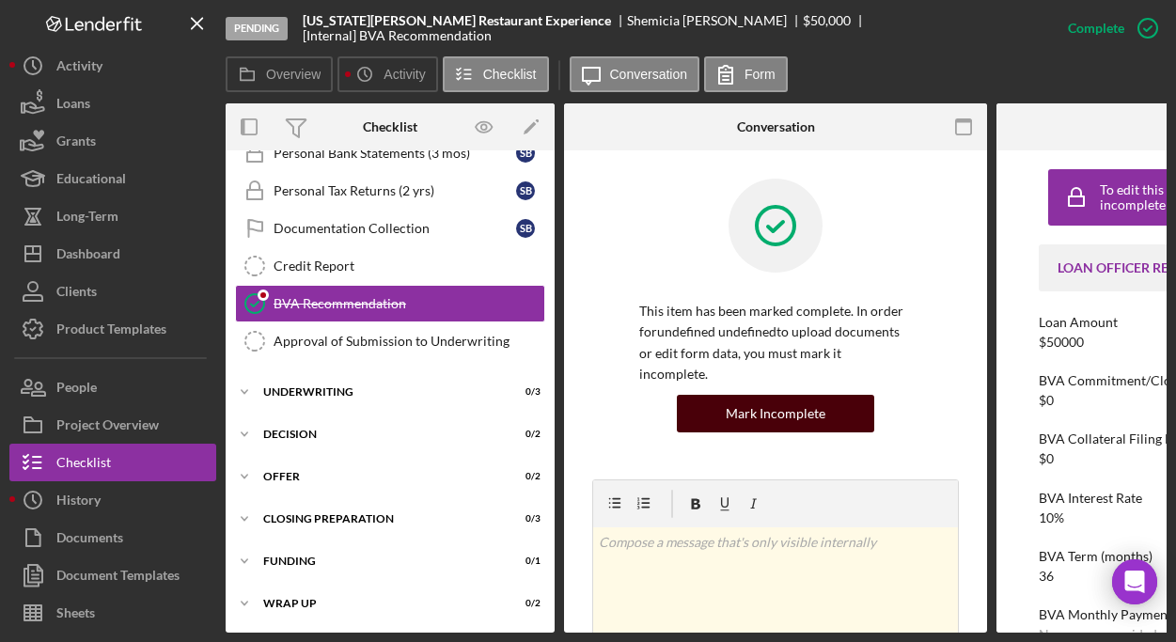
click at [771, 395] on div "Mark Incomplete" at bounding box center [775, 414] width 100 height 38
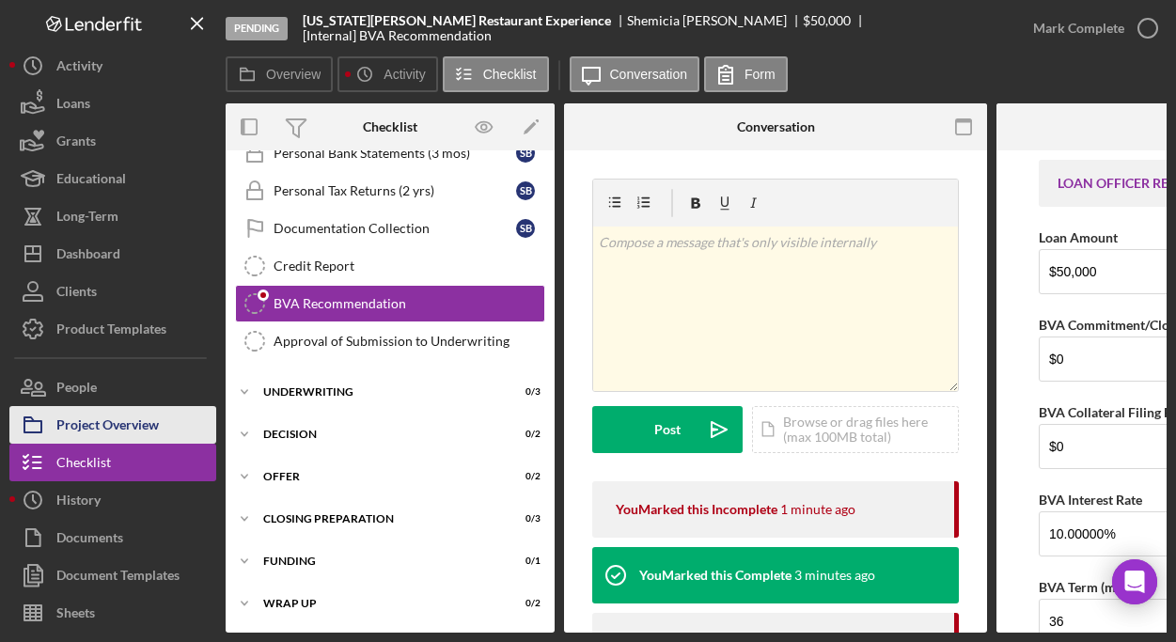
click at [112, 414] on div "Project Overview" at bounding box center [107, 427] width 102 height 42
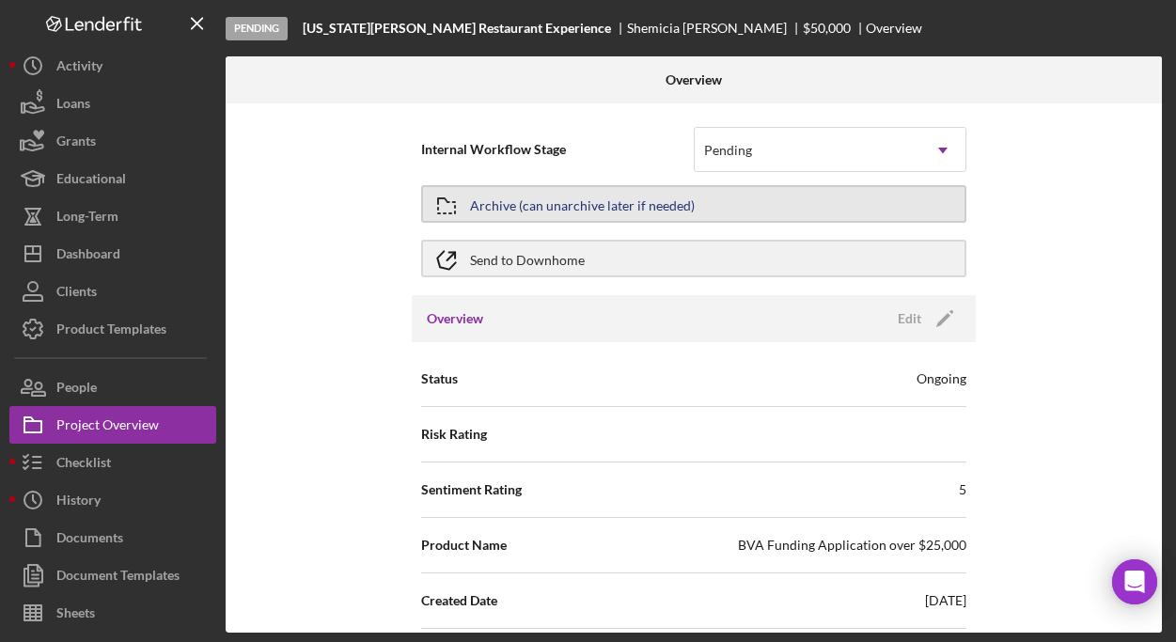
click at [582, 203] on div "Archive (can unarchive later if needed)" at bounding box center [582, 204] width 225 height 34
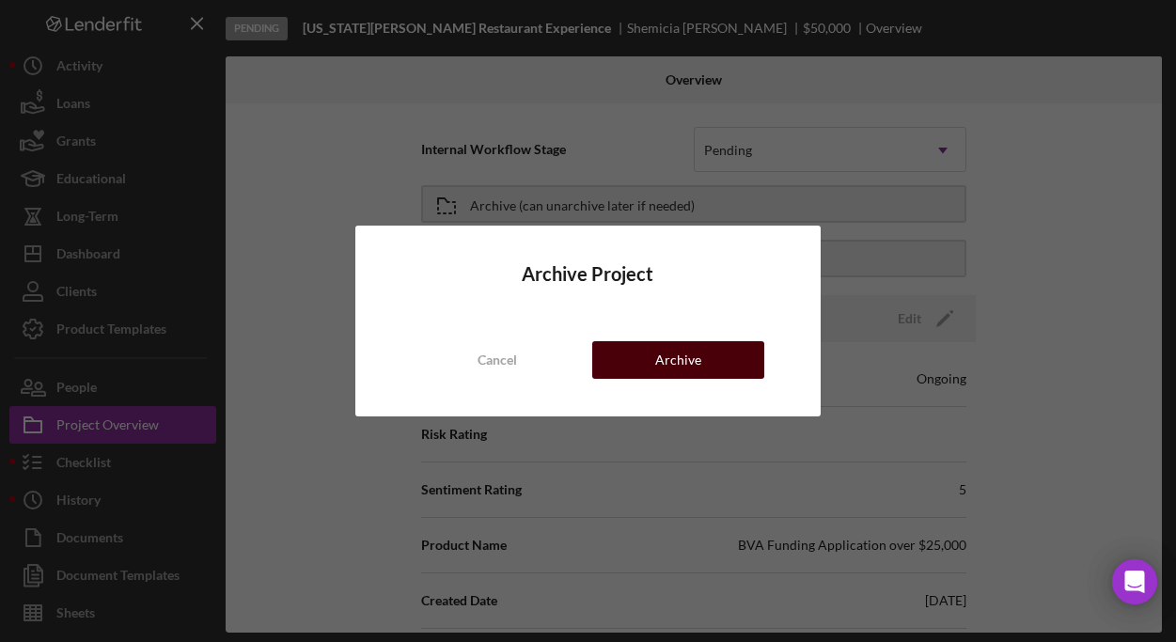
click at [668, 358] on div "Archive" at bounding box center [678, 360] width 46 height 38
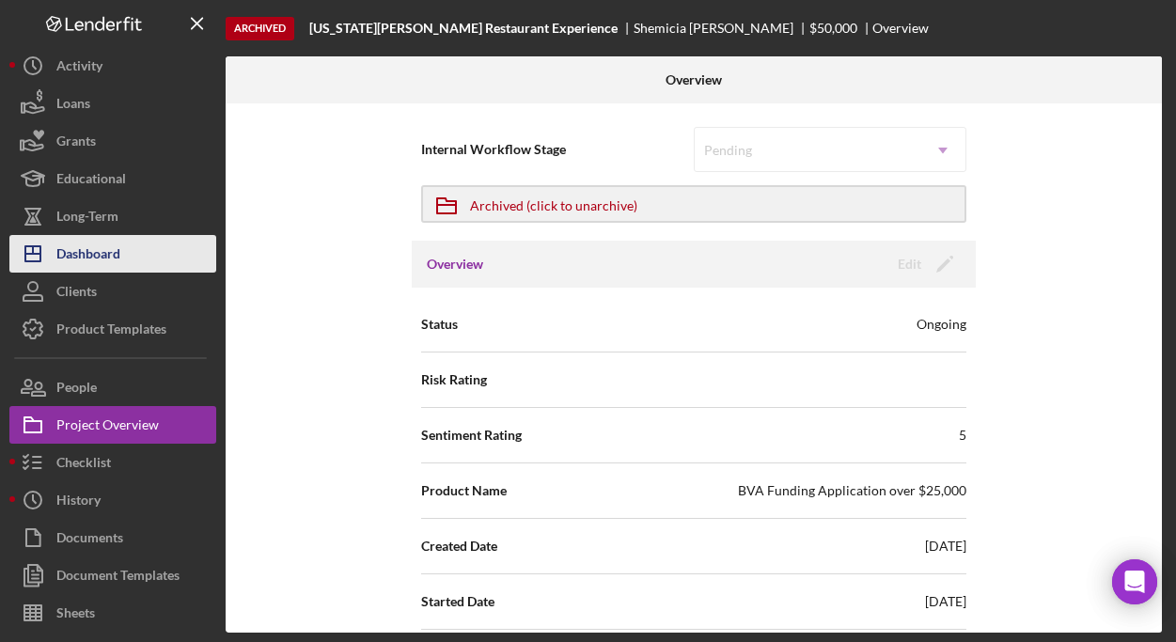
click at [110, 258] on div "Dashboard" at bounding box center [88, 256] width 64 height 42
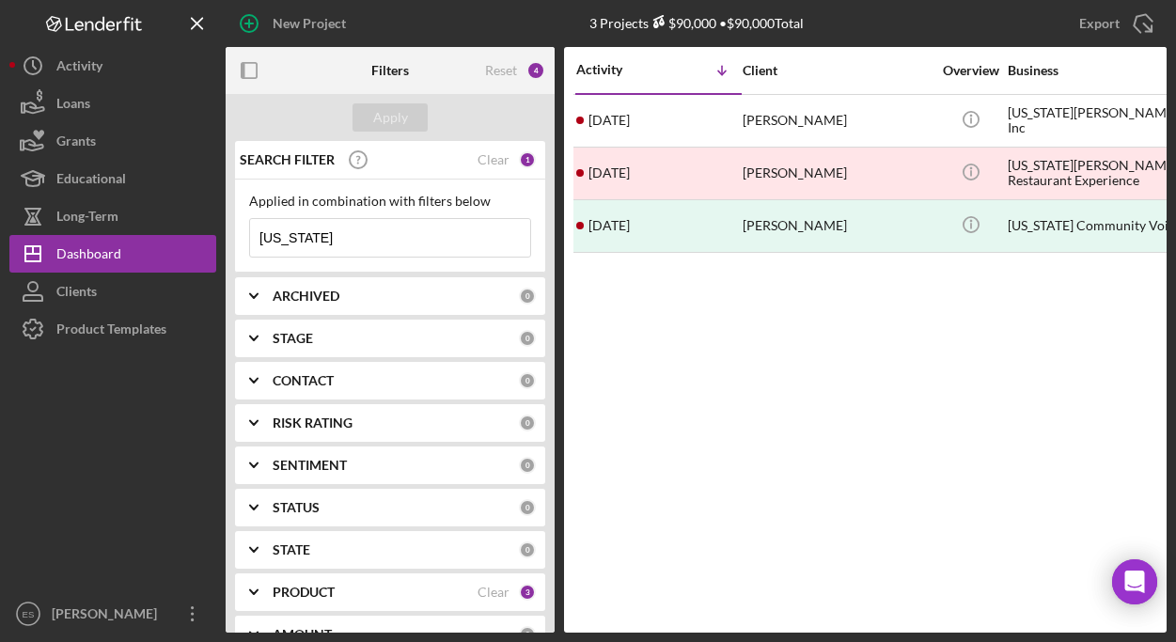
drag, startPoint x: 305, startPoint y: 236, endPoint x: 223, endPoint y: 234, distance: 82.7
click at [223, 234] on div "New Project 3 Projects $90,000 • $90,000 Total virginia Export Icon/Export Filt…" at bounding box center [587, 316] width 1157 height 632
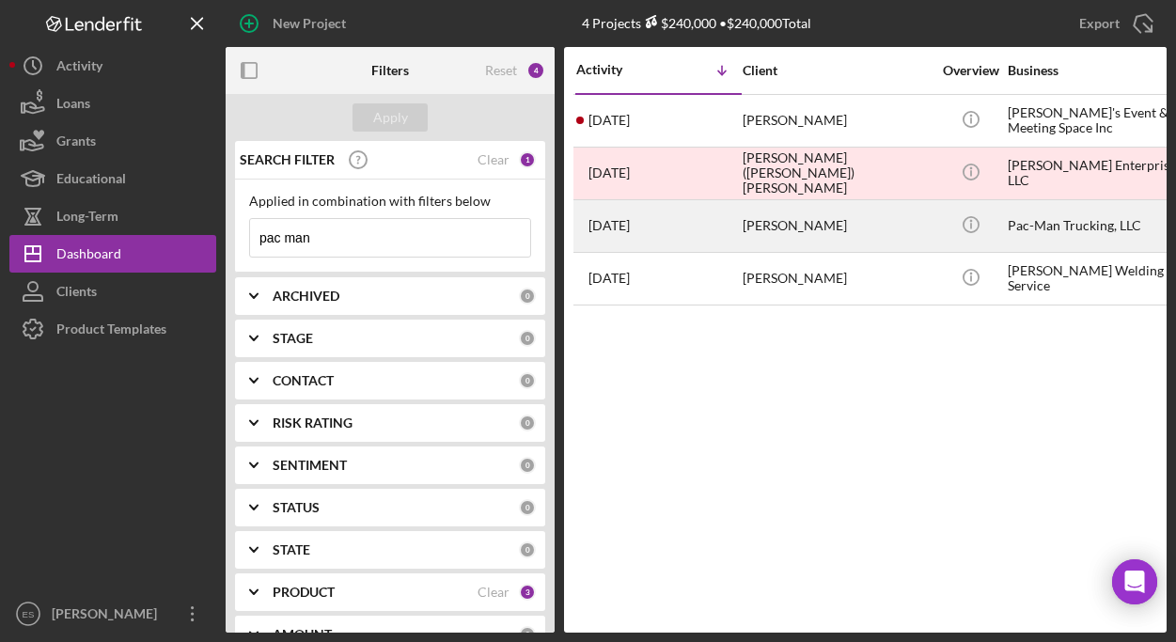
type input "pac man"
click at [843, 220] on div "[PERSON_NAME]" at bounding box center [836, 226] width 188 height 50
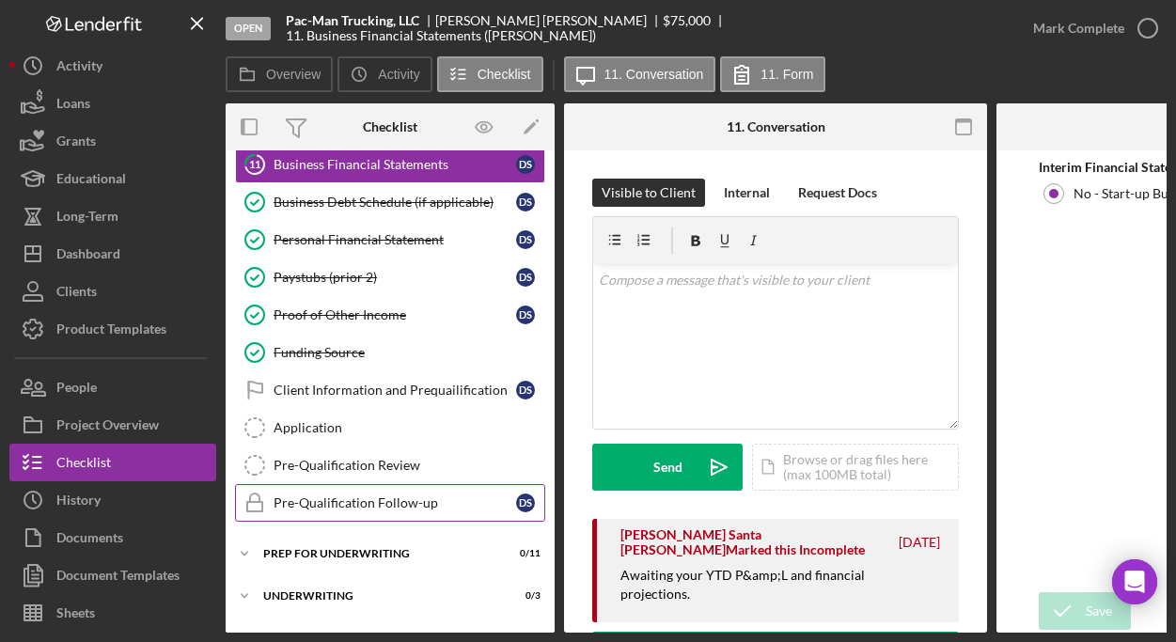
scroll to position [251, 0]
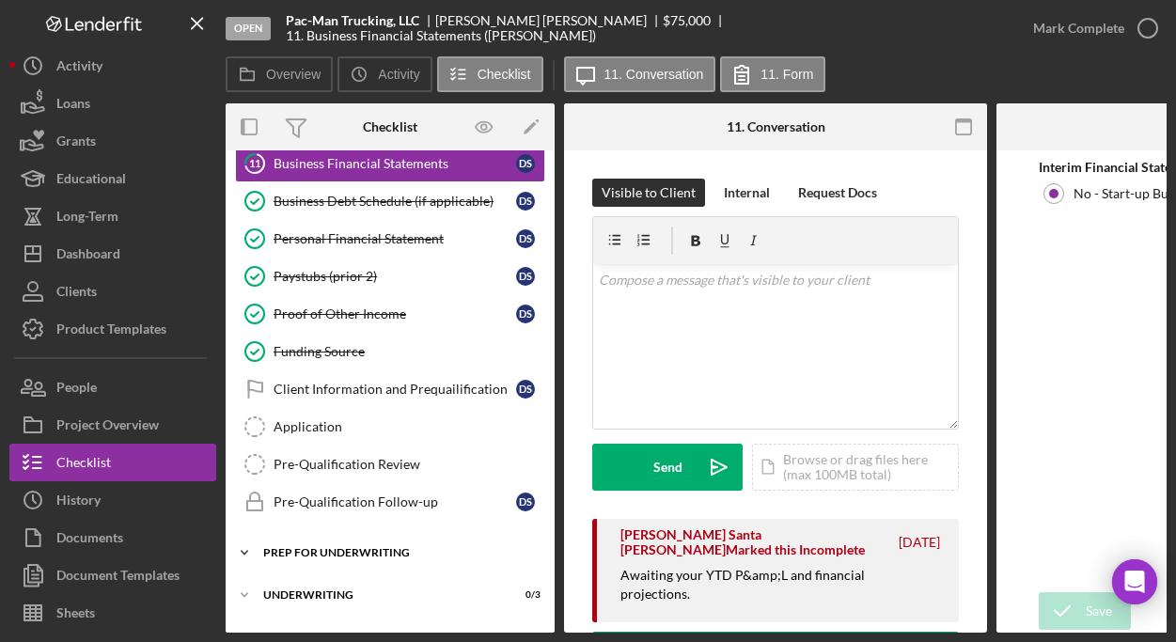
click at [358, 557] on div "Prep for Underwriting" at bounding box center [397, 552] width 268 height 11
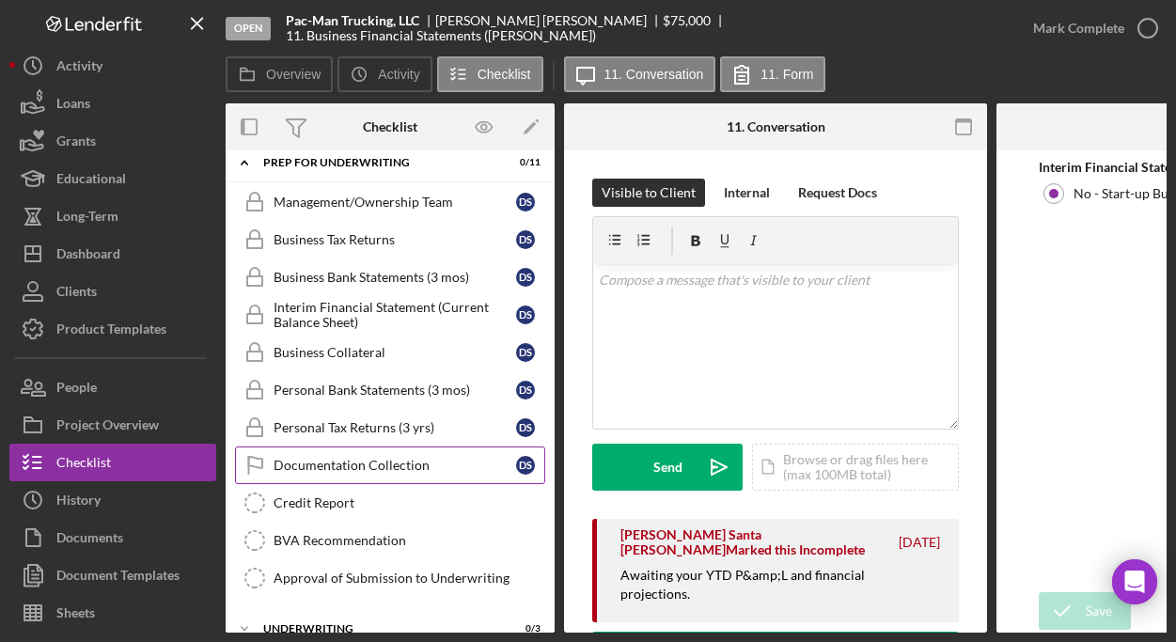
scroll to position [670, 0]
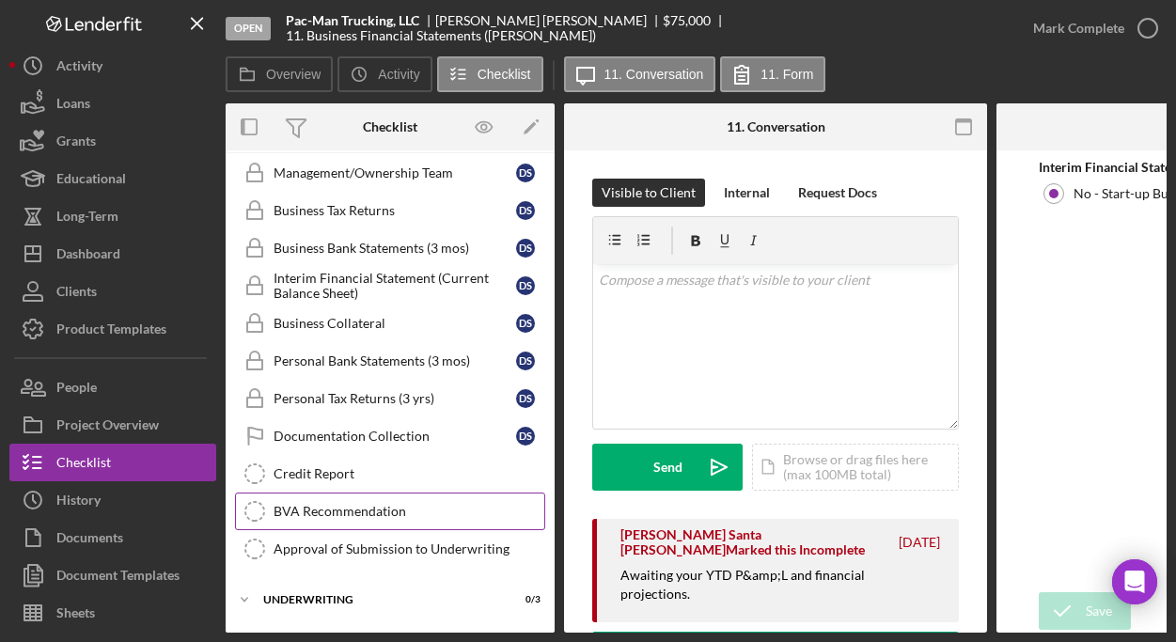
click at [363, 513] on div "BVA Recommendation" at bounding box center [408, 511] width 271 height 15
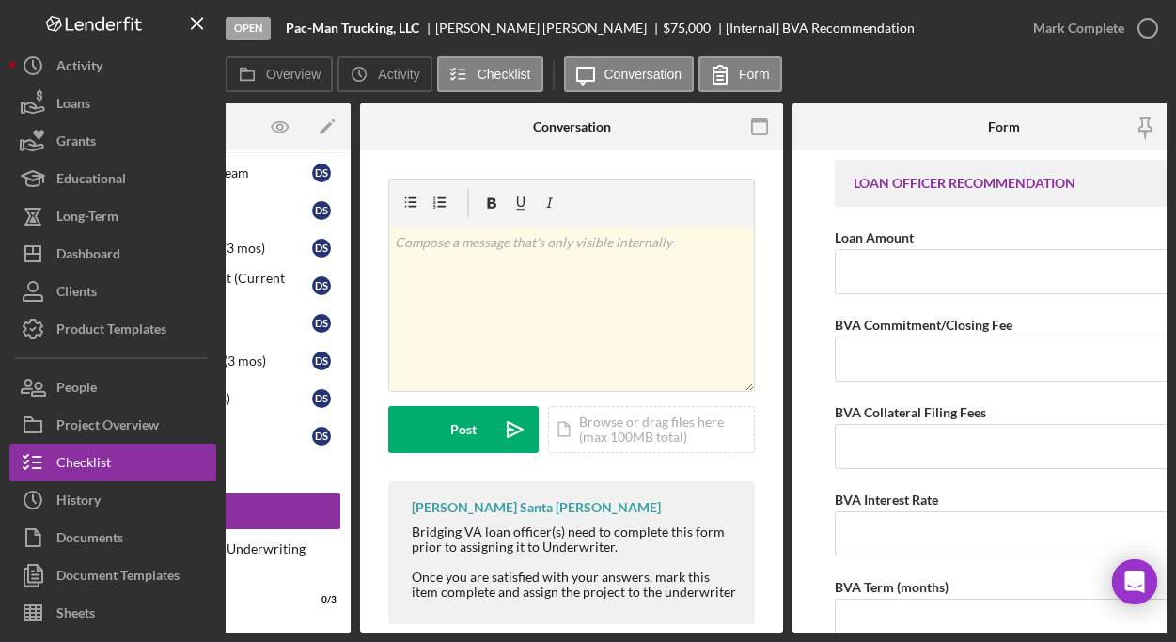
scroll to position [0, 253]
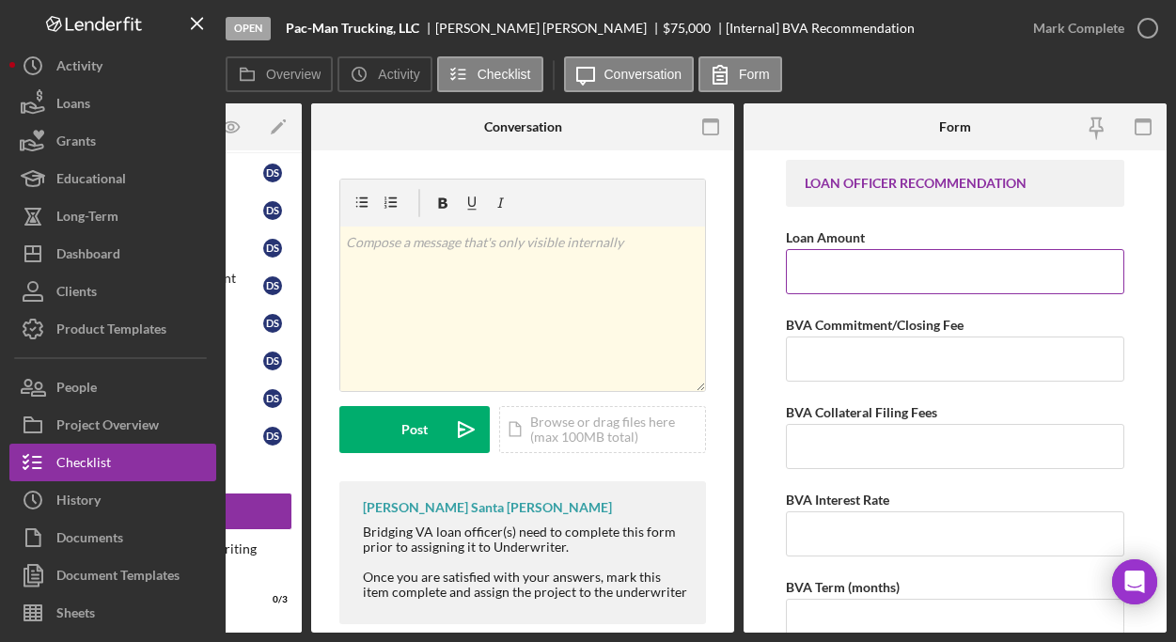
click at [867, 278] on input "Loan Amount" at bounding box center [955, 271] width 338 height 45
type input "$75,000"
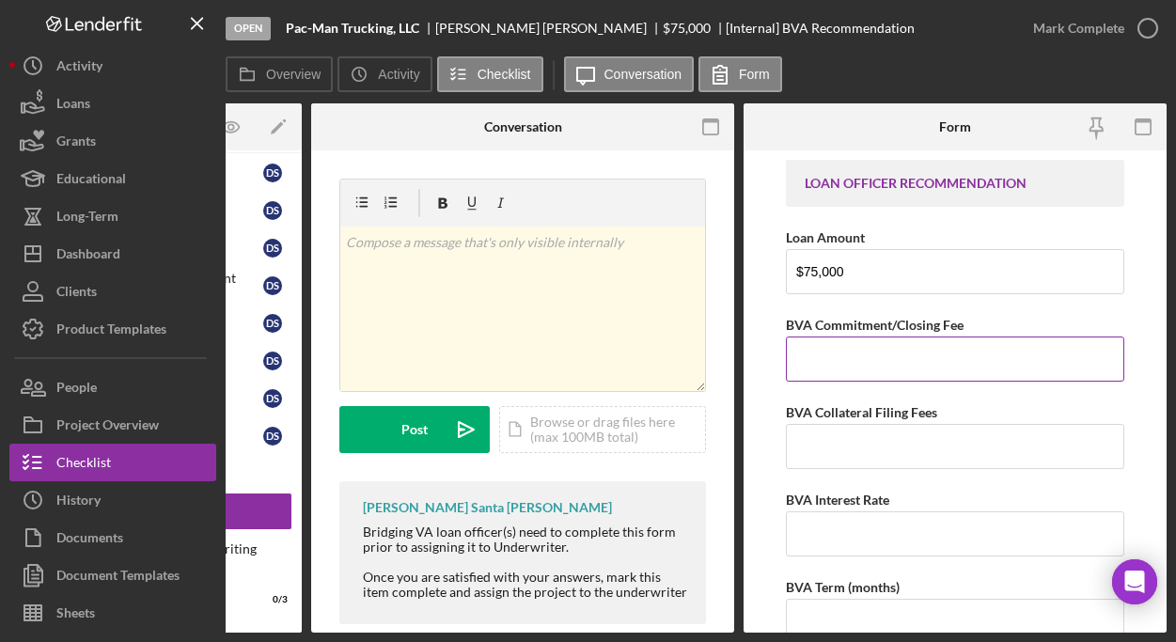
click at [871, 366] on input "BVA Commitment/Closing Fee" at bounding box center [955, 358] width 338 height 45
type input "$0"
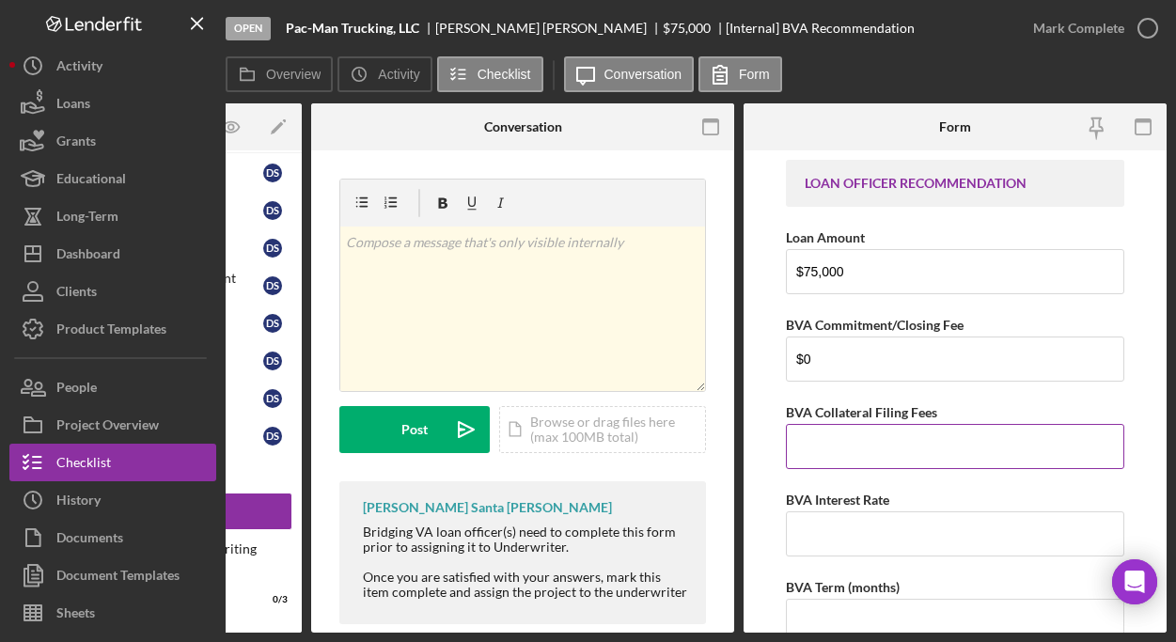
click at [879, 445] on input "BVA Collateral Filing Fees" at bounding box center [955, 446] width 338 height 45
type input "$0"
click at [872, 529] on input "BVA Interest Rate" at bounding box center [955, 533] width 338 height 45
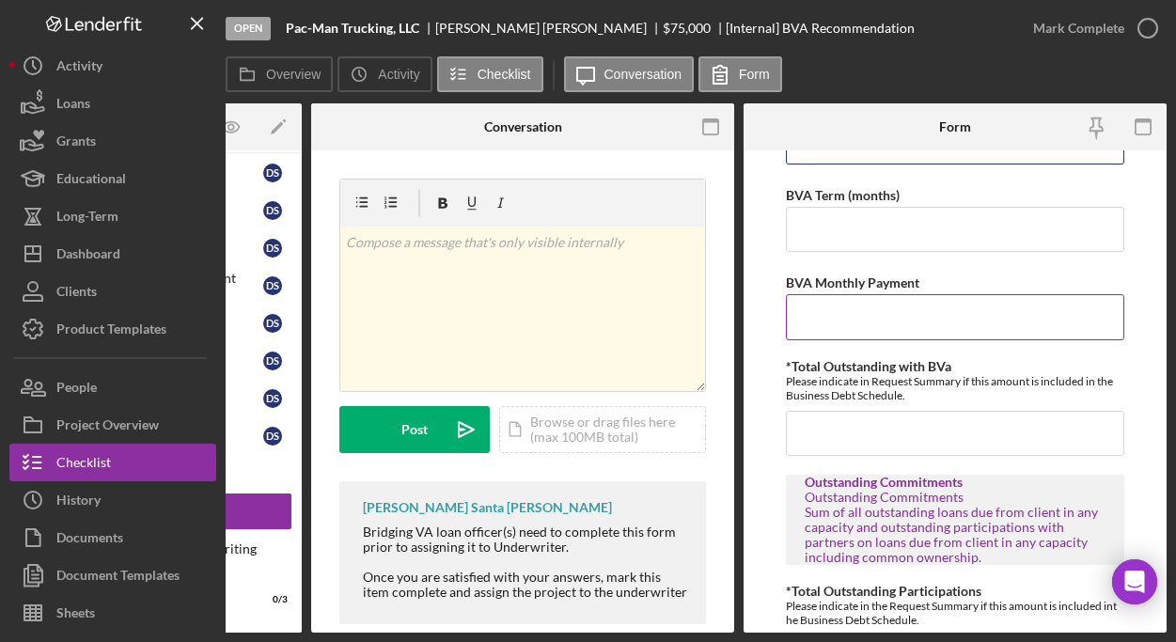
scroll to position [393, 0]
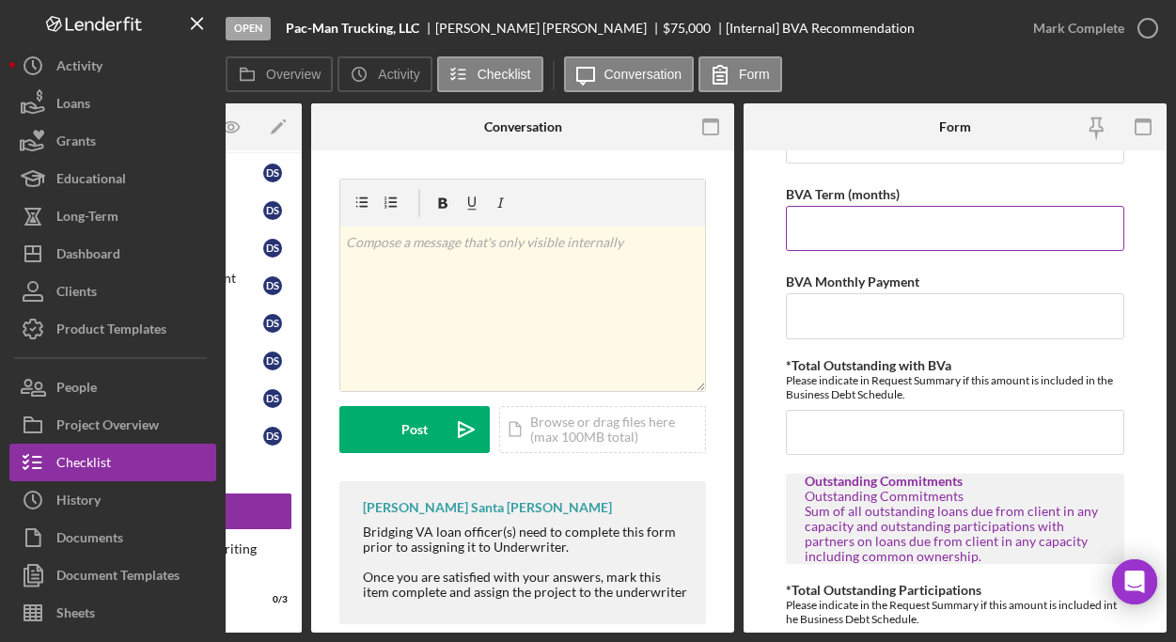
type input "10.00000%"
click at [888, 225] on input "BVA Term (months)" at bounding box center [955, 228] width 338 height 45
type input "35"
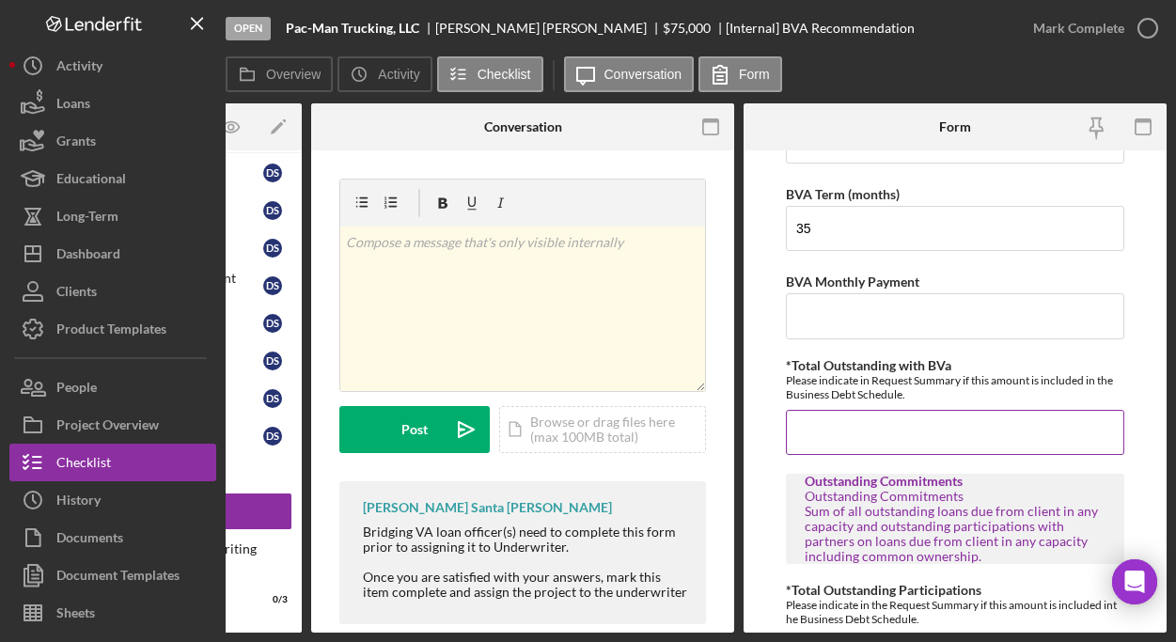
click at [967, 432] on input "*Total Outstanding with BVa" at bounding box center [955, 432] width 338 height 45
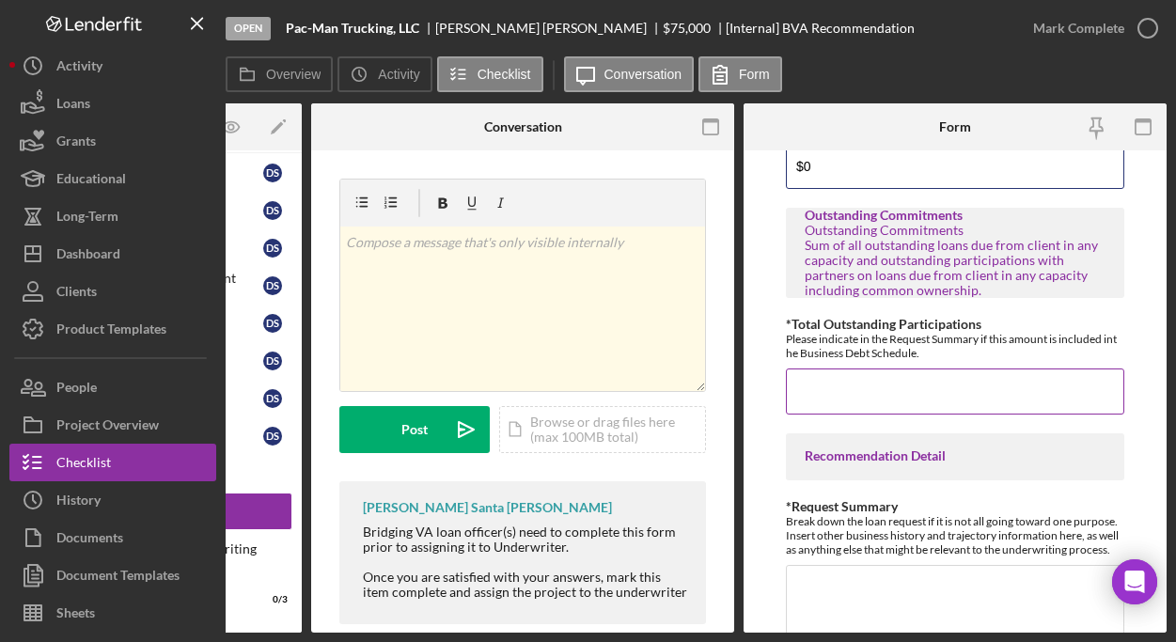
type input "$0"
click at [915, 392] on input "*Total Outstanding Participations" at bounding box center [955, 390] width 338 height 45
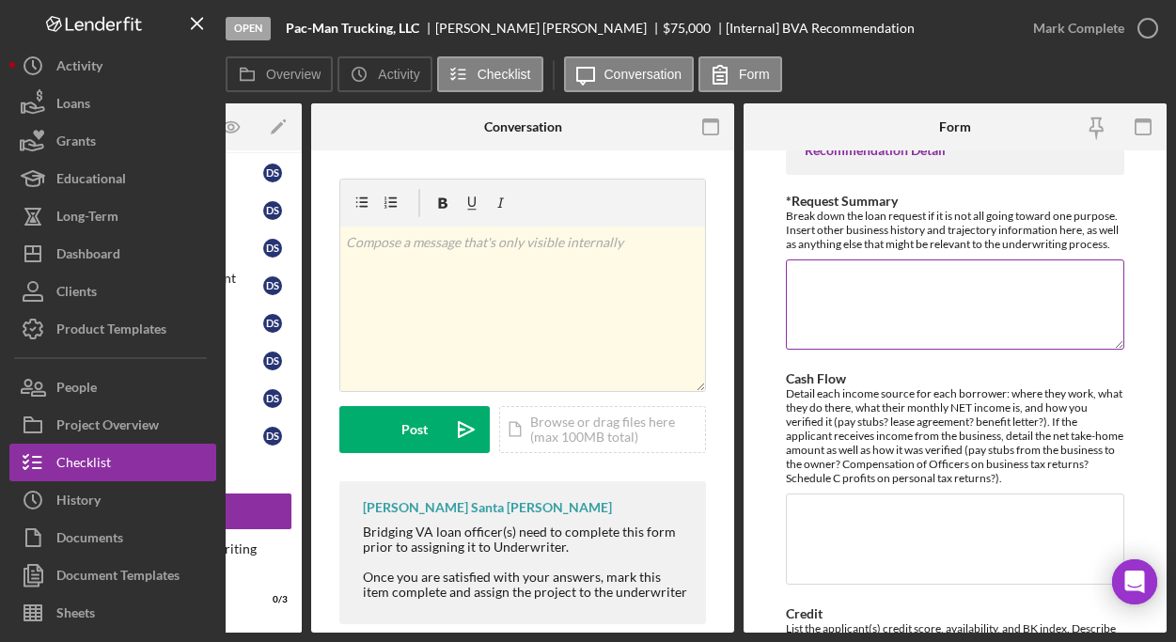
type input "$0"
click at [893, 327] on textarea "*Request Summary" at bounding box center [955, 304] width 338 height 90
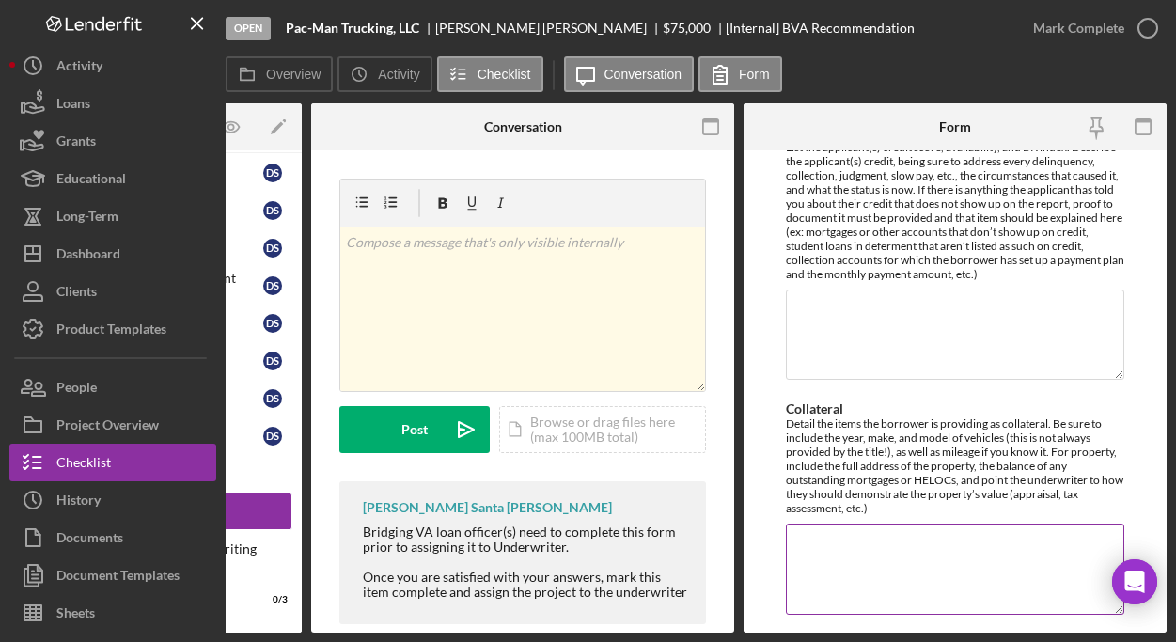
scroll to position [1516, 0]
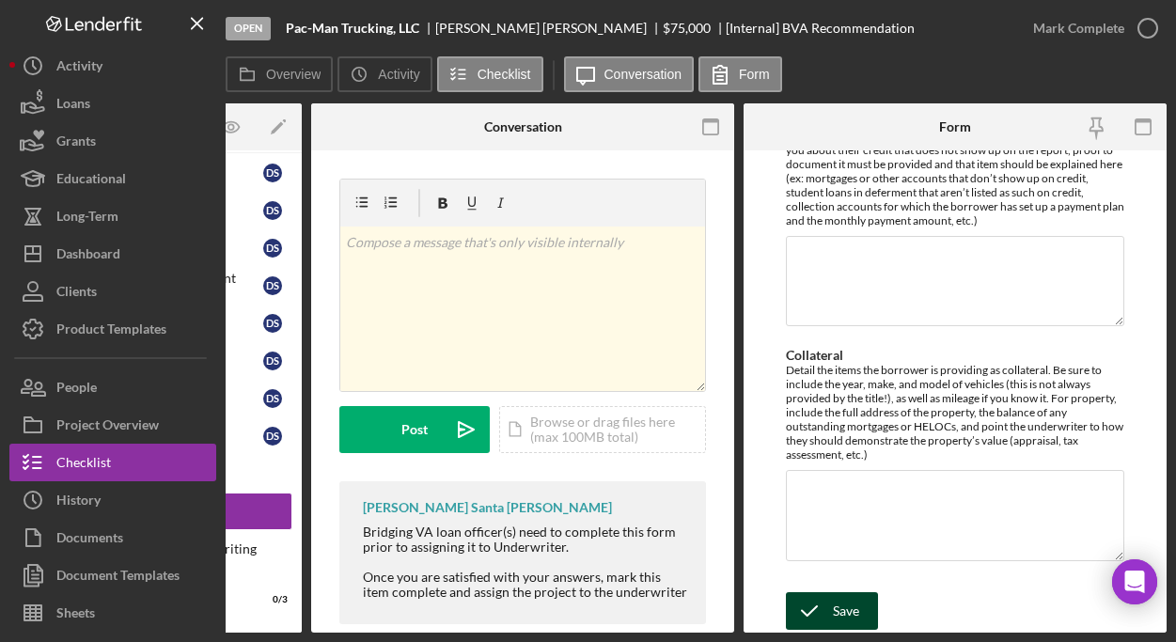
type textarea "Application is withdrawn"
click at [849, 599] on div "Save" at bounding box center [846, 611] width 26 height 38
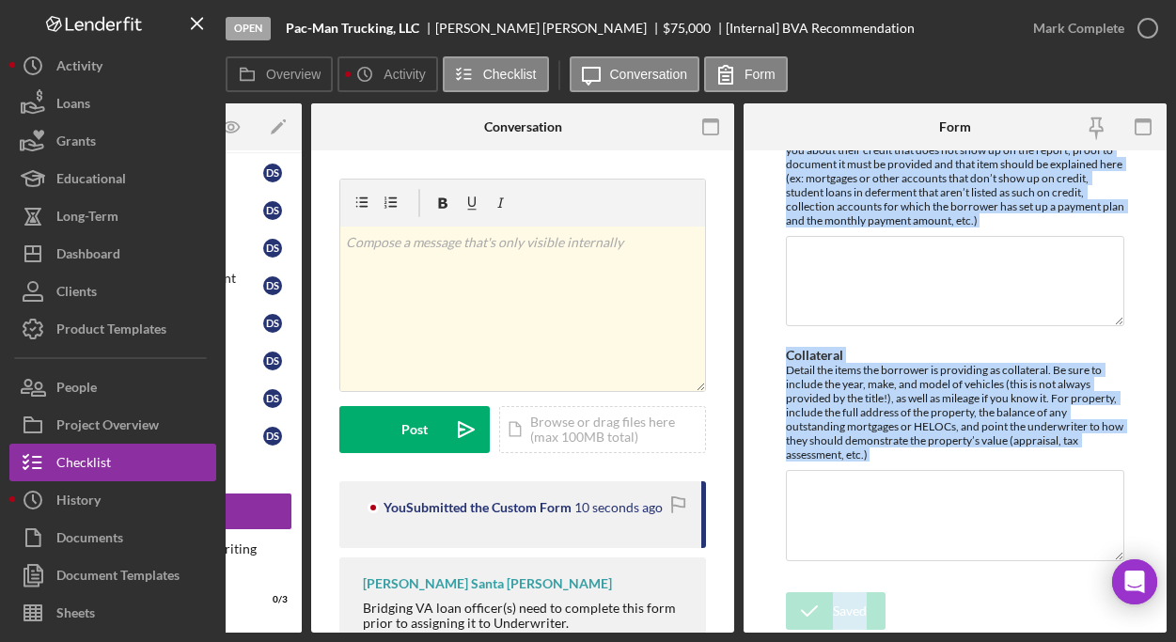
drag, startPoint x: 781, startPoint y: 175, endPoint x: 930, endPoint y: 673, distance: 520.0
click at [930, 641] on html "Open Pac-Man Trucking, LLC Donnell Simons $75,000 $75,000 [Internal] BVA Recomm…" at bounding box center [588, 321] width 1176 height 642
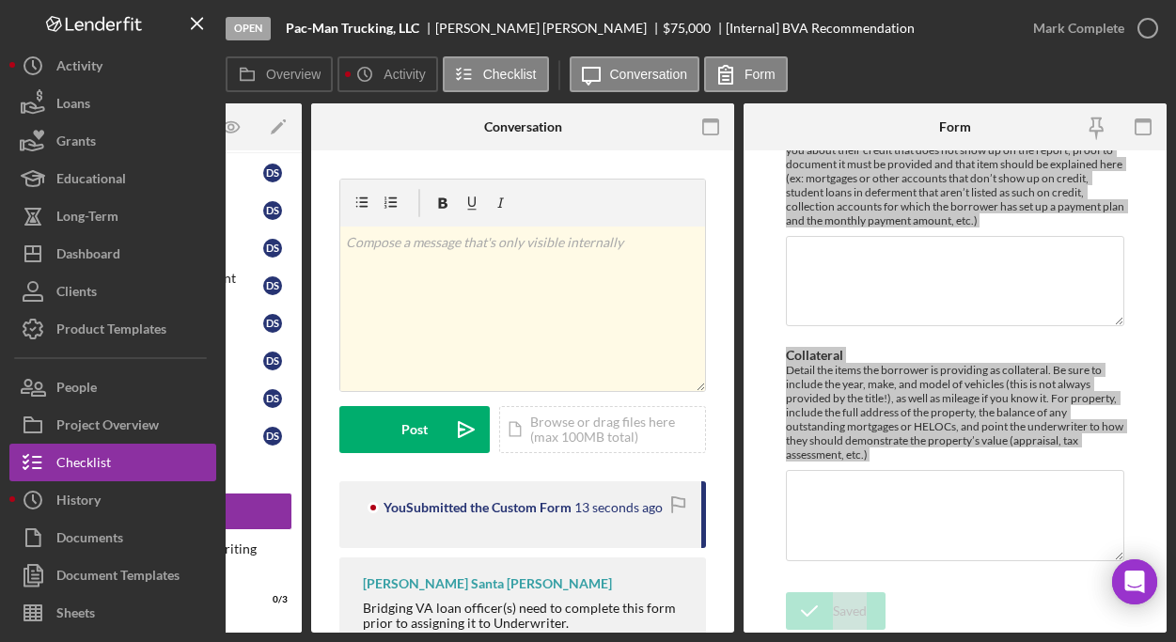
scroll to position [670, 0]
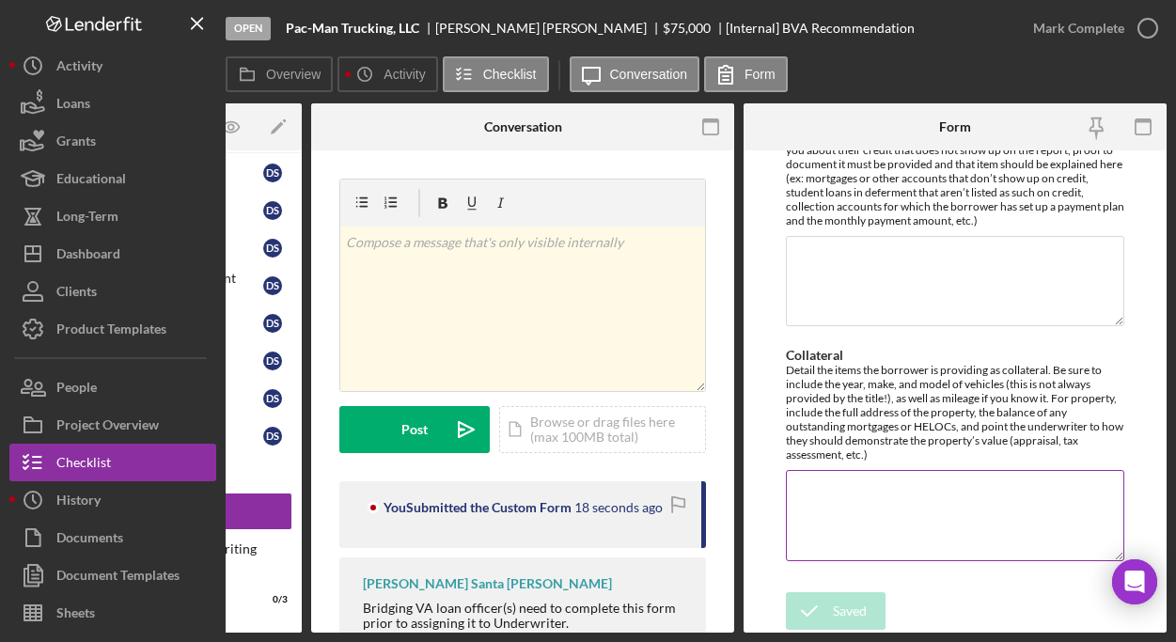
click at [945, 475] on textarea "Collateral" at bounding box center [955, 515] width 338 height 90
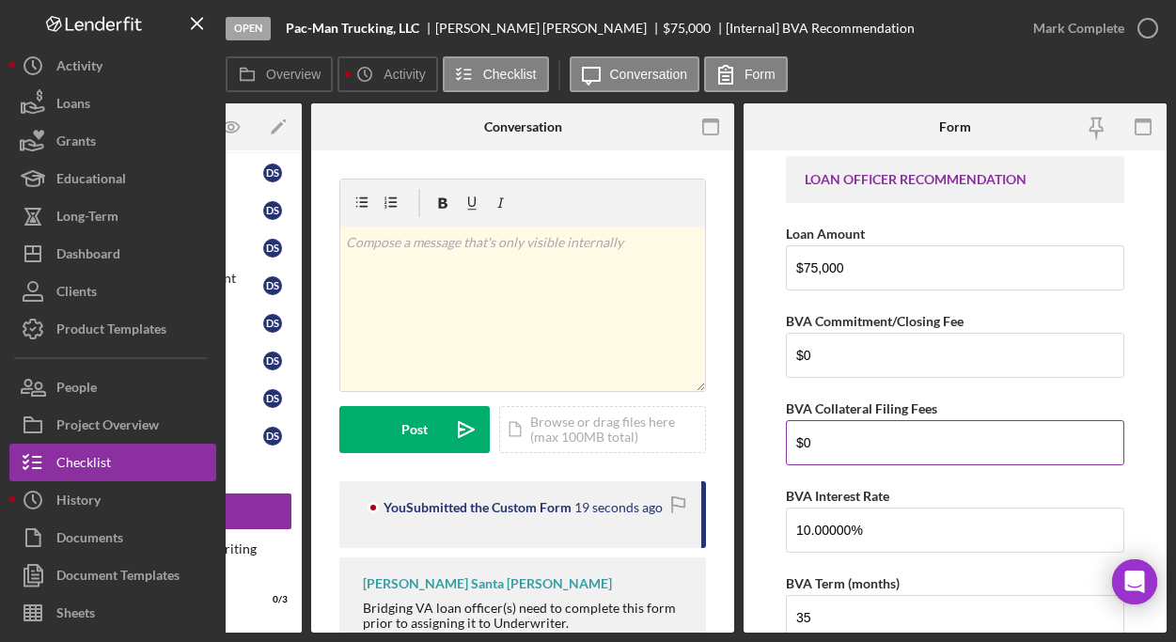
scroll to position [0, 0]
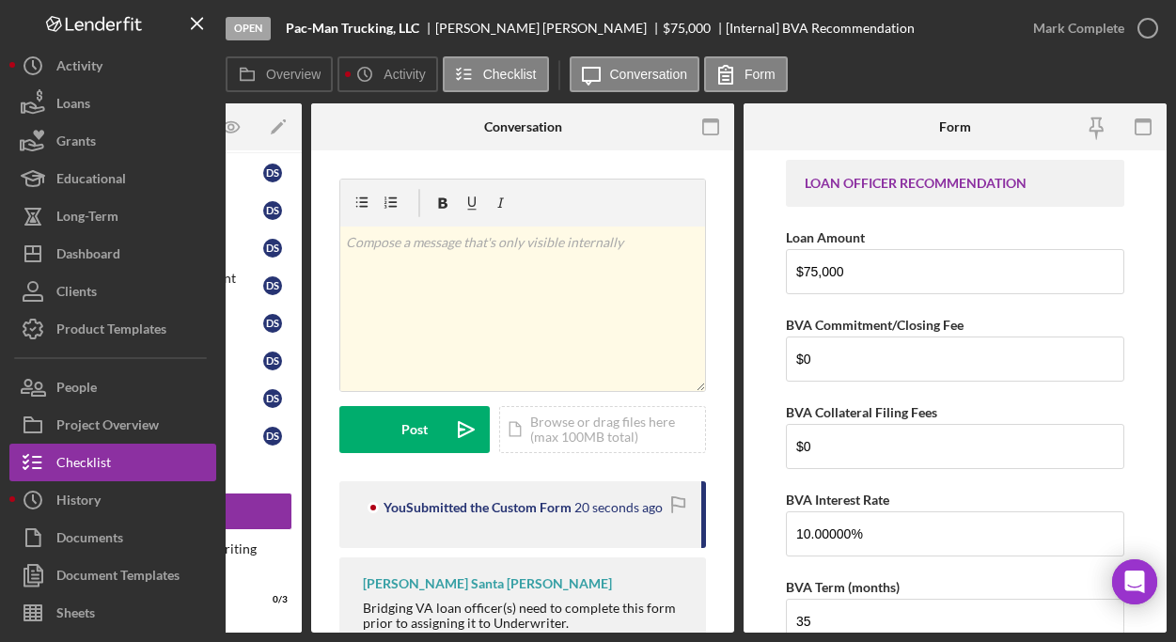
click at [894, 270] on input "$75,000" at bounding box center [955, 271] width 338 height 45
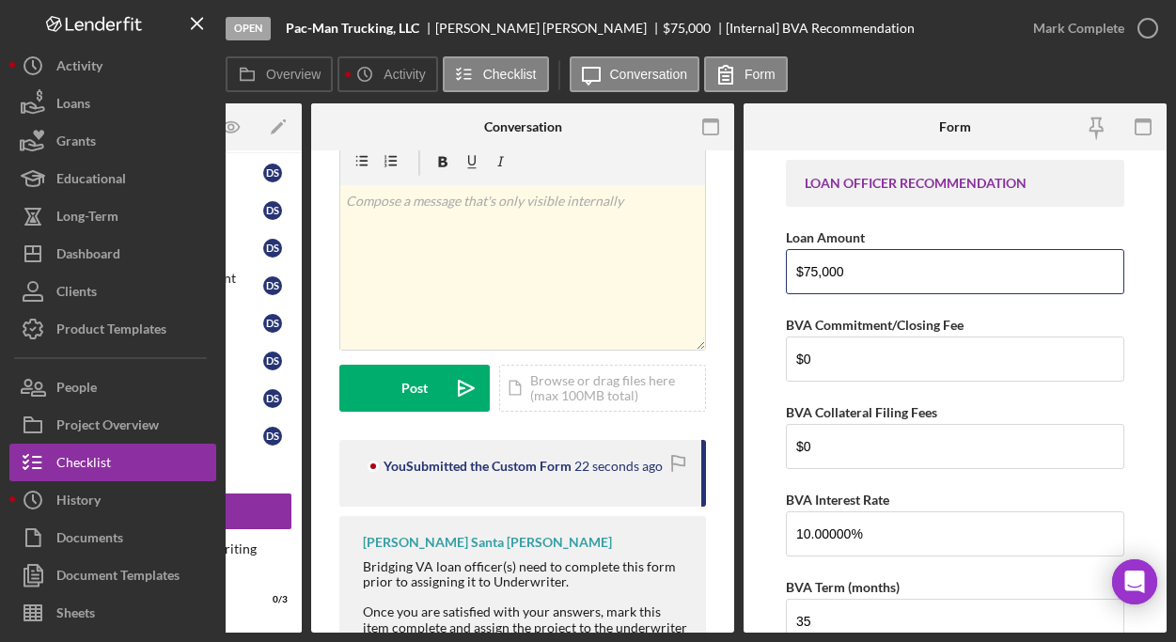
scroll to position [110, 0]
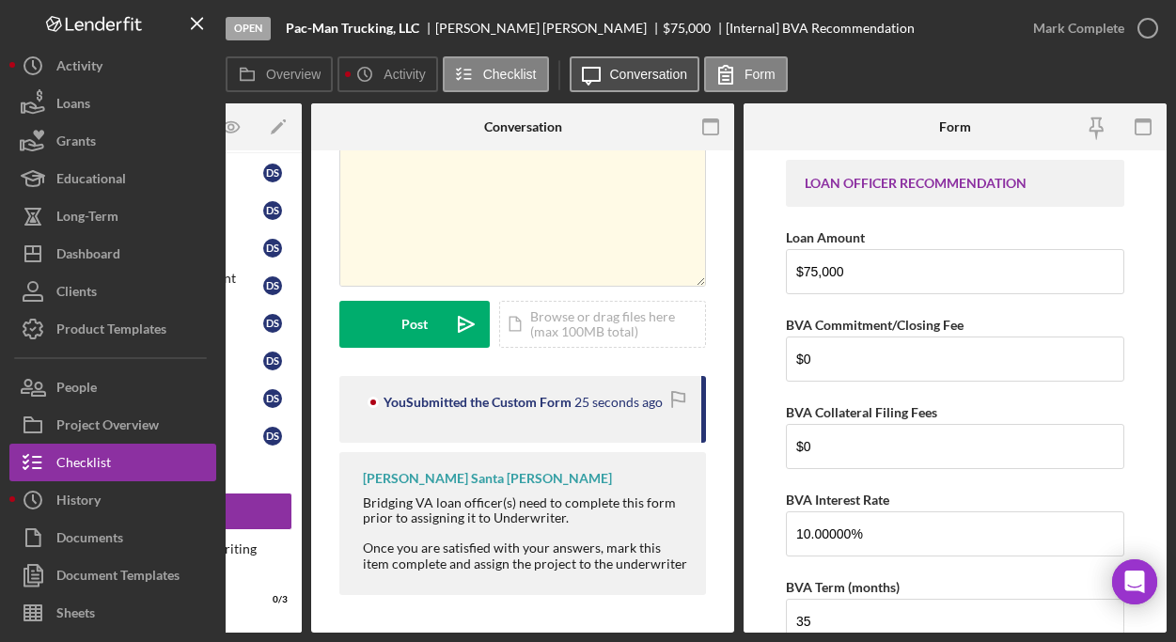
click at [638, 79] on label "Conversation" at bounding box center [649, 74] width 78 height 15
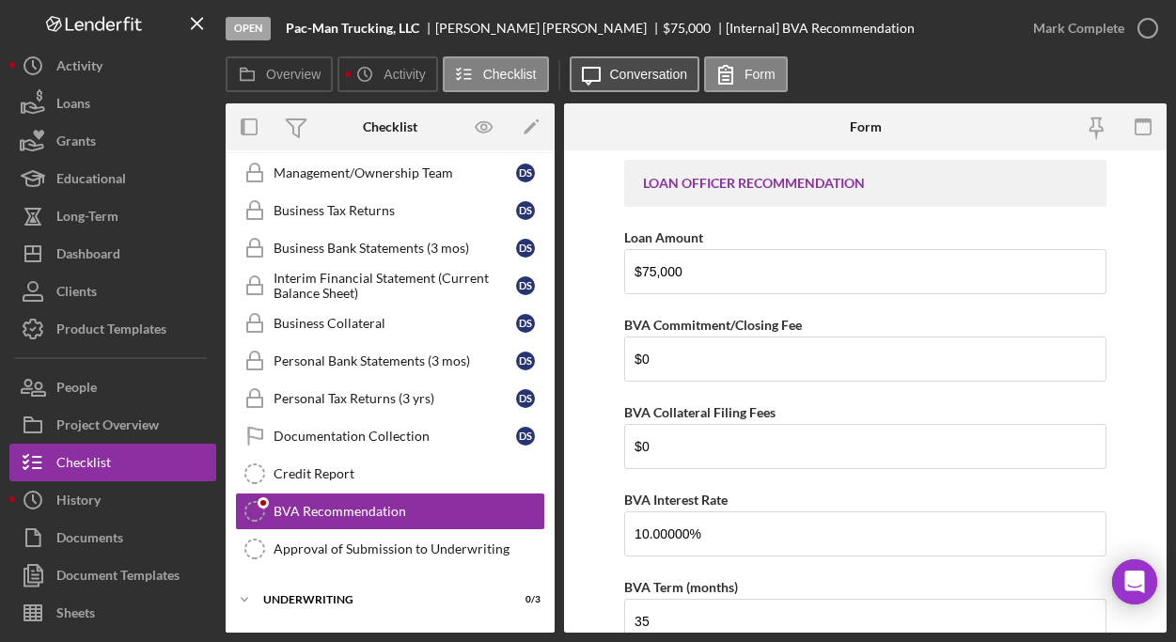
scroll to position [0, 0]
click at [751, 79] on label "Form" at bounding box center [759, 74] width 31 height 15
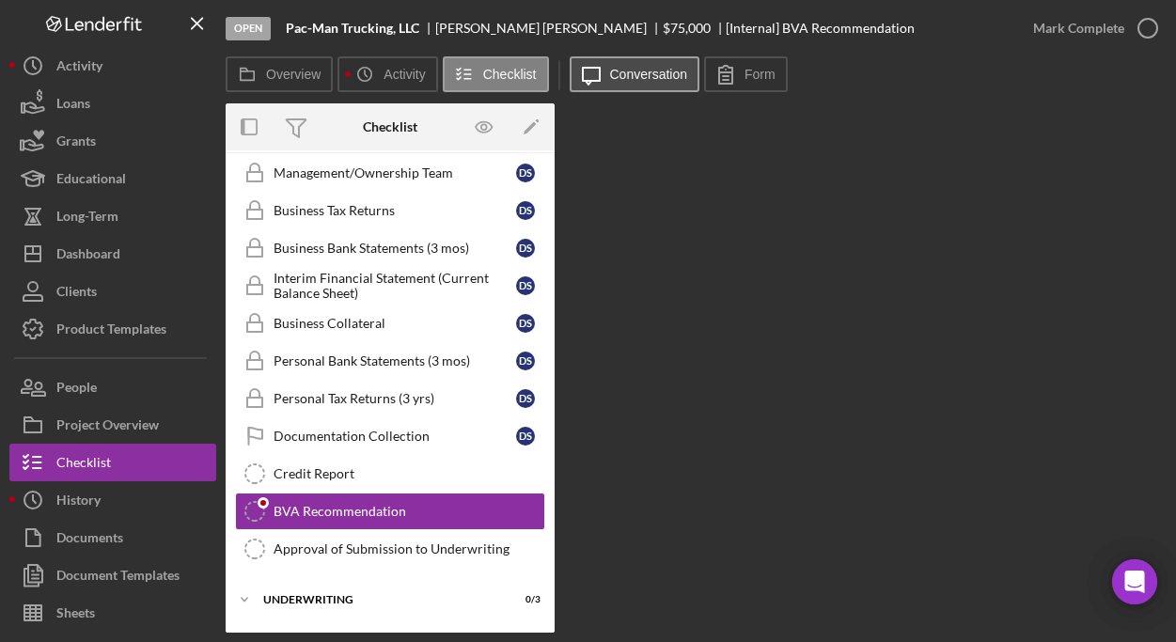
click at [655, 73] on label "Conversation" at bounding box center [649, 74] width 78 height 15
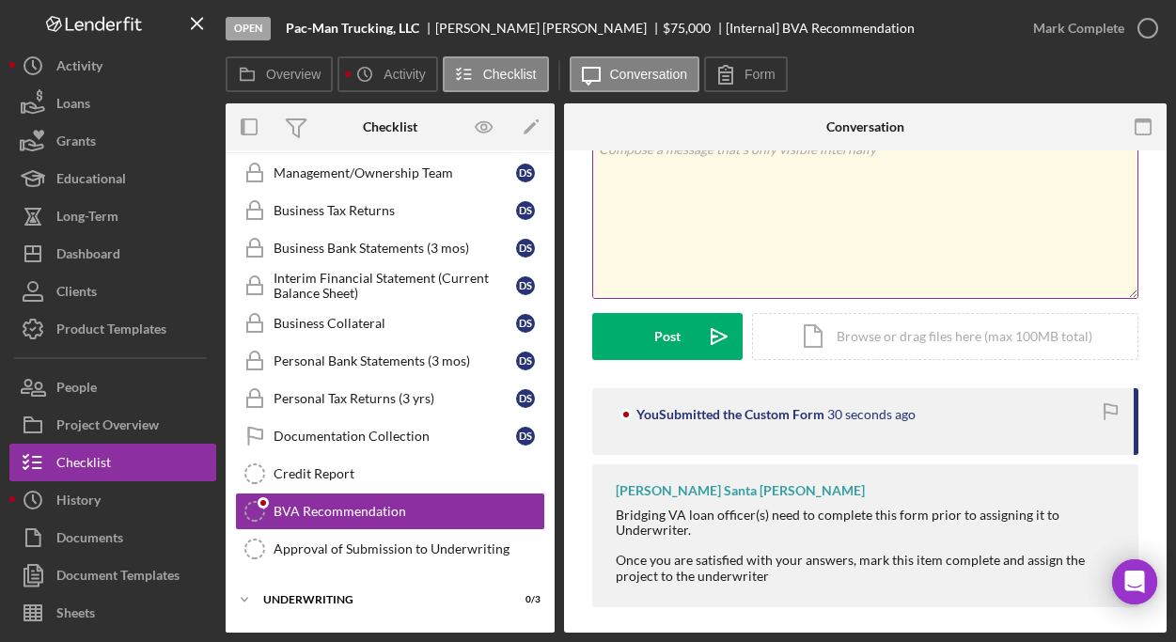
scroll to position [104, 0]
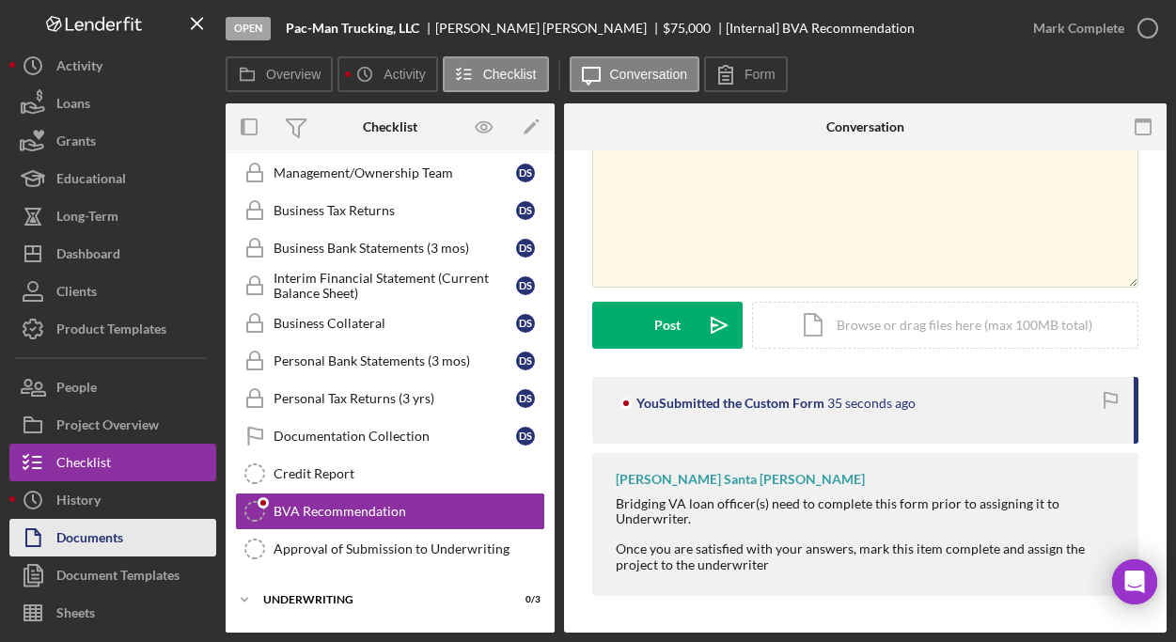
click at [112, 549] on div "Documents" at bounding box center [89, 540] width 67 height 42
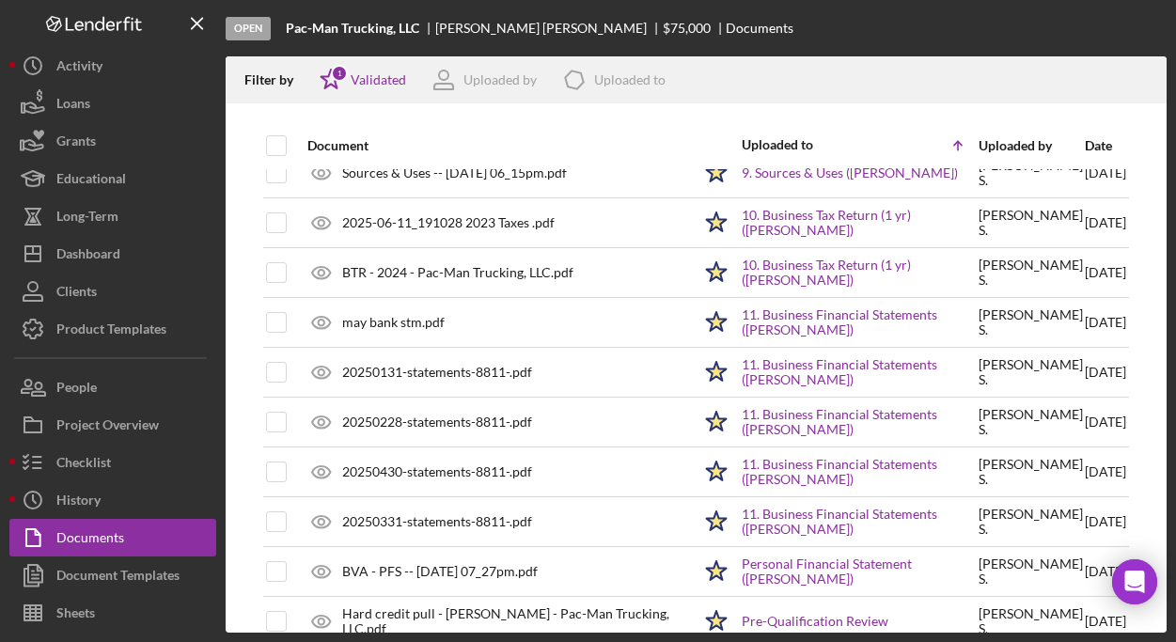
scroll to position [403, 0]
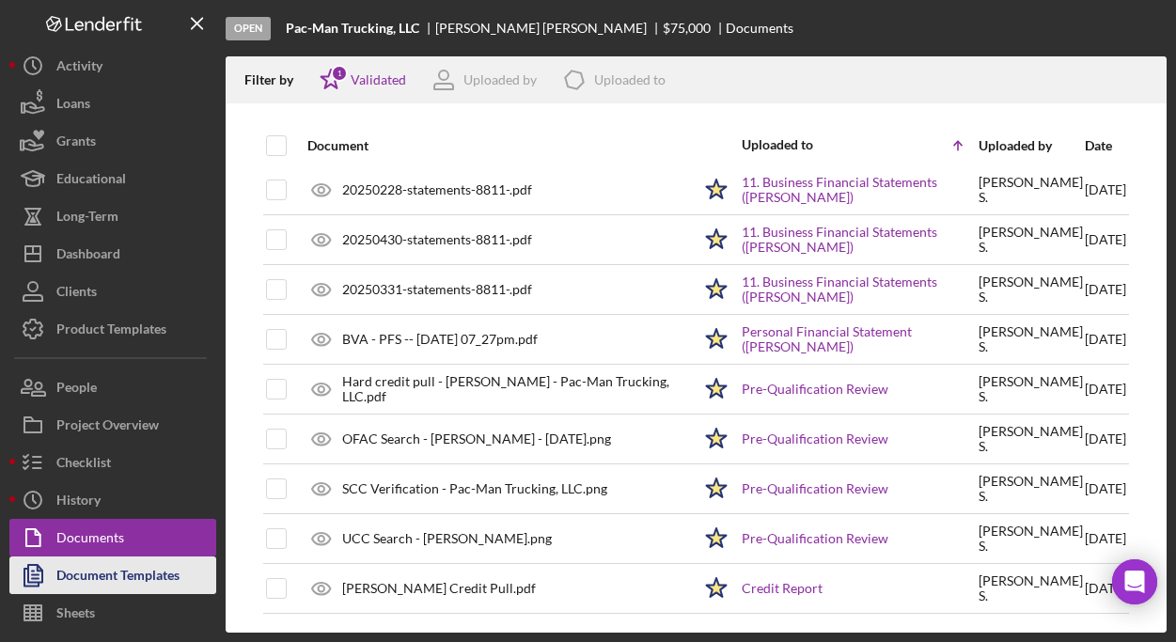
click at [165, 562] on div "Document Templates" at bounding box center [117, 577] width 123 height 42
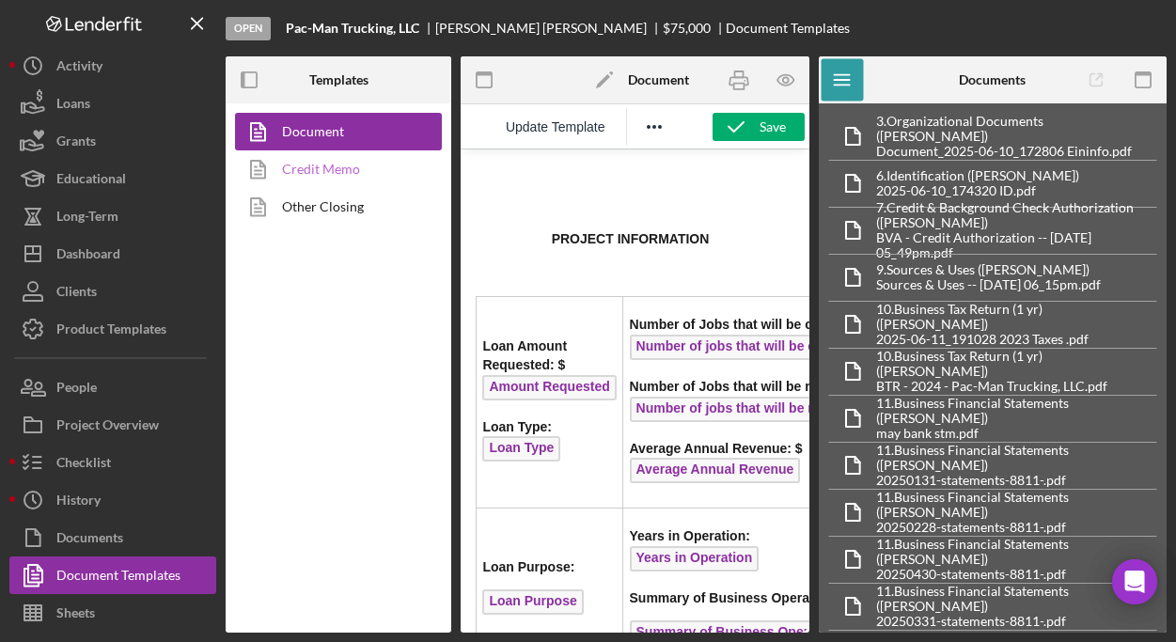
click at [353, 161] on link "Credit Memo" at bounding box center [333, 169] width 197 height 38
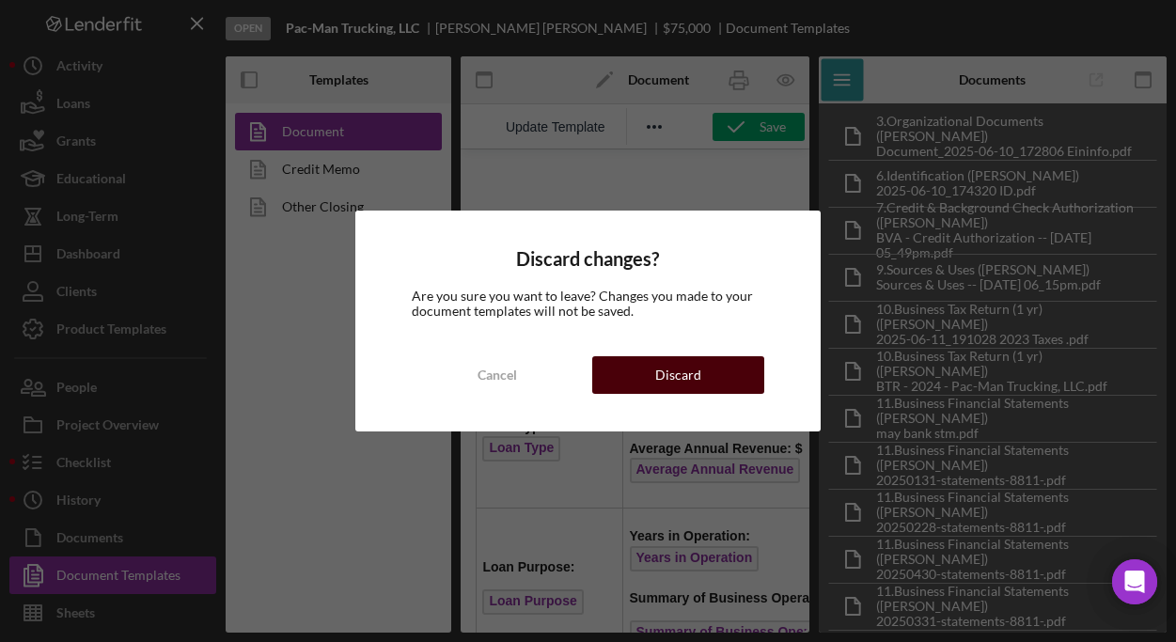
click at [651, 368] on button "Discard" at bounding box center [678, 375] width 172 height 38
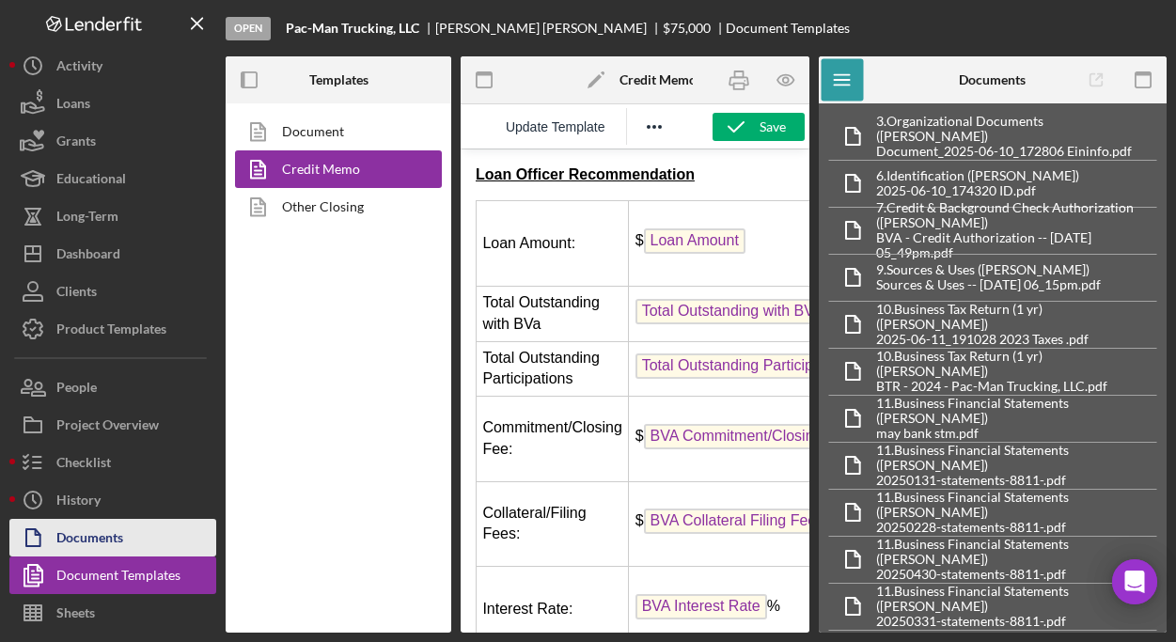
click at [89, 542] on div "Documents" at bounding box center [89, 540] width 67 height 42
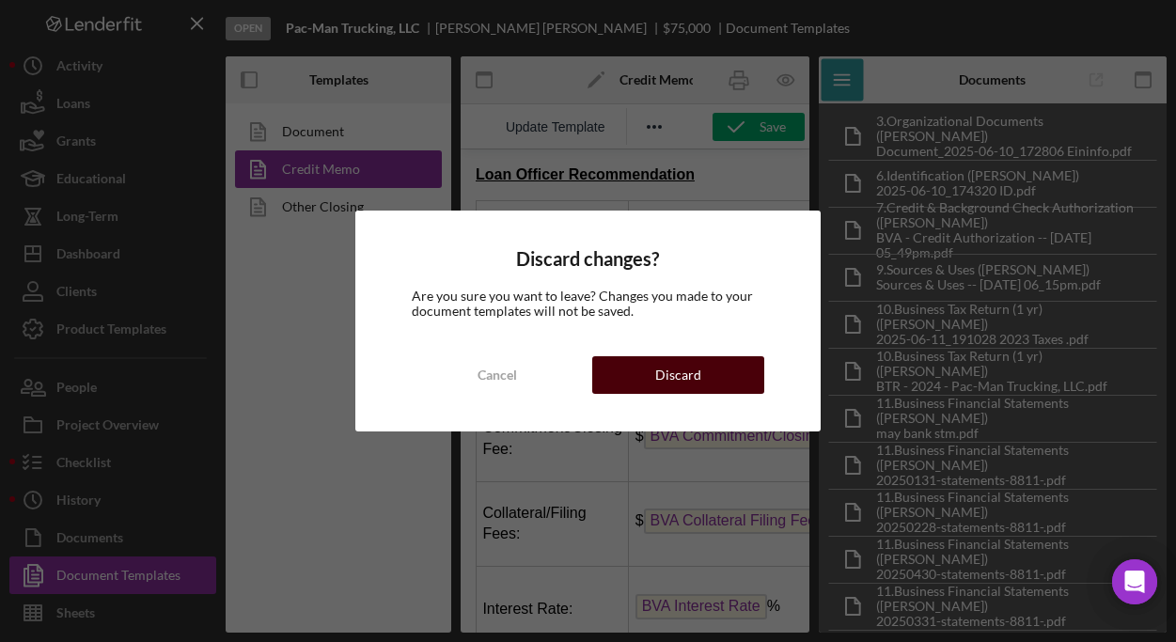
click at [662, 380] on div "Discard" at bounding box center [678, 375] width 46 height 38
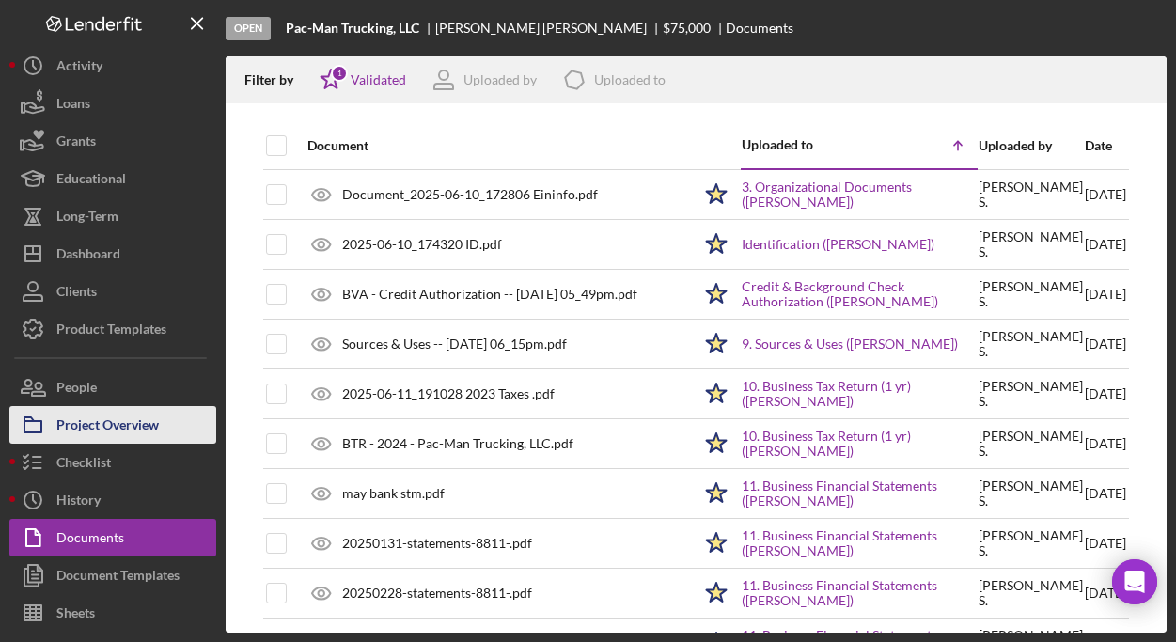
click at [109, 422] on div "Project Overview" at bounding box center [107, 427] width 102 height 42
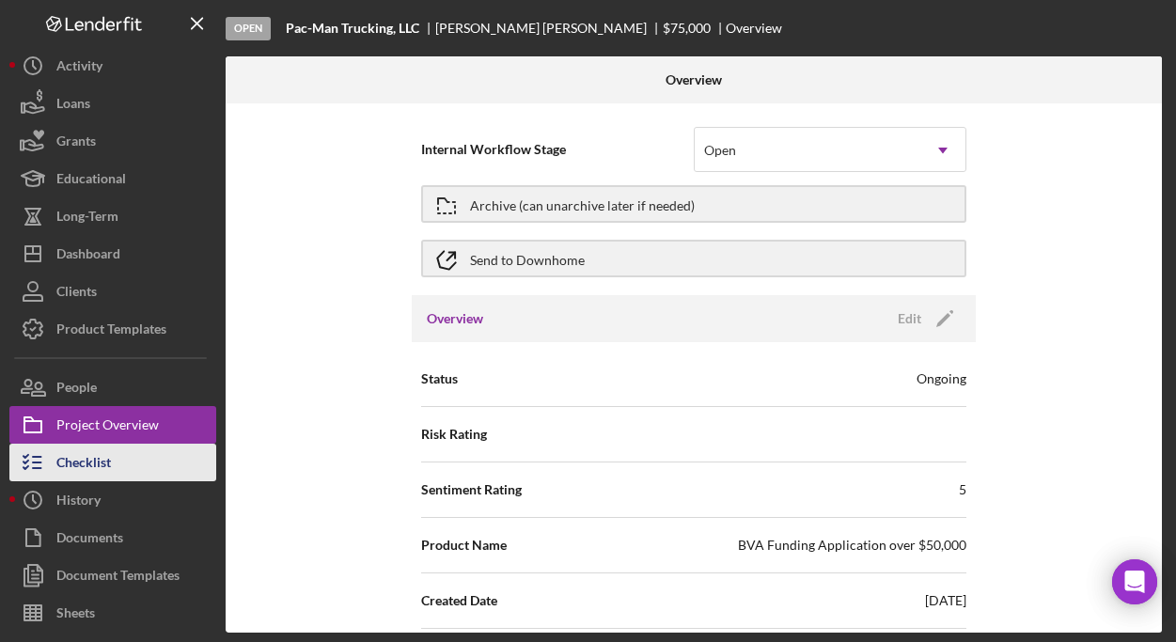
click at [98, 454] on div "Checklist" at bounding box center [83, 465] width 55 height 42
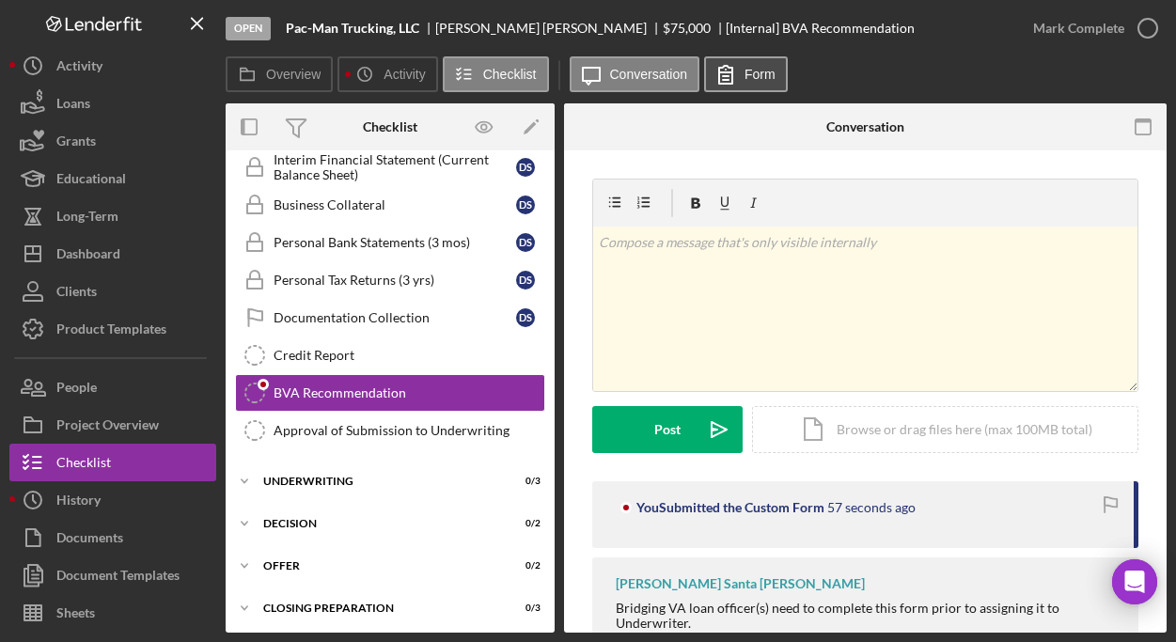
click at [754, 74] on label "Form" at bounding box center [759, 74] width 31 height 15
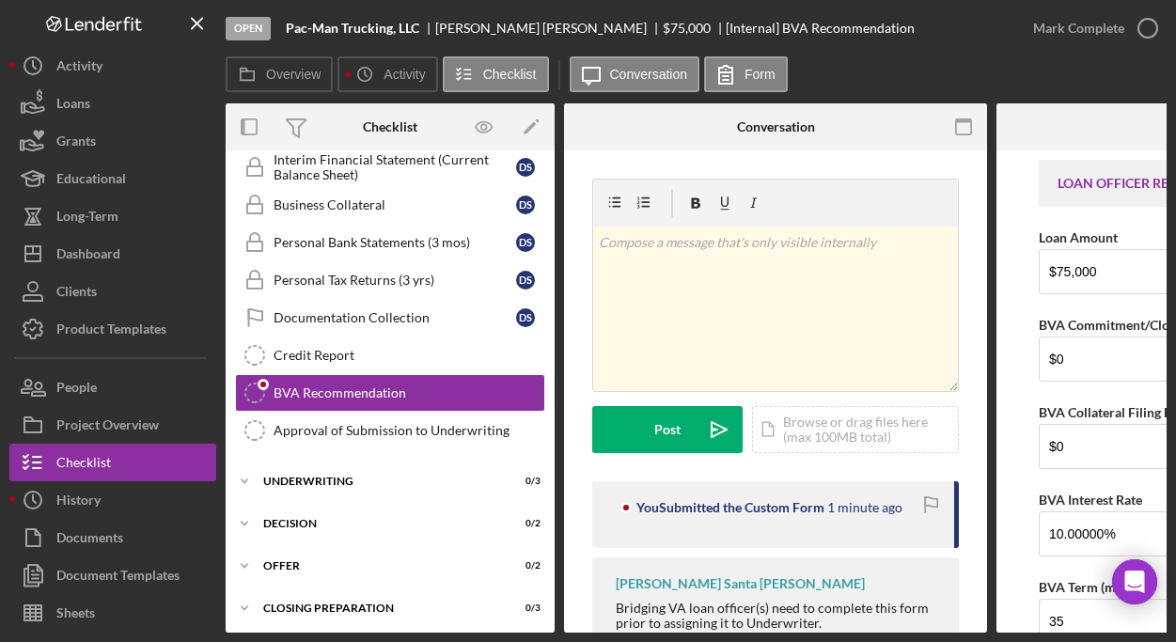
scroll to position [0, 253]
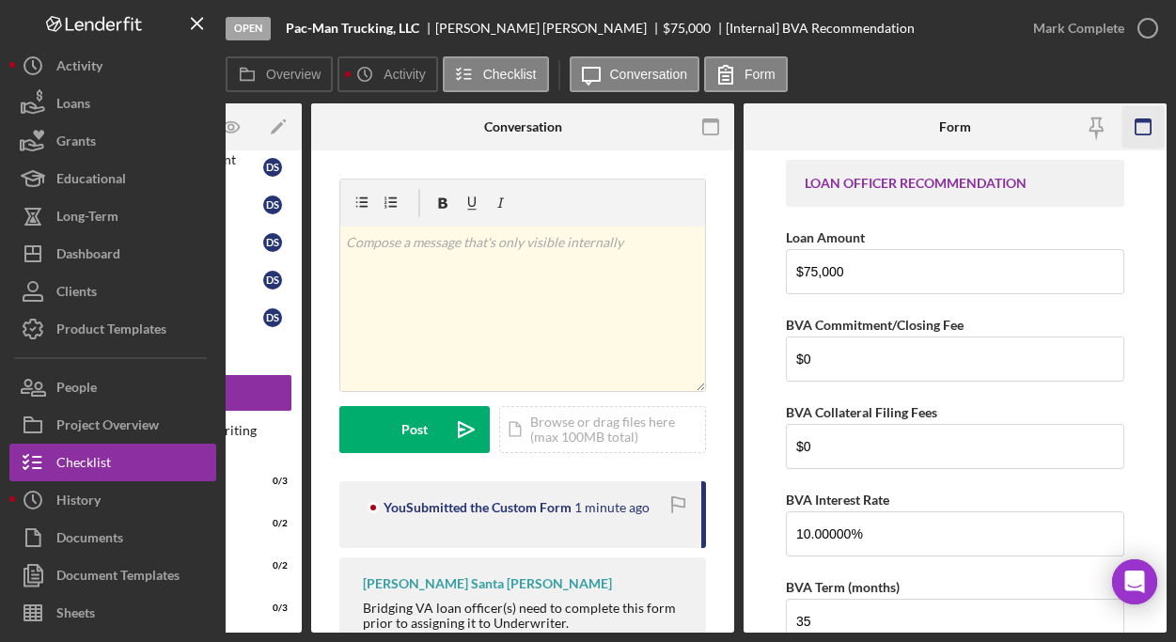
click at [1145, 121] on rect "button" at bounding box center [1142, 121] width 15 height 4
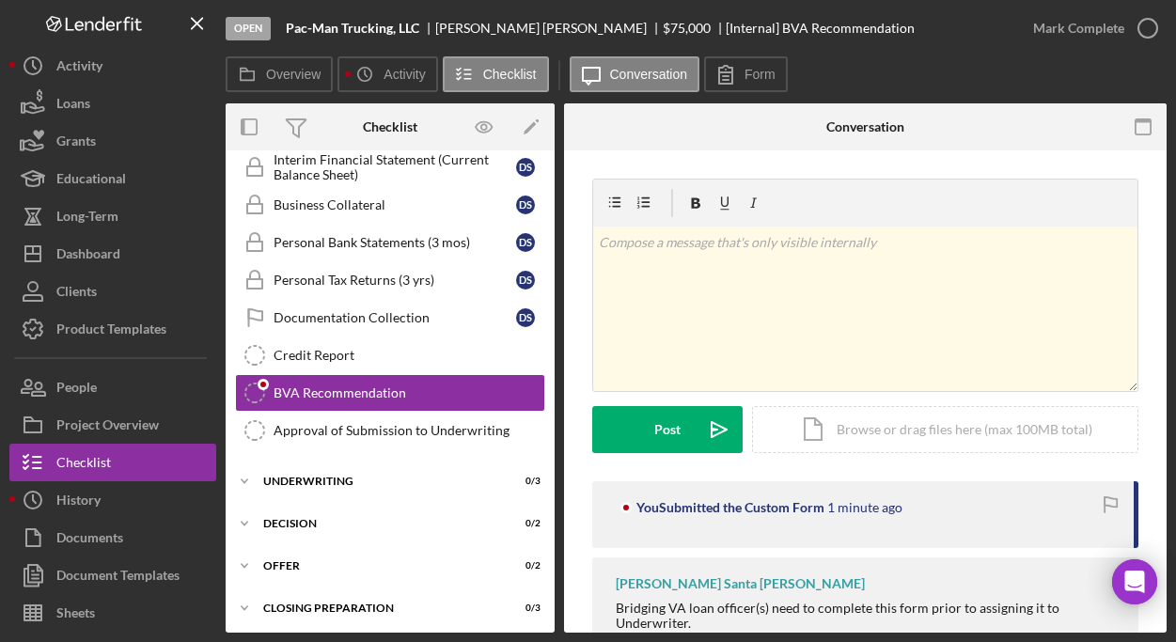
scroll to position [0, 0]
click at [763, 62] on button "Form" at bounding box center [746, 74] width 84 height 36
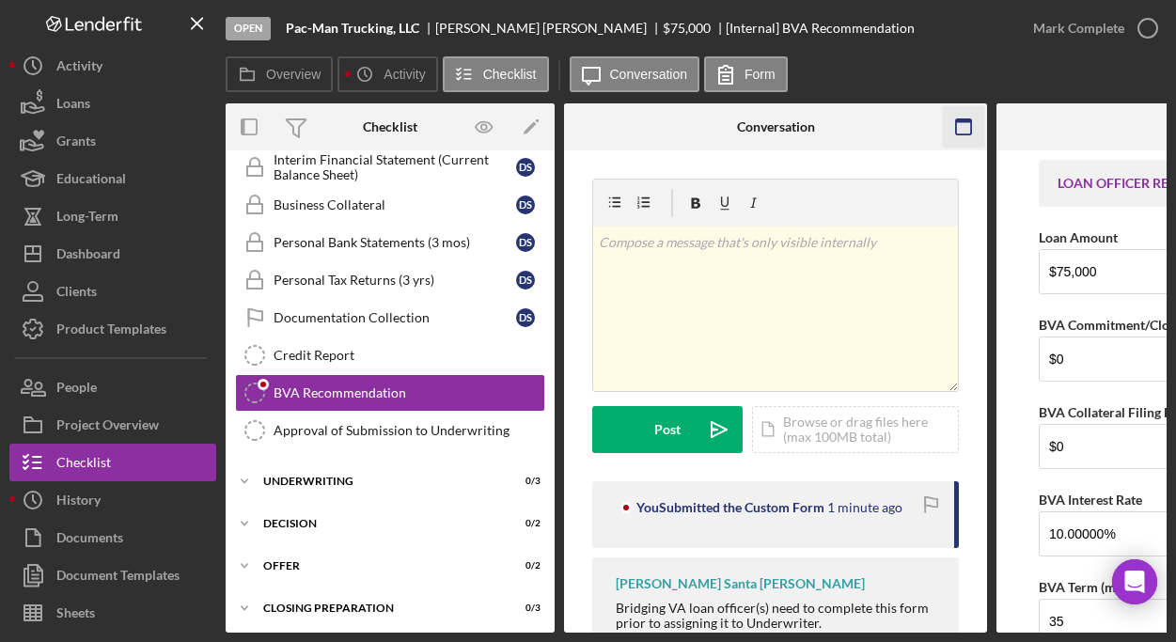
click at [958, 125] on icon "button" at bounding box center [963, 127] width 42 height 42
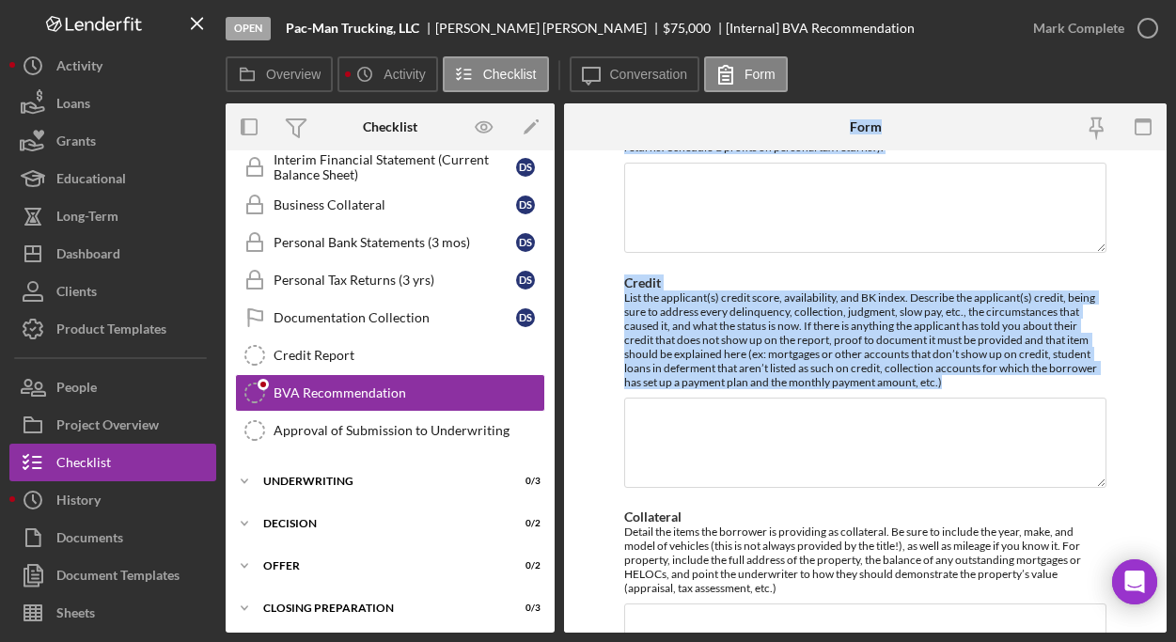
scroll to position [1354, 0]
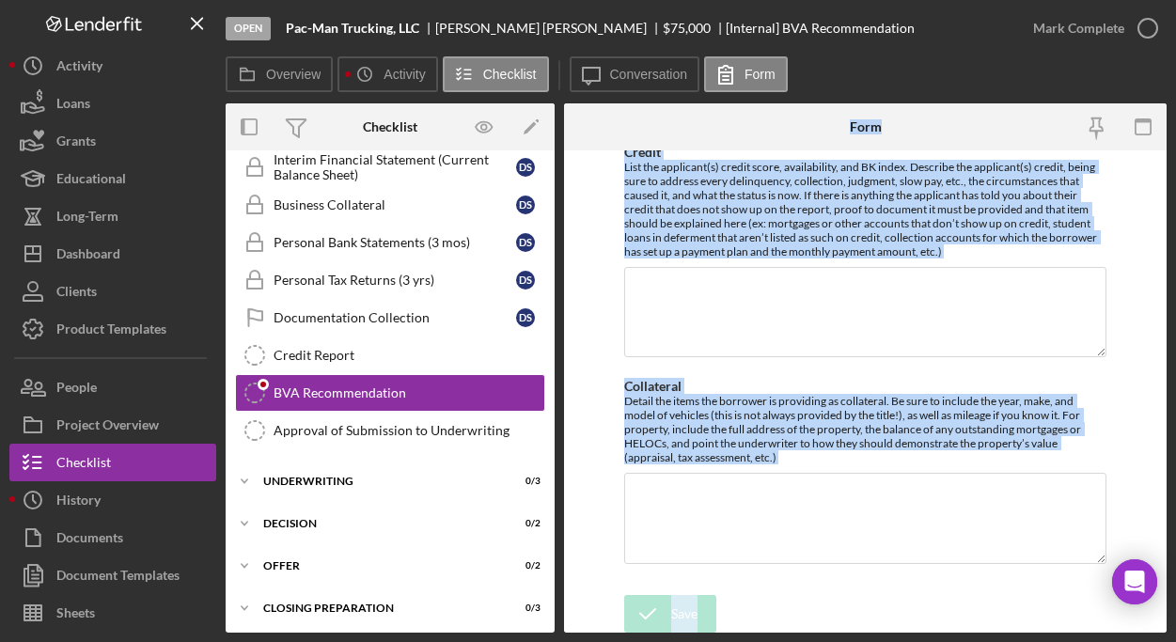
drag, startPoint x: 584, startPoint y: 122, endPoint x: 849, endPoint y: 657, distance: 596.3
click at [849, 641] on html "Open Pac-Man Trucking, LLC Donnell Simons $75,000 $75,000 [Internal] BVA Recomm…" at bounding box center [588, 321] width 1176 height 642
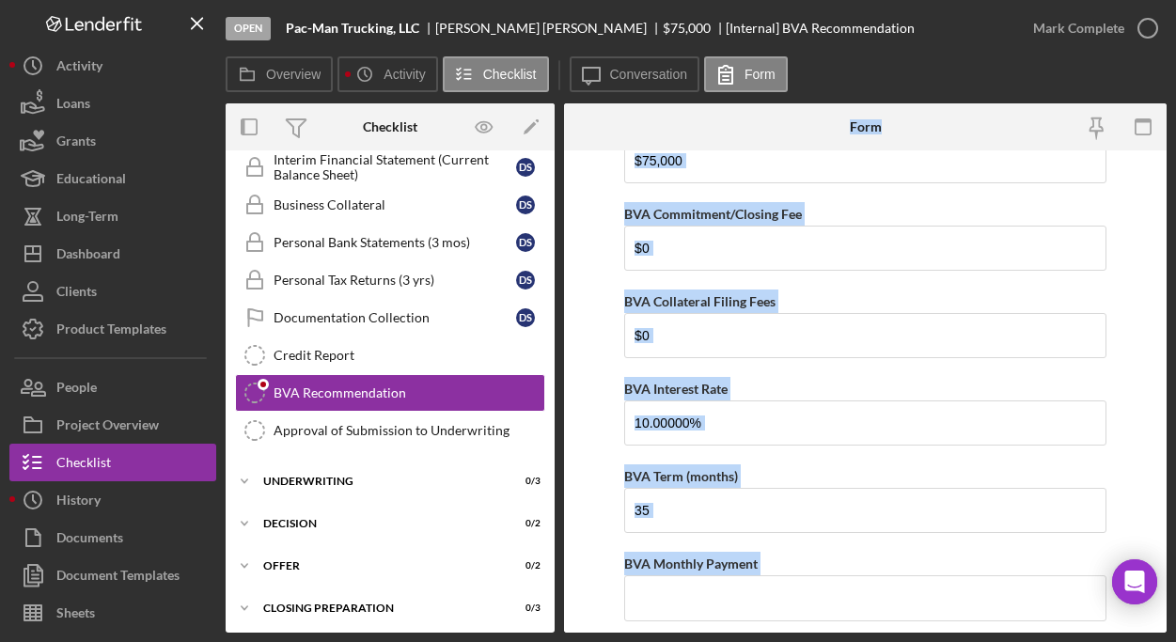
scroll to position [0, 0]
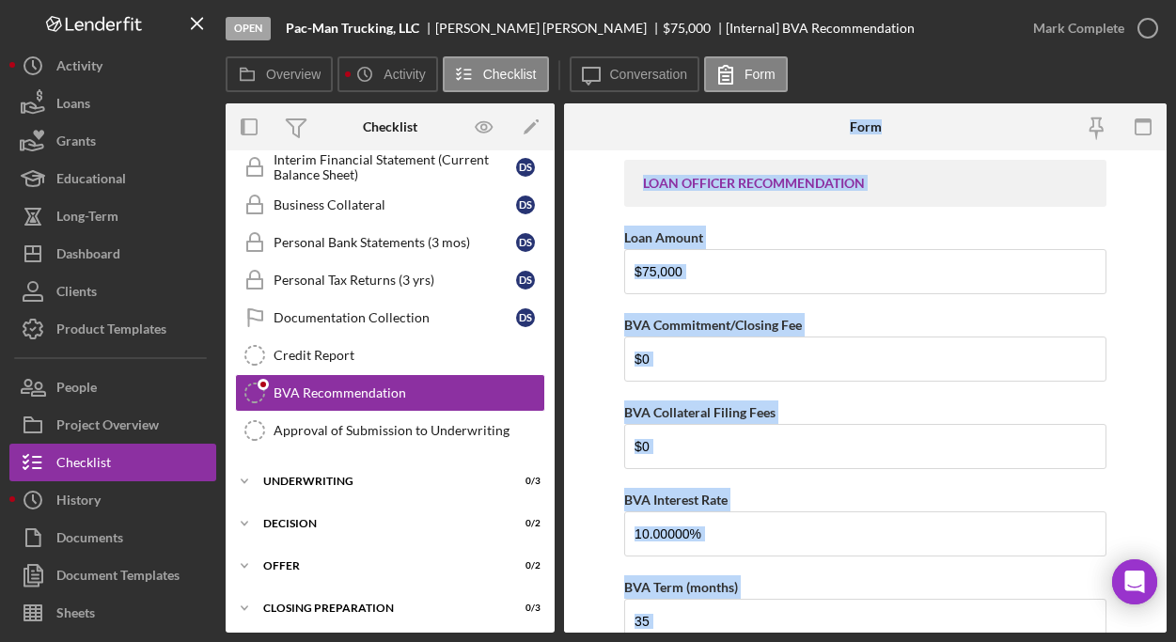
click at [572, 403] on form "LOAN OFFICER RECOMMENDATION Loan Amount $75,000 BVA Commitment/Closing Fee $0 B…" at bounding box center [865, 391] width 602 height 482
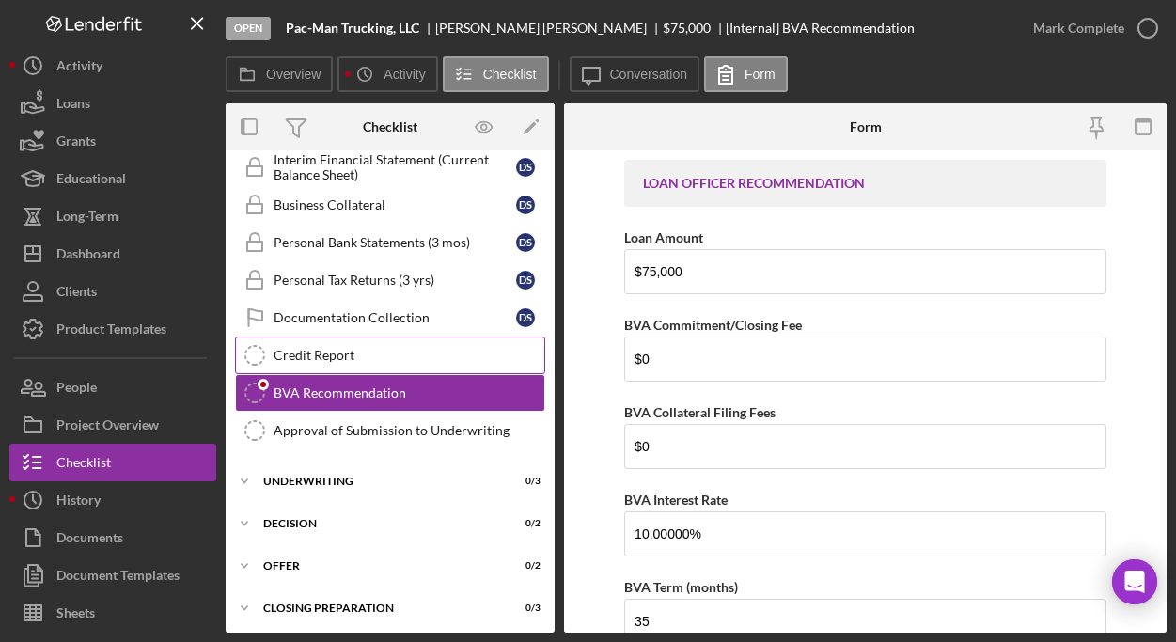
click at [373, 358] on div "Credit Report" at bounding box center [408, 355] width 271 height 15
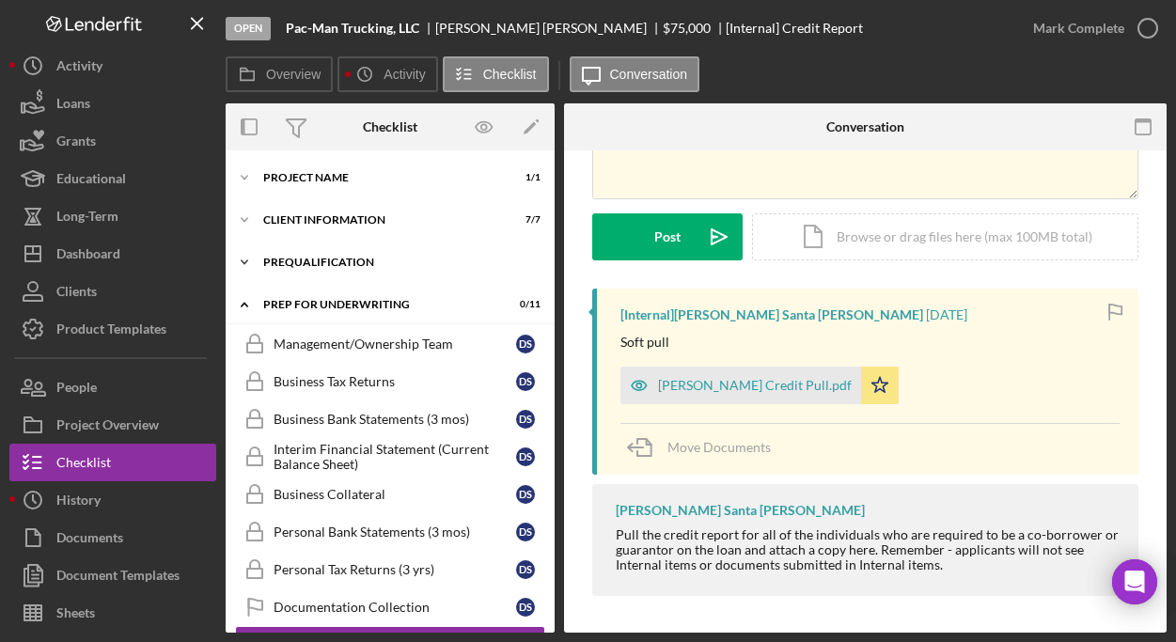
click at [347, 257] on div "Prequalification" at bounding box center [397, 262] width 268 height 11
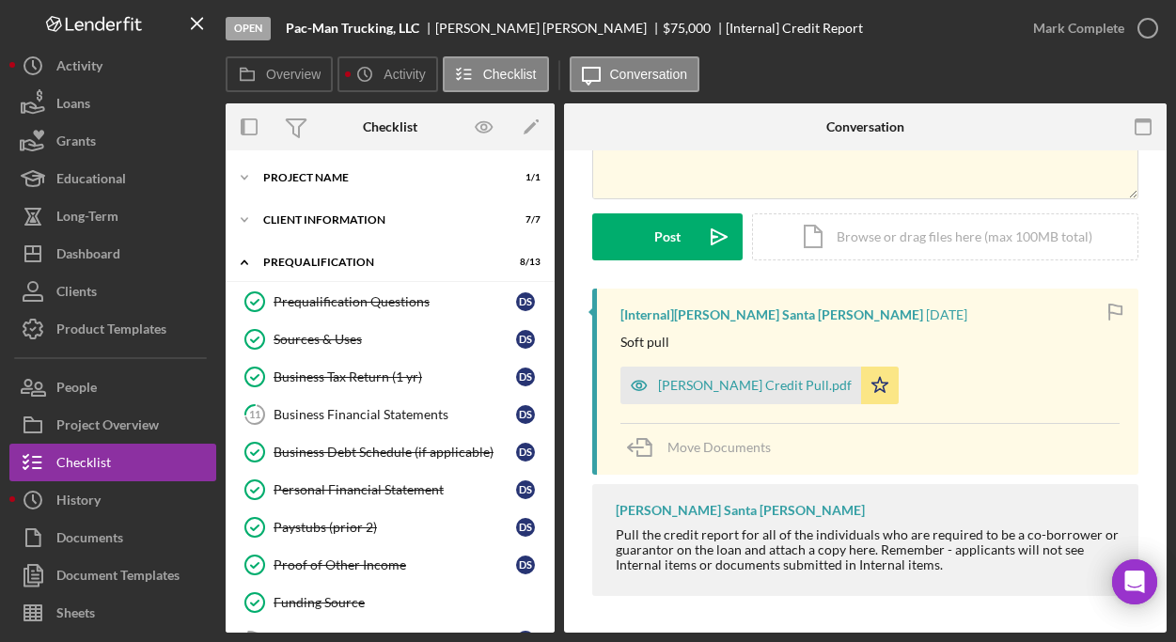
scroll to position [328, 0]
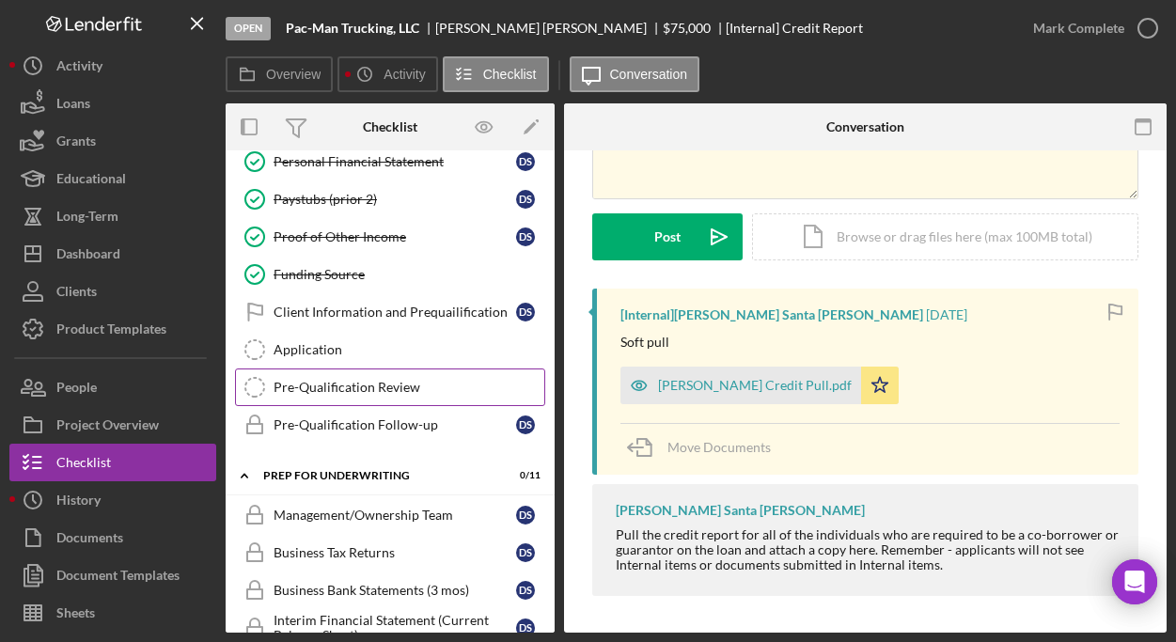
click at [348, 392] on div "Pre-Qualification Review" at bounding box center [408, 387] width 271 height 15
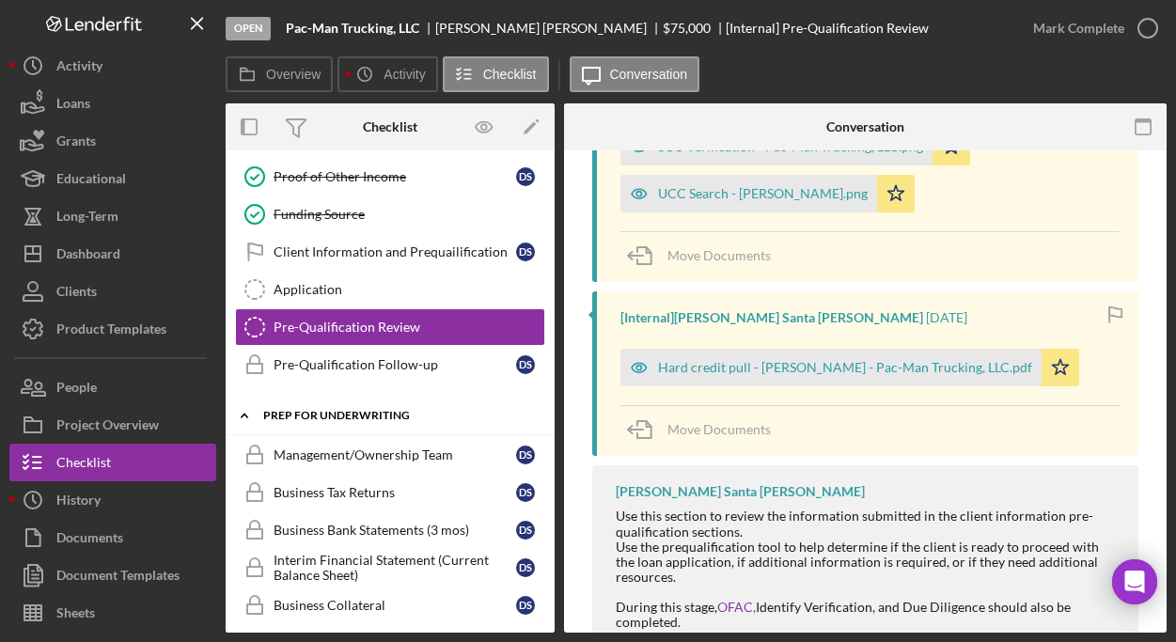
scroll to position [388, 0]
click at [418, 363] on div "Pre-Qualification Follow-up" at bounding box center [394, 364] width 242 height 15
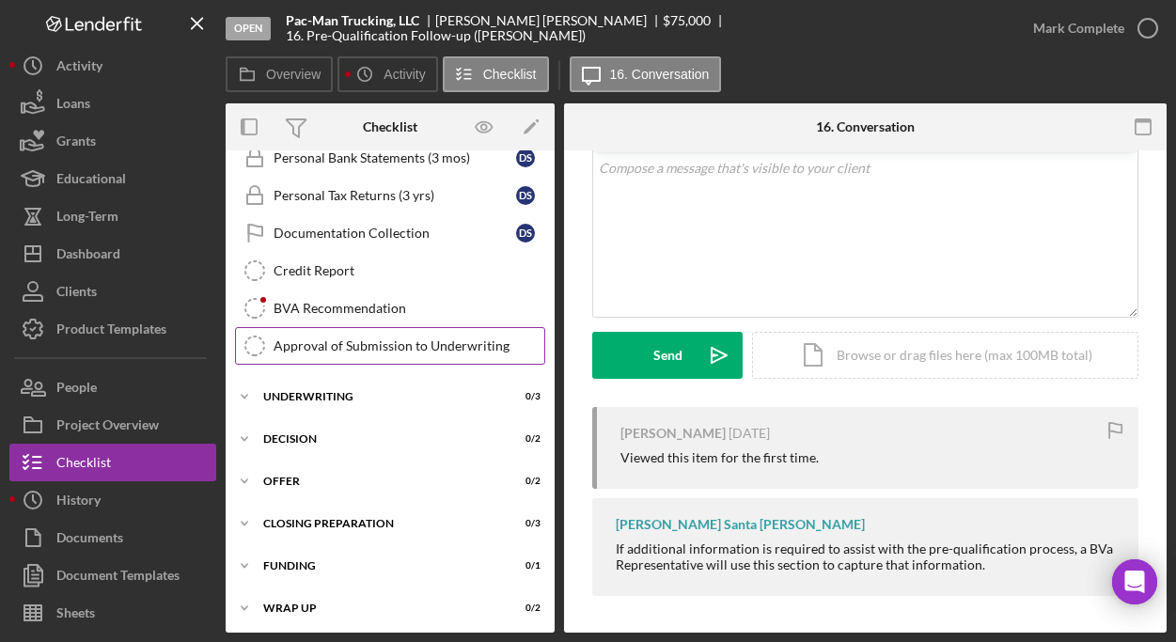
scroll to position [878, 0]
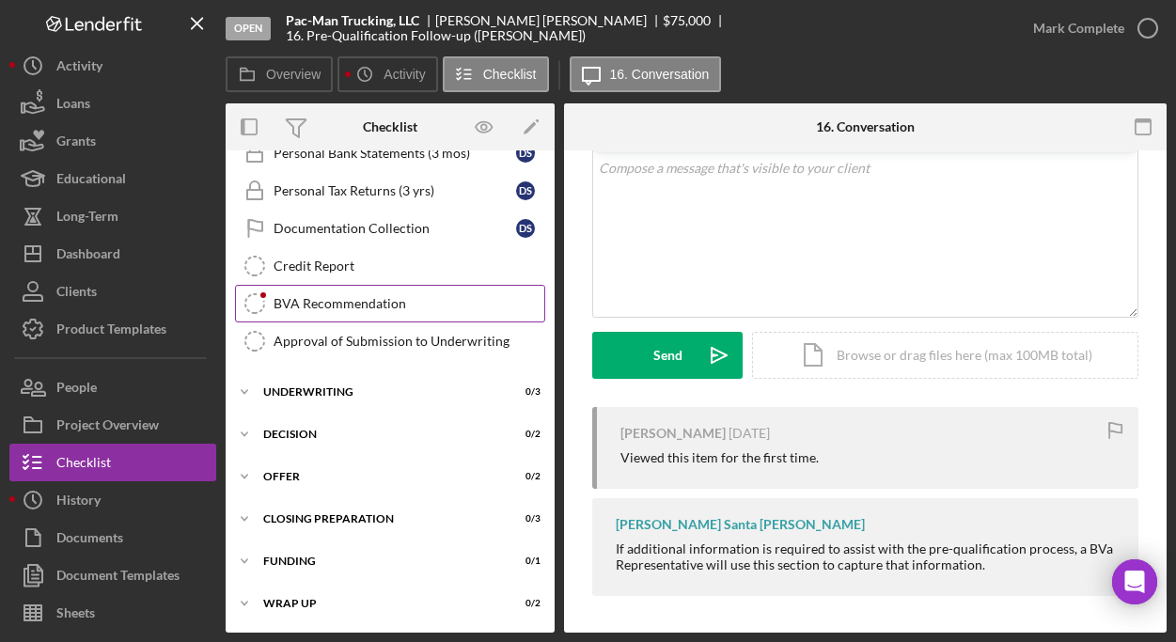
click at [349, 297] on div "BVA Recommendation" at bounding box center [408, 303] width 271 height 15
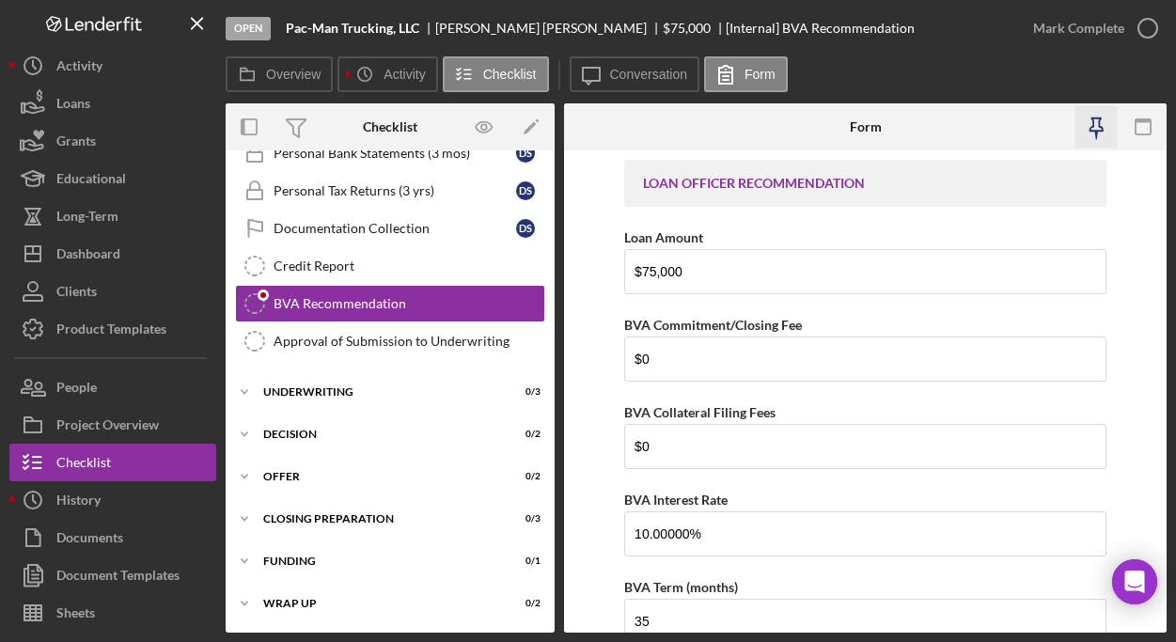
click at [1097, 126] on icon "button" at bounding box center [1096, 127] width 42 height 42
click at [1098, 123] on icon "button" at bounding box center [1095, 124] width 13 height 13
click at [1058, 23] on div "Mark Complete" at bounding box center [1078, 28] width 91 height 38
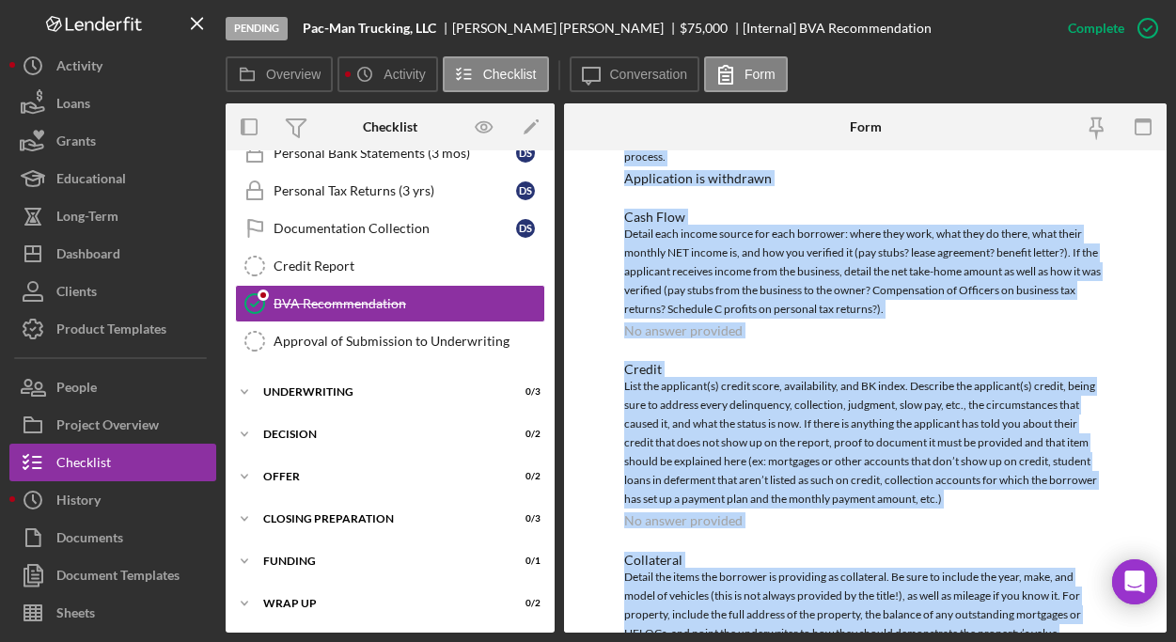
scroll to position [980, 0]
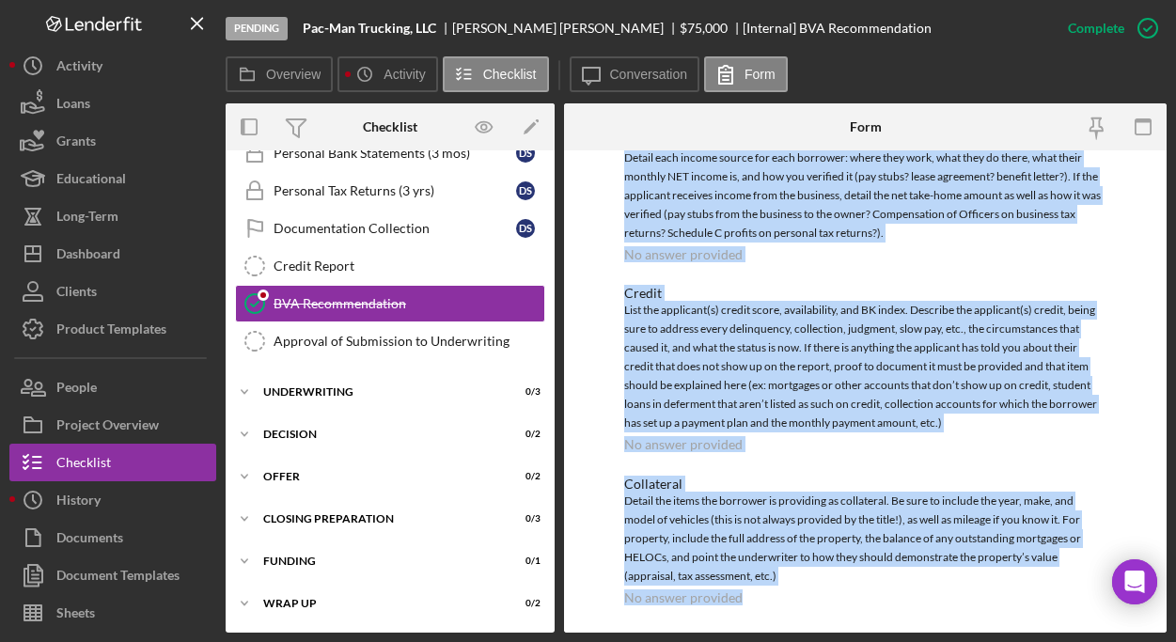
drag, startPoint x: 604, startPoint y: 253, endPoint x: 847, endPoint y: 665, distance: 478.5
click at [847, 641] on html "Pending Pac-Man Trucking, LLC Donnell Simons $75,000 $75,000 [Internal] BVA Rec…" at bounding box center [588, 321] width 1176 height 642
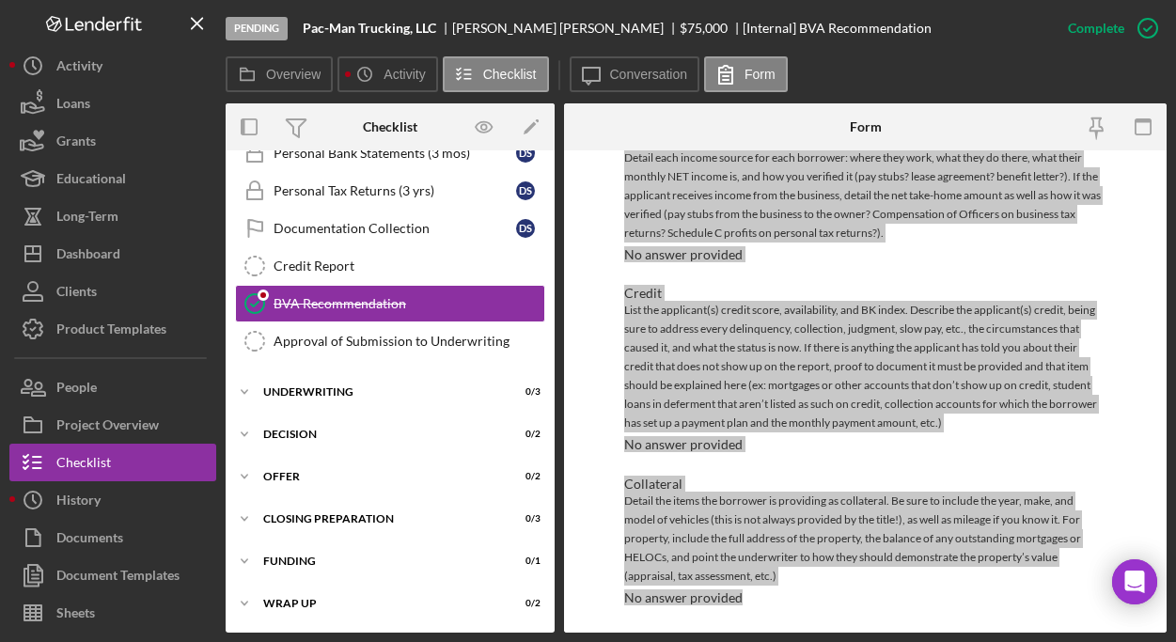
scroll to position [878, 0]
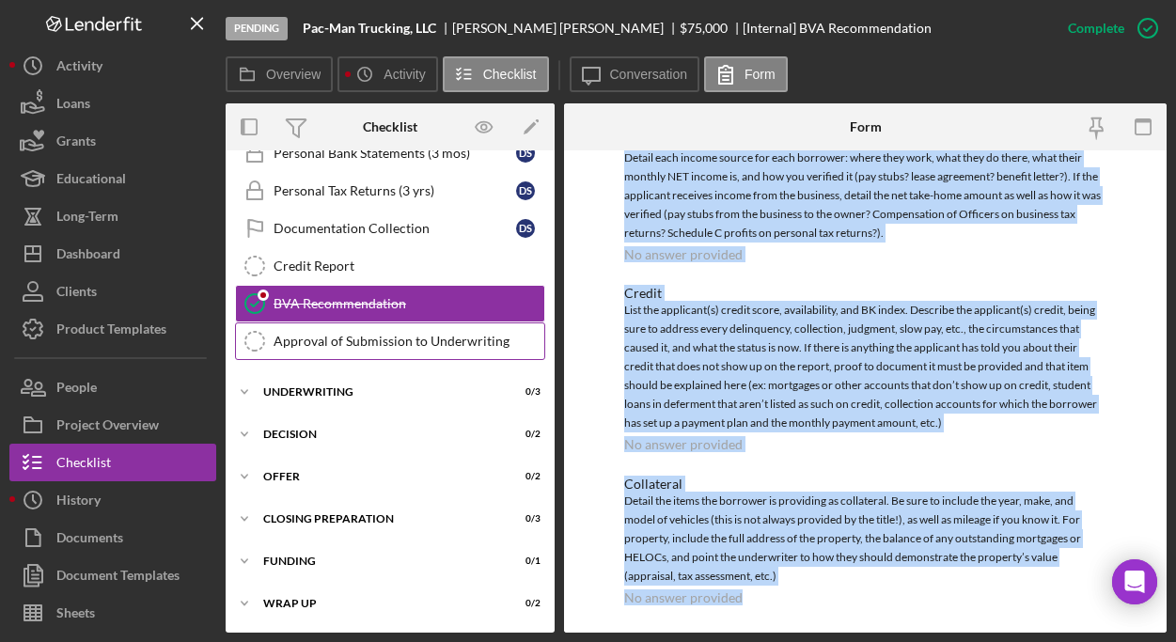
drag, startPoint x: 441, startPoint y: 374, endPoint x: 442, endPoint y: 358, distance: 16.0
click at [381, 309] on div "BVA Recommendation" at bounding box center [408, 303] width 271 height 15
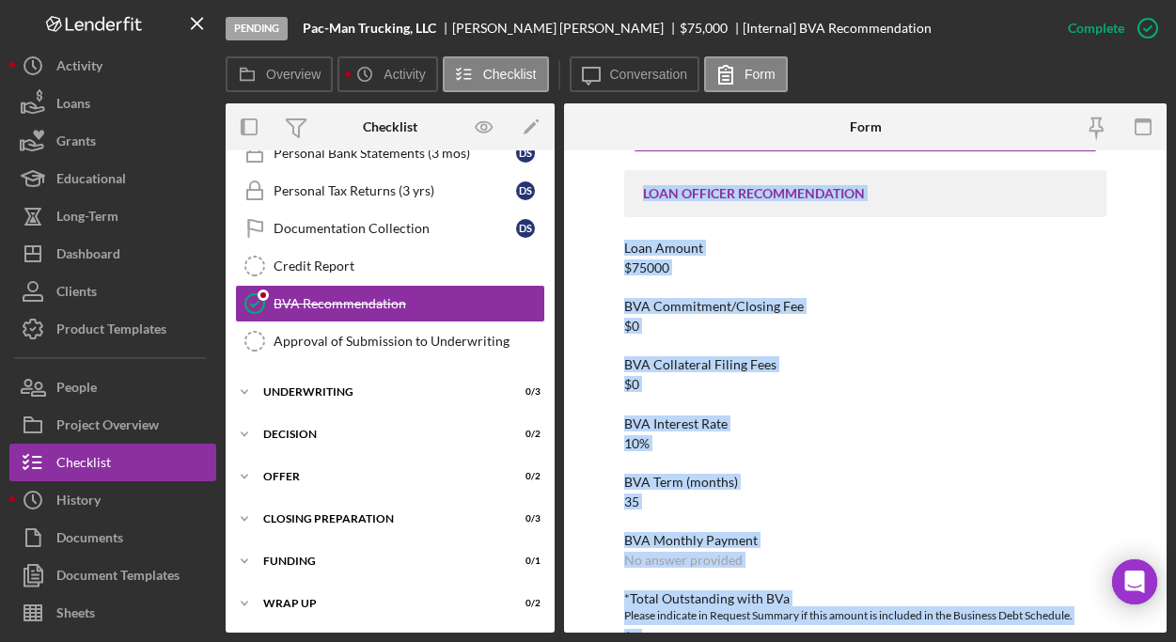
scroll to position [0, 0]
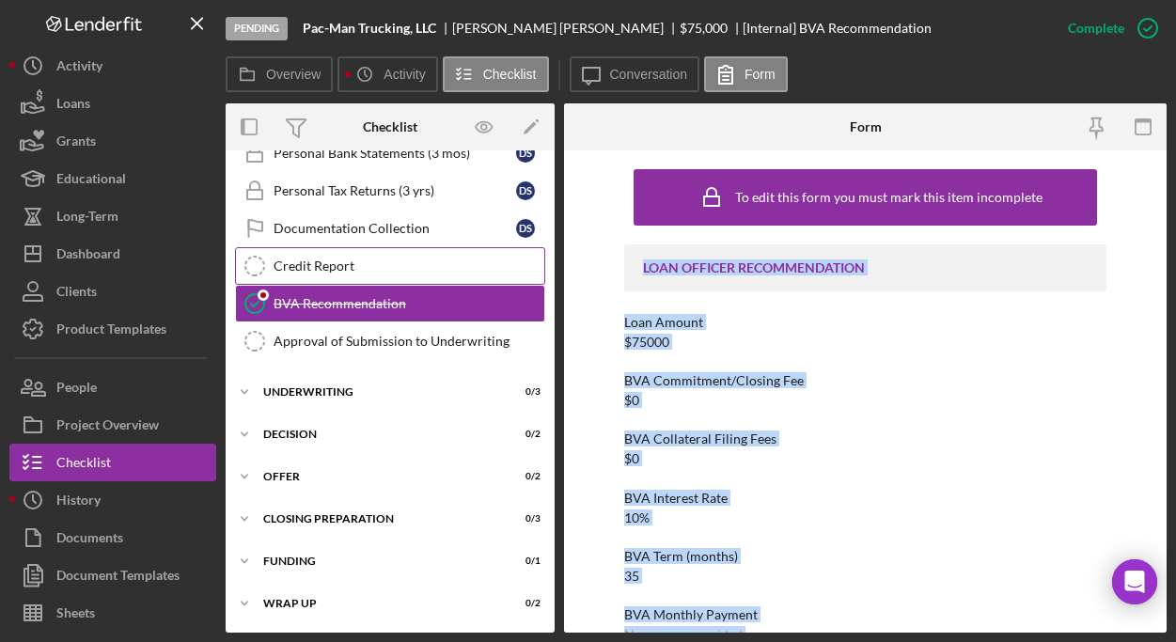
click at [352, 261] on div "Credit Report" at bounding box center [408, 265] width 271 height 15
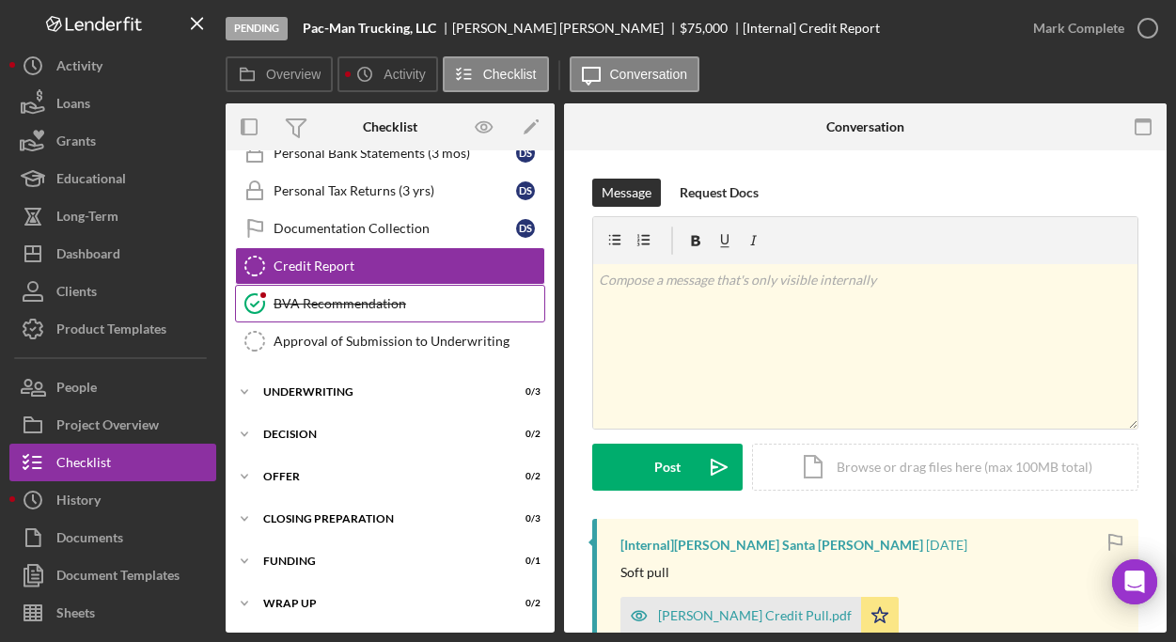
click at [348, 302] on div "BVA Recommendation" at bounding box center [408, 303] width 271 height 15
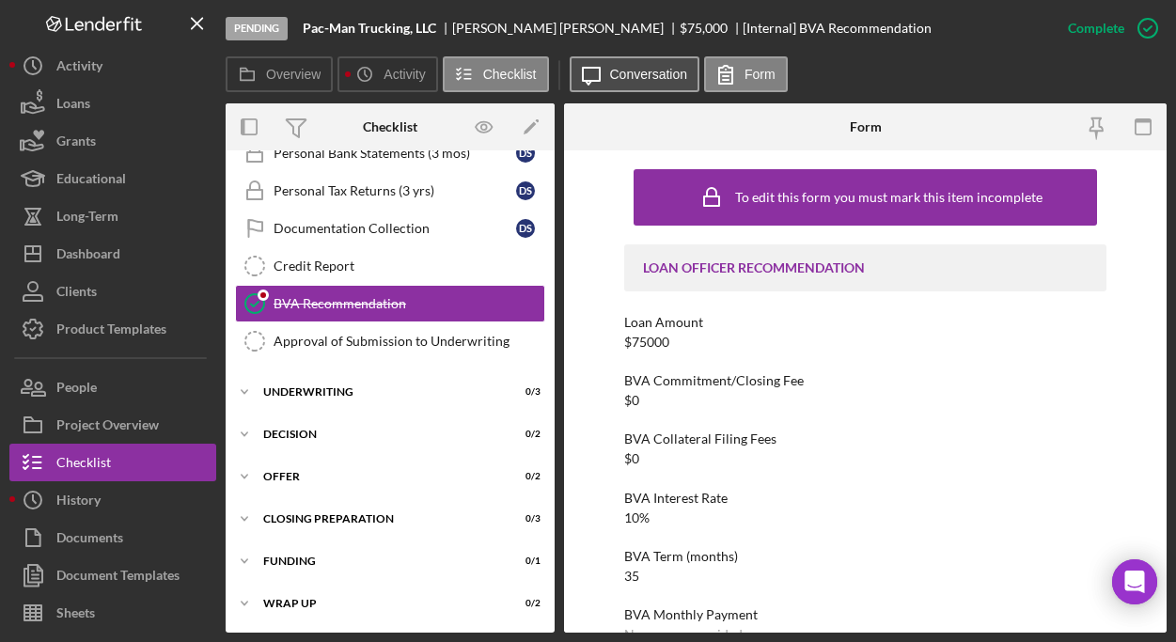
click at [659, 83] on button "Icon/Message Conversation" at bounding box center [634, 74] width 131 height 36
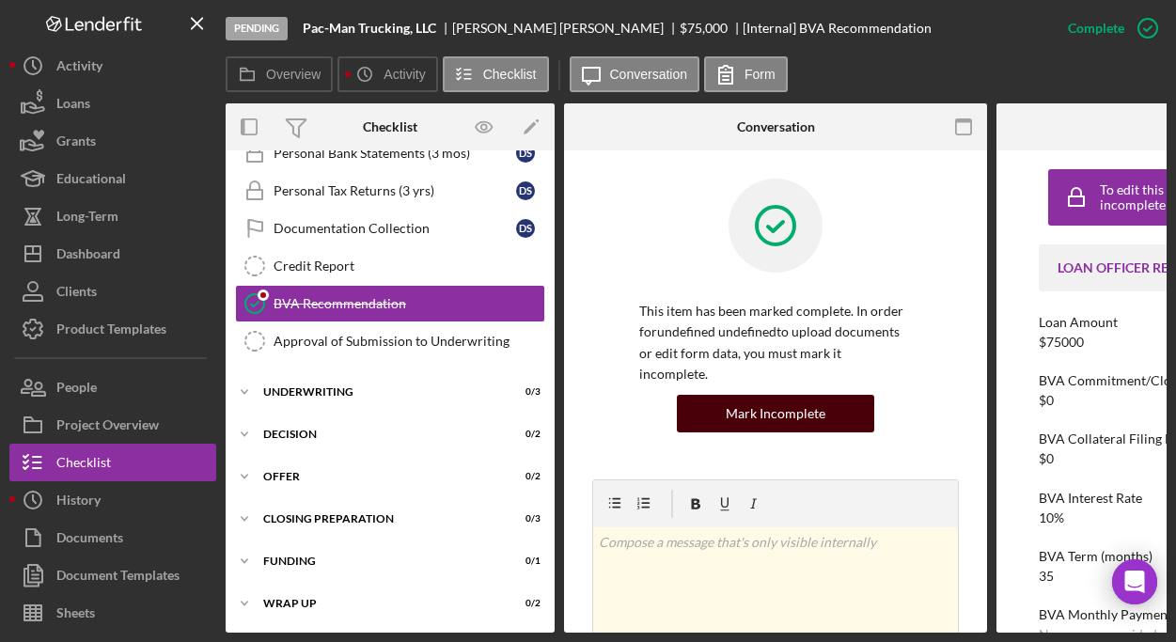
drag, startPoint x: 775, startPoint y: 394, endPoint x: 758, endPoint y: 392, distance: 17.0
click at [774, 395] on div "Mark Incomplete" at bounding box center [775, 414] width 100 height 38
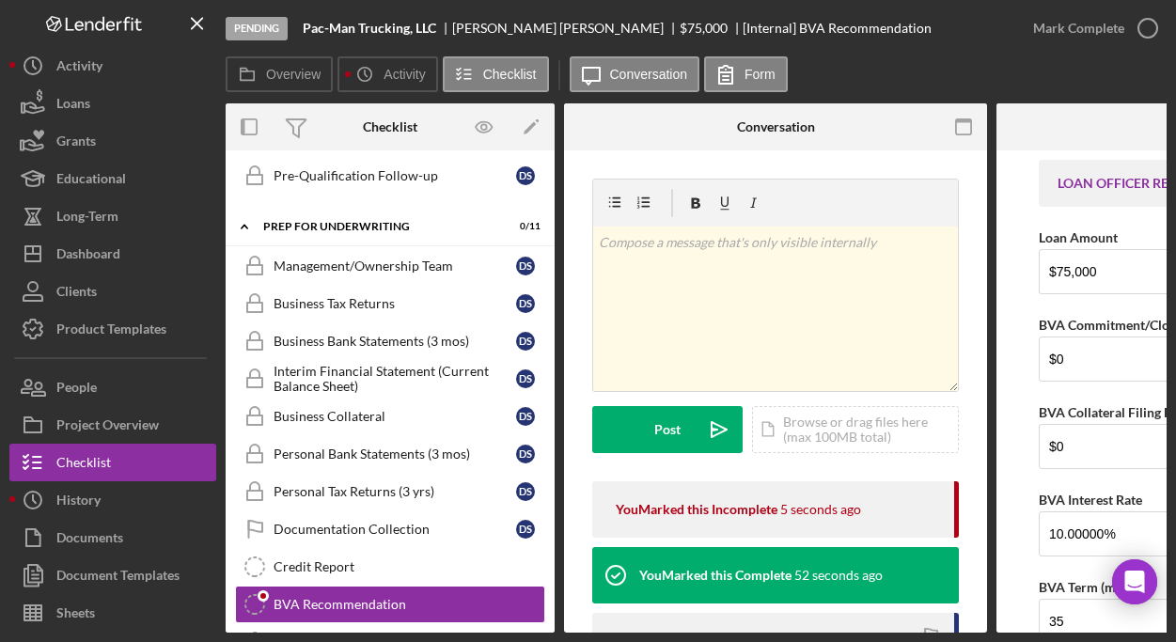
scroll to position [96, 0]
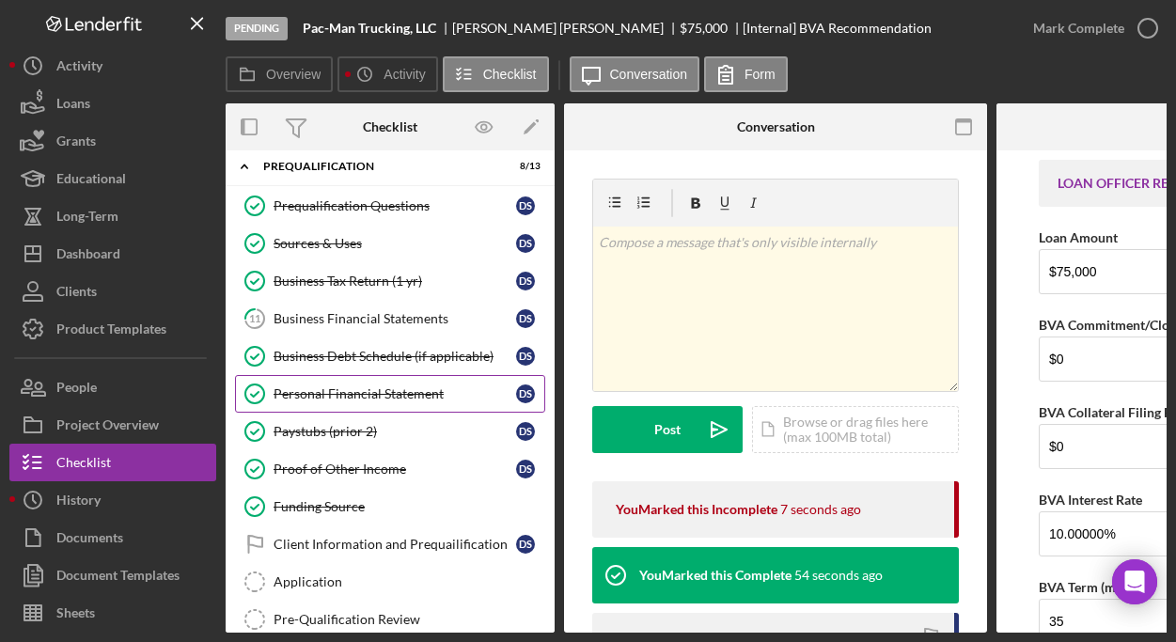
click at [364, 389] on div "Personal Financial Statement" at bounding box center [394, 393] width 242 height 15
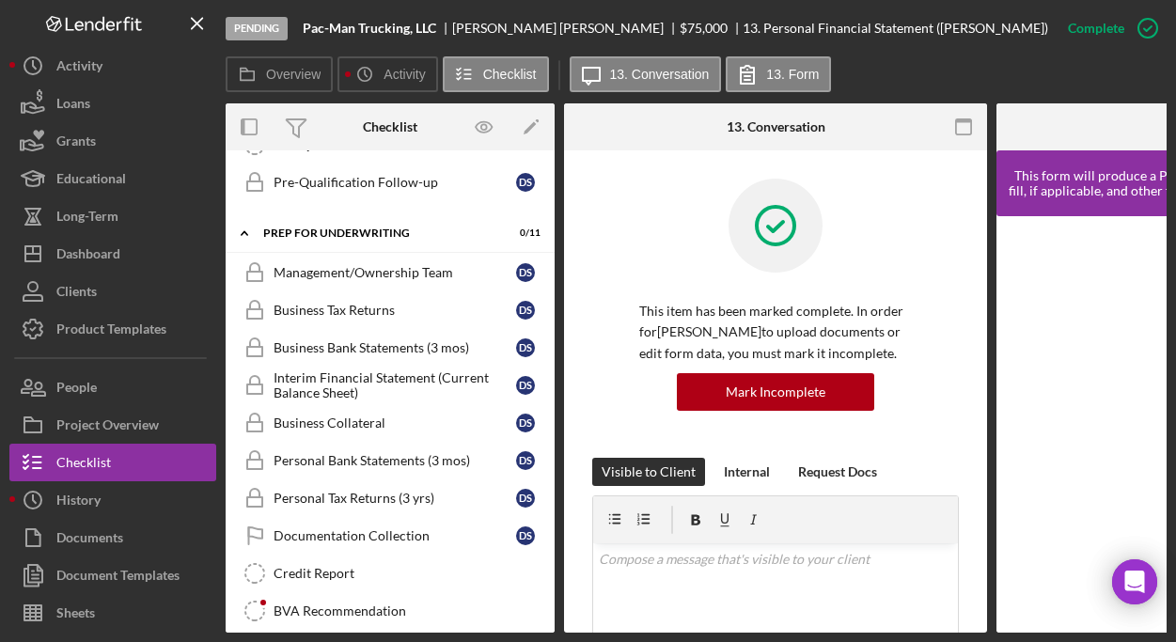
scroll to position [704, 0]
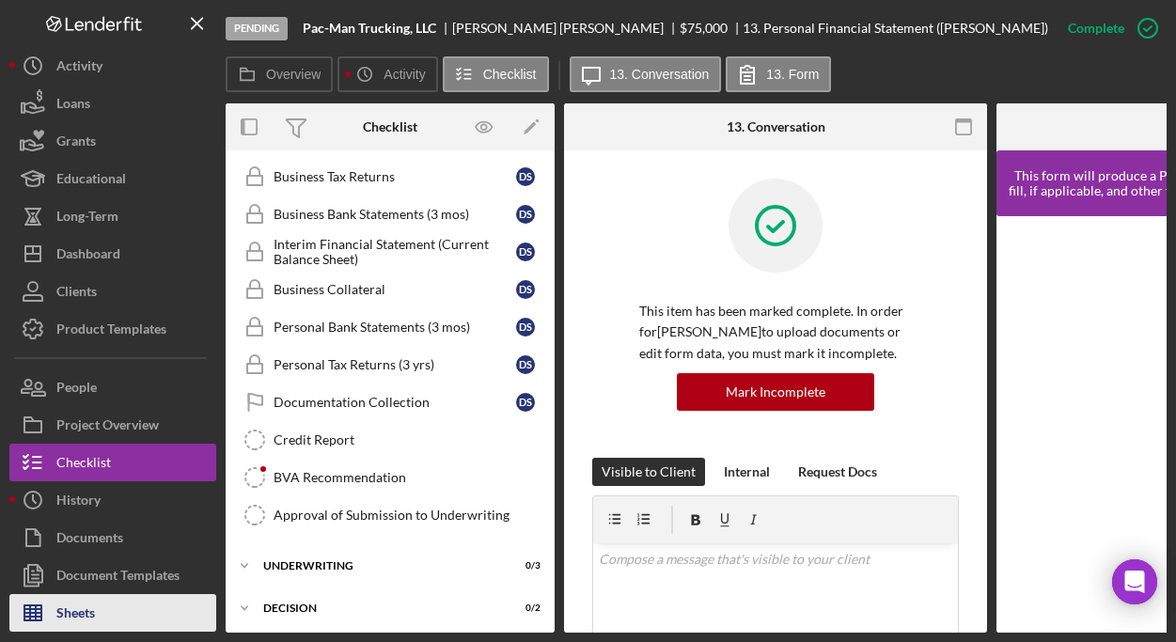
click at [95, 599] on div "Sheets" at bounding box center [75, 615] width 39 height 42
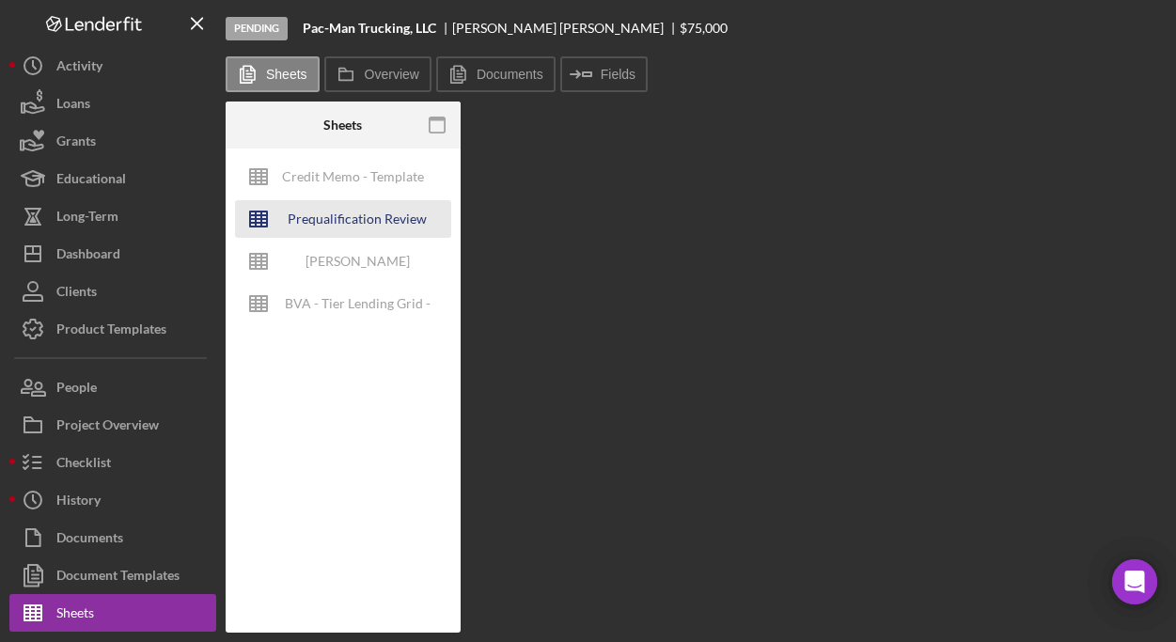
click at [369, 224] on div "Prequalification Review (TEMPLATE) – Entity Name – Date Completed (1)" at bounding box center [357, 219] width 150 height 38
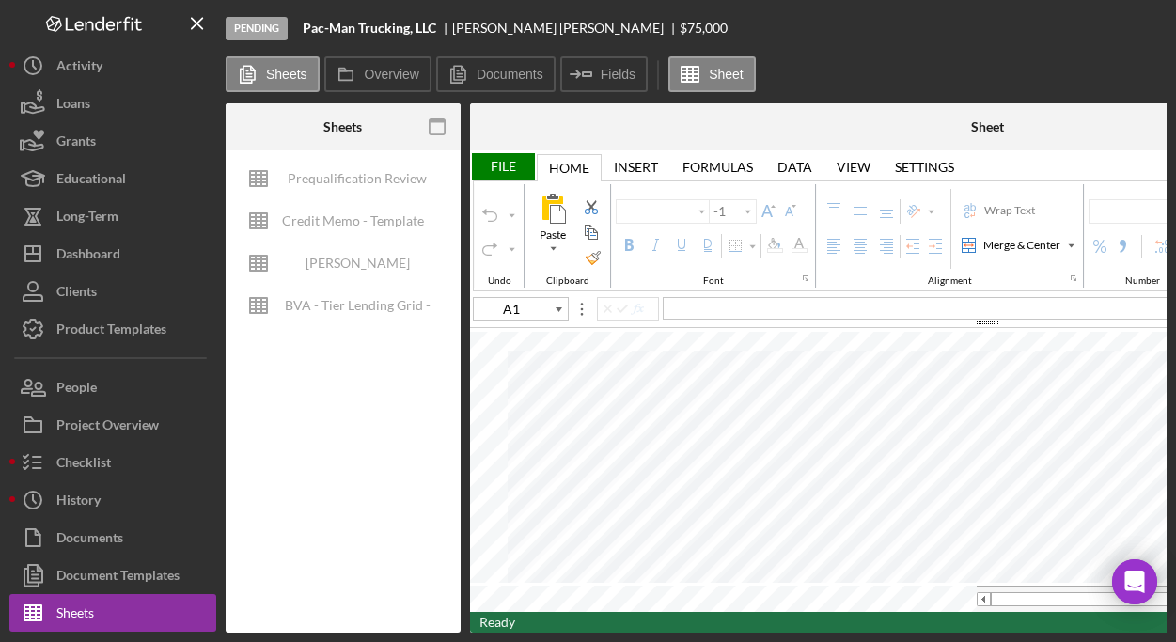
type input "Calibri"
type input "11"
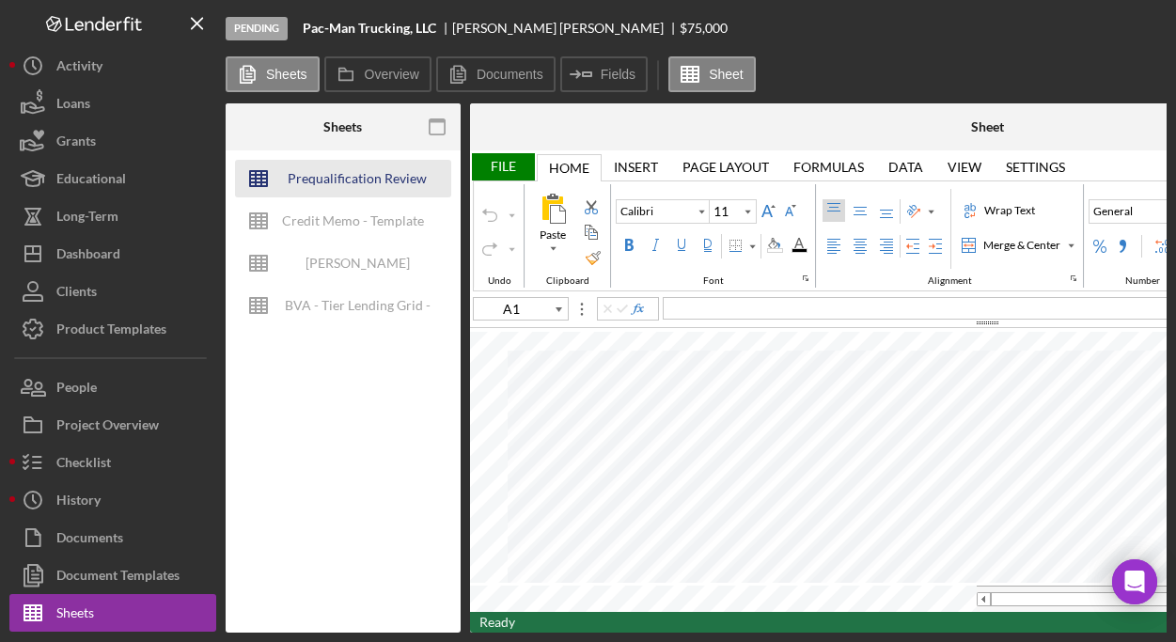
type input "Proxima Nova"
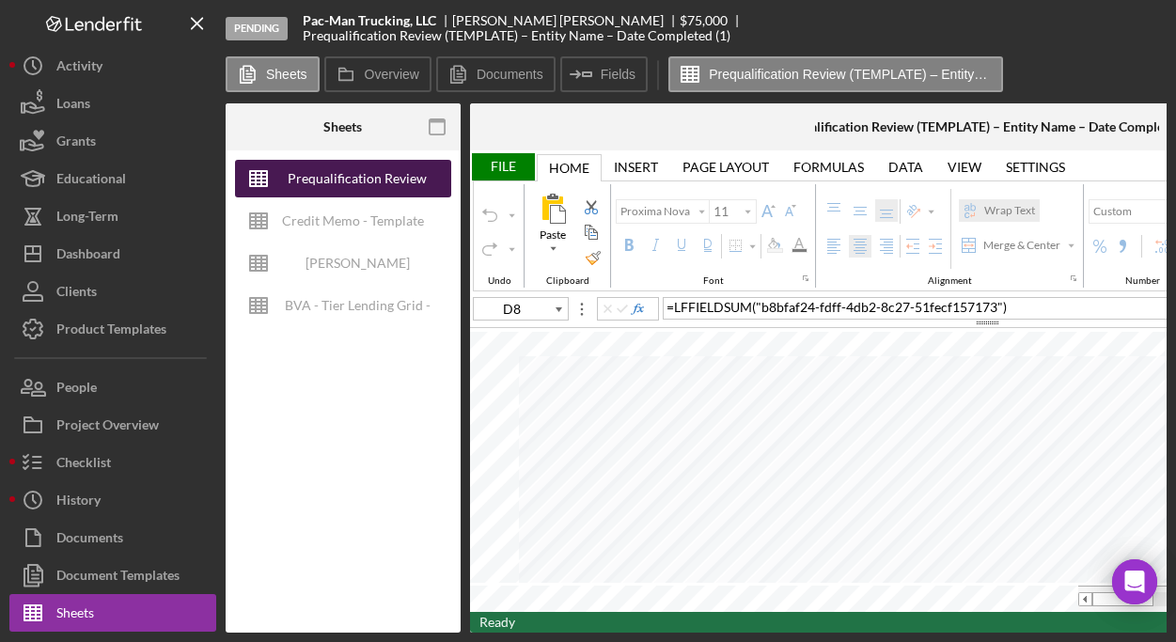
click at [369, 180] on div "Prequalification Review (TEMPLATE) – Entity Name – Date Completed (1)" at bounding box center [357, 179] width 150 height 38
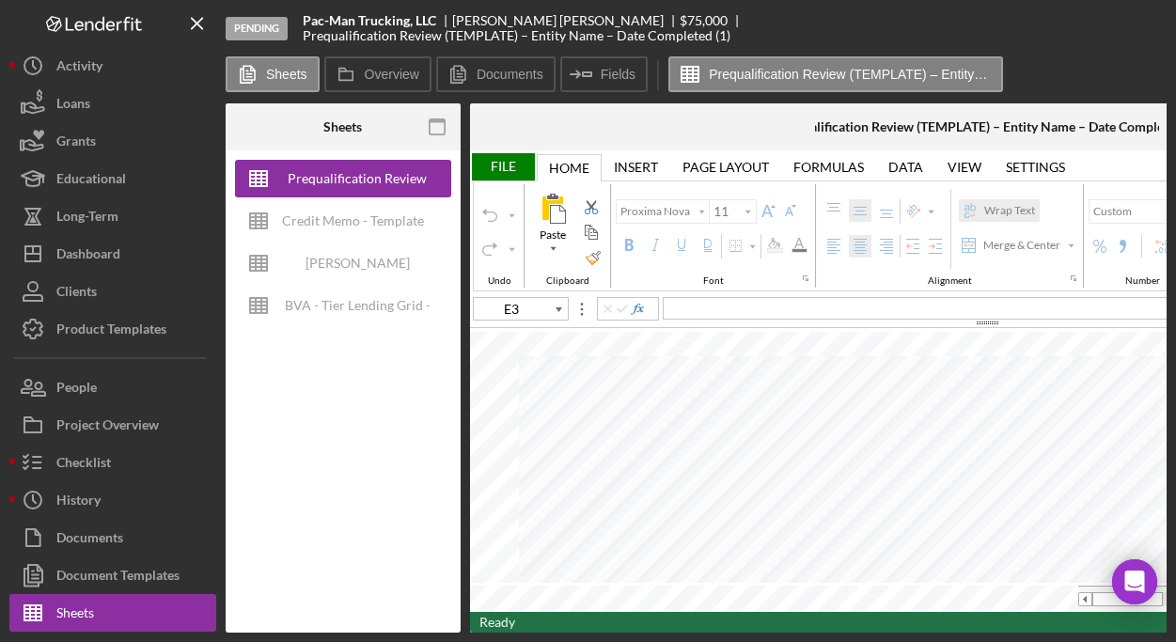
type input "M23"
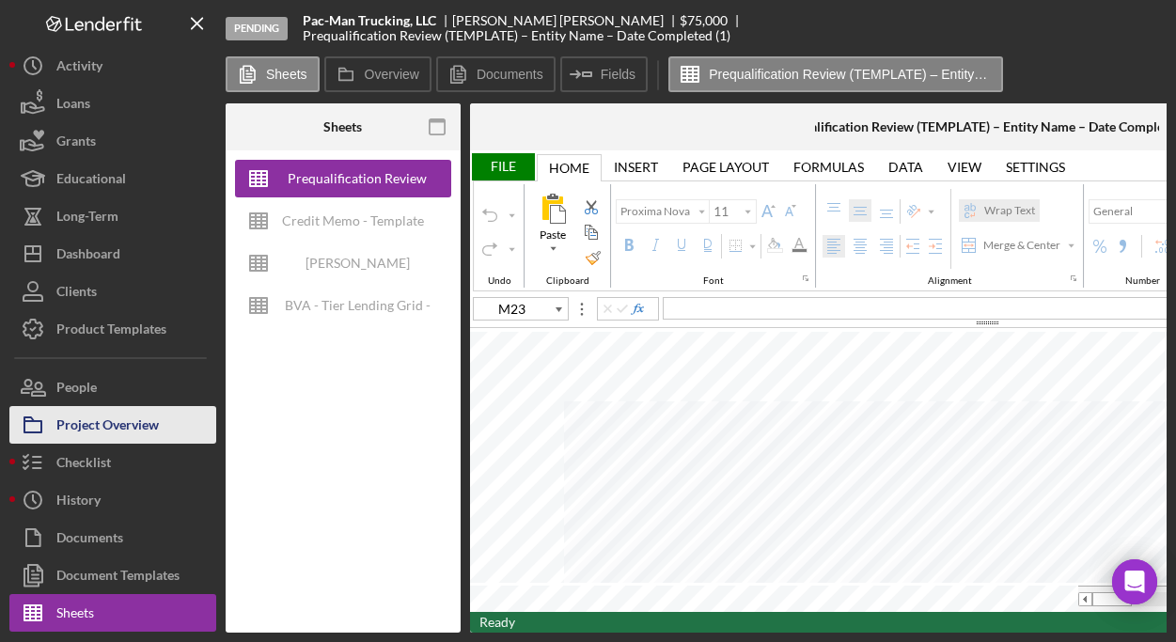
click at [117, 421] on div "Project Overview" at bounding box center [107, 427] width 102 height 42
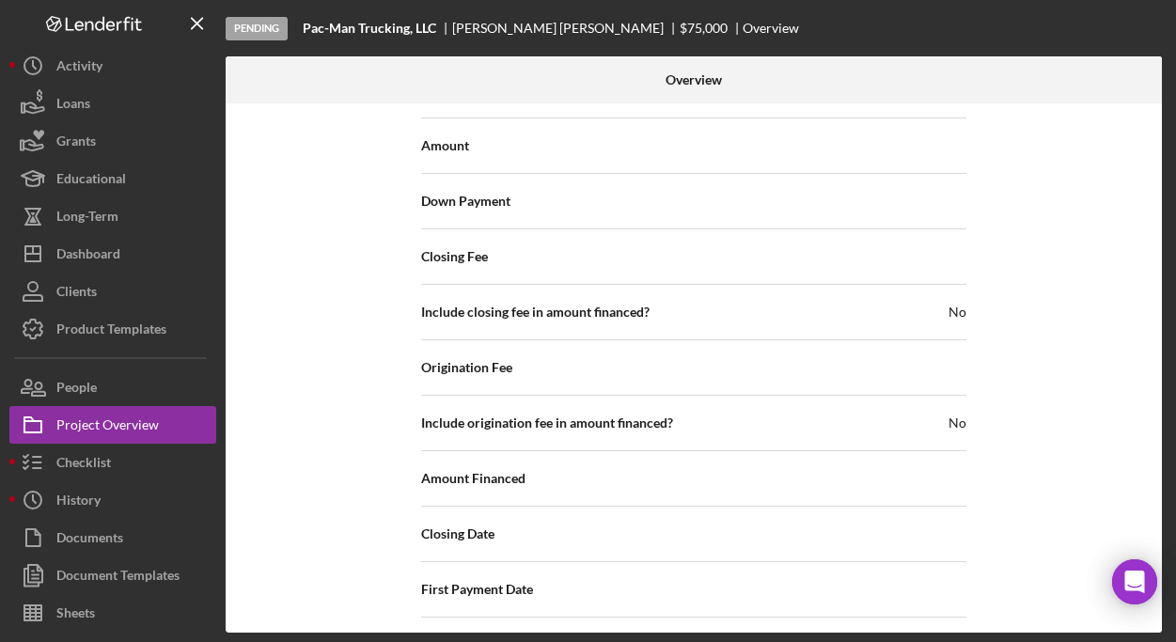
scroll to position [2244, 0]
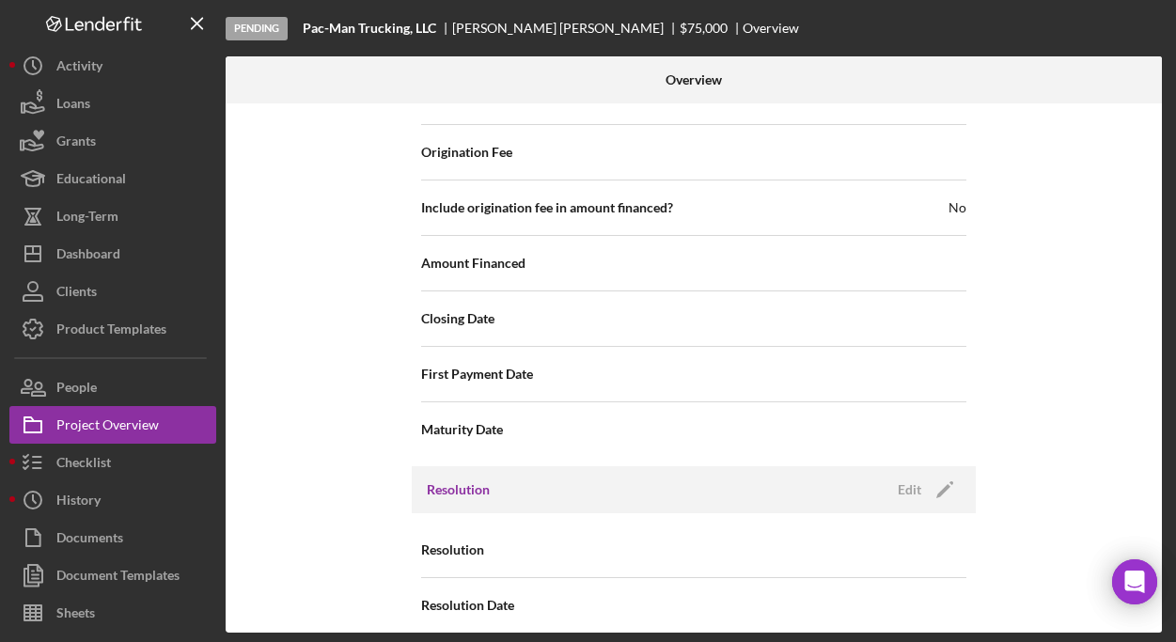
click at [459, 540] on span "Resolution" at bounding box center [452, 549] width 63 height 19
click at [912, 475] on div "Edit" at bounding box center [908, 489] width 23 height 28
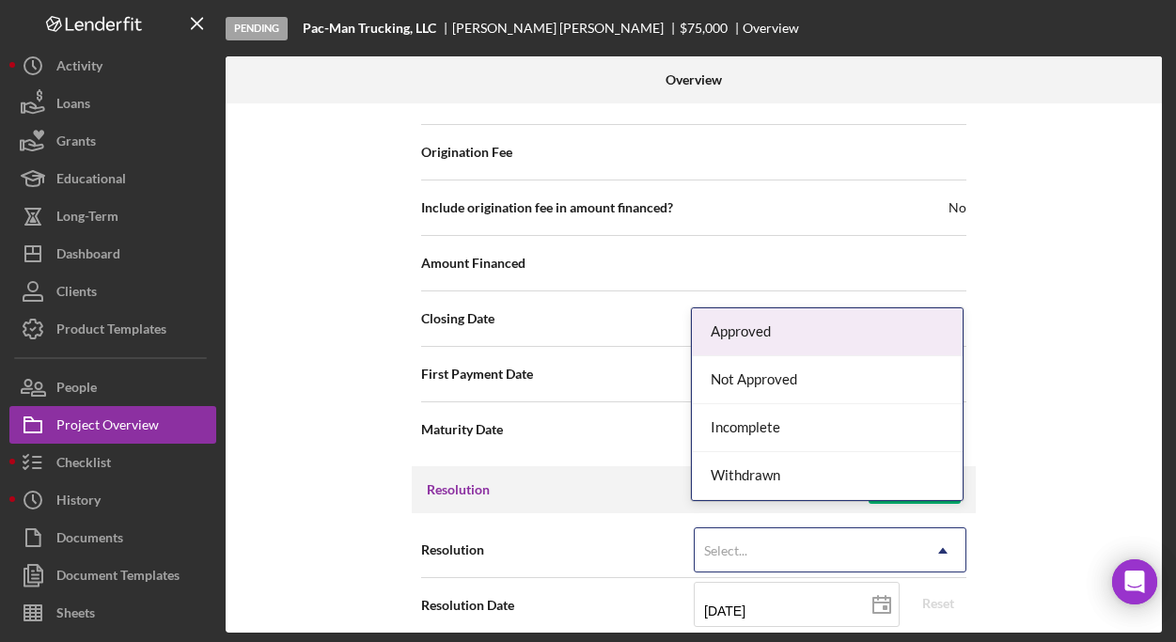
click at [903, 529] on div "Select..." at bounding box center [807, 550] width 226 height 43
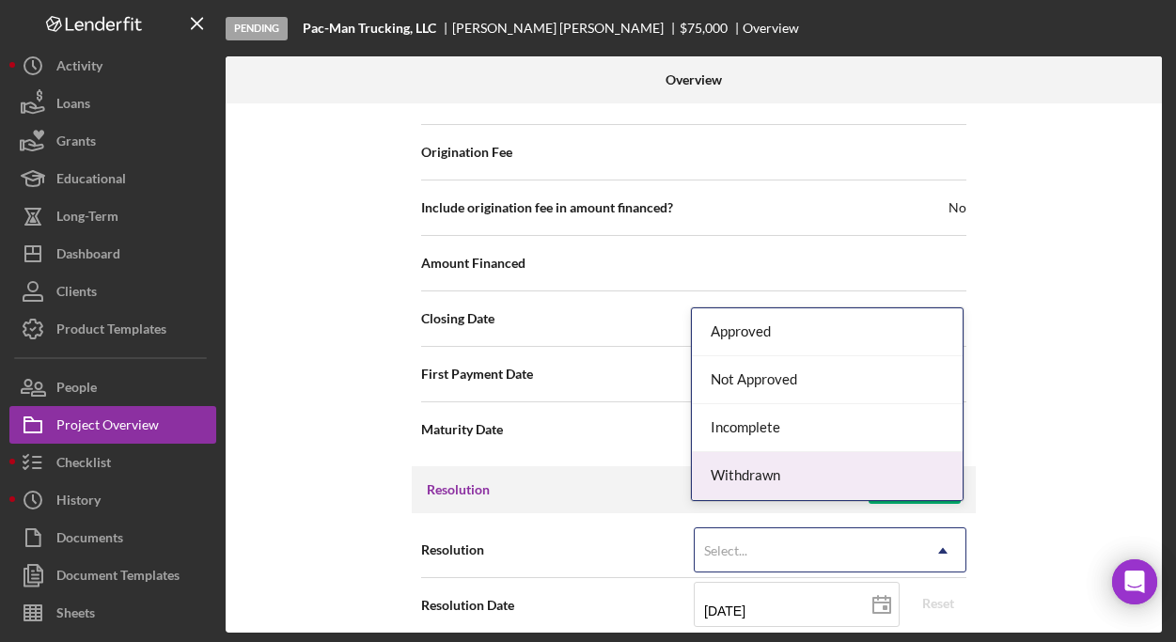
click at [851, 460] on div "Withdrawn" at bounding box center [827, 476] width 271 height 48
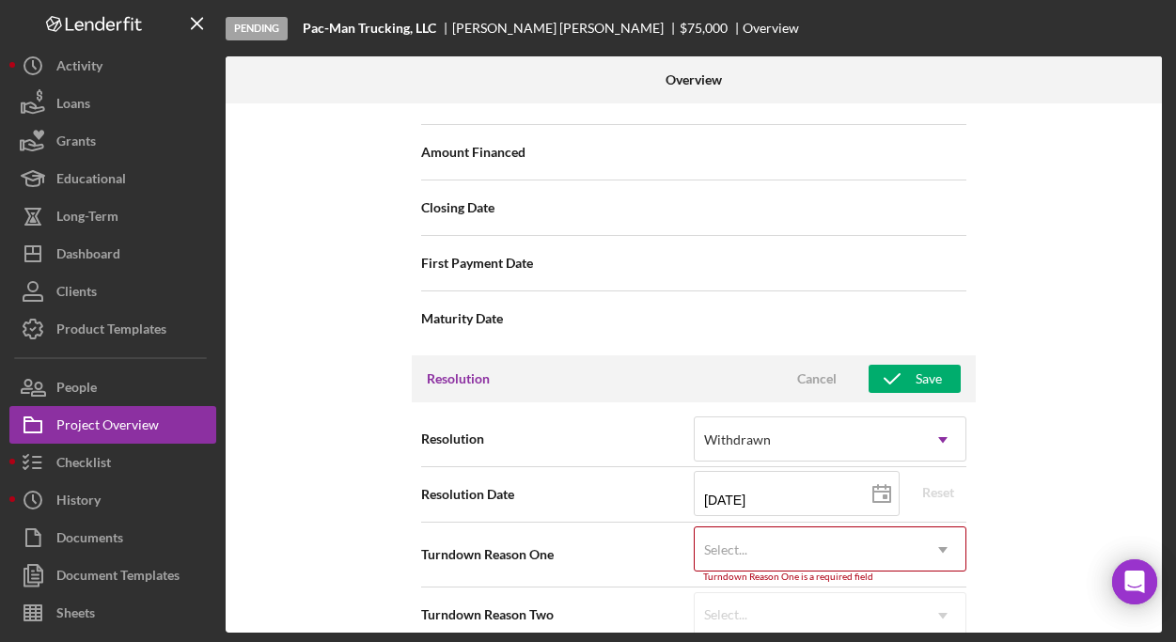
scroll to position [2363, 0]
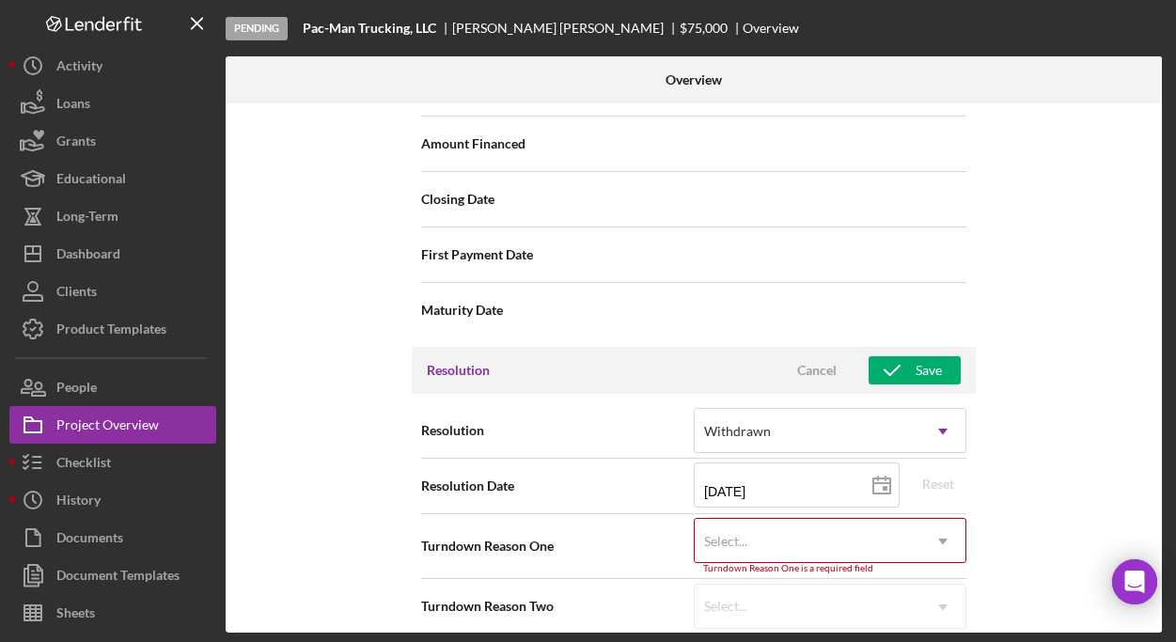
click at [933, 525] on icon "Icon/Dropdown Arrow" at bounding box center [942, 541] width 45 height 45
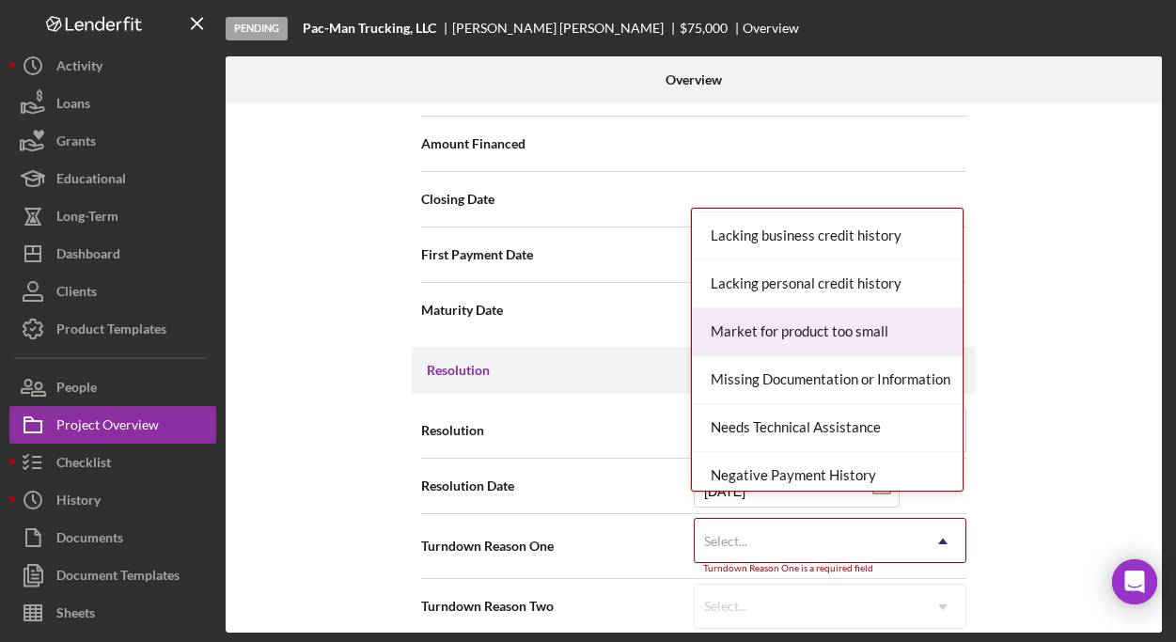
scroll to position [1178, 0]
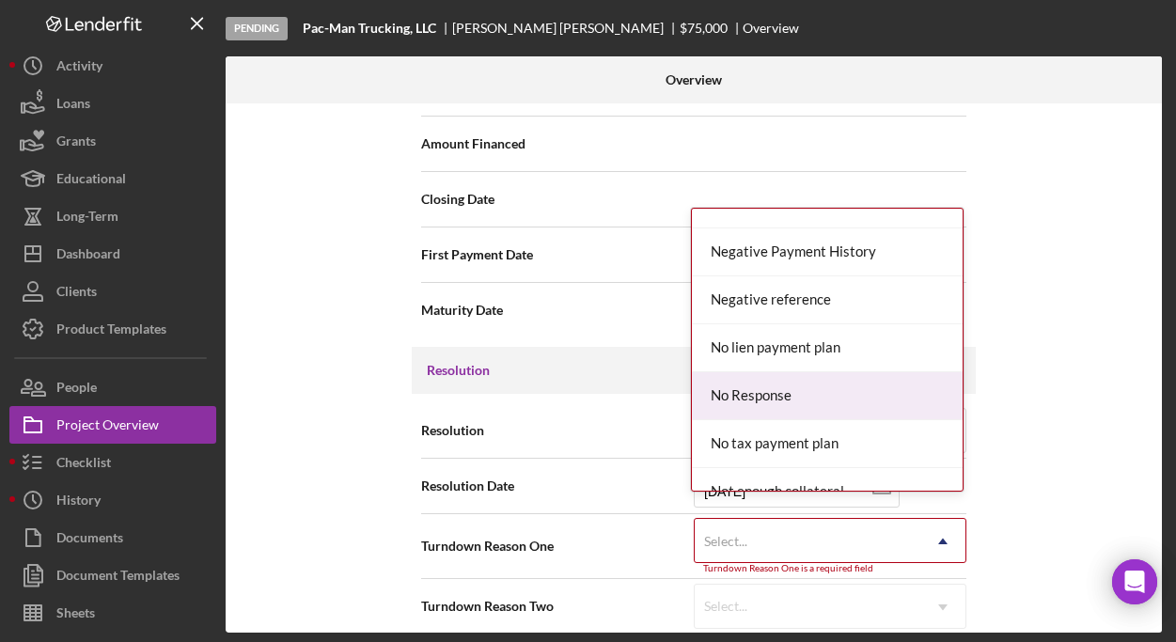
click at [853, 395] on div "No Response" at bounding box center [827, 396] width 271 height 48
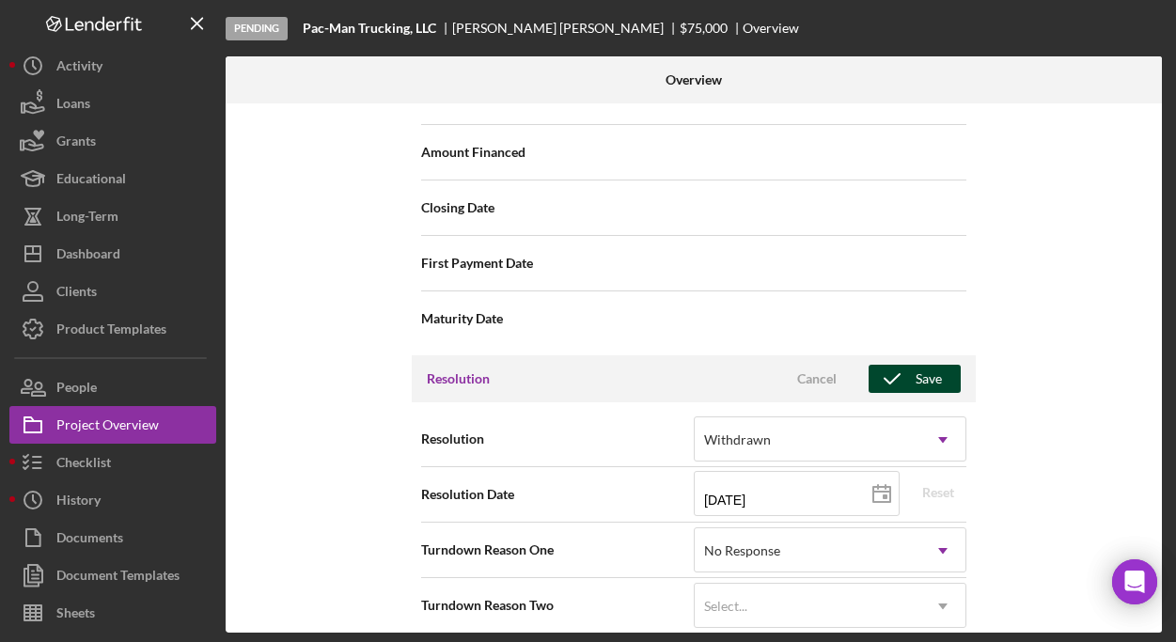
click at [915, 365] on div "Save" at bounding box center [928, 379] width 26 height 28
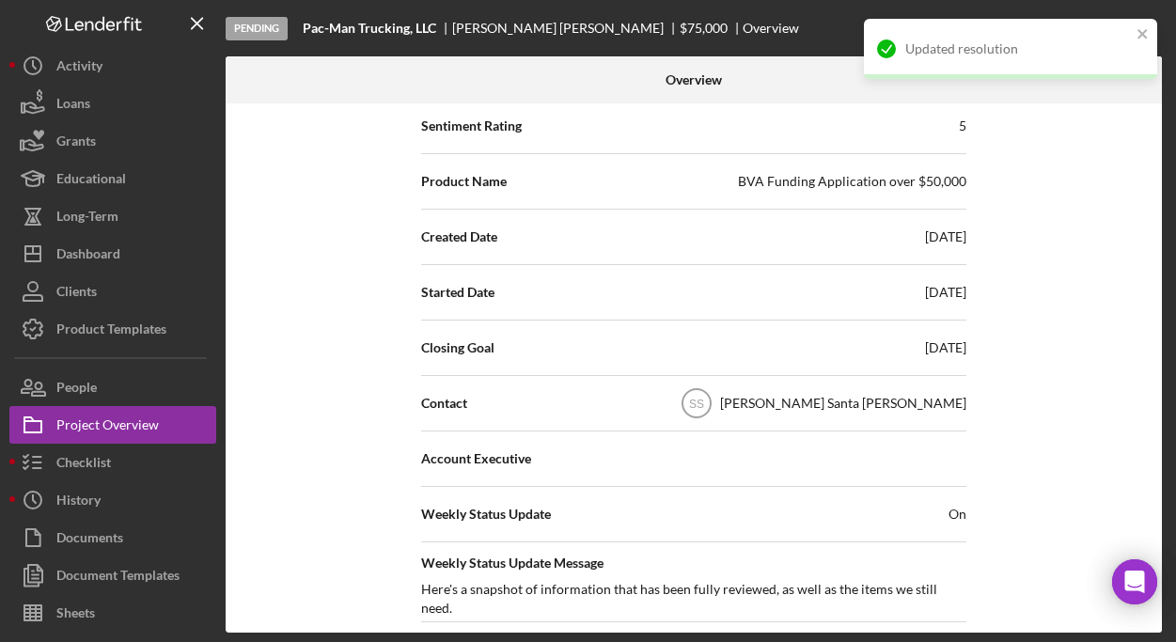
scroll to position [0, 0]
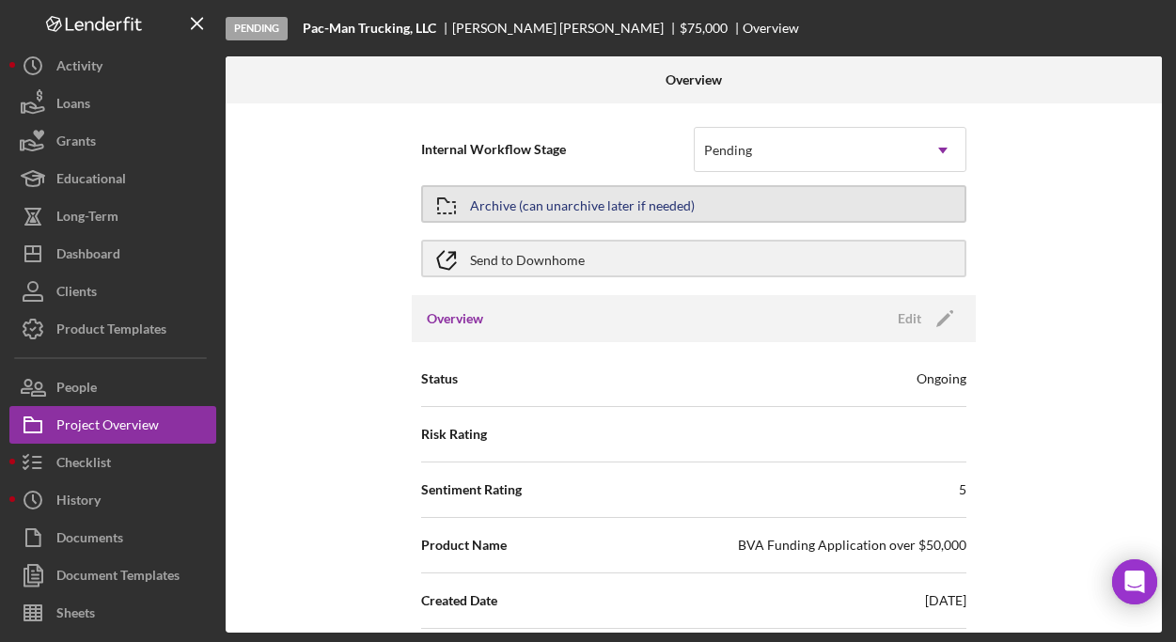
click at [591, 199] on div "Archive (can unarchive later if needed)" at bounding box center [582, 204] width 225 height 34
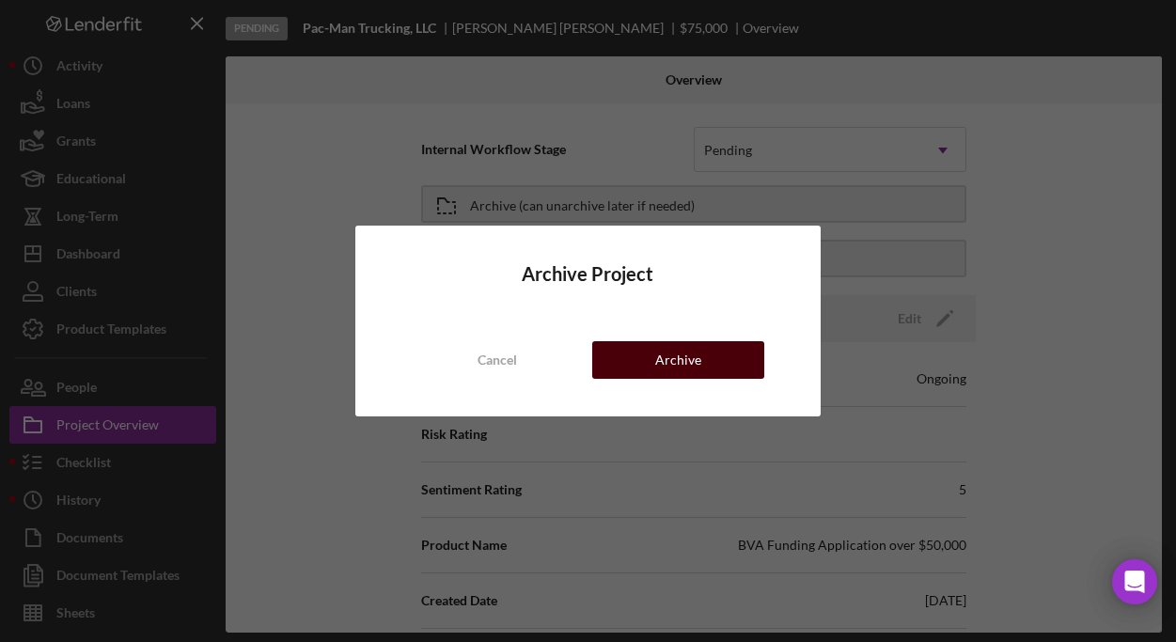
click at [692, 363] on div "Archive" at bounding box center [678, 360] width 46 height 38
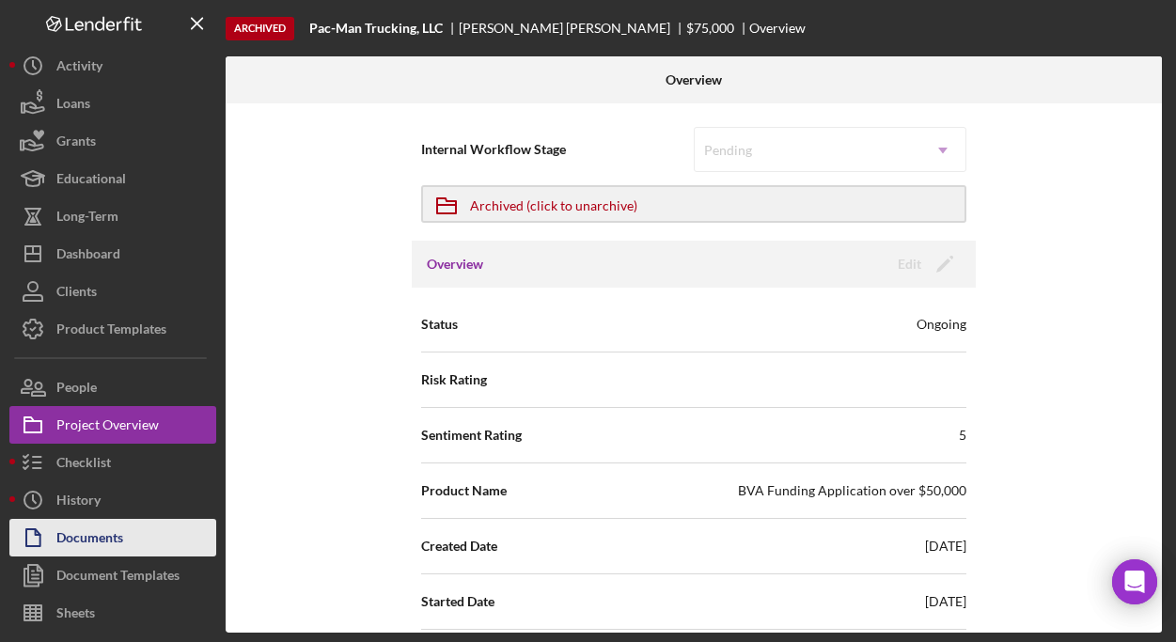
click at [104, 531] on div "Documents" at bounding box center [89, 540] width 67 height 42
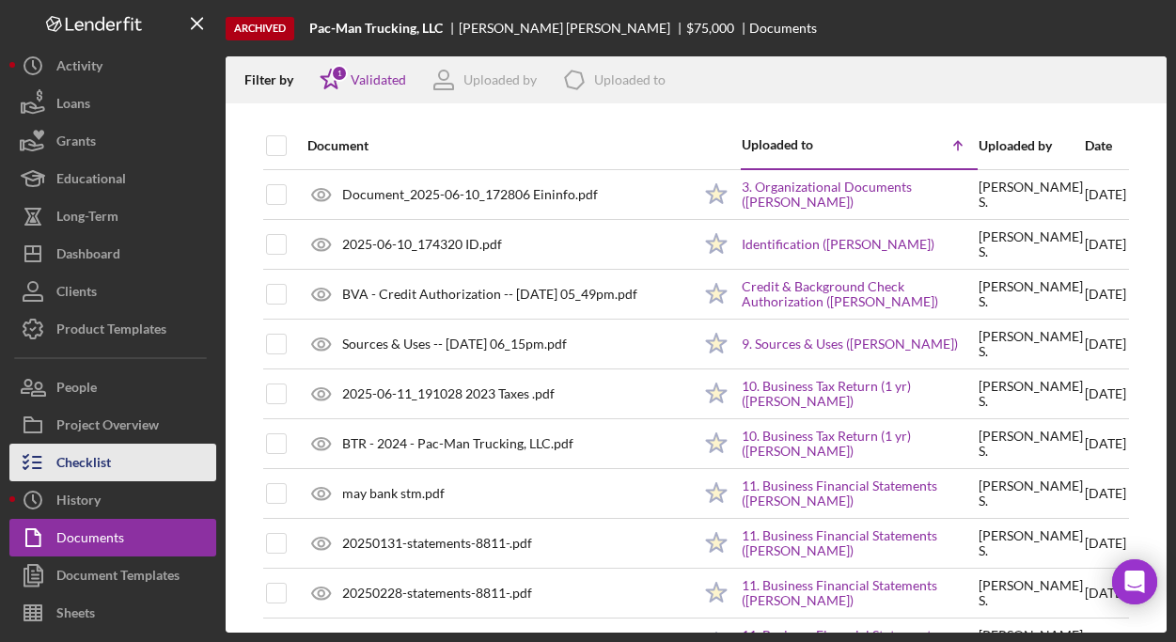
click at [104, 467] on div "Checklist" at bounding box center [83, 465] width 55 height 42
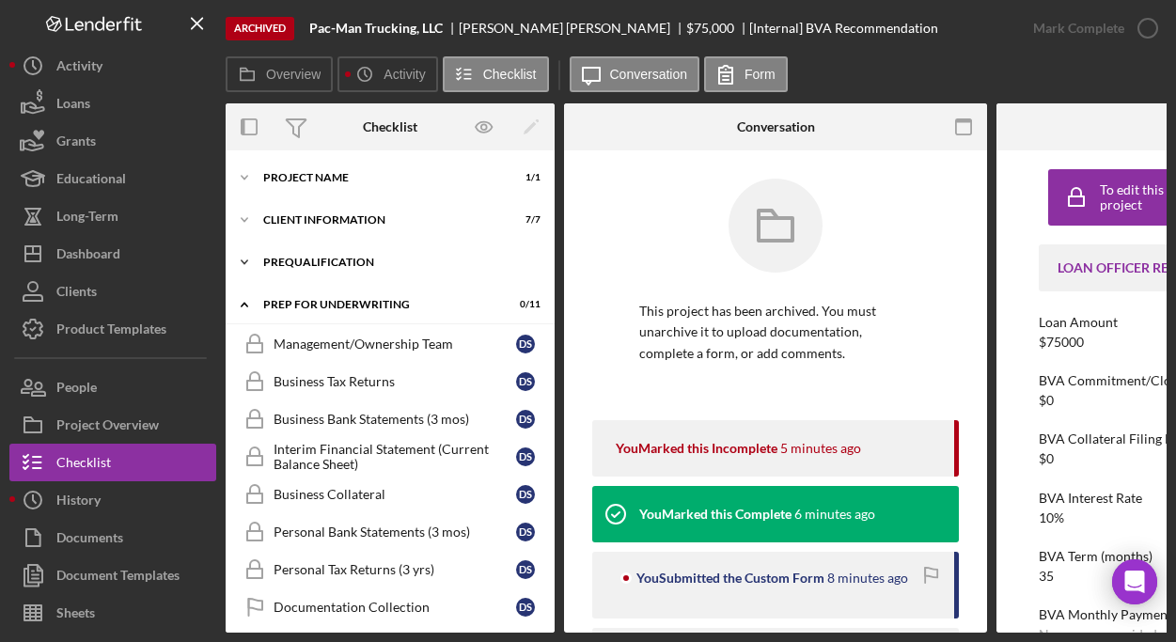
click at [344, 261] on div "Prequalification" at bounding box center [397, 262] width 268 height 11
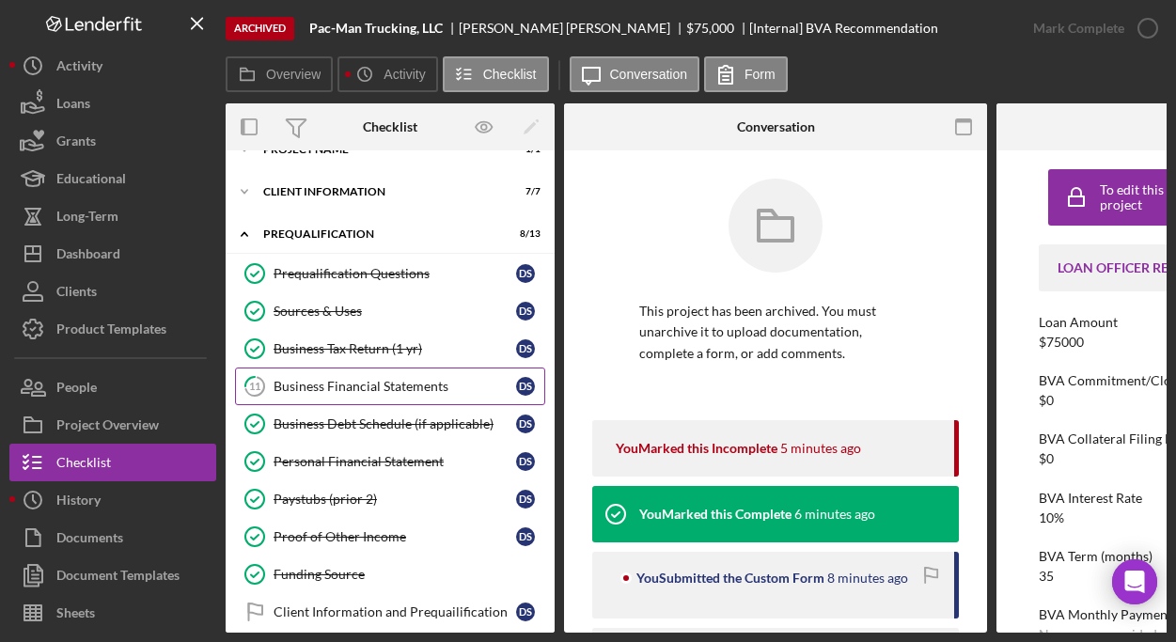
scroll to position [183, 0]
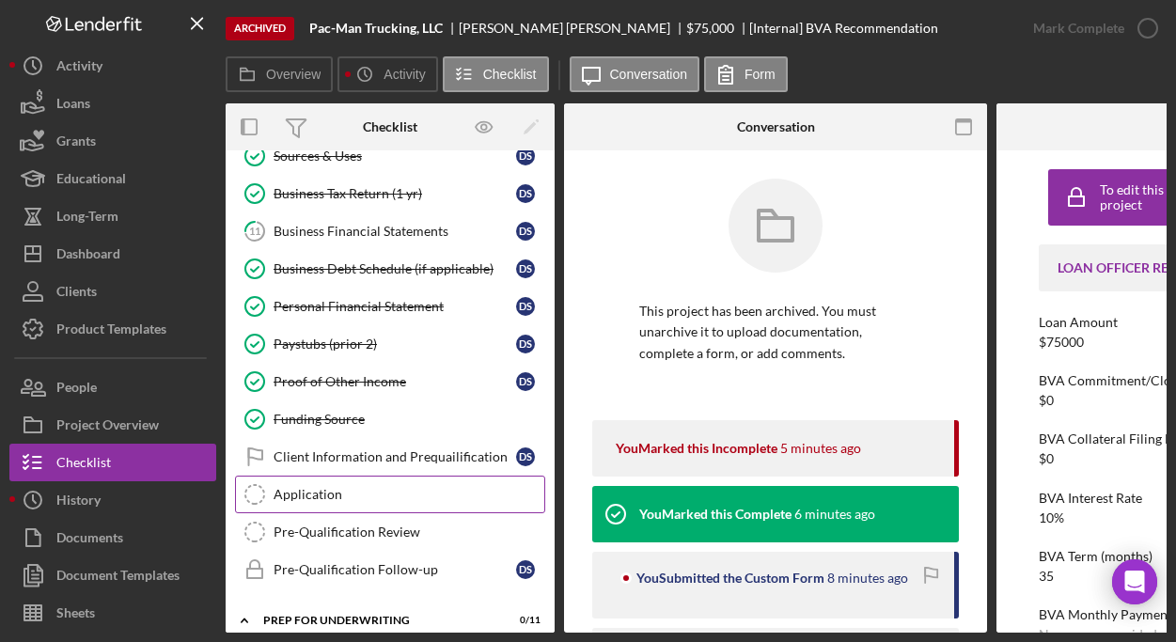
click at [324, 491] on div "Application" at bounding box center [408, 494] width 271 height 15
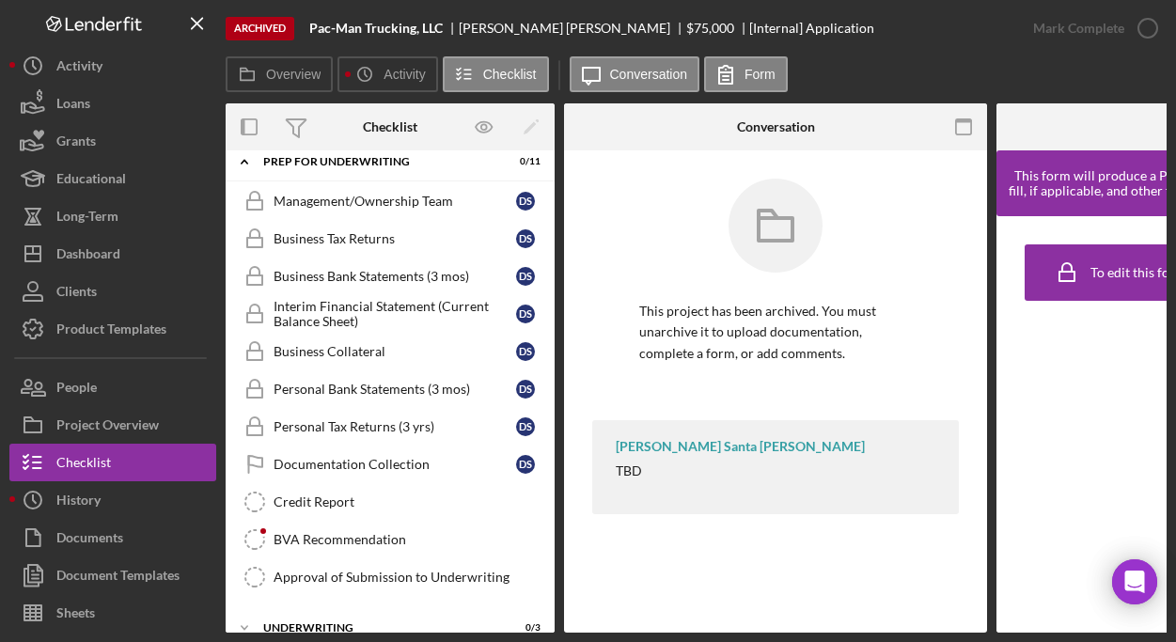
scroll to position [82, 0]
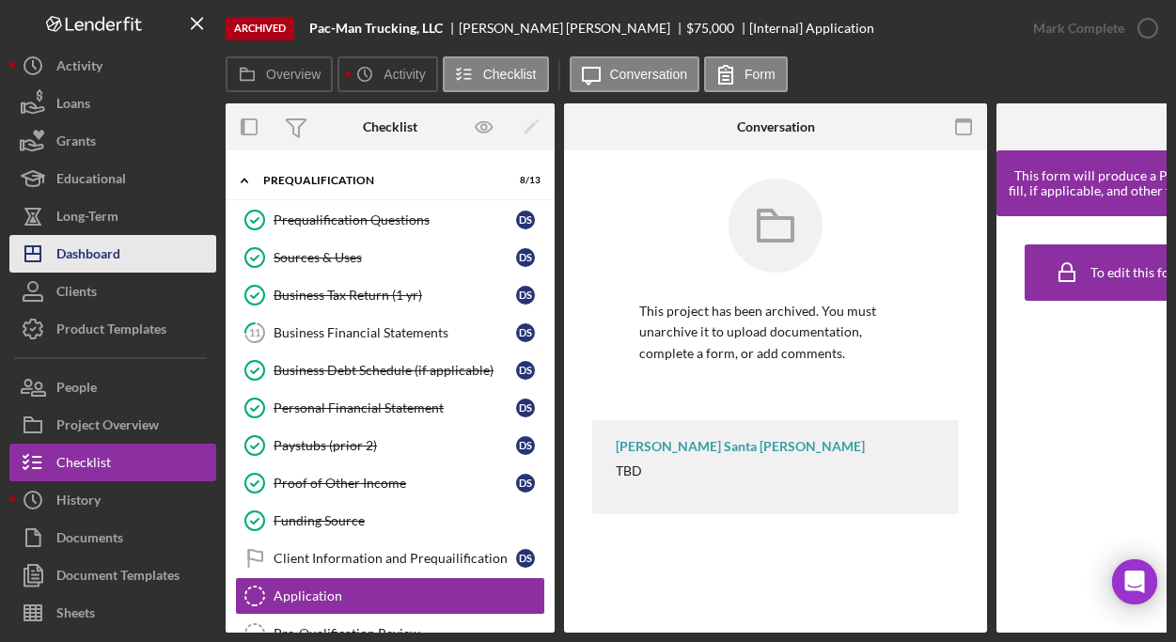
click at [118, 250] on div "Dashboard" at bounding box center [88, 256] width 64 height 42
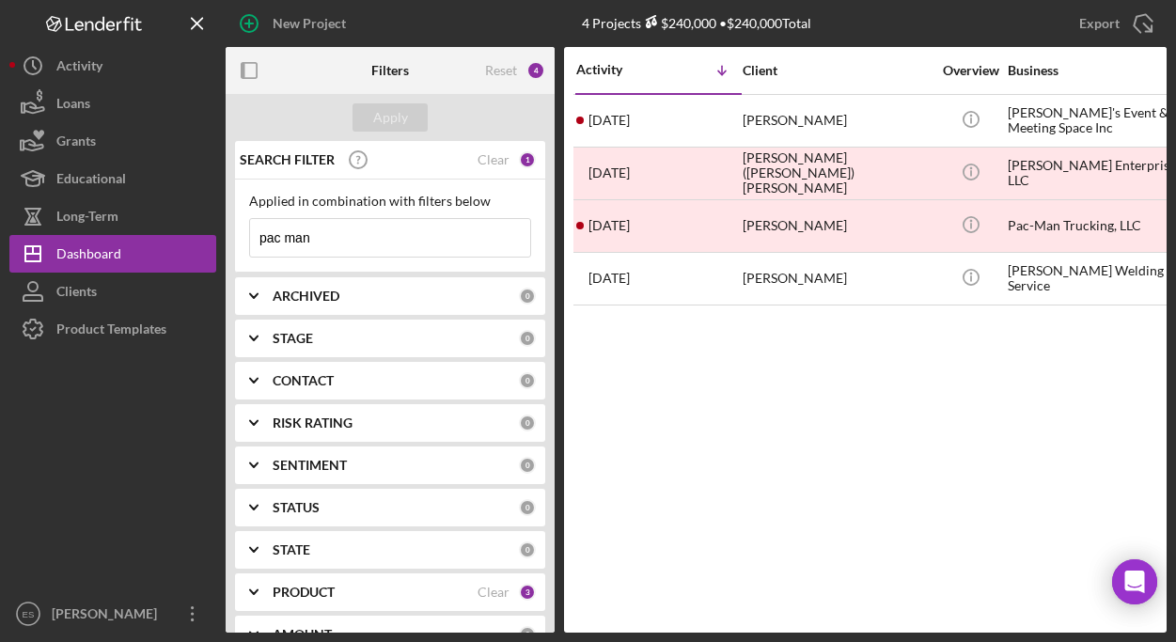
click at [299, 247] on input "pac man" at bounding box center [390, 238] width 280 height 38
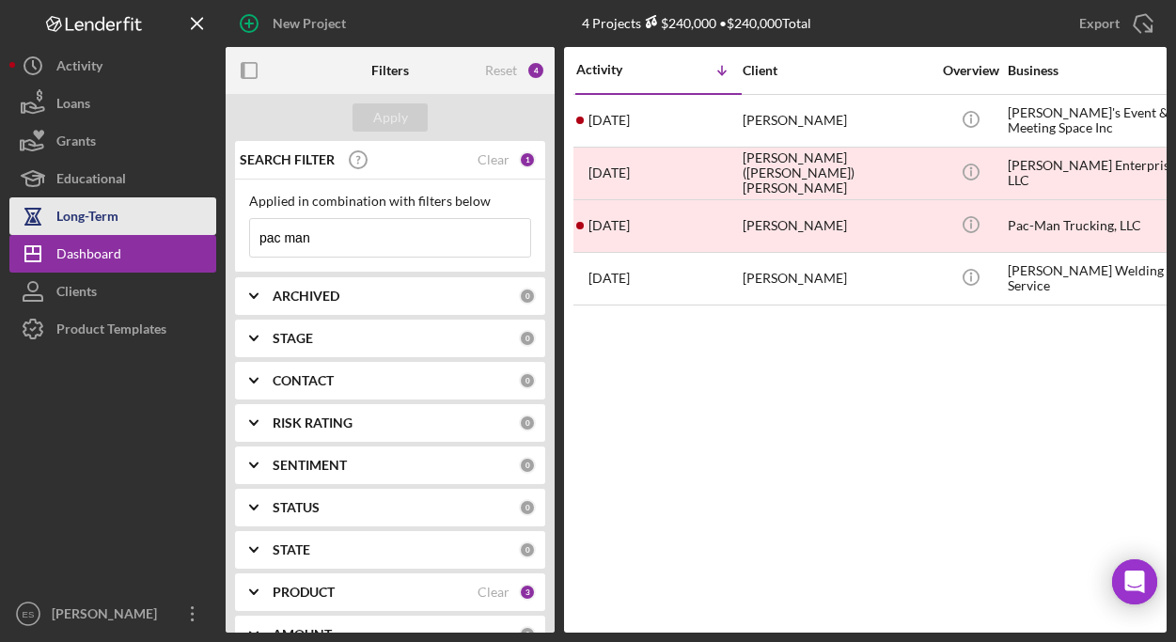
drag, startPoint x: 328, startPoint y: 239, endPoint x: 143, endPoint y: 233, distance: 185.2
click at [147, 233] on div "New Project 4 Projects $240,000 • $240,000 Total pac man Export Icon/Export Fil…" at bounding box center [587, 316] width 1157 height 632
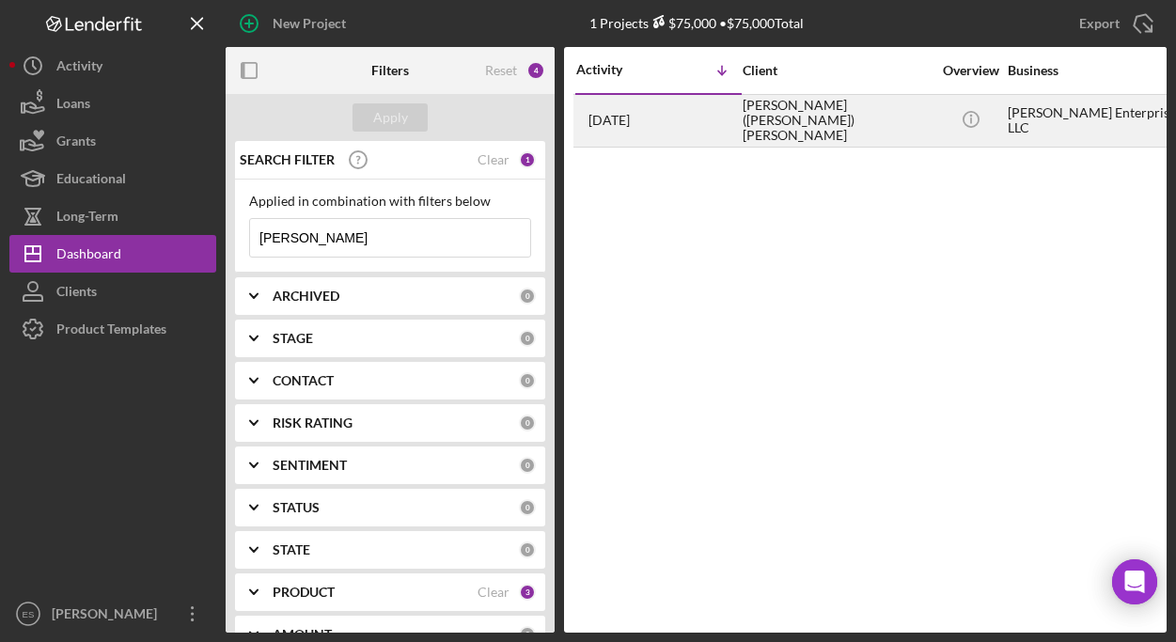
type input "logan"
click at [867, 122] on div "Melissa (Missy) Mangrum" at bounding box center [836, 121] width 188 height 50
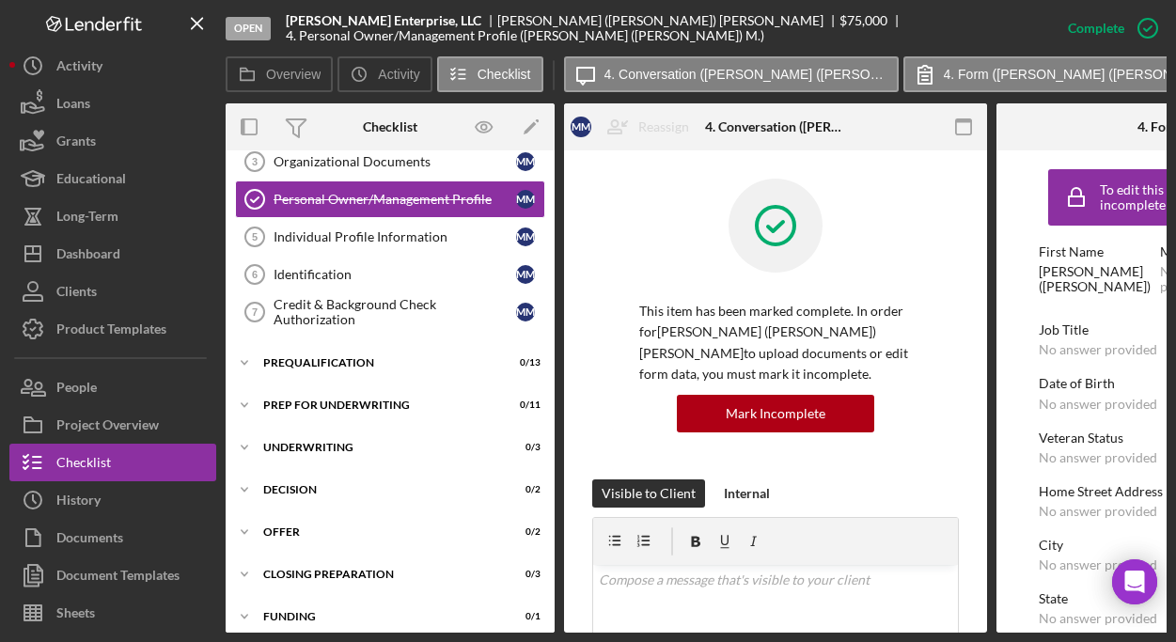
scroll to position [211, 0]
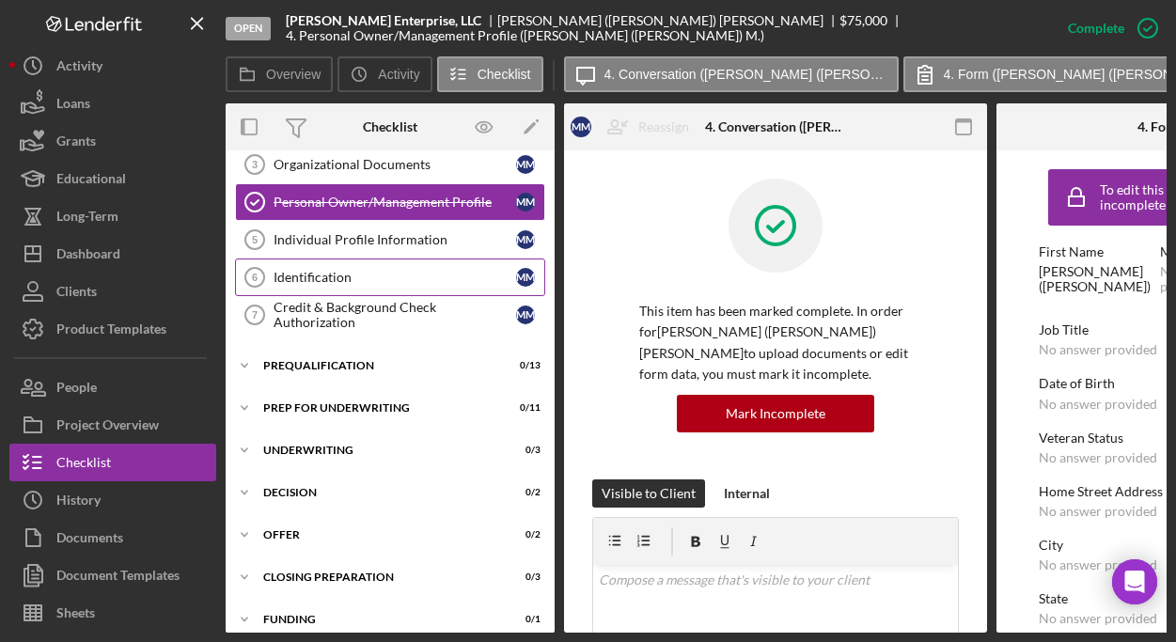
click at [335, 278] on div "Identification" at bounding box center [394, 277] width 242 height 15
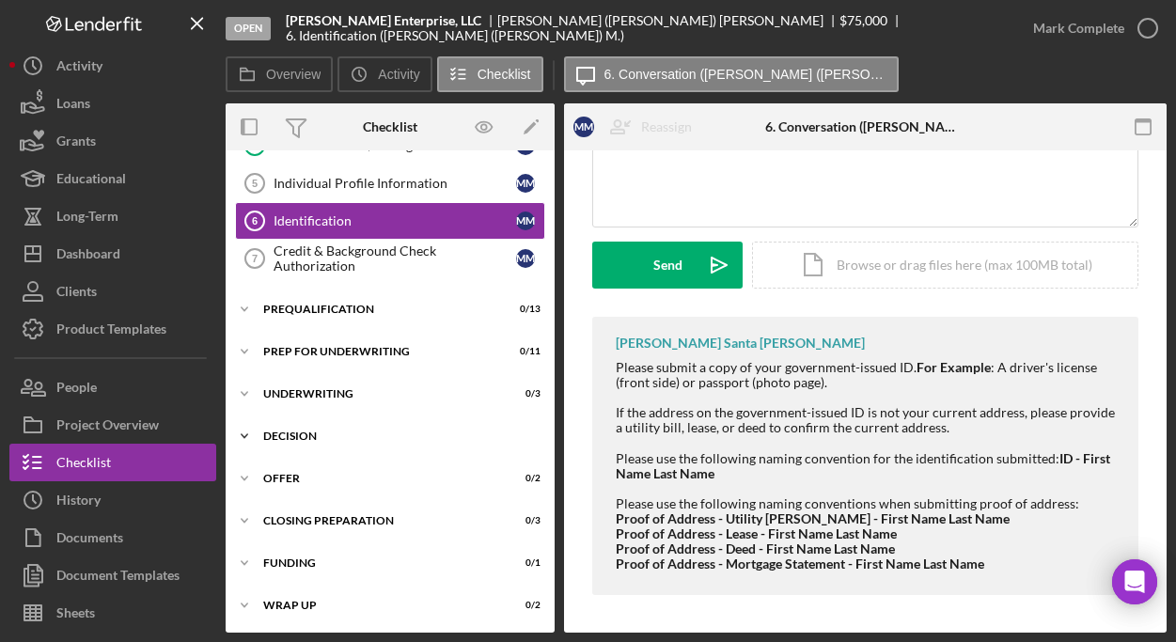
scroll to position [270, 0]
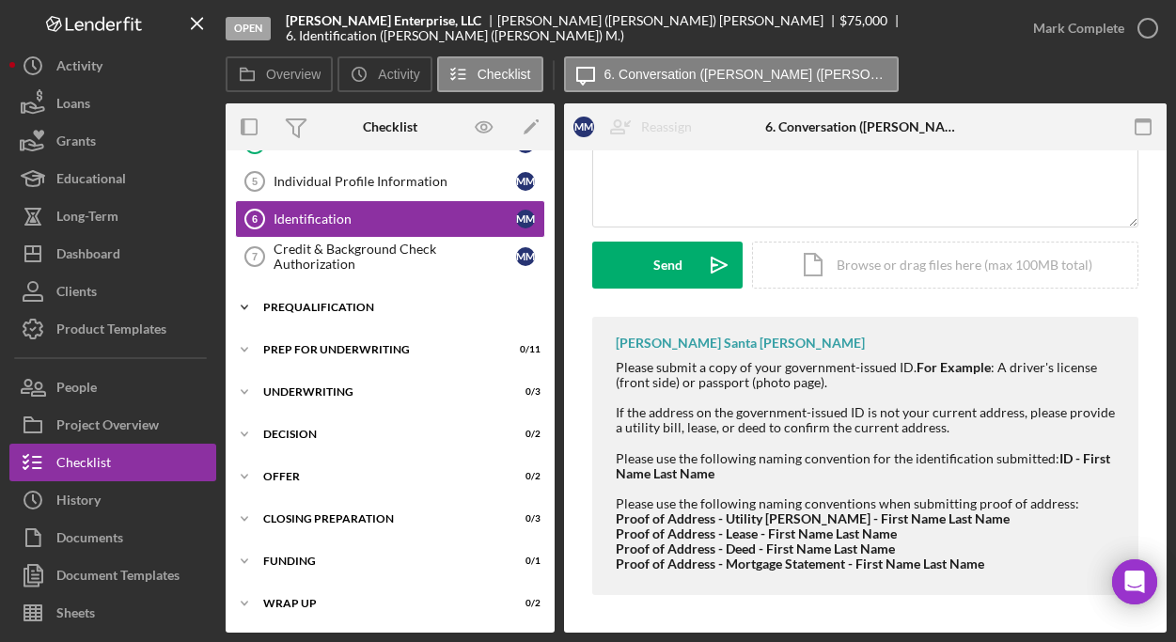
click at [324, 305] on div "Prequalification" at bounding box center [397, 307] width 268 height 11
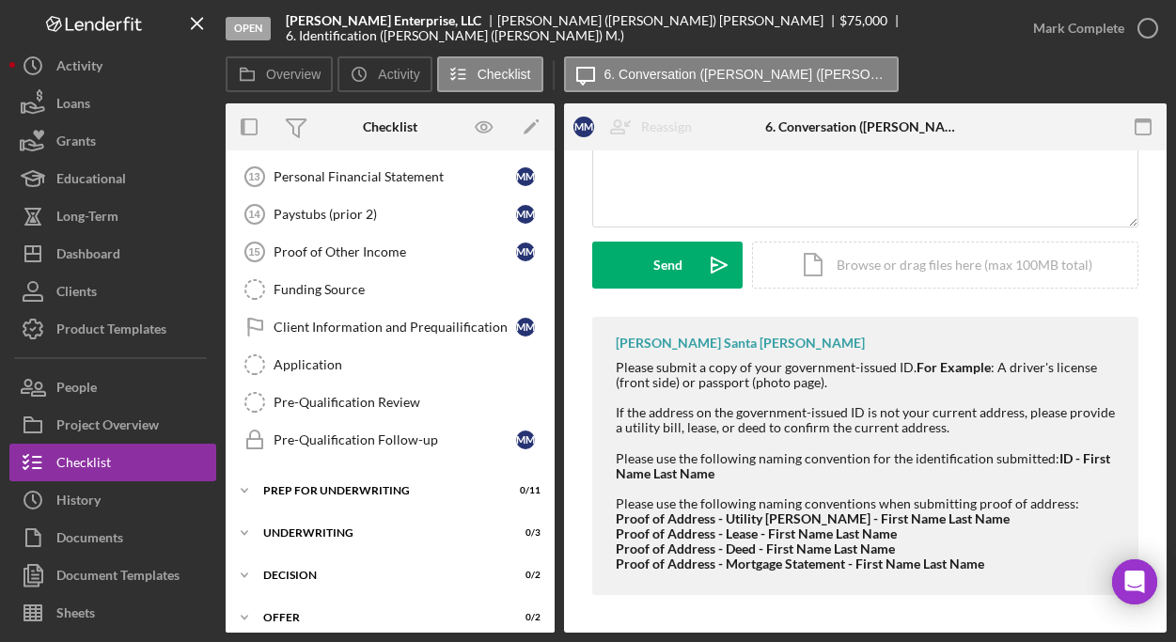
scroll to position [660, 0]
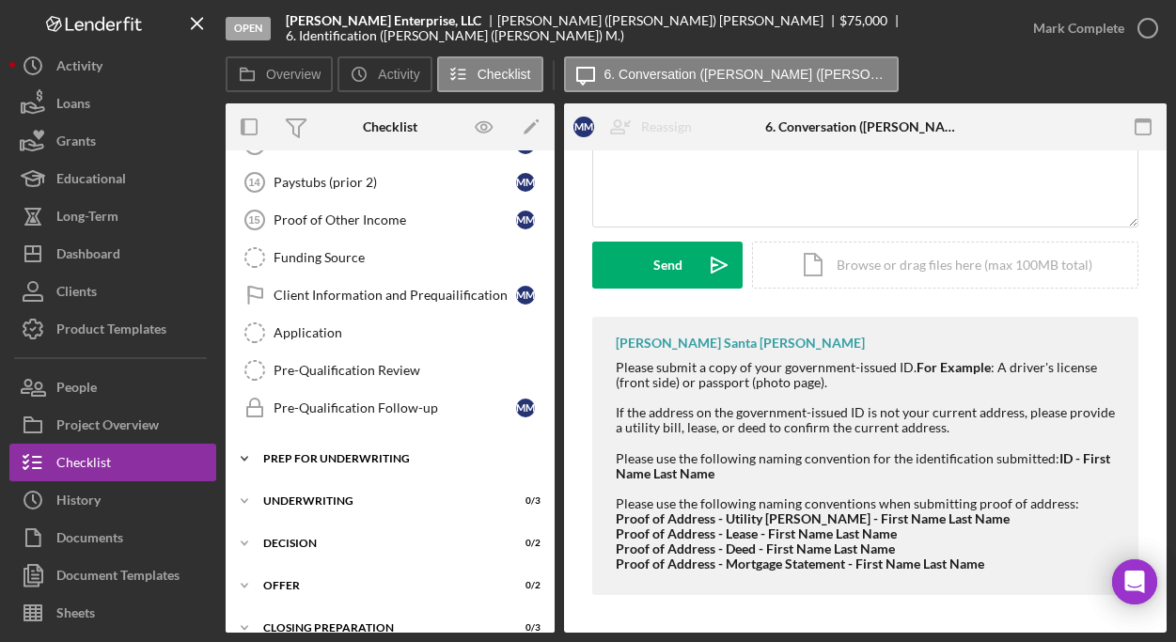
click at [317, 456] on div "Prep for Underwriting" at bounding box center [397, 458] width 268 height 11
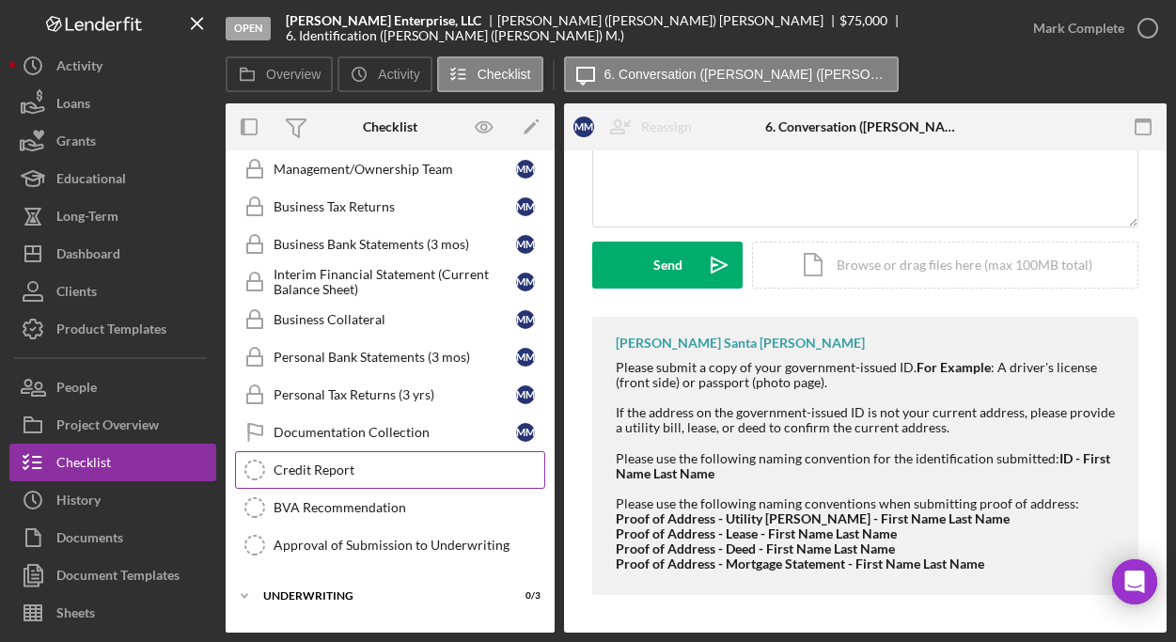
scroll to position [986, 0]
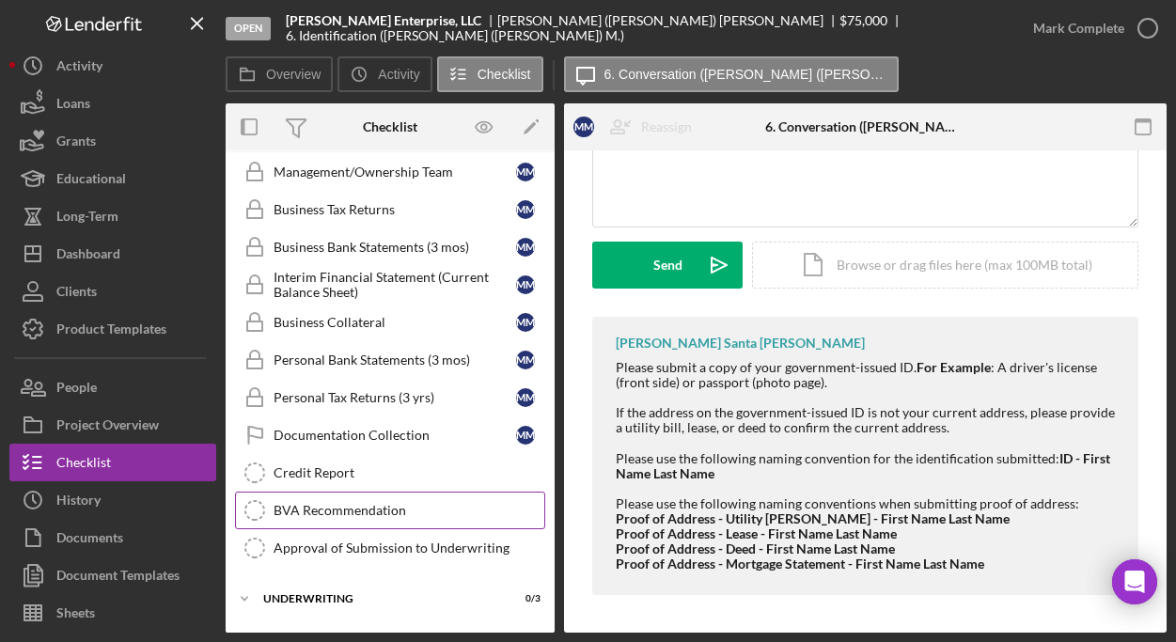
click at [331, 508] on div "BVA Recommendation" at bounding box center [408, 510] width 271 height 15
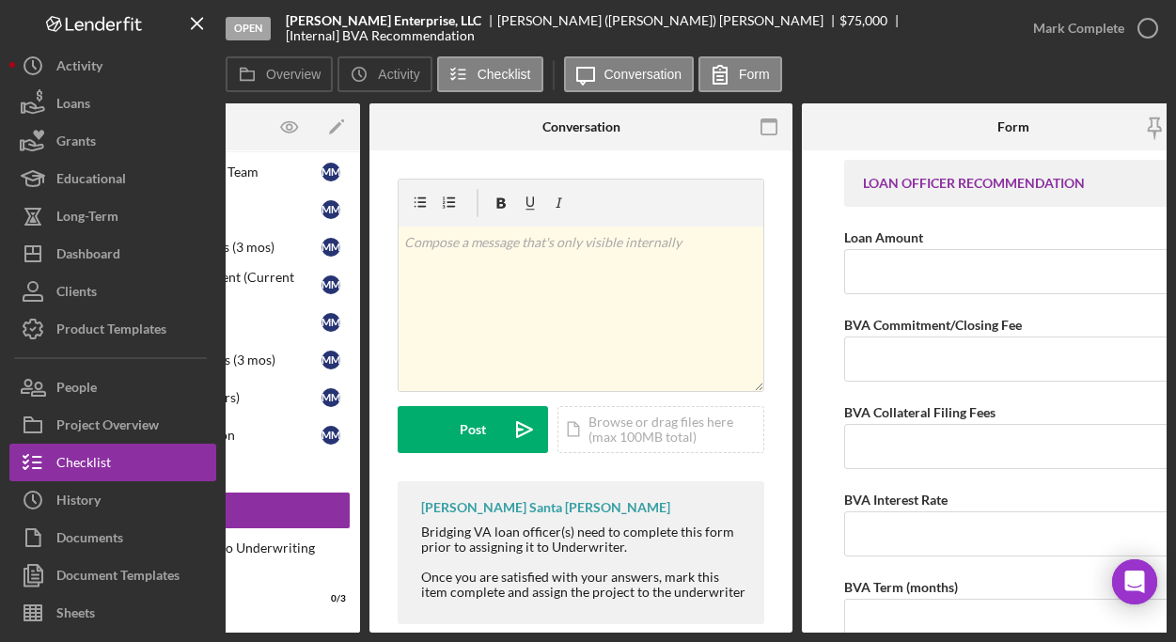
scroll to position [0, 253]
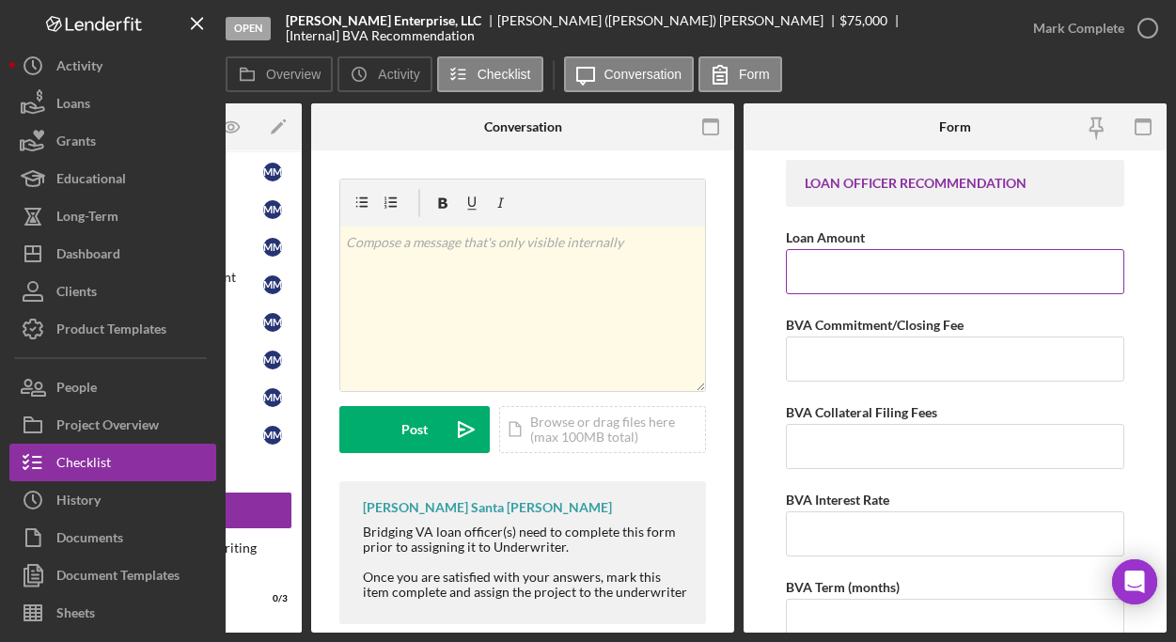
click at [890, 277] on input "Loan Amount" at bounding box center [955, 271] width 338 height 45
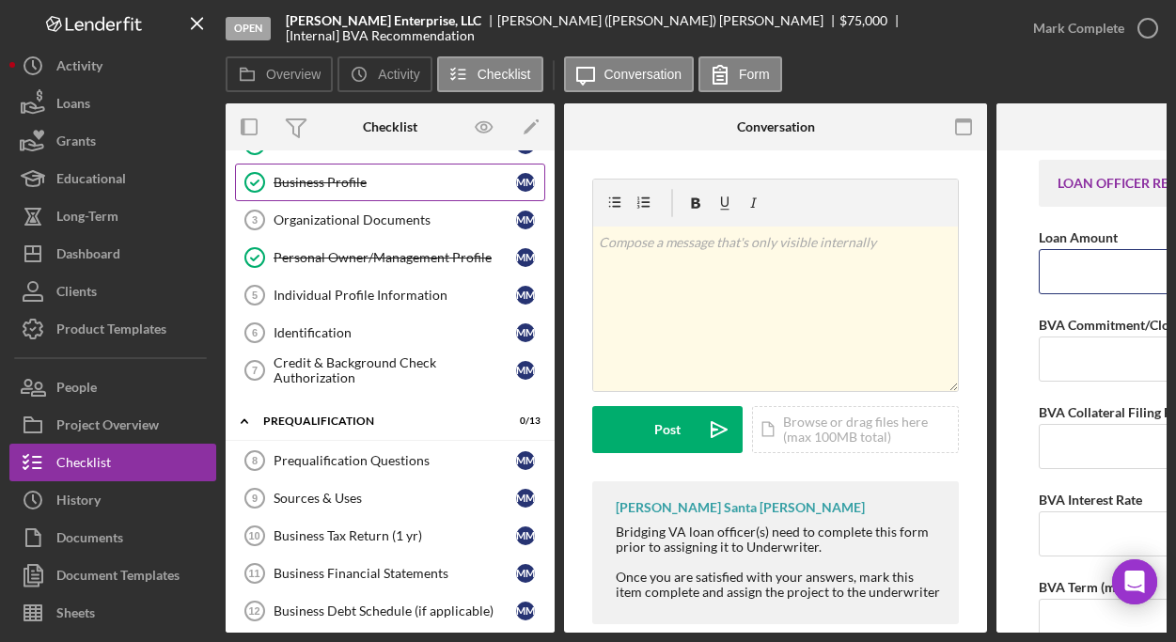
scroll to position [124, 0]
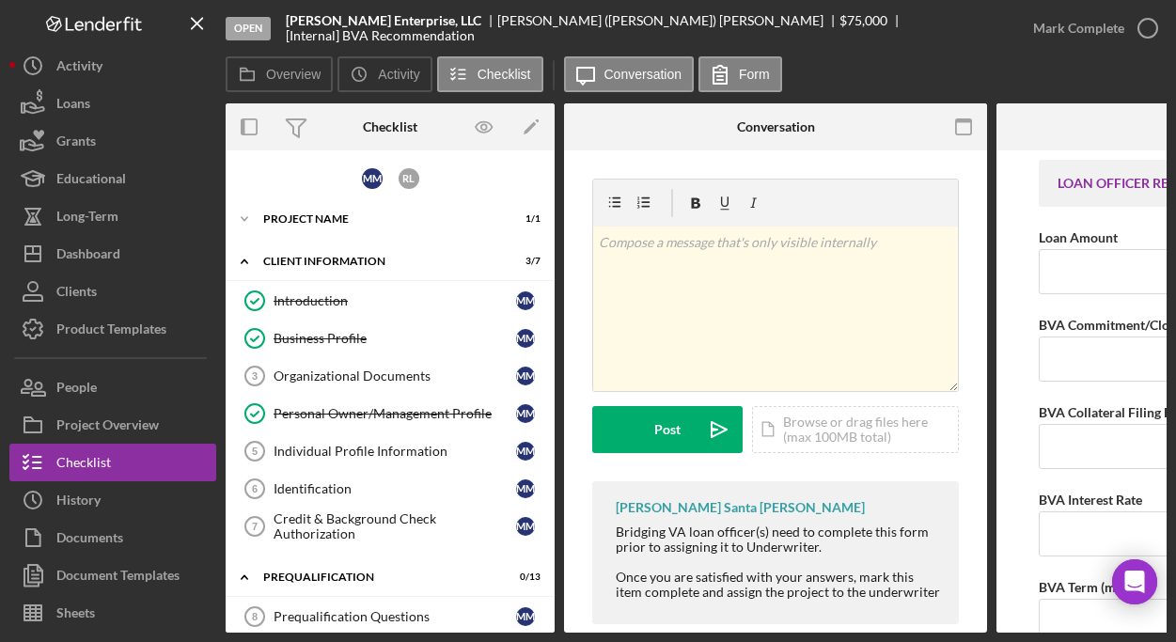
click at [327, 331] on div "Business Profile" at bounding box center [394, 338] width 242 height 15
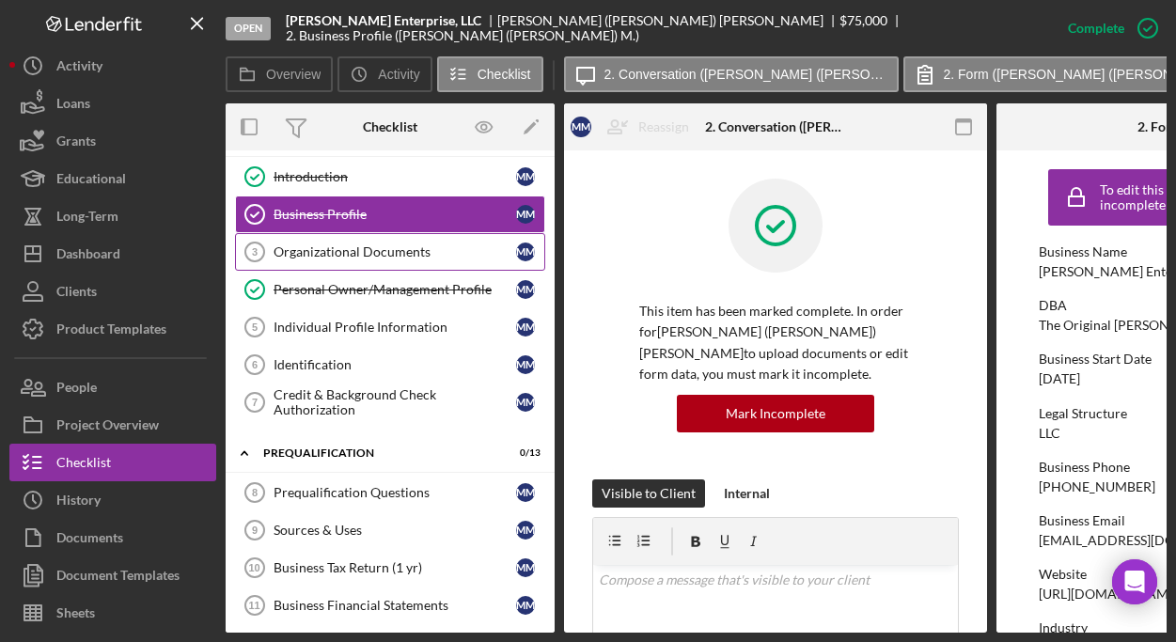
click at [328, 256] on div "Organizational Documents" at bounding box center [394, 251] width 242 height 15
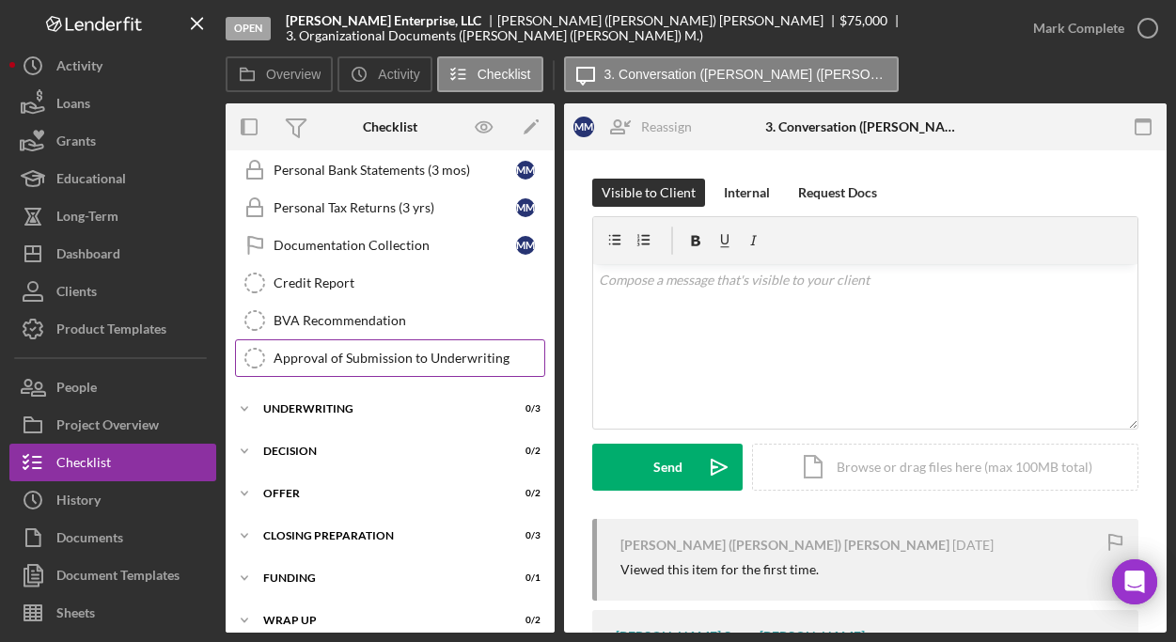
scroll to position [1173, 0]
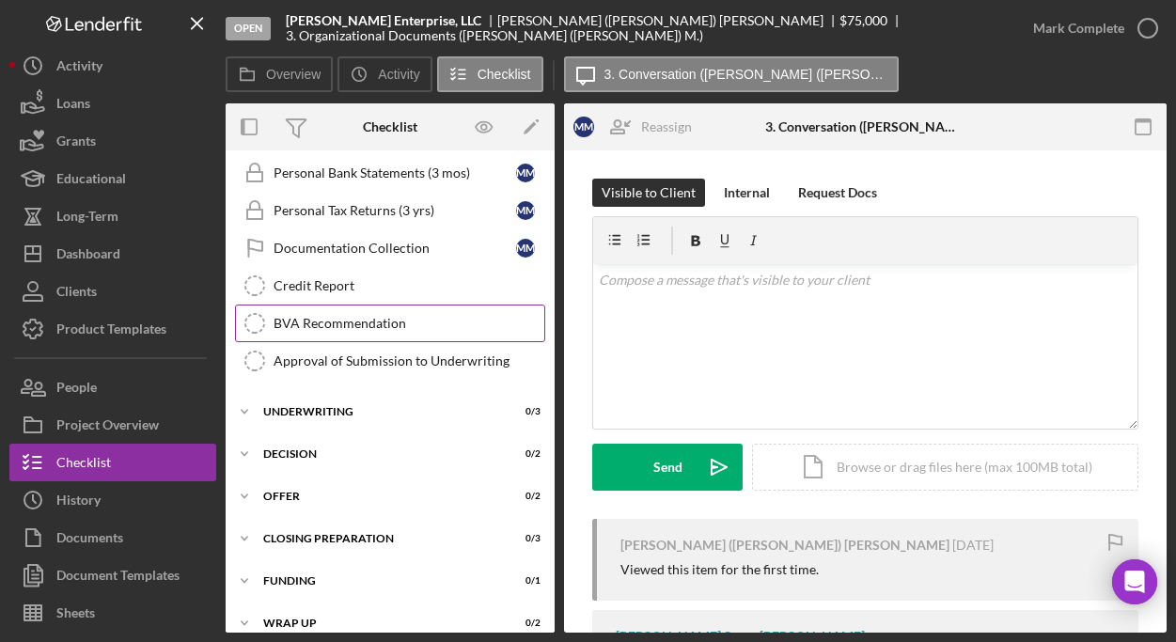
click at [353, 325] on div "BVA Recommendation" at bounding box center [408, 323] width 271 height 15
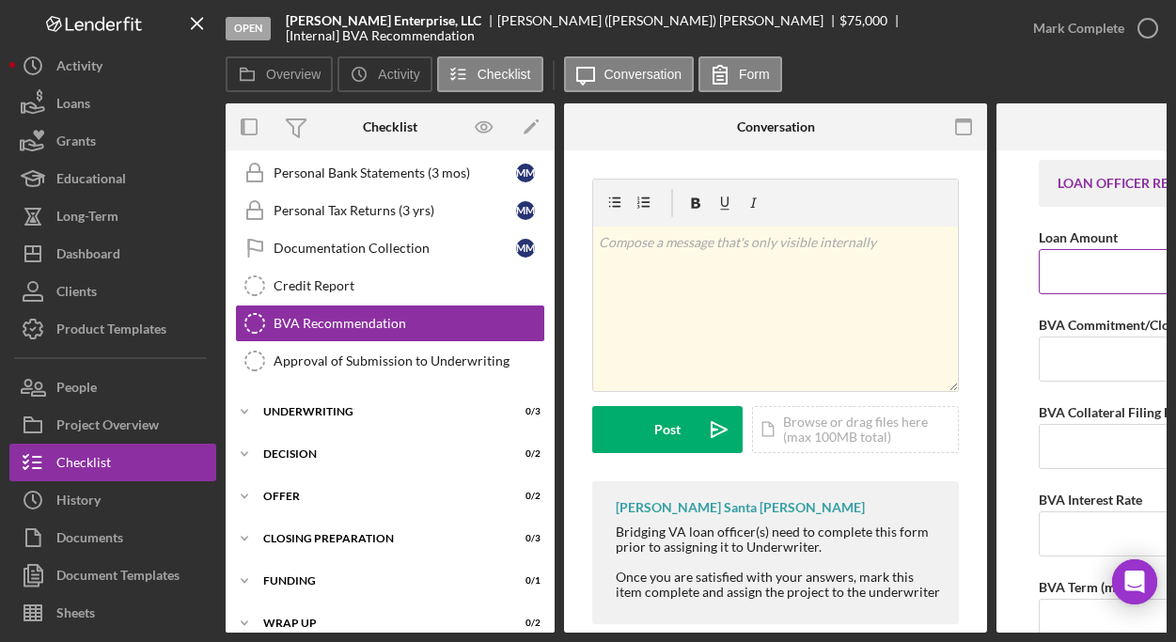
type input "$75,000"
type input "$0"
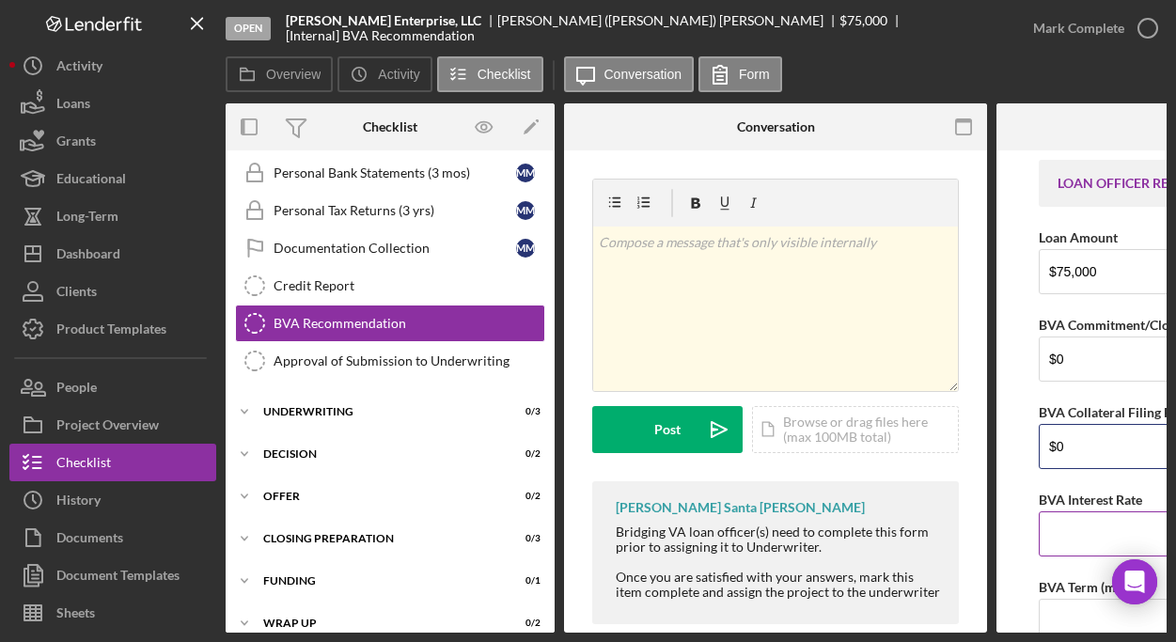
type input "$0"
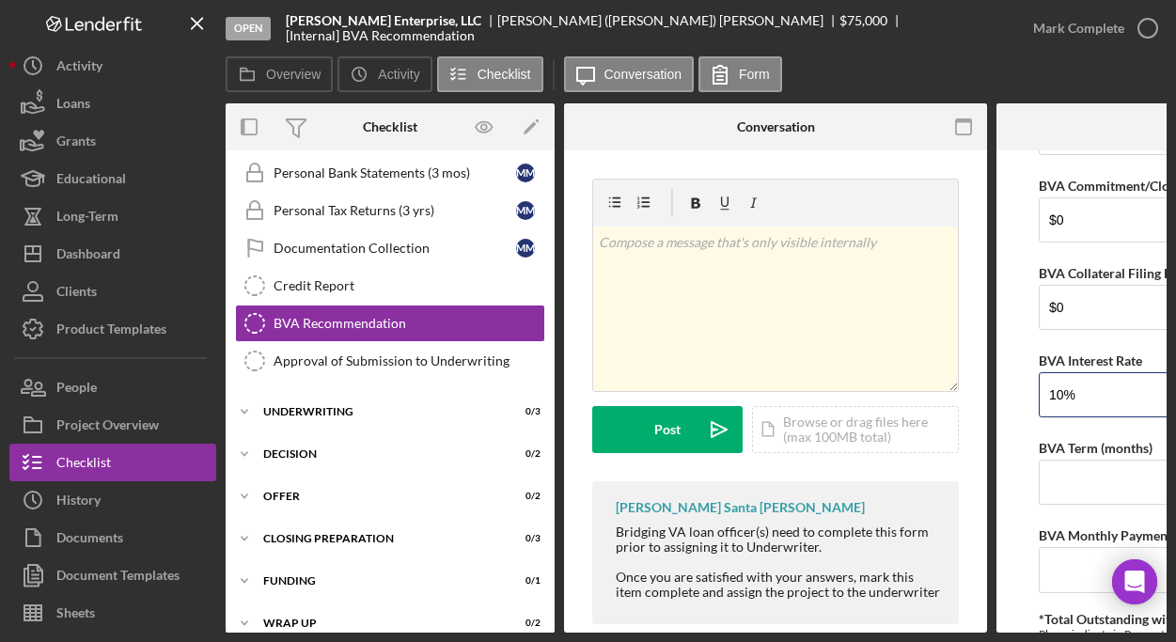
scroll to position [150, 0]
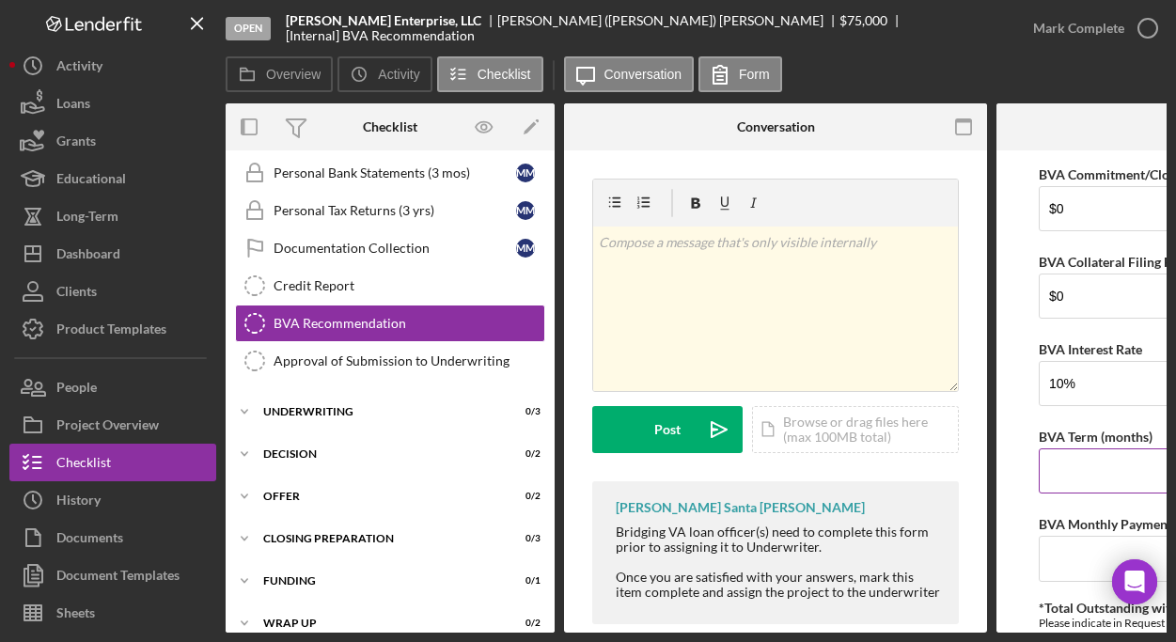
type input "10.00000%"
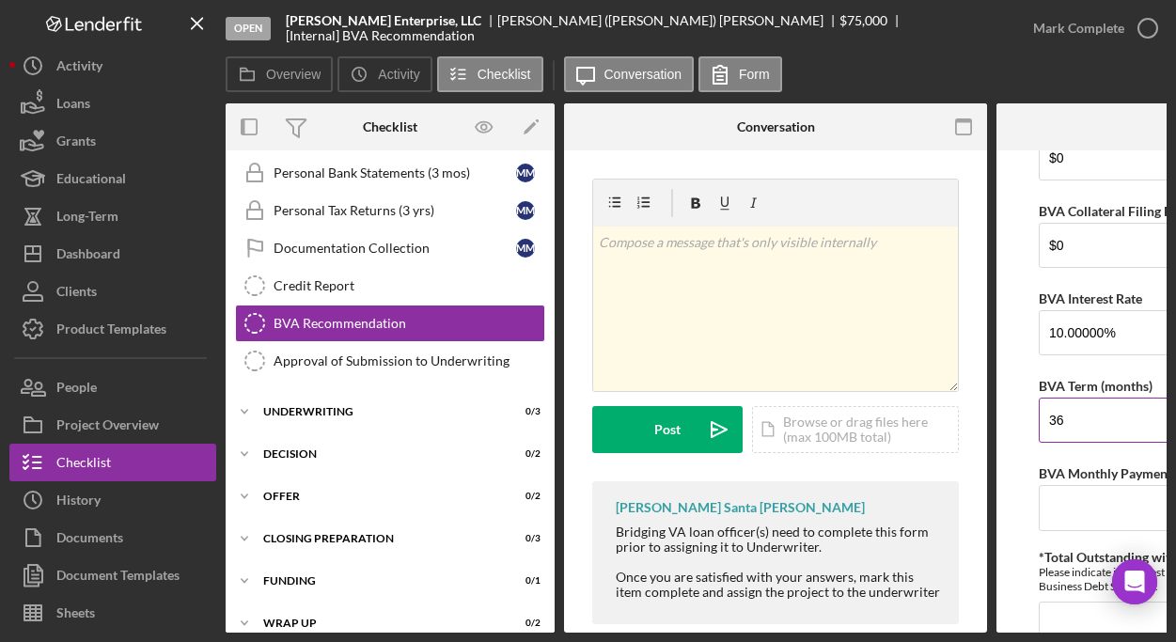
scroll to position [216, 0]
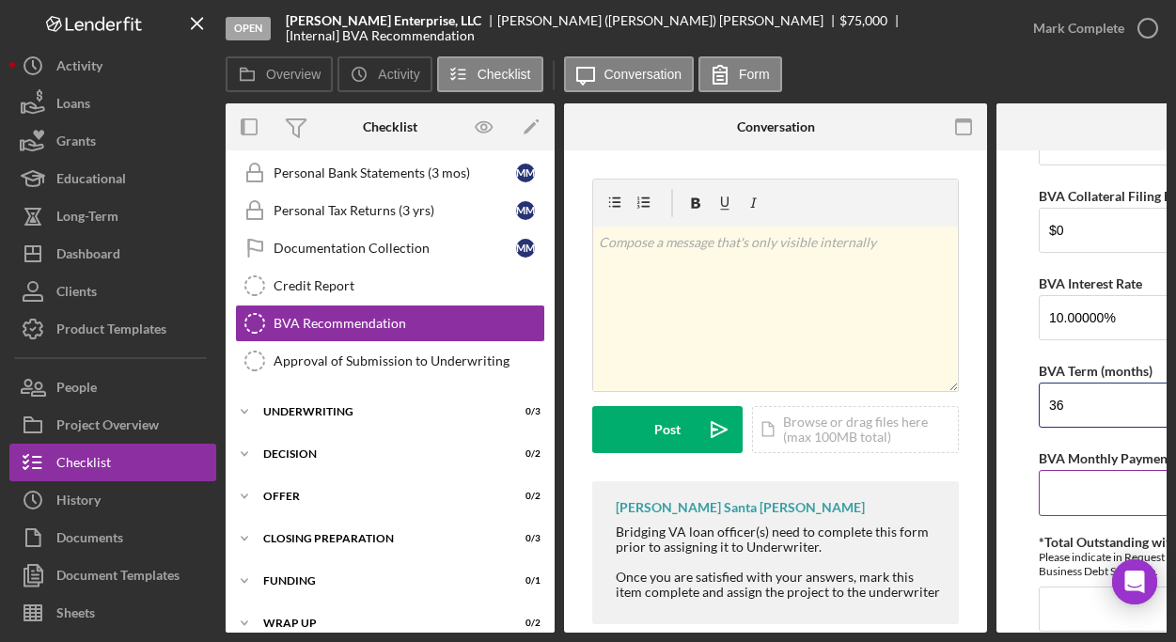
type input "36"
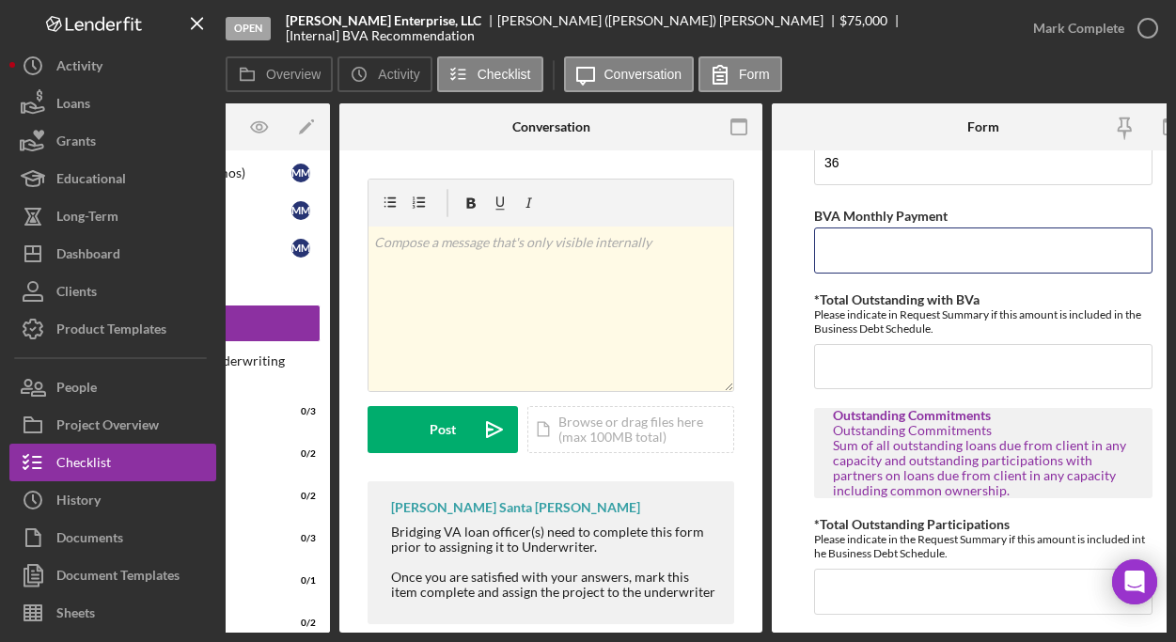
scroll to position [0, 239]
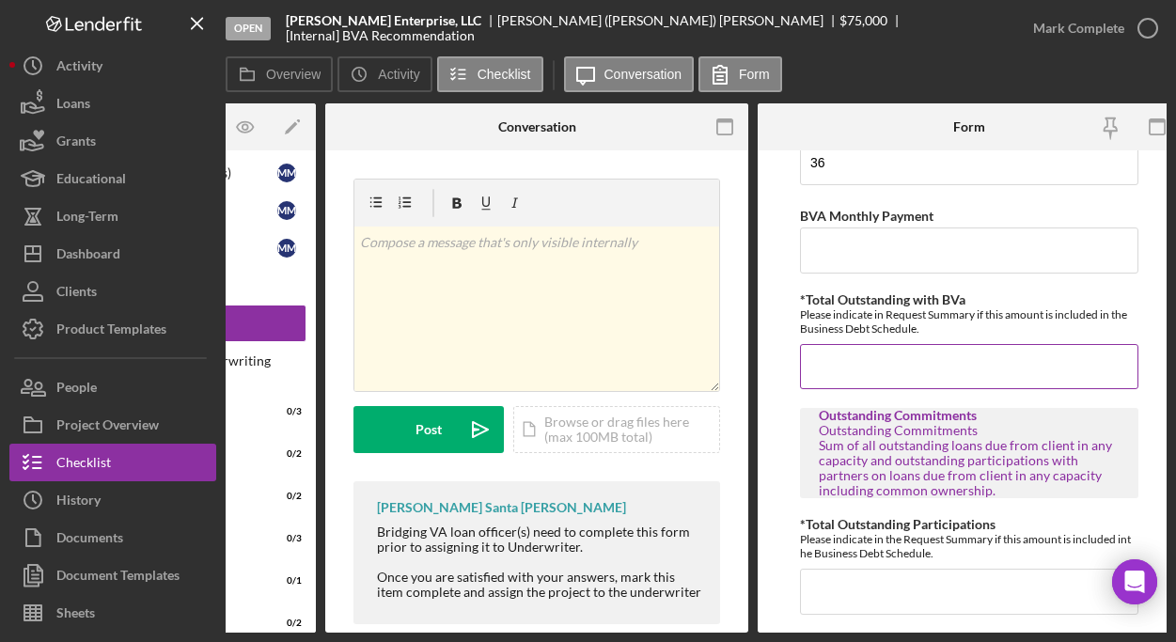
click at [984, 374] on input "*Total Outstanding with BVa" at bounding box center [969, 366] width 338 height 45
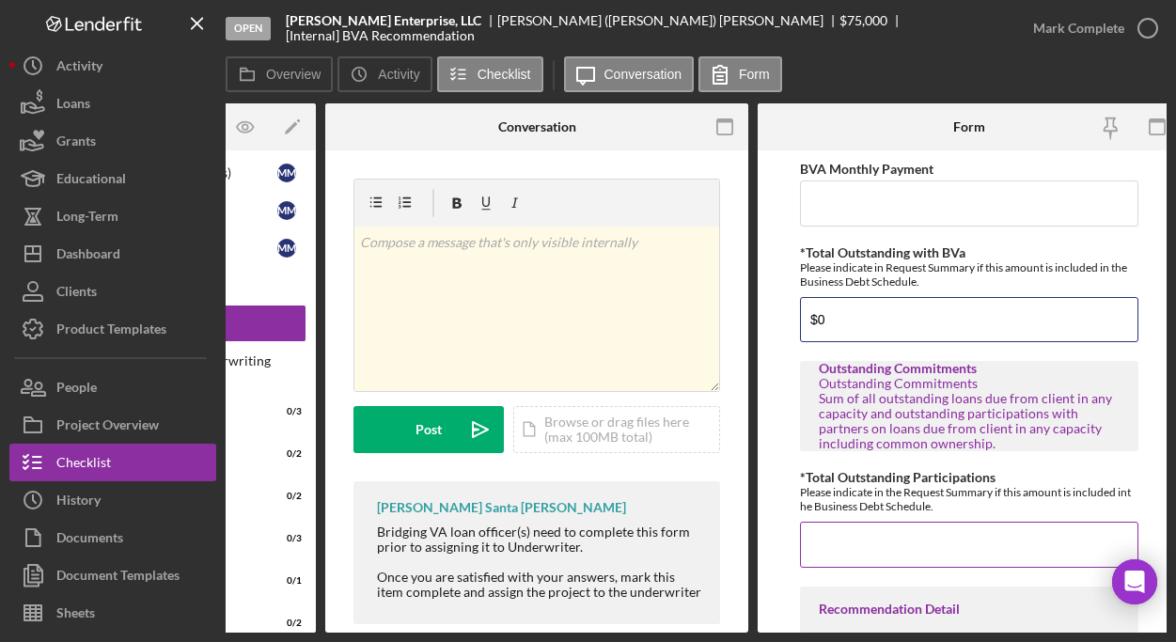
type input "$0"
click at [959, 536] on input "*Total Outstanding Participations" at bounding box center [969, 544] width 338 height 45
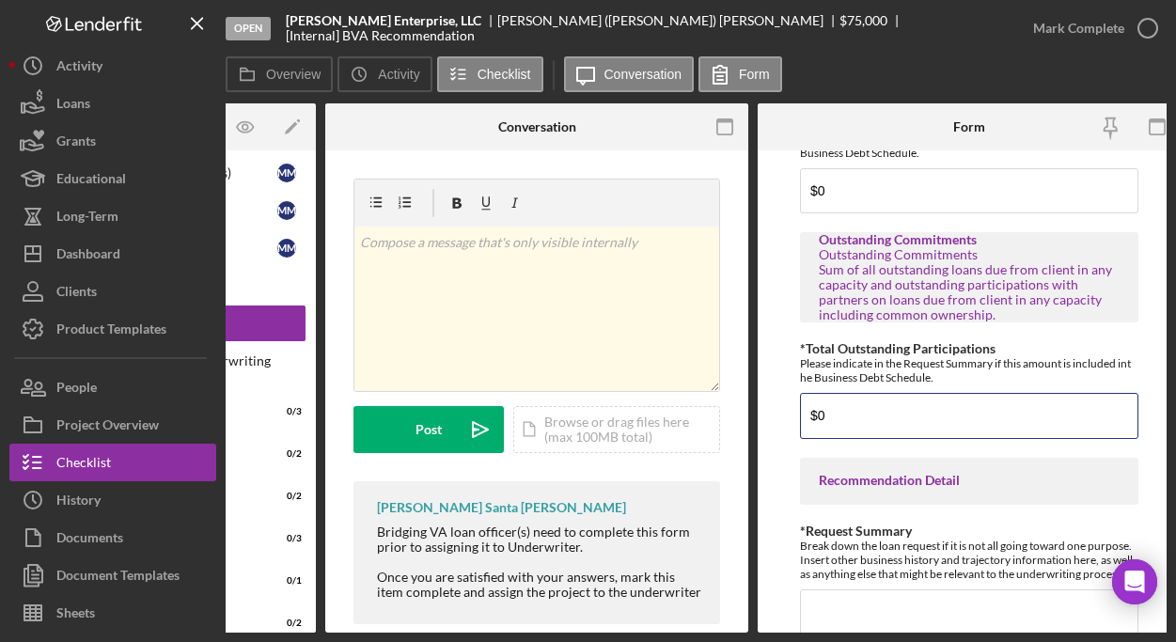
scroll to position [808, 0]
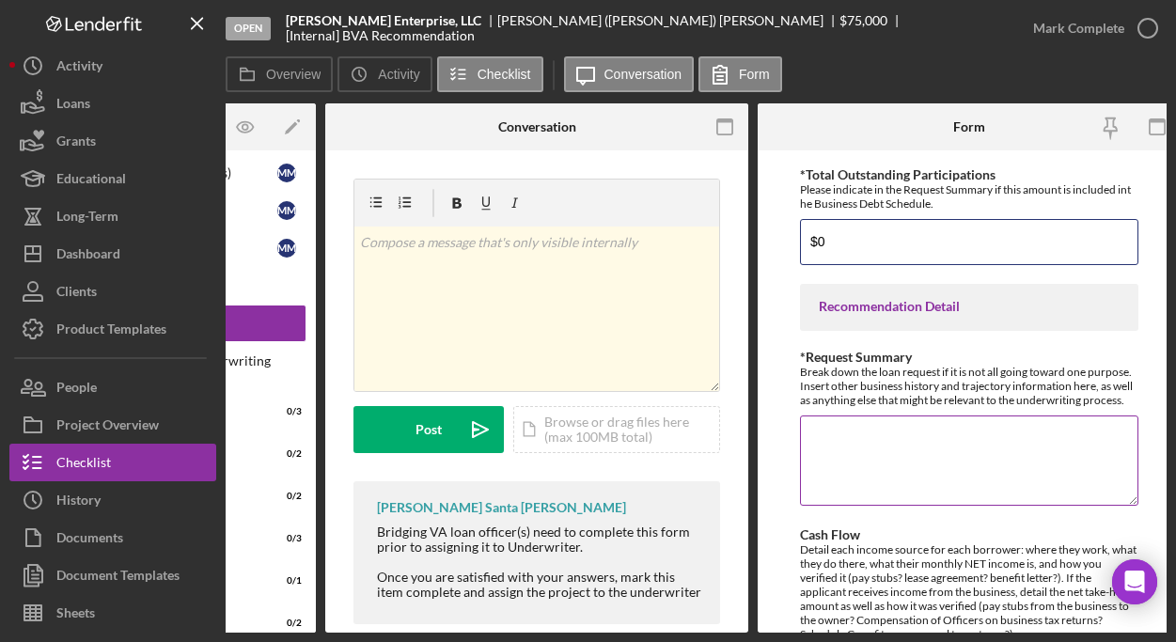
type input "$0"
click at [947, 471] on textarea "*Request Summary" at bounding box center [969, 460] width 338 height 90
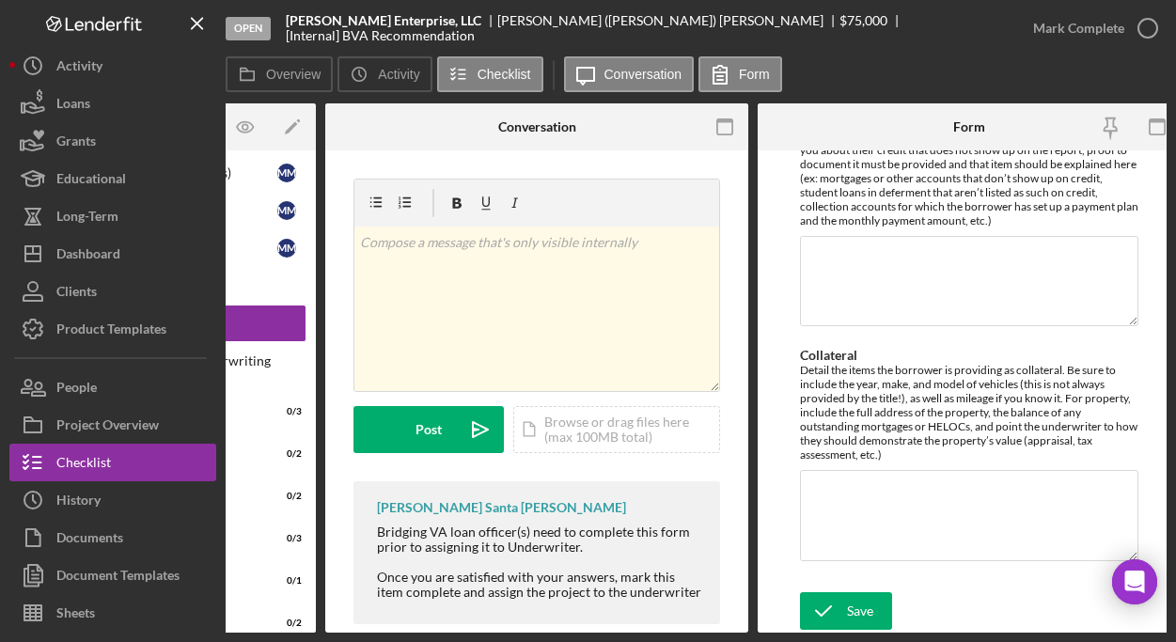
scroll to position [1516, 0]
type textarea "Application has been withdrawn"
click at [847, 602] on div "Save" at bounding box center [860, 611] width 26 height 38
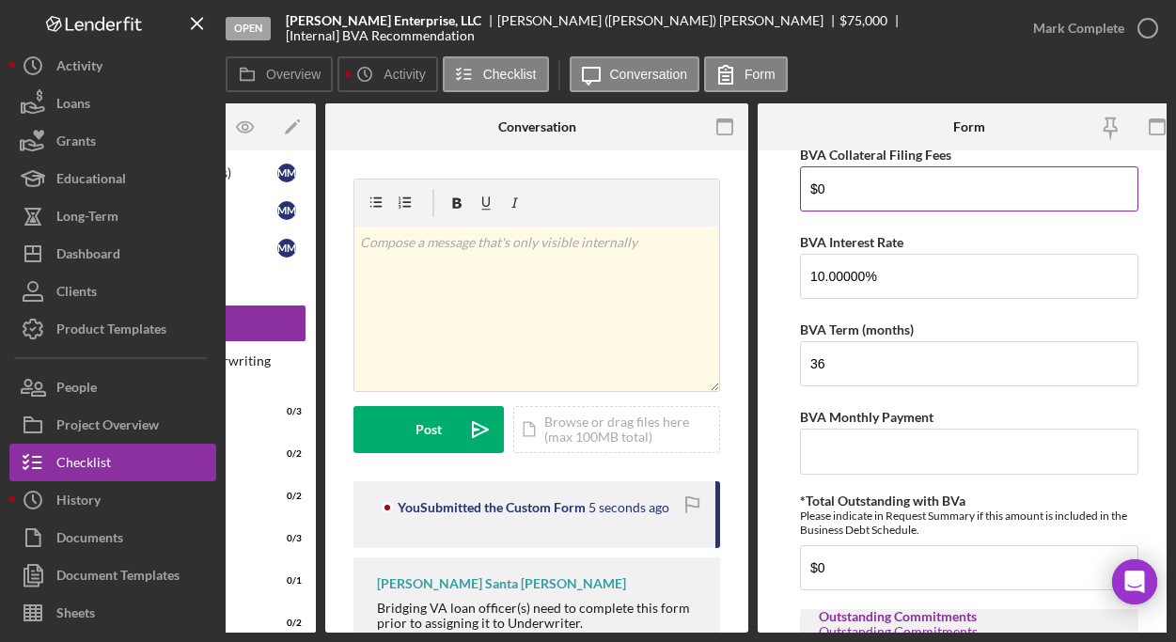
scroll to position [0, 0]
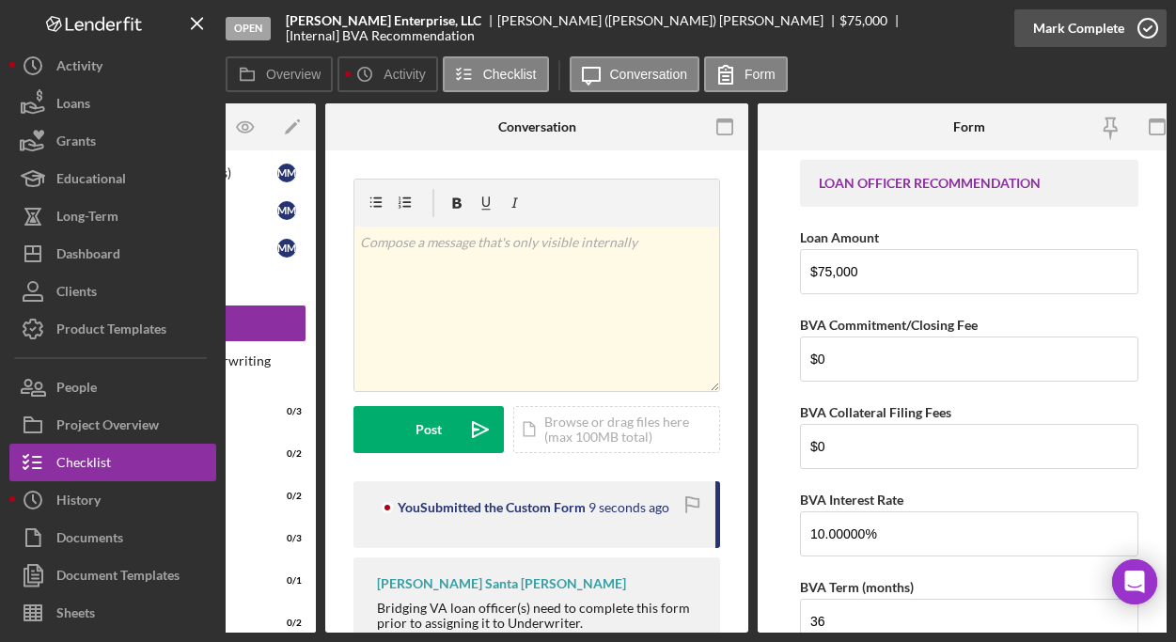
click at [1063, 21] on div "Mark Complete" at bounding box center [1078, 28] width 91 height 38
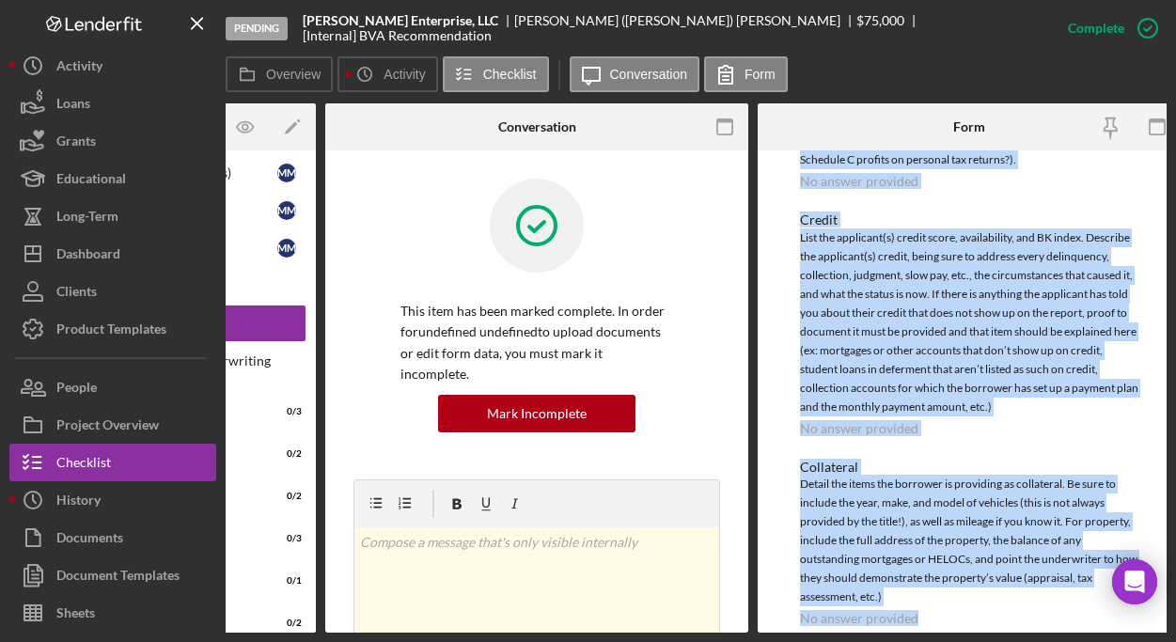
scroll to position [1190, 0]
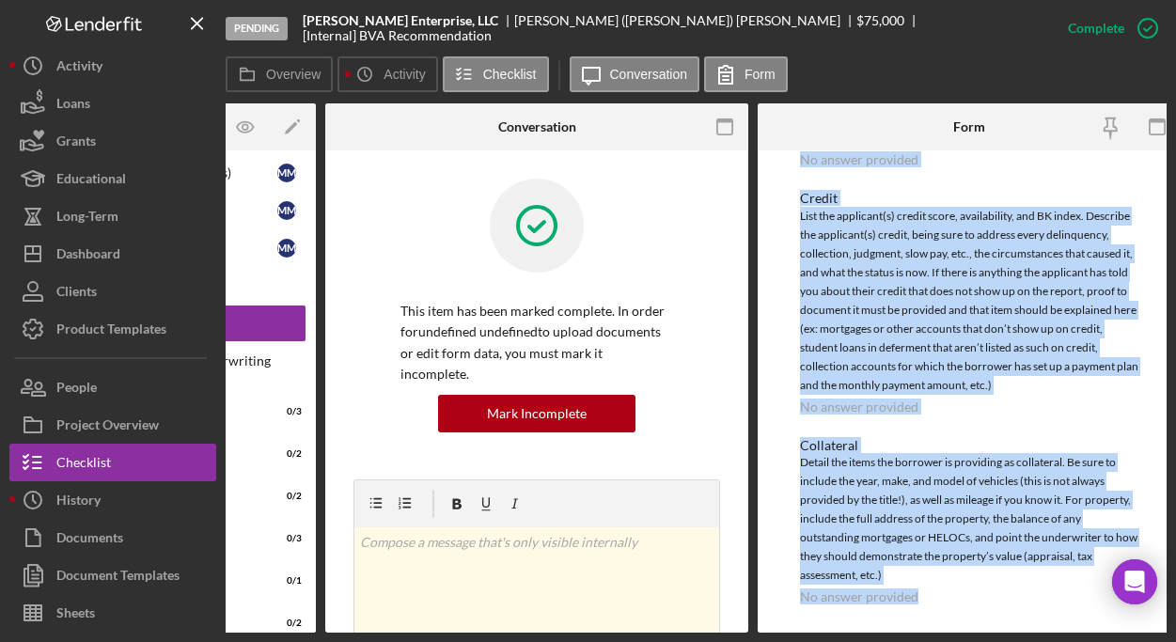
drag, startPoint x: 798, startPoint y: 264, endPoint x: 992, endPoint y: 665, distance: 445.9
click at [992, 641] on html "Pending Logan's Enterprise, LLC Melissa (Missy) Mangrum $75,000 [Internal] BVA …" at bounding box center [588, 321] width 1176 height 642
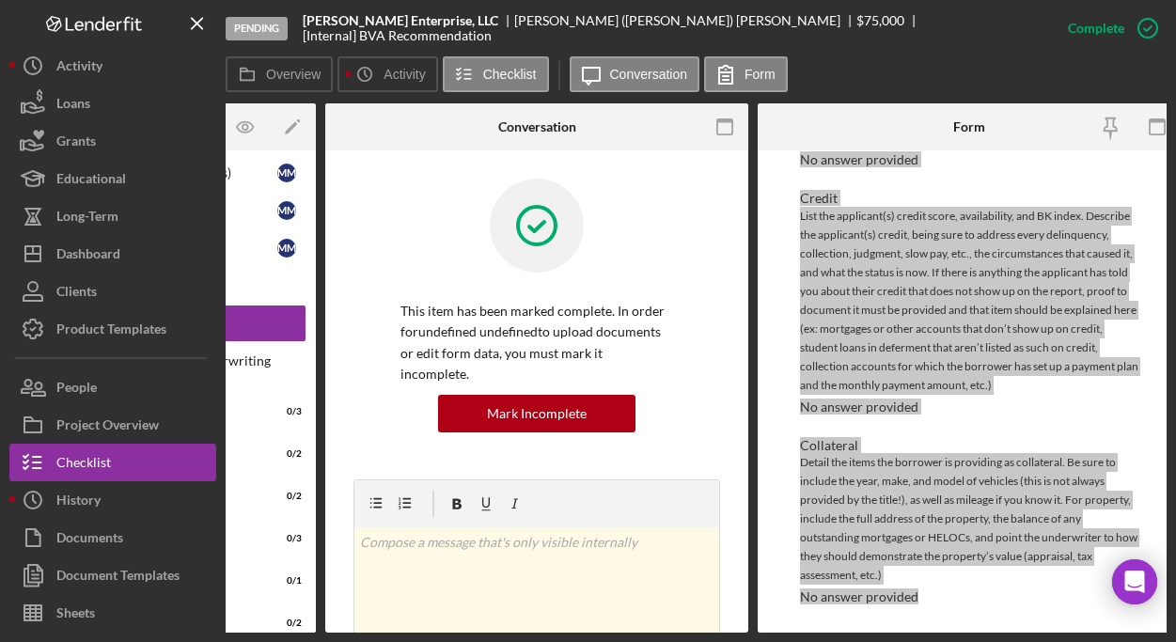
scroll to position [1173, 0]
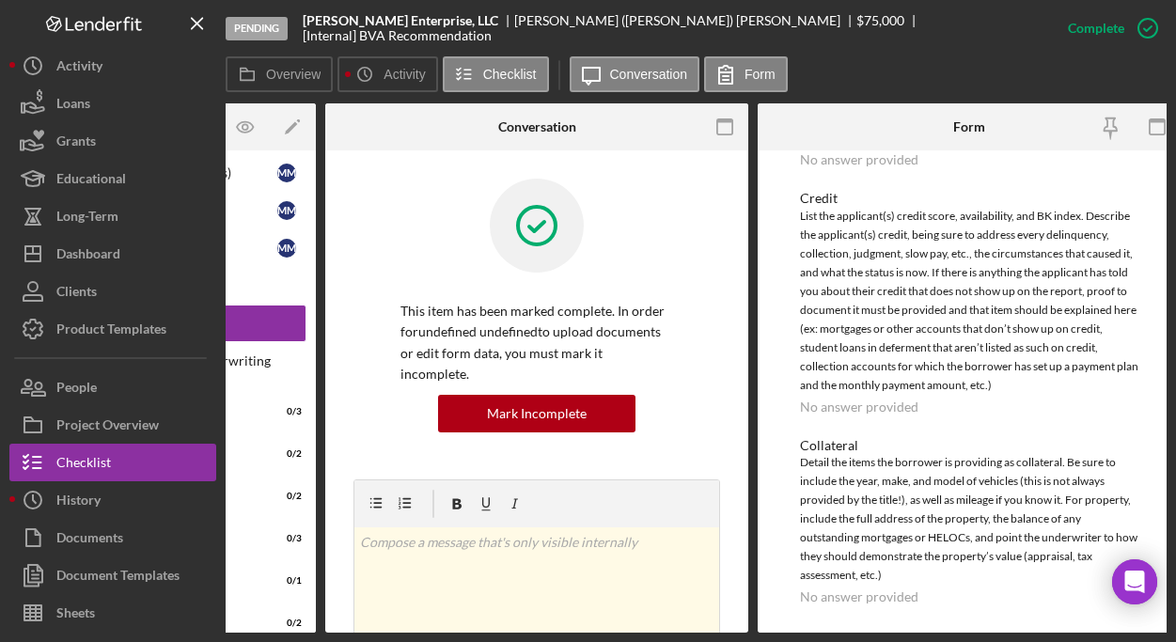
click at [649, 212] on div at bounding box center [536, 240] width 273 height 122
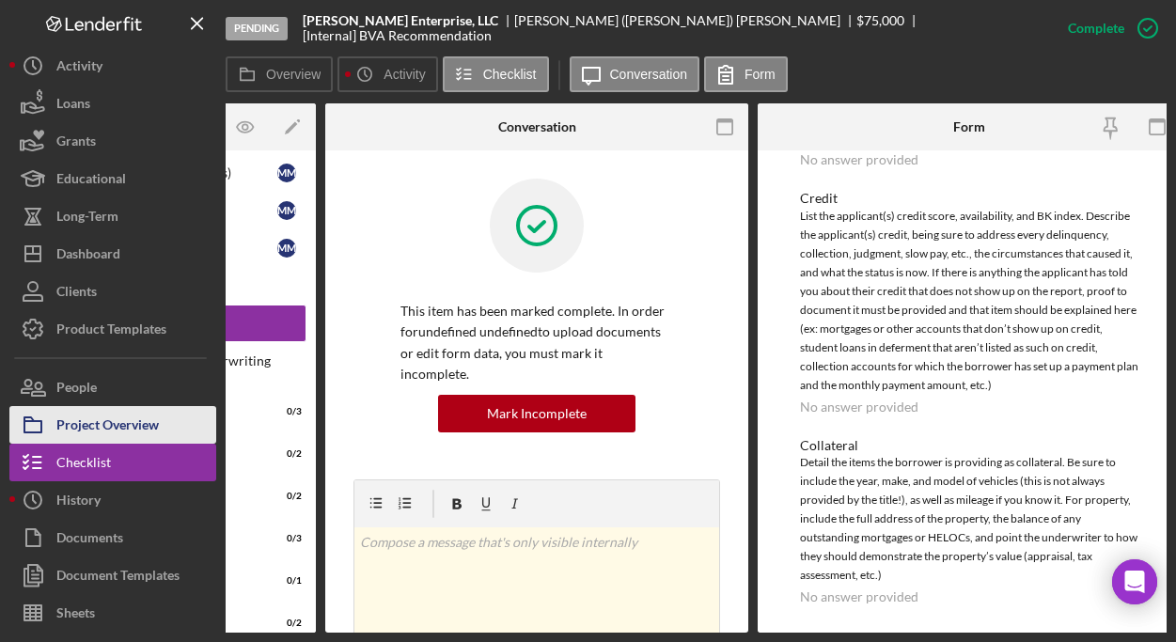
click at [60, 412] on div "Project Overview" at bounding box center [107, 427] width 102 height 42
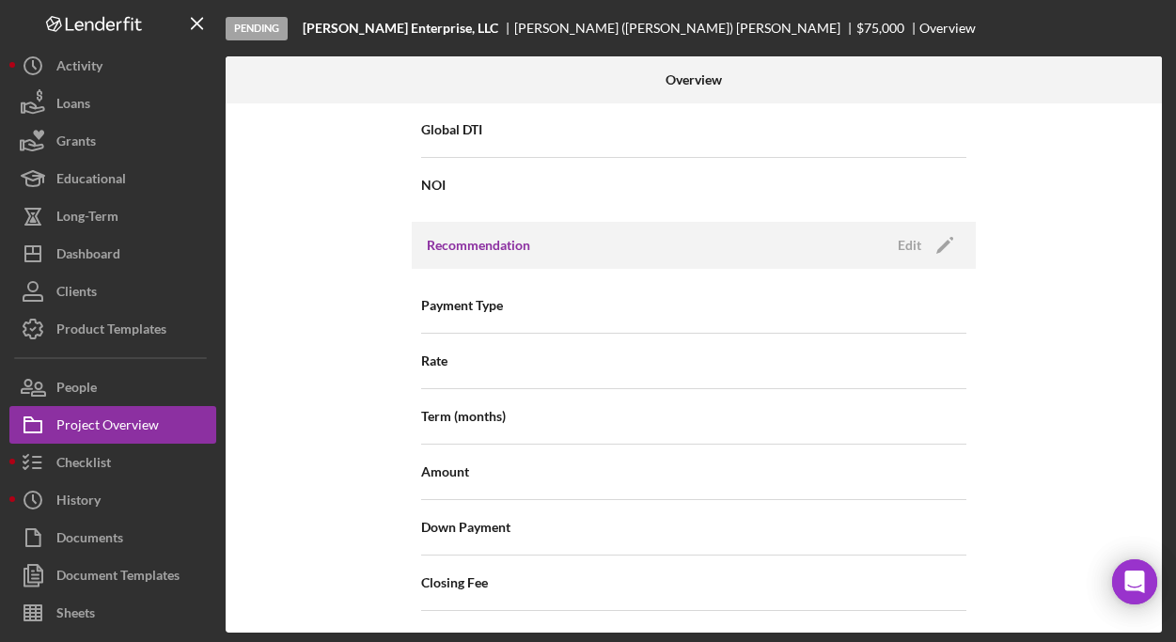
scroll to position [2355, 0]
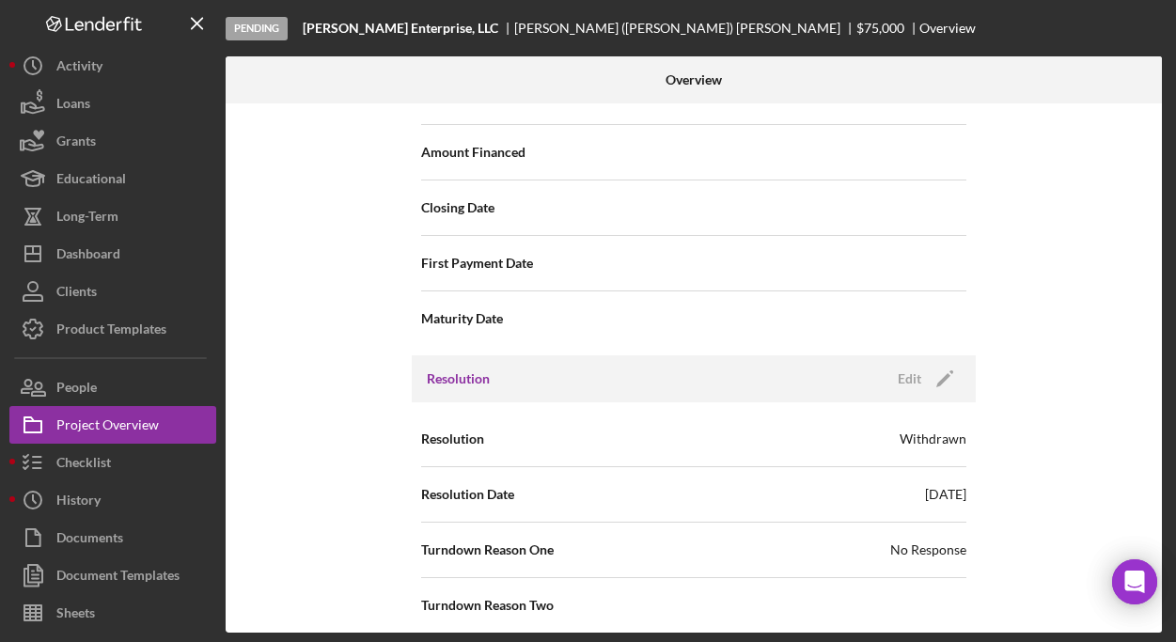
click at [506, 417] on div "Resolution Withdrawn" at bounding box center [693, 438] width 545 height 47
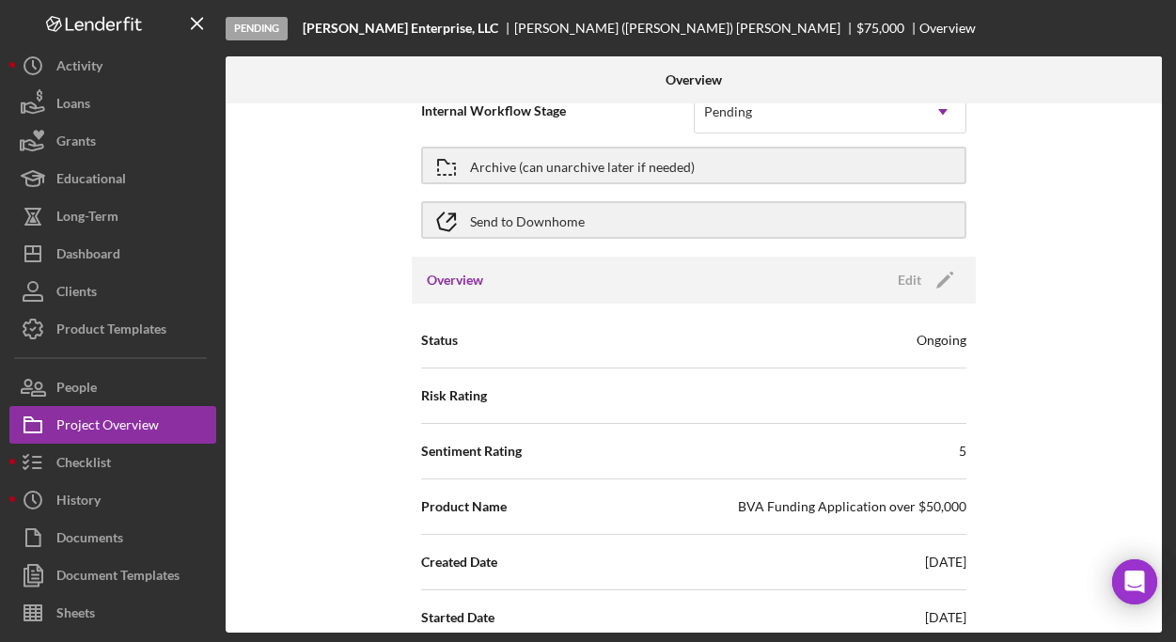
scroll to position [0, 0]
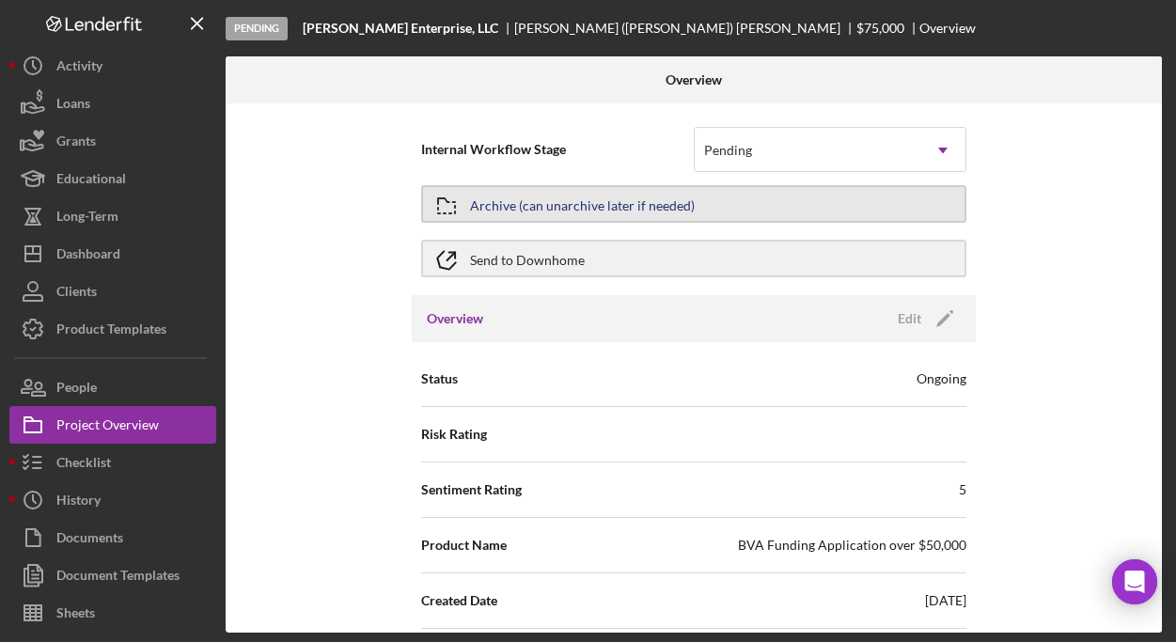
click at [637, 205] on div "Archive (can unarchive later if needed)" at bounding box center [582, 204] width 225 height 34
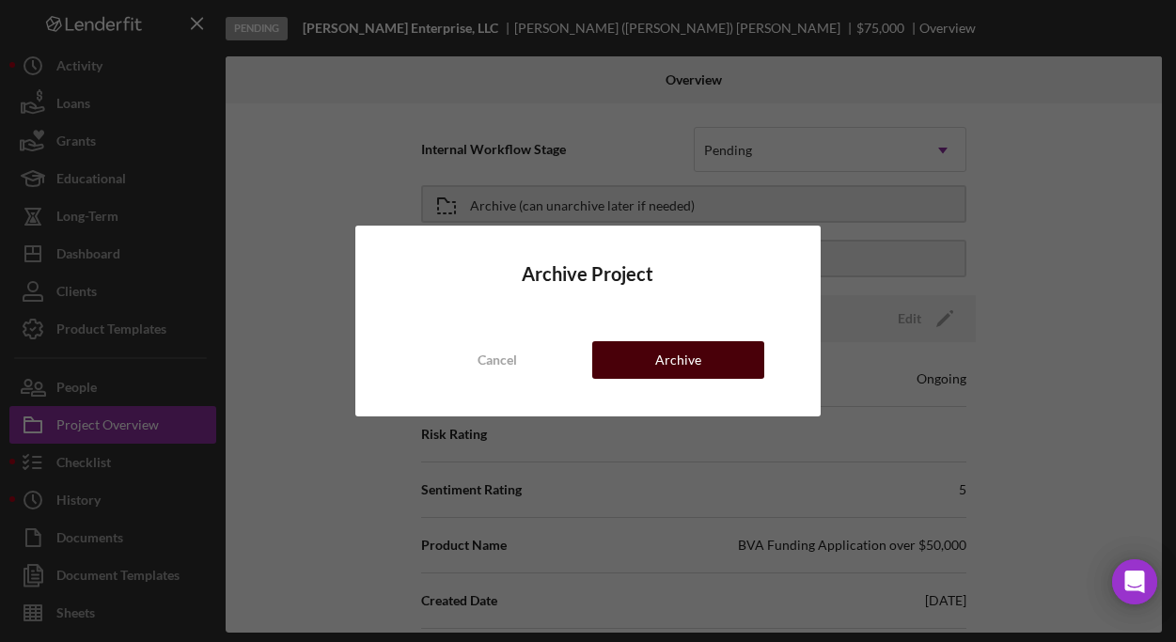
click at [692, 355] on div "Archive" at bounding box center [678, 360] width 46 height 38
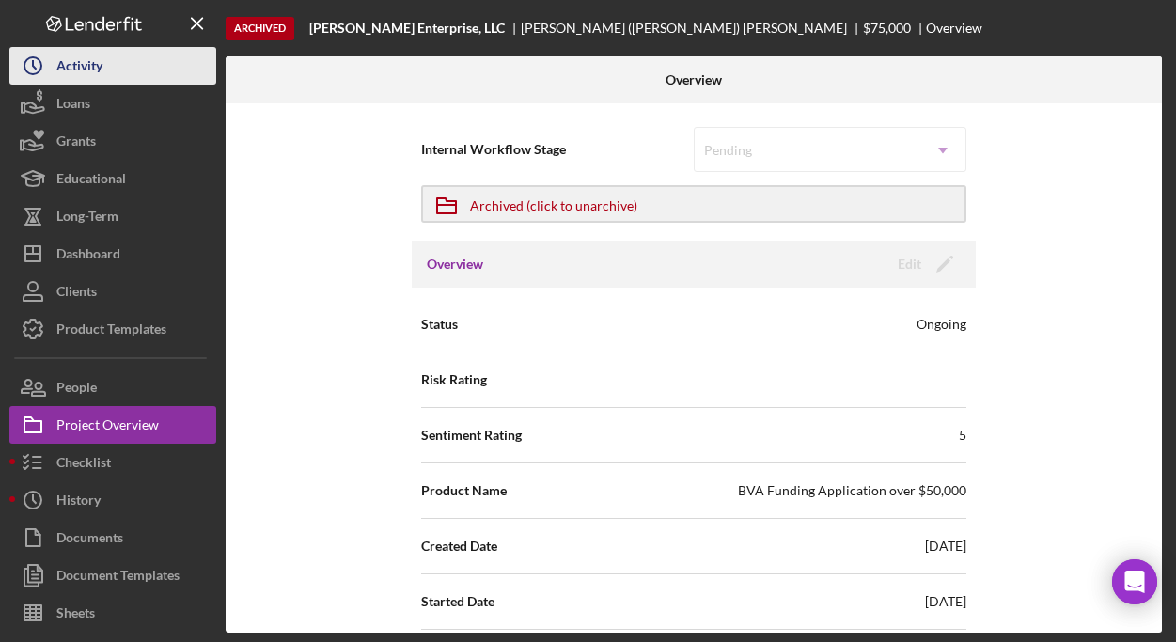
click at [58, 73] on div "Activity" at bounding box center [79, 68] width 46 height 42
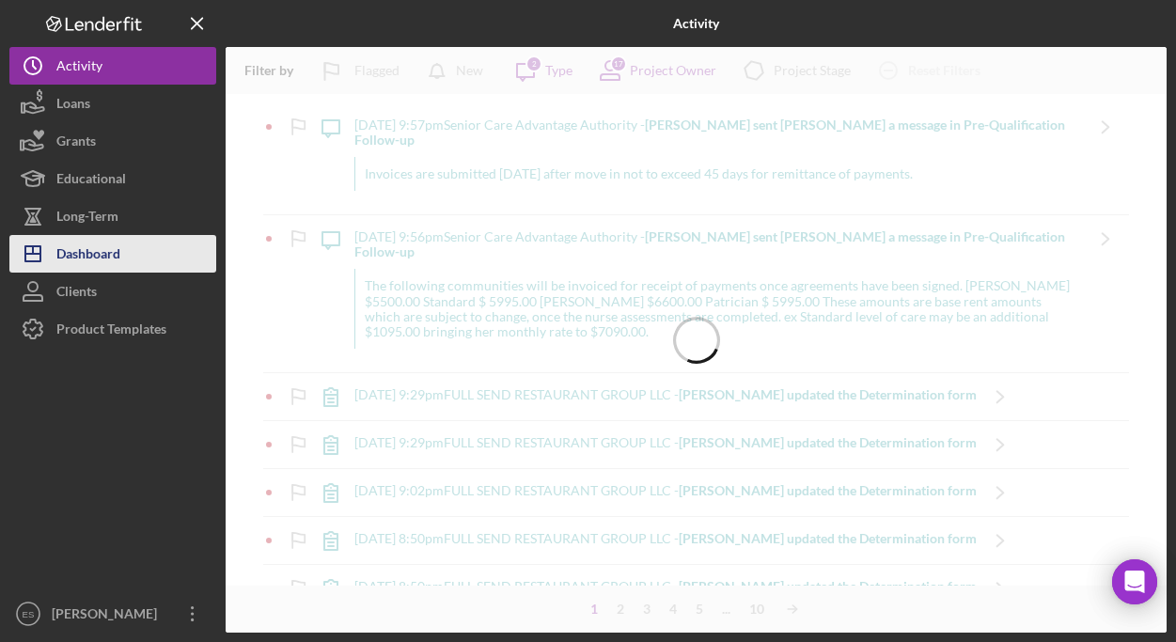
click at [104, 249] on div "Dashboard" at bounding box center [88, 256] width 64 height 42
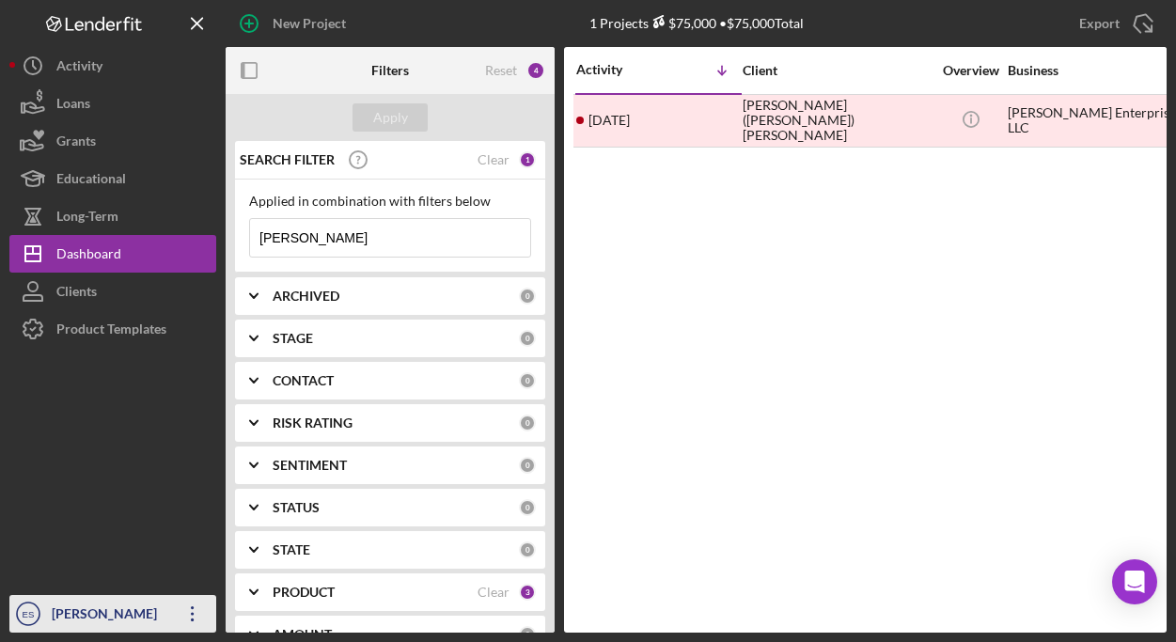
click at [81, 608] on div "[PERSON_NAME]" at bounding box center [108, 616] width 122 height 42
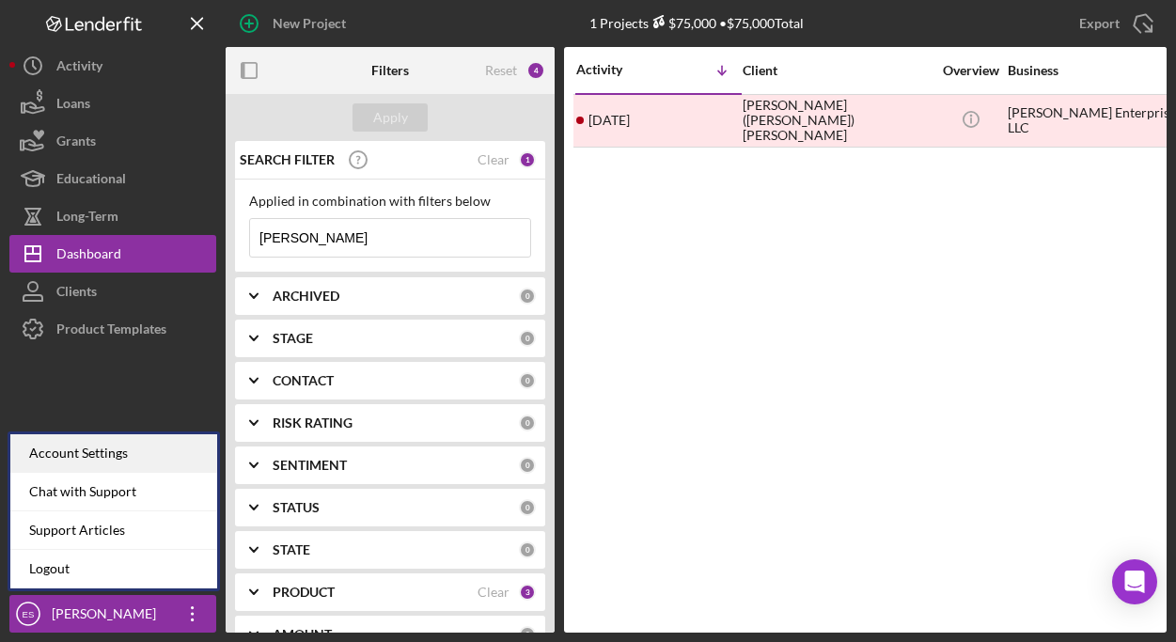
click at [131, 460] on div "Account Settings" at bounding box center [113, 453] width 207 height 39
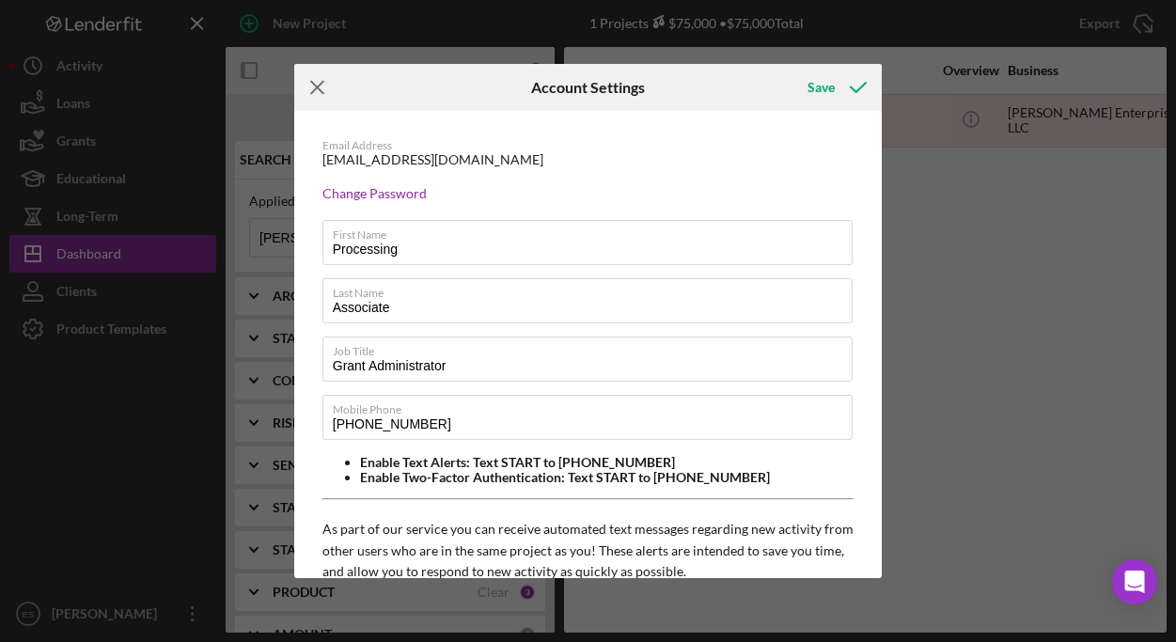
click at [316, 83] on icon "Icon/Menu Close" at bounding box center [317, 87] width 47 height 47
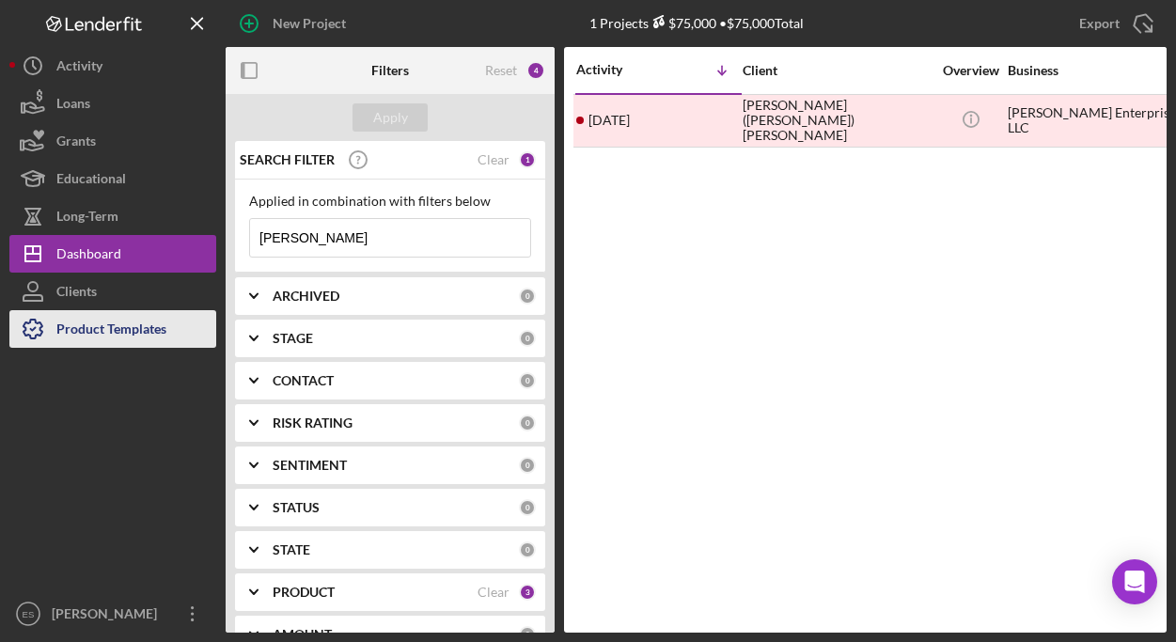
click at [104, 322] on div "Product Templates" at bounding box center [111, 331] width 110 height 42
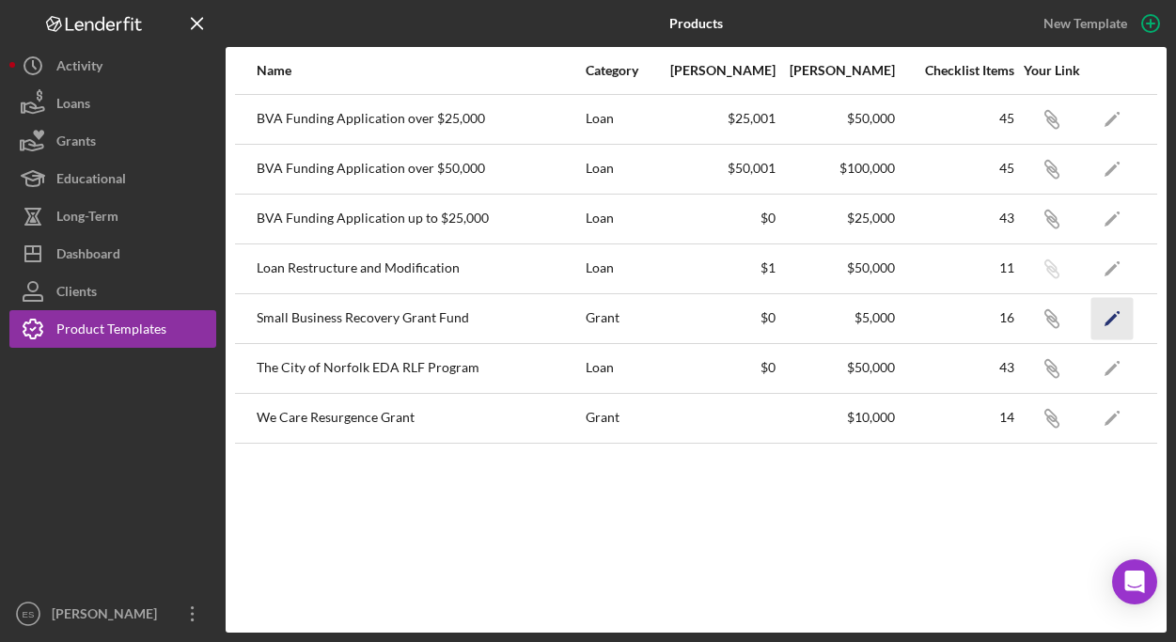
click at [1114, 313] on icon "Icon/Edit" at bounding box center [1112, 318] width 42 height 42
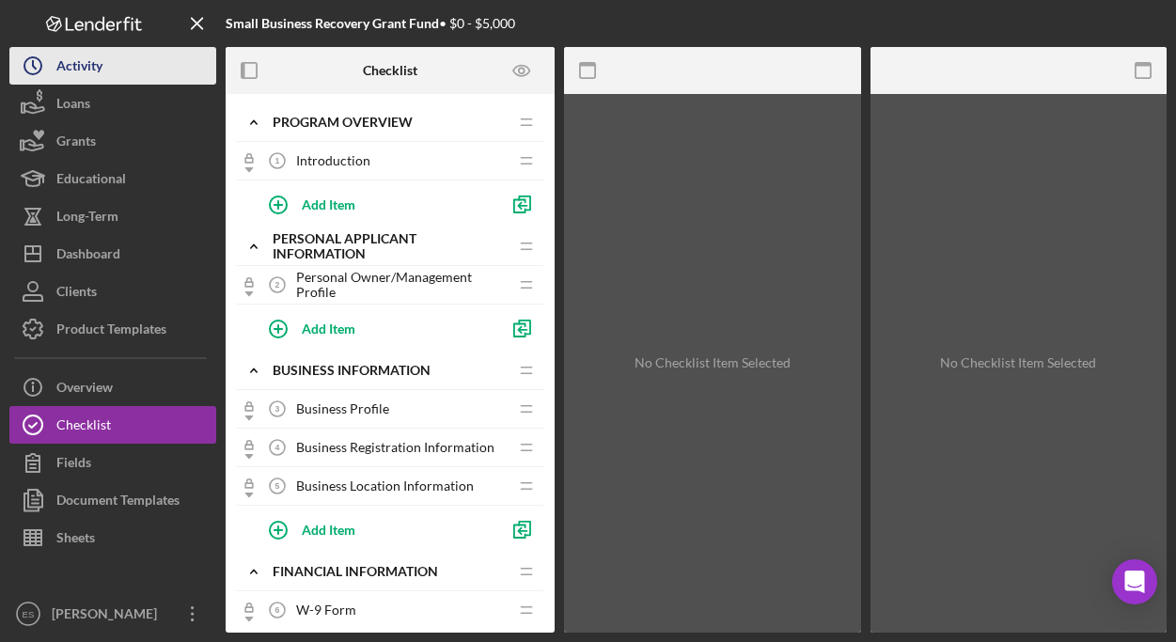
click at [117, 73] on button "Icon/History Activity" at bounding box center [112, 66] width 207 height 38
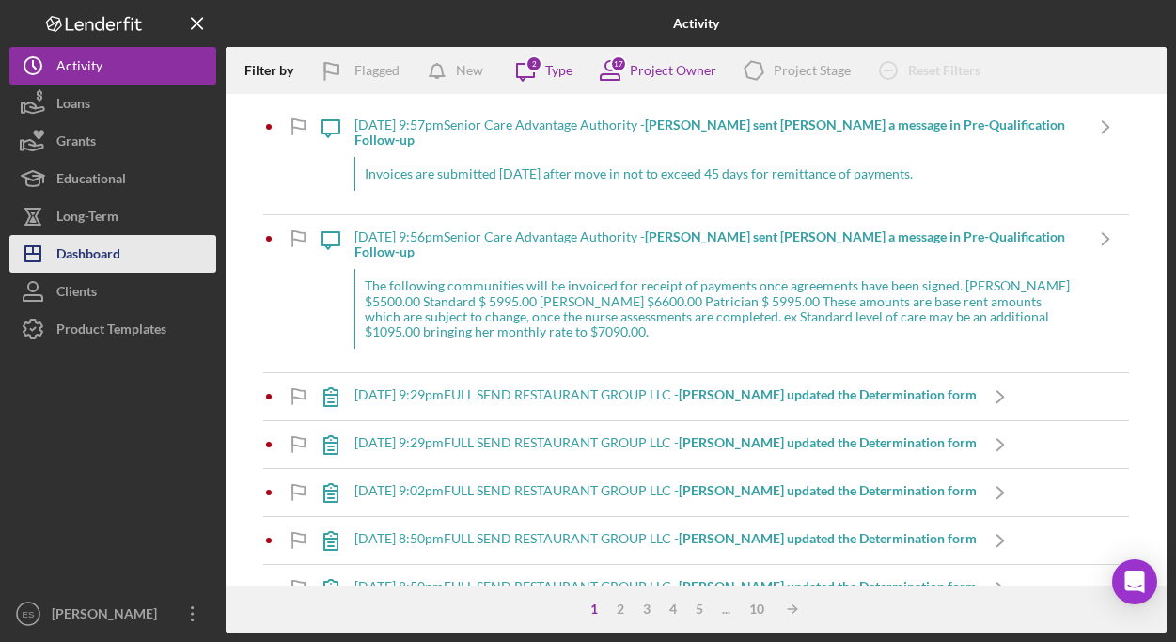
click at [109, 242] on div "Dashboard" at bounding box center [88, 256] width 64 height 42
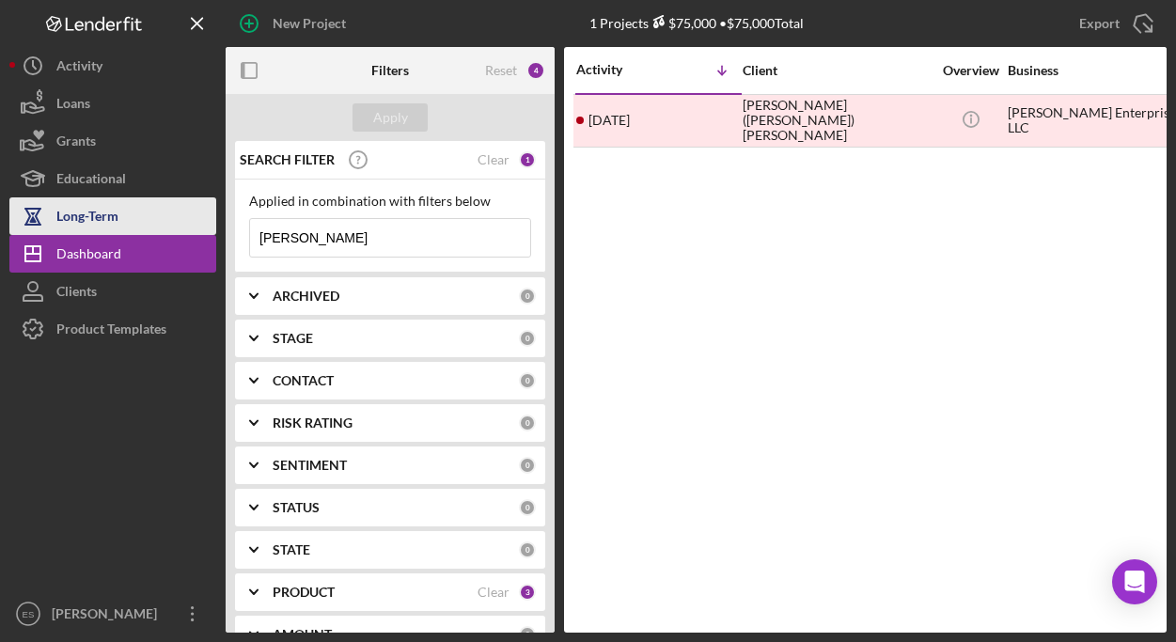
drag, startPoint x: 355, startPoint y: 246, endPoint x: 186, endPoint y: 225, distance: 170.5
click at [226, 230] on div "SEARCH FILTER Clear 1 Applied in combination with filters below logan Icon/Menu…" at bounding box center [390, 386] width 329 height 491
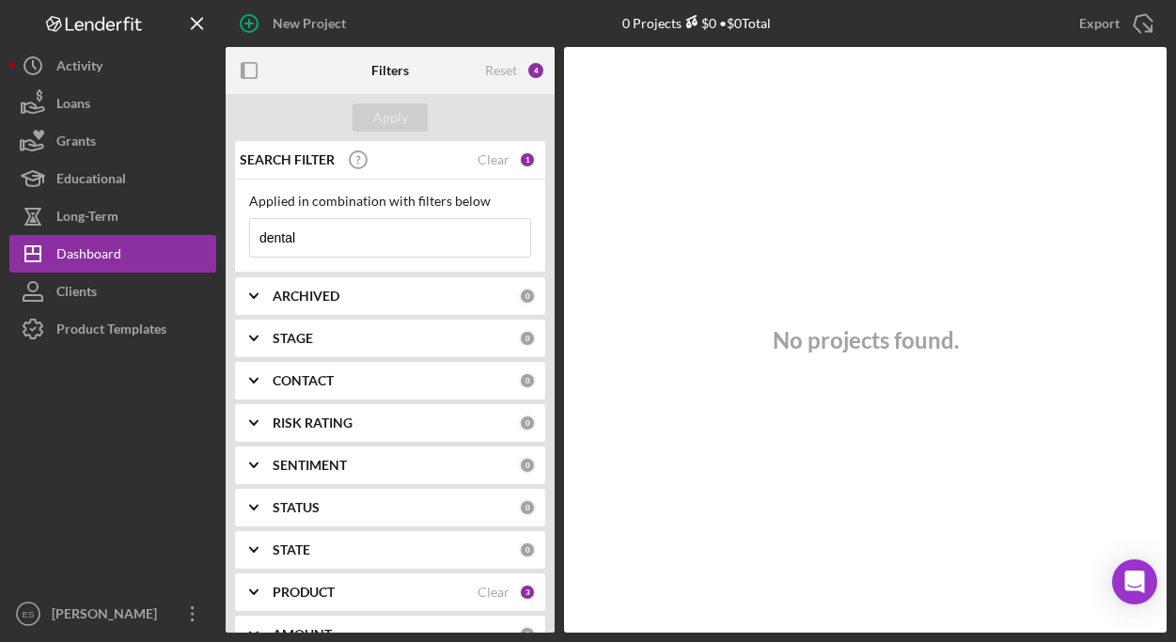
type input "dental"
click at [318, 298] on b "ARCHIVED" at bounding box center [306, 295] width 67 height 15
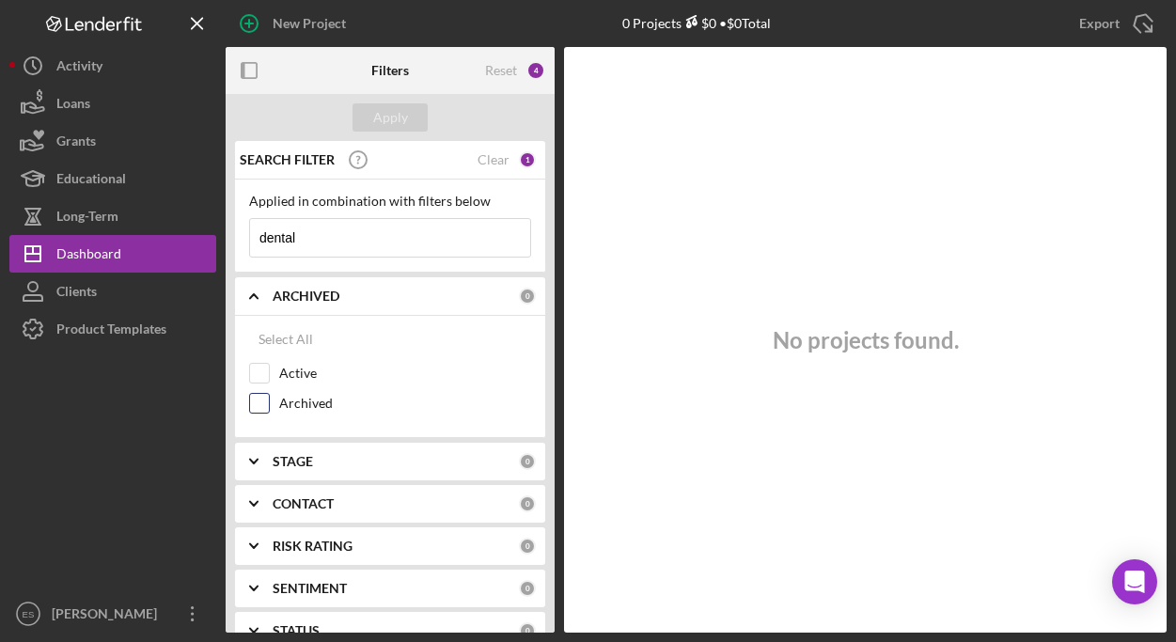
click at [264, 399] on input "Archived" at bounding box center [259, 403] width 19 height 19
checkbox input "true"
click at [313, 232] on input "dental" at bounding box center [390, 238] width 280 height 38
drag, startPoint x: 277, startPoint y: 235, endPoint x: 240, endPoint y: 230, distance: 37.9
click at [249, 233] on div "dental Icon/Menu Close" at bounding box center [390, 237] width 282 height 39
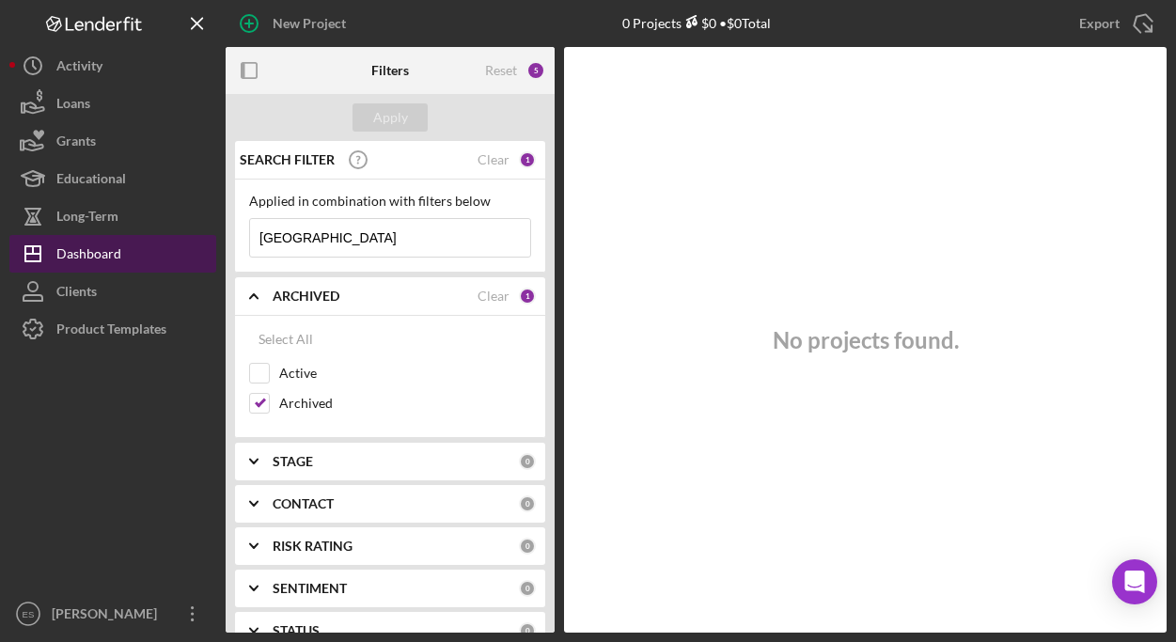
type input "westhampton"
click at [101, 254] on div "Dashboard" at bounding box center [88, 256] width 65 height 42
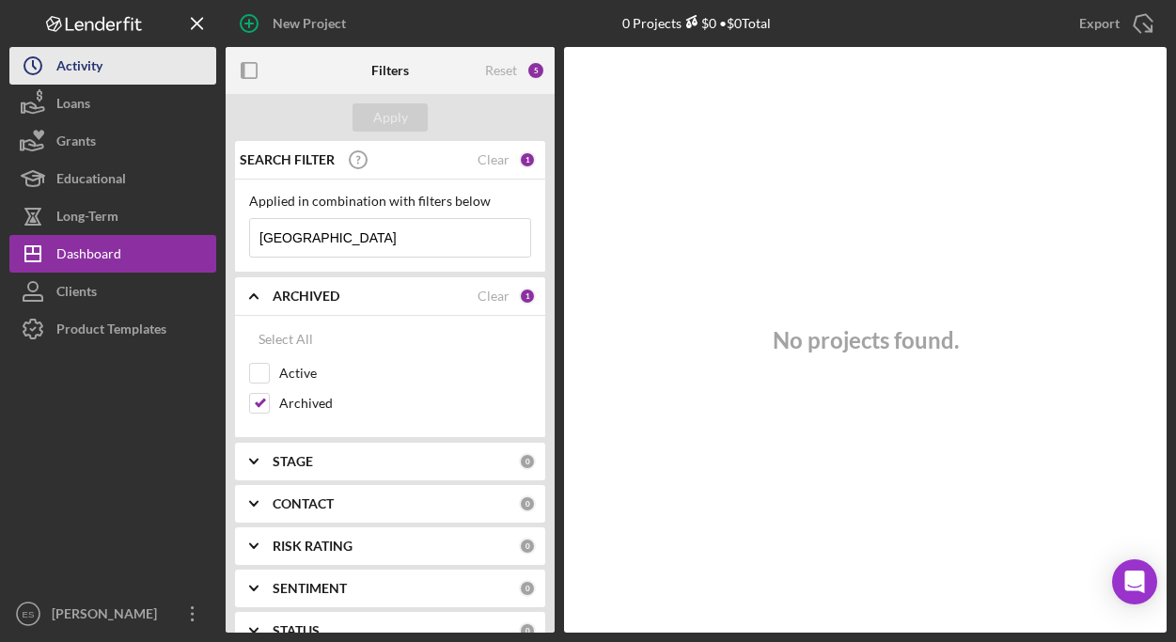
click at [91, 58] on div "Activity" at bounding box center [79, 68] width 46 height 42
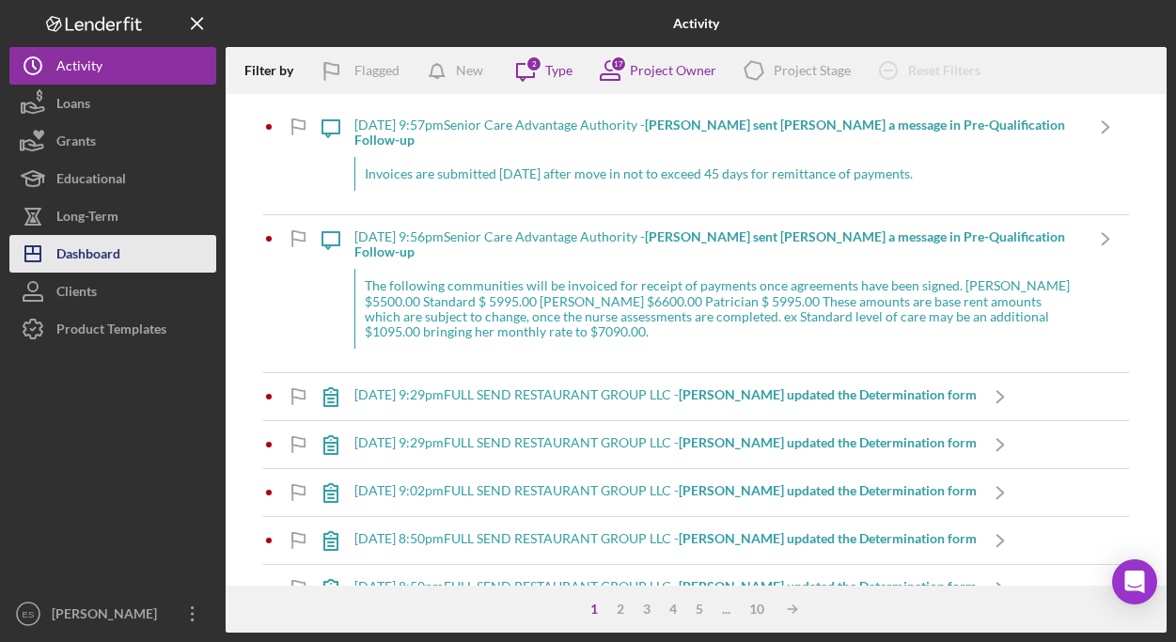
click at [154, 250] on button "Icon/Dashboard Dashboard" at bounding box center [112, 254] width 207 height 38
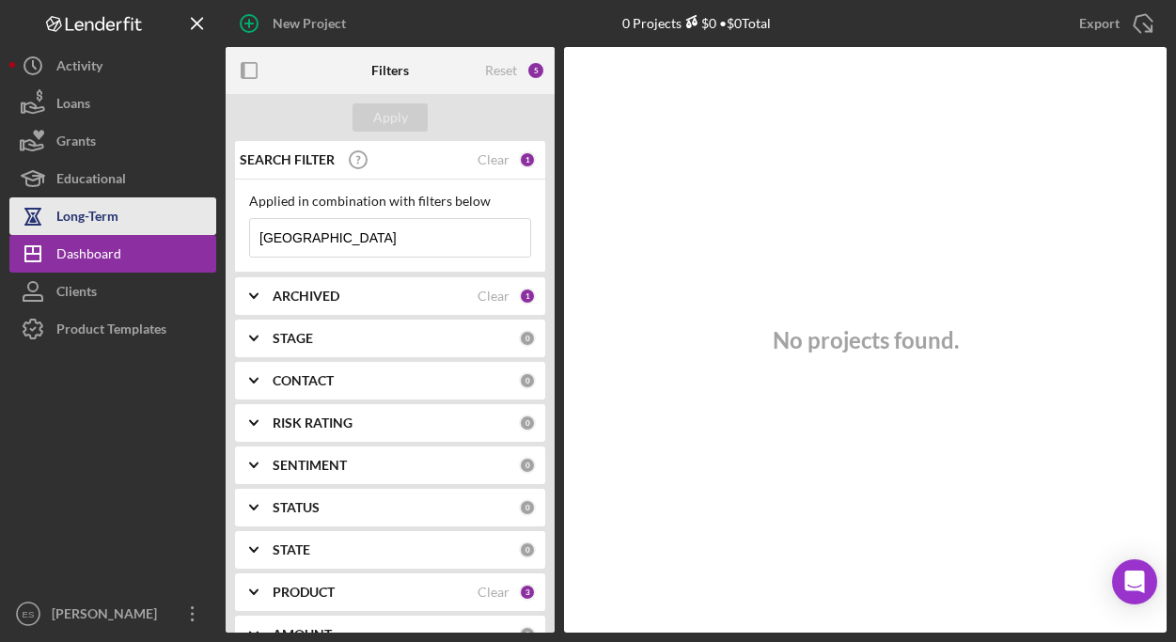
drag, startPoint x: 364, startPoint y: 241, endPoint x: 168, endPoint y: 233, distance: 195.6
click at [170, 233] on div "New Project 0 Projects $0 • $0 Total westhampton Export Icon/Export Filters Res…" at bounding box center [587, 316] width 1157 height 632
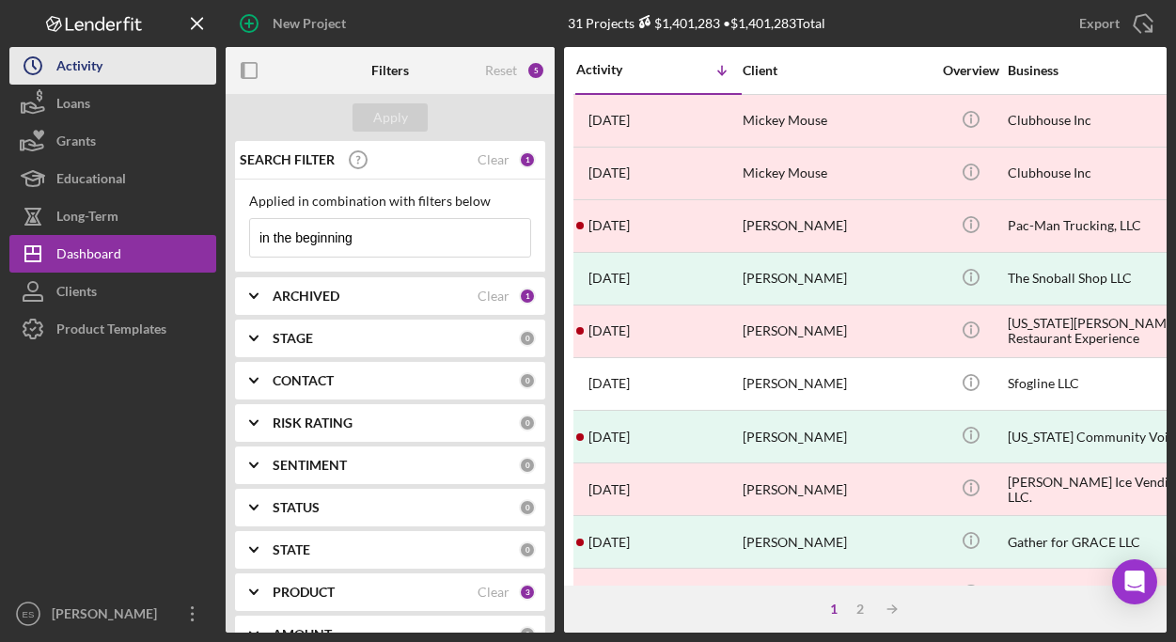
type input "in the beginning"
click at [89, 69] on div "Activity" at bounding box center [79, 68] width 46 height 42
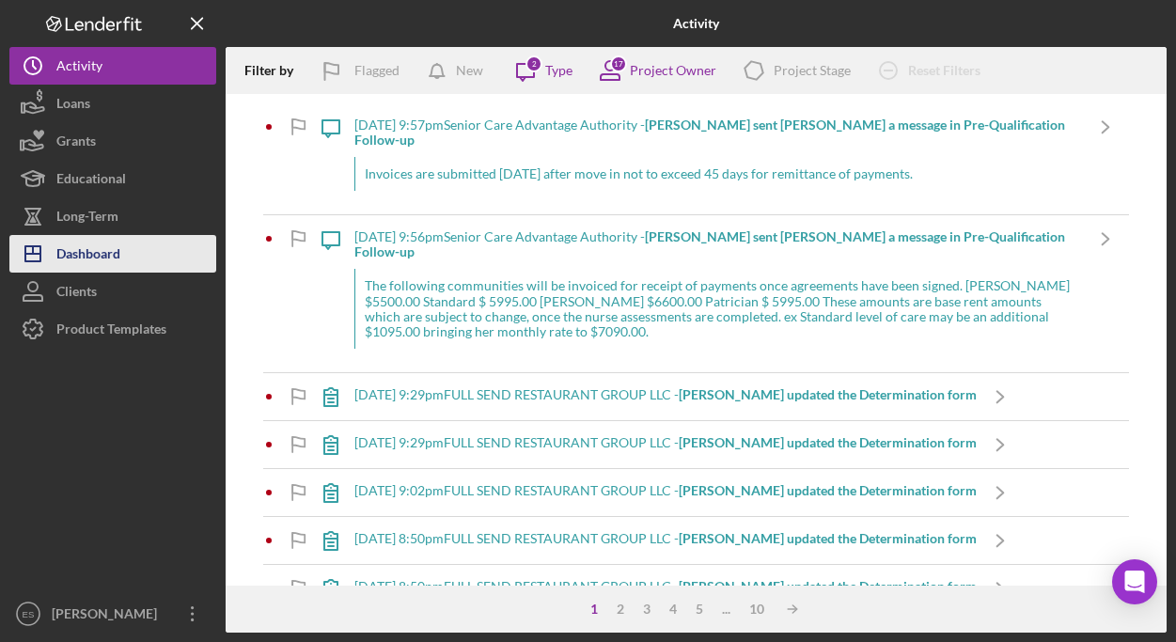
click at [80, 254] on div "Dashboard" at bounding box center [88, 256] width 64 height 42
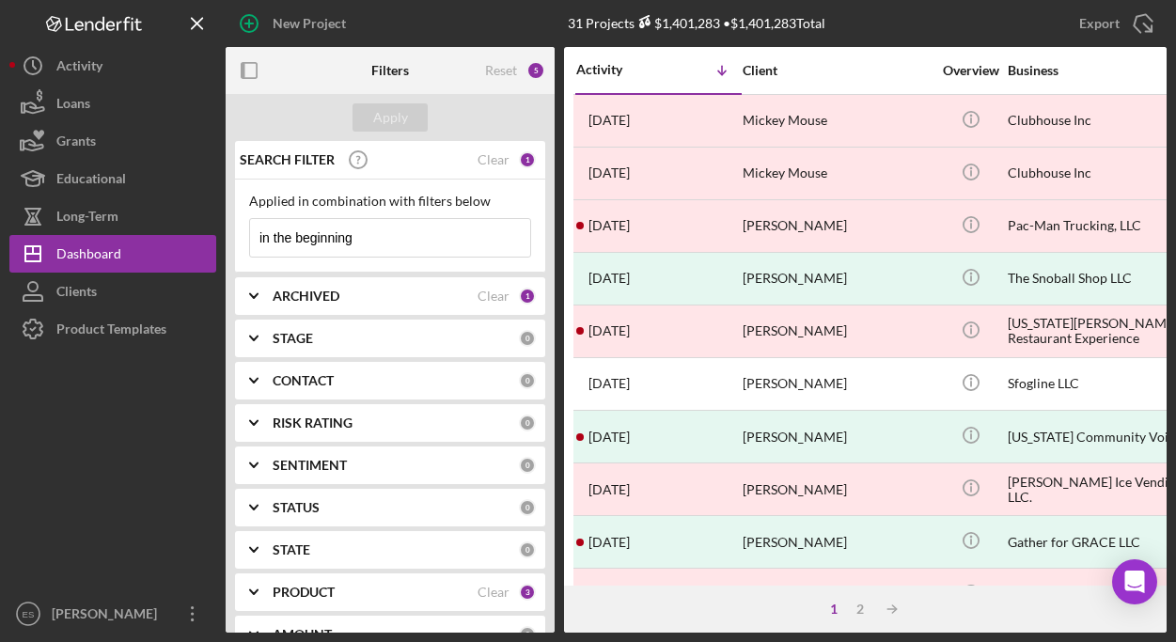
click at [378, 291] on div "ARCHIVED" at bounding box center [375, 295] width 205 height 15
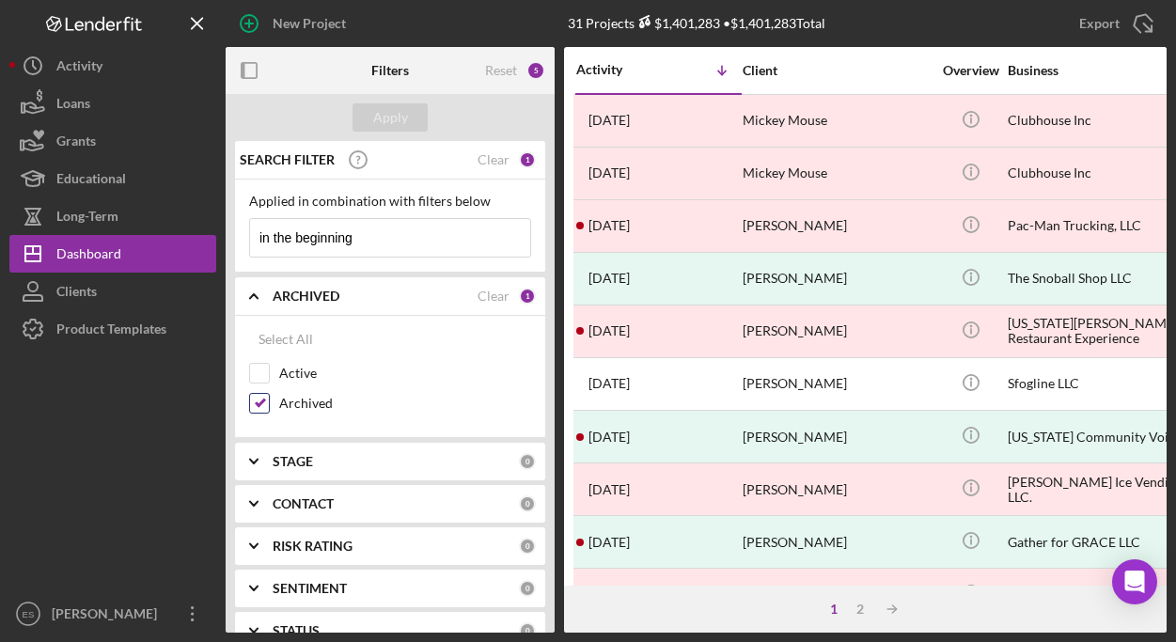
click at [257, 397] on input "Archived" at bounding box center [259, 403] width 19 height 19
checkbox input "false"
click at [380, 245] on input "in the beginning" at bounding box center [390, 238] width 280 height 38
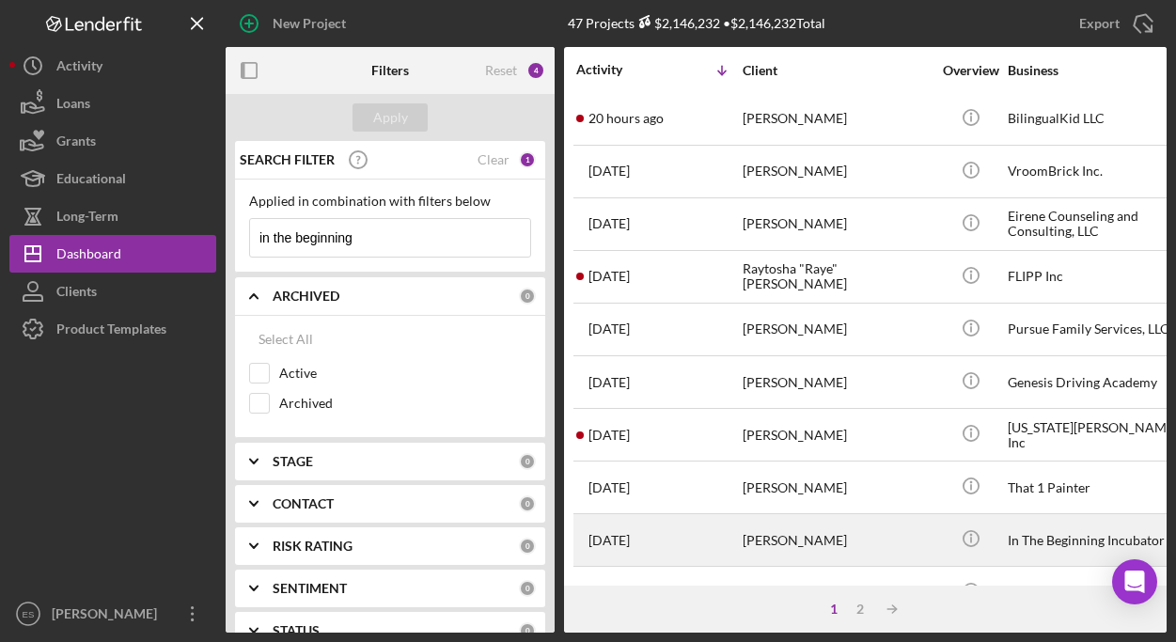
scroll to position [106, 0]
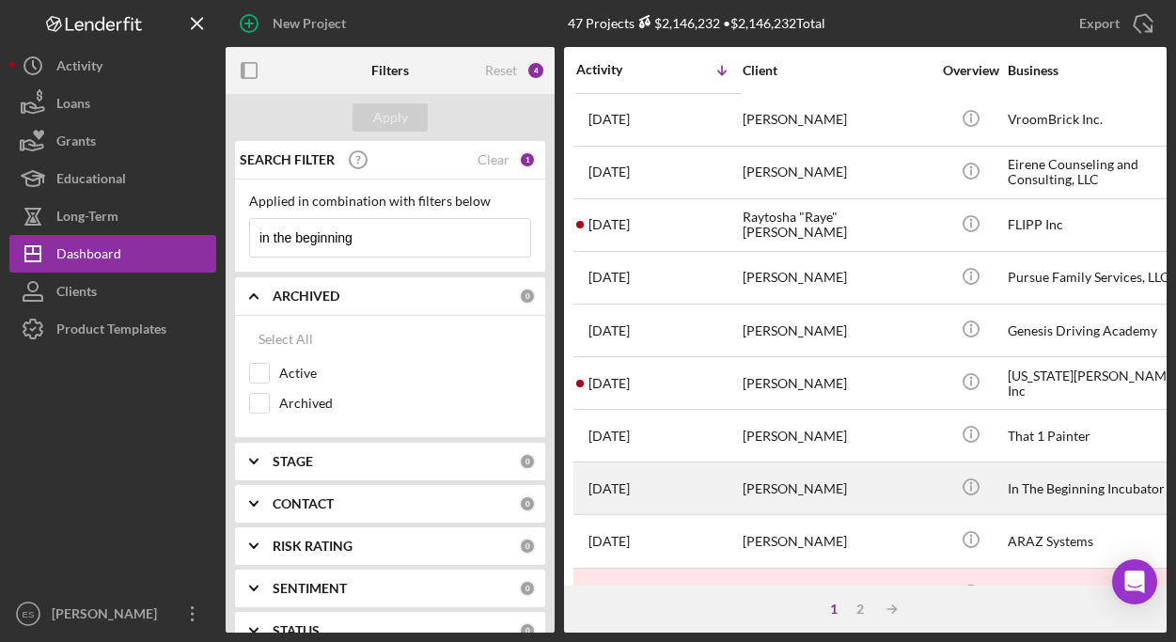
click at [760, 485] on div "[PERSON_NAME]" at bounding box center [836, 488] width 188 height 50
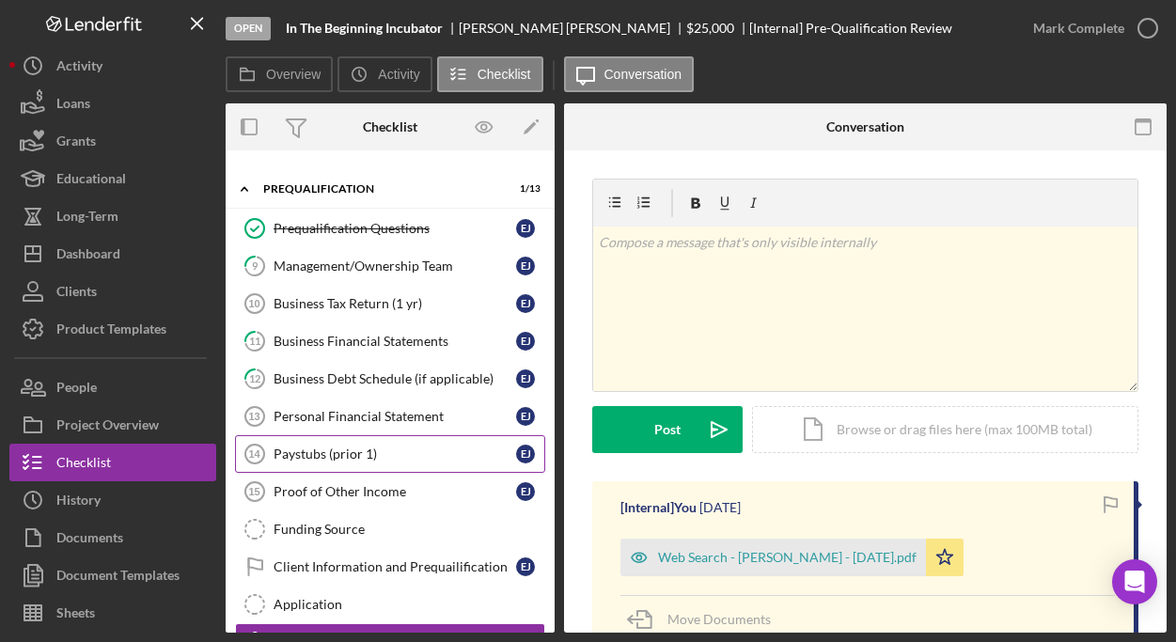
scroll to position [68, 0]
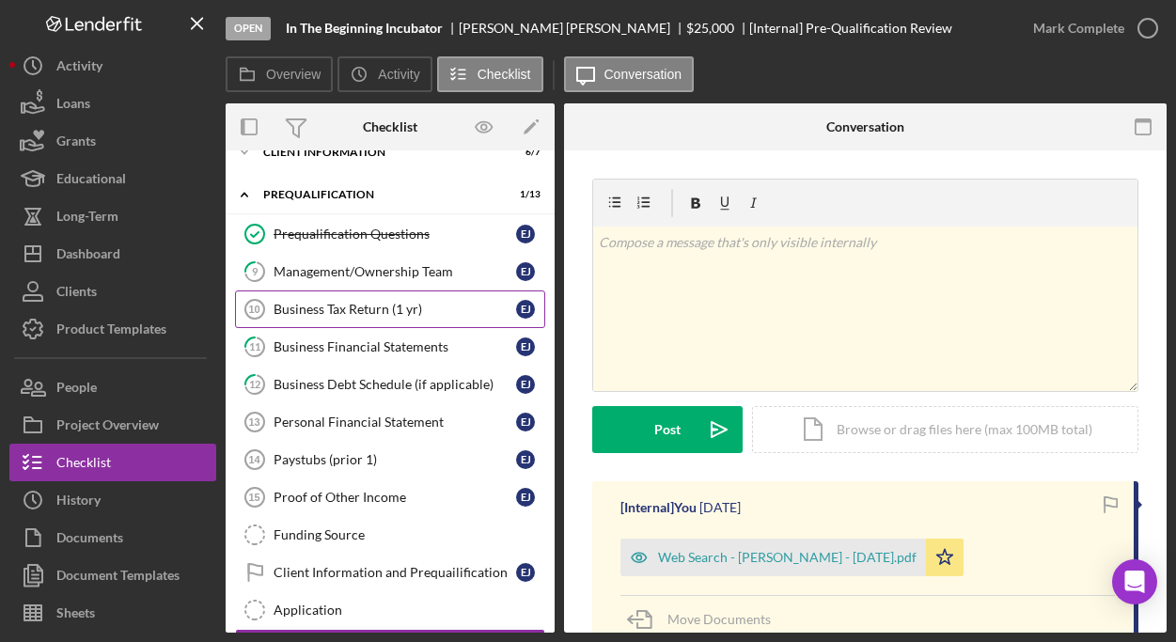
click at [358, 308] on div "Business Tax Return (1 yr)" at bounding box center [394, 309] width 242 height 15
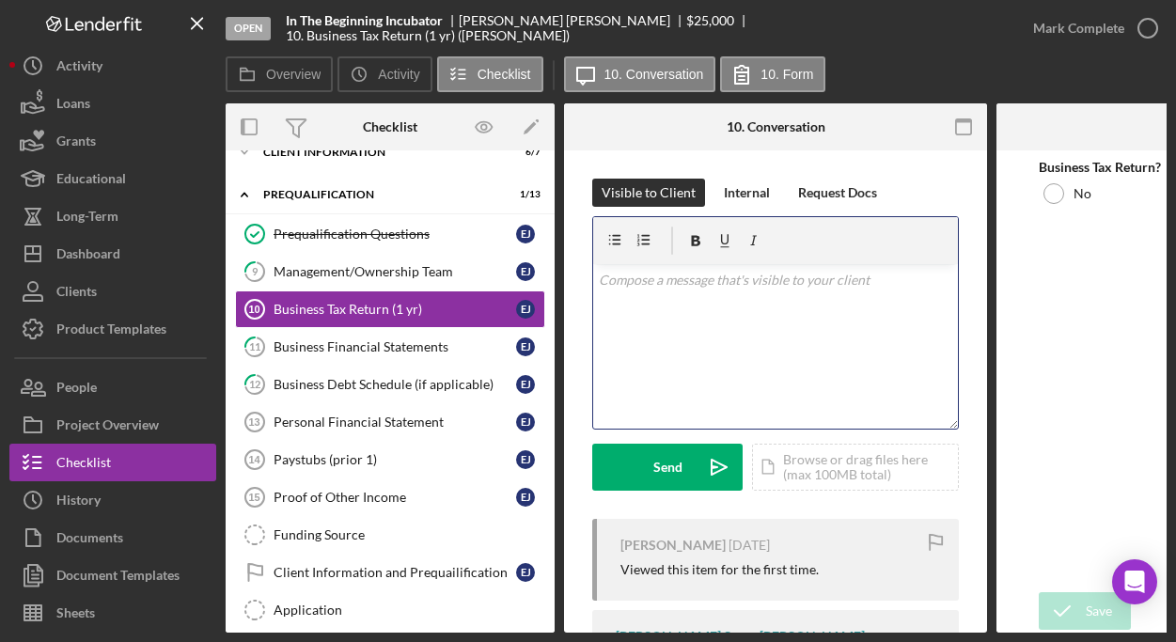
click at [698, 305] on div "v Color teal Color pink Remove color Add row above Add row below Add column bef…" at bounding box center [775, 346] width 365 height 164
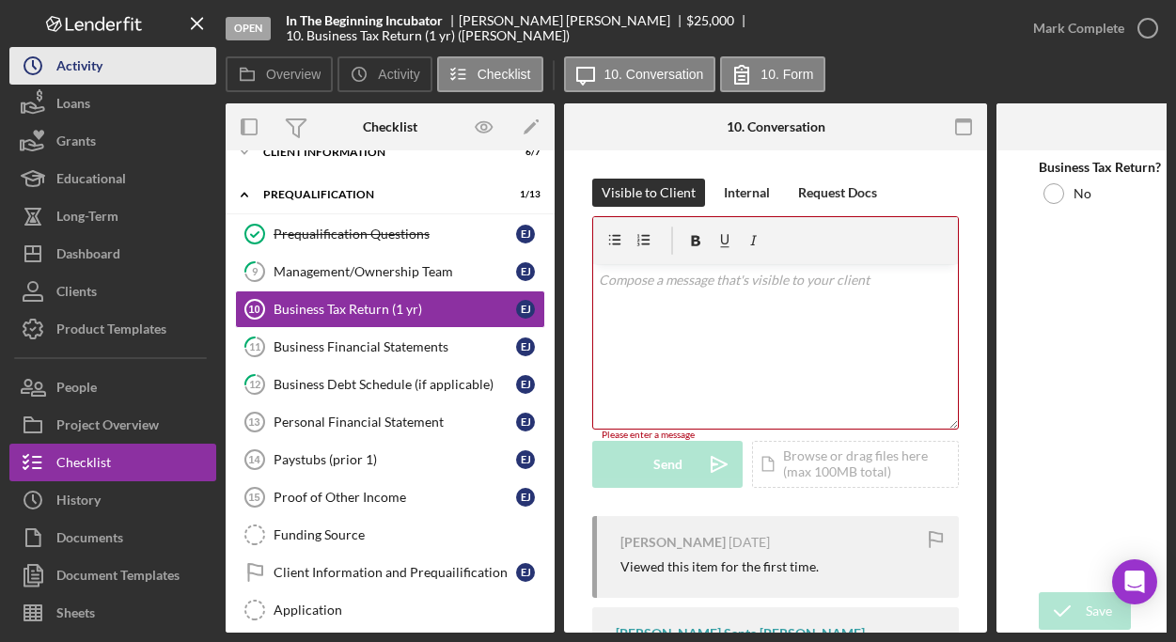
click at [88, 58] on div "Activity" at bounding box center [79, 68] width 46 height 42
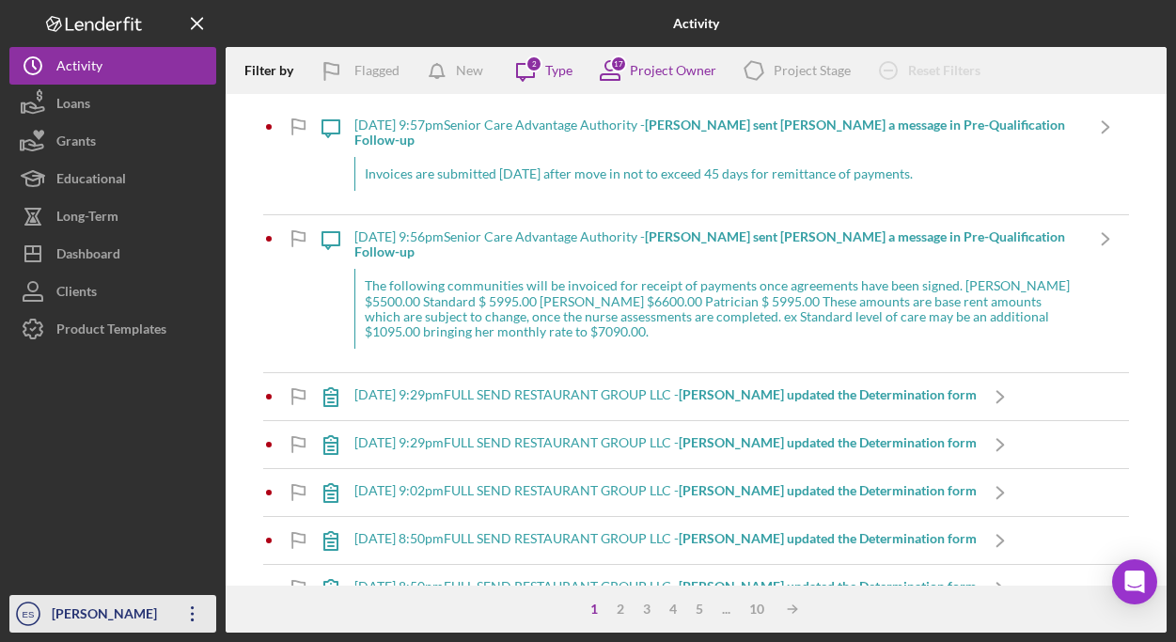
click at [73, 610] on div "[PERSON_NAME]" at bounding box center [108, 616] width 122 height 42
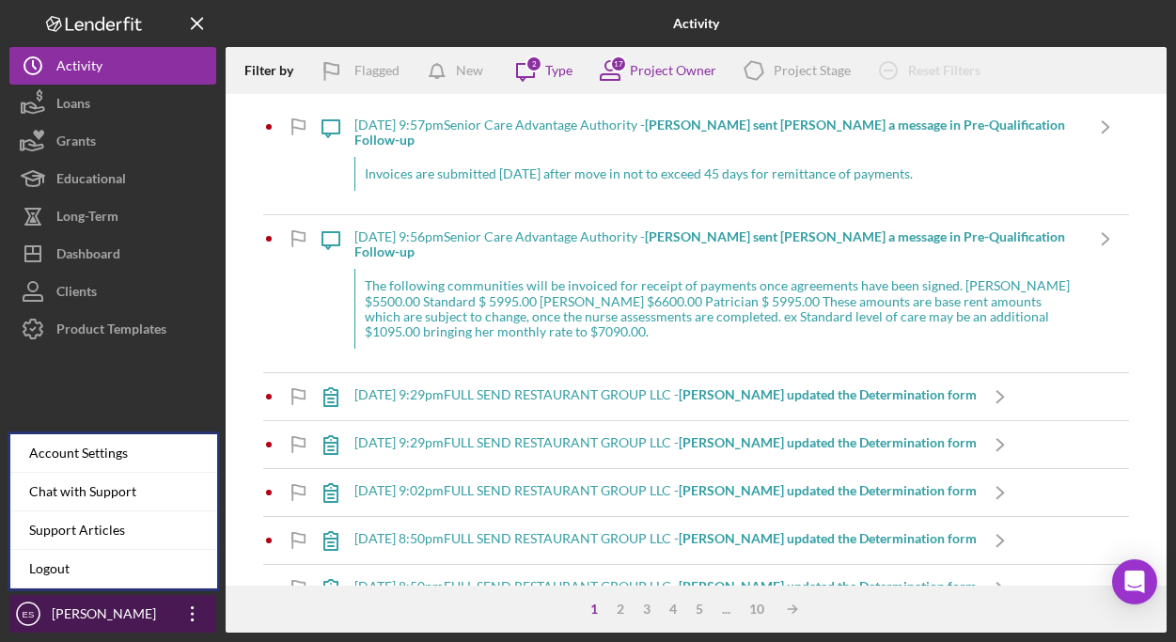
click at [189, 610] on icon "Icon/Overflow" at bounding box center [192, 613] width 47 height 47
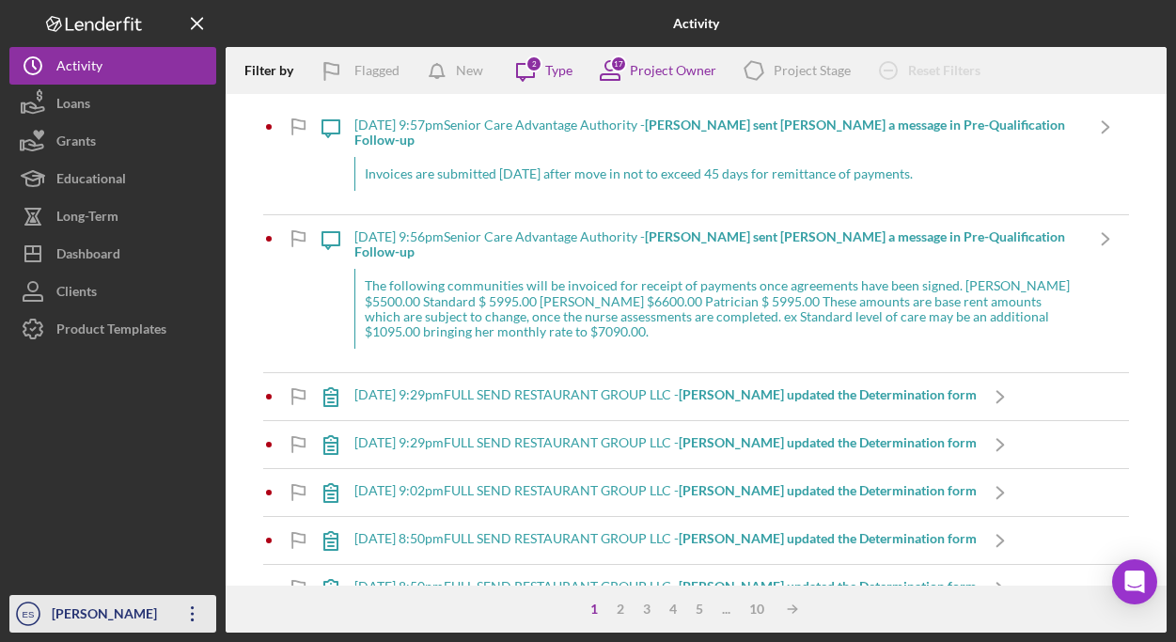
click at [193, 611] on icon "Icon/Overflow" at bounding box center [192, 613] width 47 height 47
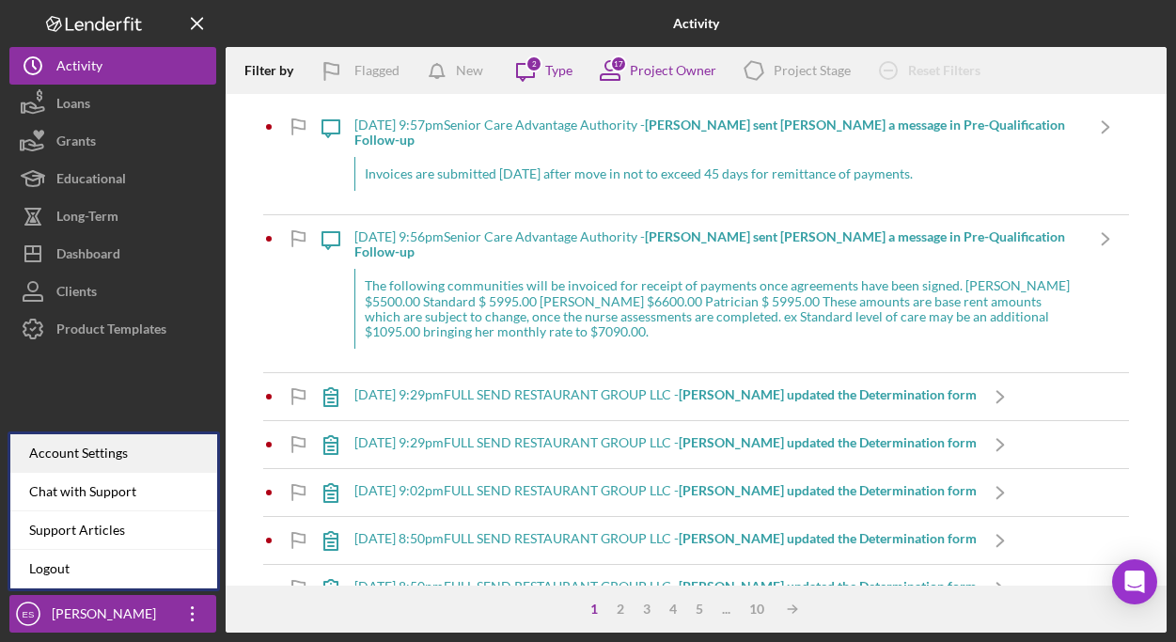
click at [100, 456] on div "Account Settings" at bounding box center [113, 453] width 207 height 39
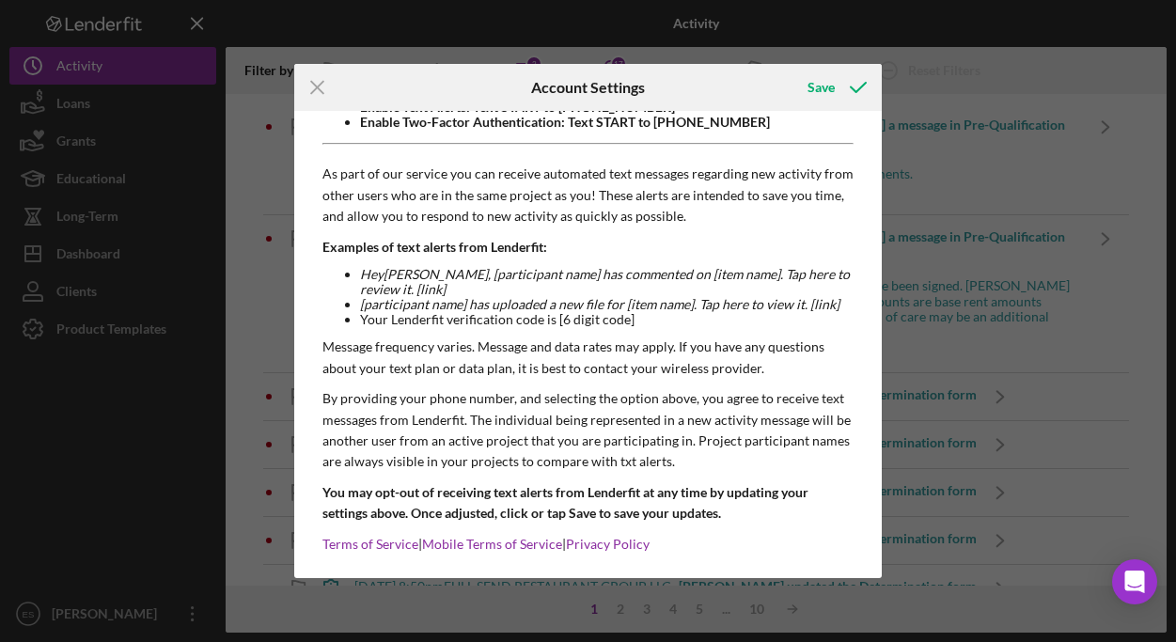
scroll to position [369, 0]
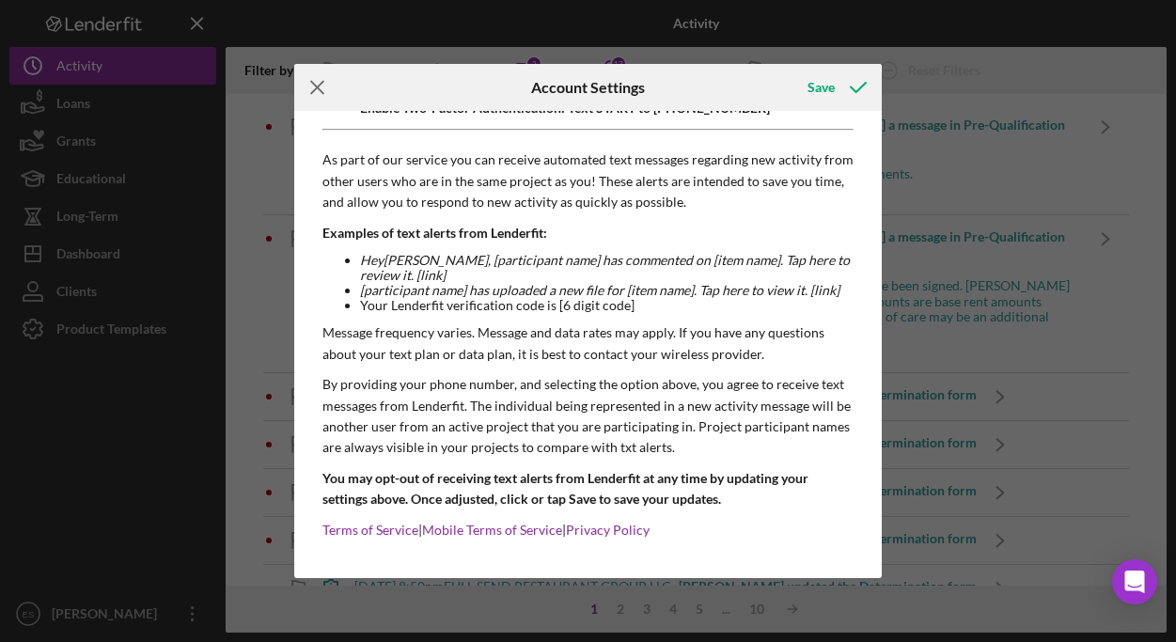
click at [318, 86] on line at bounding box center [317, 88] width 12 height 12
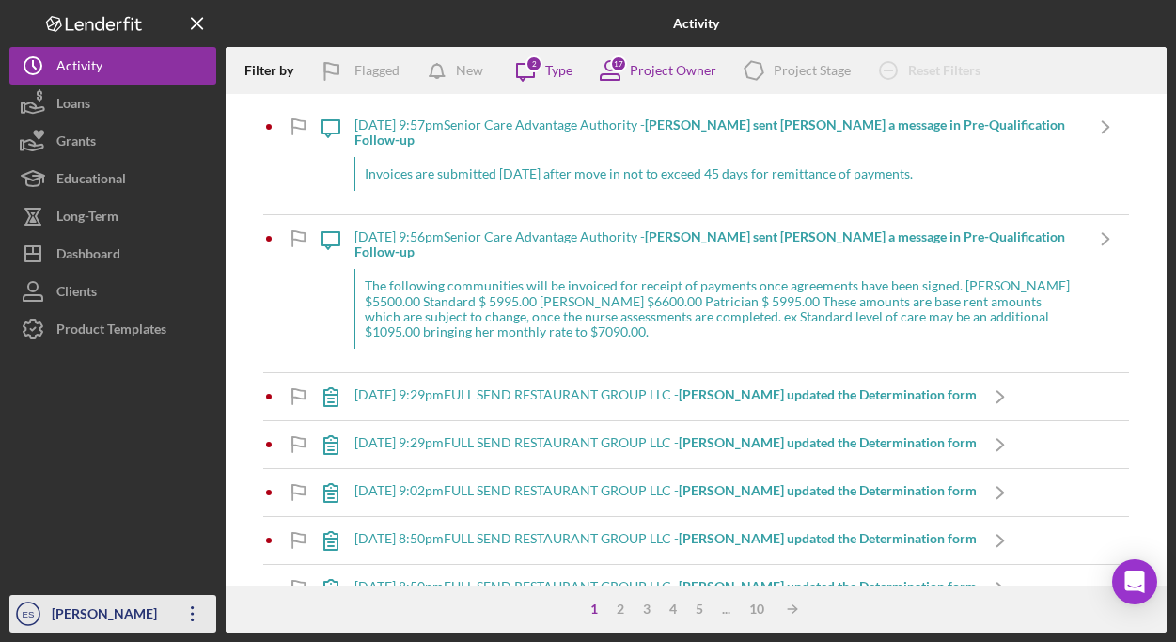
click at [102, 612] on div "[PERSON_NAME]" at bounding box center [108, 616] width 122 height 42
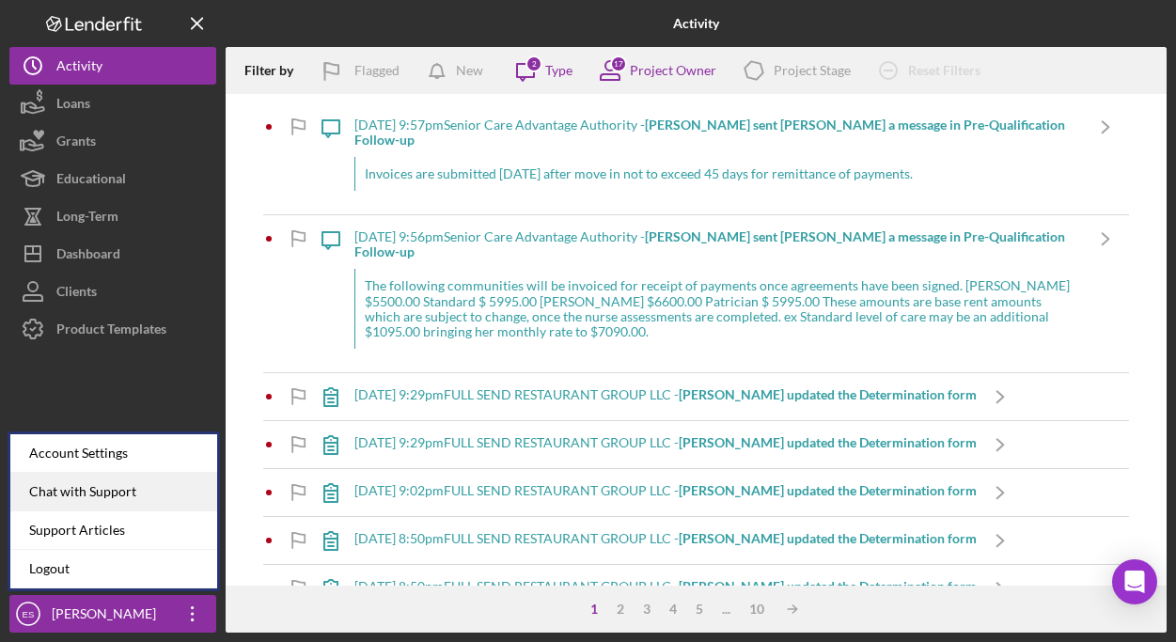
click at [102, 493] on div "Chat with Support" at bounding box center [113, 492] width 207 height 39
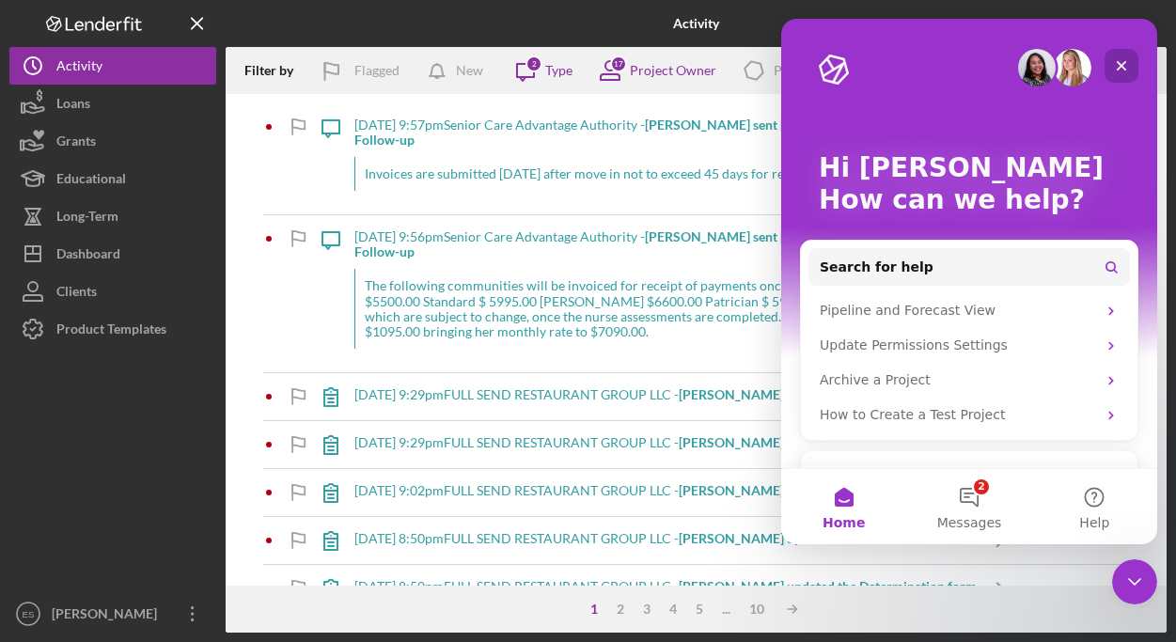
click at [1123, 68] on icon "Close" at bounding box center [1121, 66] width 10 height 10
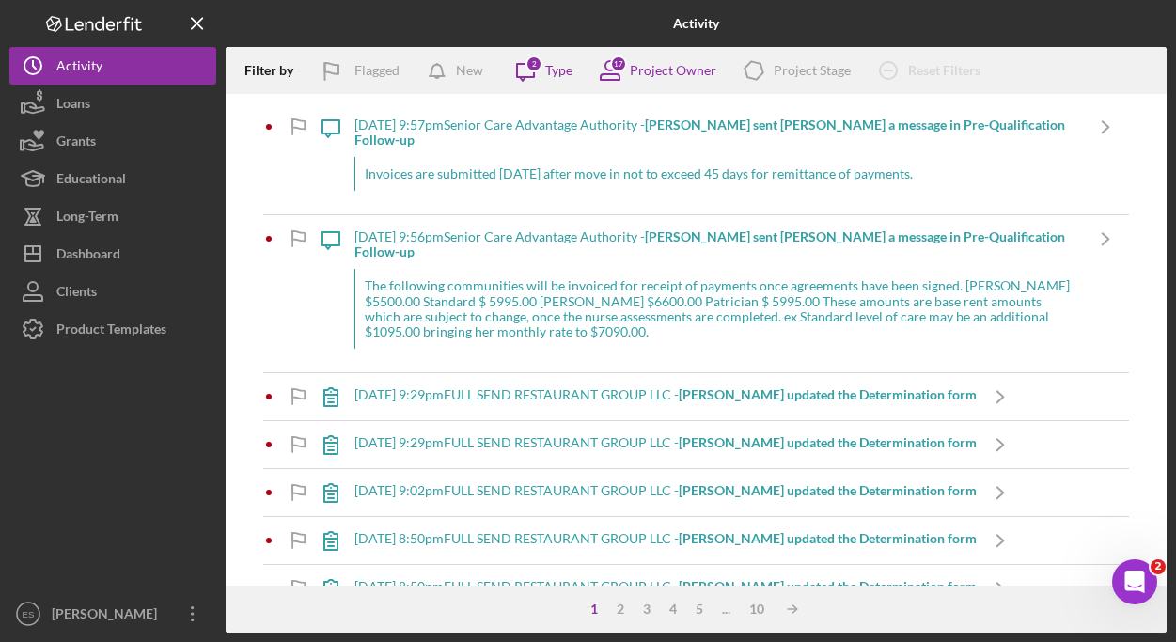
click at [72, 453] on div at bounding box center [112, 471] width 207 height 247
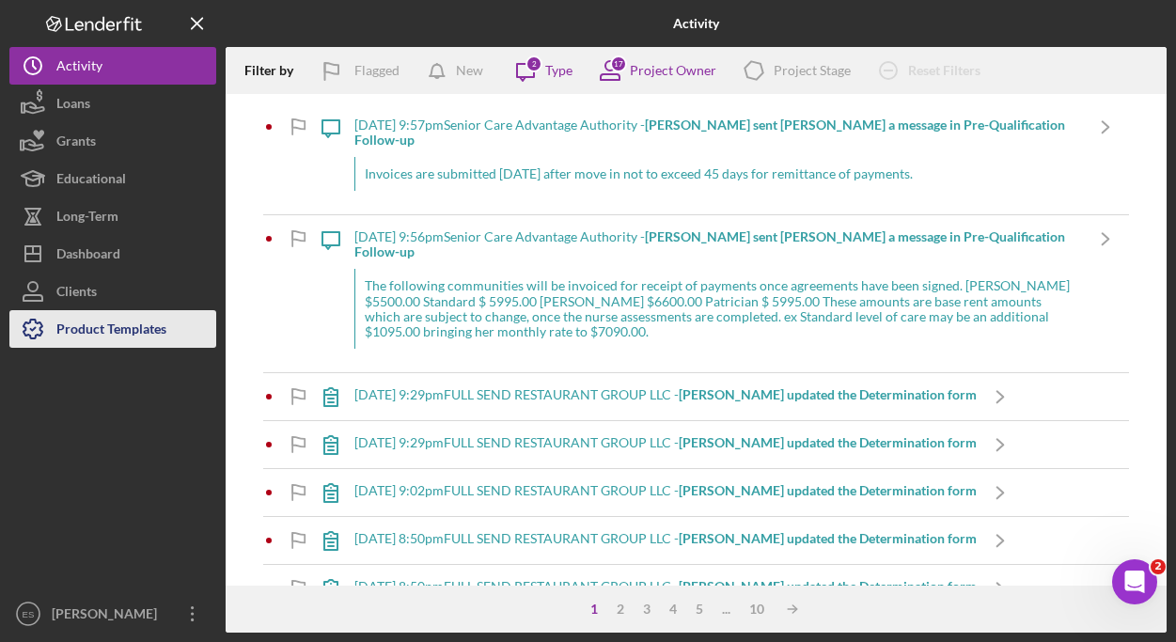
click at [82, 336] on div "Product Templates" at bounding box center [111, 331] width 110 height 42
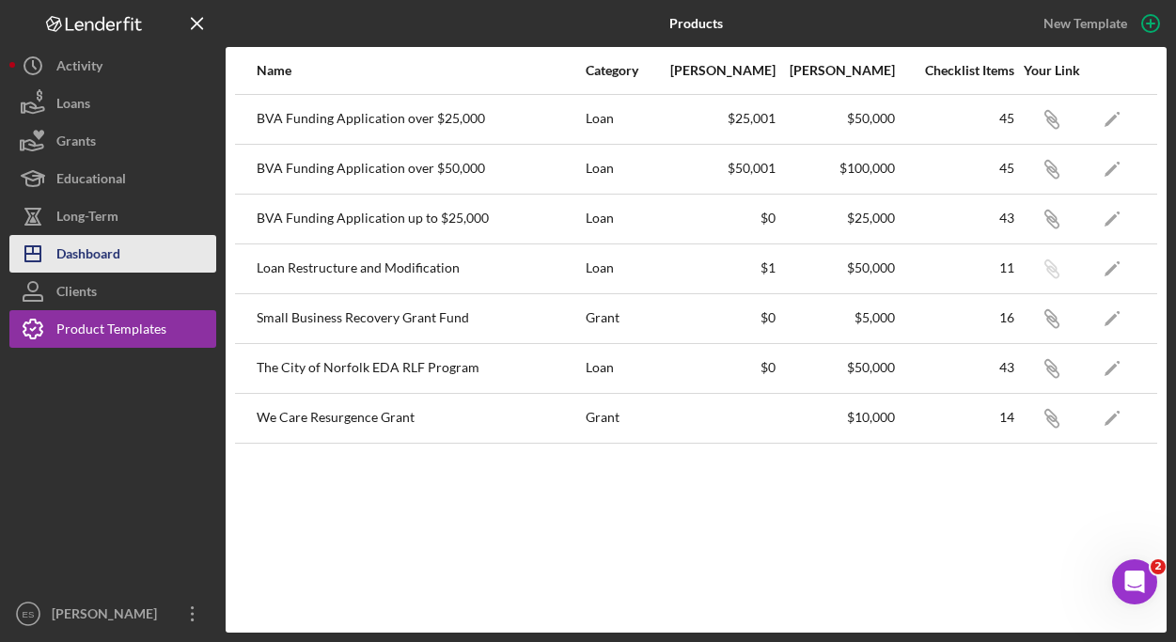
click at [101, 247] on div "Dashboard" at bounding box center [88, 256] width 64 height 42
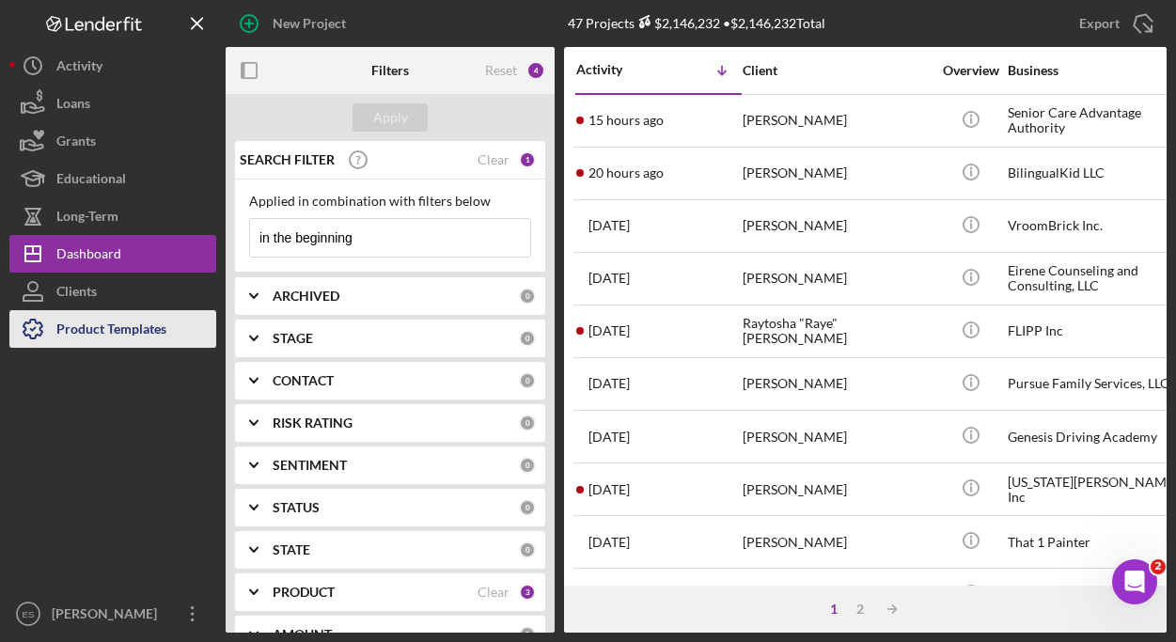
click at [111, 322] on div "Product Templates" at bounding box center [111, 331] width 110 height 42
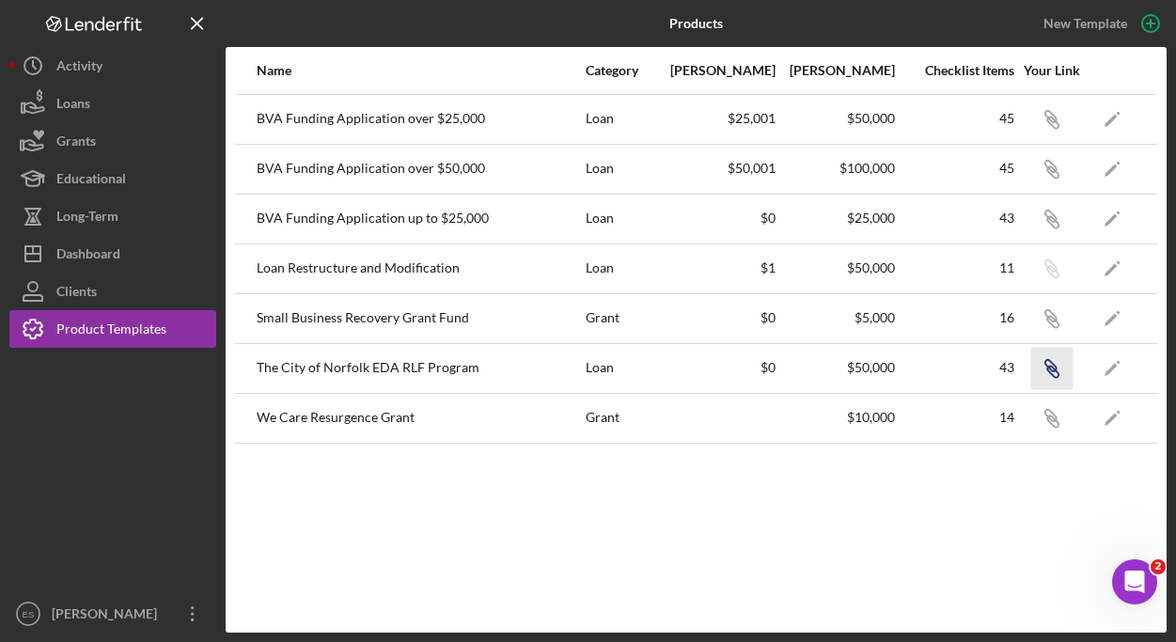
click at [1049, 366] on icon "Icon/Link" at bounding box center [1051, 368] width 42 height 42
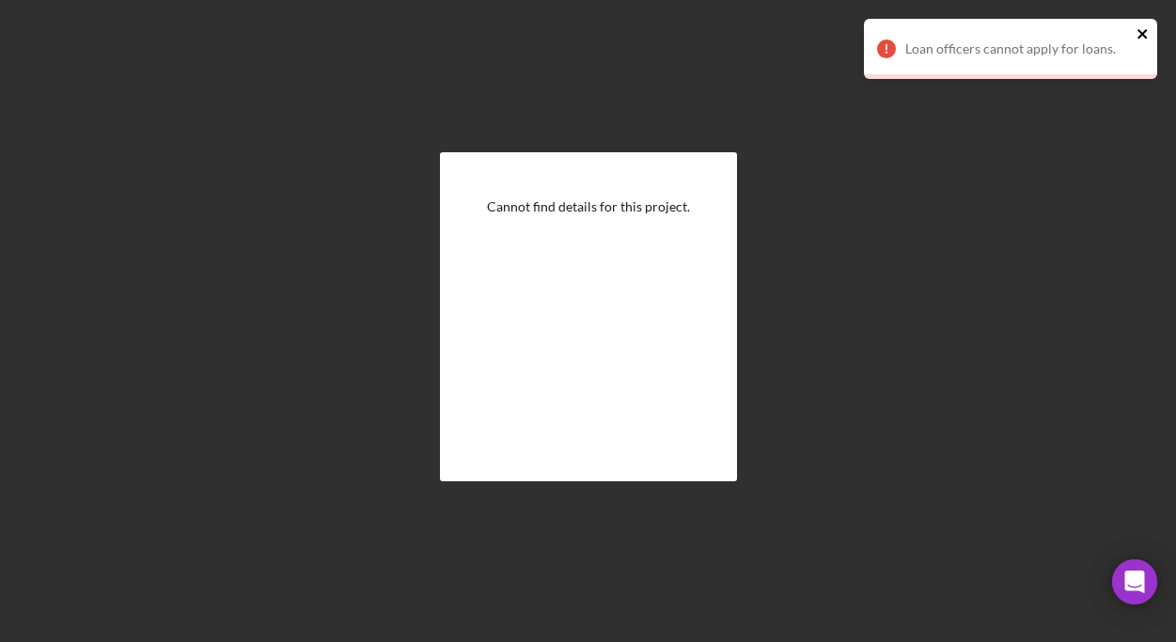
click at [1144, 31] on icon "close" at bounding box center [1141, 33] width 9 height 9
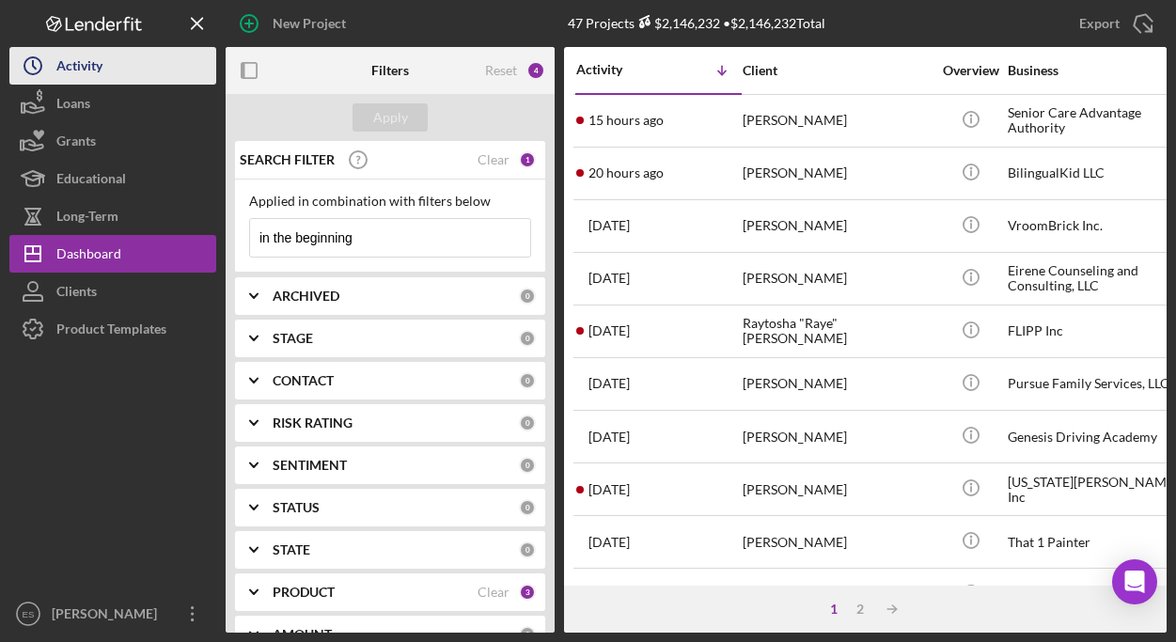
click at [70, 68] on div "Activity" at bounding box center [79, 68] width 46 height 42
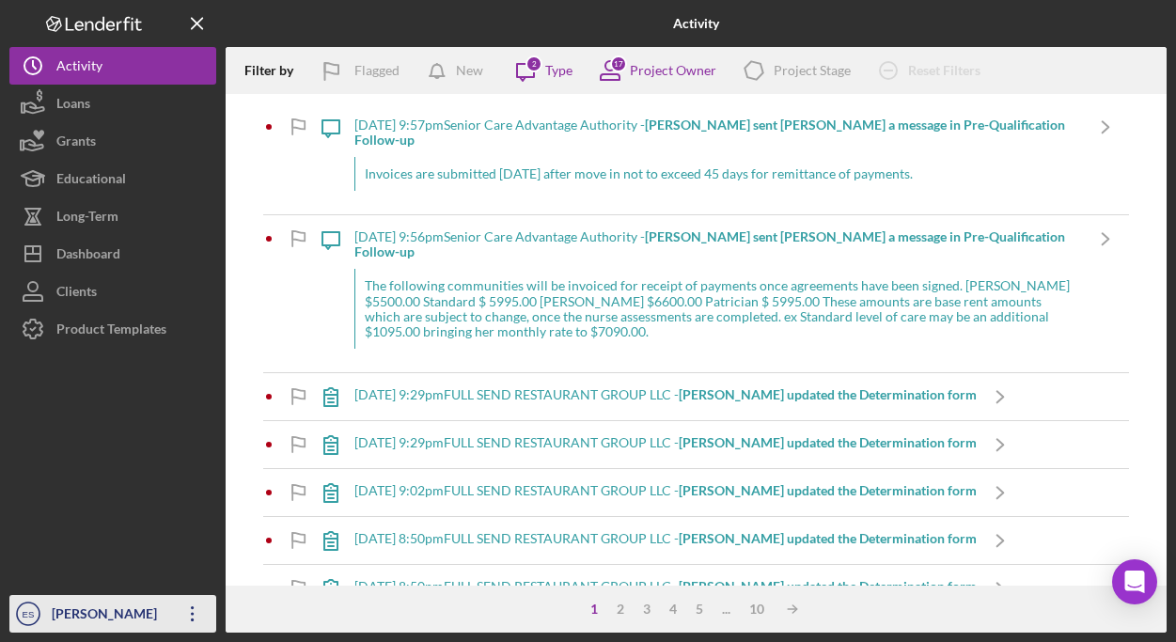
click at [124, 616] on div "[PERSON_NAME]" at bounding box center [108, 616] width 122 height 42
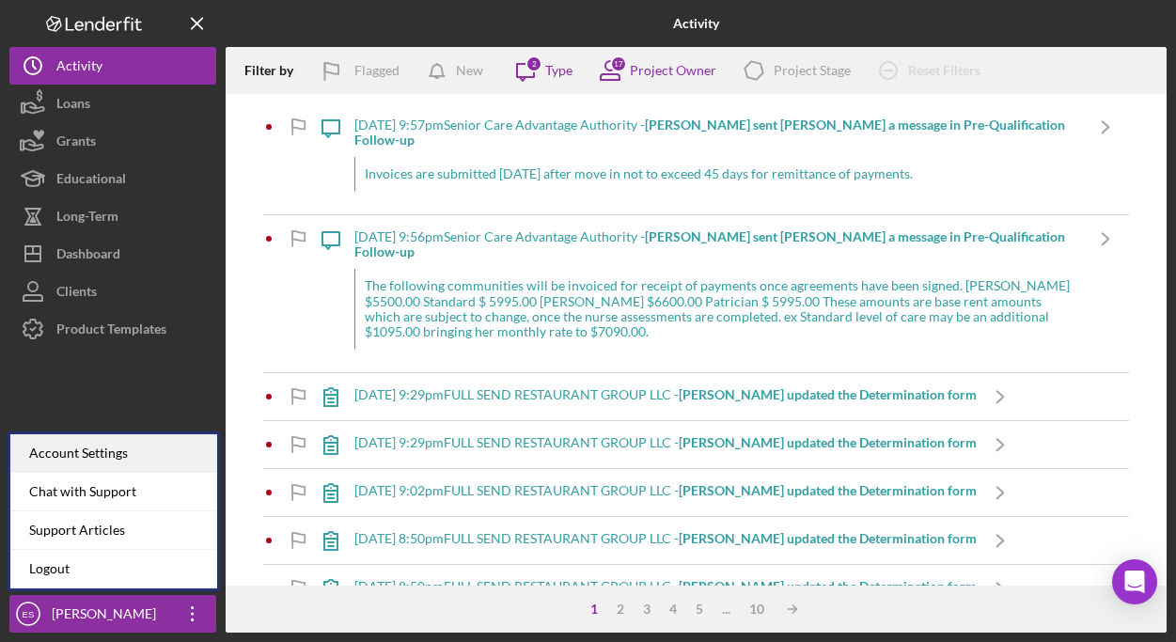
click at [104, 456] on div "Account Settings" at bounding box center [113, 453] width 207 height 39
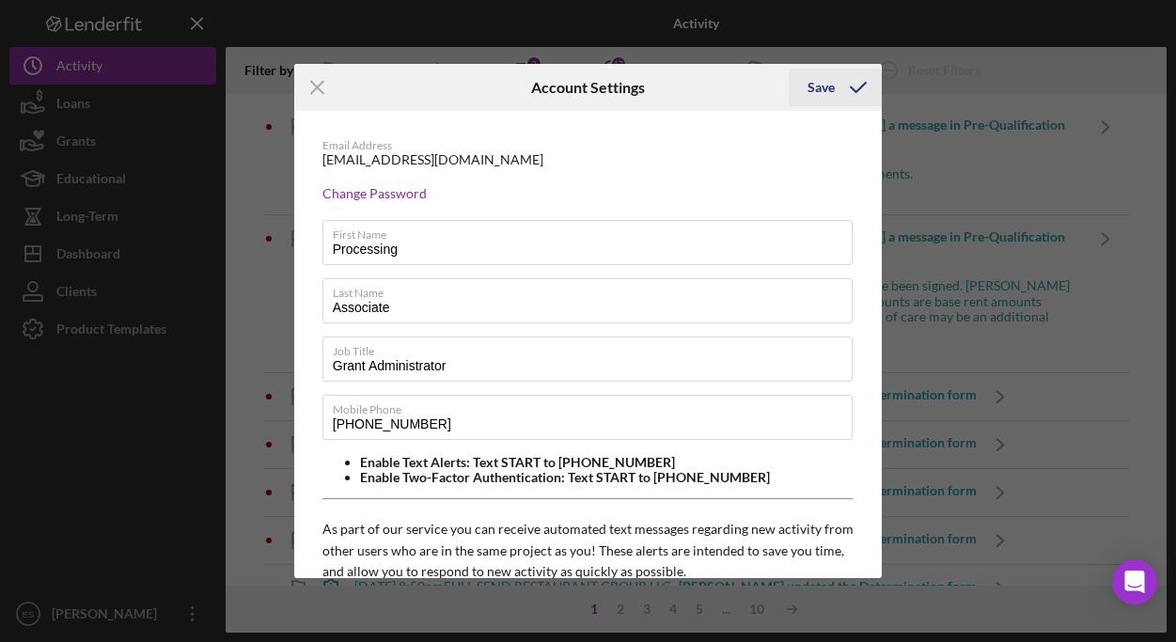
click at [817, 86] on div "Save" at bounding box center [820, 88] width 27 height 38
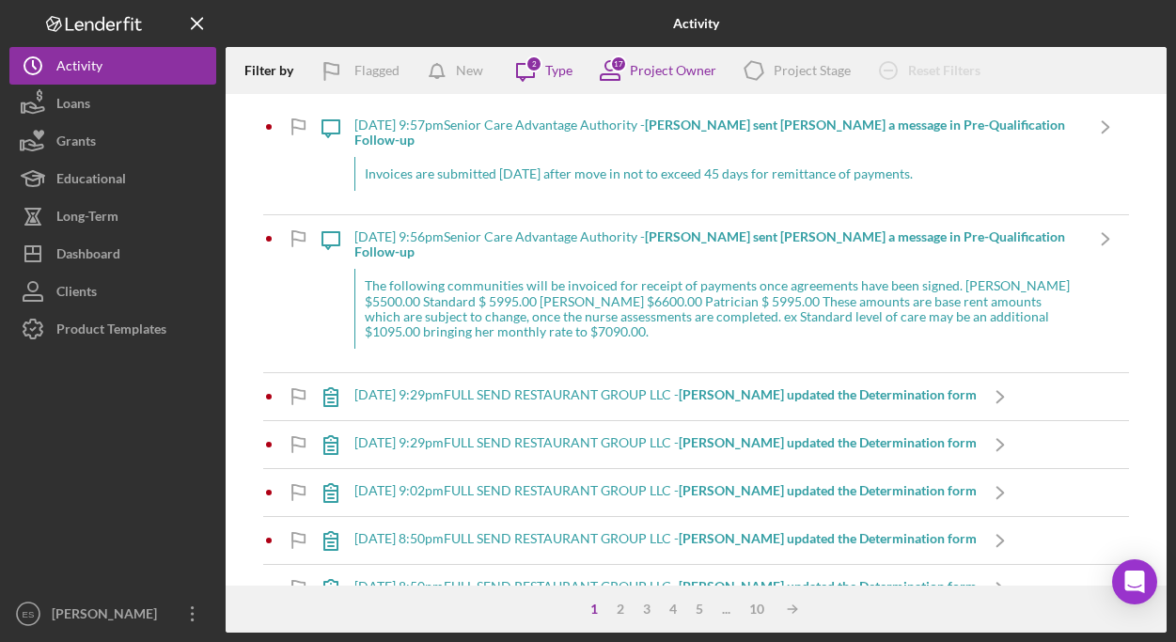
click at [101, 18] on icon "Logo-Reversed Created with Sketch." at bounding box center [93, 24] width 169 height 16
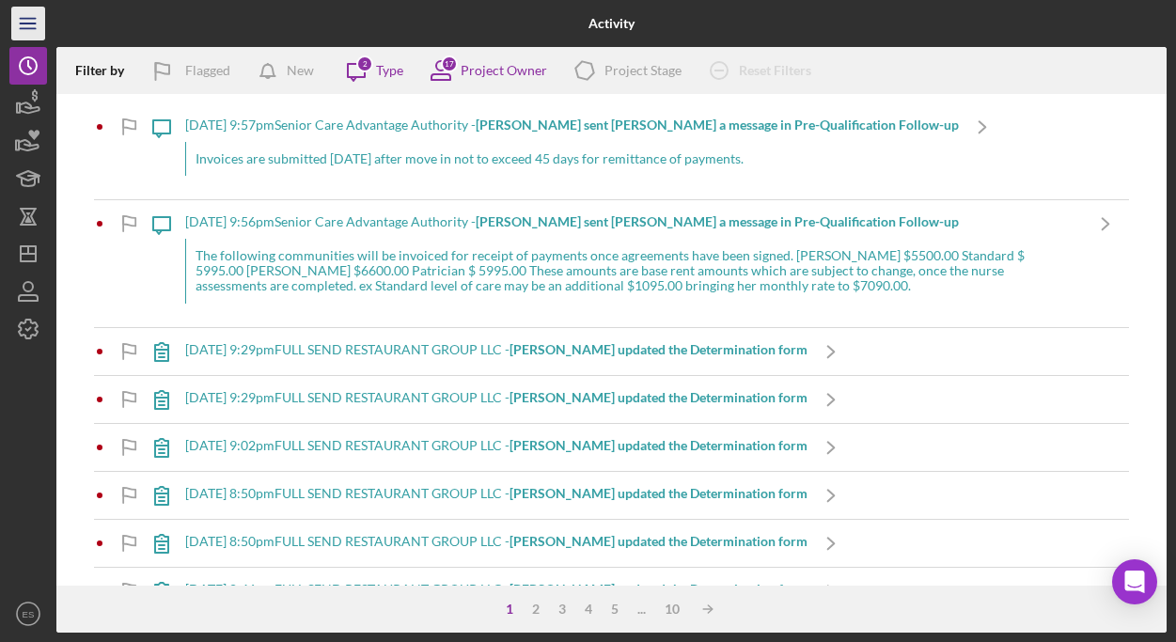
click at [20, 20] on icon "Icon/Menu" at bounding box center [29, 24] width 42 height 42
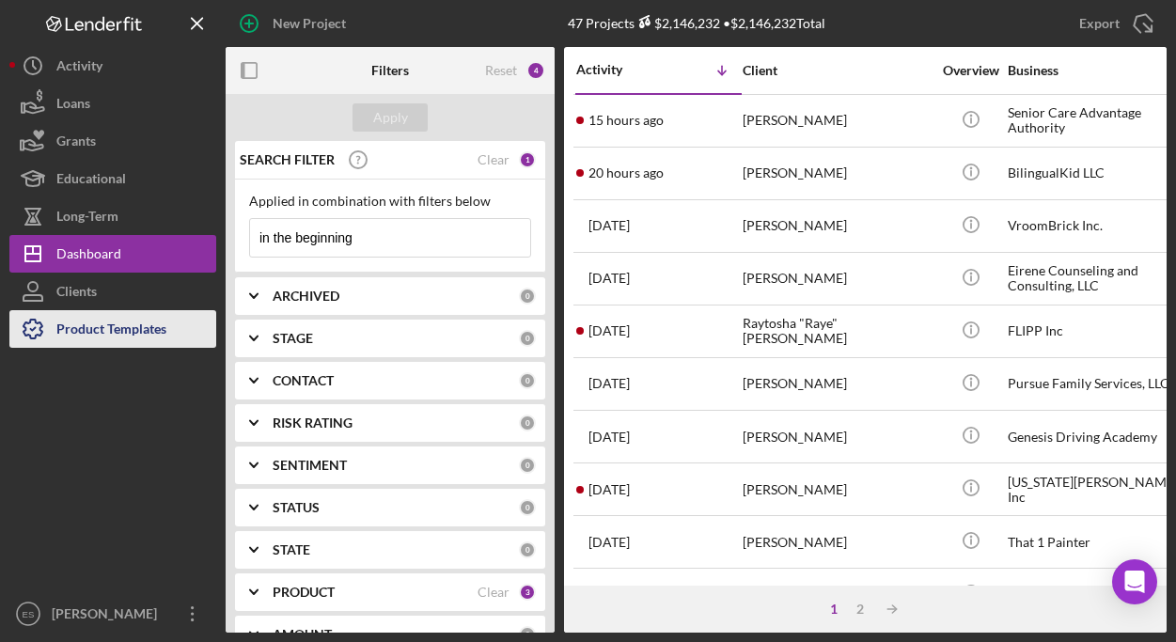
click at [112, 328] on div "Product Templates" at bounding box center [111, 331] width 110 height 42
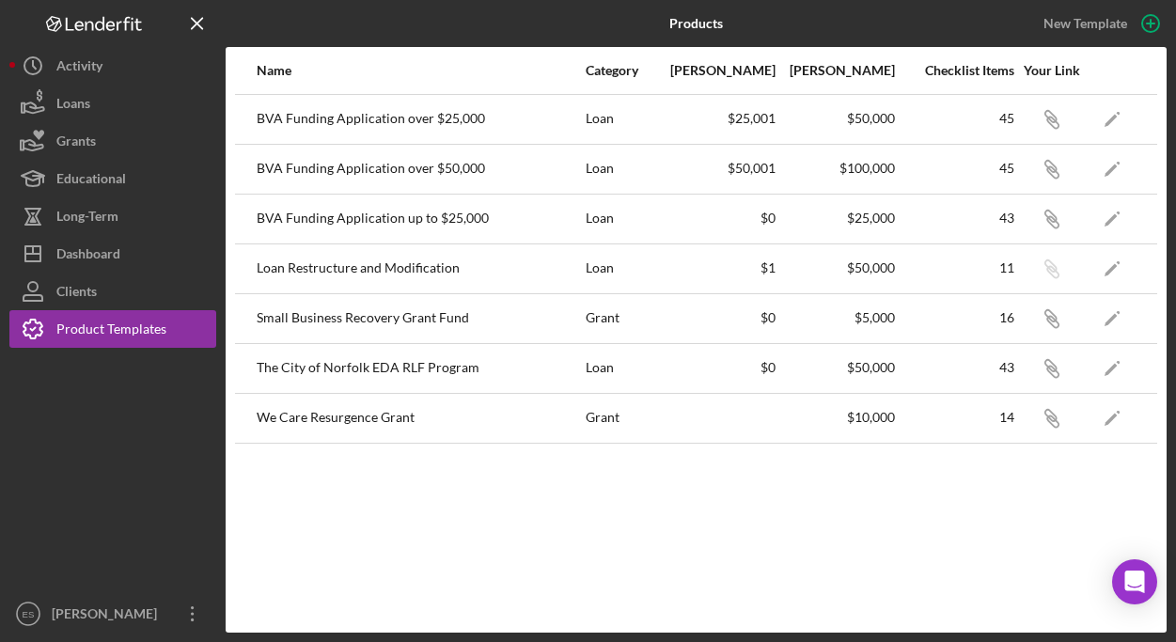
click at [412, 368] on div "The City of Norfolk EDA RLF Program" at bounding box center [420, 368] width 327 height 47
click at [1111, 361] on icon "Icon/Edit" at bounding box center [1112, 368] width 42 height 42
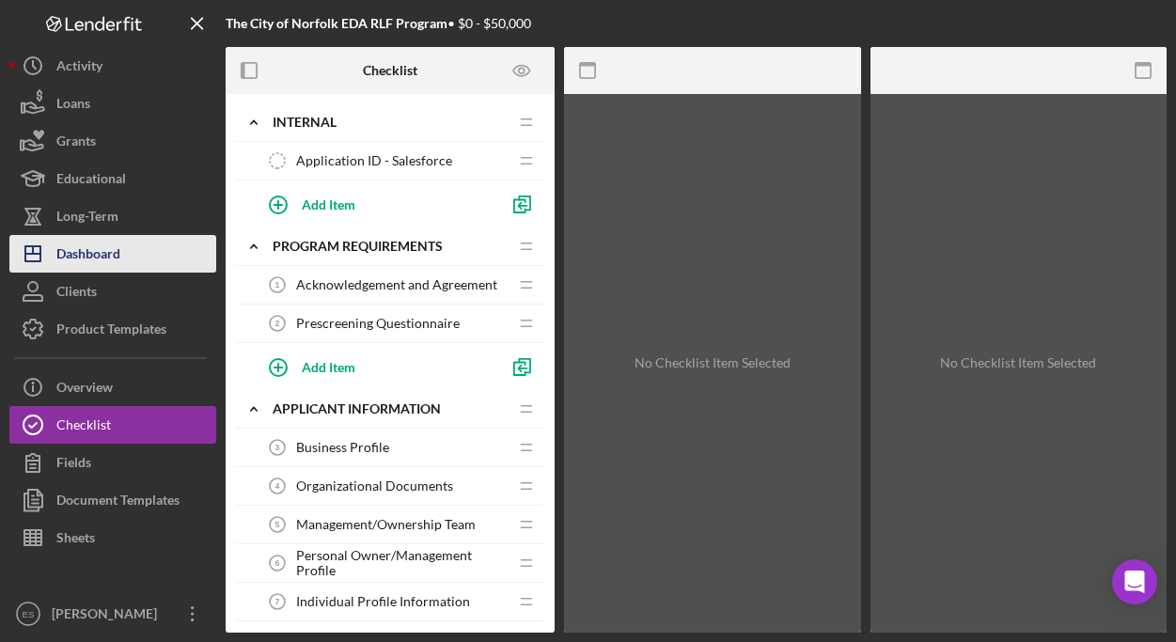
click at [98, 244] on div "Dashboard" at bounding box center [88, 256] width 64 height 42
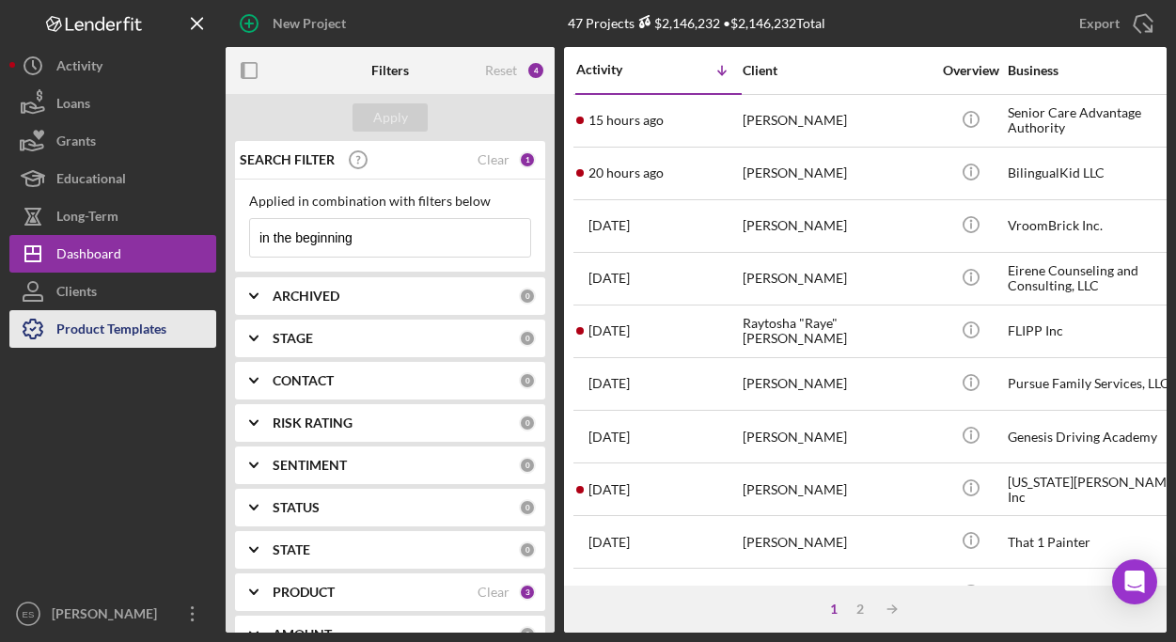
click at [110, 319] on div "Product Templates" at bounding box center [111, 331] width 110 height 42
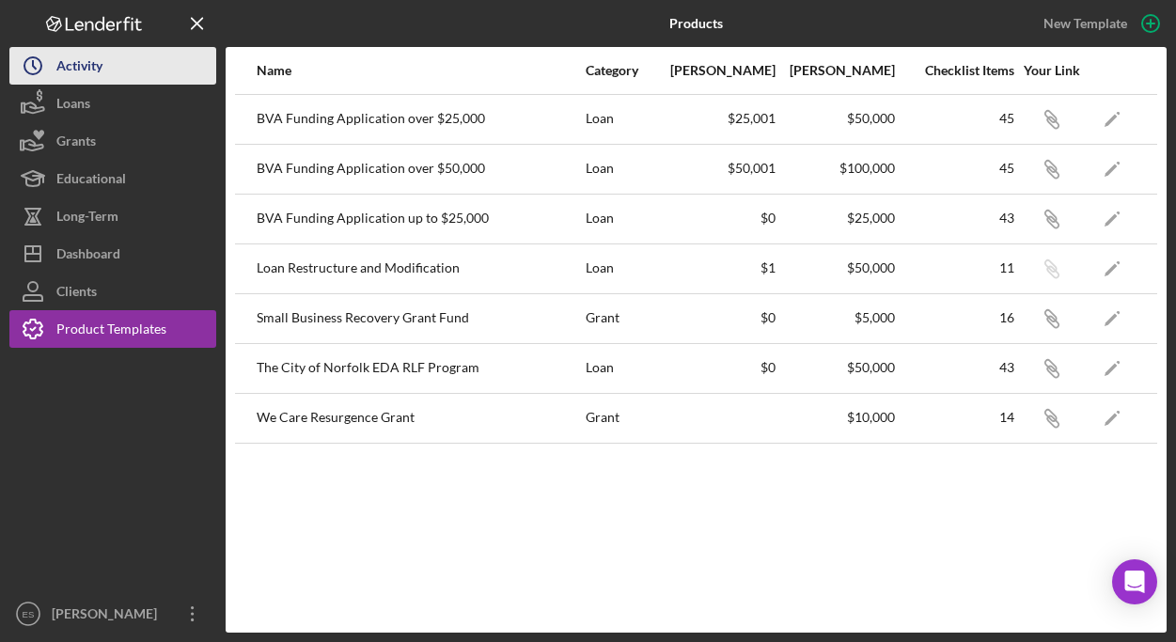
click at [76, 71] on div "Activity" at bounding box center [79, 68] width 46 height 42
